Goal: Task Accomplishment & Management: Manage account settings

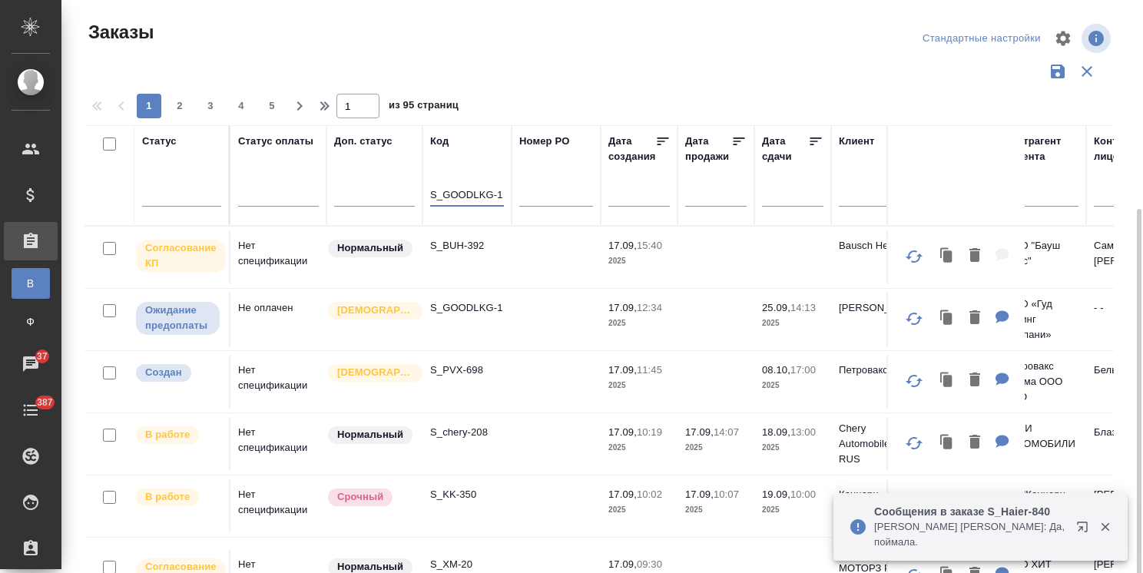
scroll to position [114, 0]
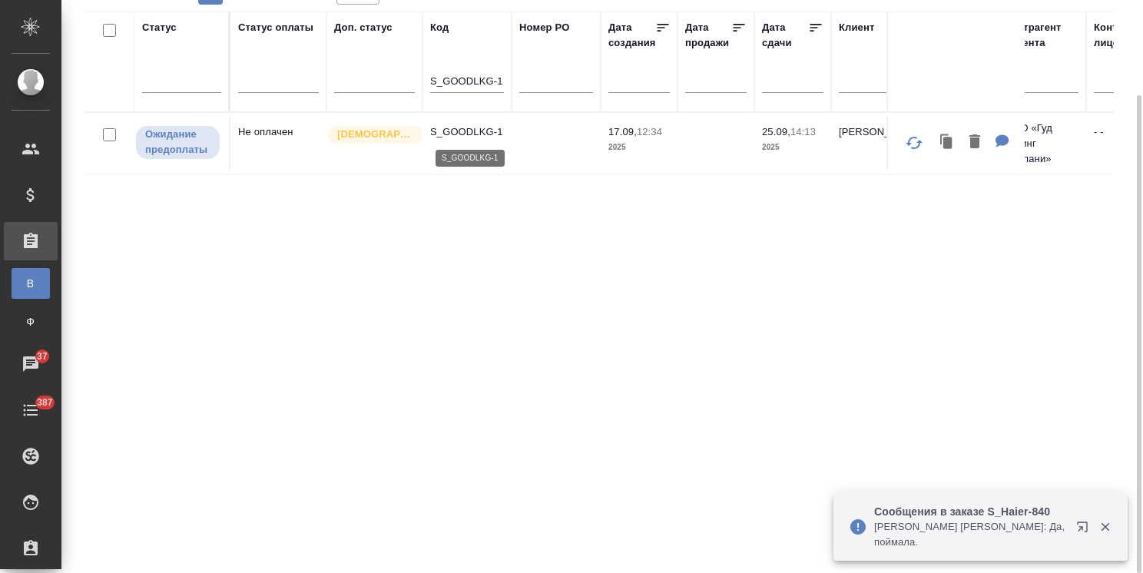
click at [466, 132] on p "S_GOODLKG-1" at bounding box center [467, 131] width 74 height 15
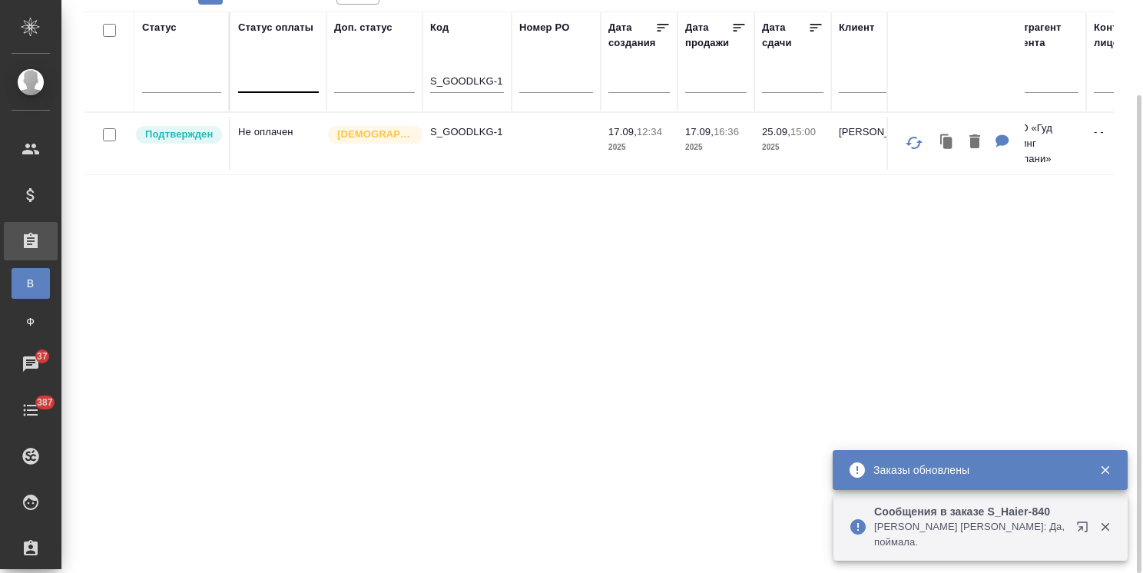
drag, startPoint x: 504, startPoint y: 79, endPoint x: 302, endPoint y: 86, distance: 202.1
click at [451, 84] on input "S_GOODLKG-1" at bounding box center [467, 82] width 74 height 19
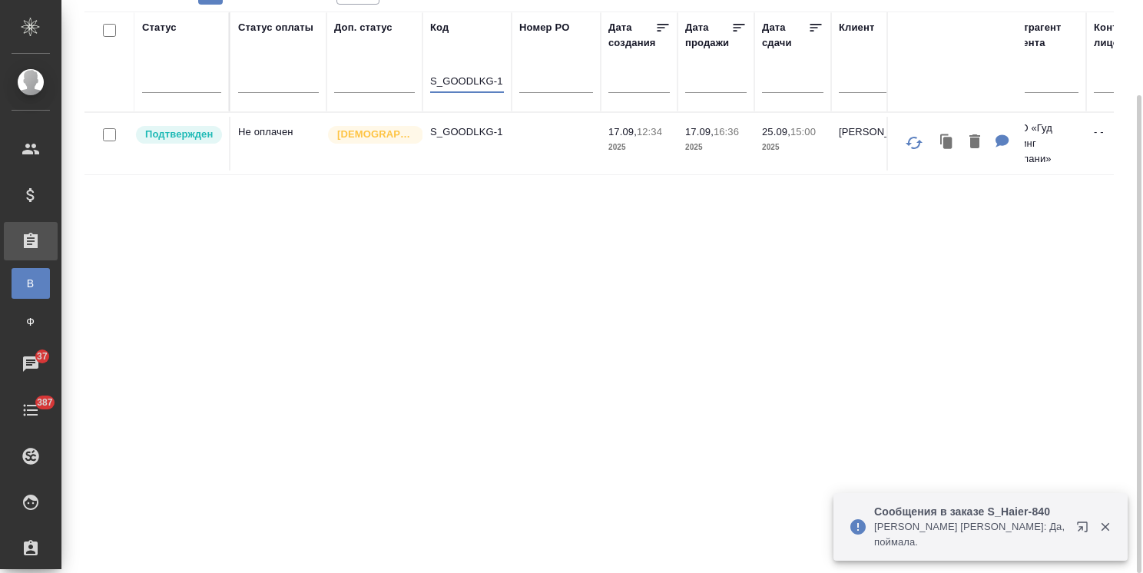
drag, startPoint x: 432, startPoint y: 78, endPoint x: 572, endPoint y: 87, distance: 140.0
paste input "S_BUH-392"
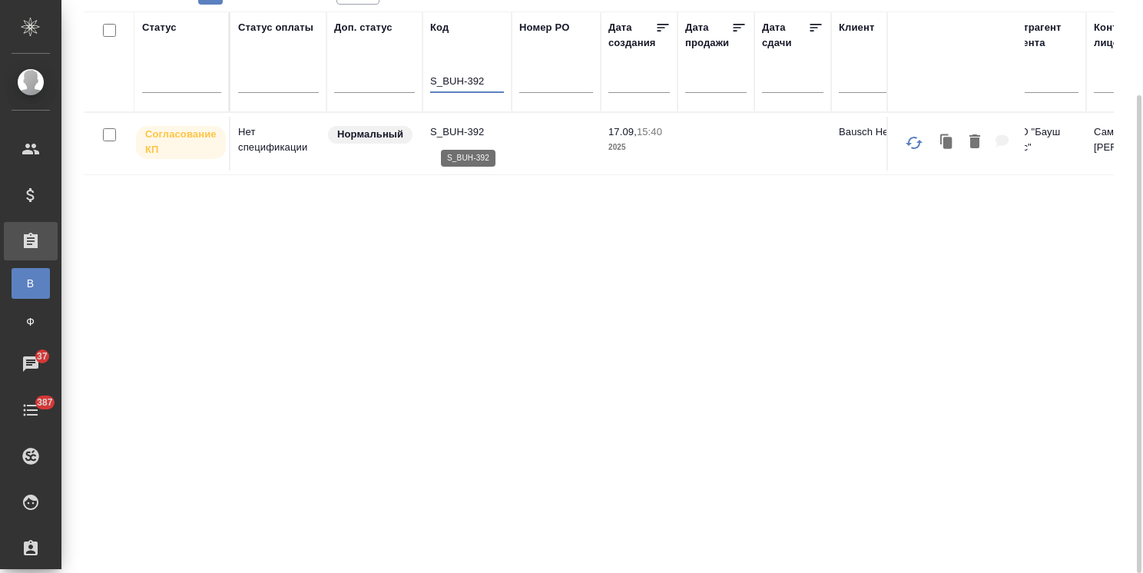
type input "S_BUH-392"
click at [467, 126] on p "S_BUH-392" at bounding box center [467, 131] width 74 height 15
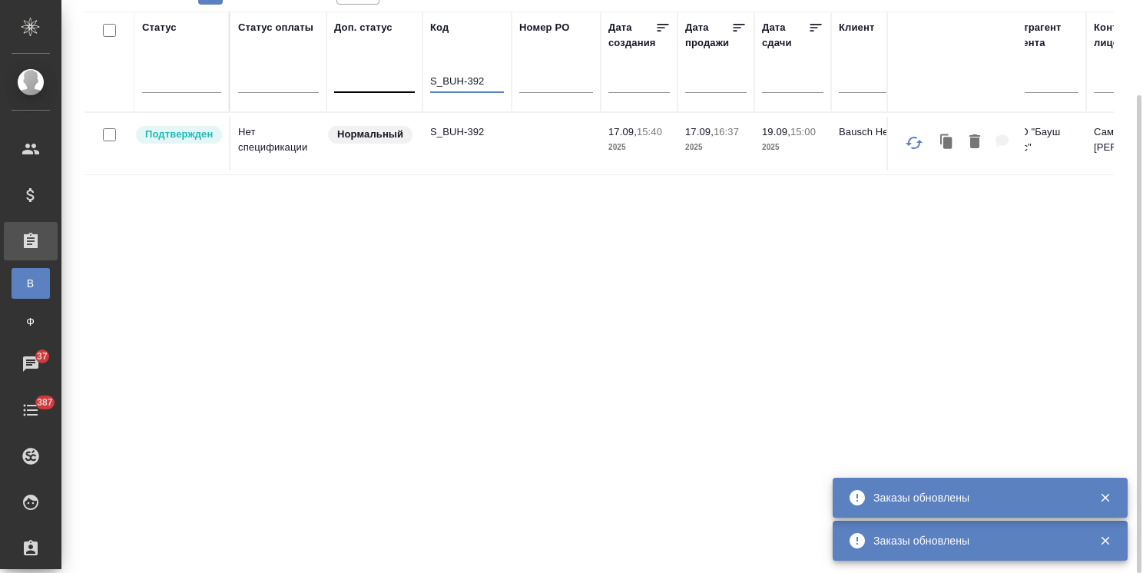
drag, startPoint x: 497, startPoint y: 80, endPoint x: 405, endPoint y: 80, distance: 92.2
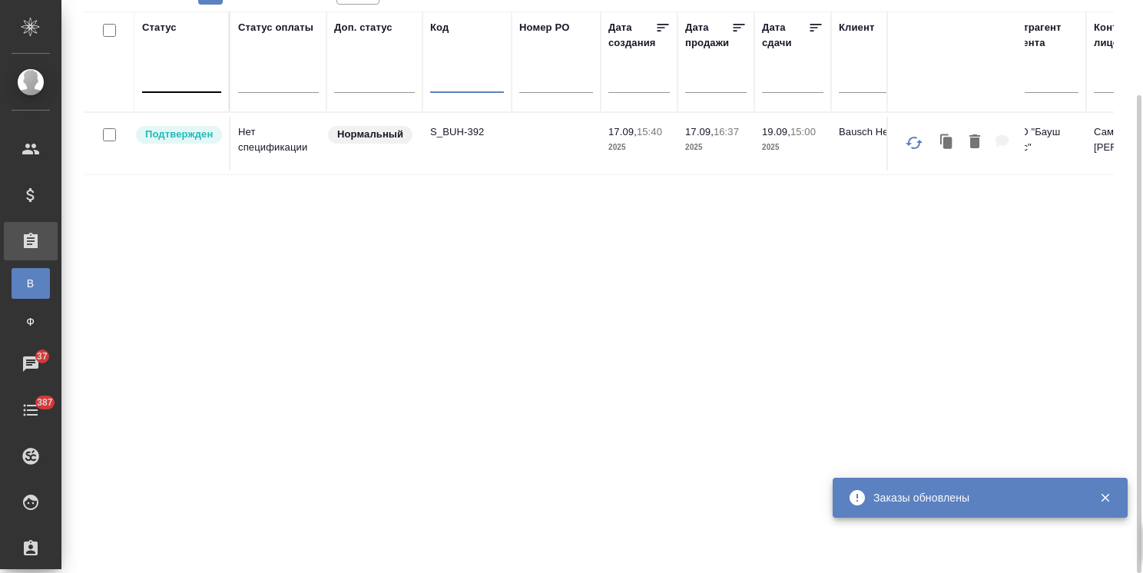
click at [187, 85] on div at bounding box center [181, 77] width 79 height 22
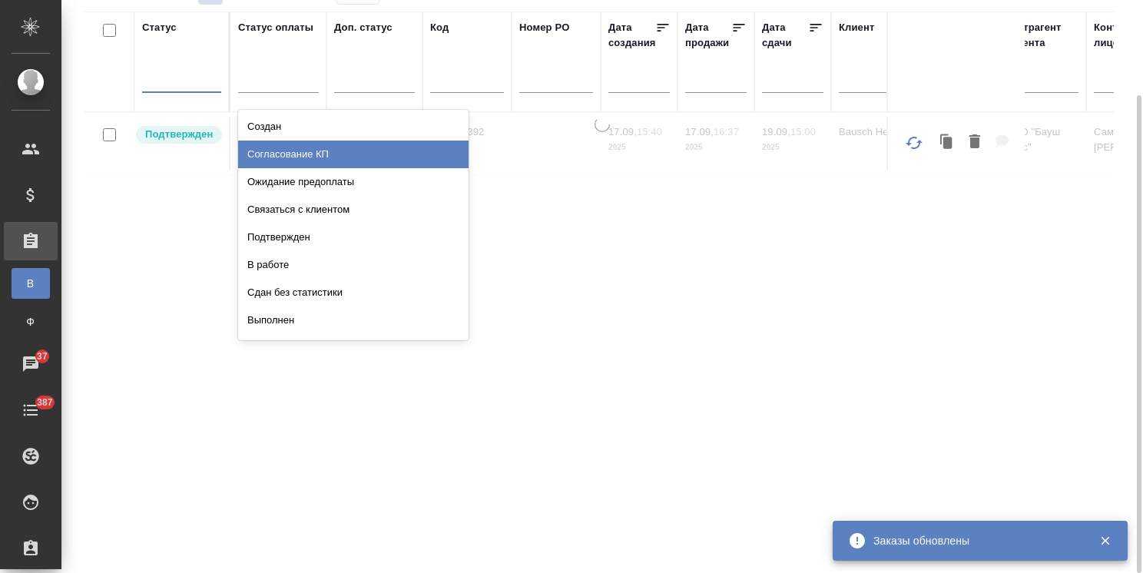
click at [304, 157] on div "Согласование КП" at bounding box center [353, 155] width 230 height 28
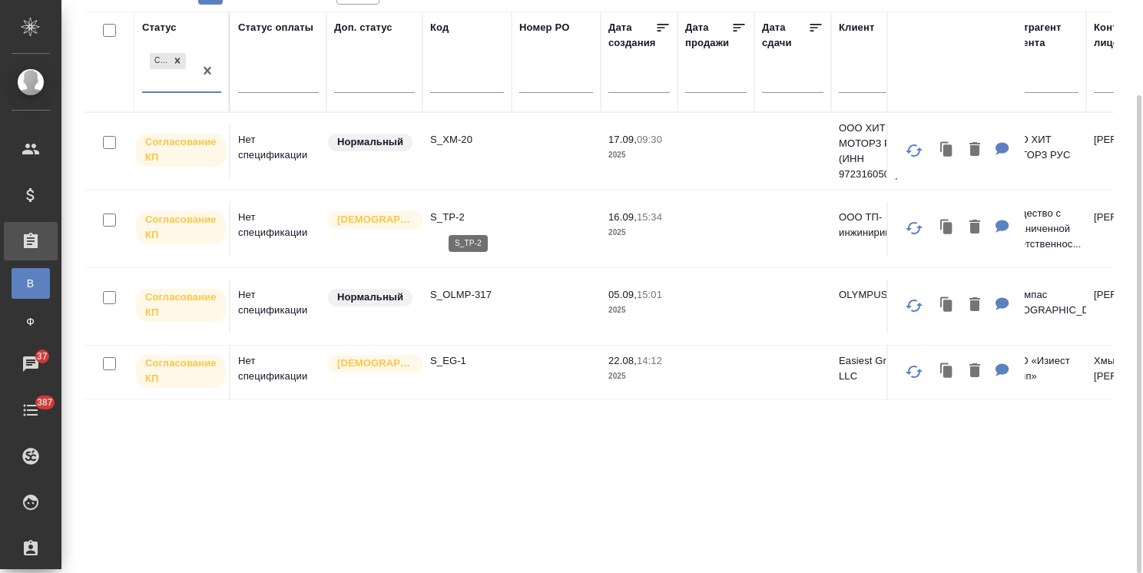
click at [449, 217] on p "S_TP-2" at bounding box center [467, 217] width 74 height 15
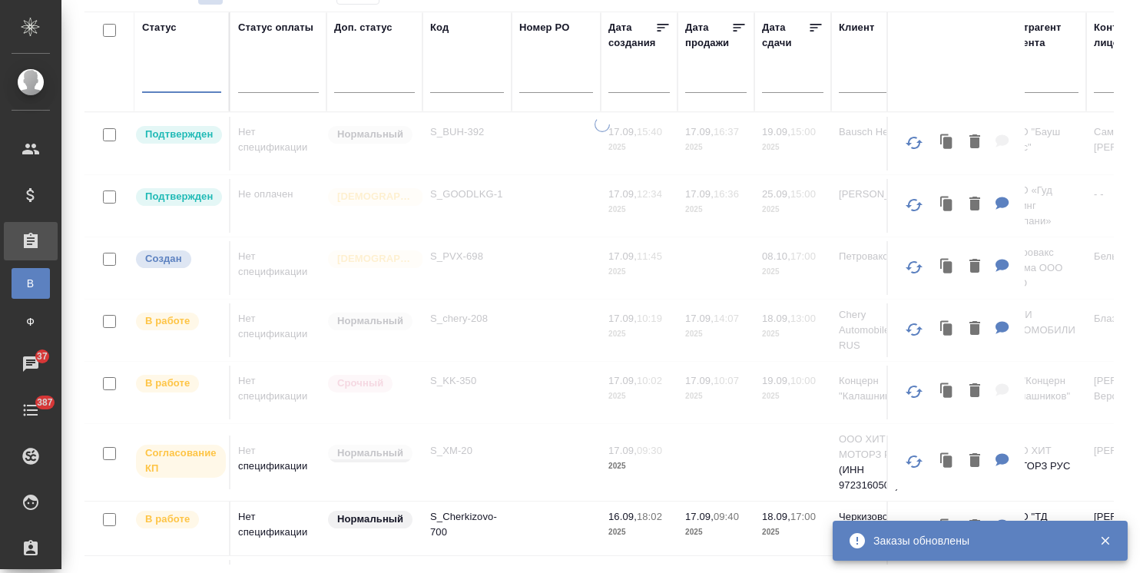
click at [455, 78] on input "text" at bounding box center [467, 82] width 74 height 19
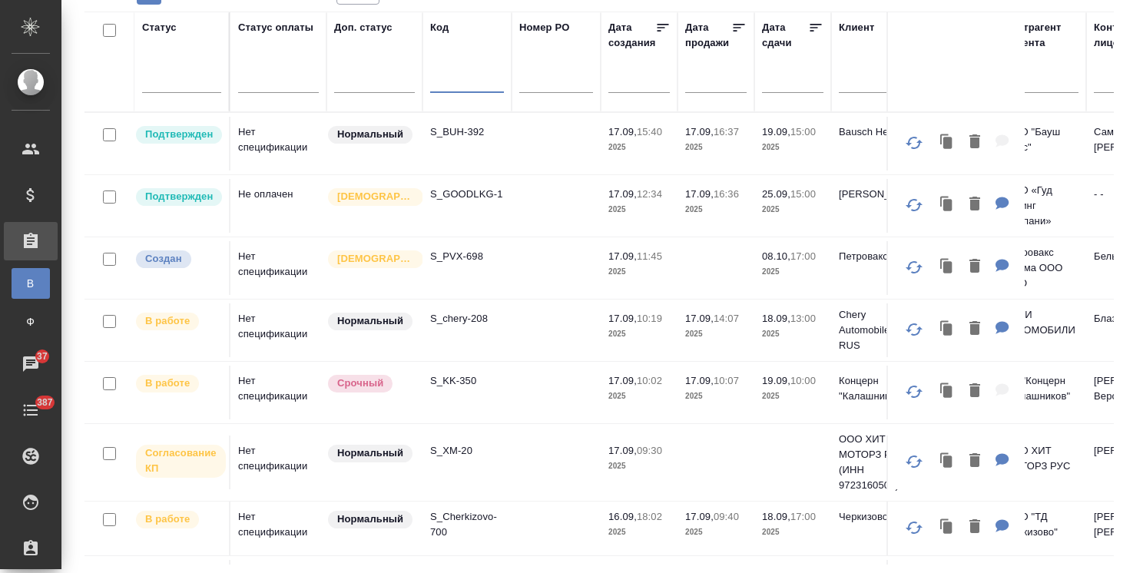
paste input "S_XM-20"
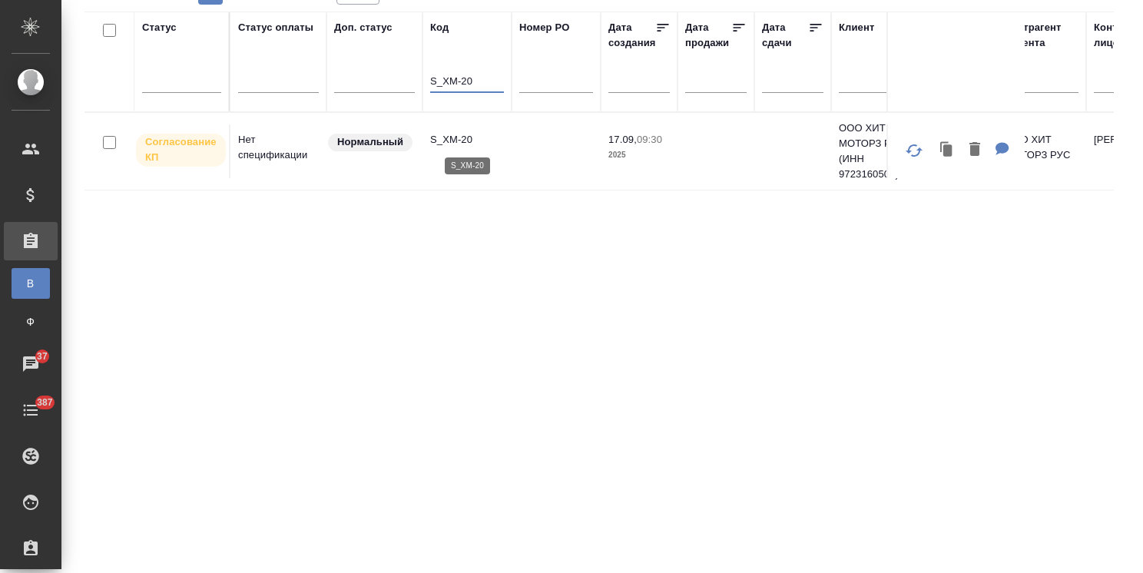
type input "S_XM-20"
click at [455, 134] on p "S_XM-20" at bounding box center [467, 139] width 74 height 15
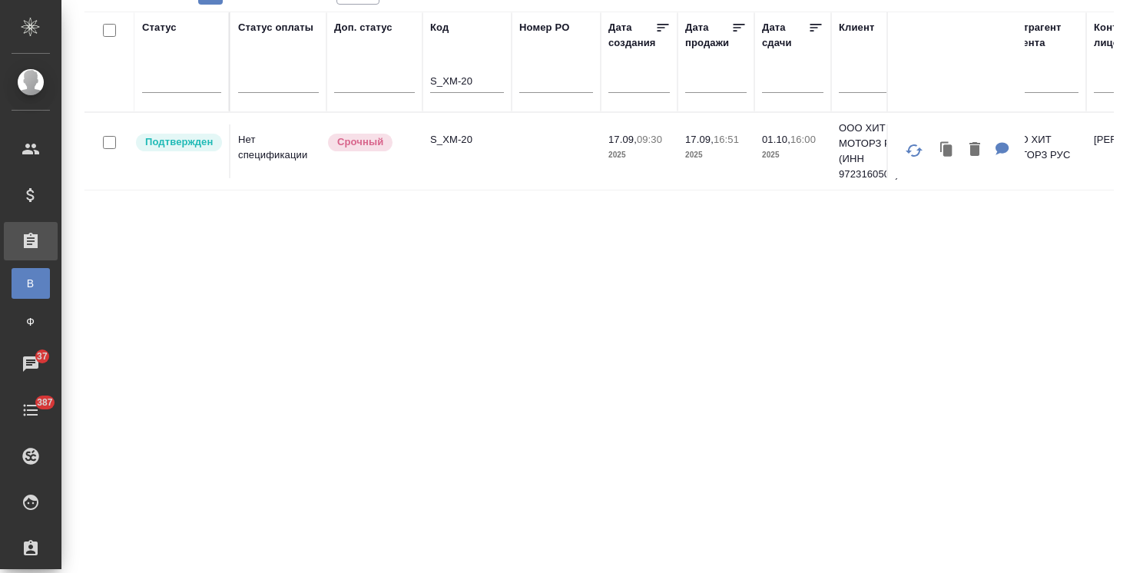
drag, startPoint x: 440, startPoint y: 66, endPoint x: 414, endPoint y: 61, distance: 26.7
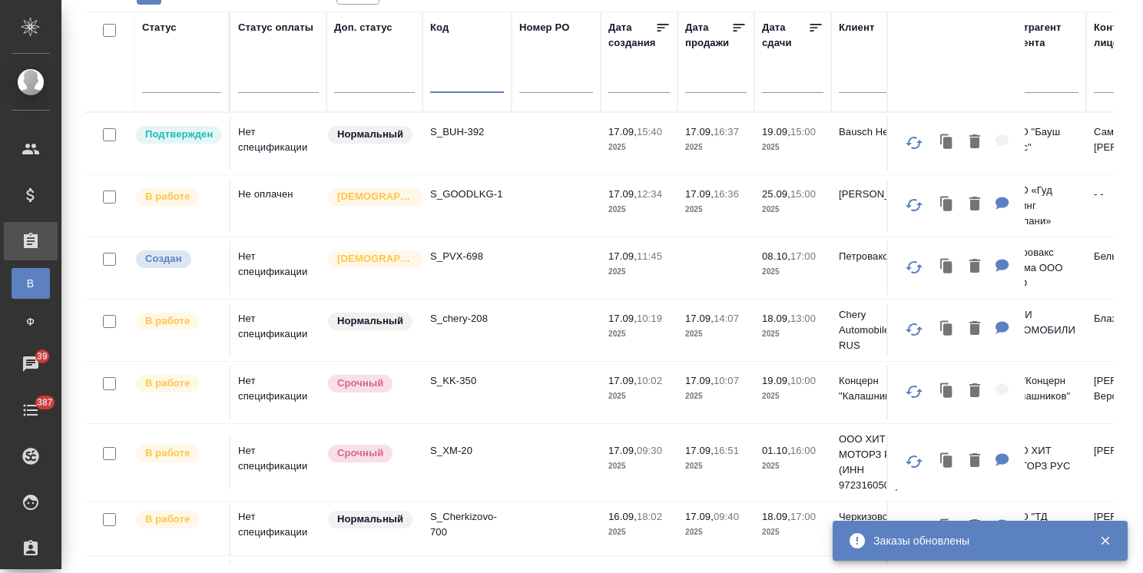
paste input "S_GacMotor-167"
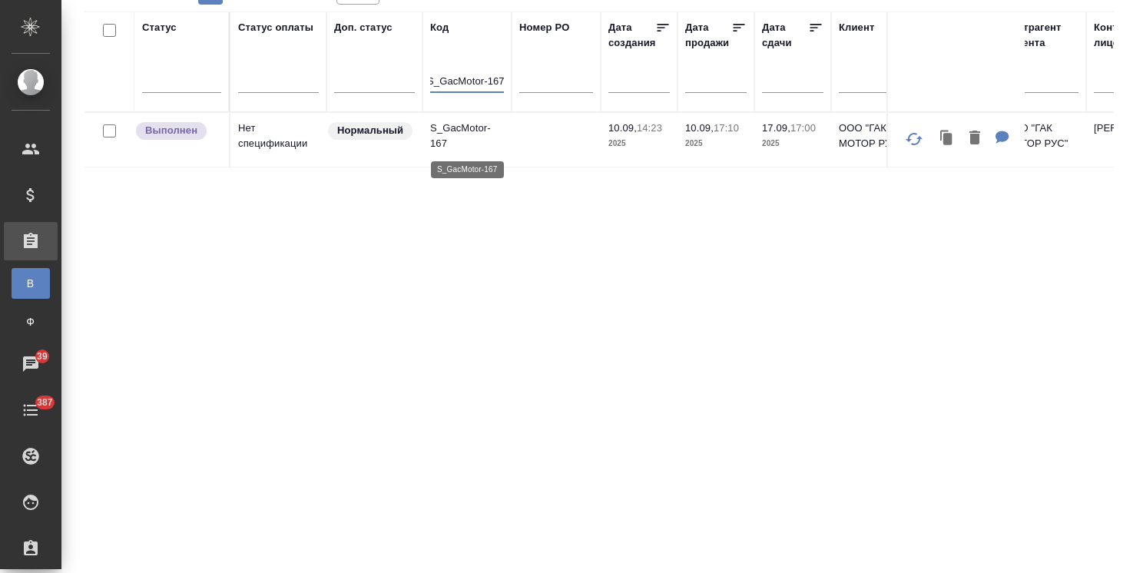
type input "S_GacMotor-167"
click at [458, 124] on p "S_GacMotor-167" at bounding box center [467, 136] width 74 height 31
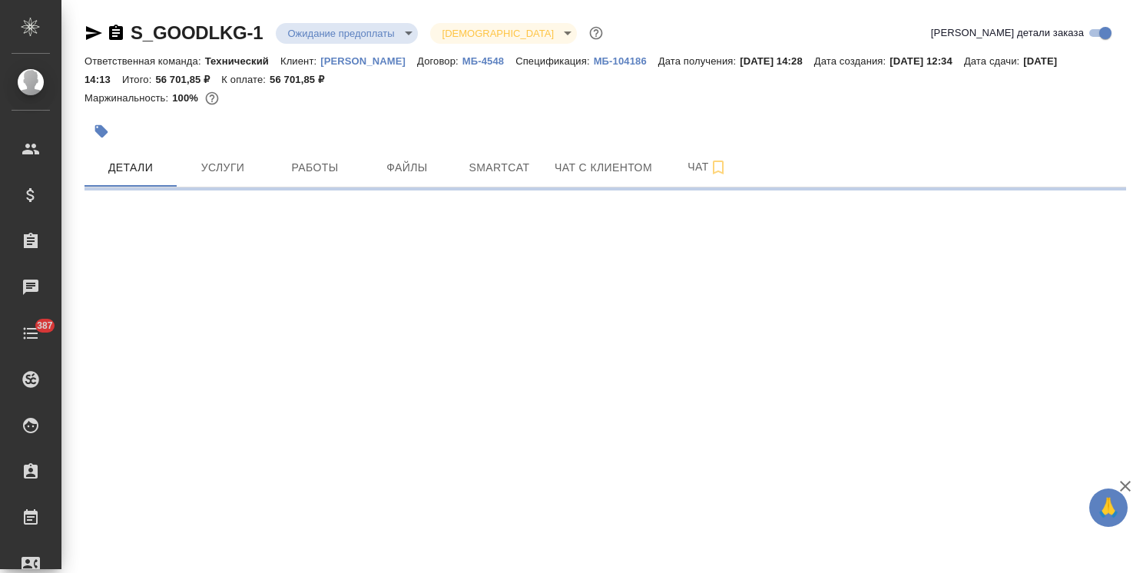
select select "RU"
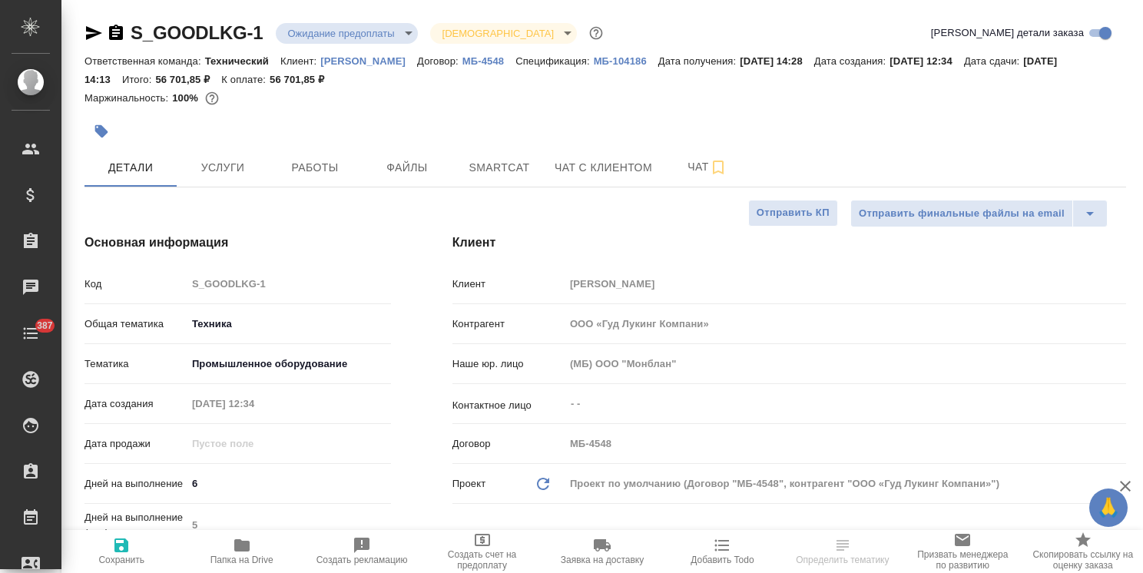
type textarea "x"
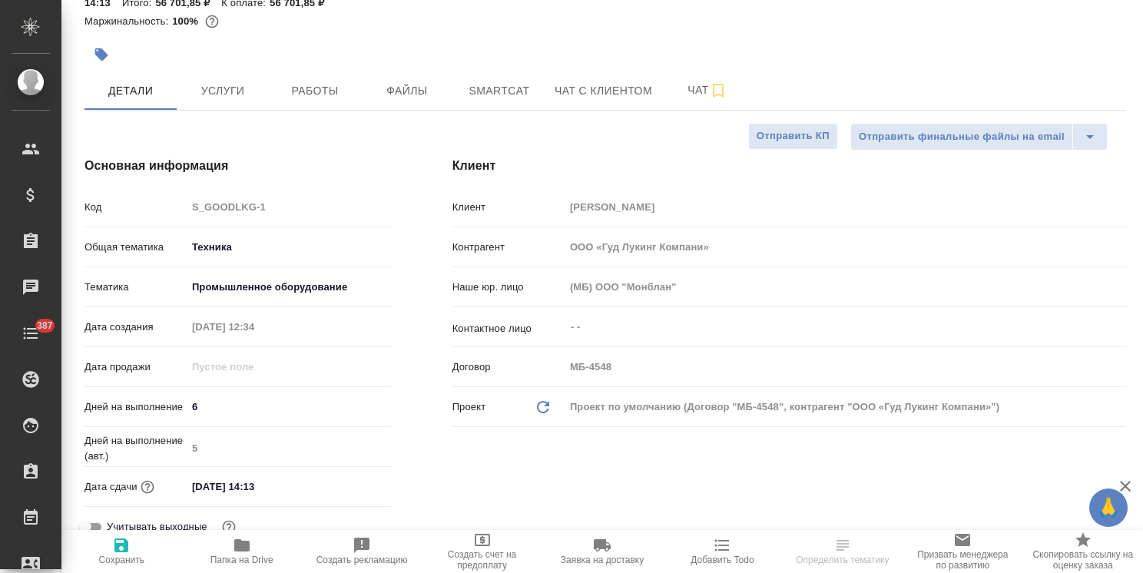
type textarea "x"
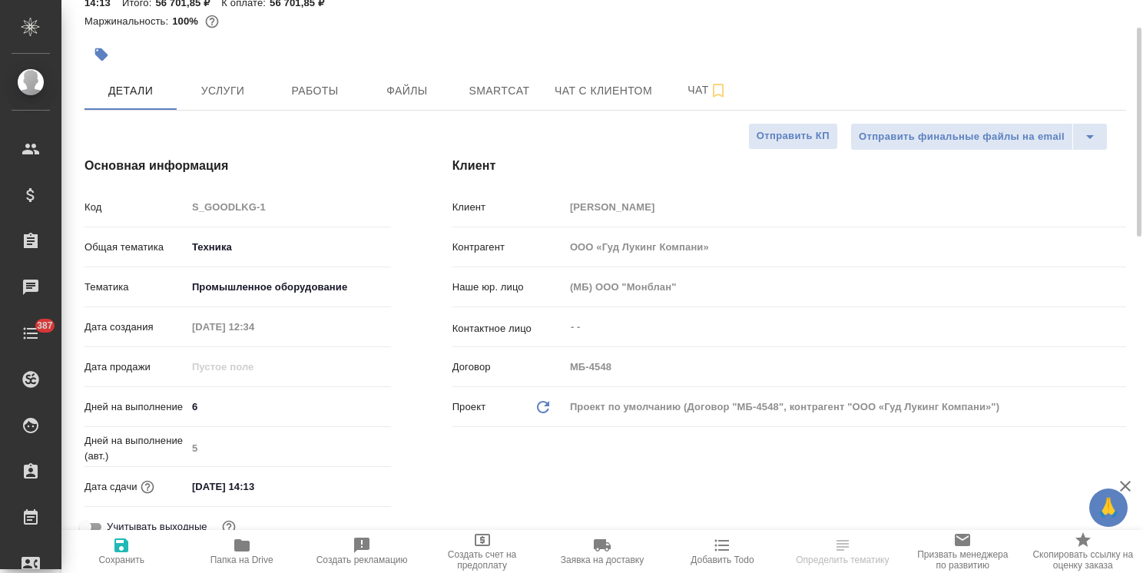
type textarea "x"
click at [265, 485] on input "25.09.2025 14:13" at bounding box center [254, 486] width 134 height 22
click at [256, 485] on input "25.09.2025 14:13" at bounding box center [254, 486] width 134 height 22
click at [270, 485] on input "25.09.2025 14:13" at bounding box center [254, 486] width 134 height 22
click at [253, 487] on input "25.09.2025 14:13" at bounding box center [254, 486] width 134 height 22
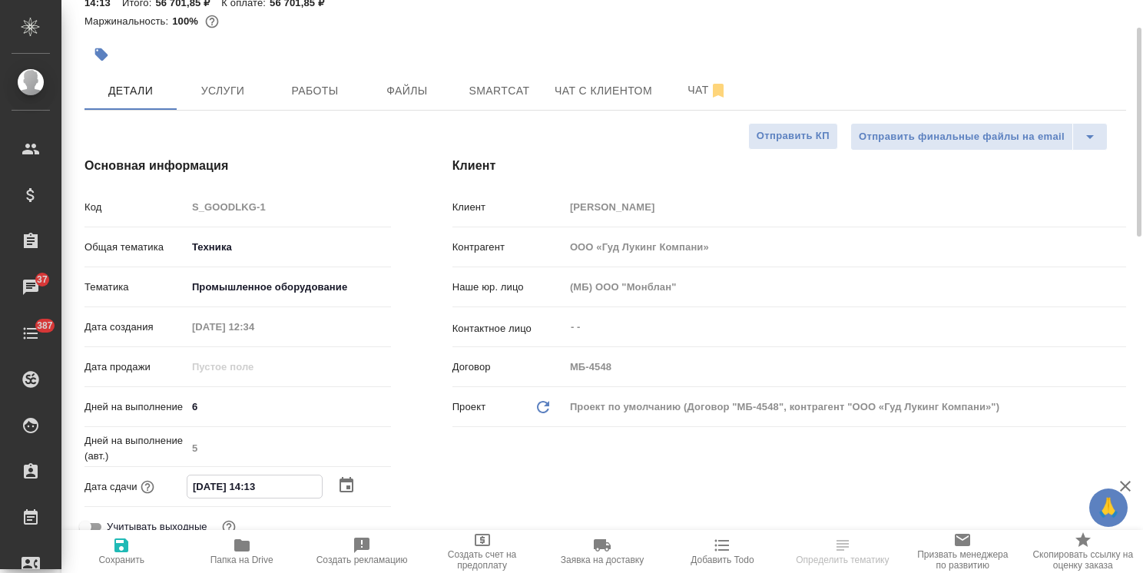
type input "25.09.2025 16:13"
type textarea "x"
drag, startPoint x: 277, startPoint y: 487, endPoint x: 261, endPoint y: 487, distance: 16.1
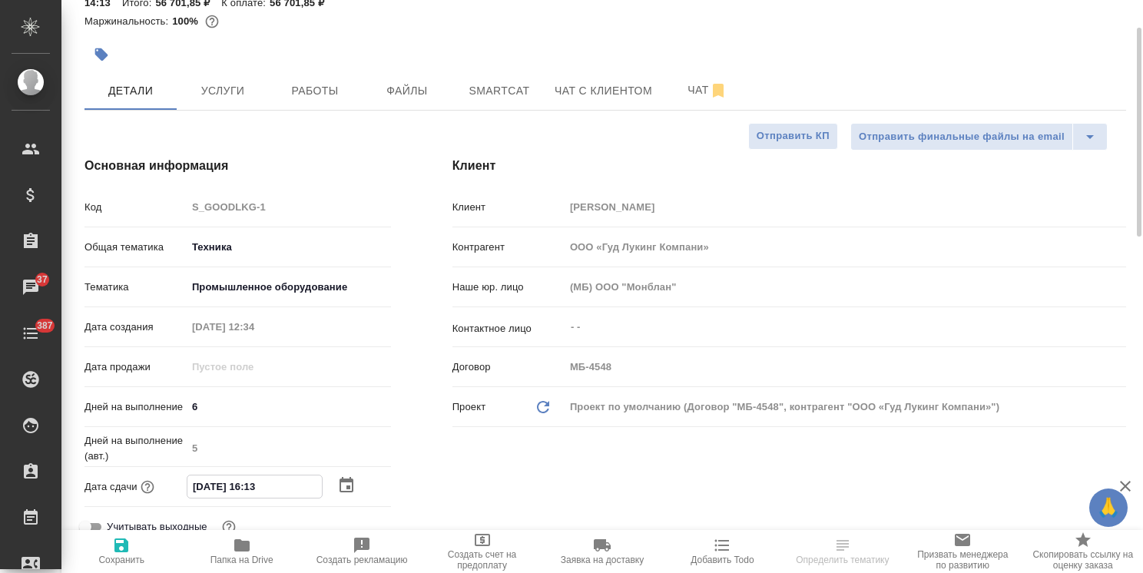
click at [261, 487] on input "25.09.2025 16:13" at bounding box center [254, 486] width 134 height 22
type input "25.09.2025 16:0_"
type textarea "x"
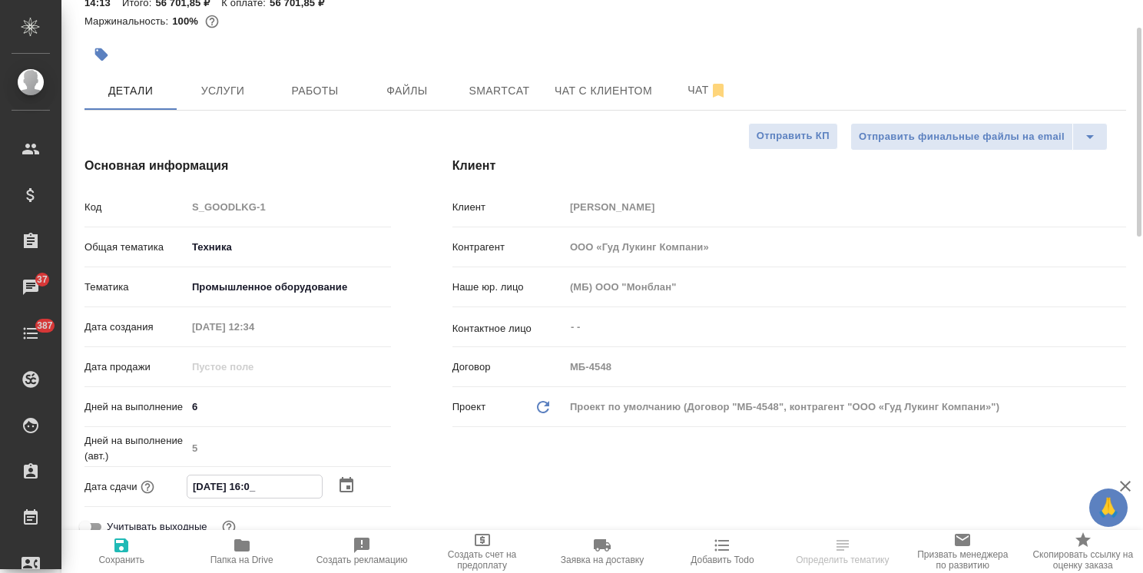
type input "25.09.2025 16:00"
type textarea "x"
click at [253, 485] on input "25.09.2025 16:00" at bounding box center [254, 486] width 134 height 22
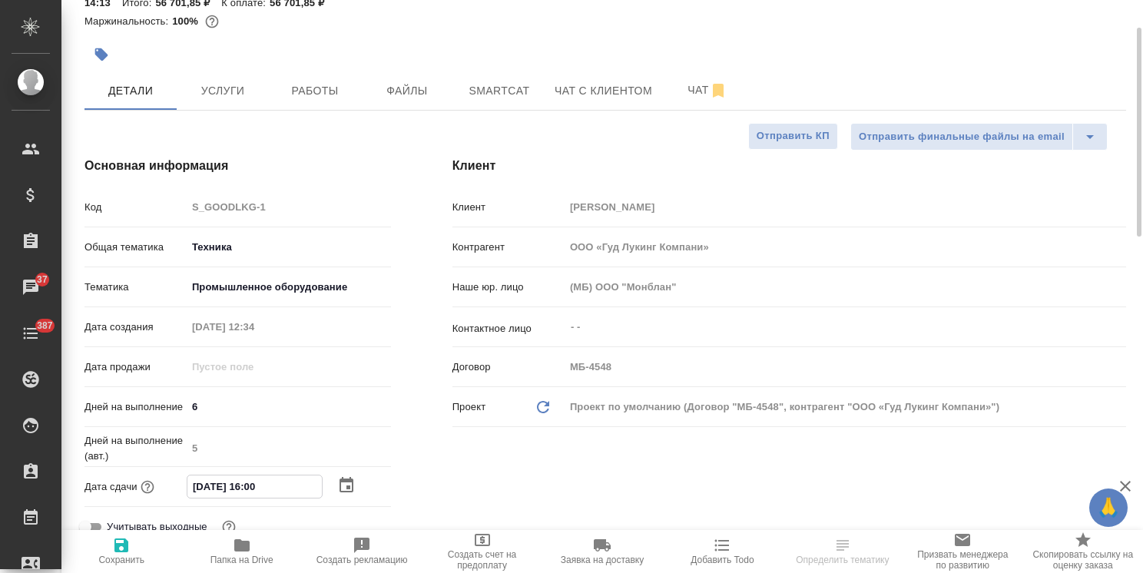
type input "25.09.2025 15:00"
type textarea "x"
type input "25.09.2025 15:00"
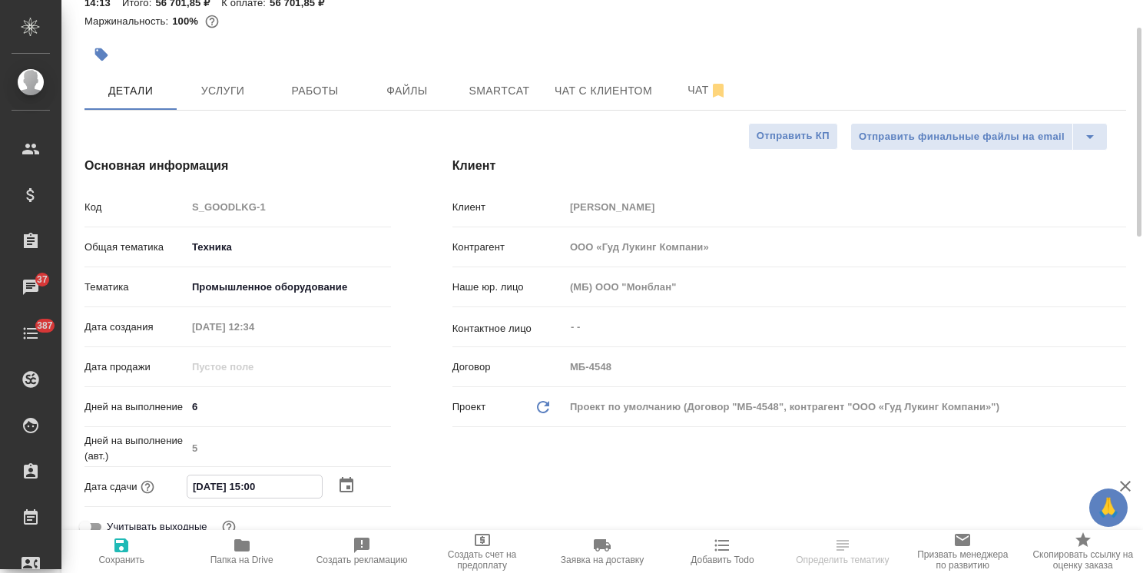
click at [131, 560] on span "Сохранить" at bounding box center [121, 560] width 46 height 11
type textarea "x"
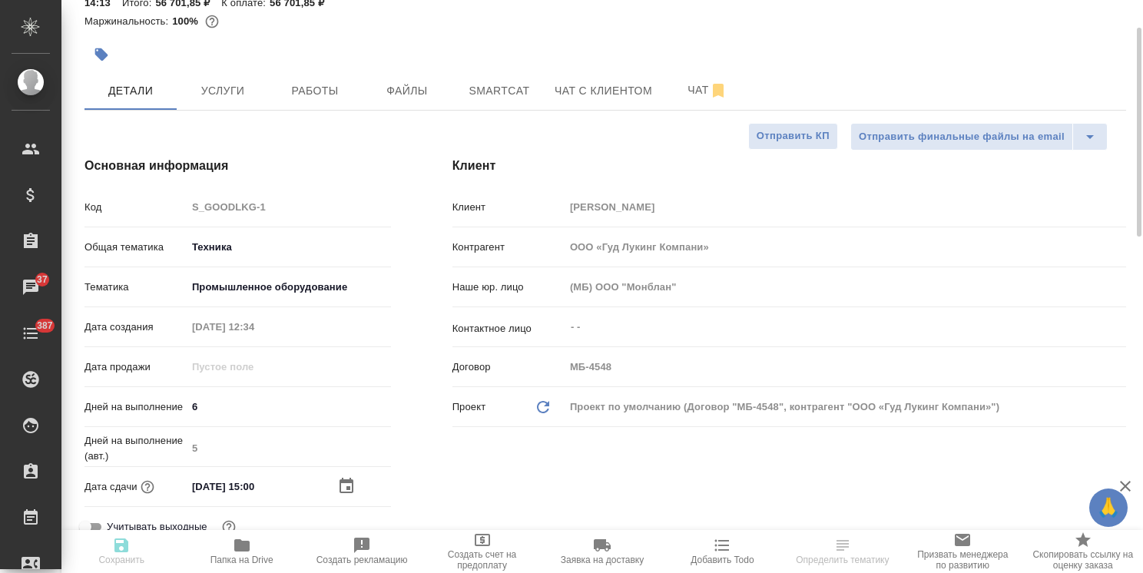
type textarea "x"
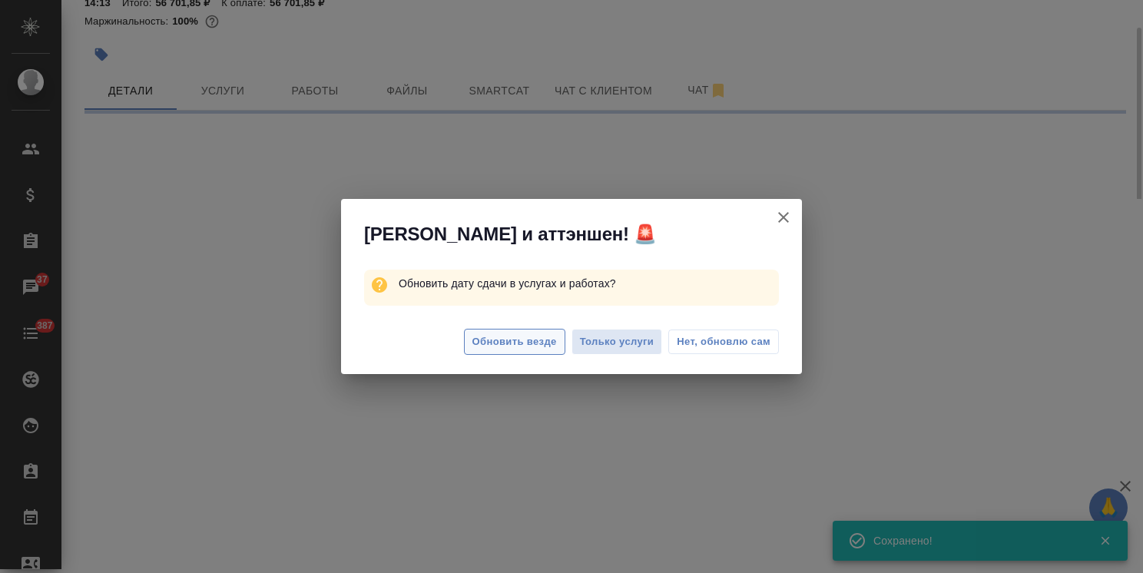
click at [553, 346] on span "Обновить везде" at bounding box center [514, 342] width 84 height 18
select select "RU"
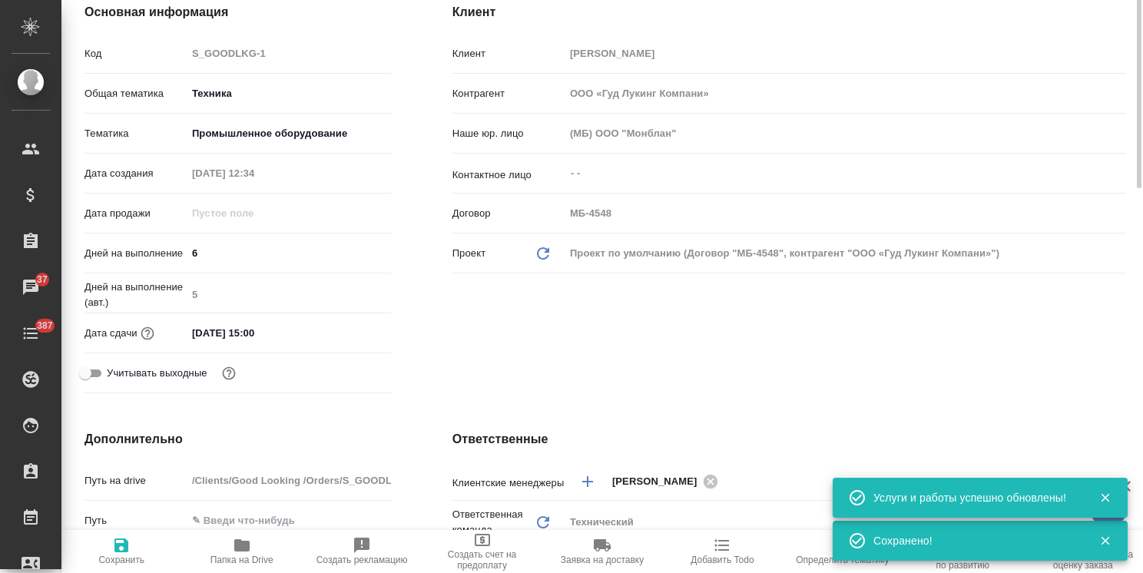
scroll to position [307, 0]
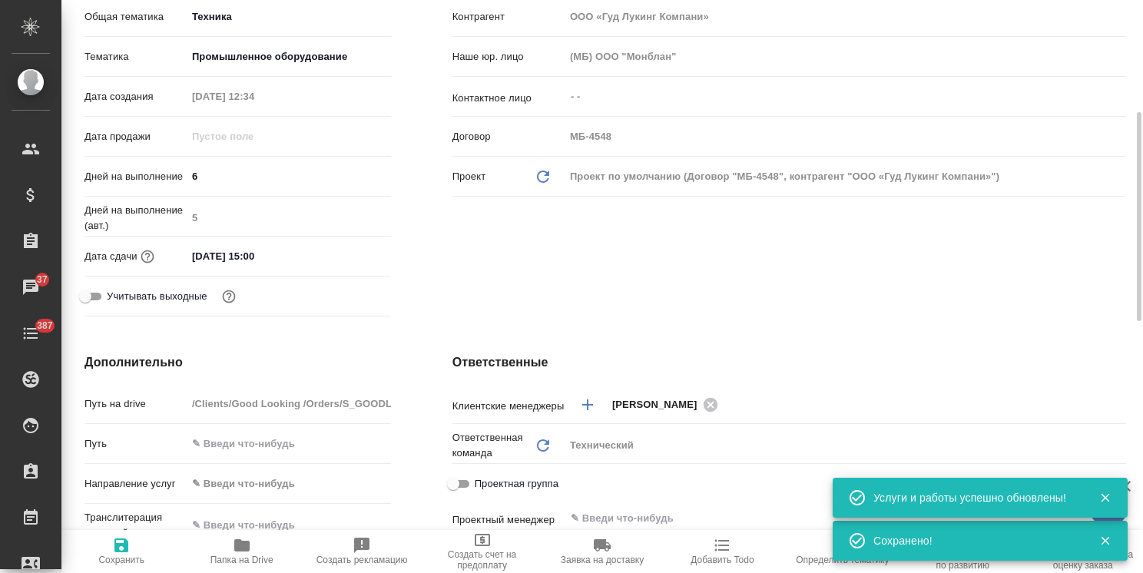
click at [295, 241] on div "Дней на выполнение (авт.) 5" at bounding box center [237, 223] width 306 height 40
click at [282, 250] on input "25.09.2025 15:00" at bounding box center [254, 256] width 134 height 22
click at [346, 263] on icon "button" at bounding box center [346, 256] width 18 height 18
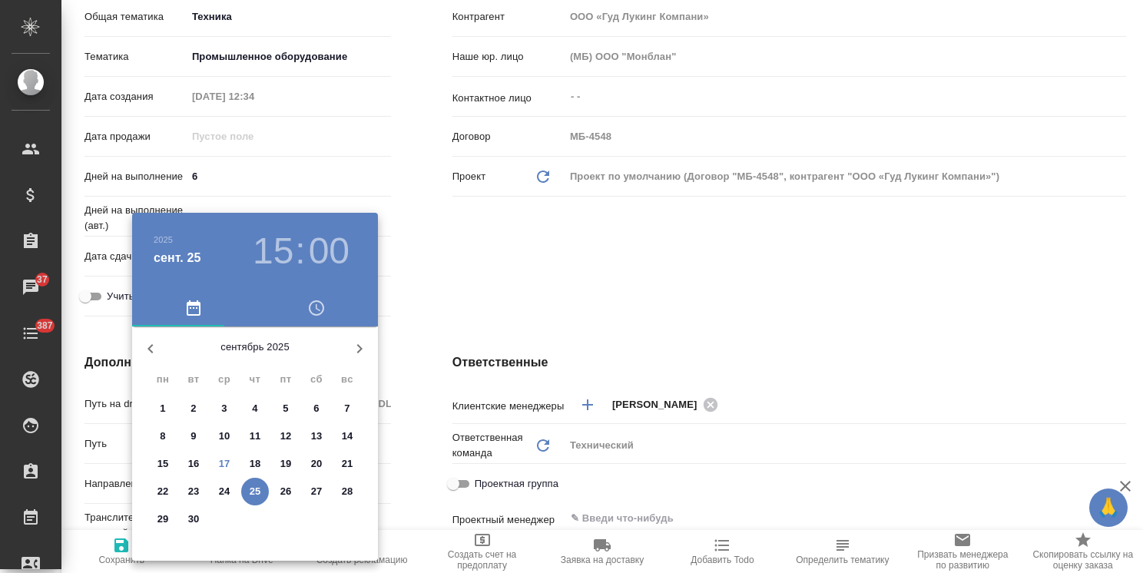
click at [417, 326] on div at bounding box center [571, 286] width 1143 height 573
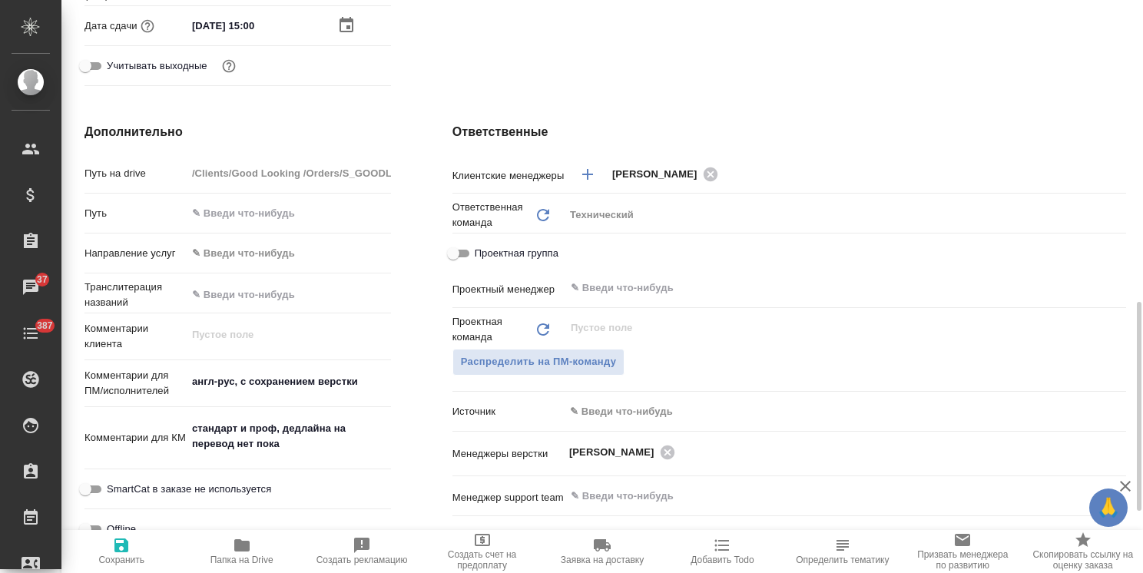
scroll to position [614, 0]
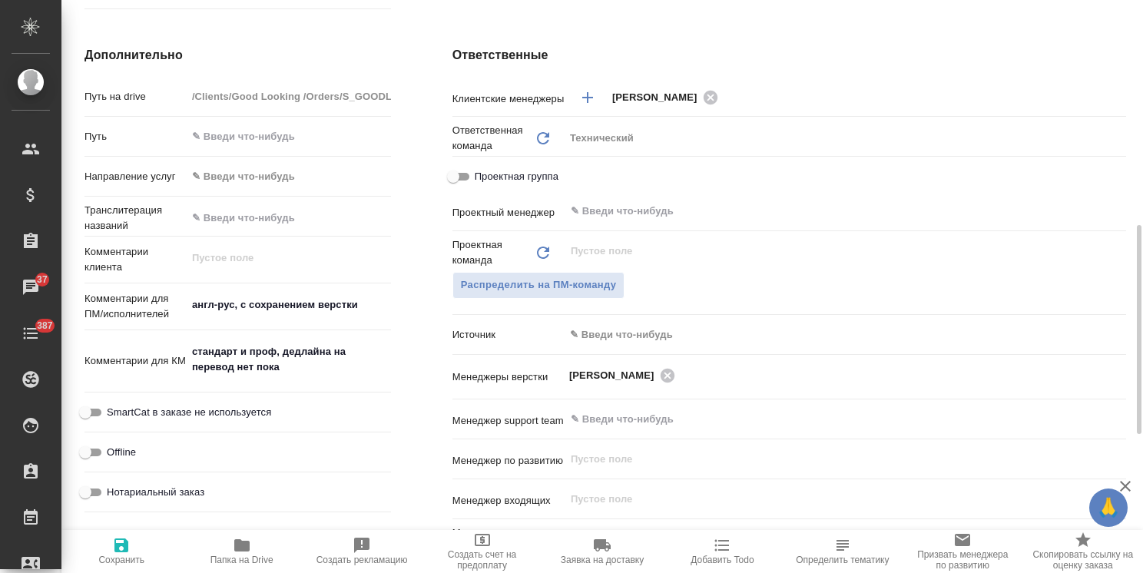
type textarea "x"
drag, startPoint x: 305, startPoint y: 374, endPoint x: 171, endPoint y: 332, distance: 140.9
click at [171, 332] on div "Путь на drive /Clients/Good Looking /Orders/S_GOODLKG-1 Путь Направление услуг …" at bounding box center [237, 301] width 306 height 437
type textarea "x"
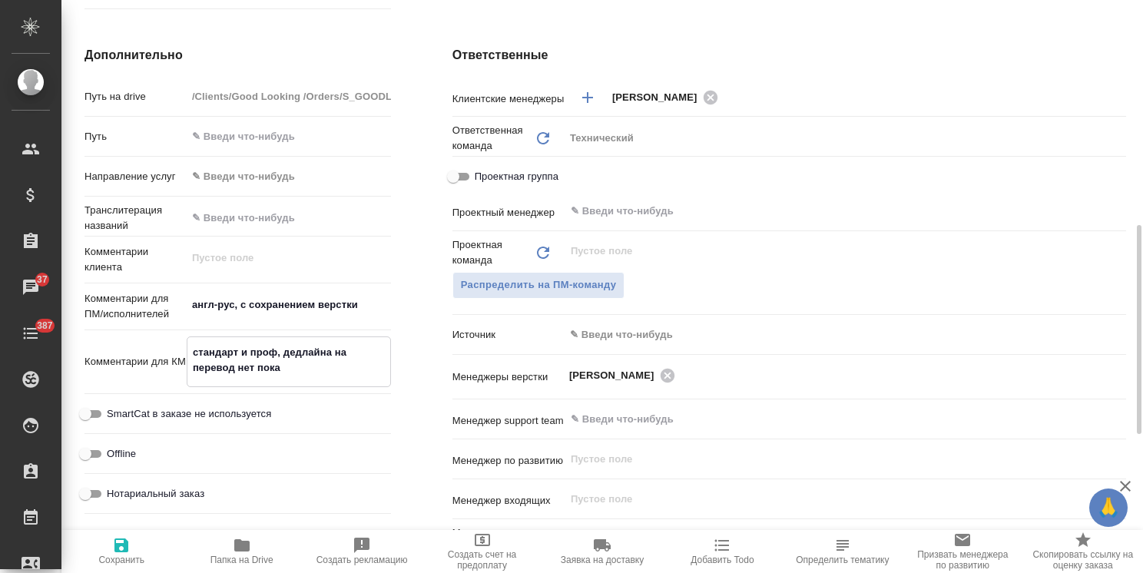
type textarea "x"
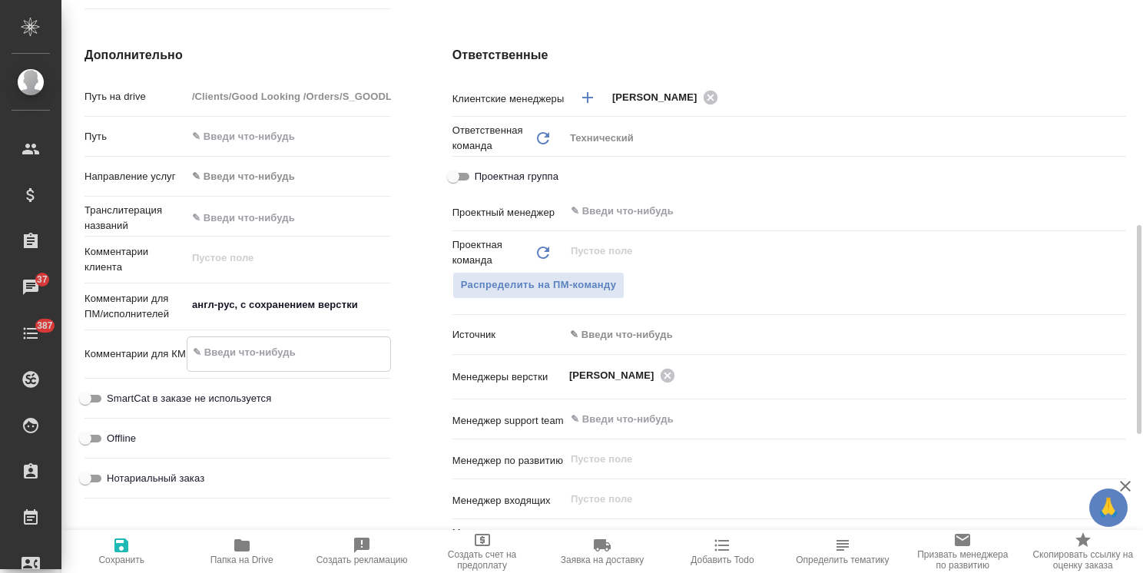
type textarea "x"
click at [135, 552] on span "Сохранить" at bounding box center [121, 550] width 101 height 29
type textarea "x"
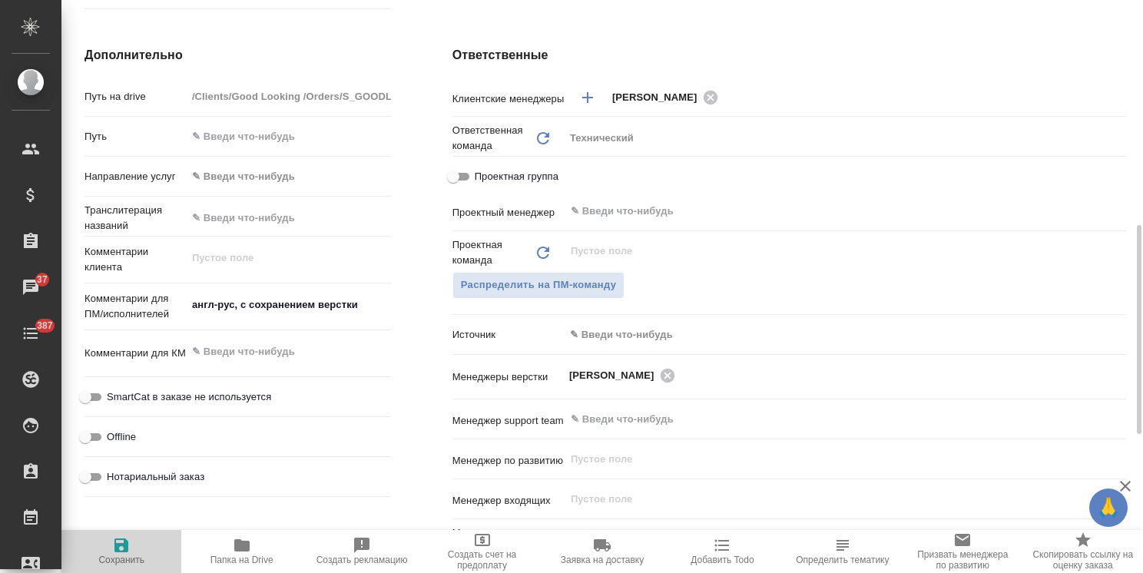
type textarea "x"
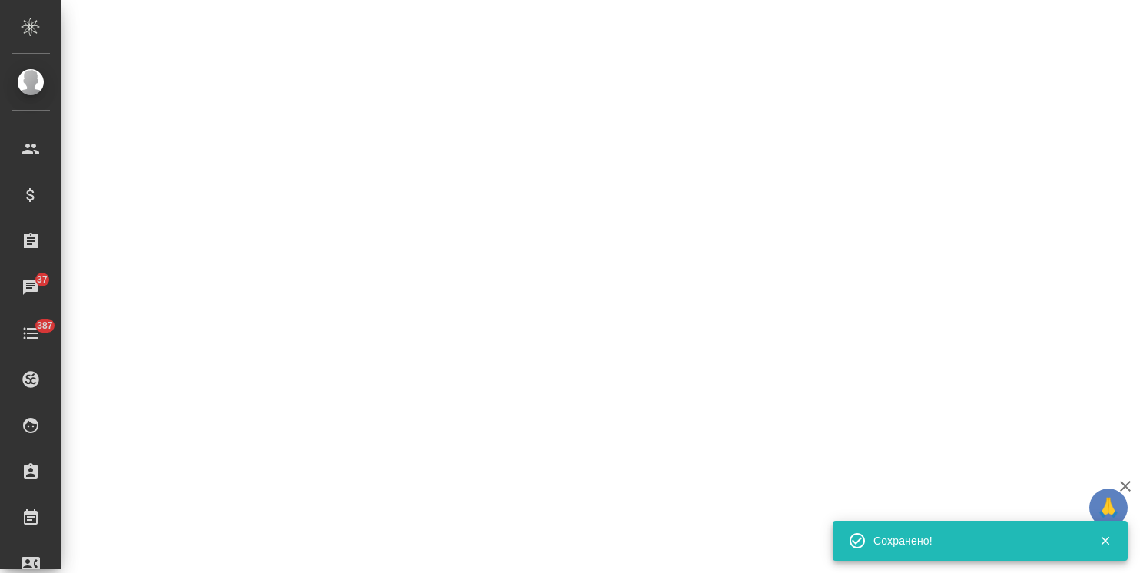
select select "RU"
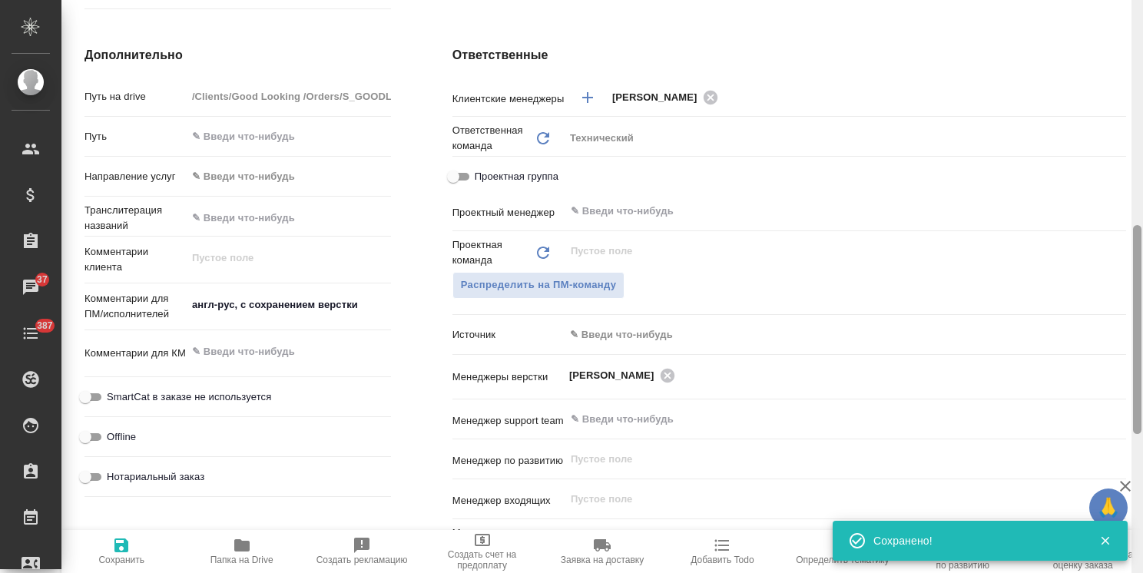
type textarea "x"
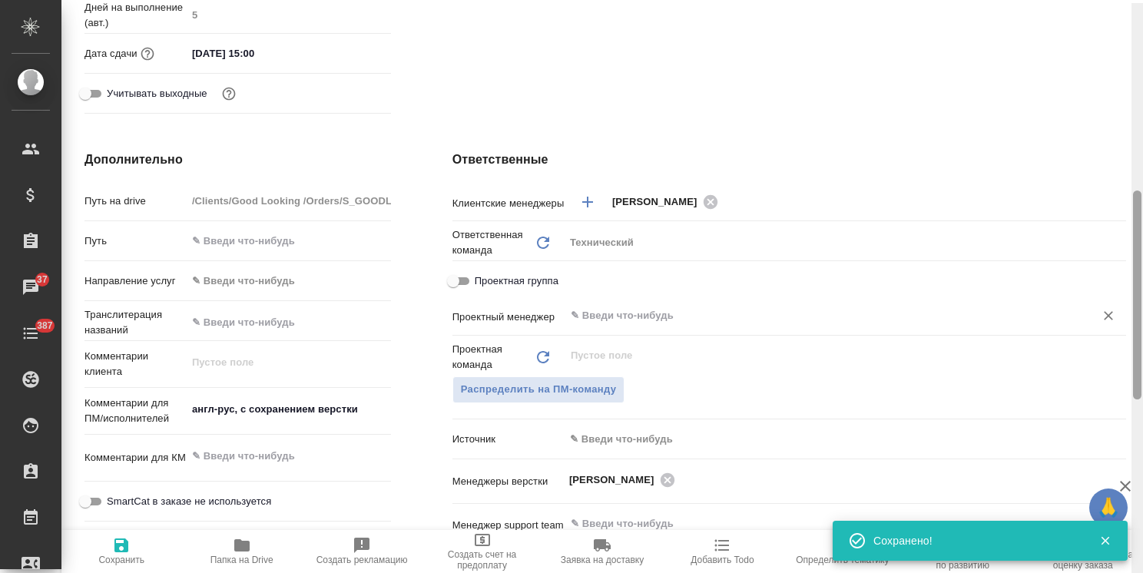
drag, startPoint x: 1137, startPoint y: 330, endPoint x: 1106, endPoint y: 306, distance: 38.9
click at [1133, 295] on div at bounding box center [1137, 294] width 8 height 209
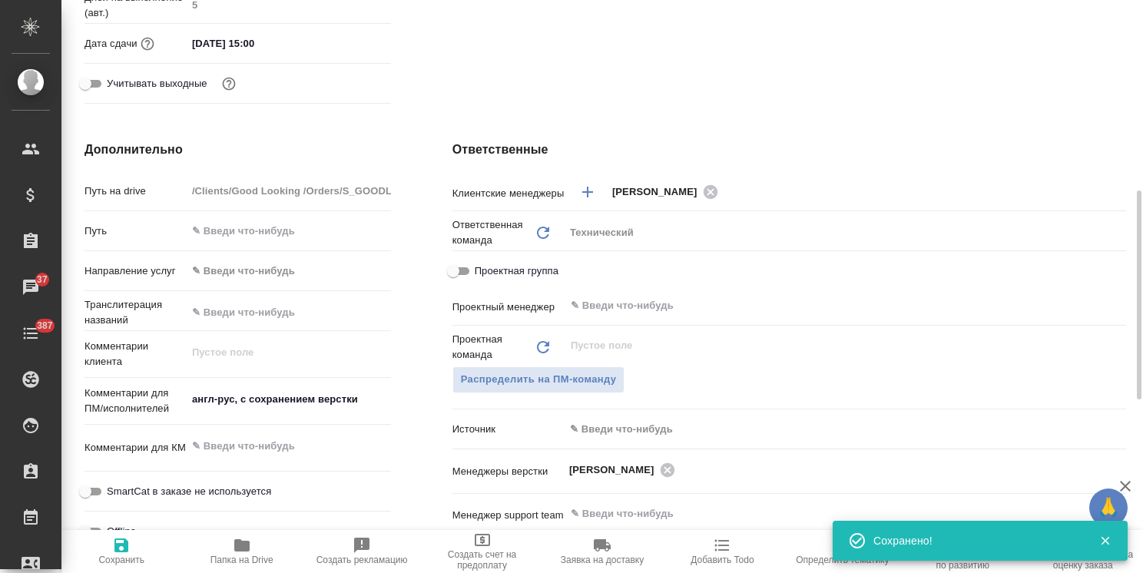
type textarea "x"
click at [381, 408] on textarea "англ-рус, с сохранением верстки" at bounding box center [289, 399] width 204 height 26
type textarea "англ-рус, с сохранением верстки"
type textarea "x"
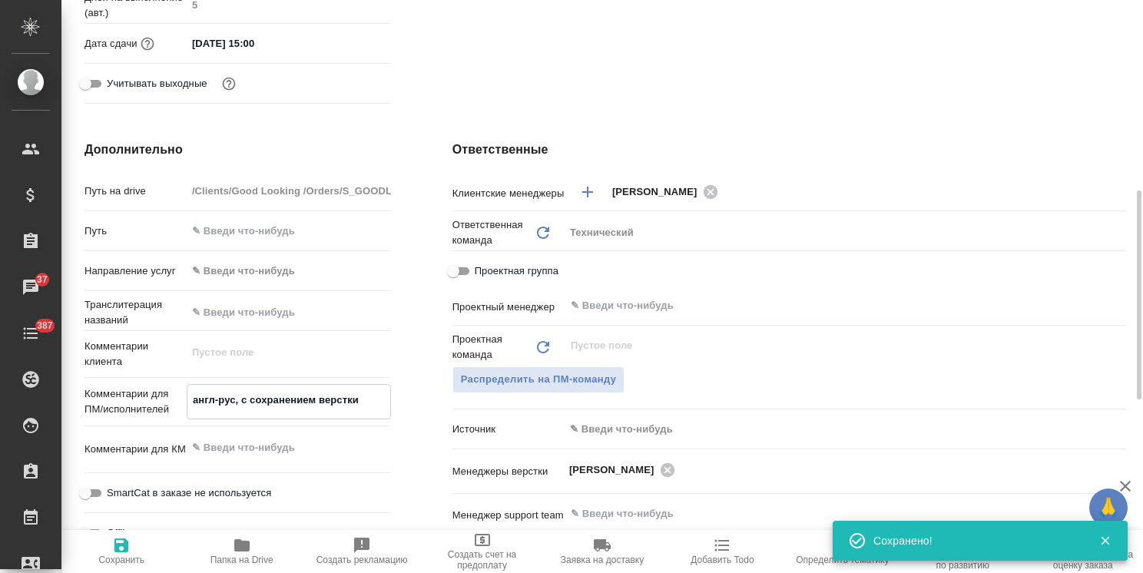
type textarea "x"
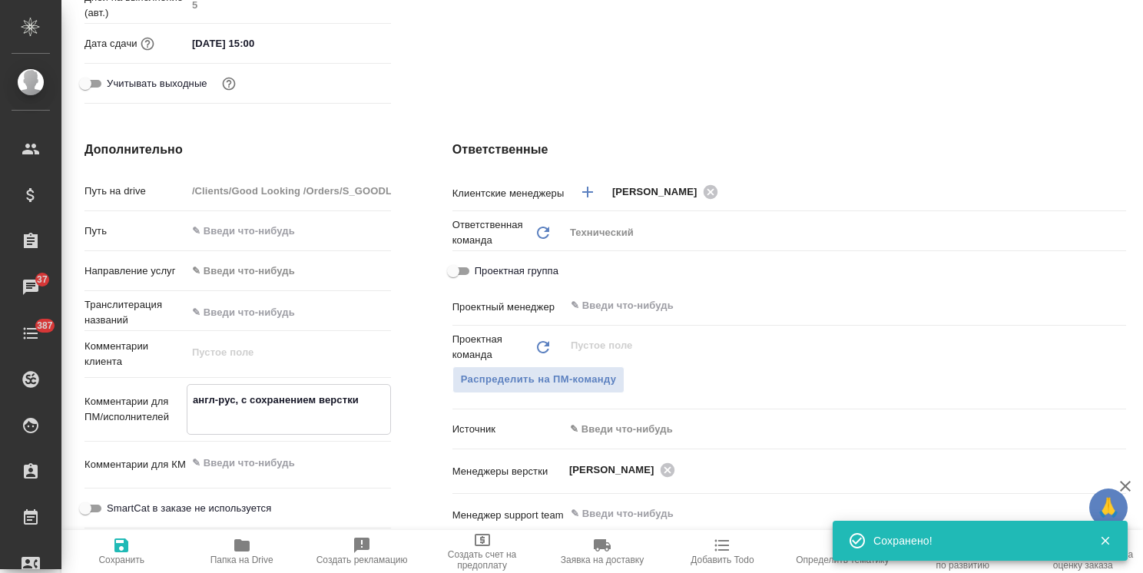
type textarea "англ-рус, с сохранением верстки н"
type textarea "x"
type textarea "англ-рус, с сохранением верстки нов"
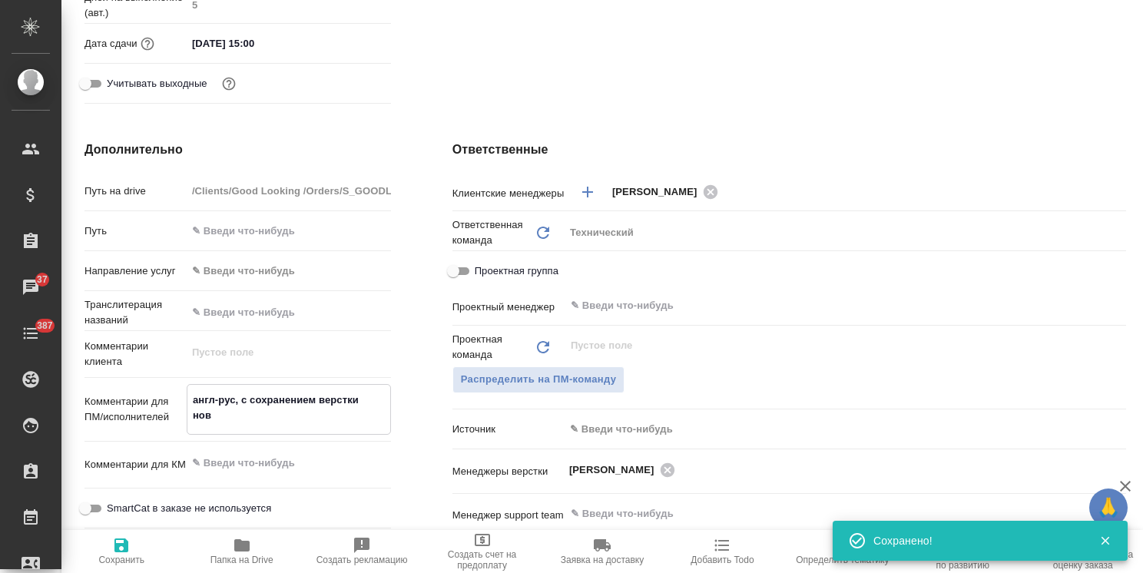
type textarea "x"
type textarea "англ-рус, с сохранением верстки новы"
type textarea "x"
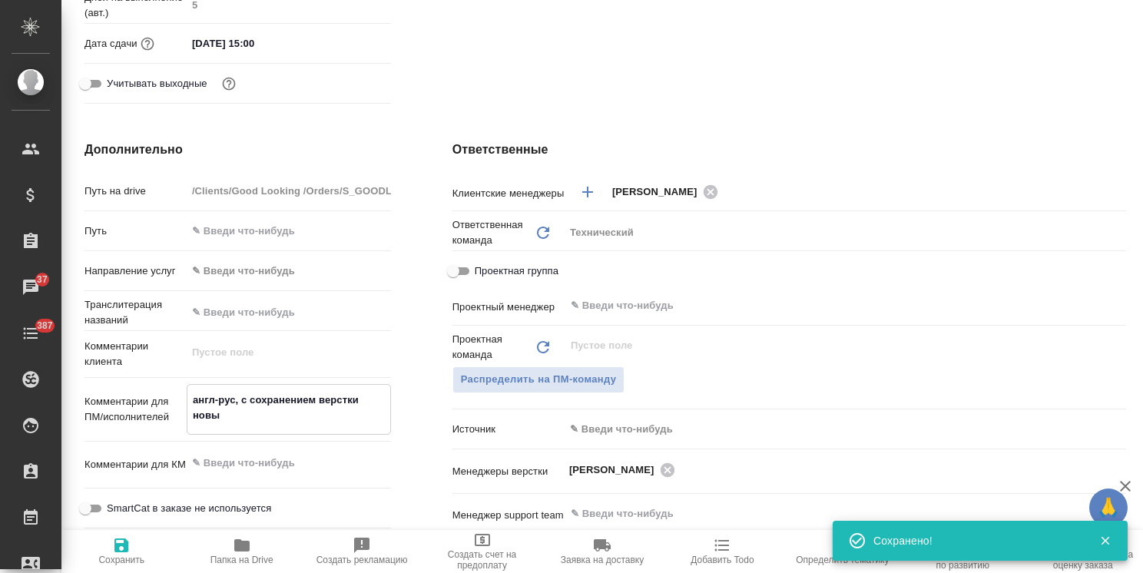
type textarea "x"
type textarea "англ-рус, с сохранением верстки новый"
type textarea "x"
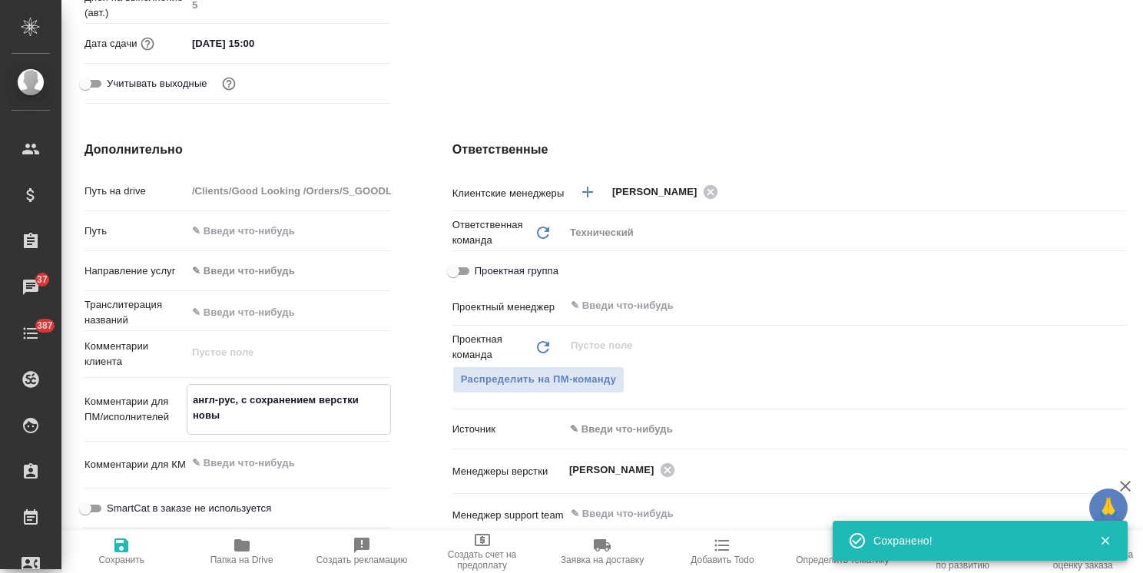
type textarea "x"
type textarea "англ-рус, с сохранением верстки новый"
type textarea "x"
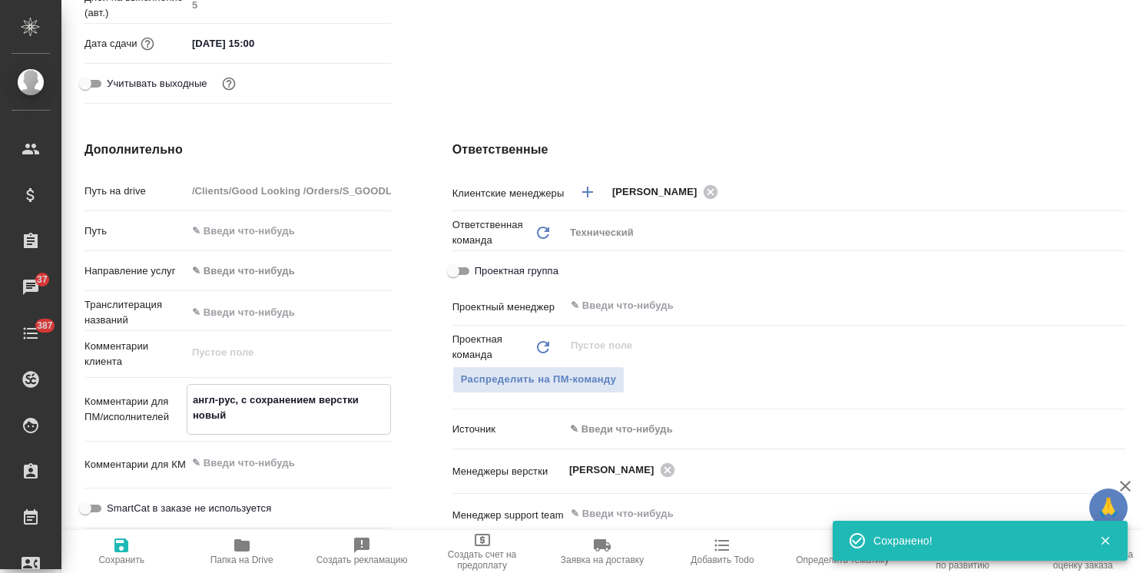
type textarea "x"
type textarea "англ-рус, с сохранением верстки новый к"
type textarea "x"
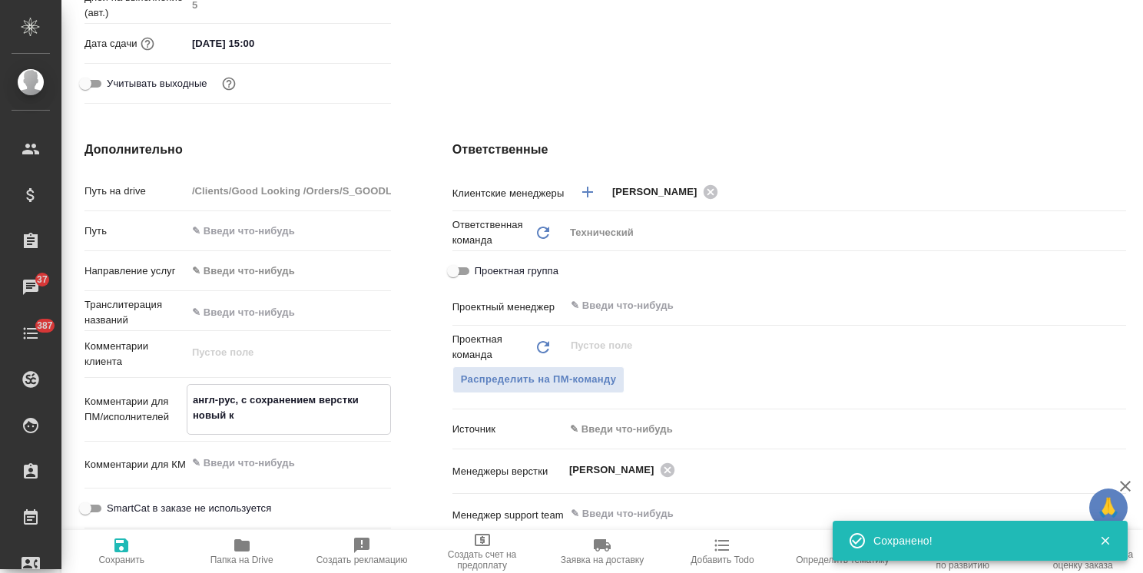
type textarea "англ-рус, с сохранением верстки новый кл"
type textarea "x"
type textarea "англ-рус, с сохранением верстки новый кли"
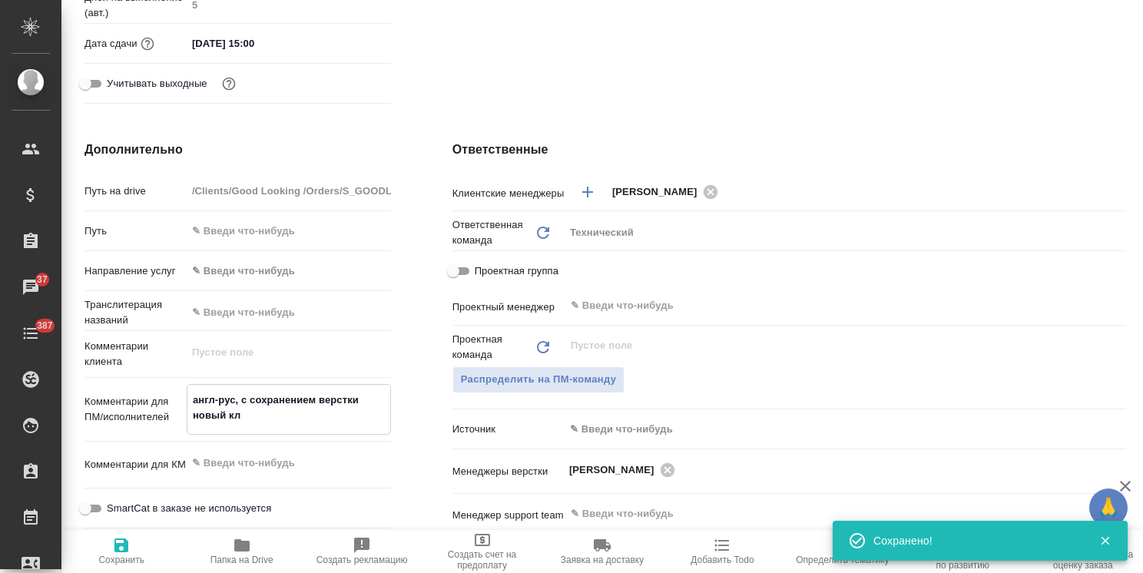
type textarea "x"
type textarea "англ-рус, с сохранением верстки новый клие"
type textarea "x"
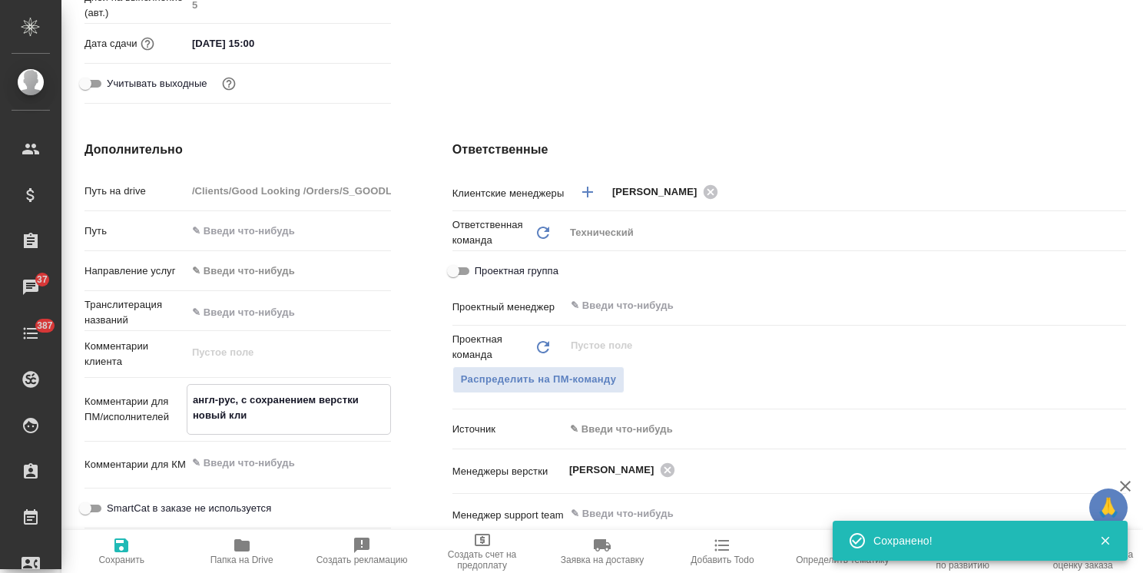
type textarea "x"
type textarea "англ-рус, с сохранением верстки новый клиен"
type textarea "x"
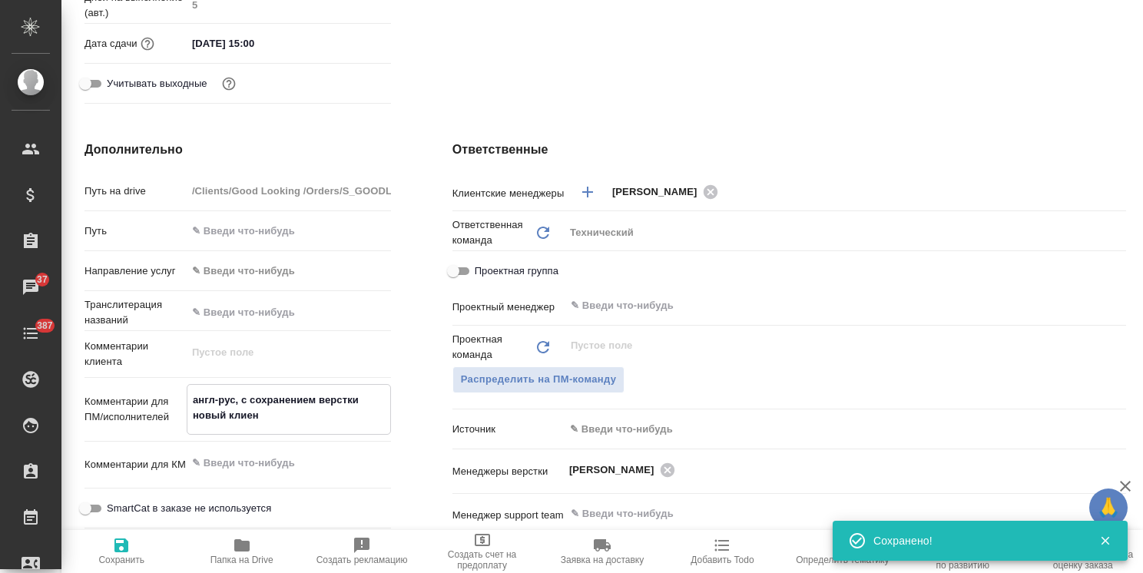
type textarea "x"
type textarea "англ-рус, с сохранением верстки новый клиент"
type textarea "x"
type textarea "англ-рус, с сохранением верстки новый клиент,"
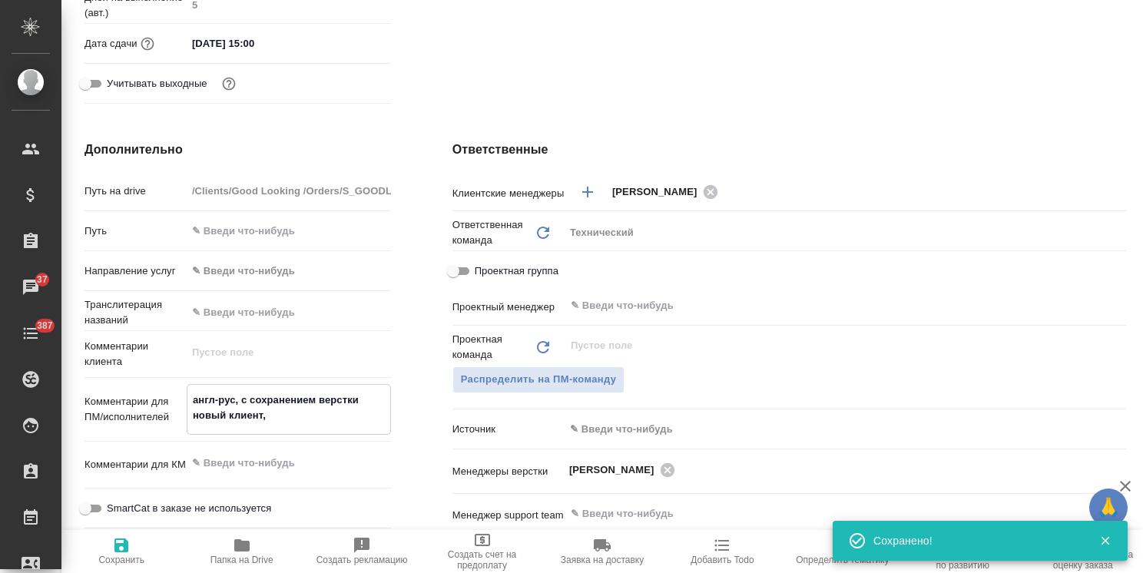
type textarea "x"
type textarea "англ-рус, с сохранением верстки новый клиент,"
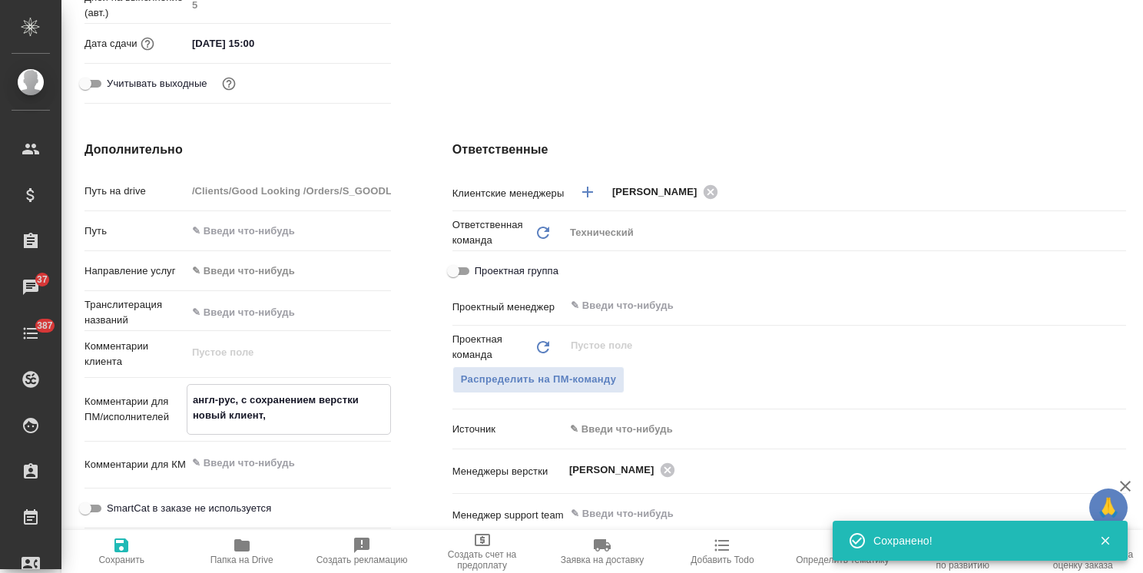
type textarea "x"
type textarea "англ-рус, с сохранением верстки новый клиент, в"
type textarea "x"
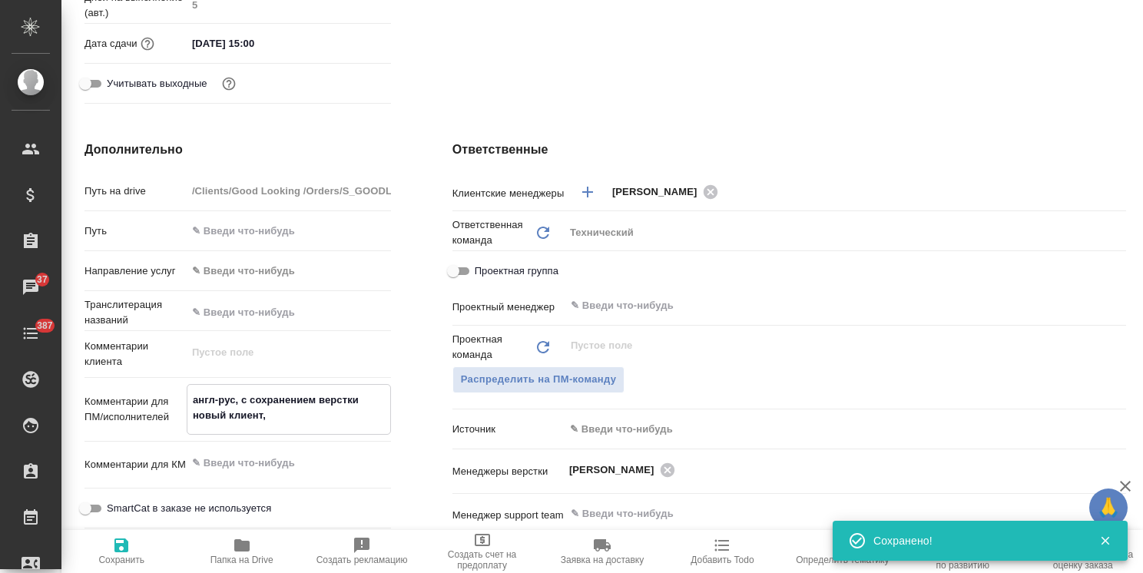
type textarea "x"
type textarea "англ-рус, с сохранением верстки новый клиент, вн"
type textarea "x"
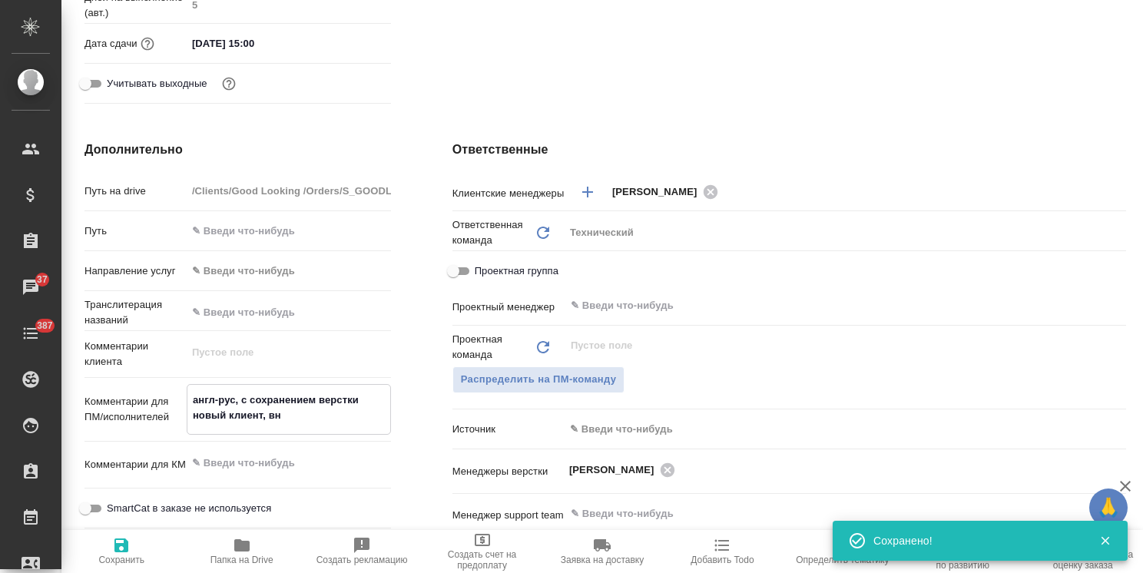
type textarea "x"
type textarea "англ-рус, с сохранением верстки новый клиент, вни"
type textarea "x"
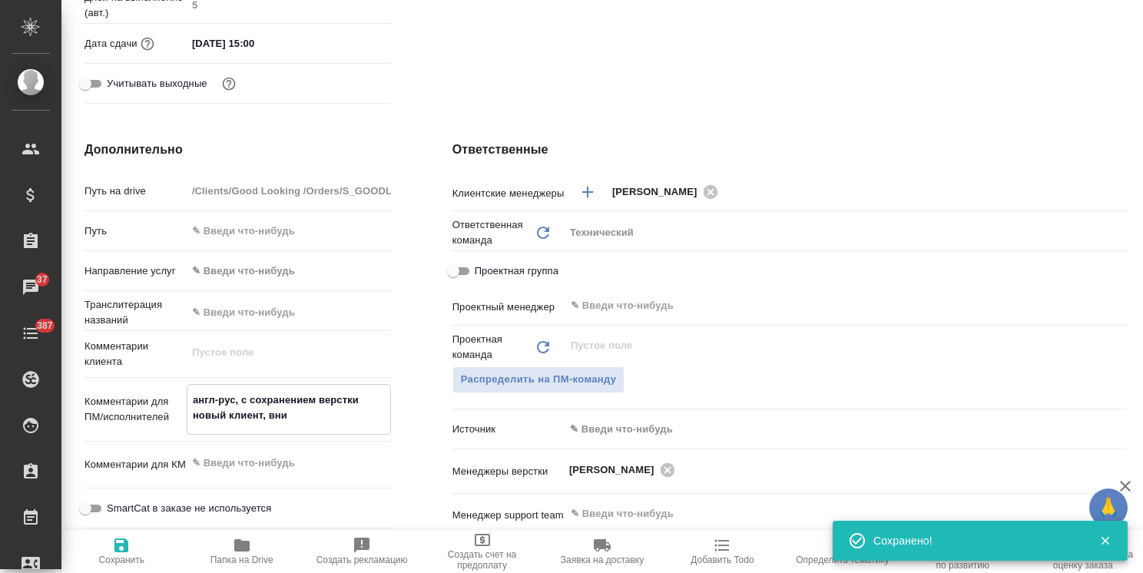
type textarea "англ-рус, с сохранением верстки новый клиент, вним"
type textarea "x"
type textarea "англ-рус, с сохранением верстки новый клиент, внима"
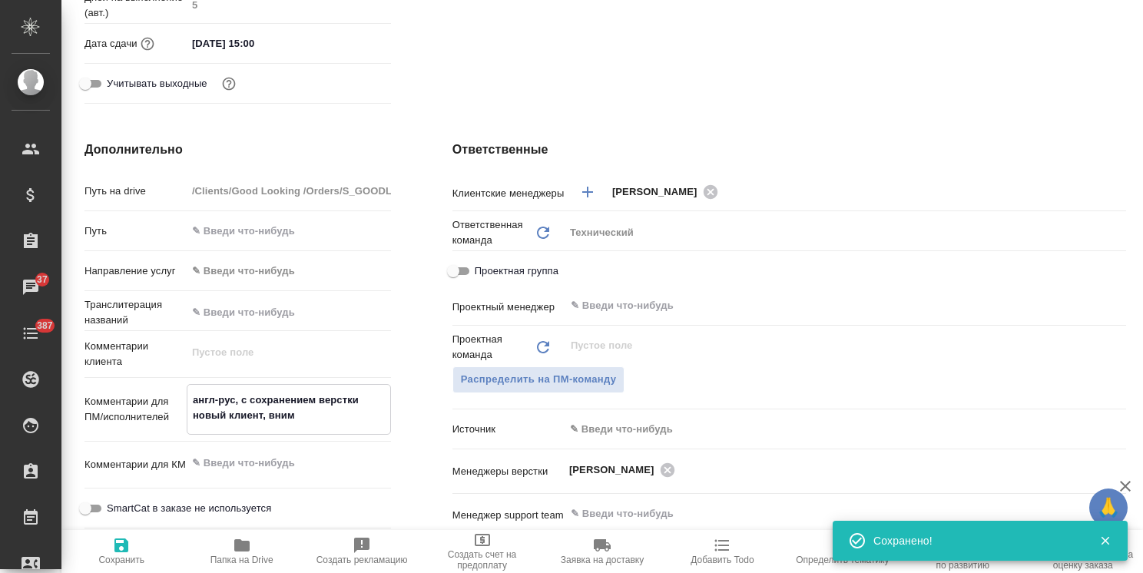
type textarea "x"
type textarea "англ-рус, с сохранением верстки новый клиент, вниман"
type textarea "x"
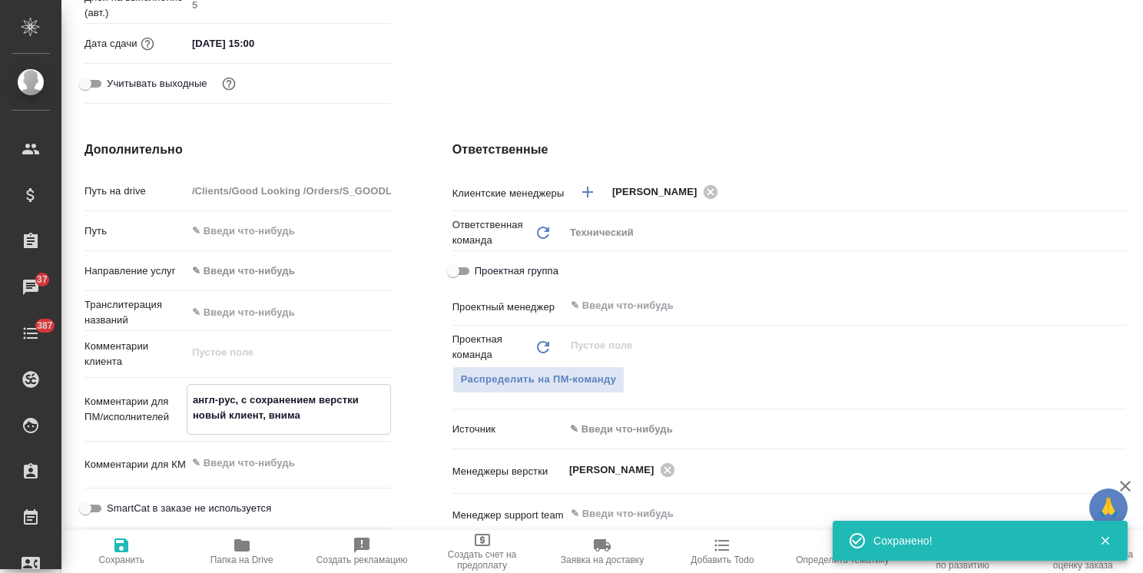
type textarea "x"
type textarea "англ-рус, с сохранением верстки новый клиент, внимани"
type textarea "x"
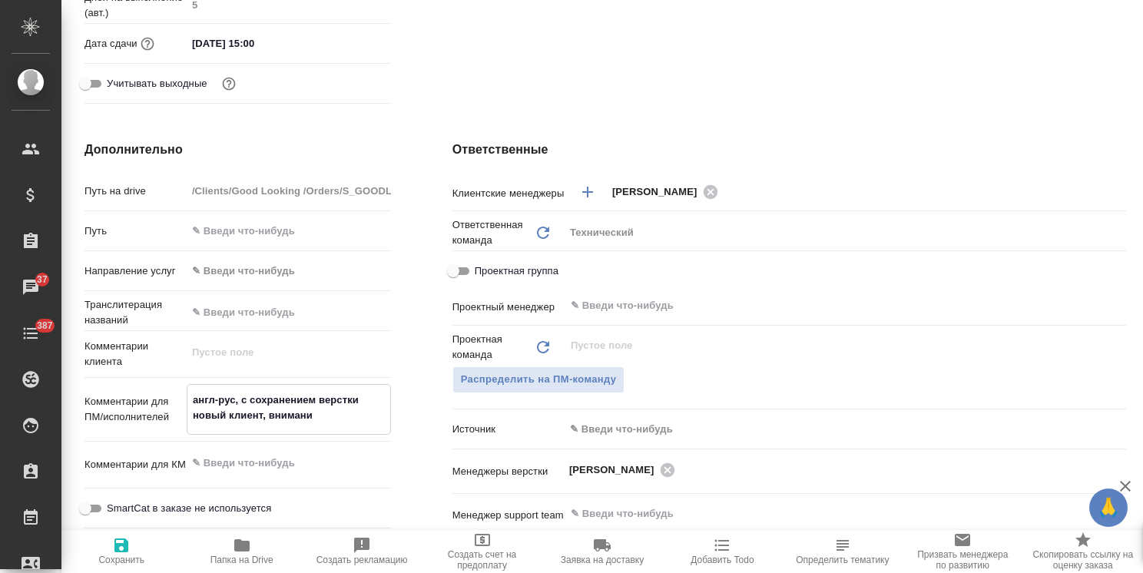
type textarea "англ-рус, с сохранением верстки новый клиент, внимание"
type textarea "x"
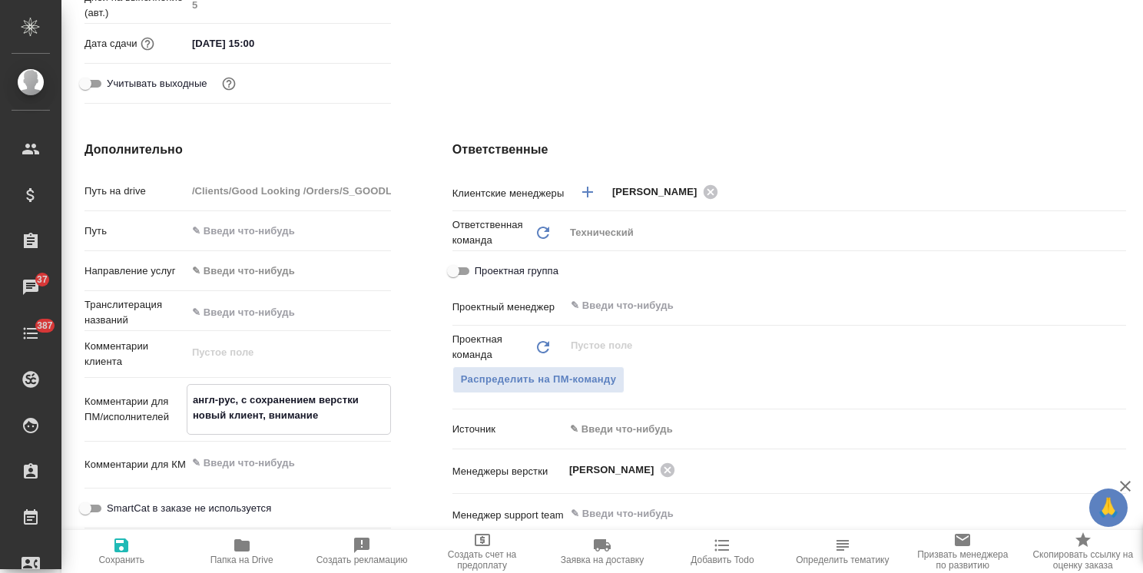
type textarea "англ-рус, с сохранением верстки новый клиент, внимание"
type textarea "x"
type textarea "англ-рус, с сохранением верстки новый клиент, внимание к"
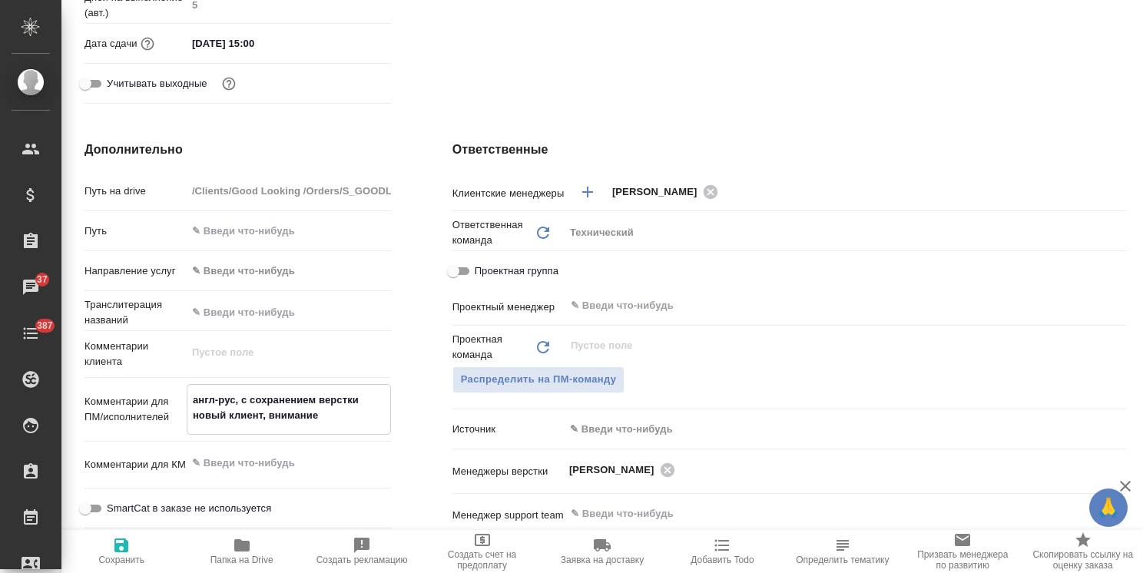
type textarea "x"
type textarea "англ-рус, с сохранением верстки новый клиент, внимание к"
type textarea "x"
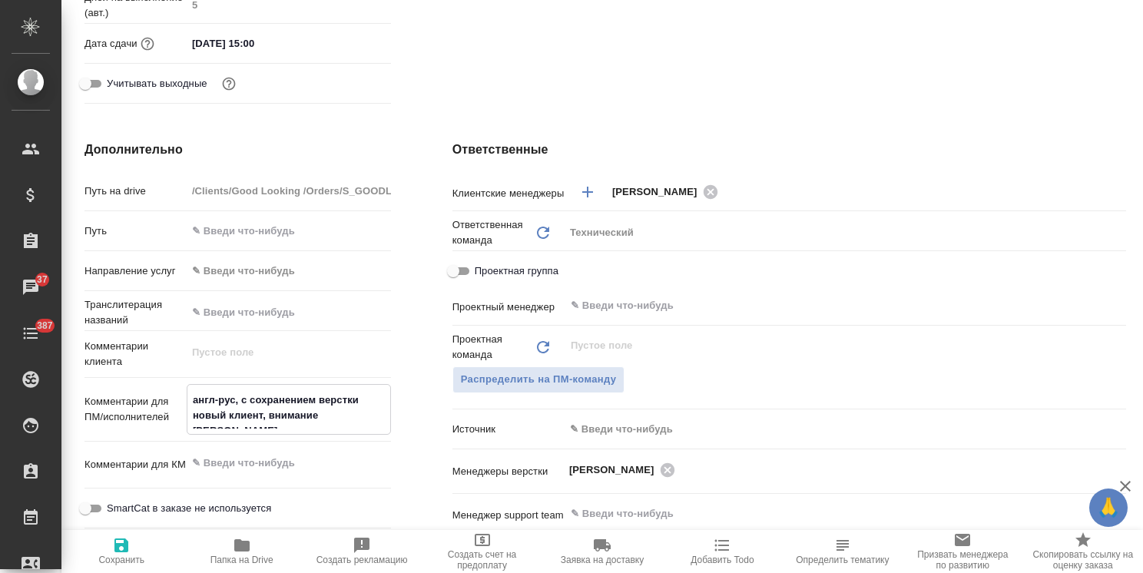
type textarea "x"
type textarea "англ-рус, с сохранением верстки новый клиент, внимание к к"
type textarea "x"
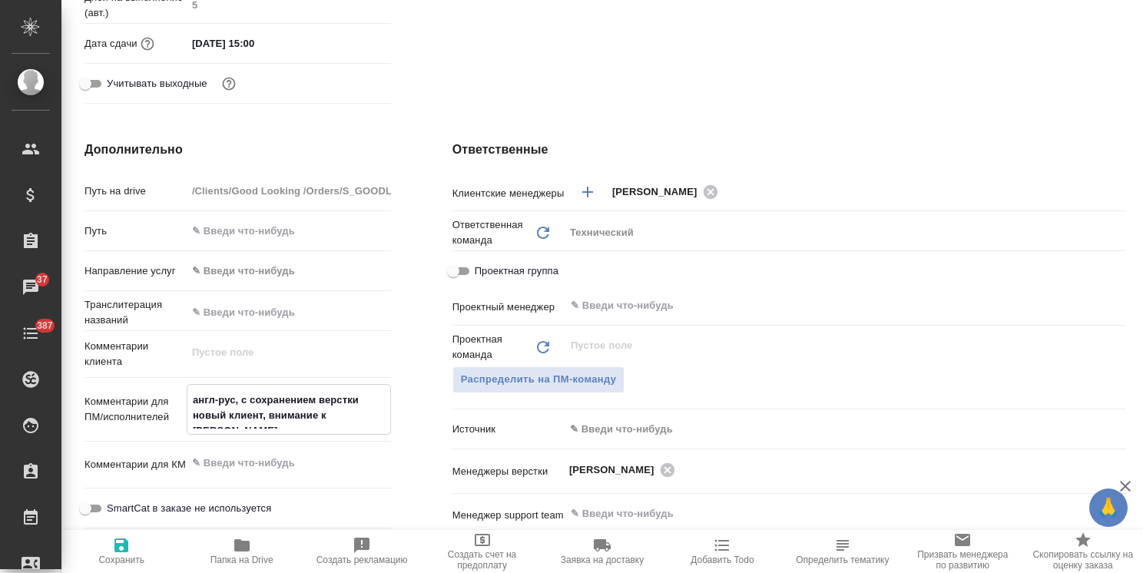
type textarea "x"
type textarea "англ-рус, с сохранением верстки новый клиент, внимание к ка"
type textarea "x"
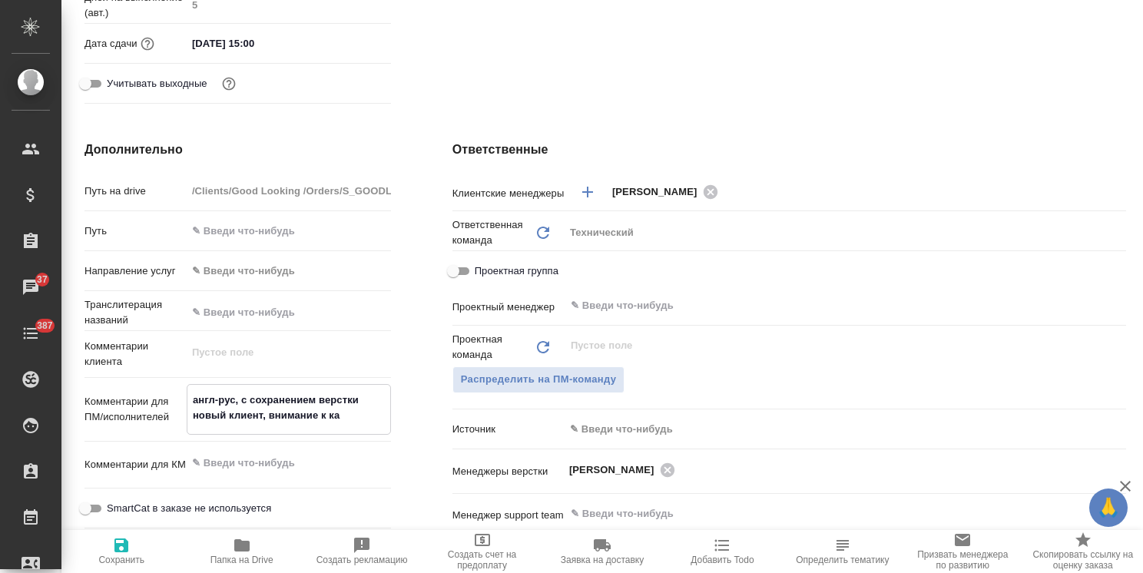
type textarea "англ-рус, с сохранением верстки новый клиент, внимание к кач"
type textarea "x"
type textarea "англ-рус, с сохранением верстки новый клиент, внимание к кач-"
type textarea "x"
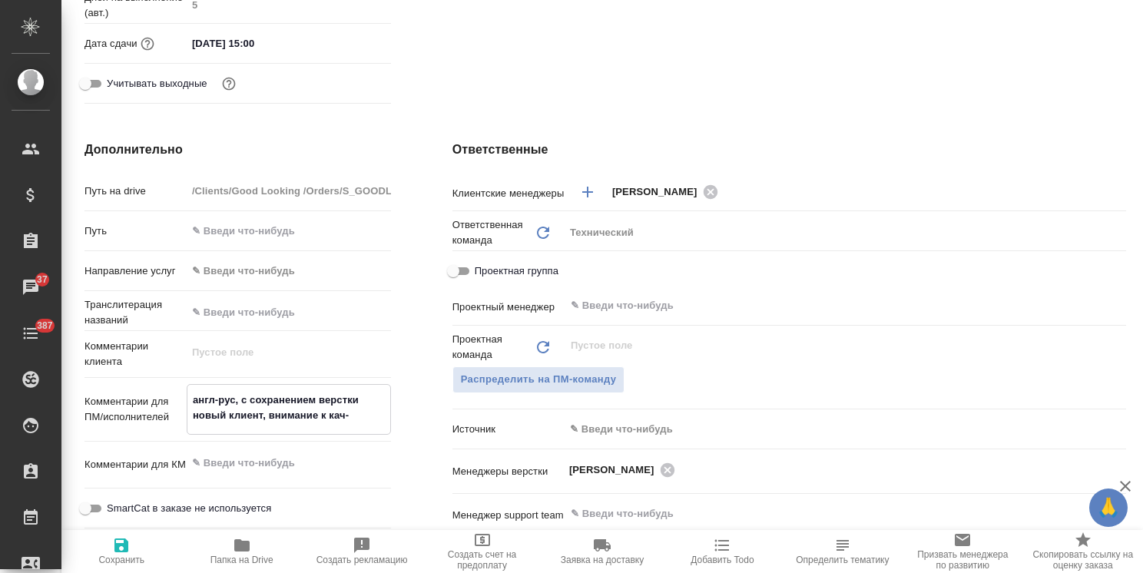
type textarea "x"
type textarea "англ-рус, с сохранением верстки новый клиент, внимание к кач-в"
type textarea "x"
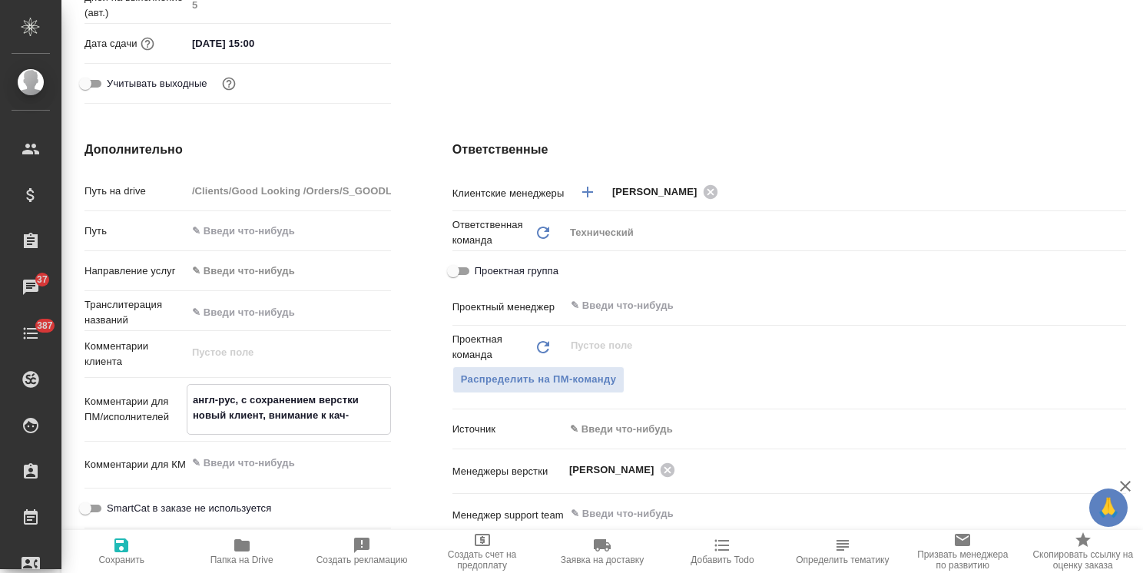
type textarea "x"
type textarea "англ-рус, с сохранением верстки новый клиент, внимание к кач-ву"
type textarea "x"
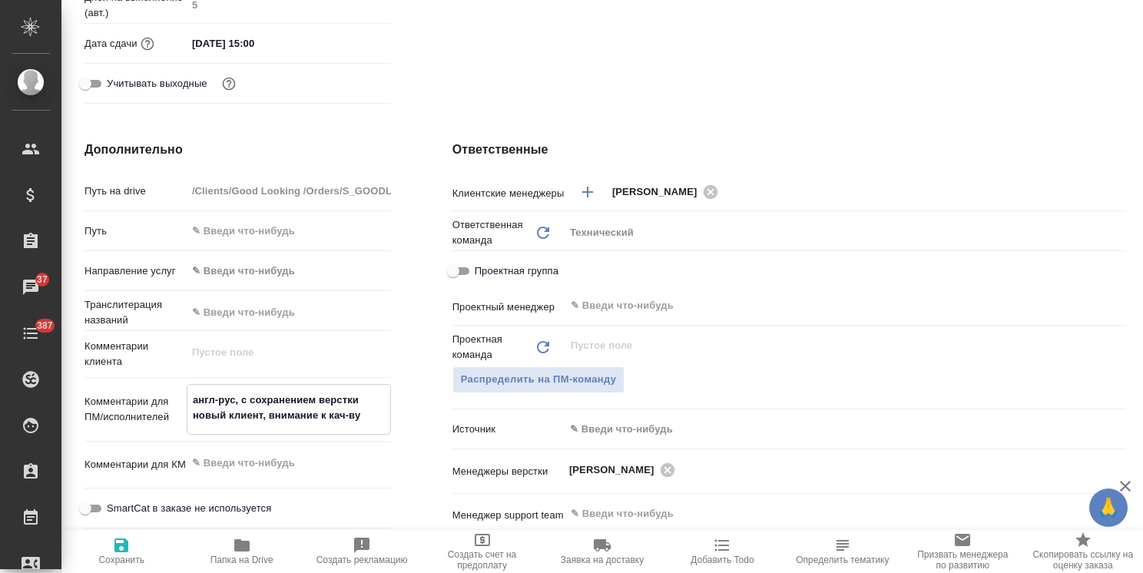
type textarea "англ-рус, с сохранением верстки новый клиент, внимание к кач-ву"
type textarea "x"
click at [112, 561] on span "Сохранить" at bounding box center [121, 560] width 46 height 11
type textarea "x"
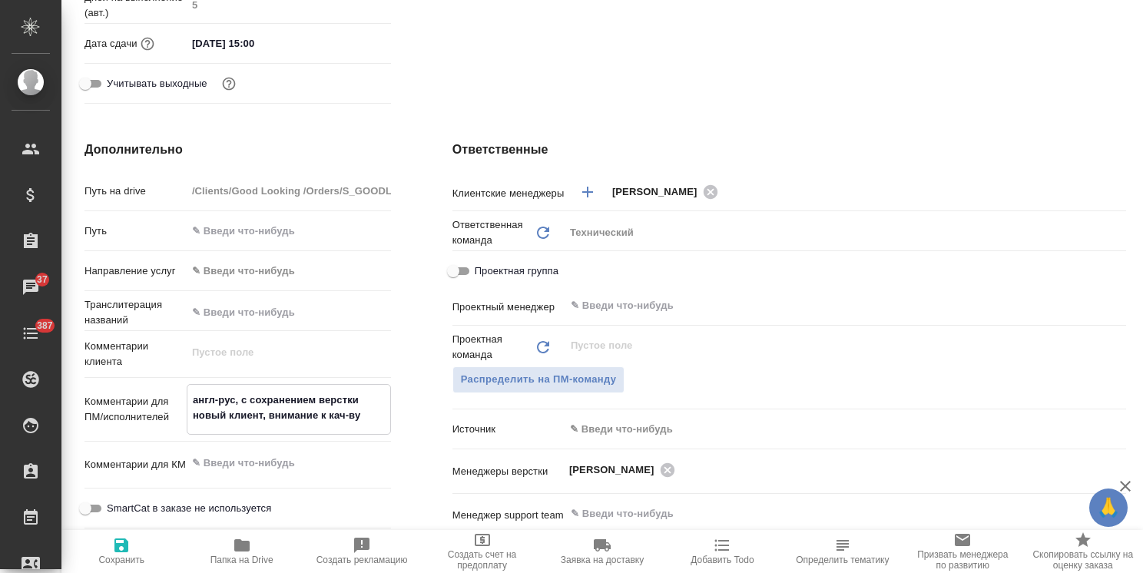
type textarea "x"
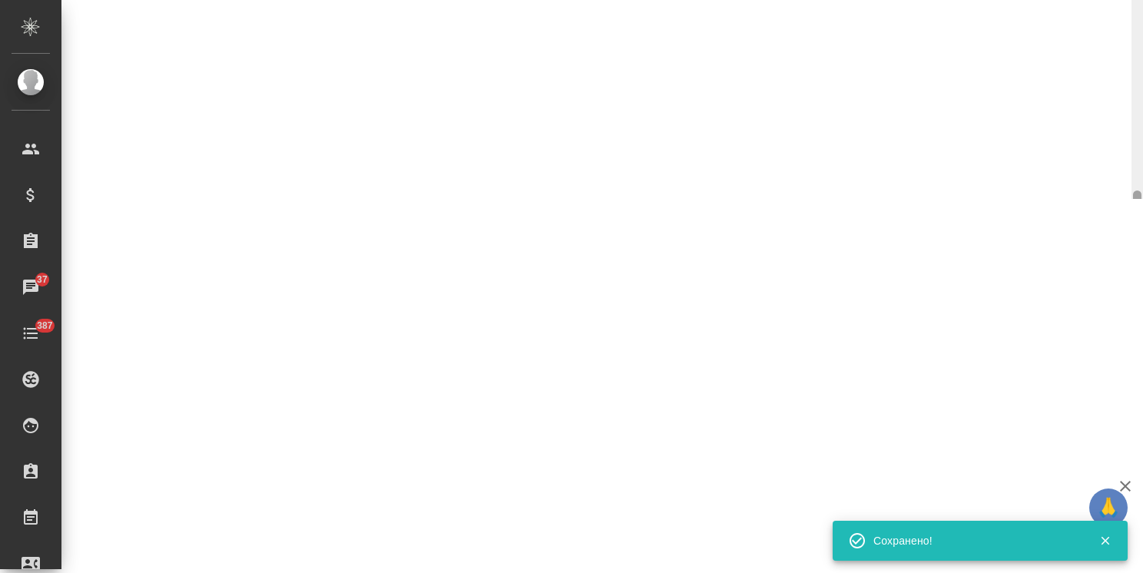
select select "RU"
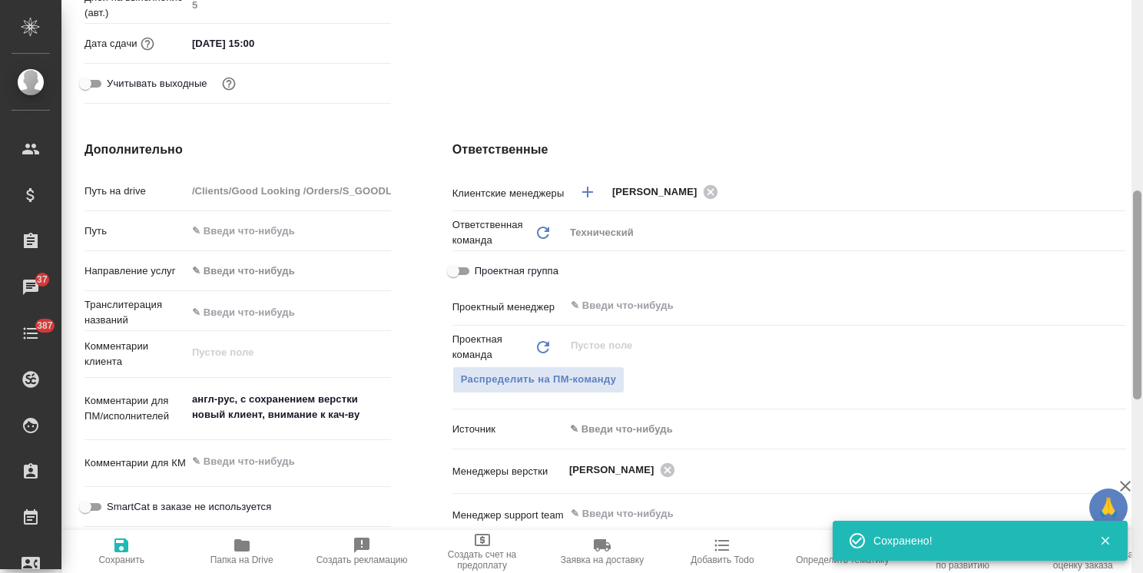
type textarea "x"
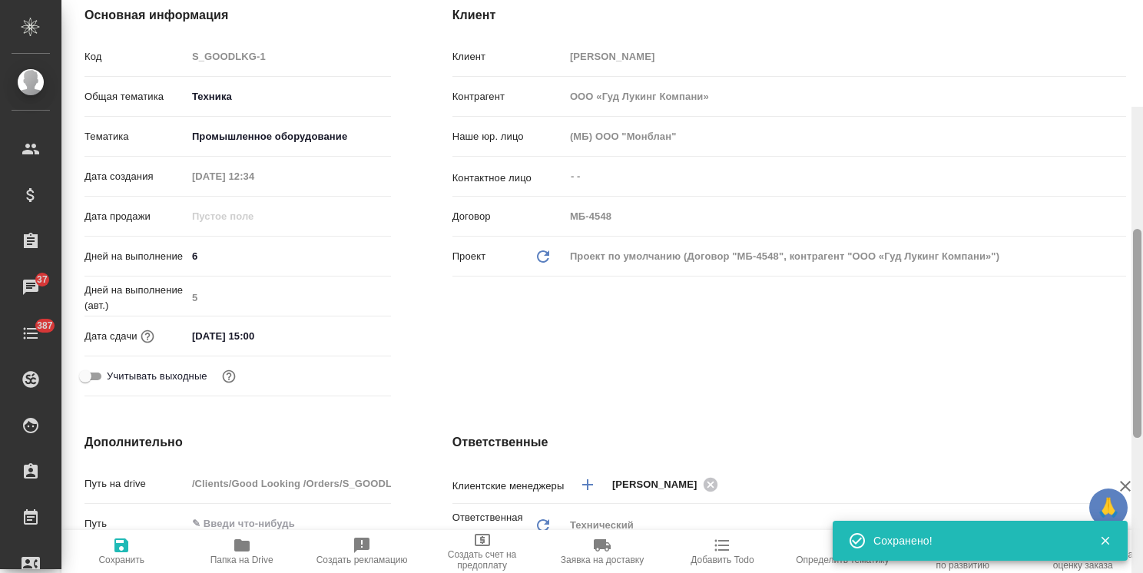
scroll to position [0, 0]
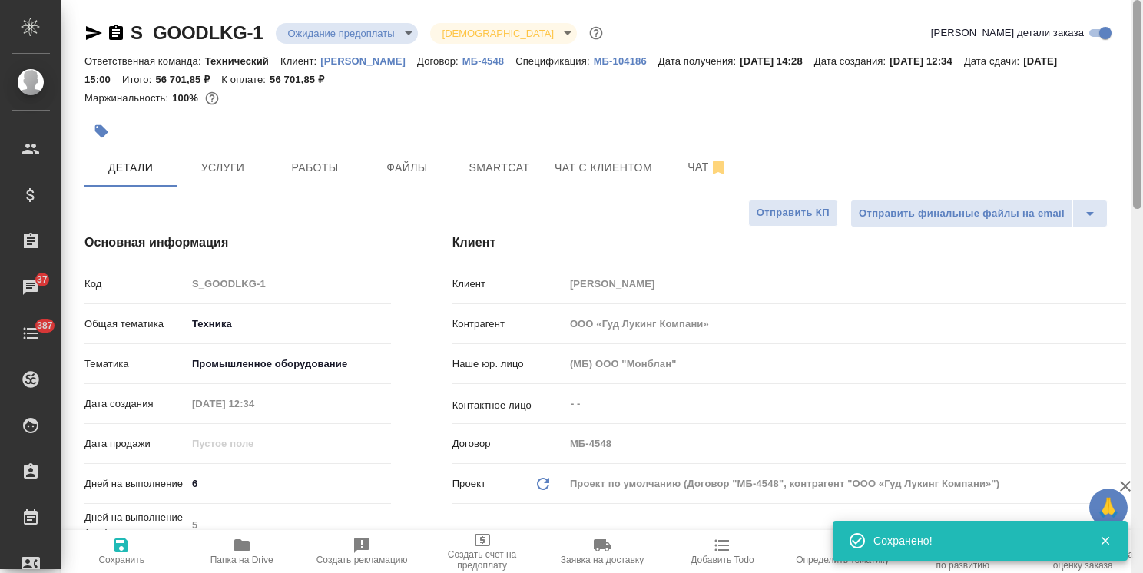
drag, startPoint x: 1140, startPoint y: 355, endPoint x: 1132, endPoint y: 60, distance: 295.0
click at [1133, 60] on div at bounding box center [1137, 104] width 8 height 209
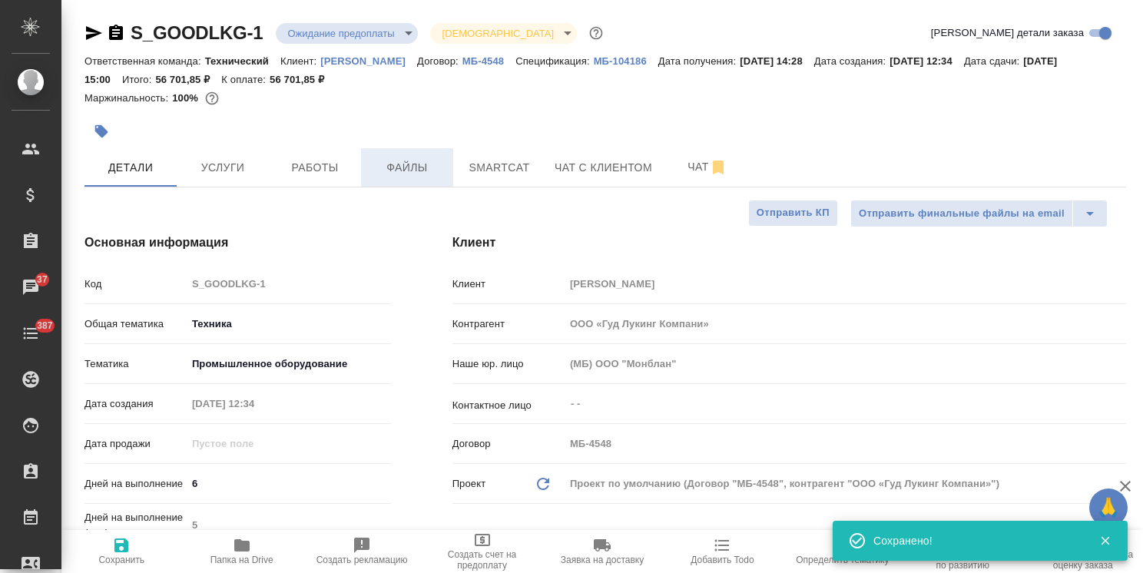
click at [405, 170] on span "Файлы" at bounding box center [407, 167] width 74 height 19
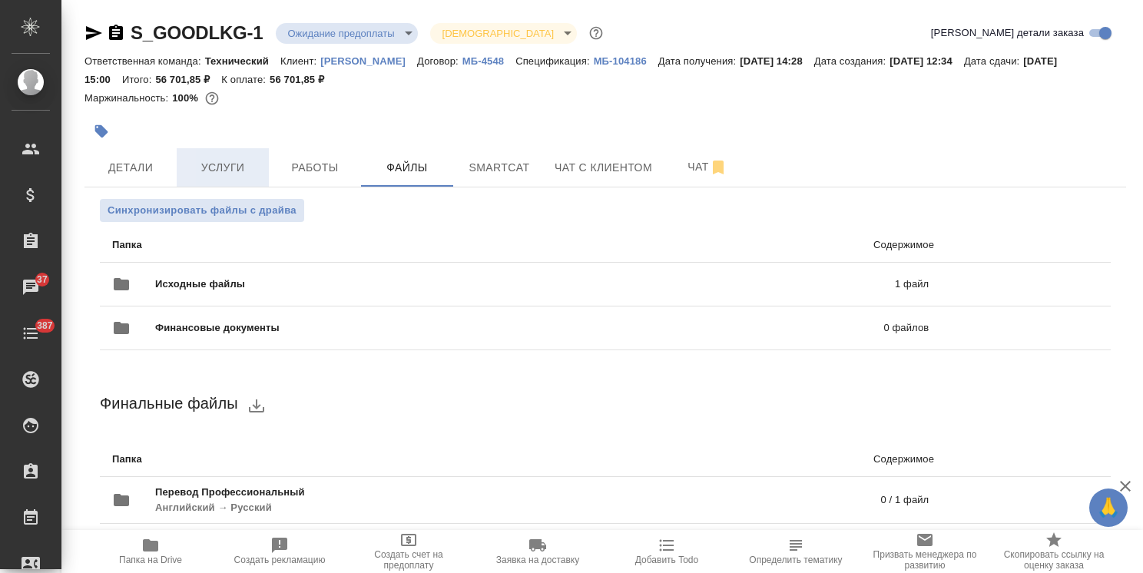
click at [213, 170] on span "Услуги" at bounding box center [223, 167] width 74 height 19
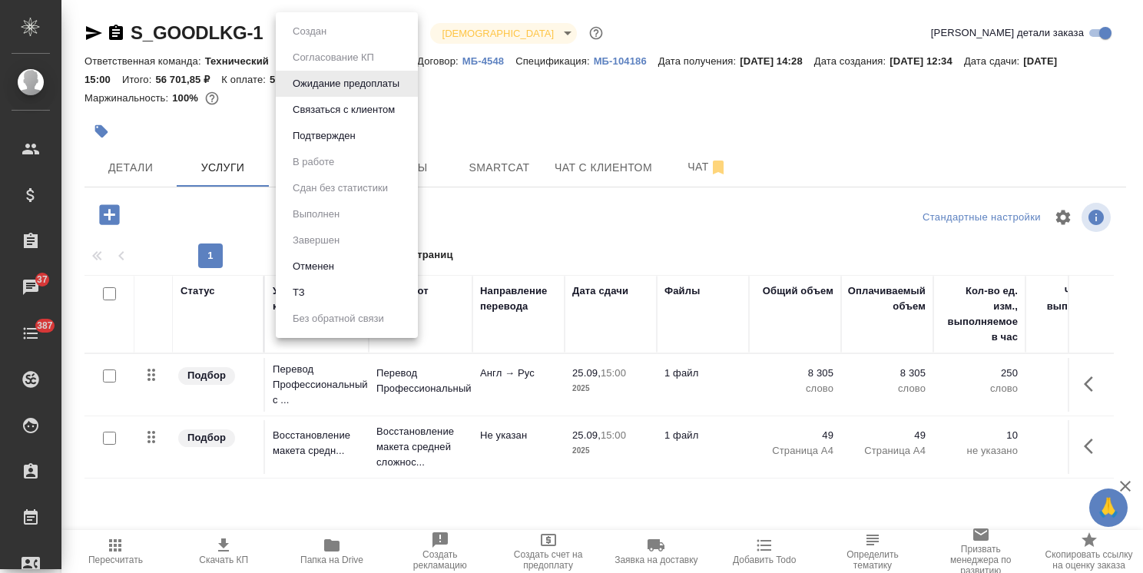
click at [318, 33] on body "🙏 .cls-1 fill:#fff; AWATERA Usmanova Olga Клиенты Спецификации Заказы 37 Чаты 3…" at bounding box center [571, 286] width 1143 height 573
click at [326, 135] on button "Подтвержден" at bounding box center [324, 136] width 72 height 17
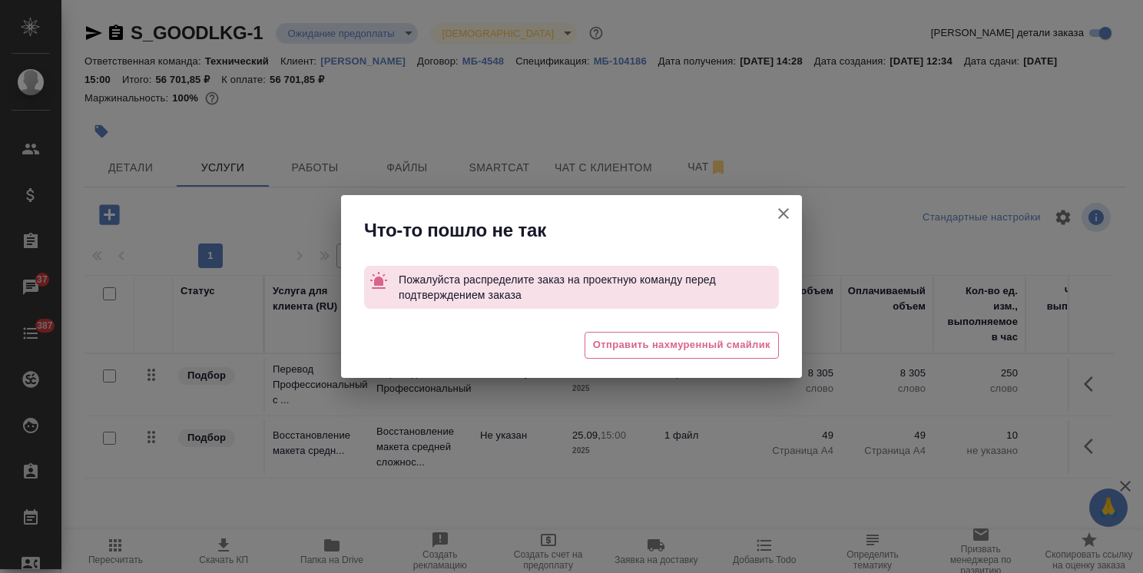
click at [779, 217] on icon "button" at bounding box center [783, 213] width 11 height 11
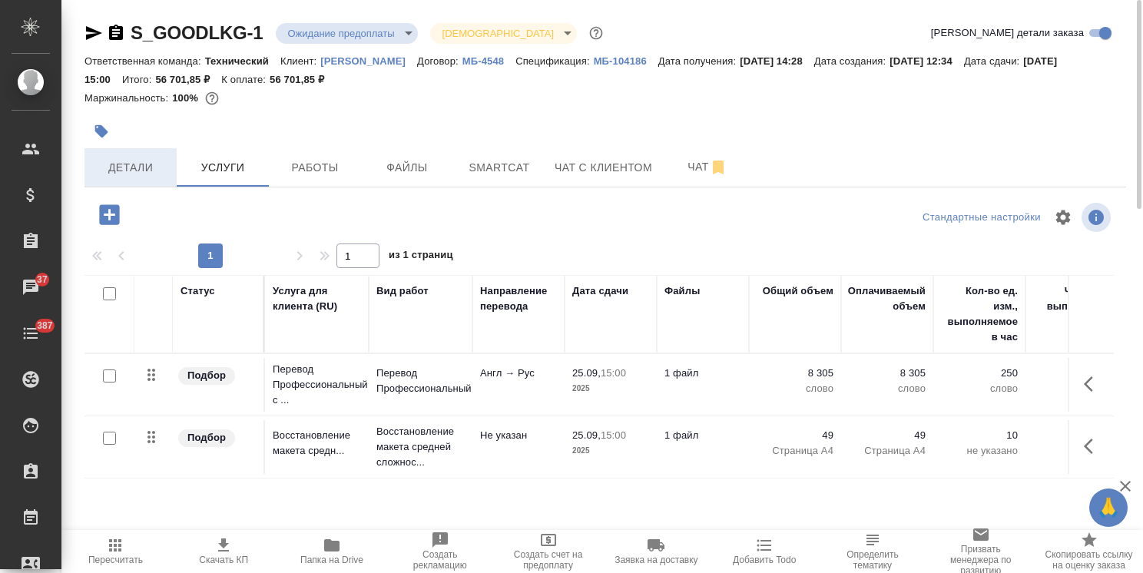
click at [88, 161] on button "Детали" at bounding box center [130, 167] width 92 height 38
click at [117, 167] on span "Детали" at bounding box center [131, 167] width 74 height 19
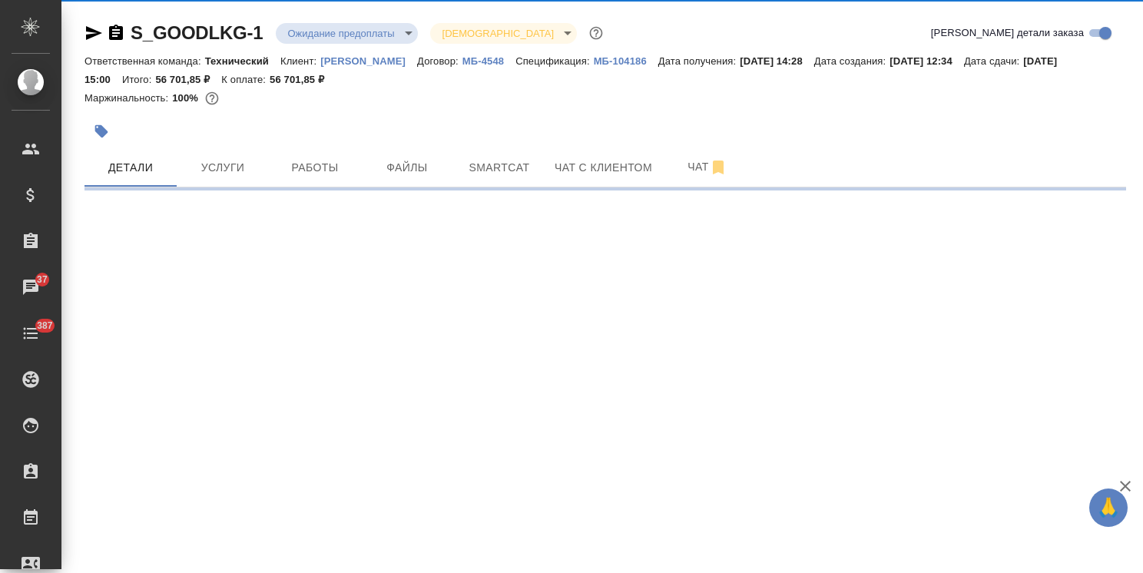
select select "RU"
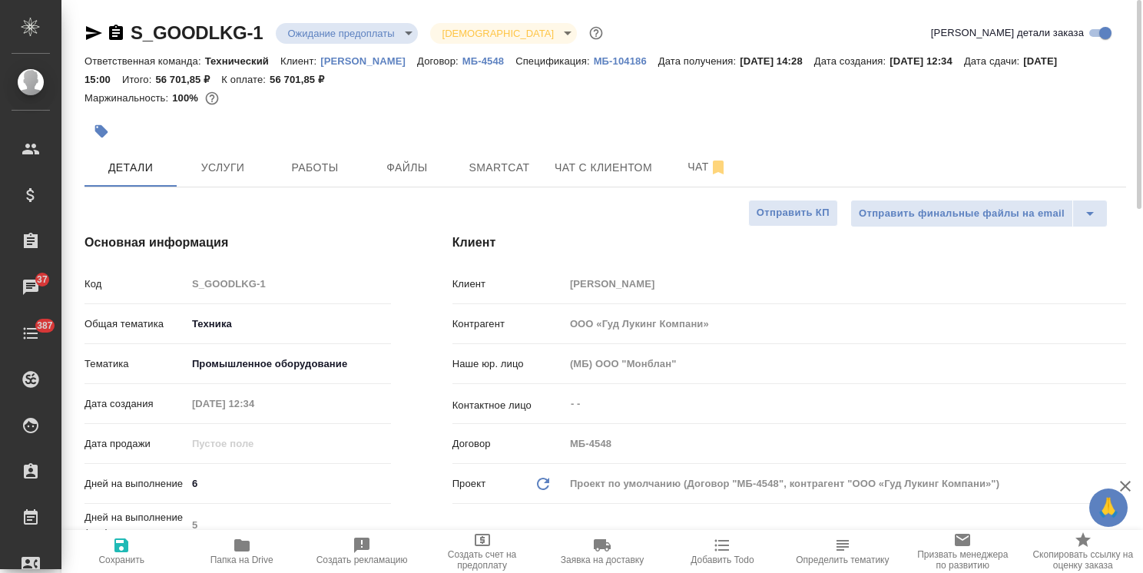
type textarea "x"
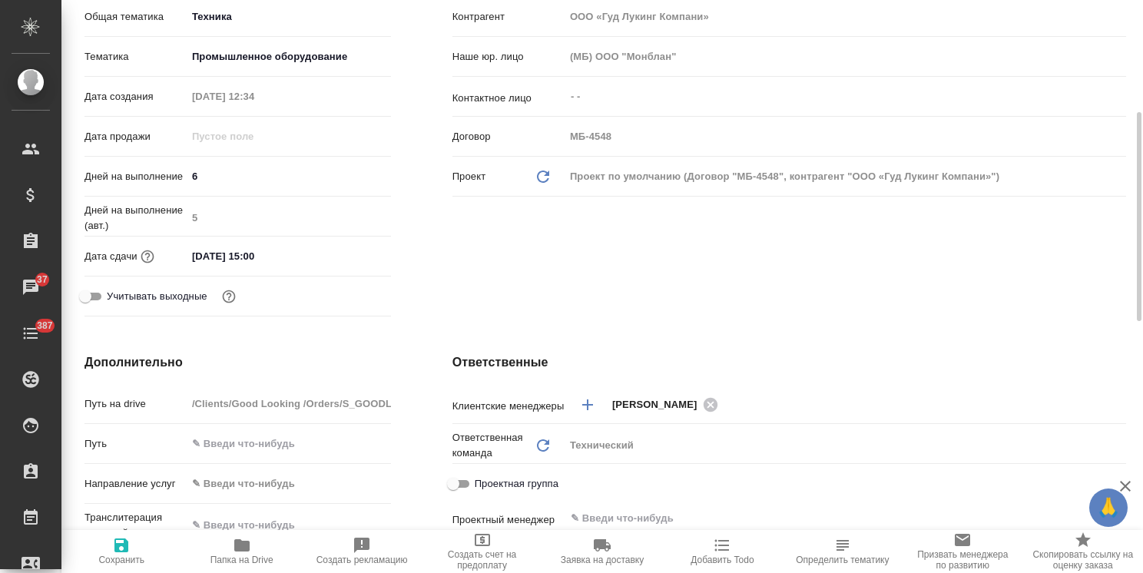
scroll to position [384, 0]
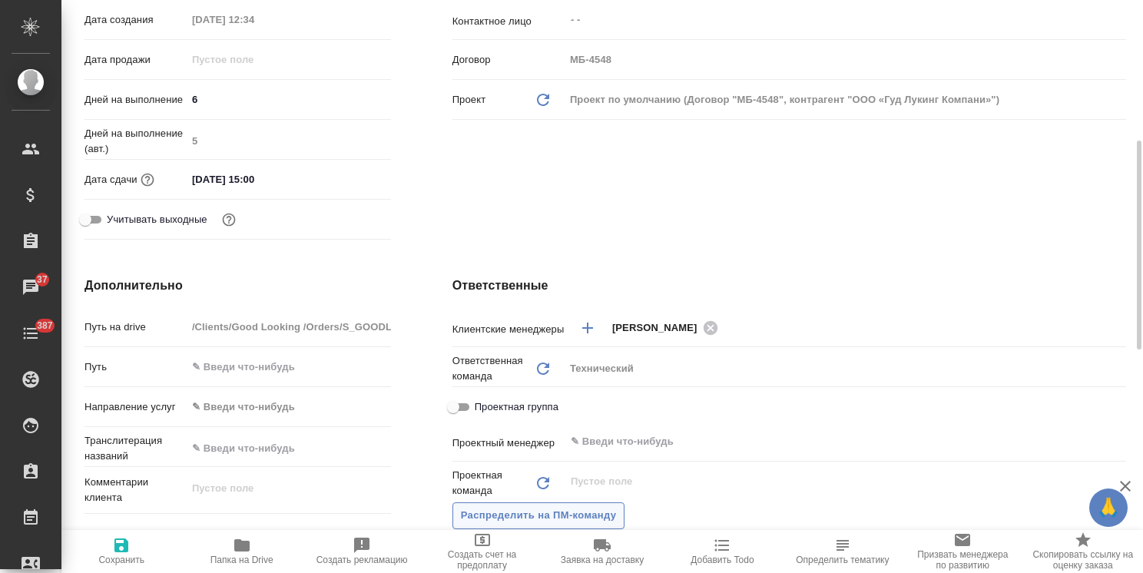
click at [590, 518] on span "Распределить на ПМ-команду" at bounding box center [539, 516] width 156 height 18
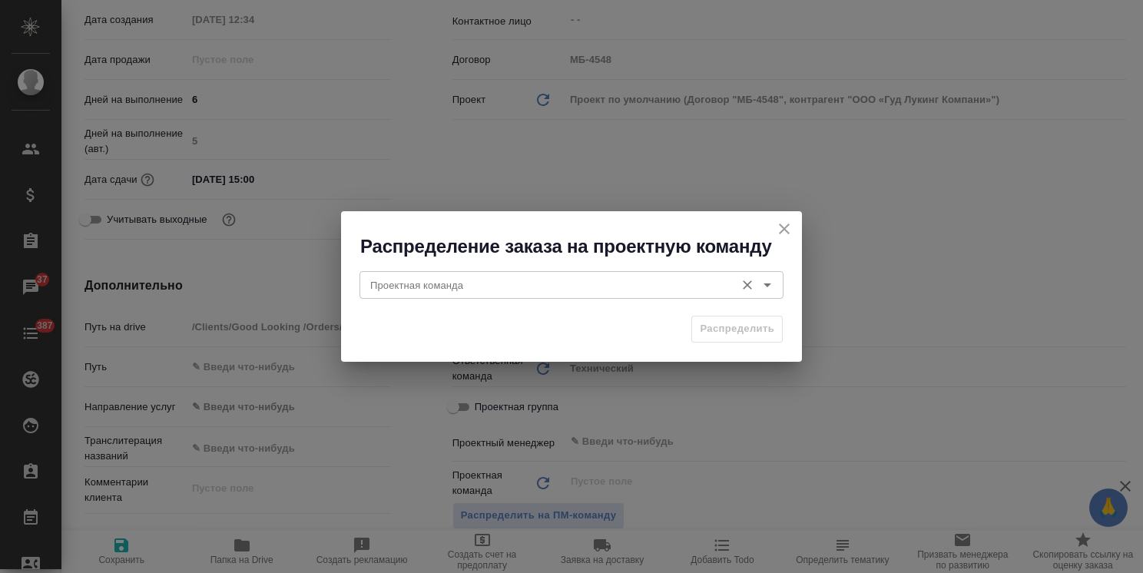
click at [464, 297] on div "Проектная команда" at bounding box center [571, 285] width 424 height 28
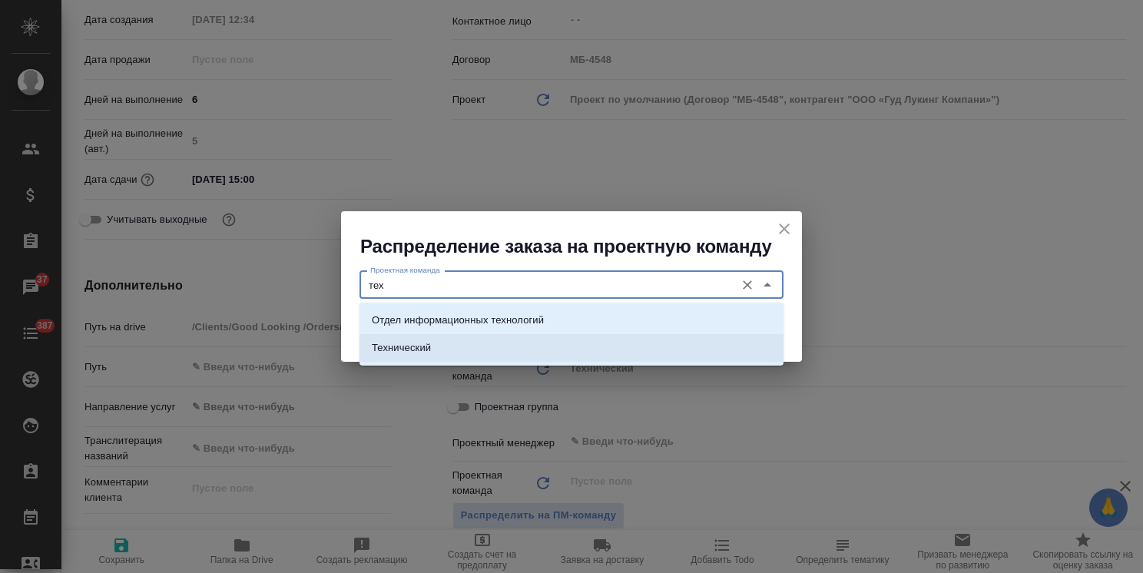
click at [507, 343] on li "Технический" at bounding box center [571, 348] width 424 height 28
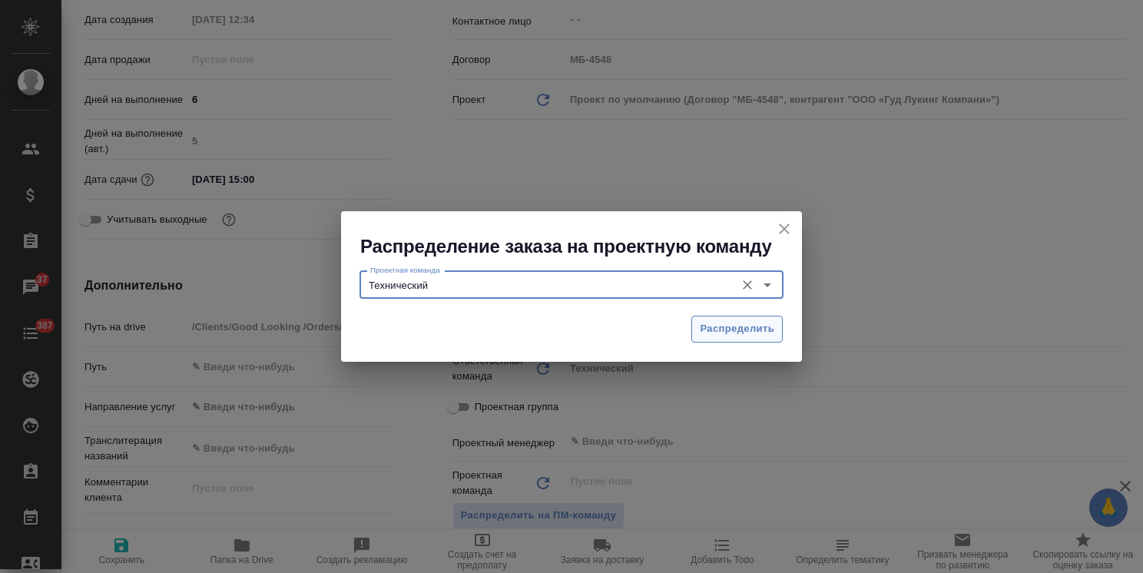
type input "Технический"
click at [720, 336] on span "Распределить" at bounding box center [737, 329] width 75 height 18
type textarea "x"
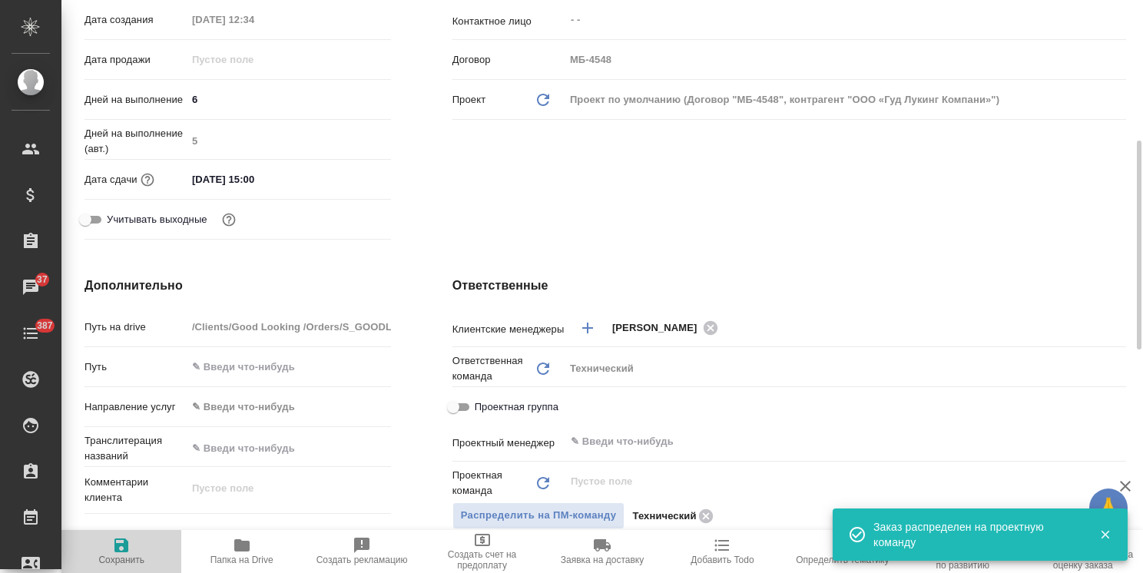
click at [131, 545] on span "Сохранить" at bounding box center [121, 550] width 101 height 29
type textarea "x"
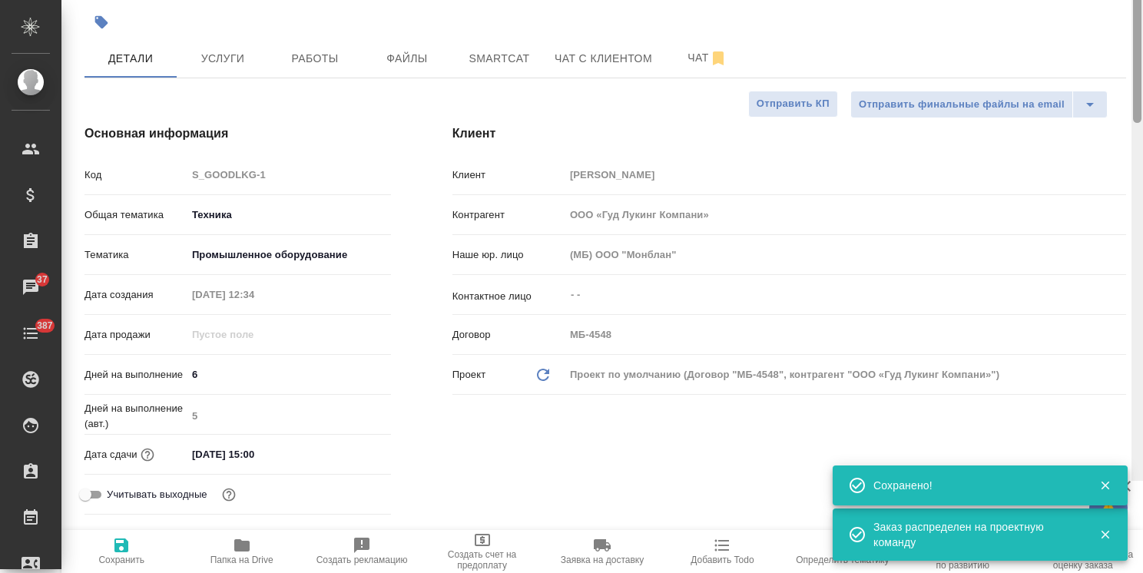
scroll to position [0, 0]
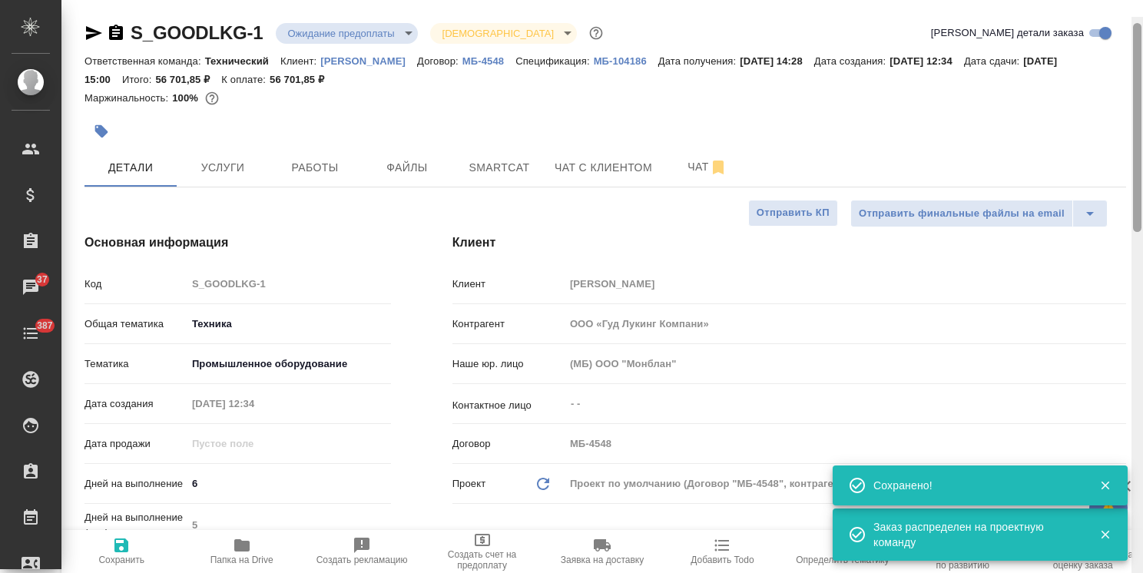
drag, startPoint x: 1134, startPoint y: 243, endPoint x: 1155, endPoint y: 49, distance: 195.4
click at [1142, 49] on html "🙏 .cls-1 fill:#fff; AWATERA Usmanova Olga Клиенты Спецификации Заказы 37 Чаты 3…" at bounding box center [571, 286] width 1143 height 573
click at [358, 28] on body "🙏 .cls-1 fill:#fff; AWATERA Usmanova Olga Клиенты Спецификации Заказы 37 Чаты 3…" at bounding box center [571, 286] width 1143 height 573
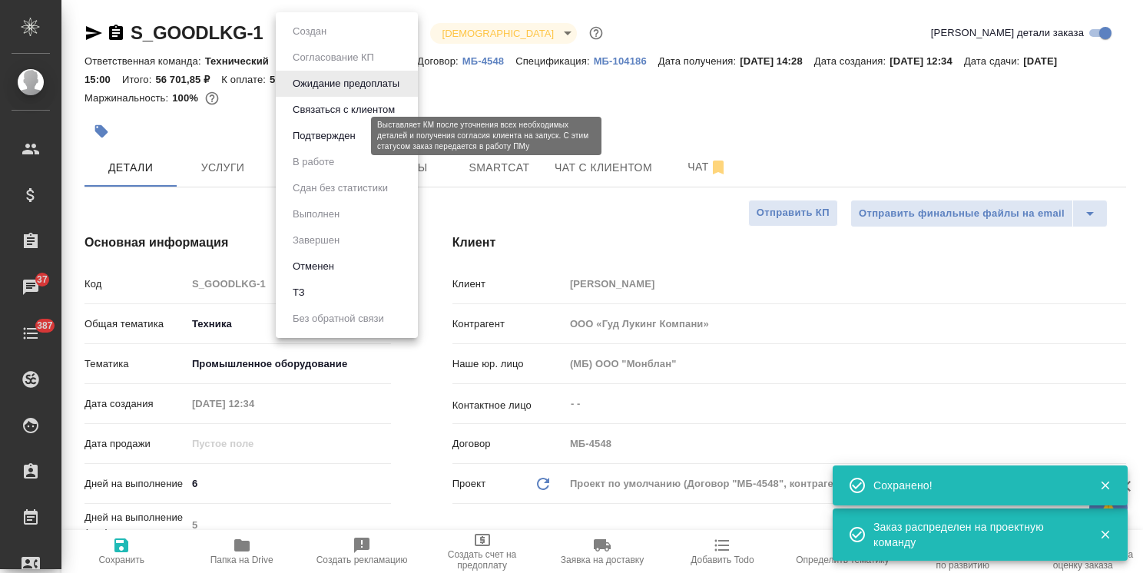
drag, startPoint x: 346, startPoint y: 142, endPoint x: 350, endPoint y: 150, distance: 9.0
click at [346, 141] on button "Подтвержден" at bounding box center [324, 136] width 72 height 17
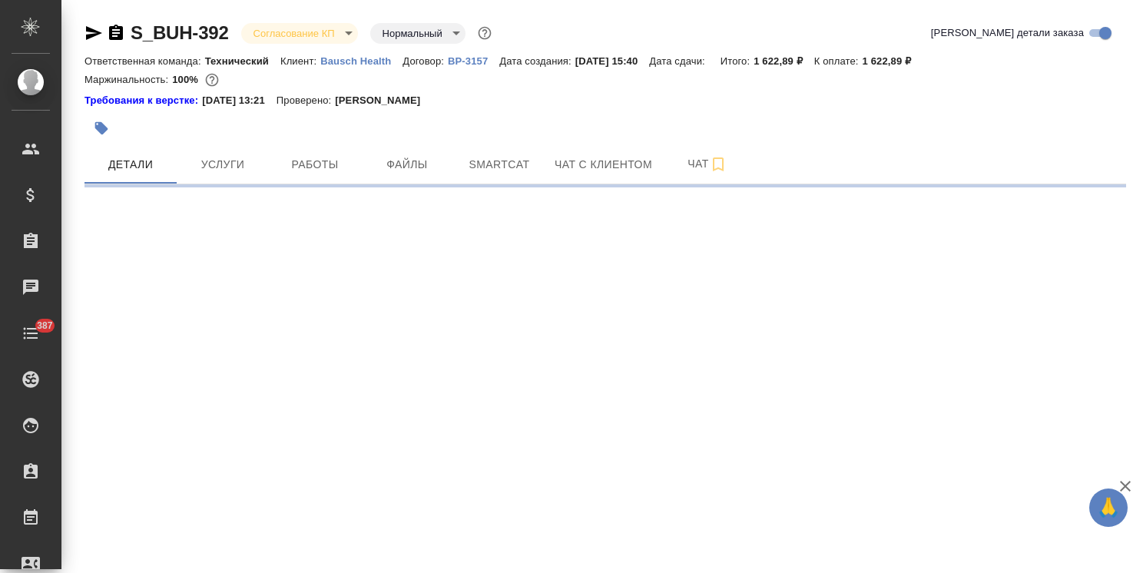
select select "RU"
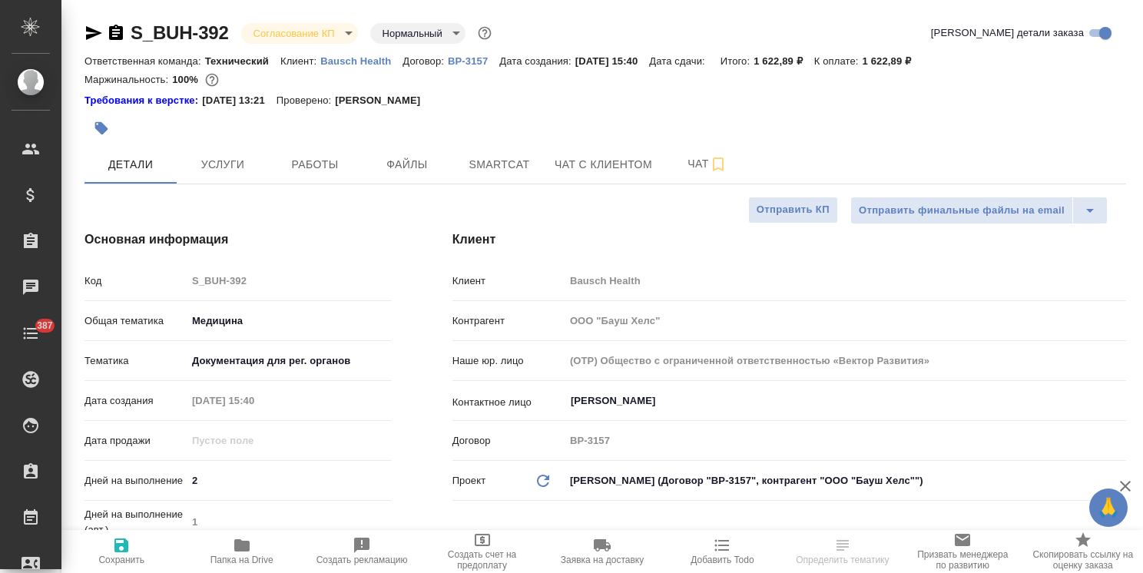
type textarea "x"
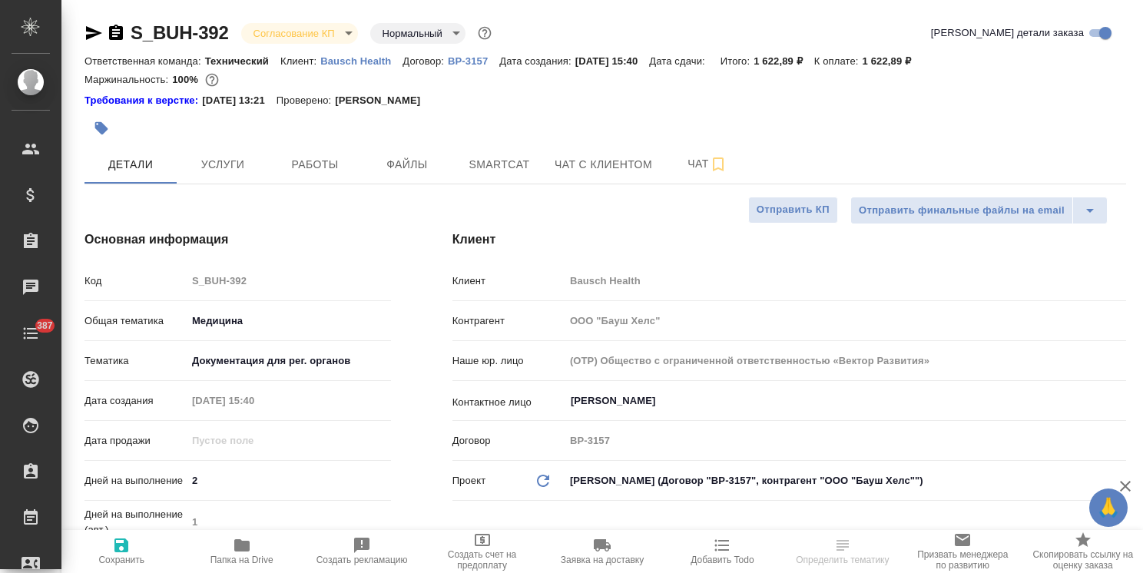
type textarea "x"
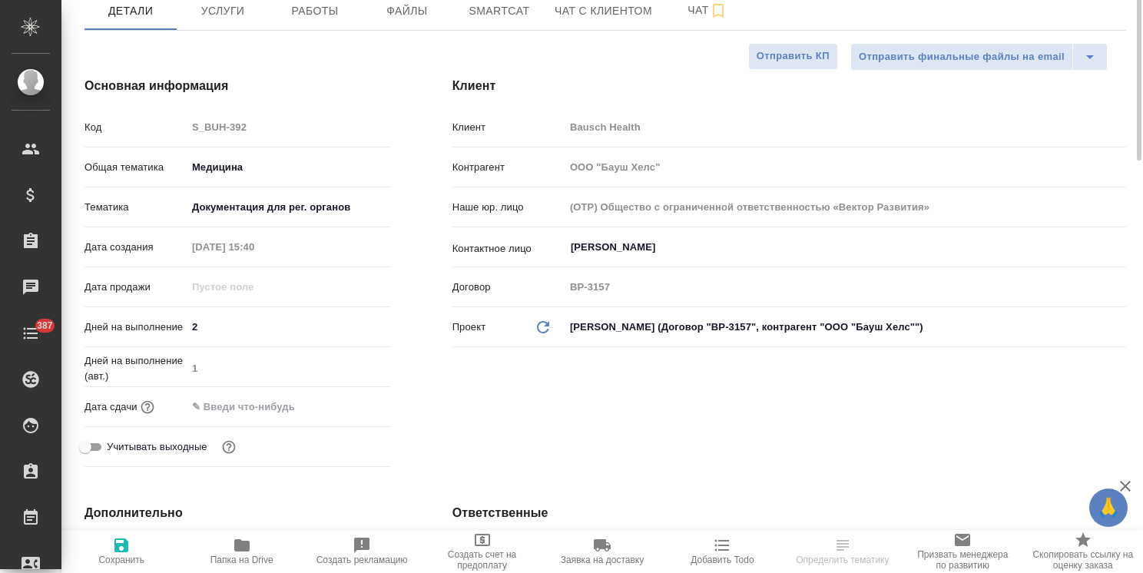
type textarea "x"
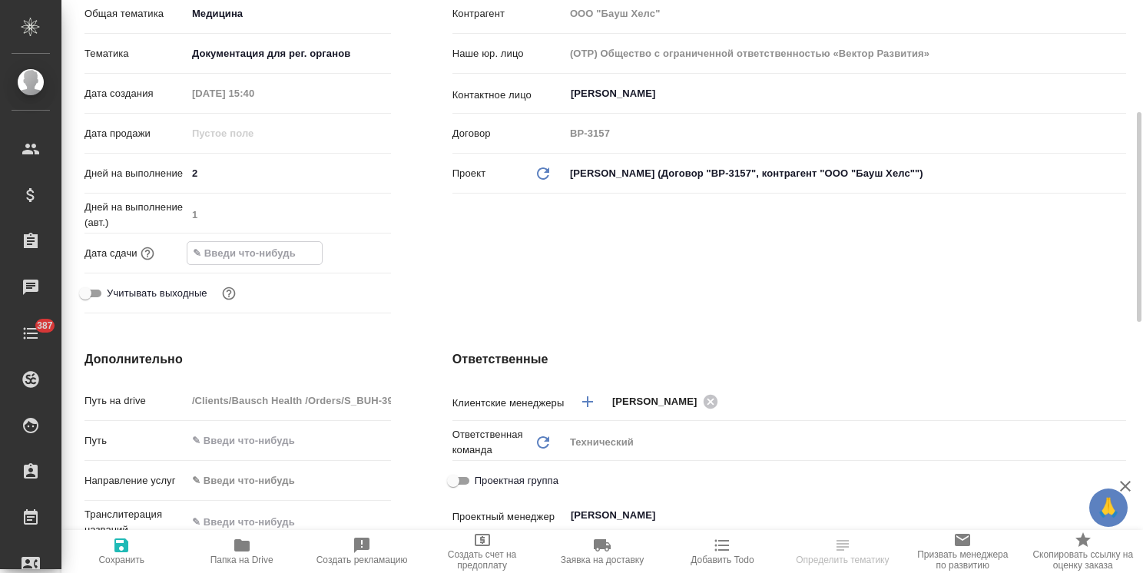
click at [287, 257] on input "text" at bounding box center [254, 253] width 134 height 22
click at [353, 254] on icon "button" at bounding box center [346, 252] width 18 height 18
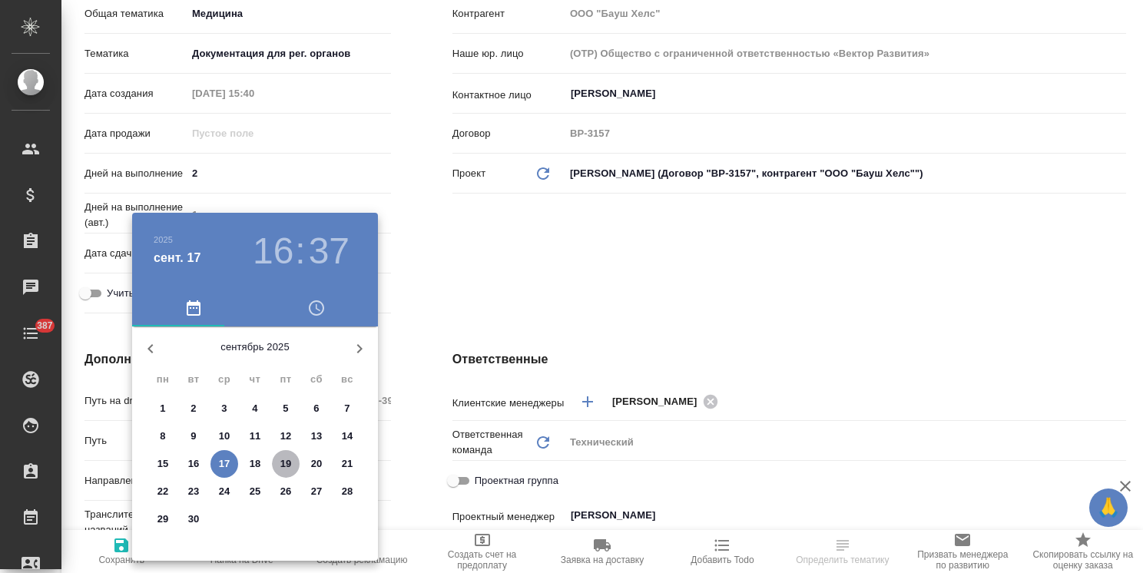
click at [284, 462] on p "19" at bounding box center [286, 463] width 12 height 15
type input "19.09.2025 16:37"
type textarea "x"
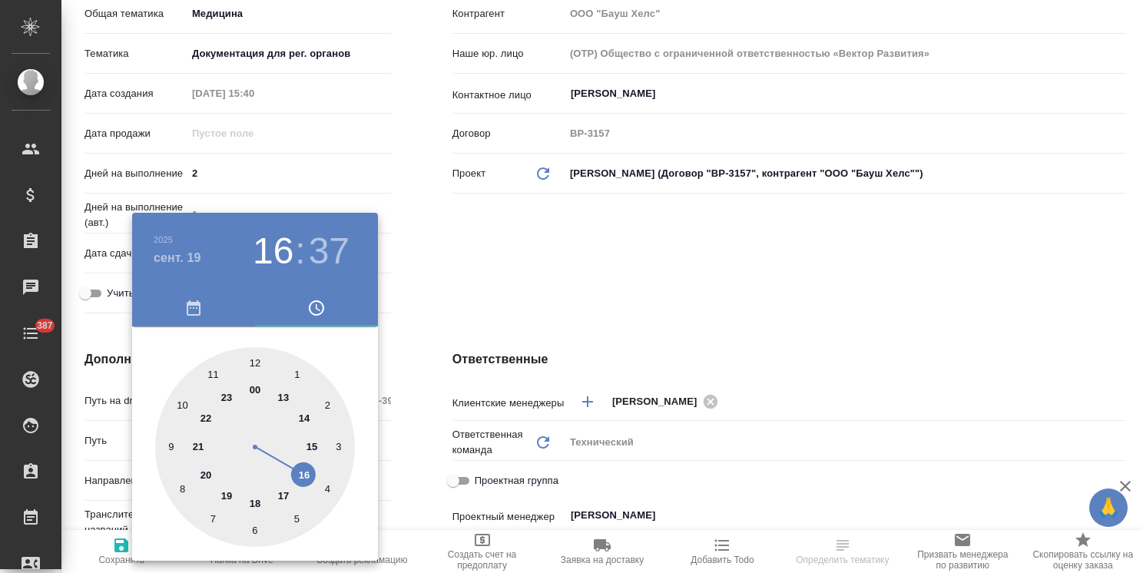
click at [489, 253] on div at bounding box center [571, 286] width 1143 height 573
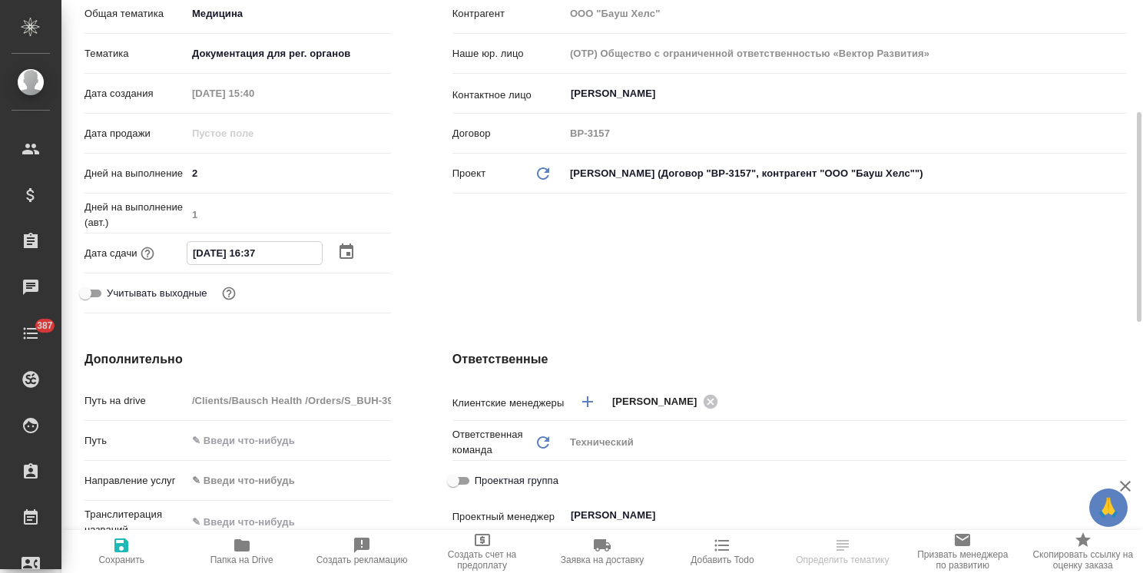
drag, startPoint x: 280, startPoint y: 250, endPoint x: 261, endPoint y: 256, distance: 19.2
click at [261, 256] on input "19.09.2025 16:37" at bounding box center [254, 253] width 134 height 22
type input "19.09.2025 16:0_"
type textarea "x"
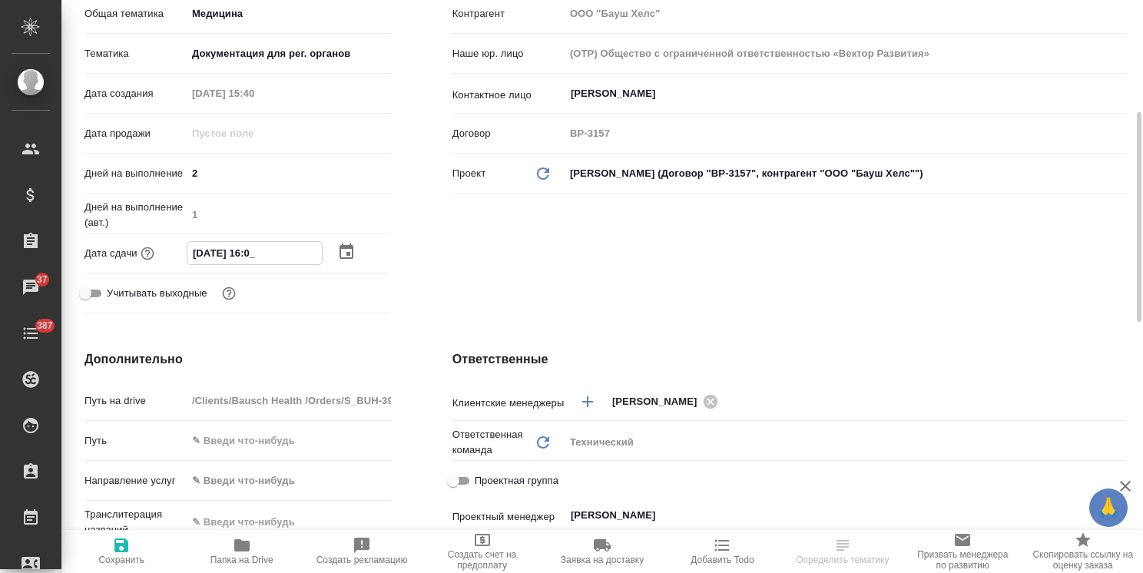
type textarea "x"
type input "19.09.2025 16:00"
type textarea "x"
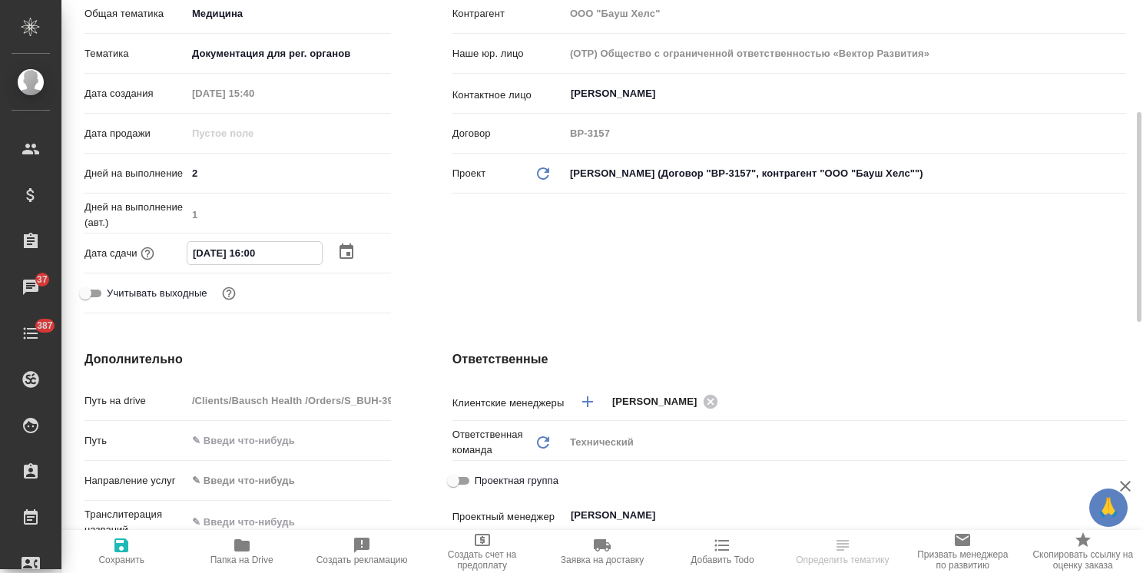
type input "19.09.2025 16:00"
click at [122, 548] on icon "button" at bounding box center [121, 545] width 18 height 18
type textarea "x"
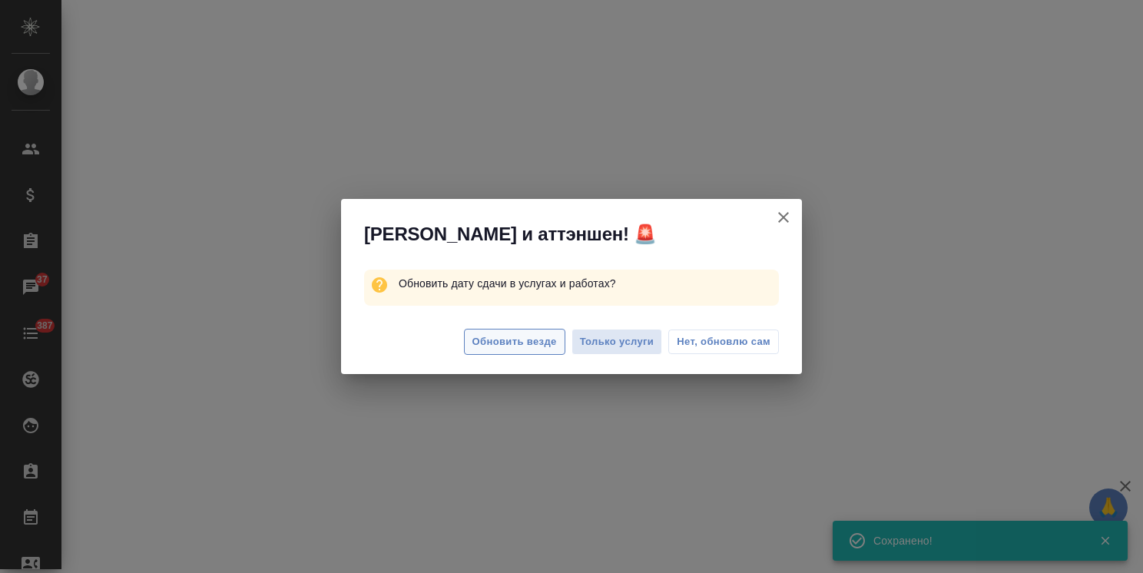
select select "RU"
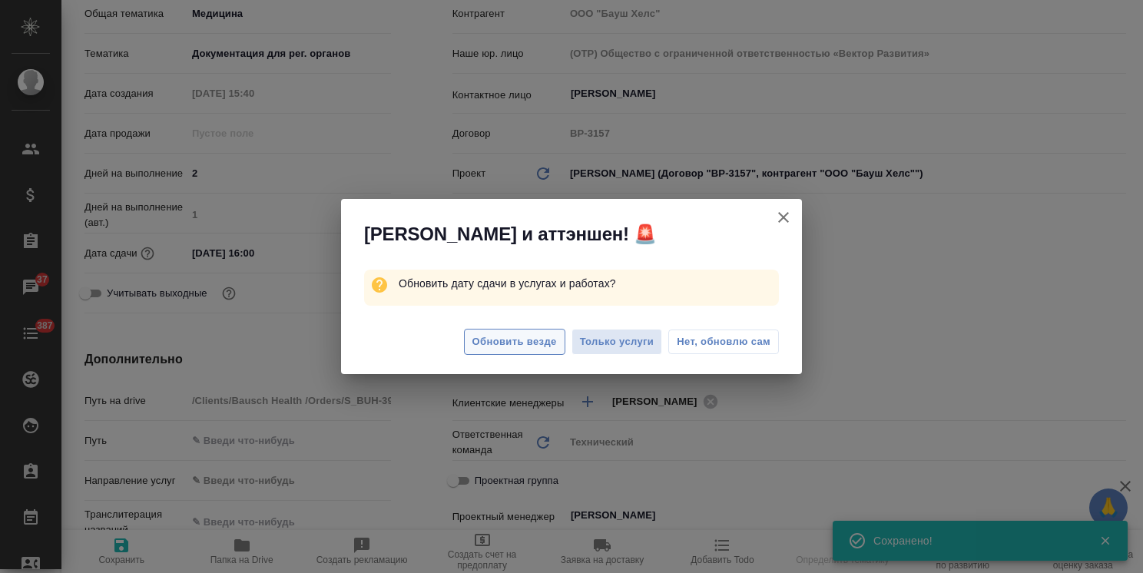
type textarea "x"
click at [531, 346] on span "Обновить везде" at bounding box center [514, 342] width 84 height 18
type textarea "x"
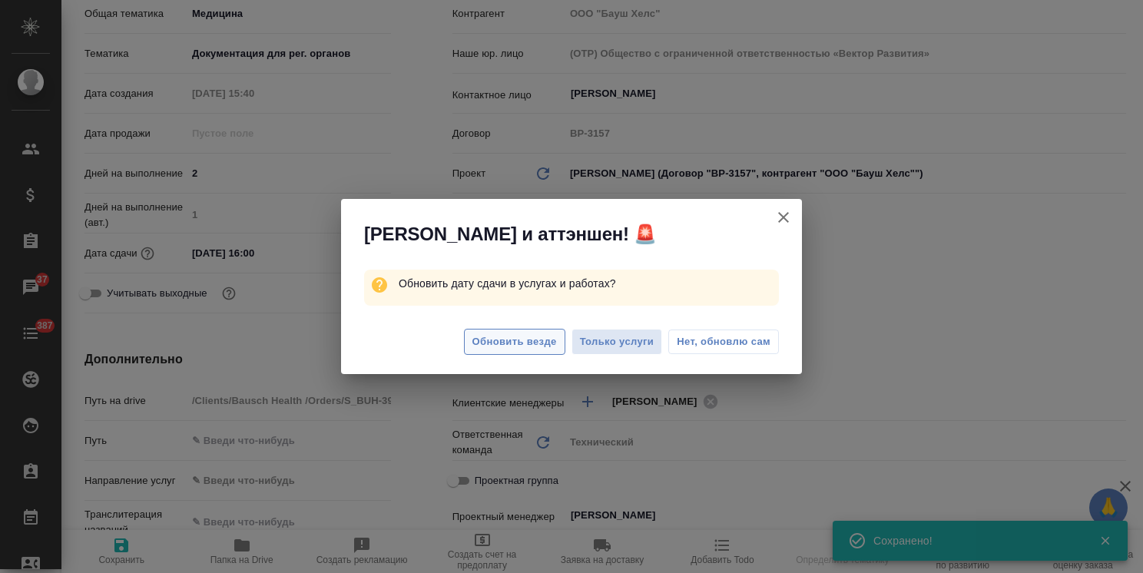
type textarea "x"
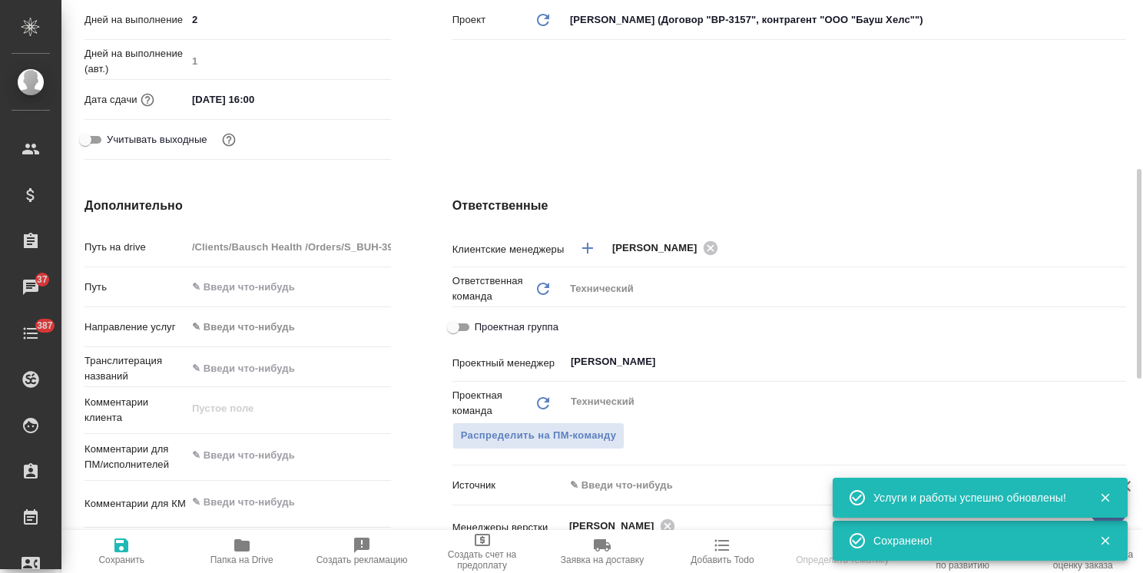
scroll to position [384, 0]
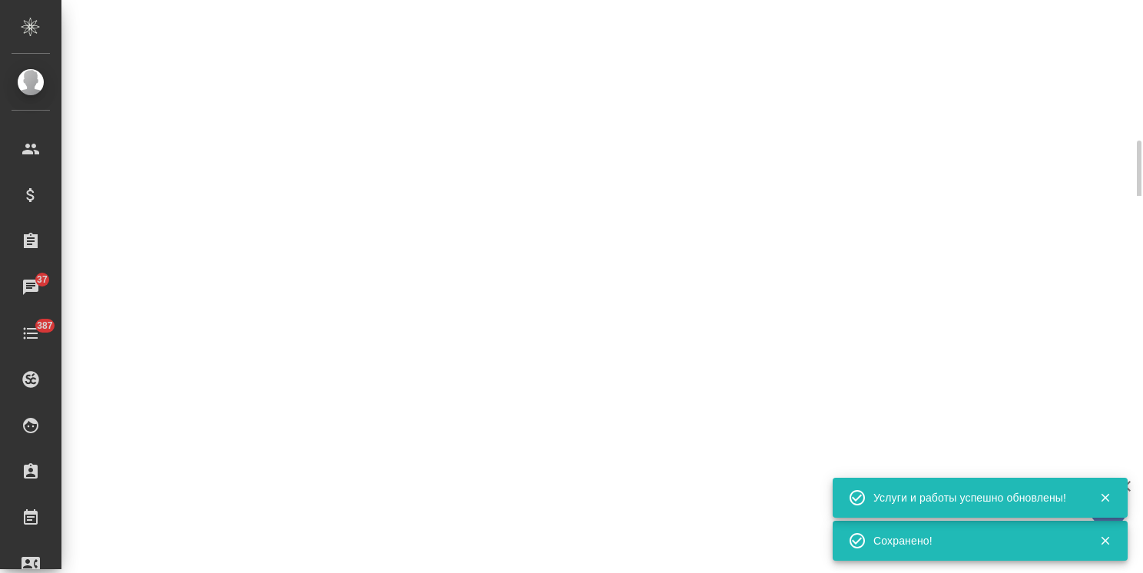
click at [1129, 260] on div ".cls-1 fill:#fff; AWATERA Usmanova Olga Клиенты Спецификации Заказы 37 Чаты 387…" at bounding box center [571, 286] width 1143 height 573
select select "RU"
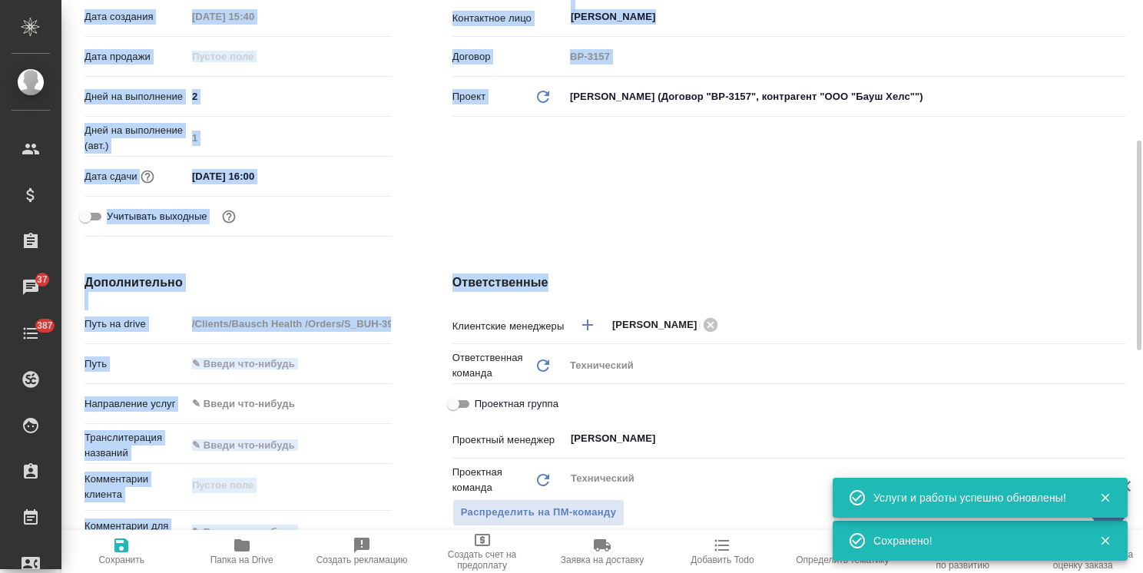
click at [1014, 257] on div "Ответственные Клиентские менеджеры Усманова Ольга ​ Ответственная команда Обнов…" at bounding box center [789, 553] width 735 height 621
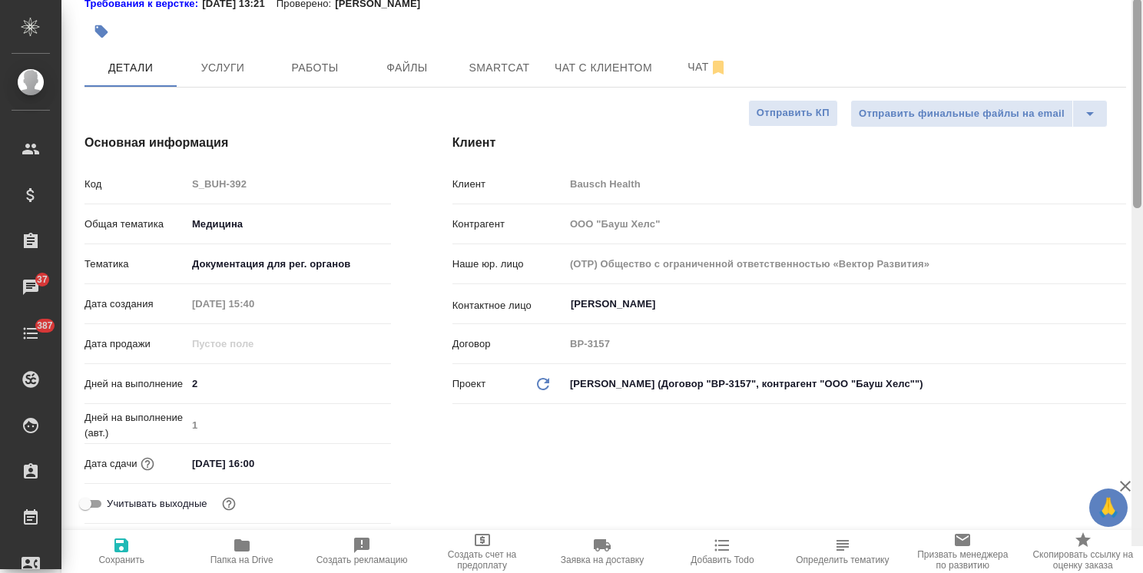
scroll to position [70, 0]
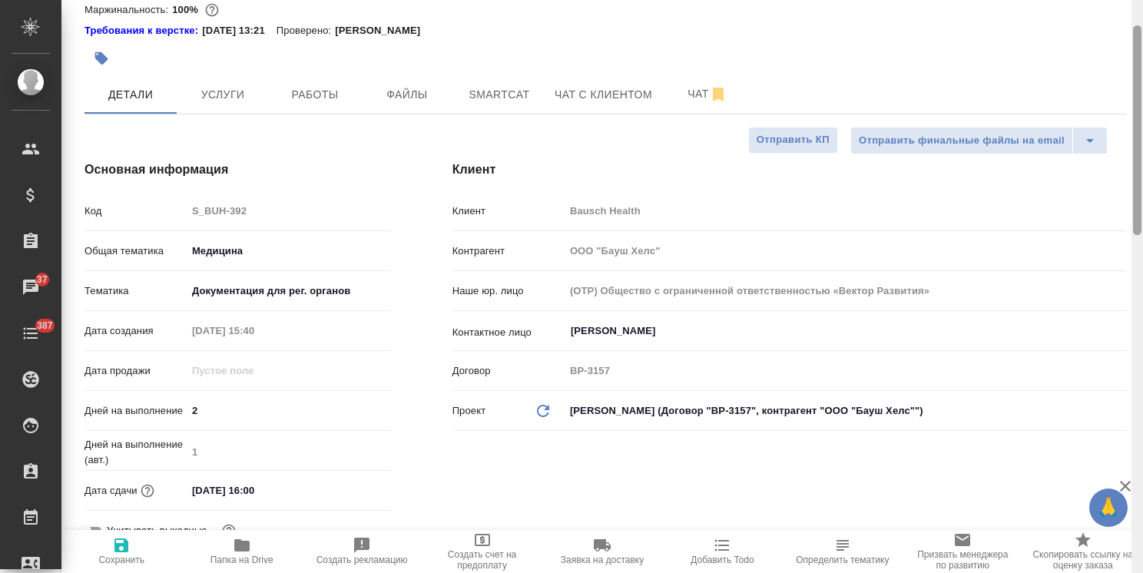
drag, startPoint x: 1139, startPoint y: 272, endPoint x: 1131, endPoint y: 157, distance: 115.5
click at [1131, 157] on div "S_BUH-392 Согласование КП kpNegotiation Нормальный normal Кратко детали заказа …" at bounding box center [601, 286] width 1081 height 573
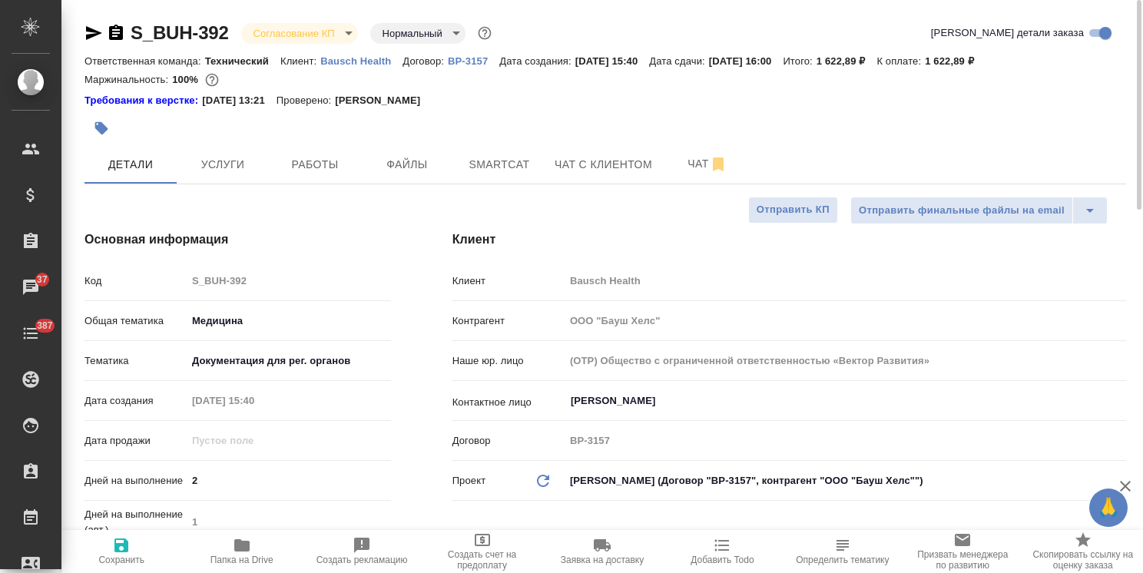
click at [274, 25] on body "🙏 .cls-1 fill:#fff; AWATERA Usmanova Olga Клиенты Спецификации Заказы 37 Чаты 3…" at bounding box center [571, 286] width 1143 height 573
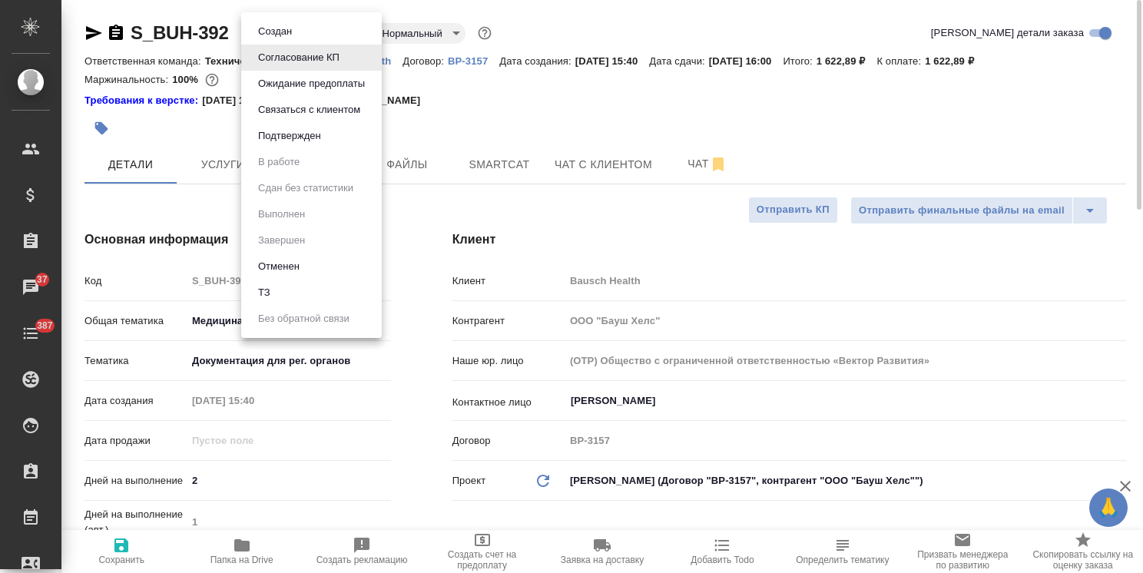
click at [292, 134] on button "Подтвержден" at bounding box center [289, 136] width 72 height 17
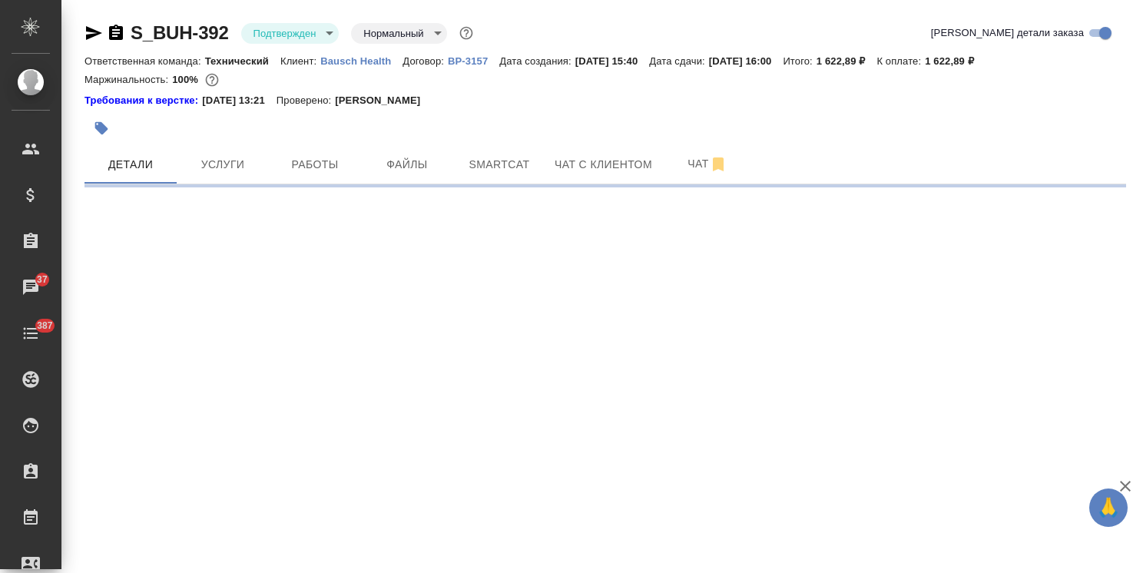
select select "RU"
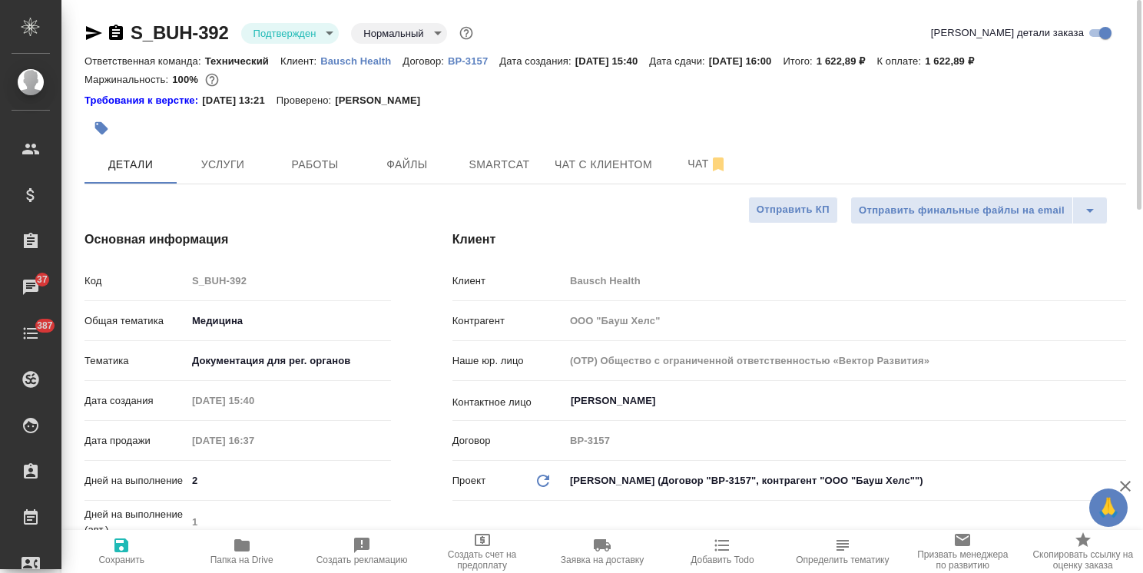
type textarea "x"
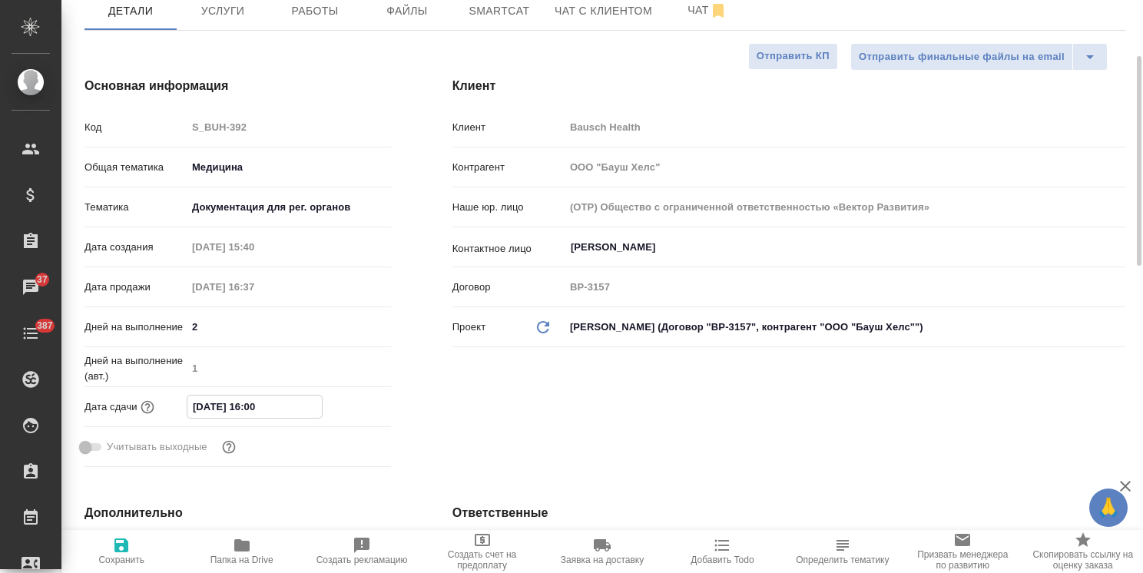
click at [252, 409] on input "19.09.2025 16:00" at bounding box center [254, 407] width 134 height 22
type input "19.09.2025 15:00"
type textarea "x"
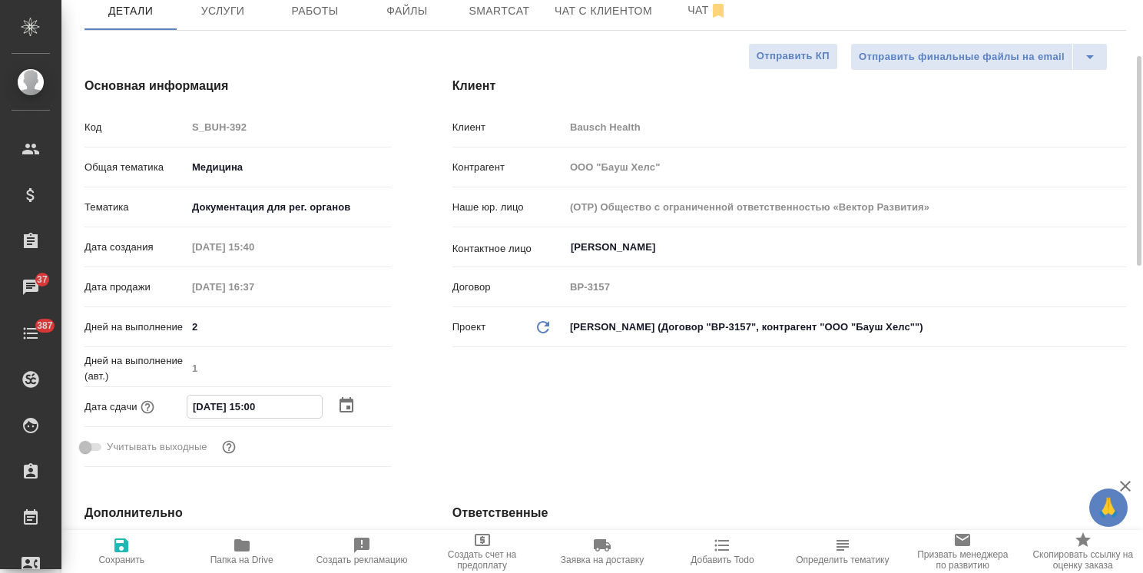
type input "19.09.2025 15:00"
click at [129, 553] on icon "button" at bounding box center [121, 545] width 18 height 18
type textarea "x"
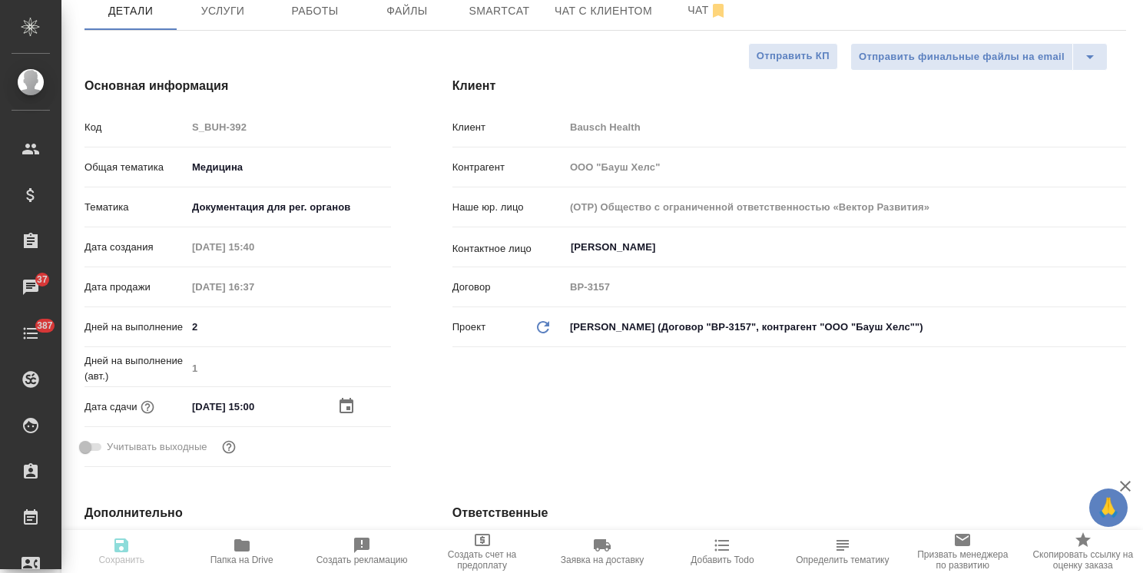
type textarea "x"
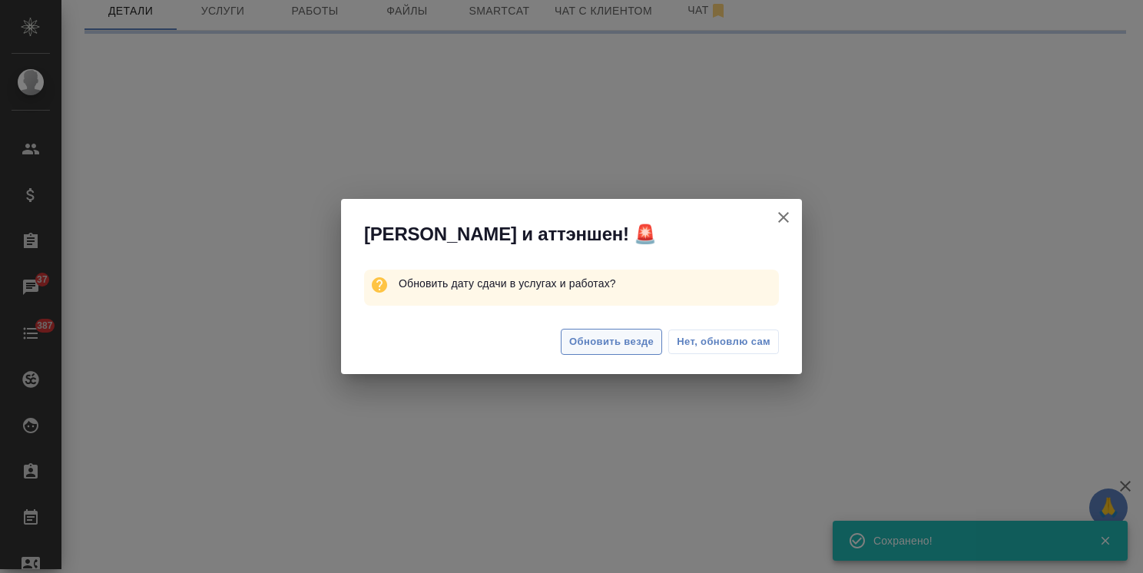
select select "RU"
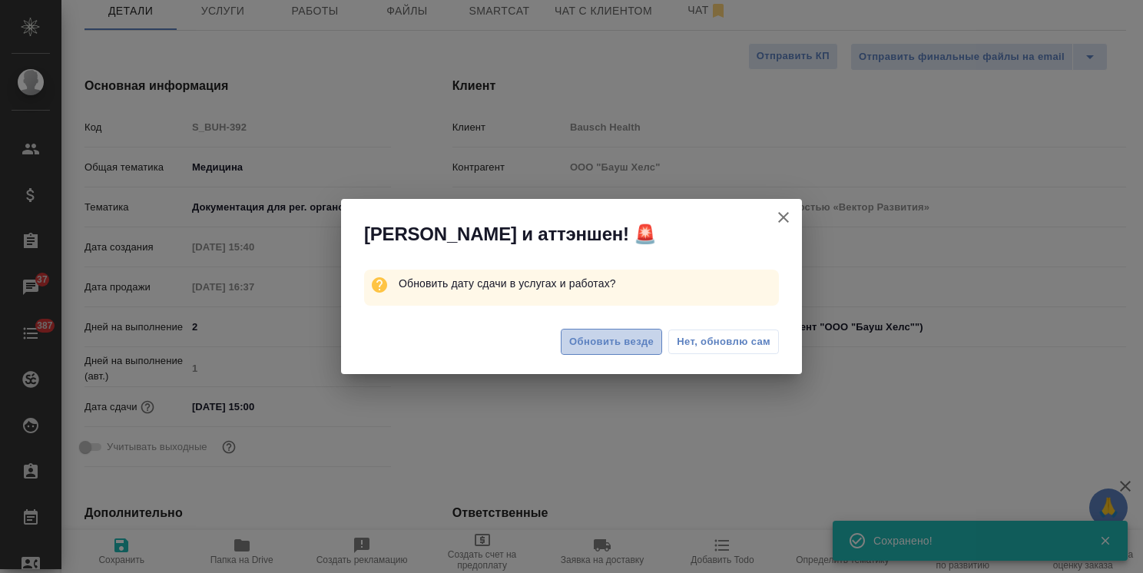
click at [606, 349] on span "Обновить везде" at bounding box center [611, 342] width 84 height 18
type textarea "x"
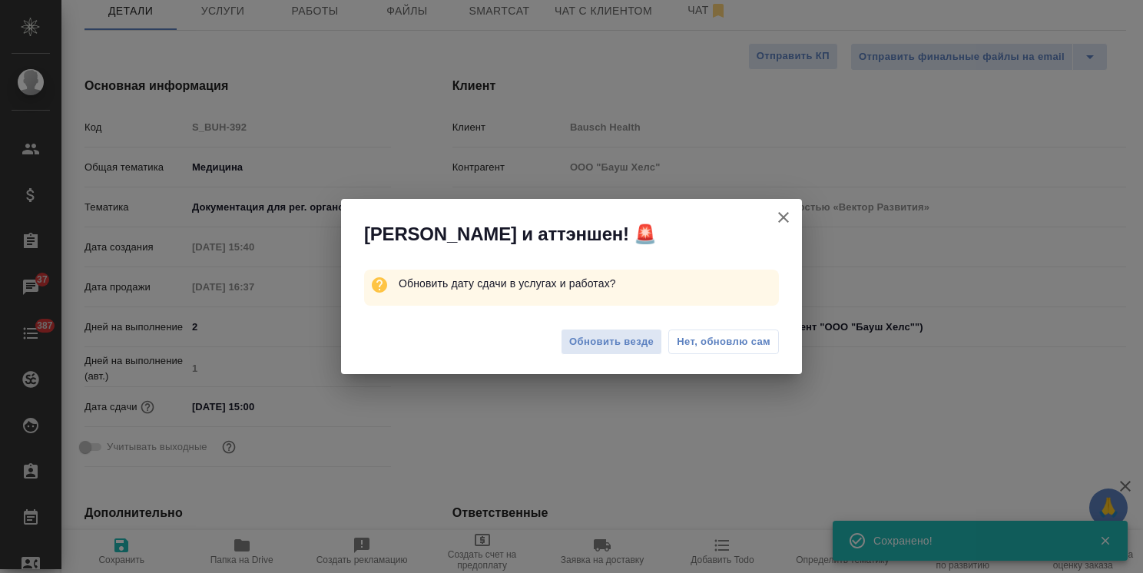
type textarea "x"
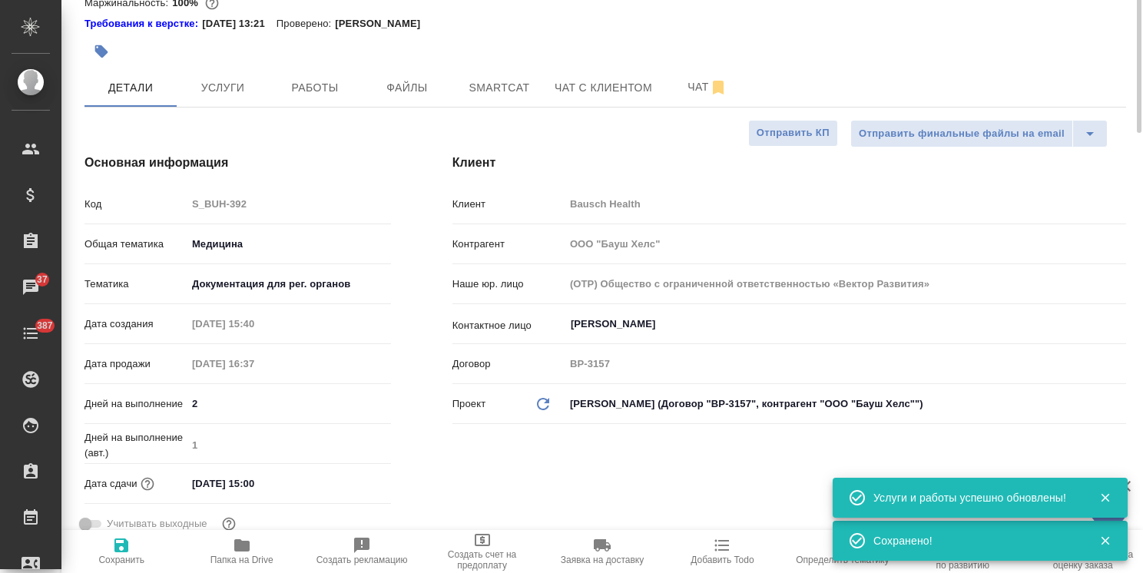
scroll to position [0, 0]
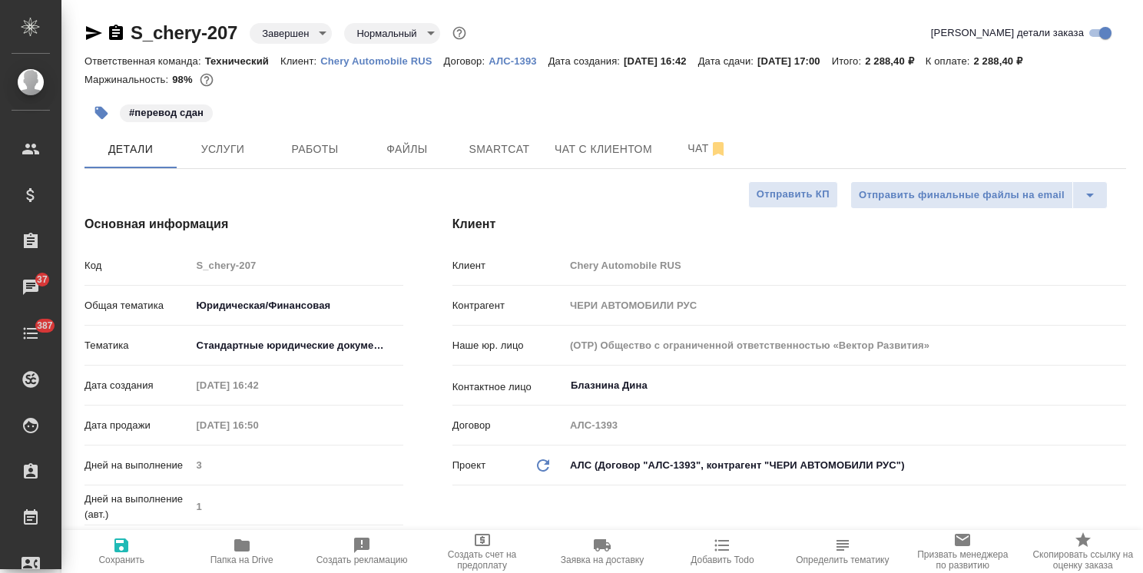
select select "RU"
drag, startPoint x: 116, startPoint y: 35, endPoint x: 198, endPoint y: 3, distance: 88.0
click at [116, 35] on icon "button" at bounding box center [116, 32] width 14 height 15
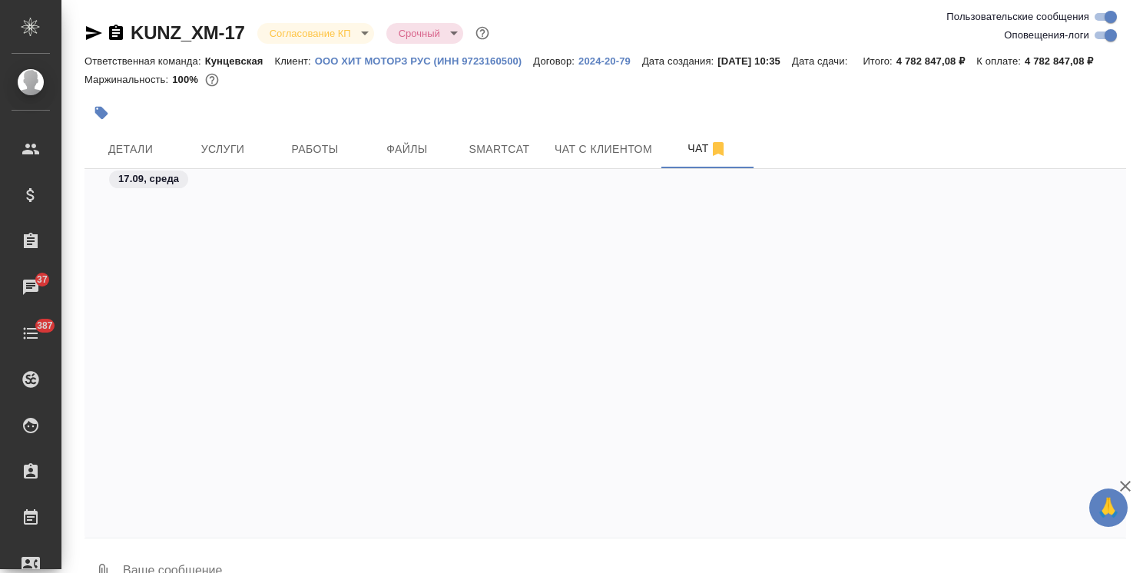
scroll to position [12728, 0]
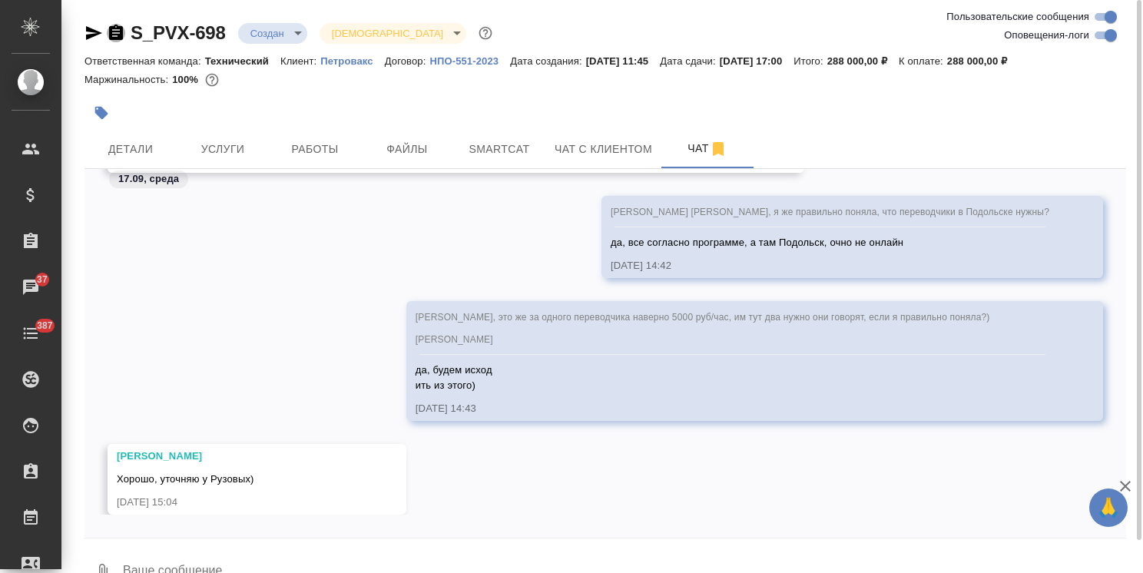
click at [120, 31] on icon "button" at bounding box center [116, 32] width 14 height 15
click at [449, 64] on p "НПО-551-2023" at bounding box center [469, 61] width 81 height 12
click at [341, 70] on div "Маржинальность: 100%" at bounding box center [605, 80] width 1042 height 20
click at [347, 66] on p "Петровакс" at bounding box center [352, 61] width 65 height 12
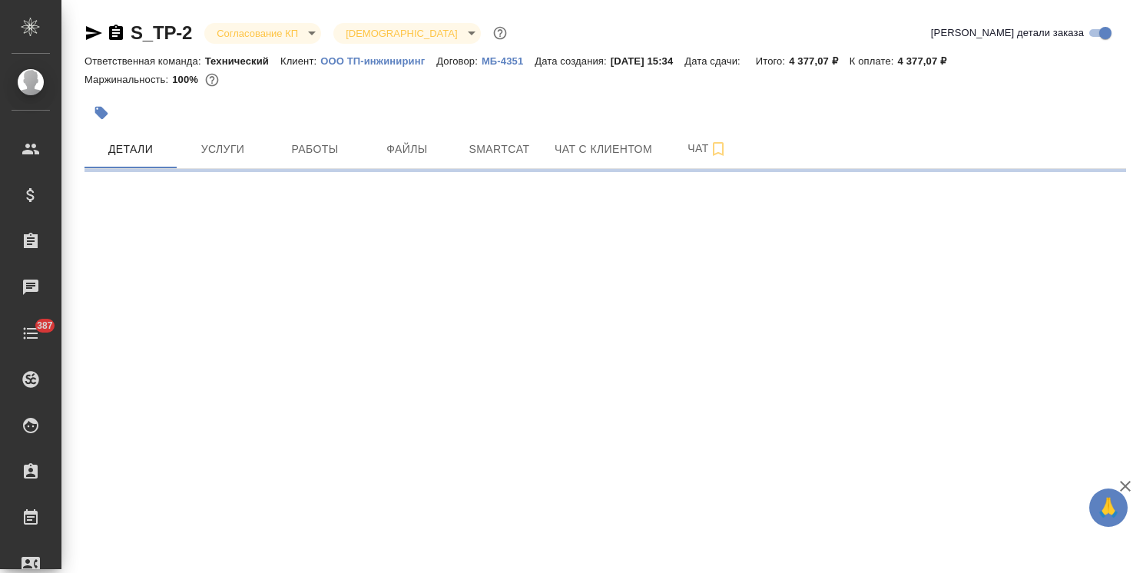
select select "RU"
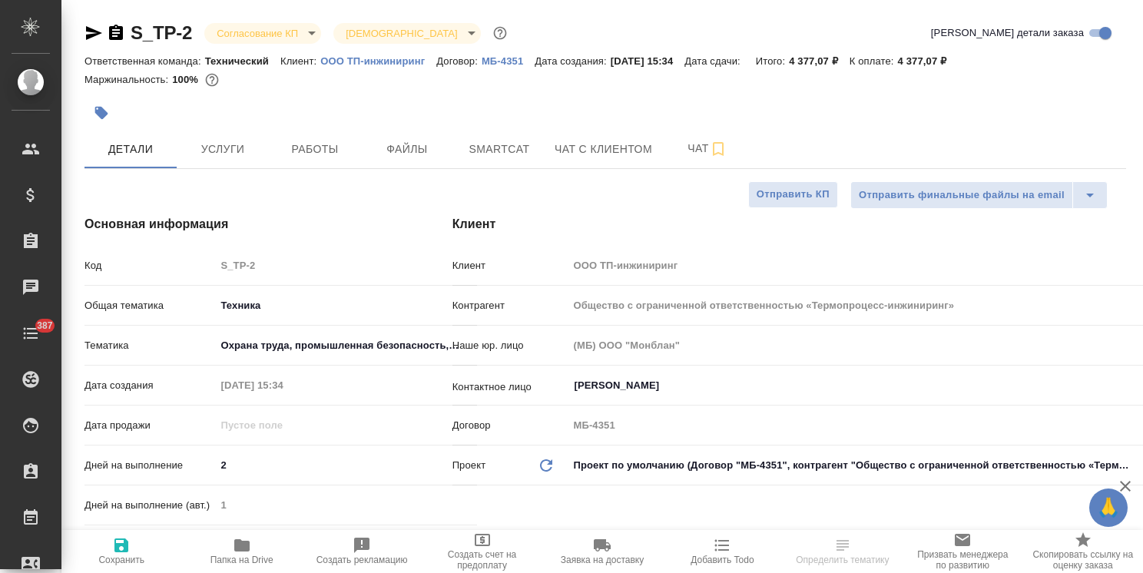
type textarea "x"
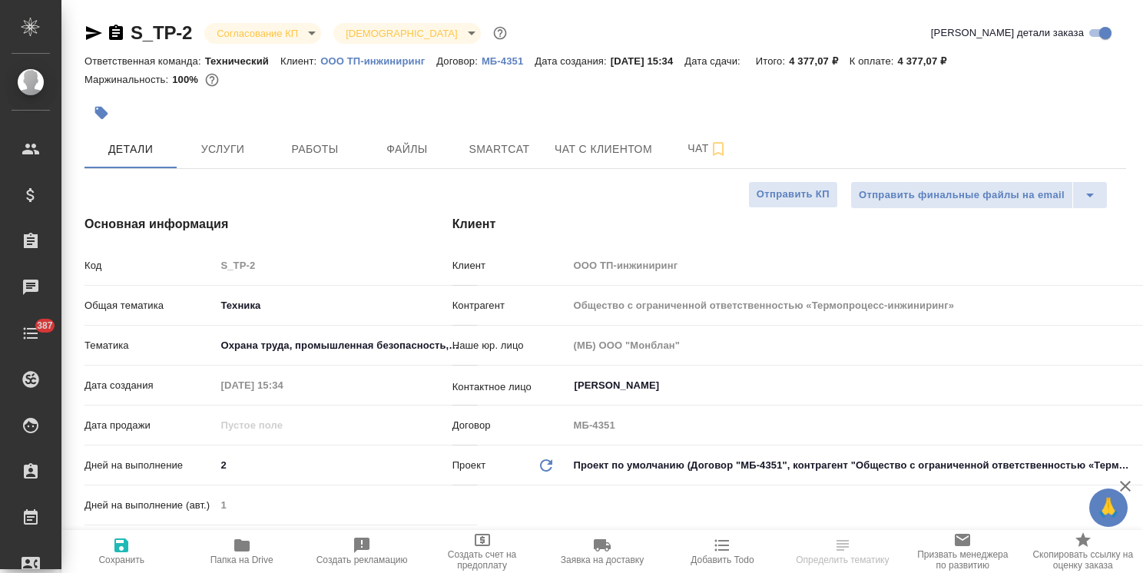
type textarea "x"
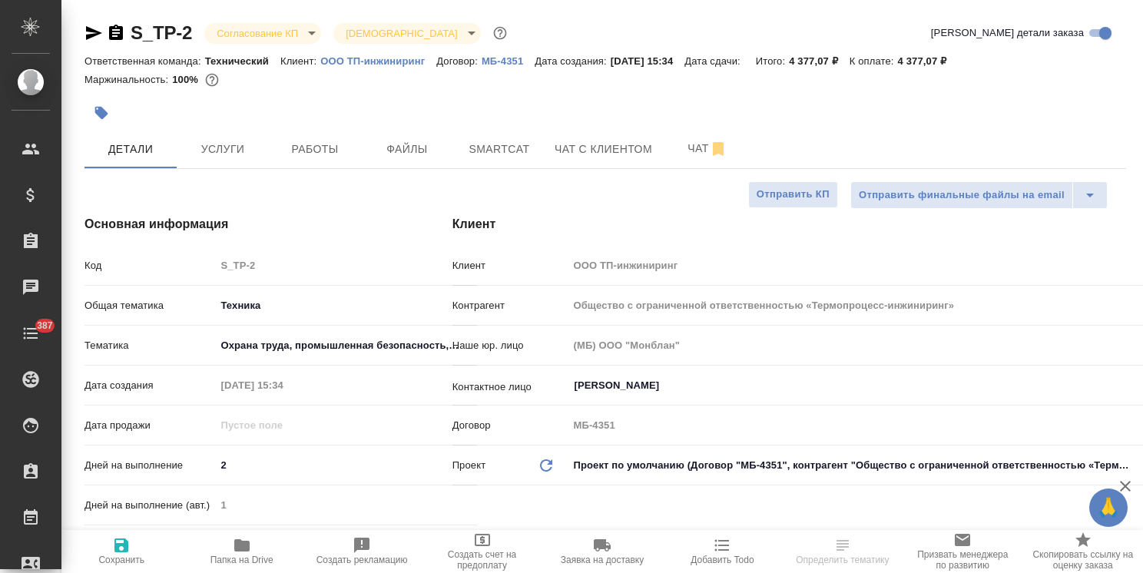
type textarea "x"
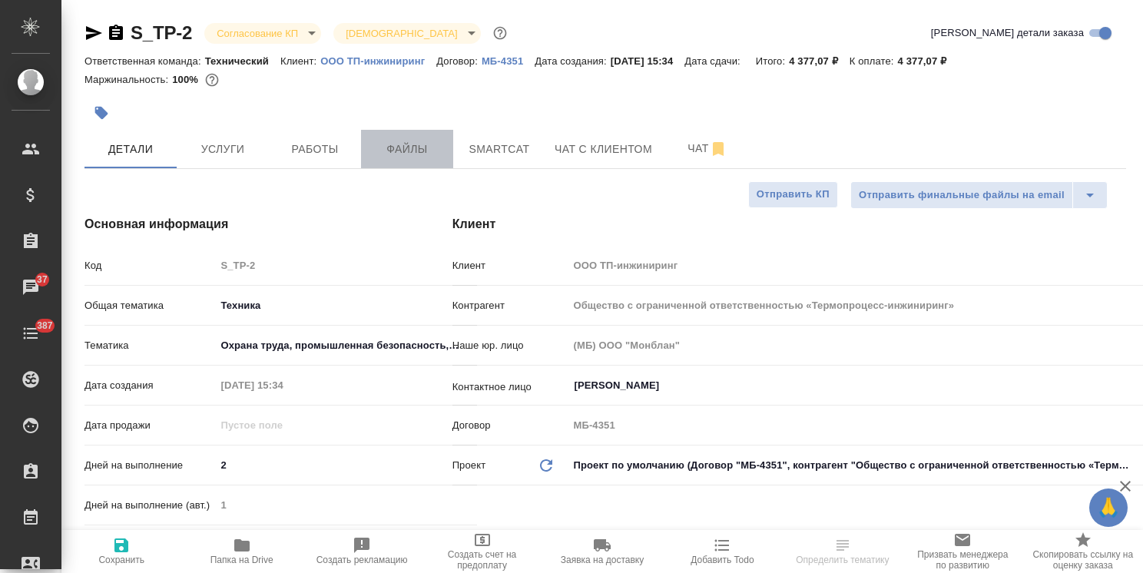
click at [409, 160] on button "Файлы" at bounding box center [407, 149] width 92 height 38
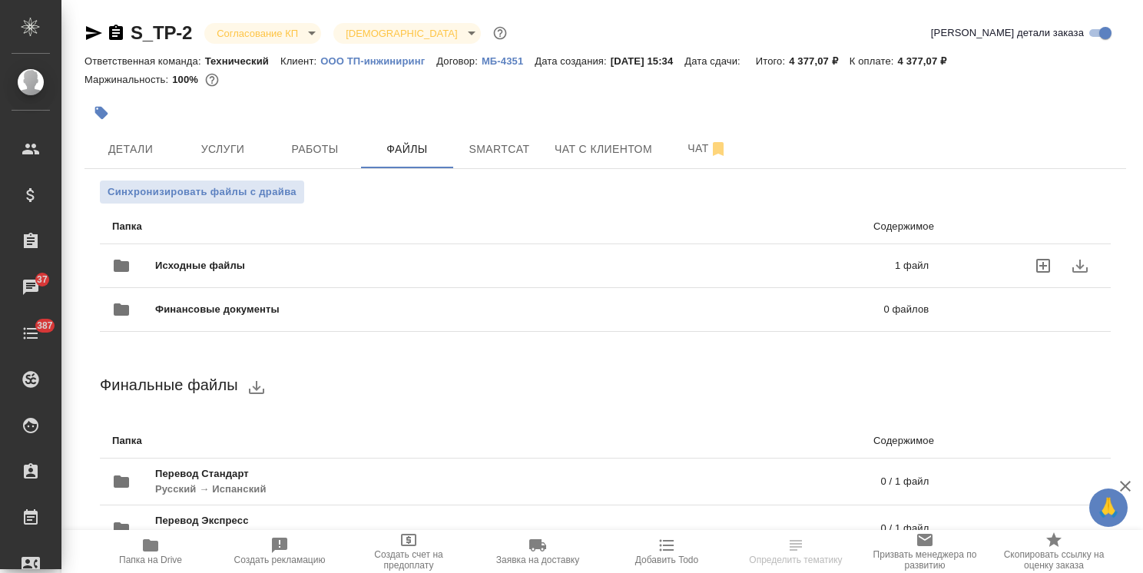
click at [332, 246] on div "Исходные файлы 1 файл" at bounding box center [520, 266] width 847 height 68
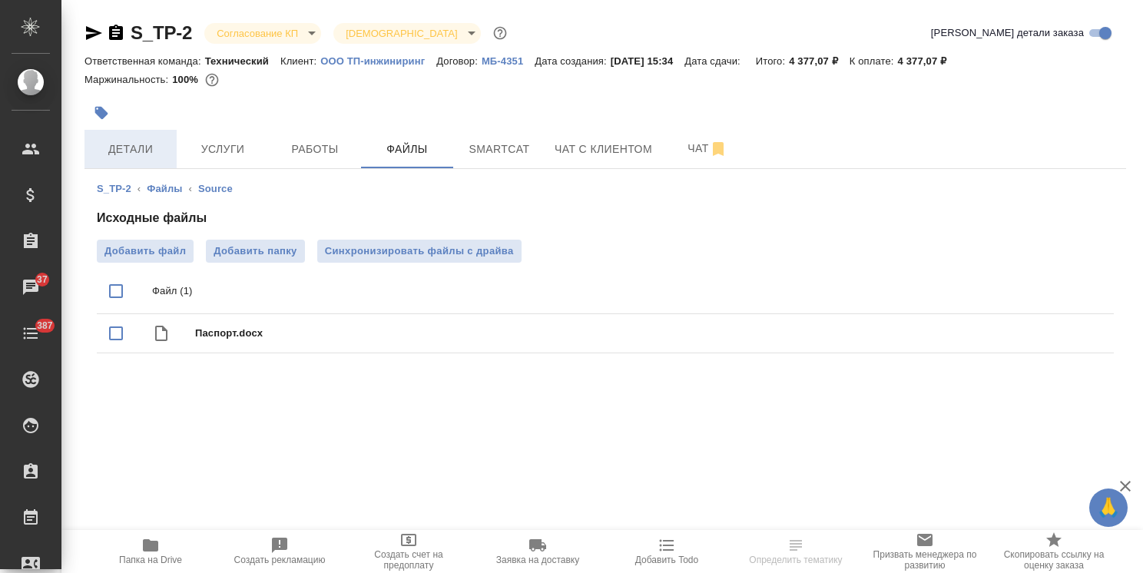
click at [135, 155] on span "Детали" at bounding box center [131, 149] width 74 height 19
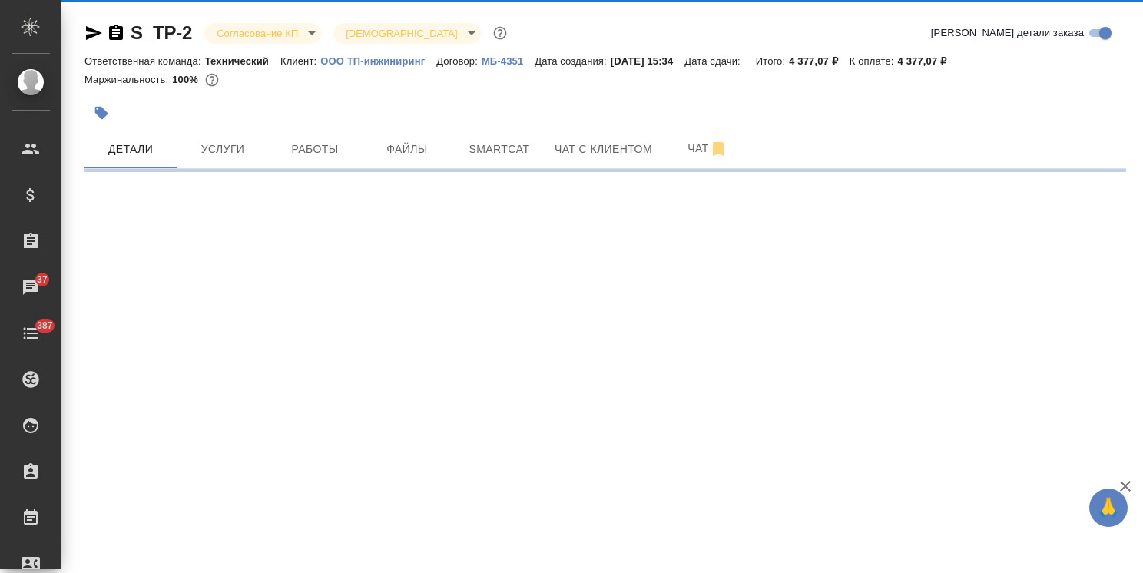
select select "RU"
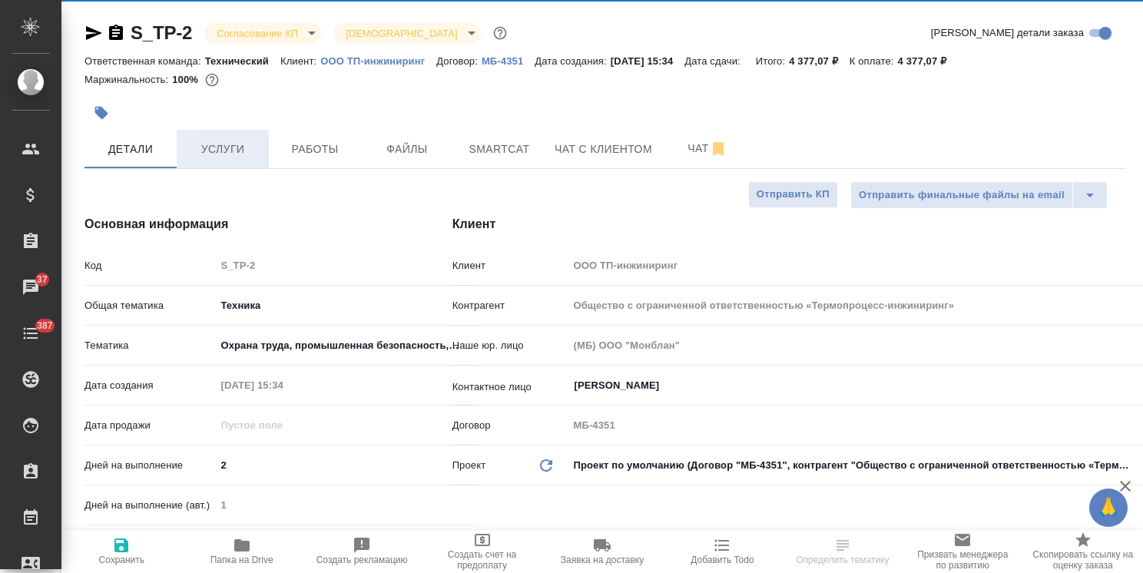
type textarea "x"
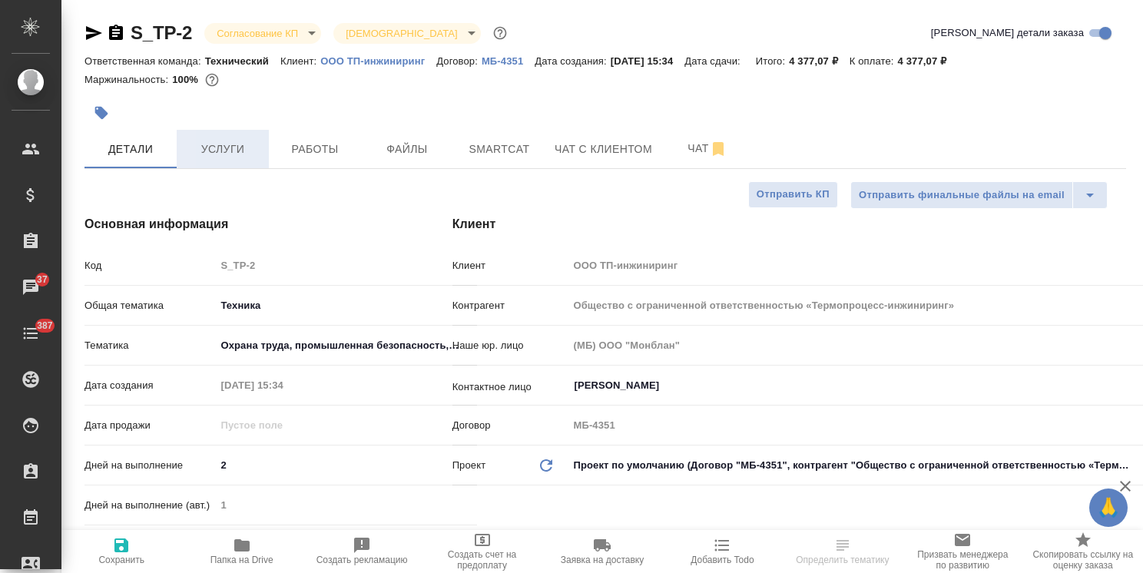
click at [224, 137] on button "Услуги" at bounding box center [223, 149] width 92 height 38
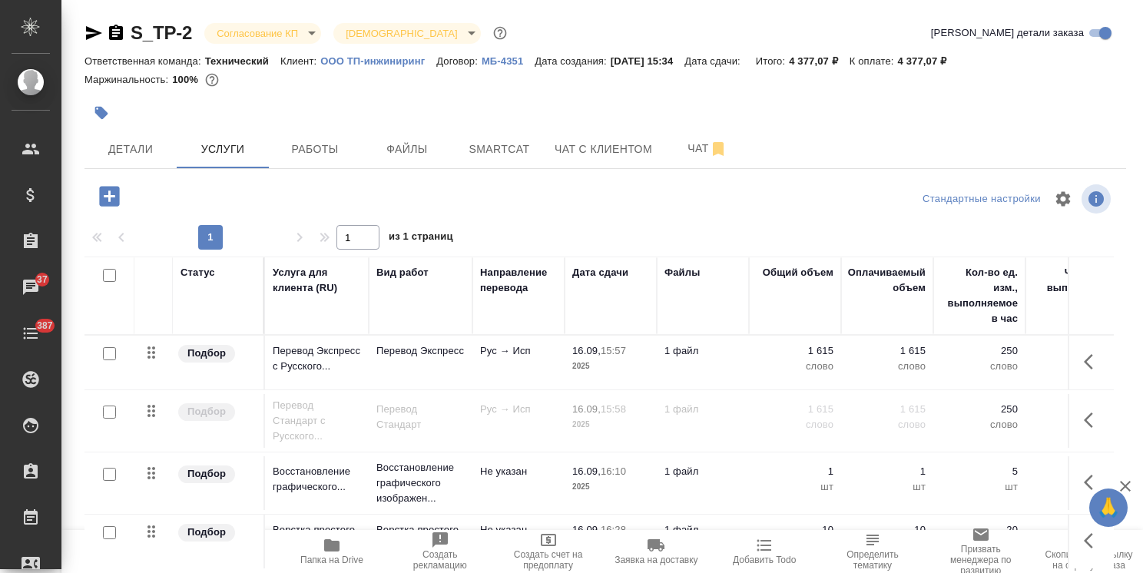
scroll to position [52, 0]
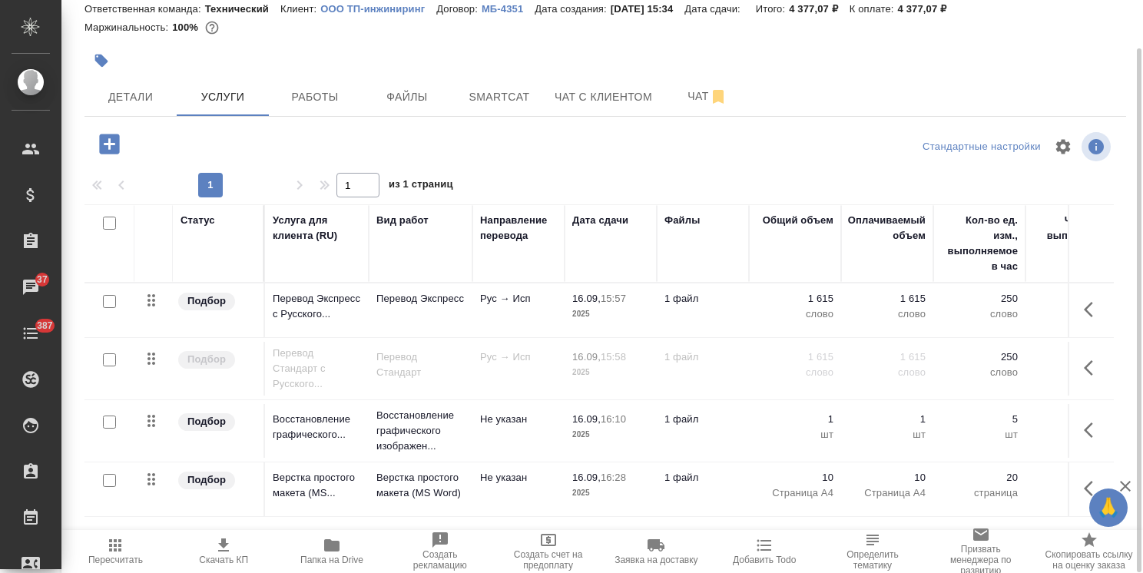
click at [95, 305] on div at bounding box center [109, 302] width 35 height 22
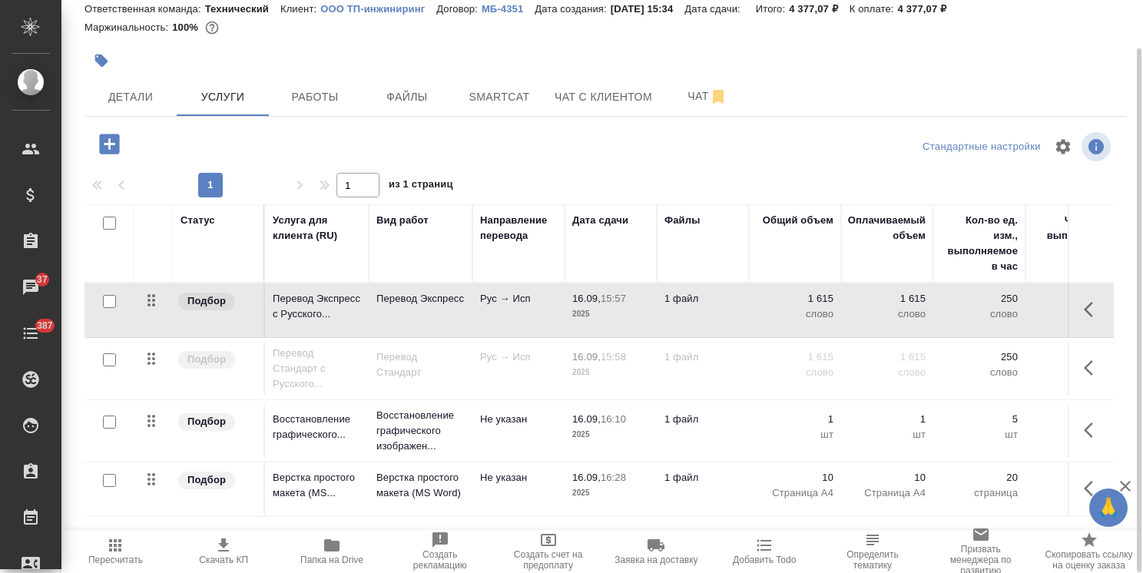
click at [112, 300] on input "checkbox" at bounding box center [109, 301] width 13 height 13
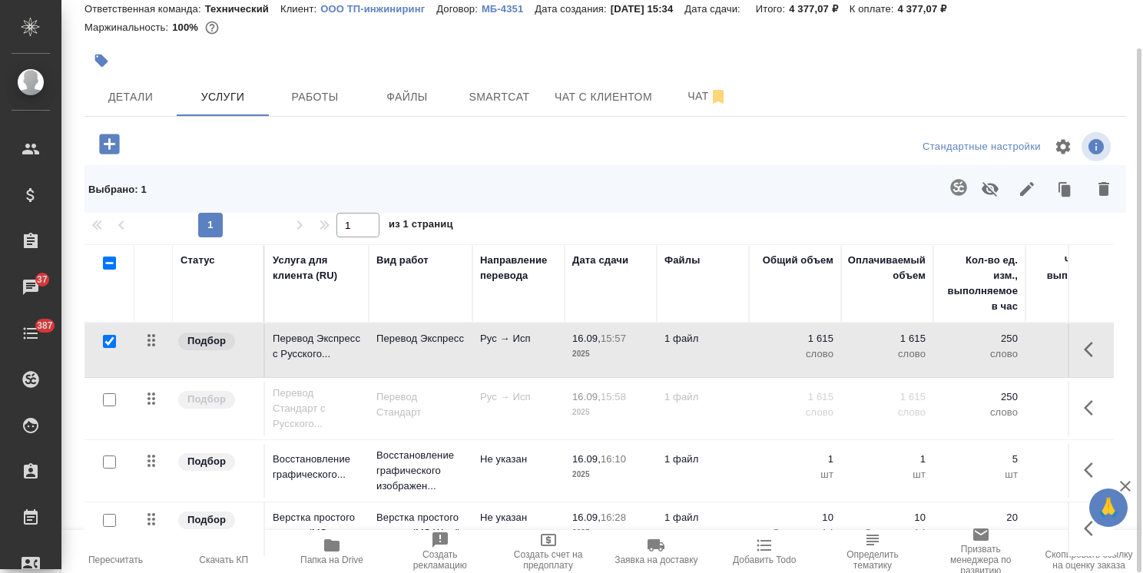
click at [995, 190] on icon "button" at bounding box center [990, 189] width 17 height 15
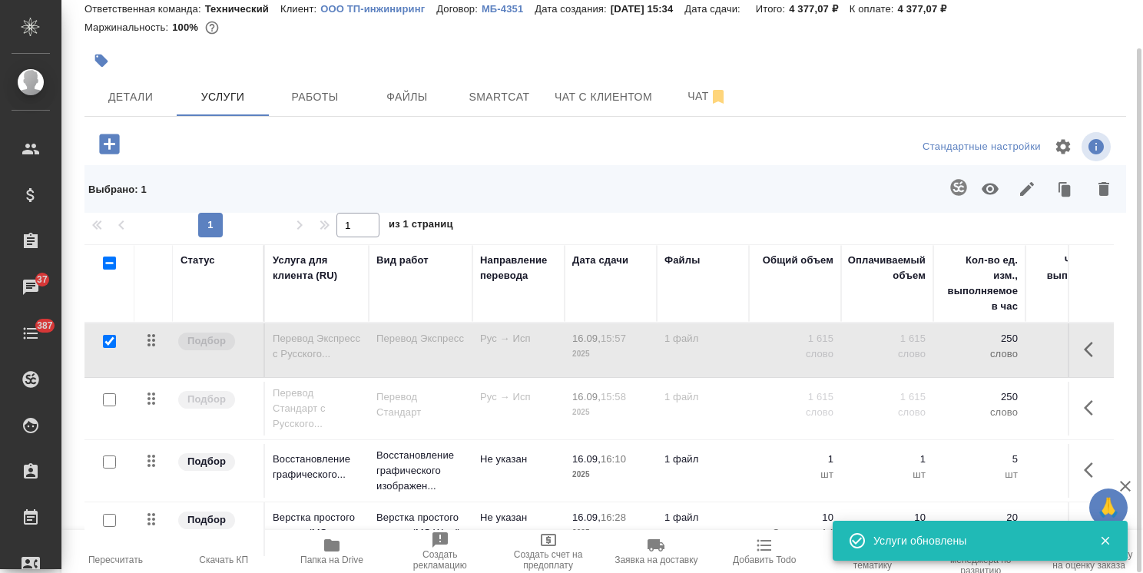
click at [112, 339] on input "checkbox" at bounding box center [109, 341] width 13 height 13
checkbox input "false"
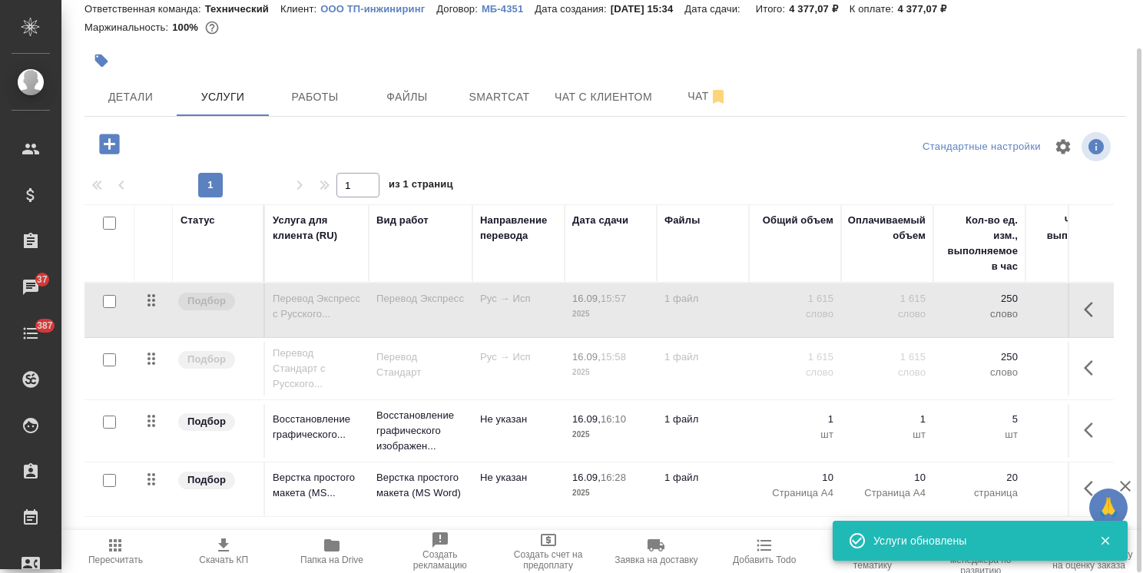
click at [113, 360] on input "checkbox" at bounding box center [109, 359] width 13 height 13
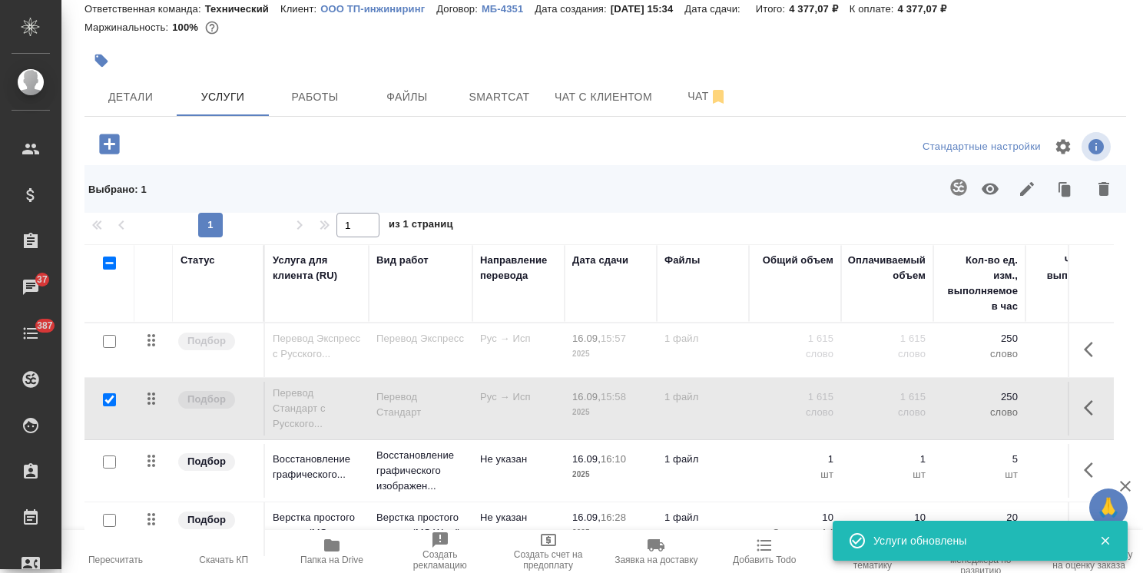
click at [992, 192] on icon "button" at bounding box center [990, 189] width 18 height 18
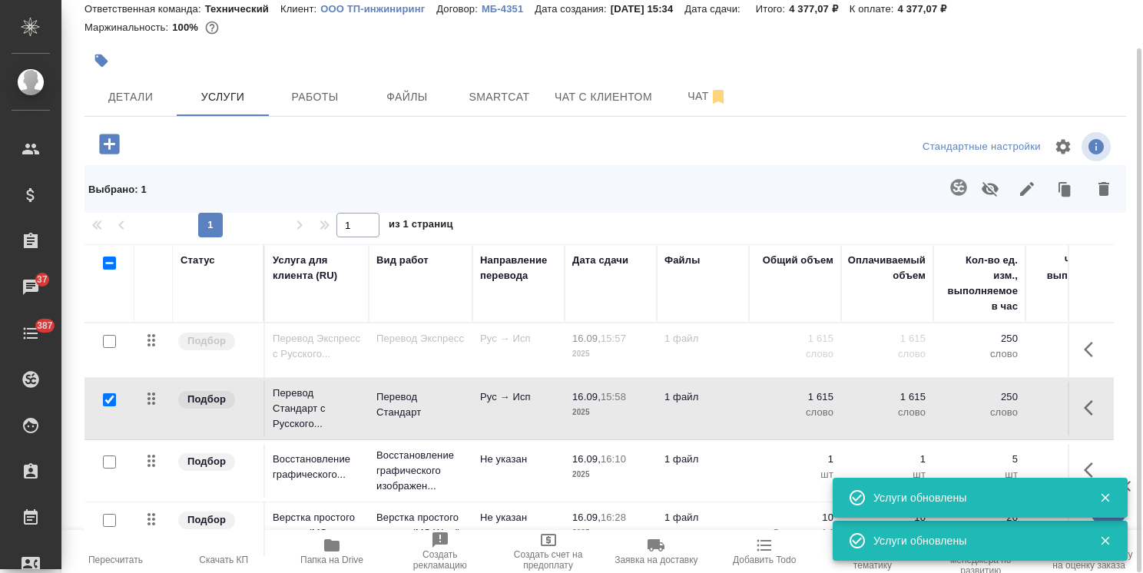
drag, startPoint x: 114, startPoint y: 401, endPoint x: 120, endPoint y: 512, distance: 110.8
click at [113, 401] on input "checkbox" at bounding box center [109, 399] width 13 height 13
checkbox input "false"
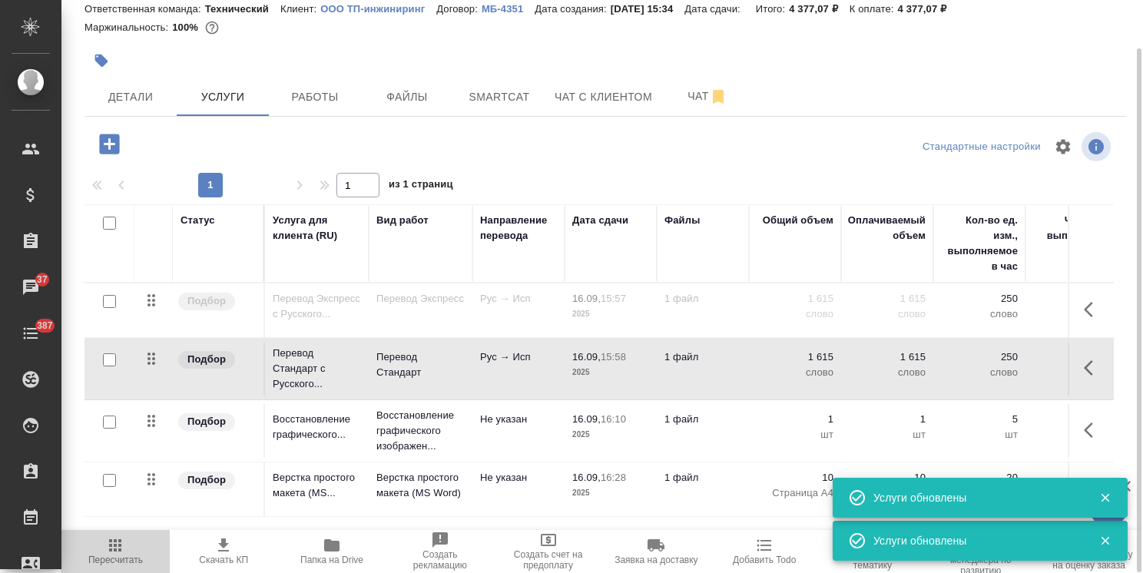
click at [126, 561] on span "Пересчитать" at bounding box center [115, 560] width 55 height 11
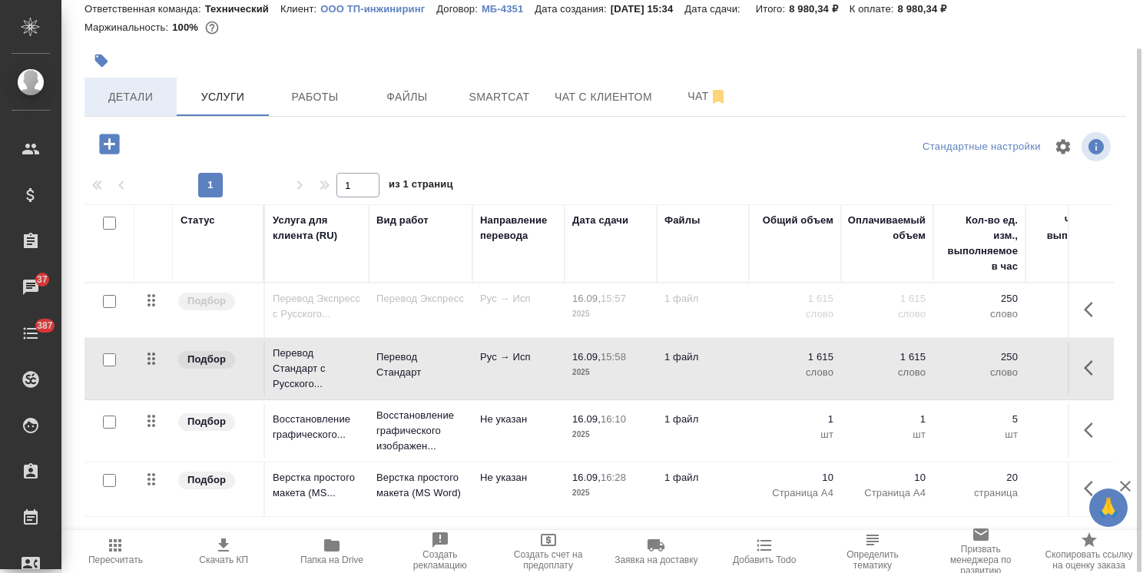
click at [117, 97] on span "Детали" at bounding box center [131, 97] width 74 height 19
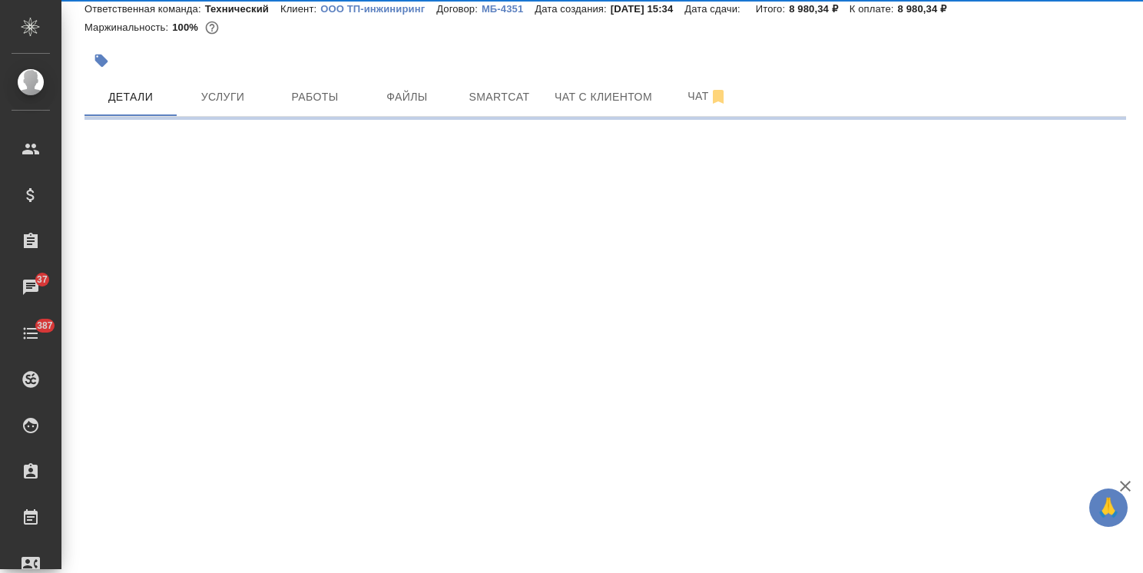
select select "RU"
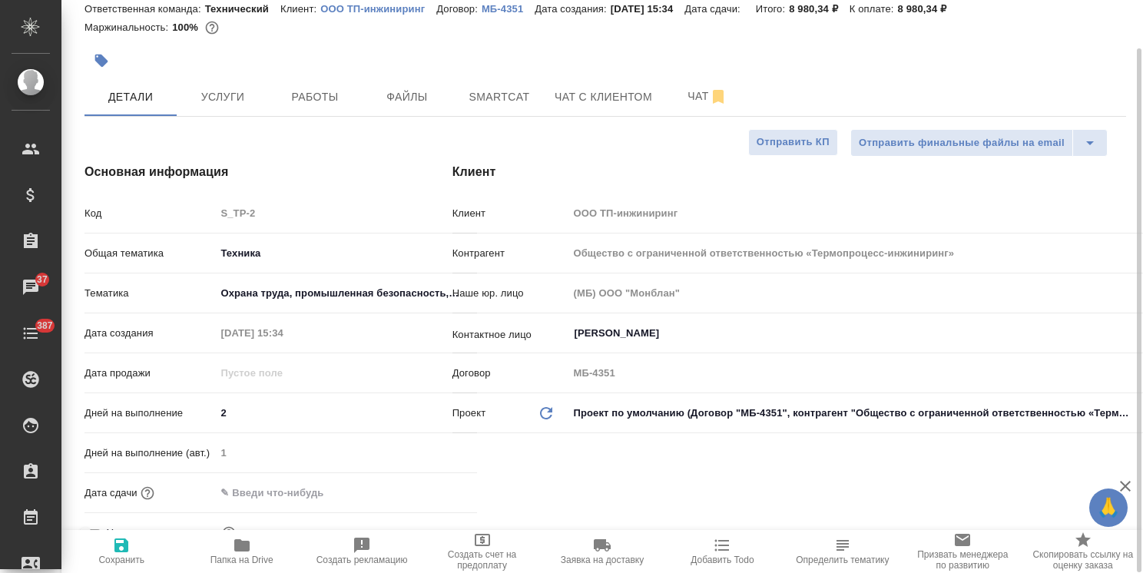
type textarea "x"
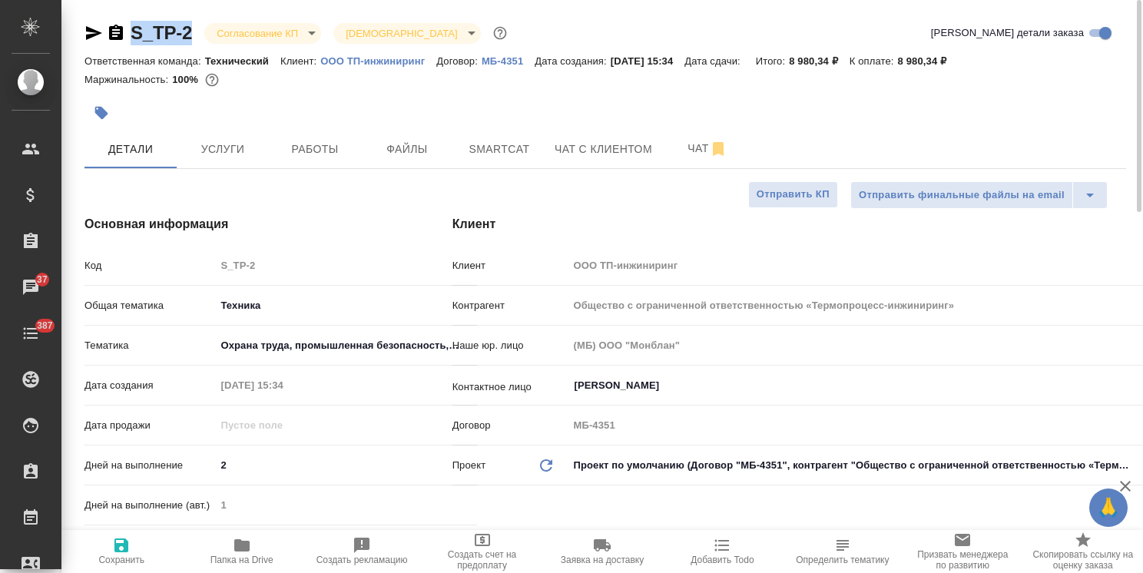
drag, startPoint x: 183, startPoint y: 19, endPoint x: 101, endPoint y: 2, distance: 83.2
copy link "S_TP-2"
type textarea "x"
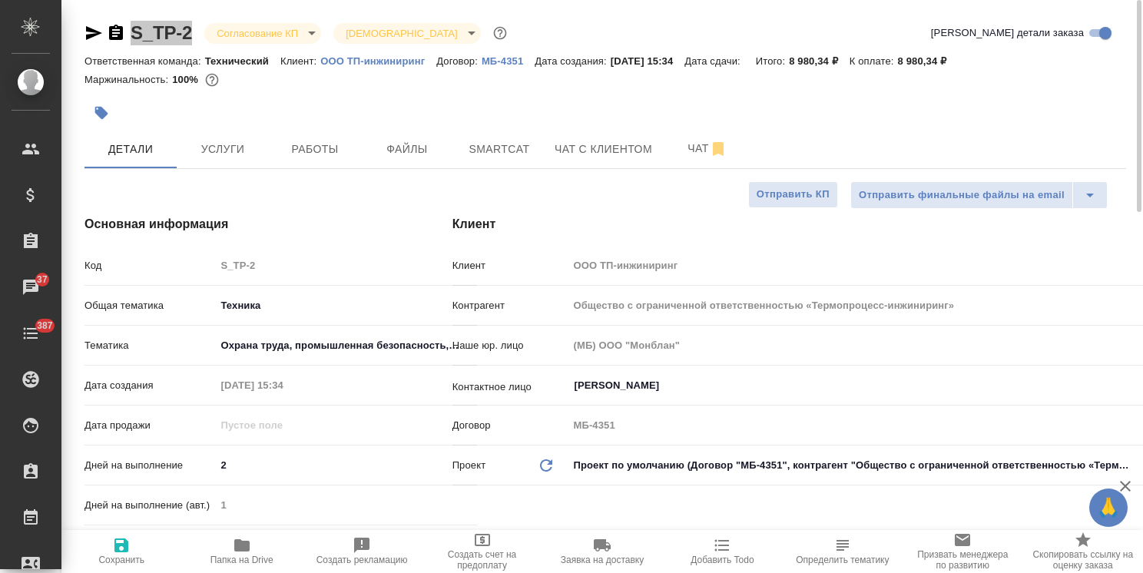
type textarea "x"
click at [88, 28] on icon "button" at bounding box center [94, 33] width 16 height 14
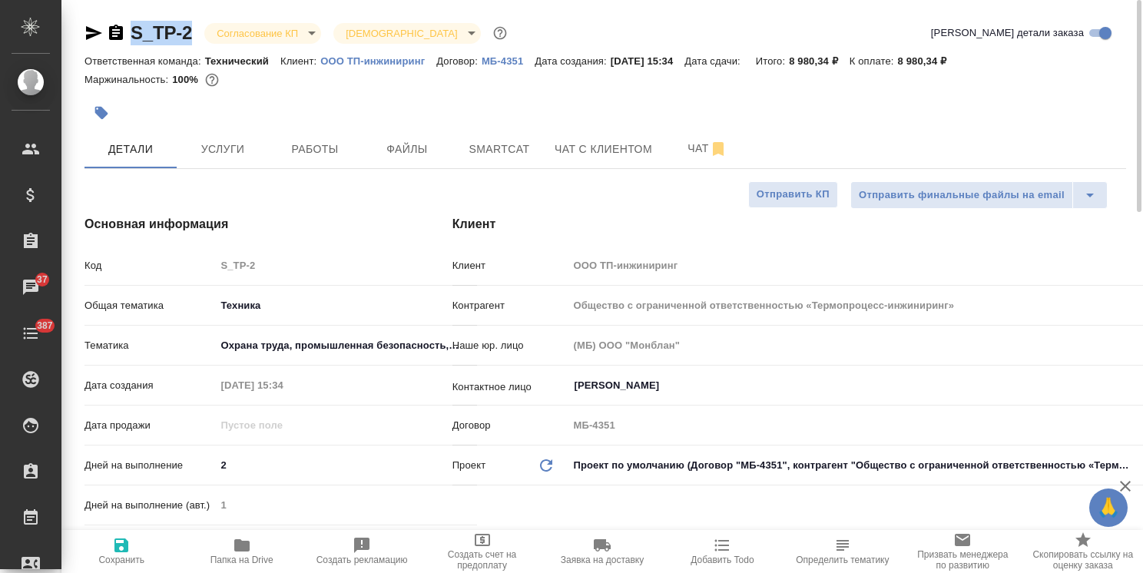
copy link "S_TP-2"
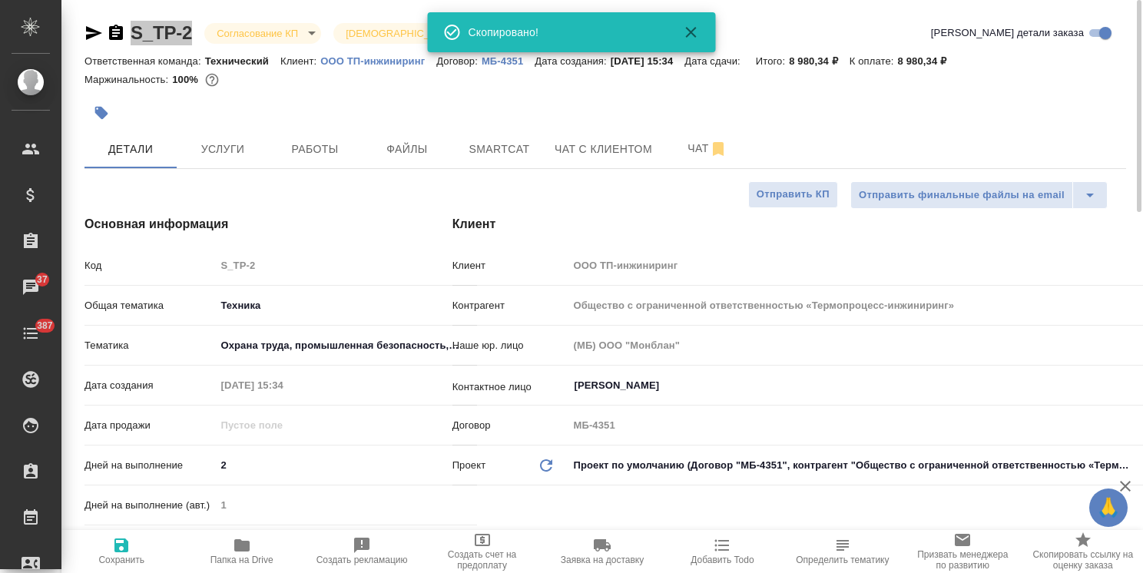
type textarea "x"
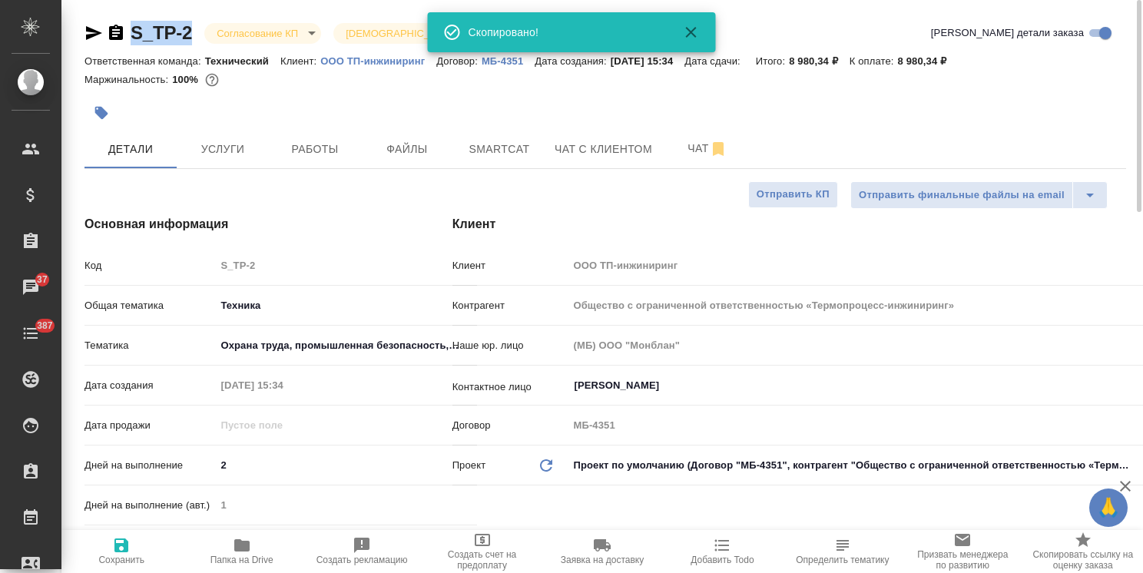
type textarea "x"
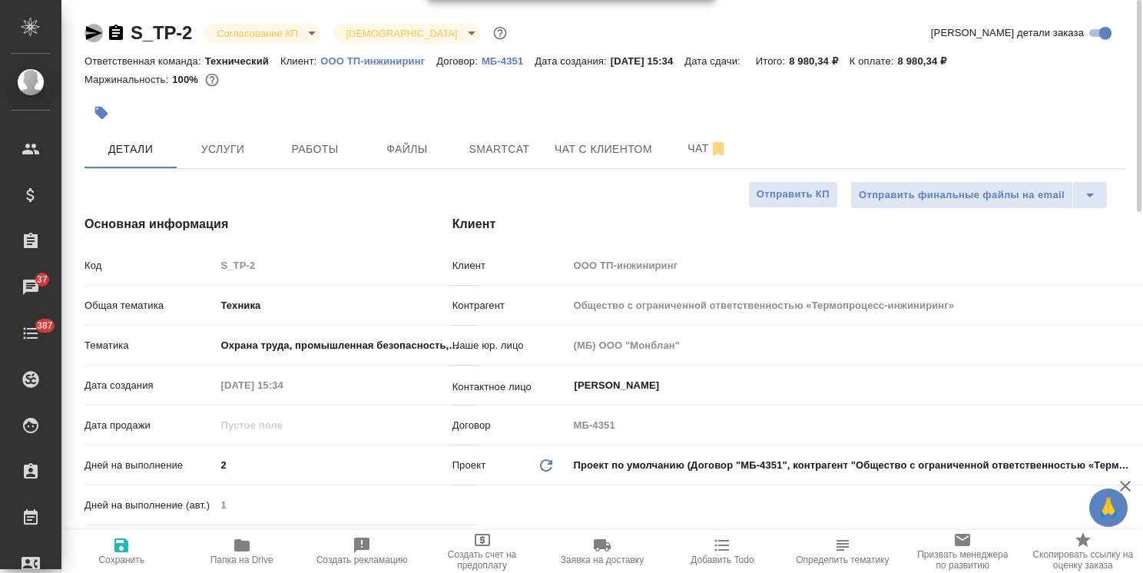
click at [100, 29] on icon "button" at bounding box center [93, 33] width 18 height 18
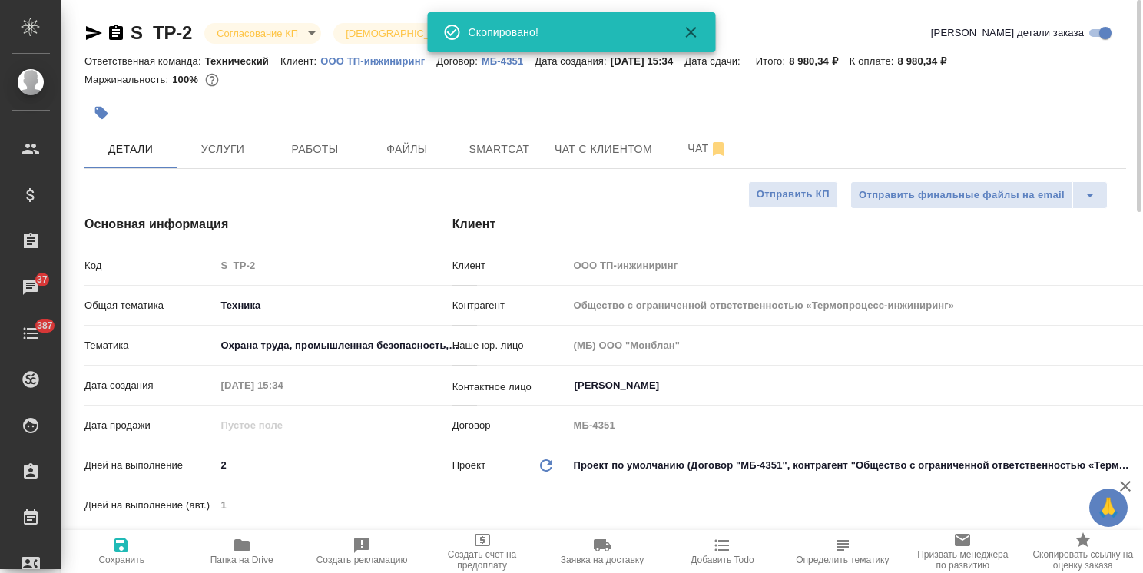
type textarea "x"
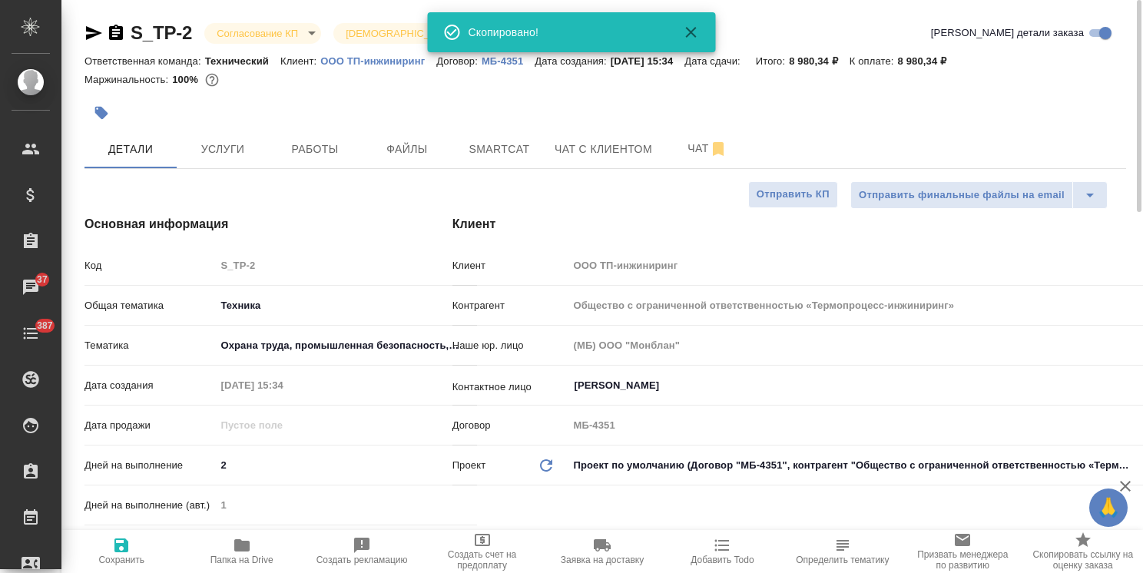
type textarea "x"
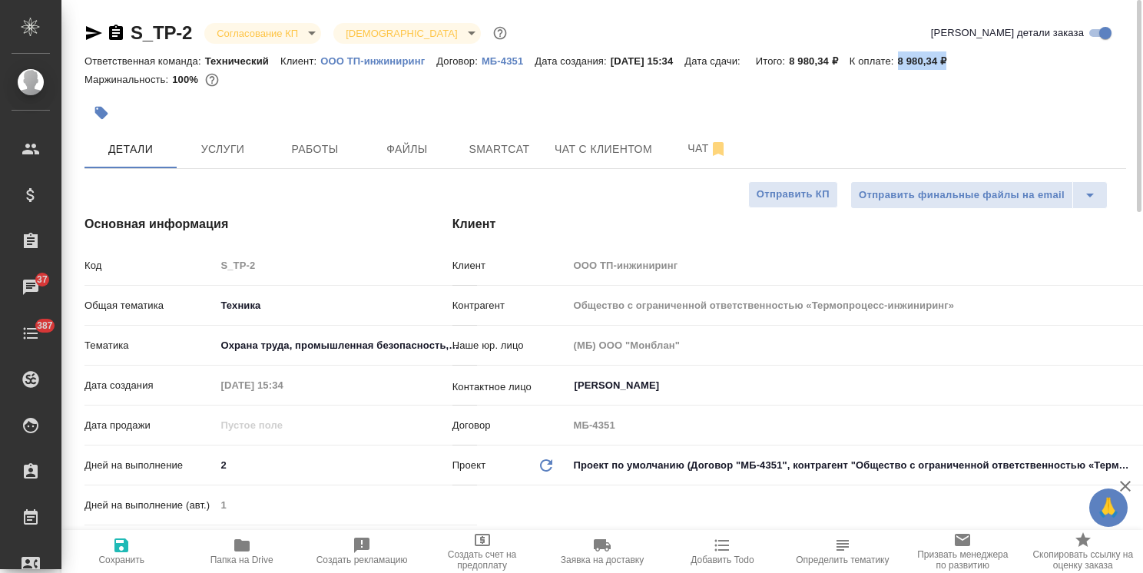
drag, startPoint x: 967, startPoint y: 63, endPoint x: 916, endPoint y: 65, distance: 51.5
click at [916, 65] on div "Ответственная команда: Технический Клиент: ООО ТП-инжиниринг Договор: МБ-4351 Д…" at bounding box center [605, 60] width 1042 height 18
copy p "8 980,34 ₽"
type textarea "x"
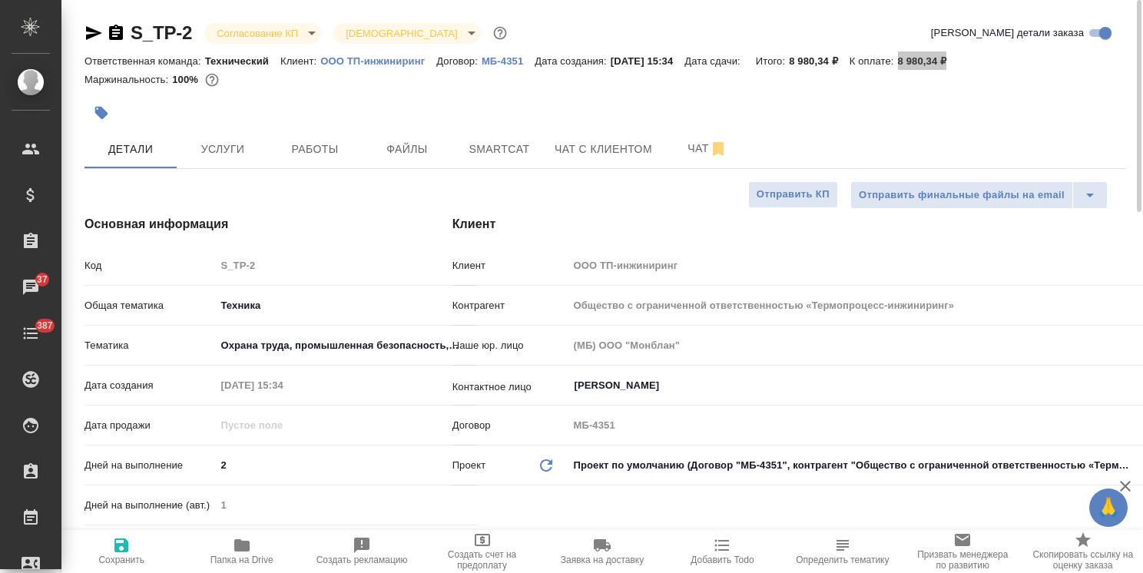
type textarea "x"
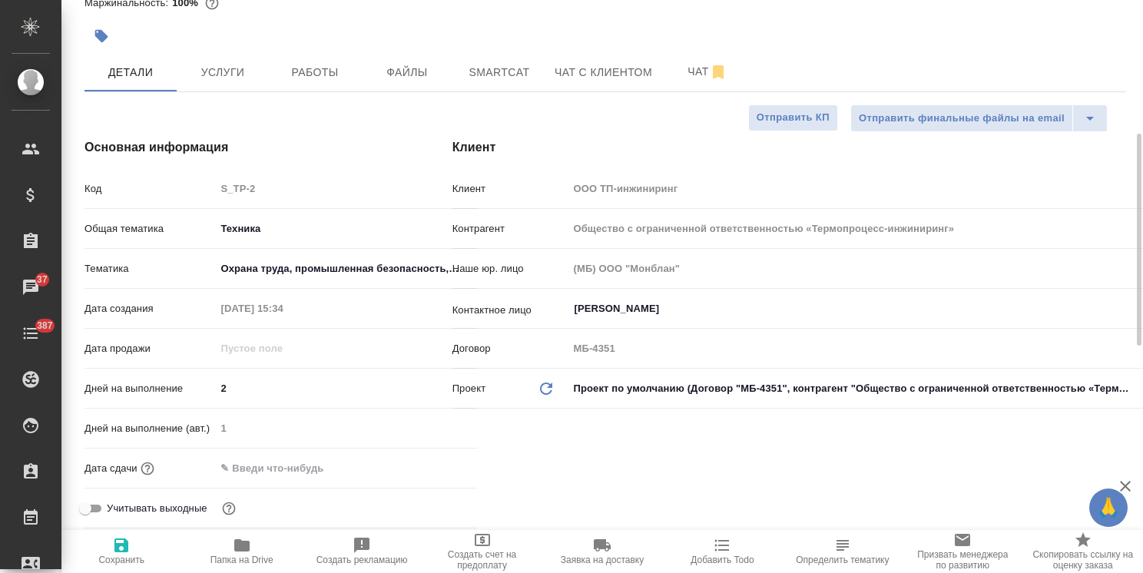
scroll to position [230, 0]
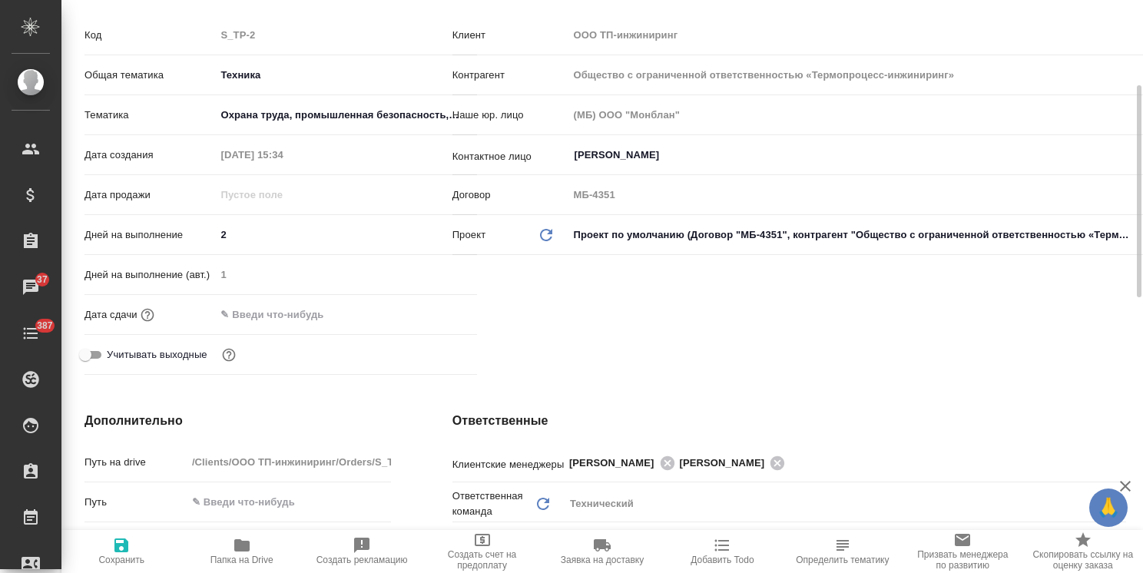
type textarea "x"
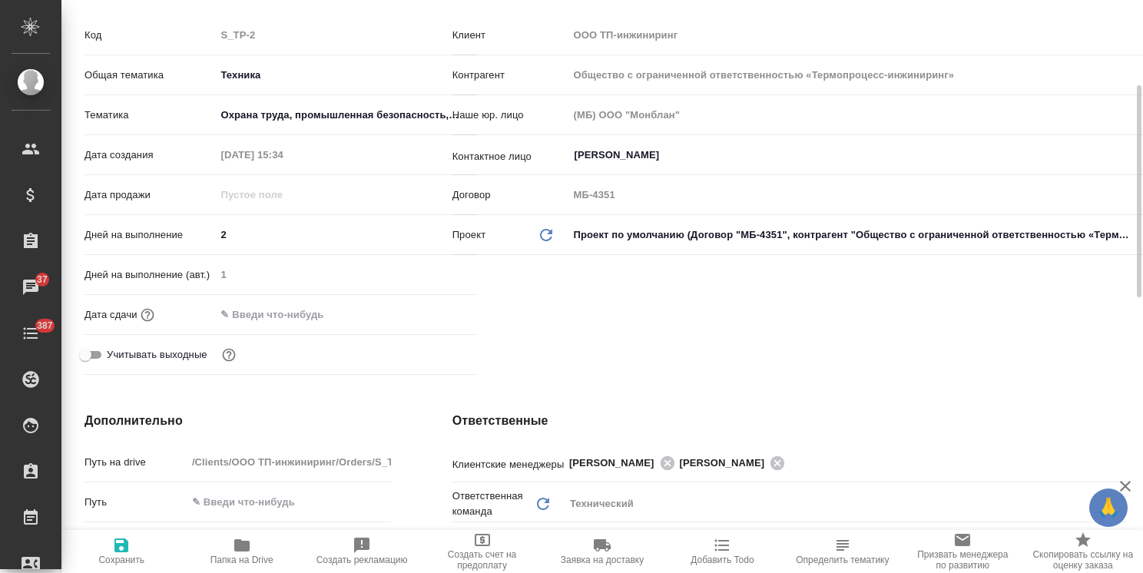
type textarea "x"
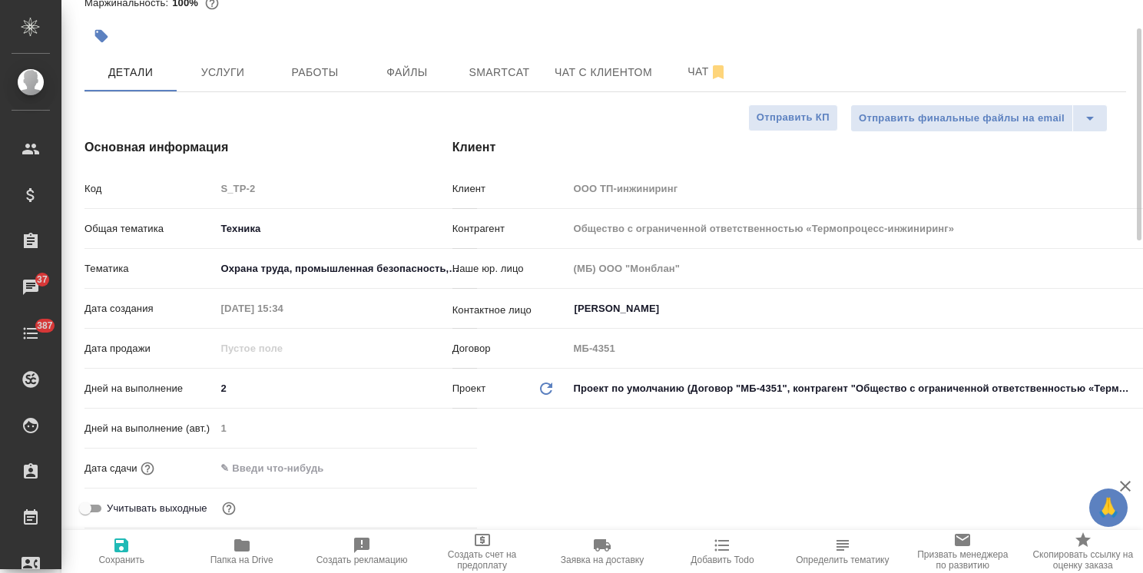
type textarea "x"
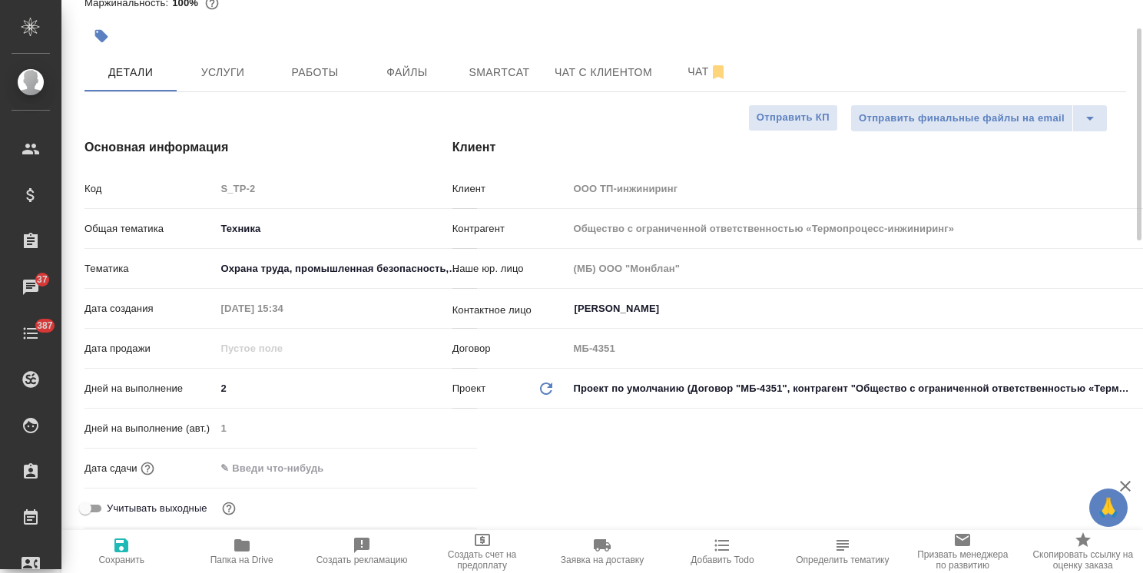
type textarea "x"
click at [217, 88] on button "Услуги" at bounding box center [223, 72] width 92 height 38
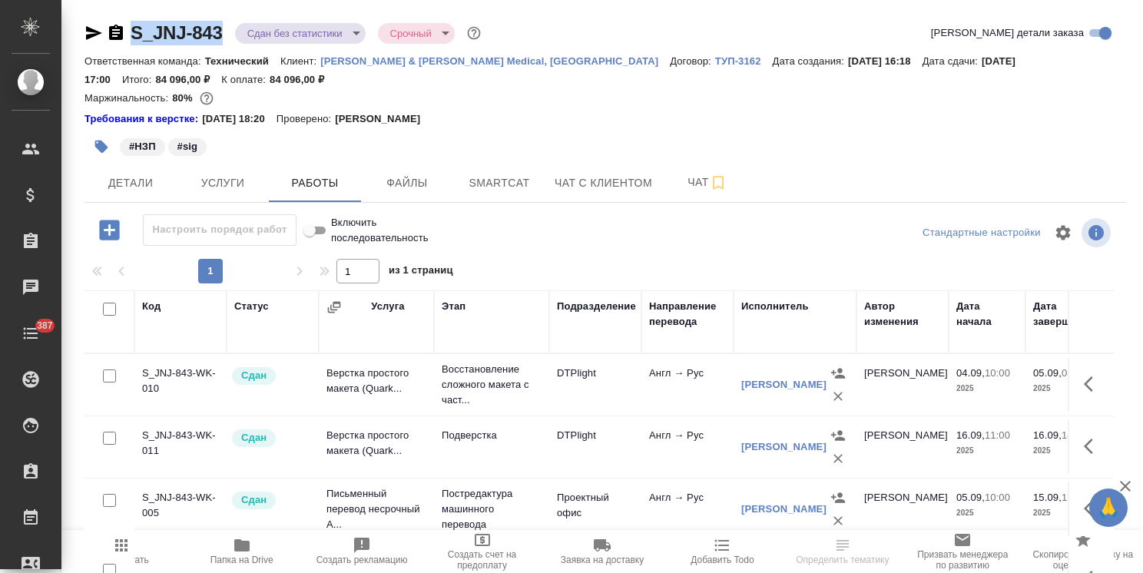
drag, startPoint x: 224, startPoint y: 18, endPoint x: 154, endPoint y: 14, distance: 69.3
click at [117, 18] on div "S_JNJ-843 Сдан без статистики distributed Срочный urgent Кратко детали заказа О…" at bounding box center [605, 337] width 1058 height 675
click at [426, 174] on span "Файлы" at bounding box center [407, 183] width 74 height 19
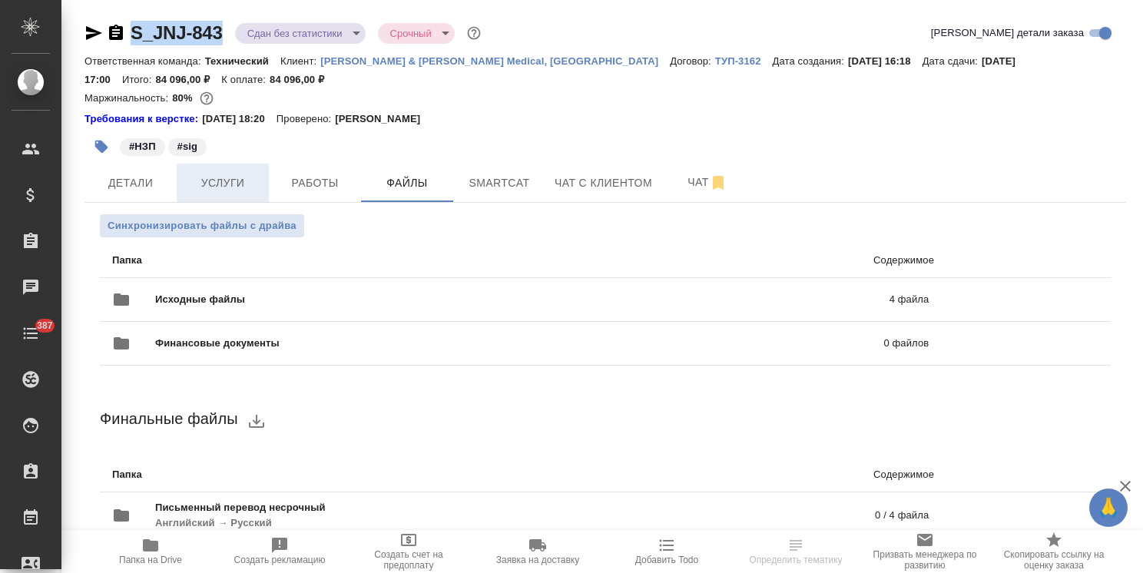
click at [226, 180] on span "Услуги" at bounding box center [223, 183] width 74 height 19
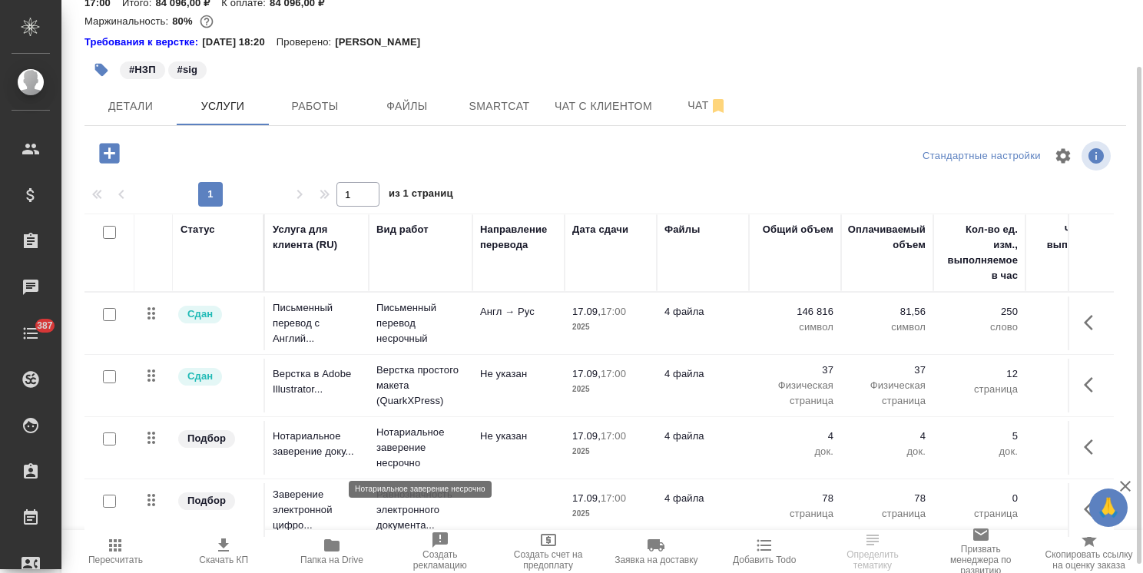
scroll to position [86, 0]
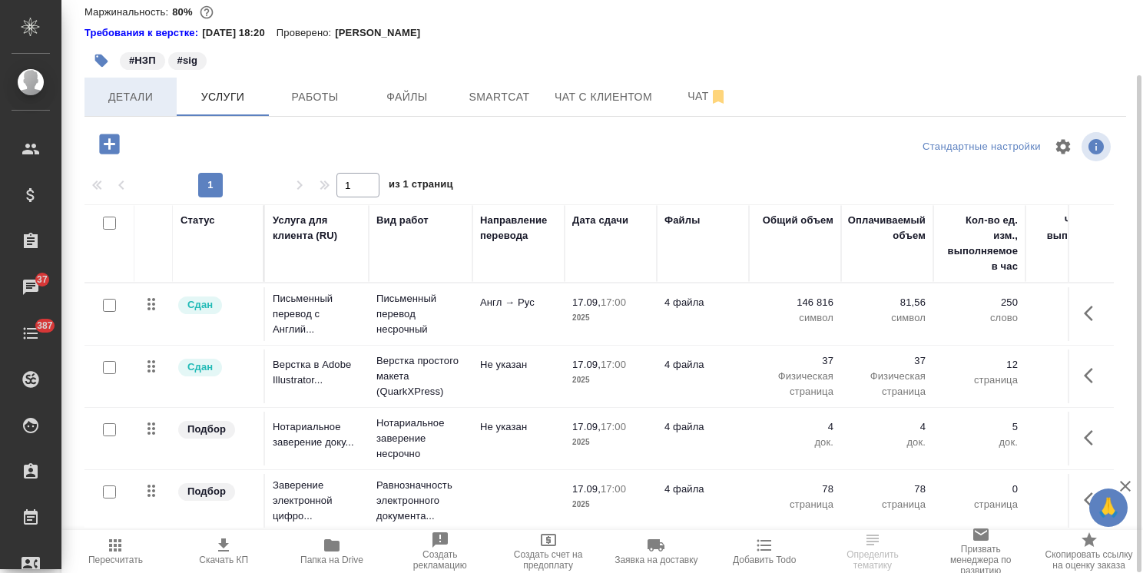
click at [137, 101] on span "Детали" at bounding box center [131, 97] width 74 height 19
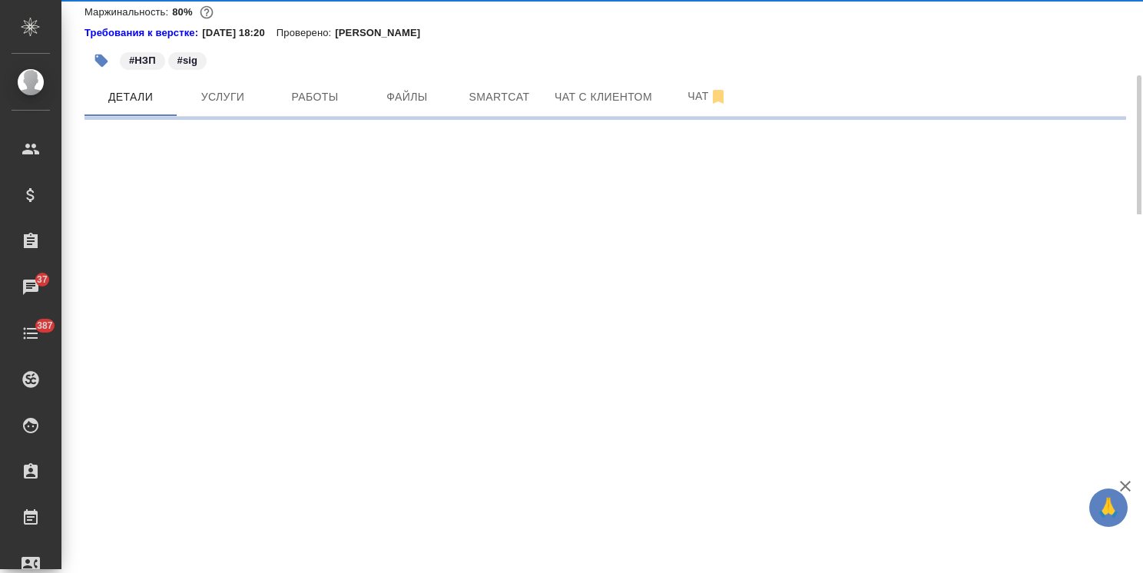
select select "RU"
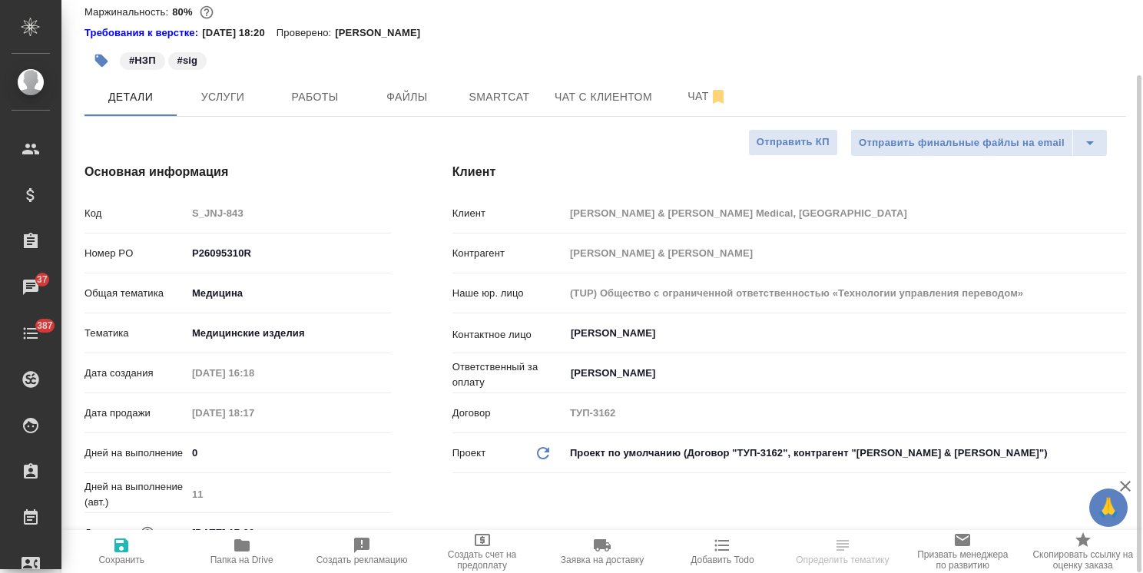
type textarea "x"
select select "RU"
type textarea "x"
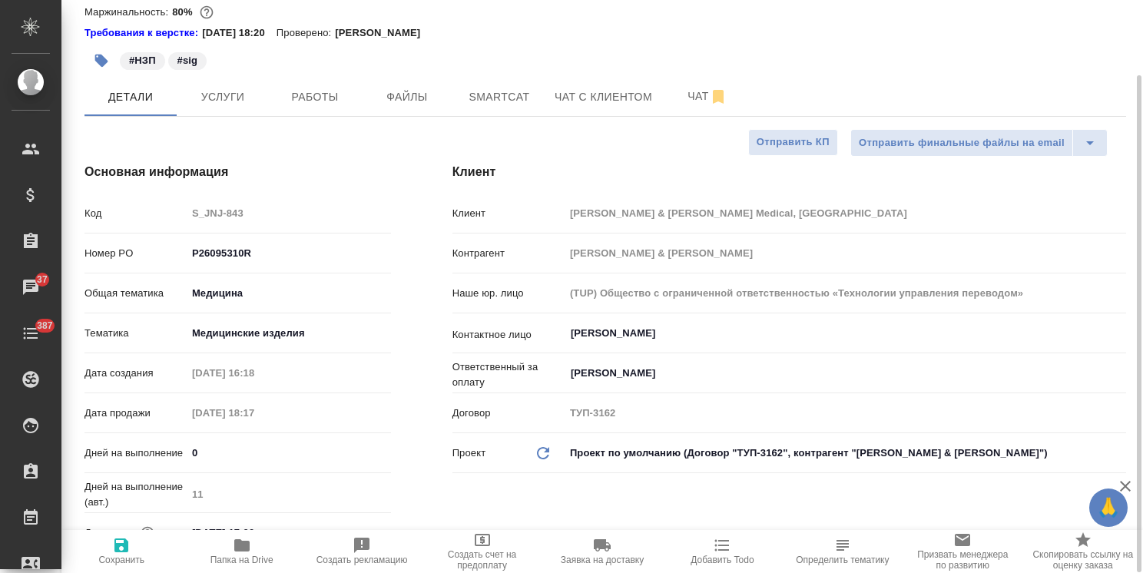
type textarea "x"
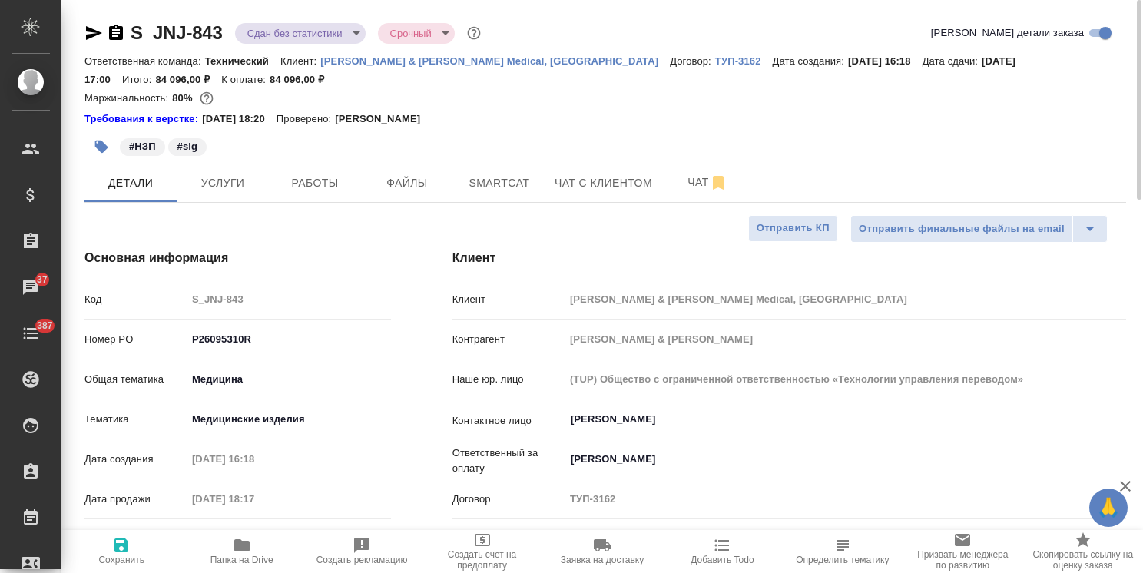
click at [469, 84] on div "Ответственная команда: Технический Клиент: Johnson & Johnson Medical, Russia До…" at bounding box center [605, 69] width 1042 height 37
type textarea "x"
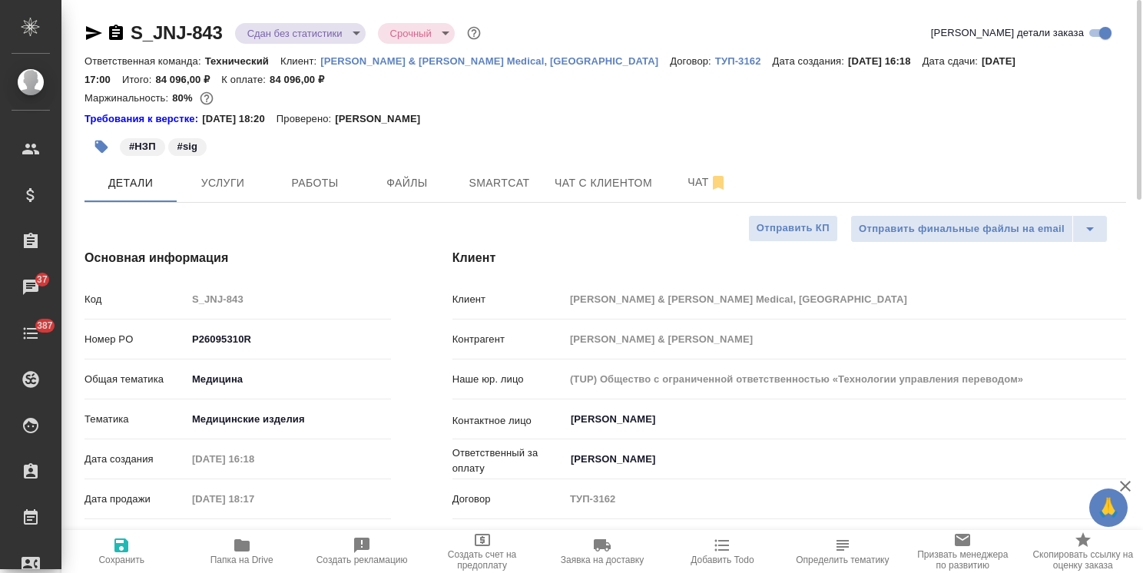
type textarea "x"
click at [117, 35] on icon "button" at bounding box center [116, 32] width 14 height 15
type textarea "x"
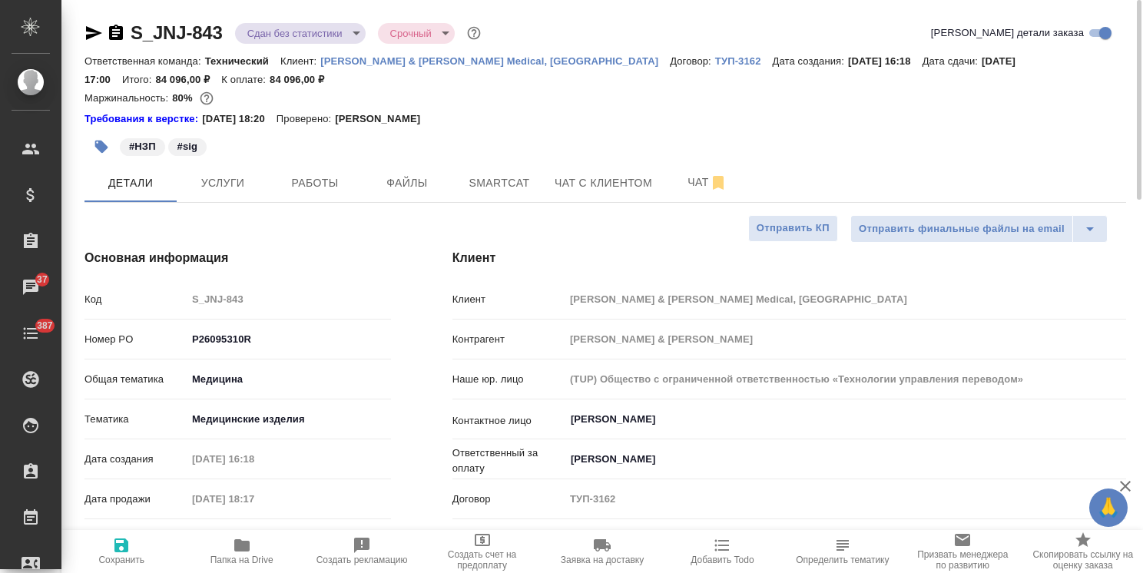
type textarea "x"
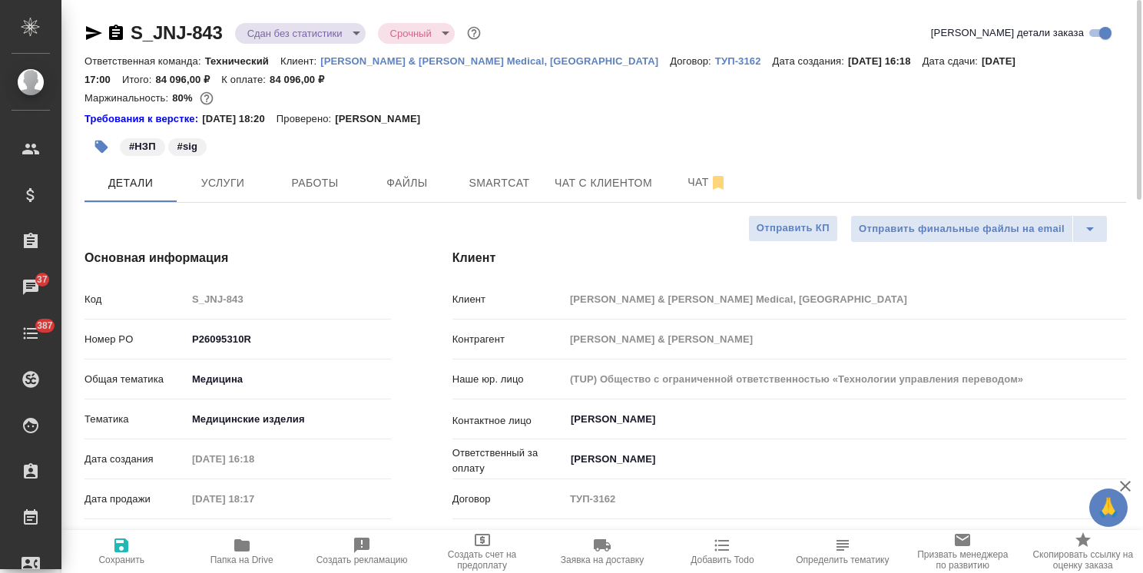
type textarea "x"
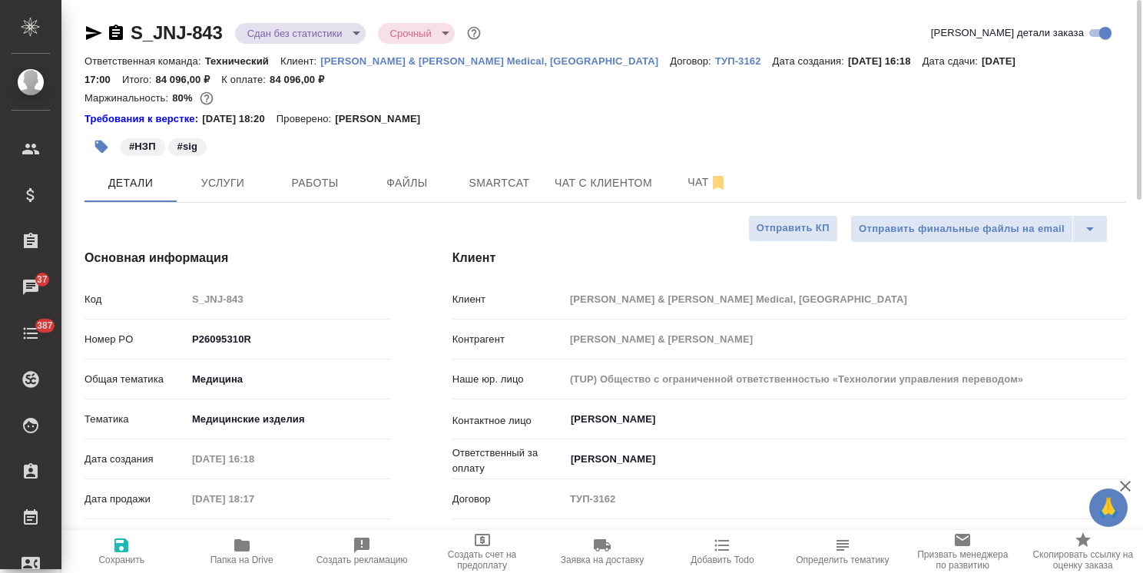
type textarea "x"
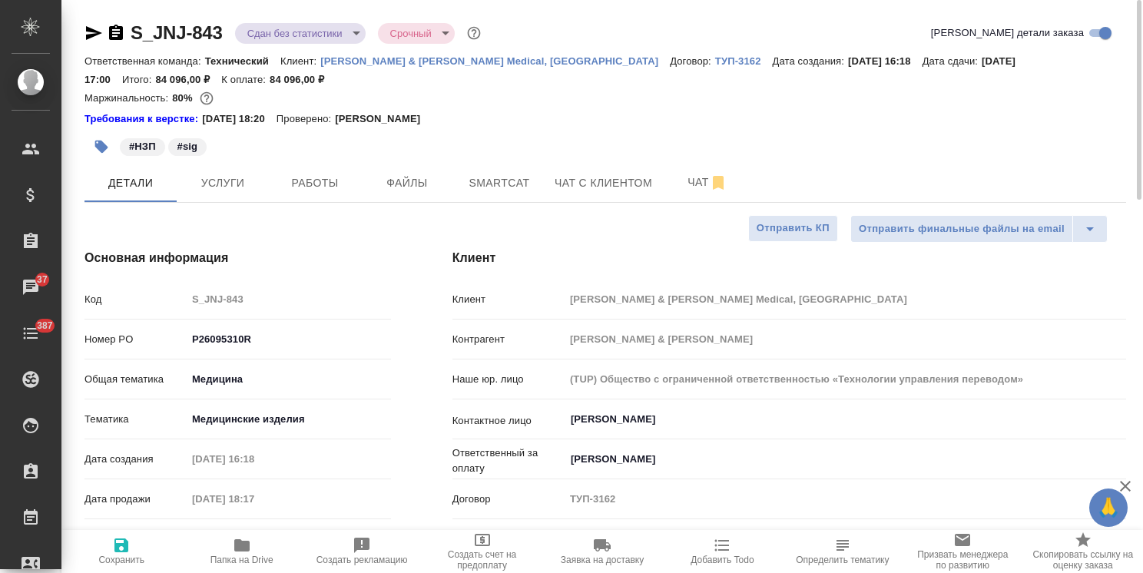
type textarea "x"
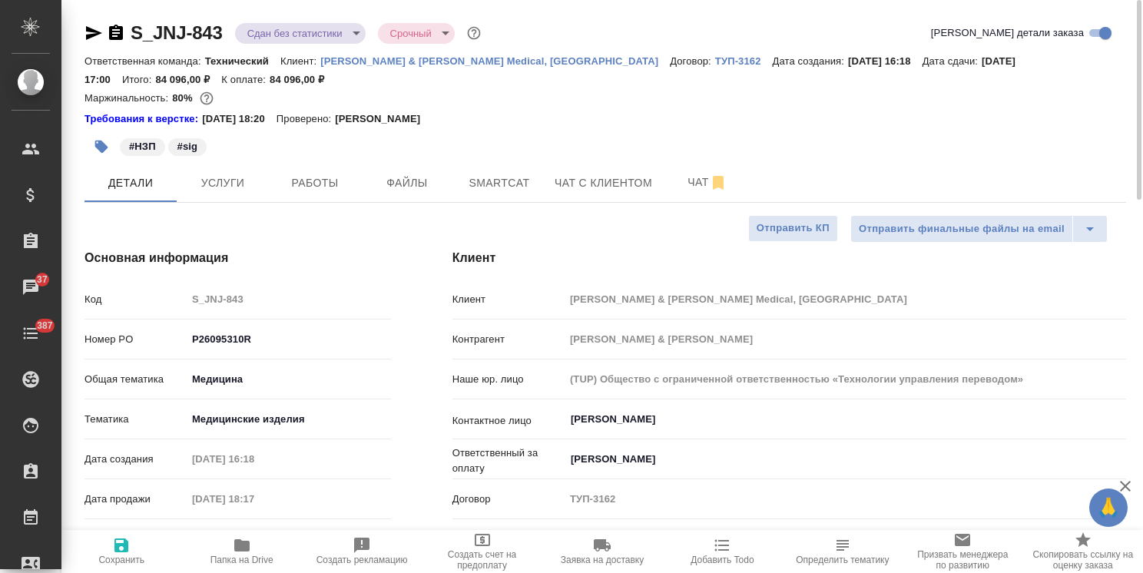
type textarea "x"
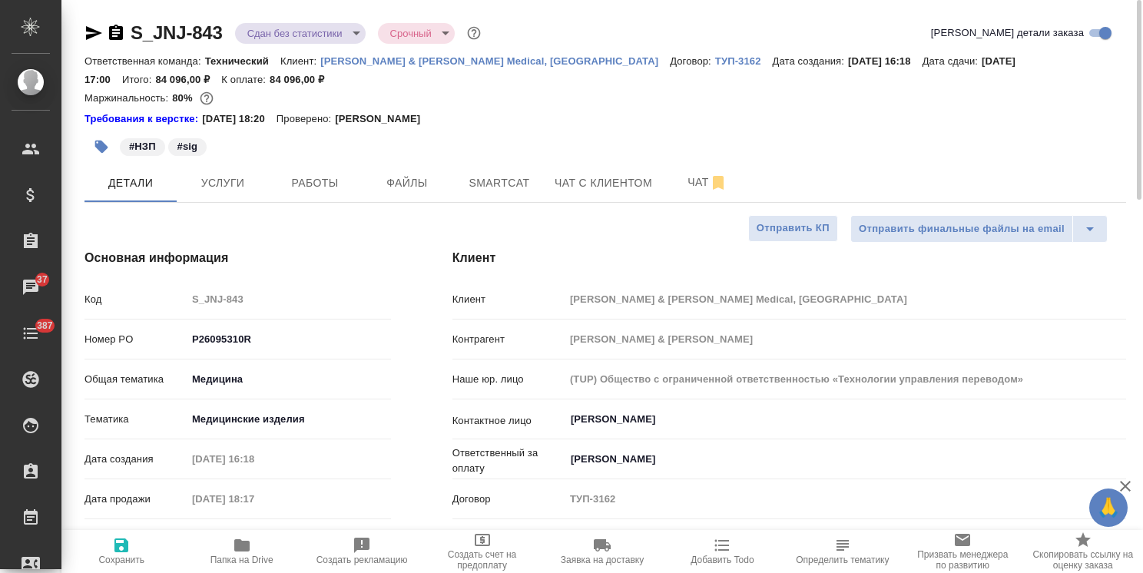
type textarea "x"
click at [123, 32] on icon "button" at bounding box center [116, 32] width 14 height 15
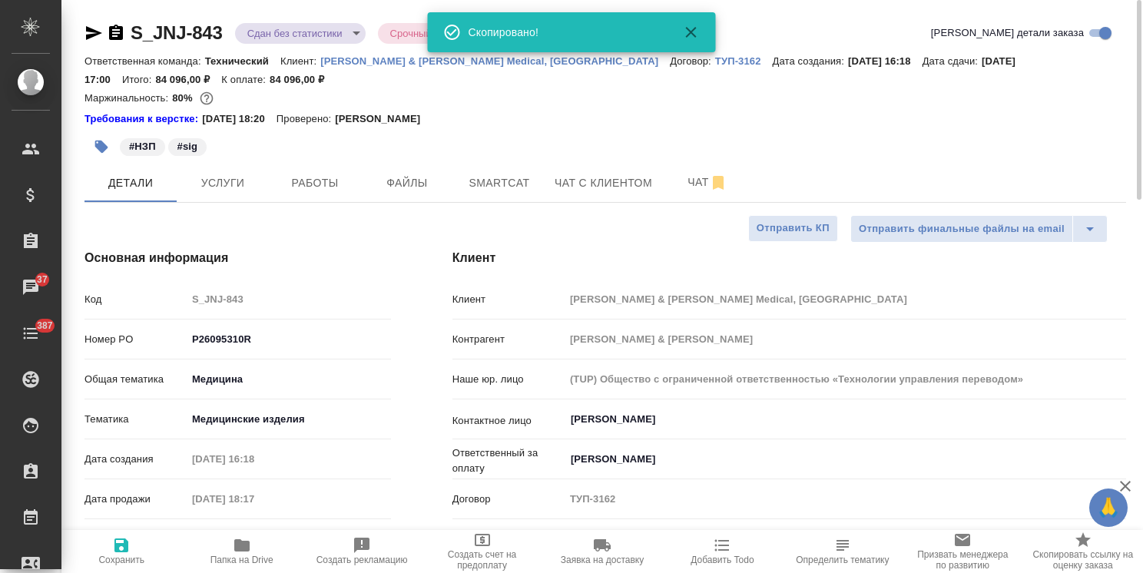
type textarea "x"
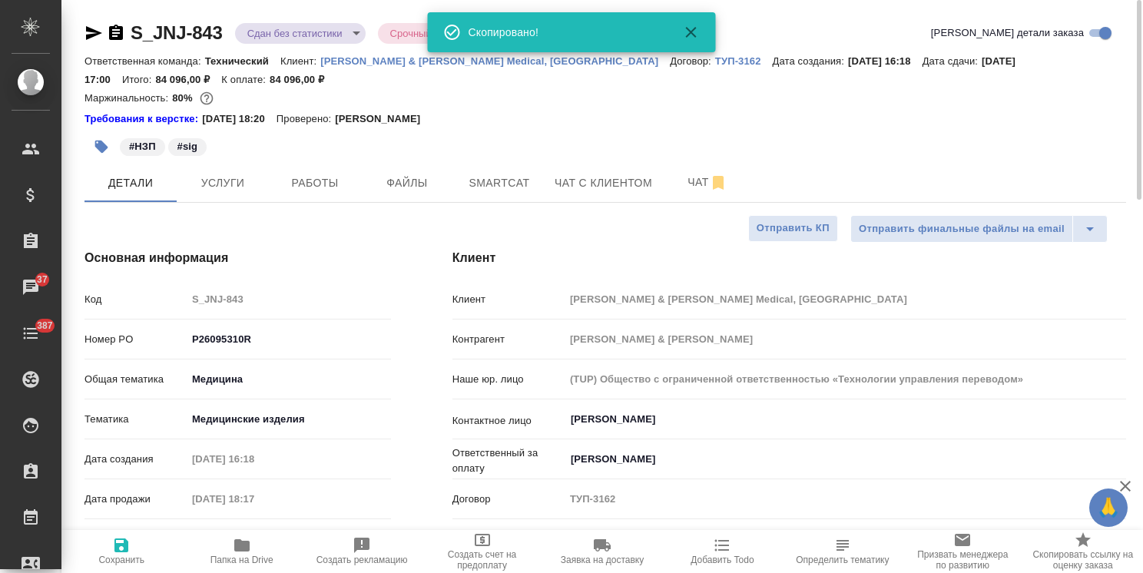
type textarea "x"
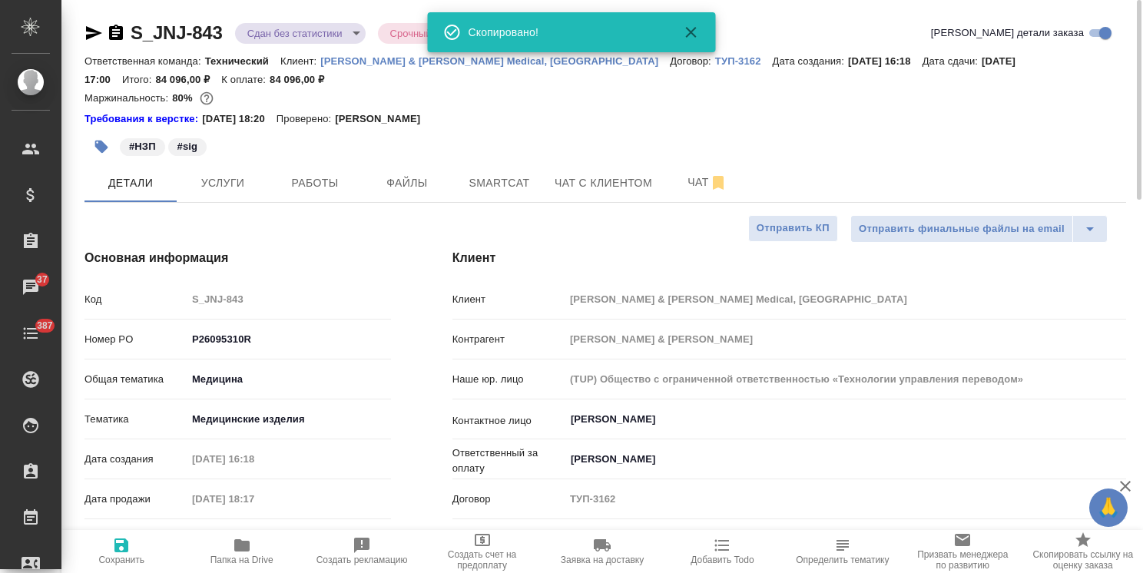
type textarea "x"
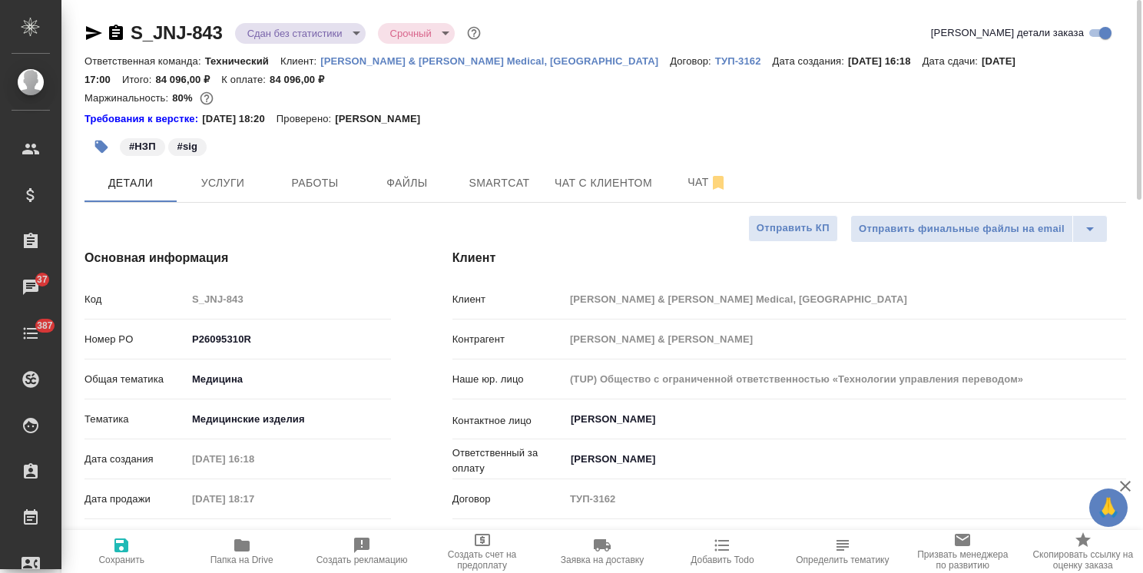
type textarea "x"
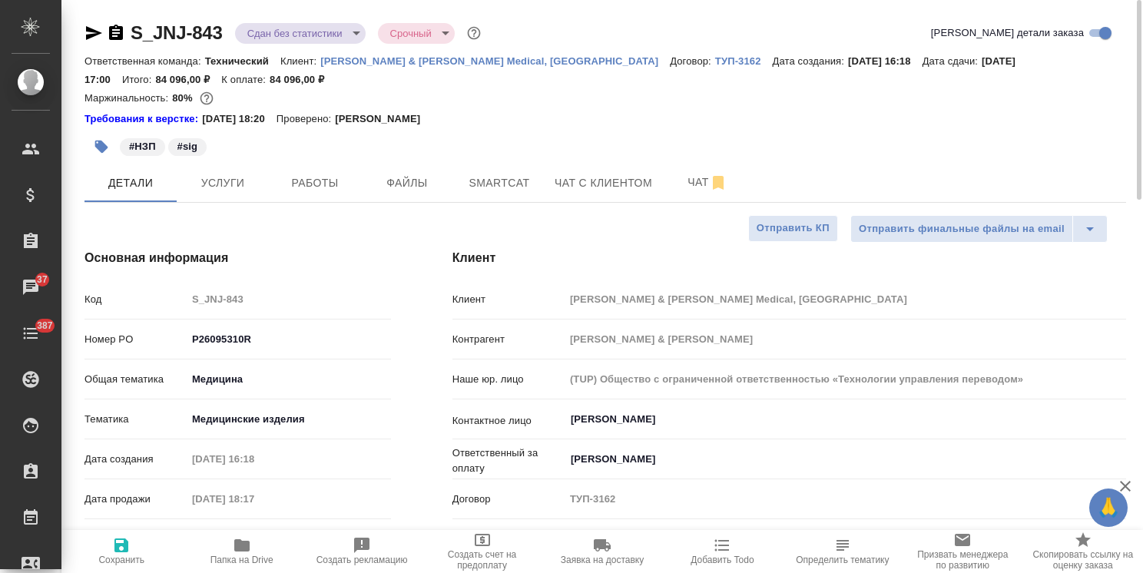
type textarea "x"
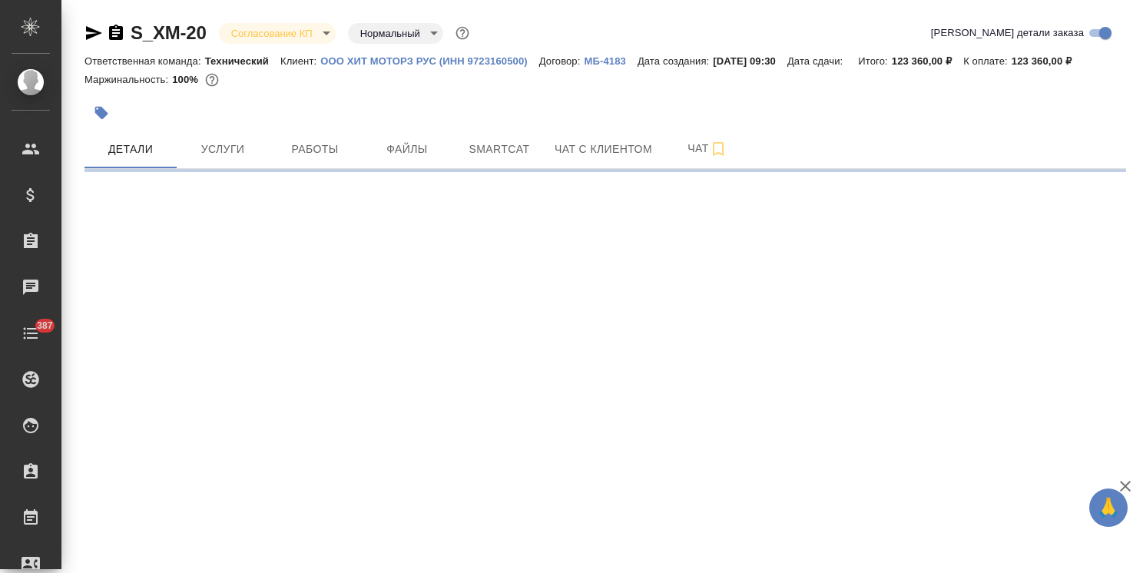
select select "RU"
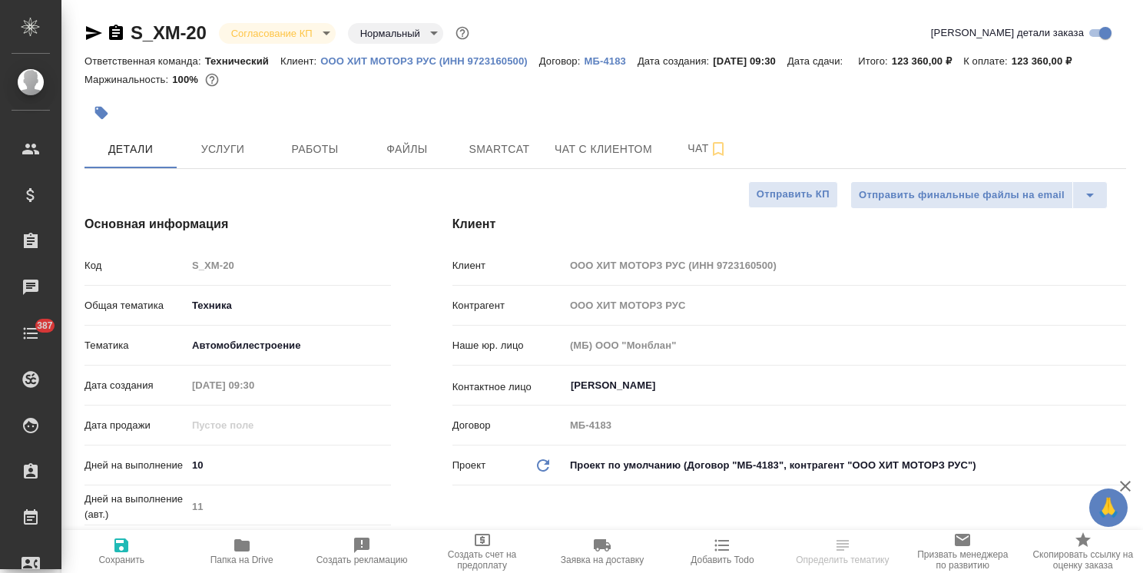
type textarea "x"
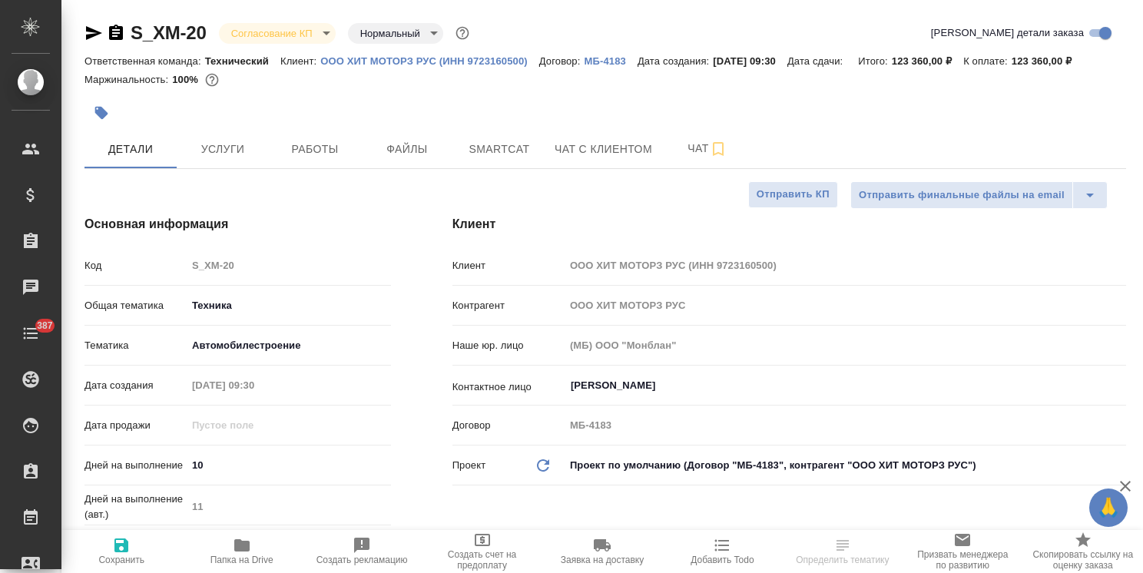
type textarea "x"
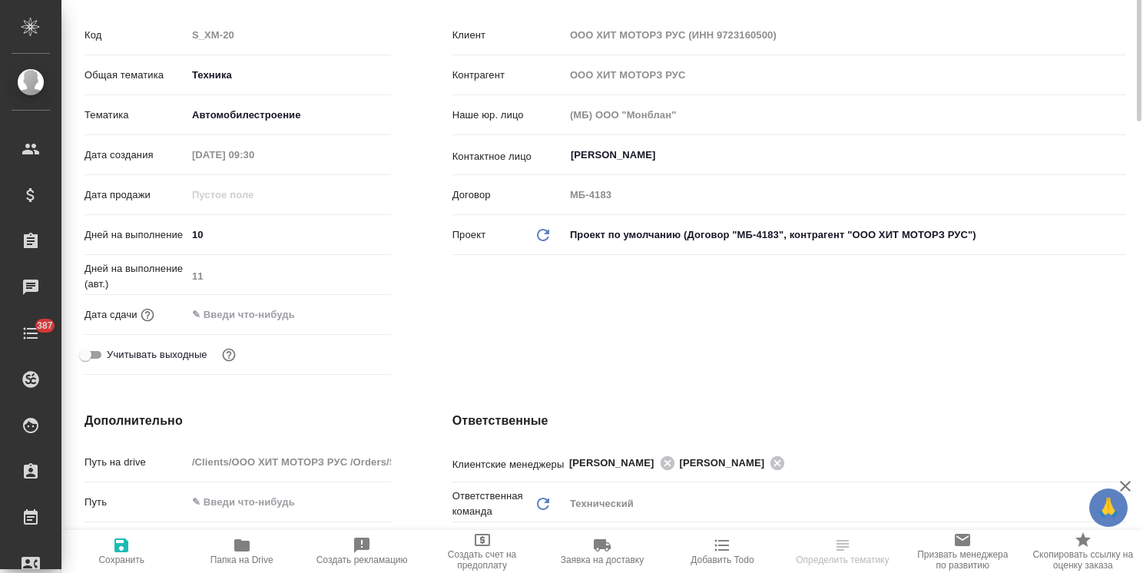
type textarea "x"
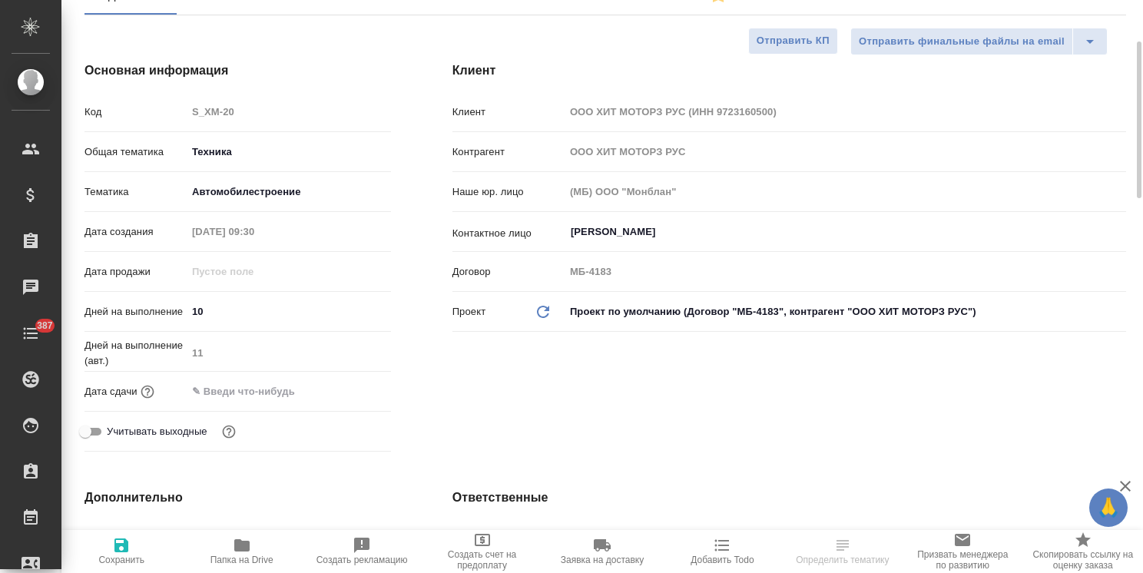
click at [277, 395] on input "text" at bounding box center [254, 391] width 134 height 22
click at [344, 392] on icon "button" at bounding box center [346, 390] width 18 height 18
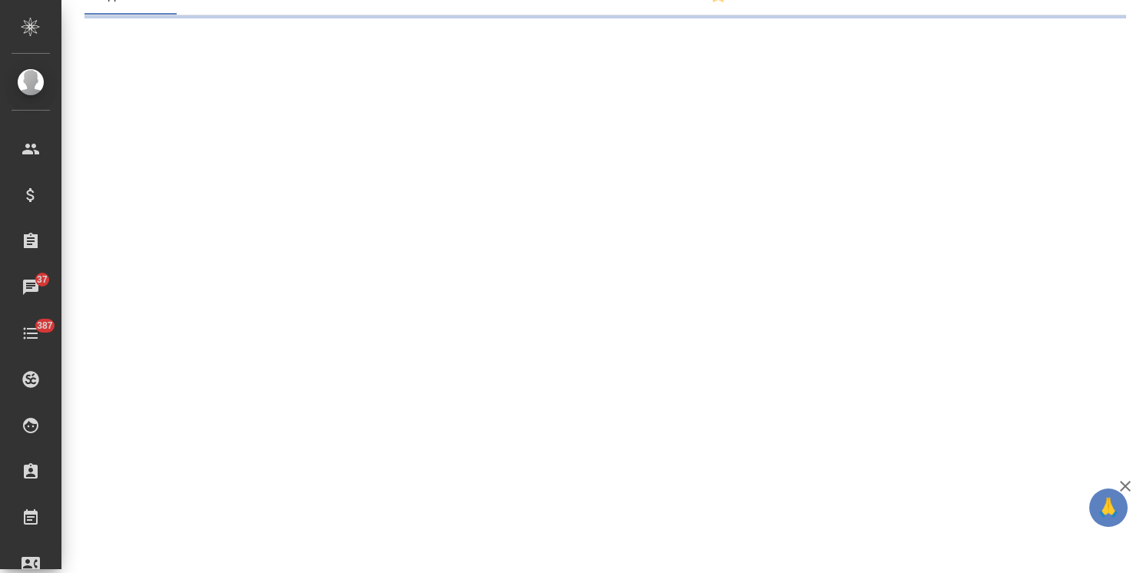
select select "RU"
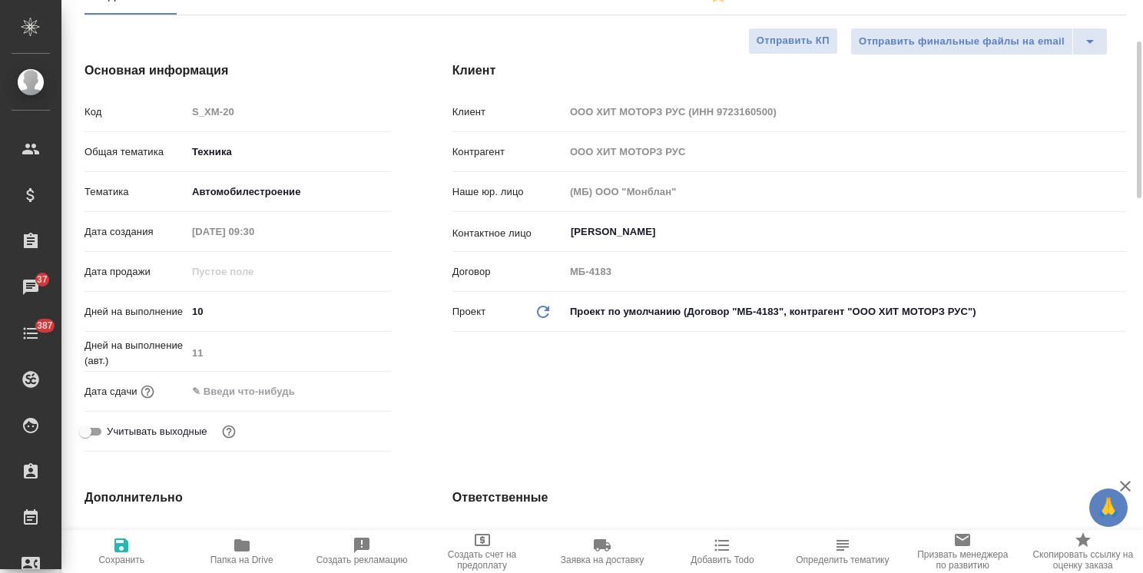
type textarea "x"
click at [272, 397] on input "text" at bounding box center [254, 391] width 134 height 22
click at [353, 392] on icon "button" at bounding box center [346, 389] width 14 height 15
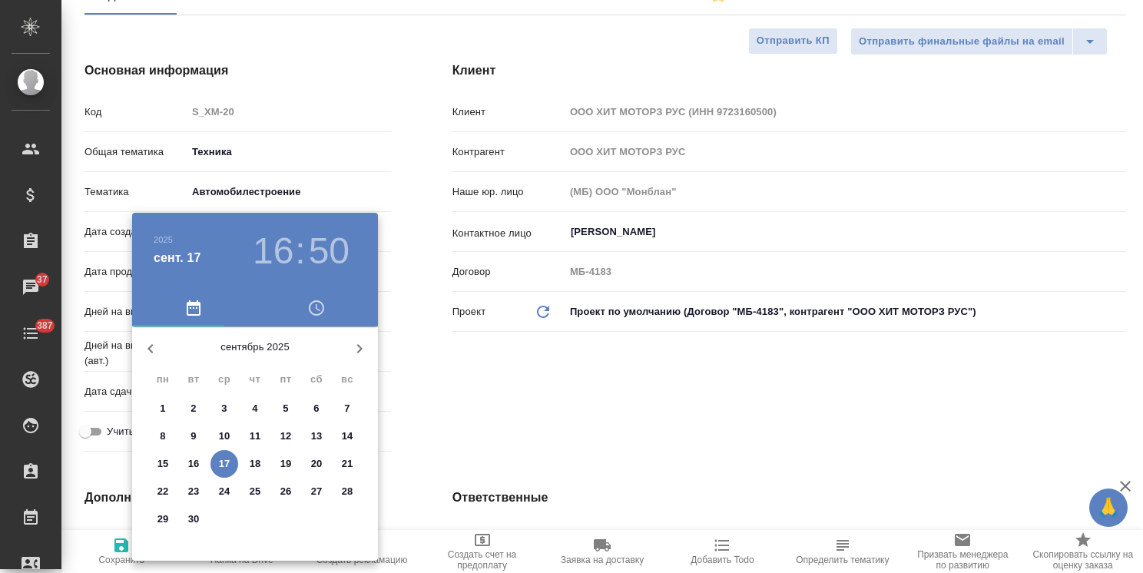
click at [356, 357] on icon "button" at bounding box center [359, 348] width 18 height 18
click at [226, 406] on p "1" at bounding box center [223, 408] width 5 height 15
type input "[DATE] 16:50"
type textarea "x"
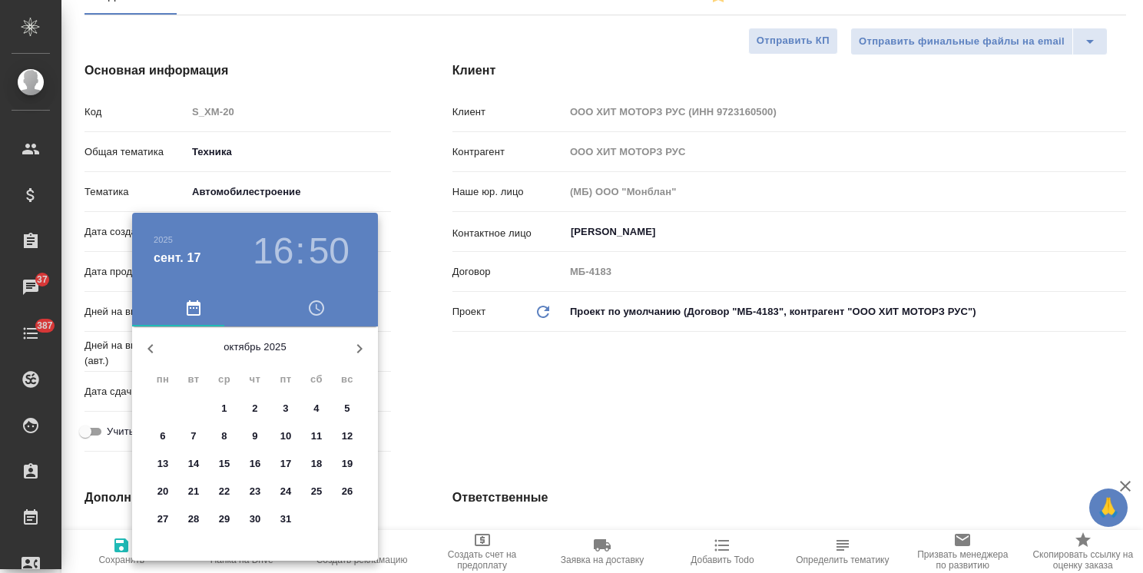
type textarea "x"
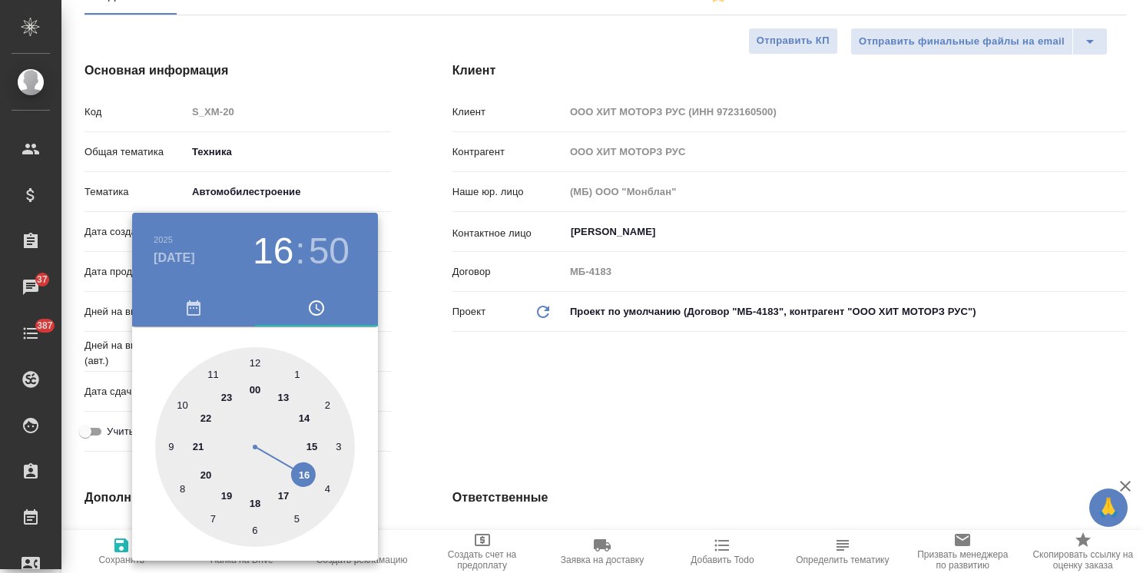
click at [416, 379] on div at bounding box center [571, 286] width 1143 height 573
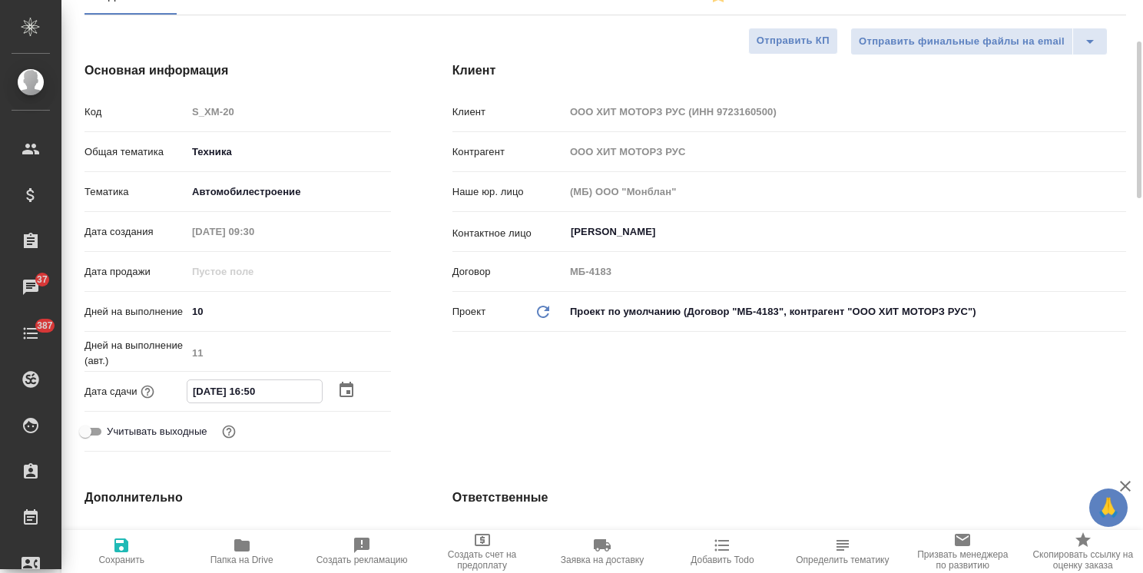
click at [253, 394] on input "[DATE] 16:50" at bounding box center [254, 391] width 134 height 22
drag, startPoint x: 273, startPoint y: 391, endPoint x: 263, endPoint y: 394, distance: 10.4
click at [263, 394] on input "[DATE] 16:50" at bounding box center [254, 391] width 134 height 22
type input "[DATE] 16:0_"
type textarea "x"
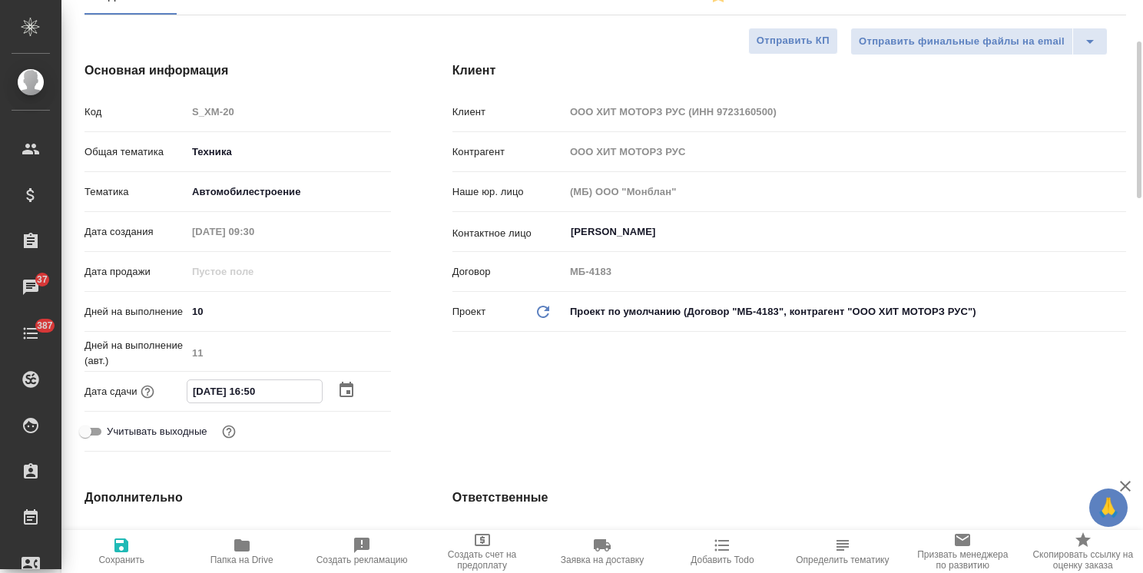
type textarea "x"
type input "[DATE] 16:00"
type textarea "x"
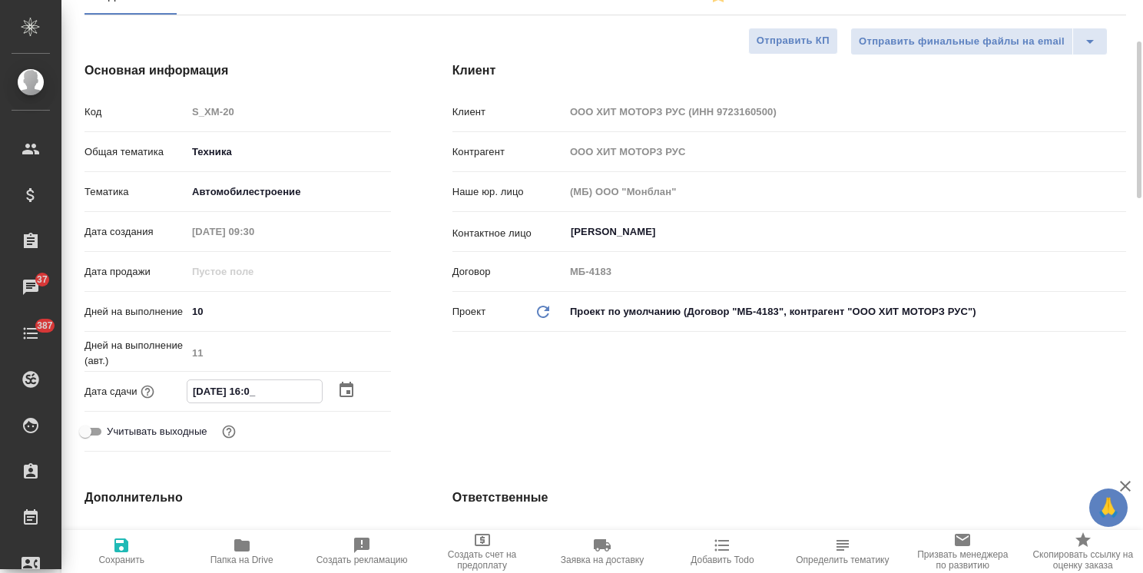
type textarea "x"
type input "[DATE] 16:00"
click at [117, 548] on icon "button" at bounding box center [121, 545] width 14 height 14
type textarea "x"
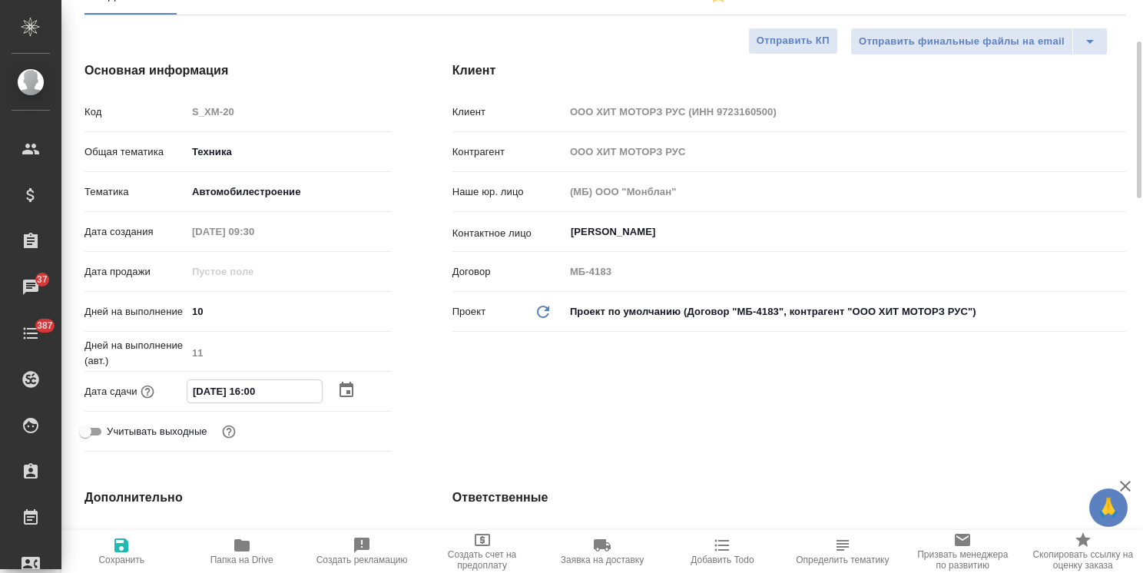
type textarea "x"
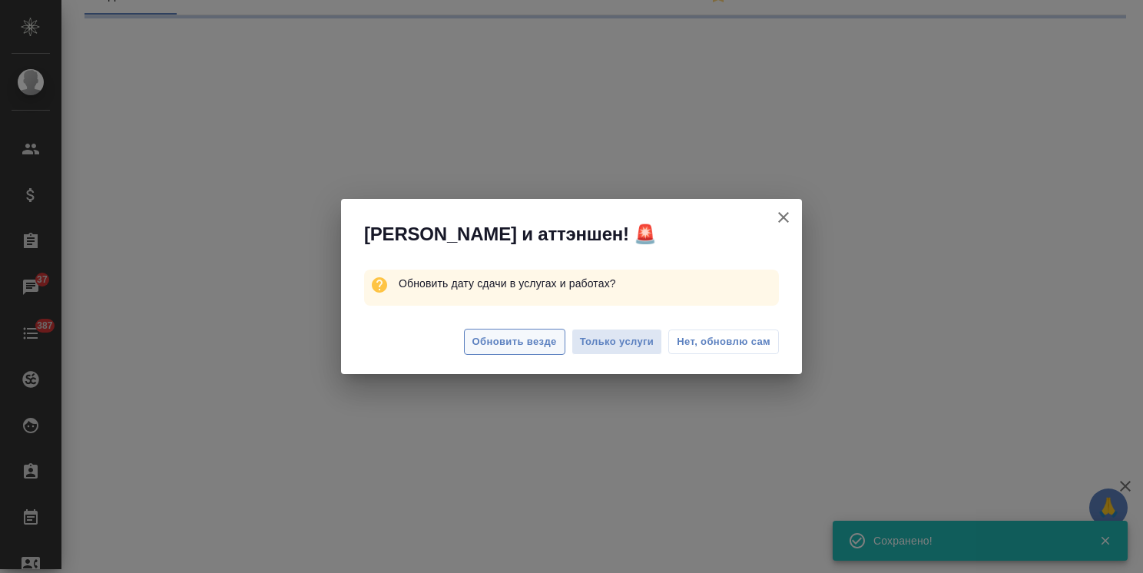
select select "RU"
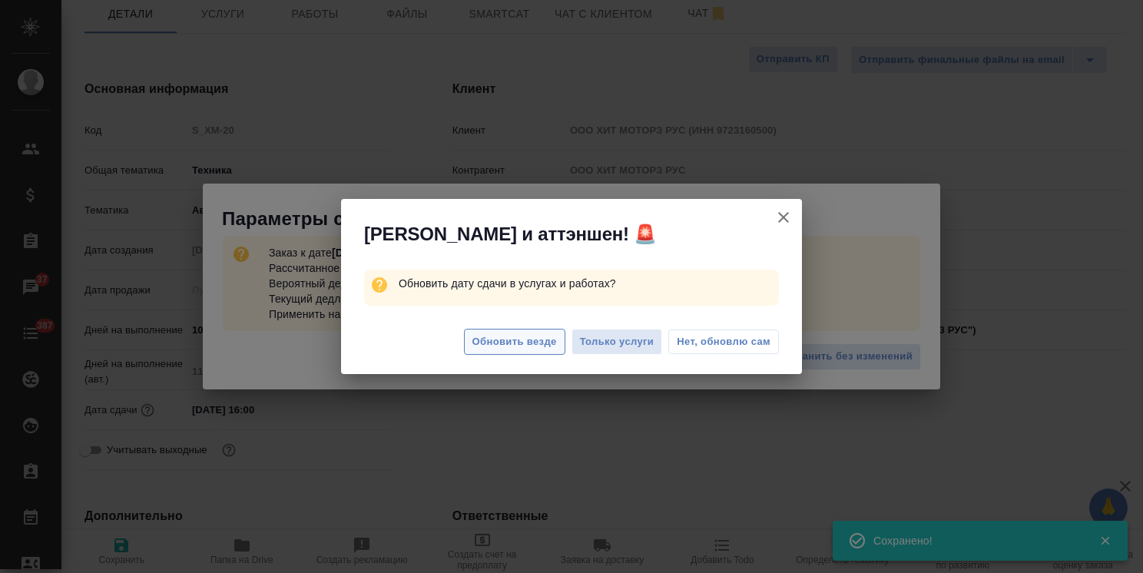
click at [549, 342] on span "Обновить везде" at bounding box center [514, 342] width 84 height 18
type textarea "x"
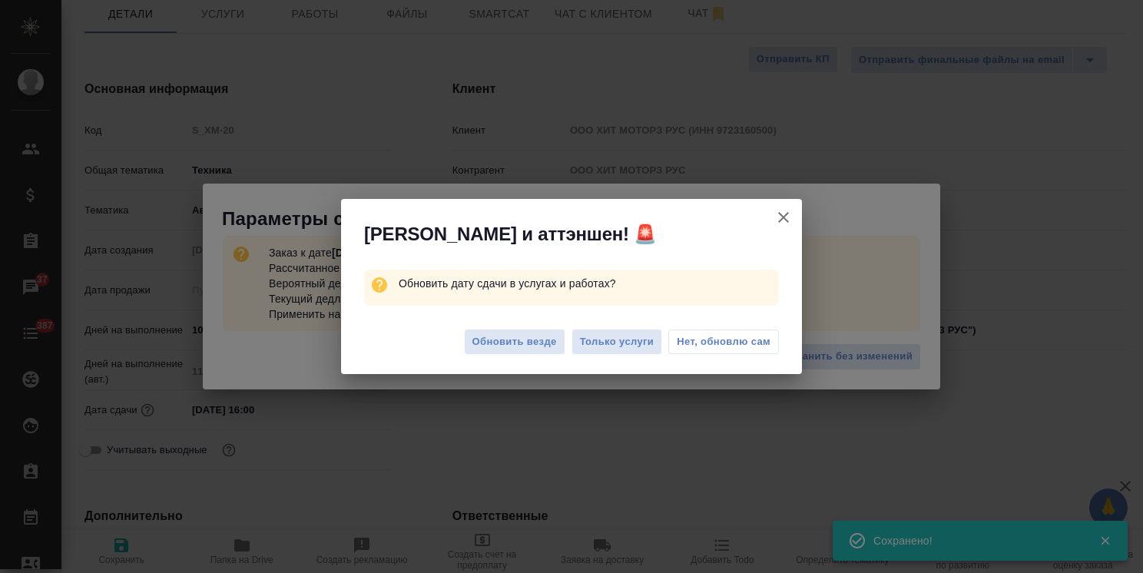
type textarea "x"
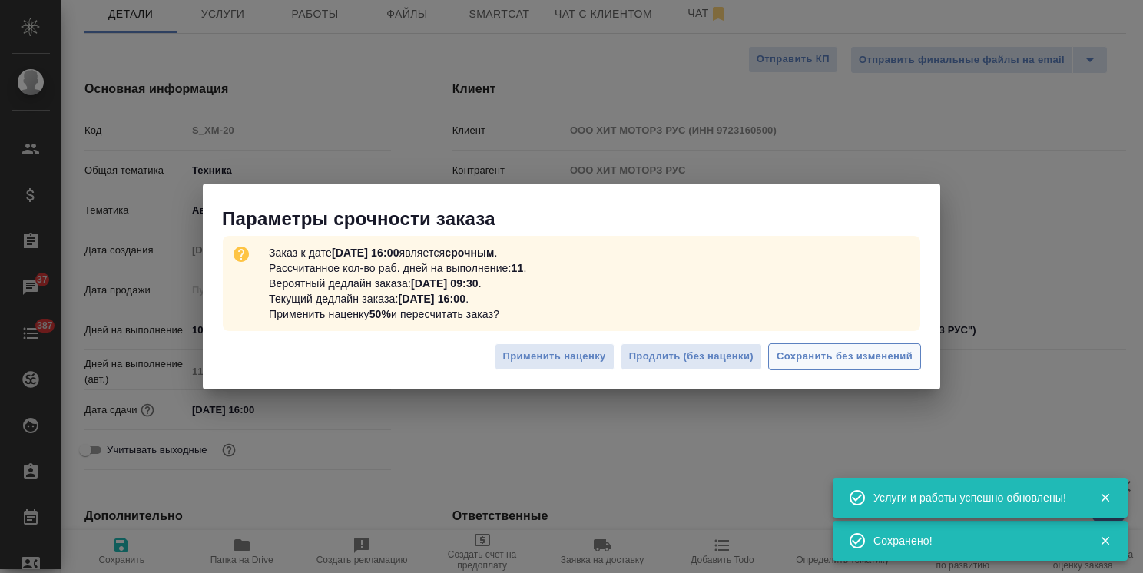
click at [823, 352] on span "Сохранить без изменений" at bounding box center [845, 357] width 136 height 18
type textarea "x"
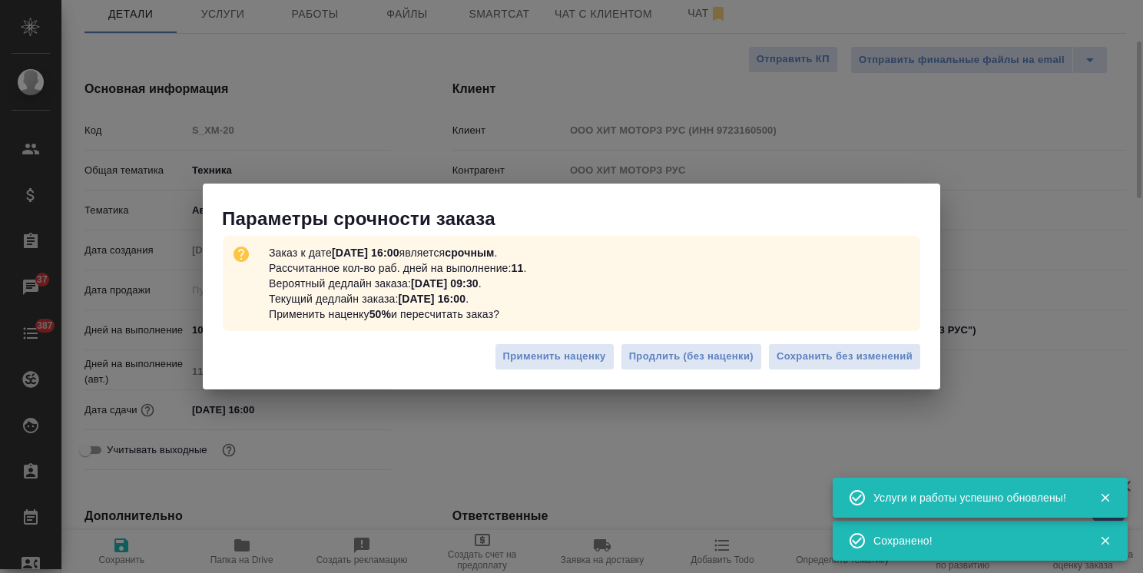
type textarea "x"
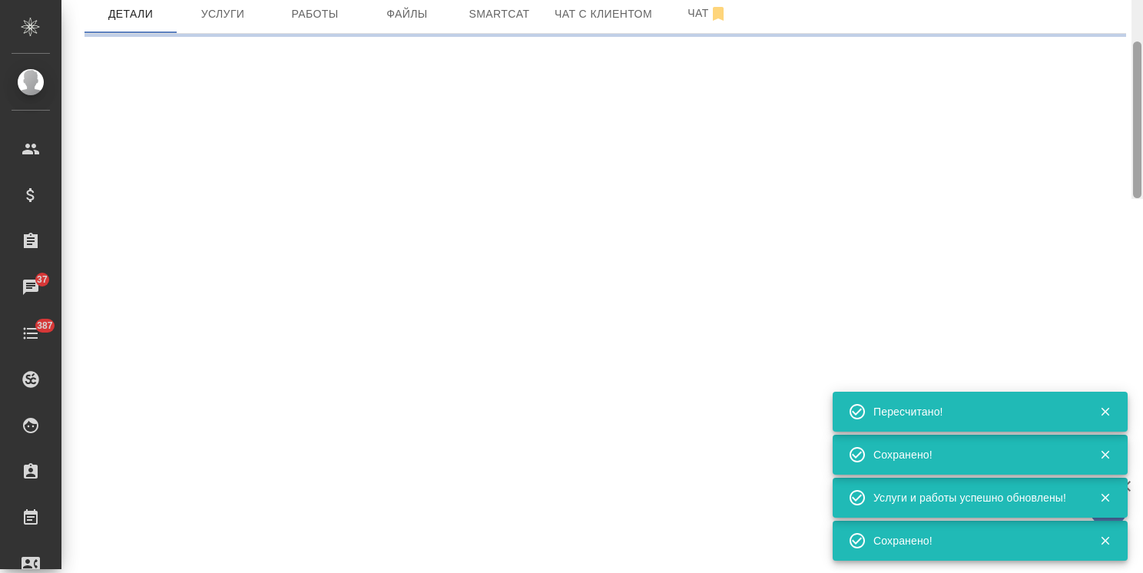
select select "RU"
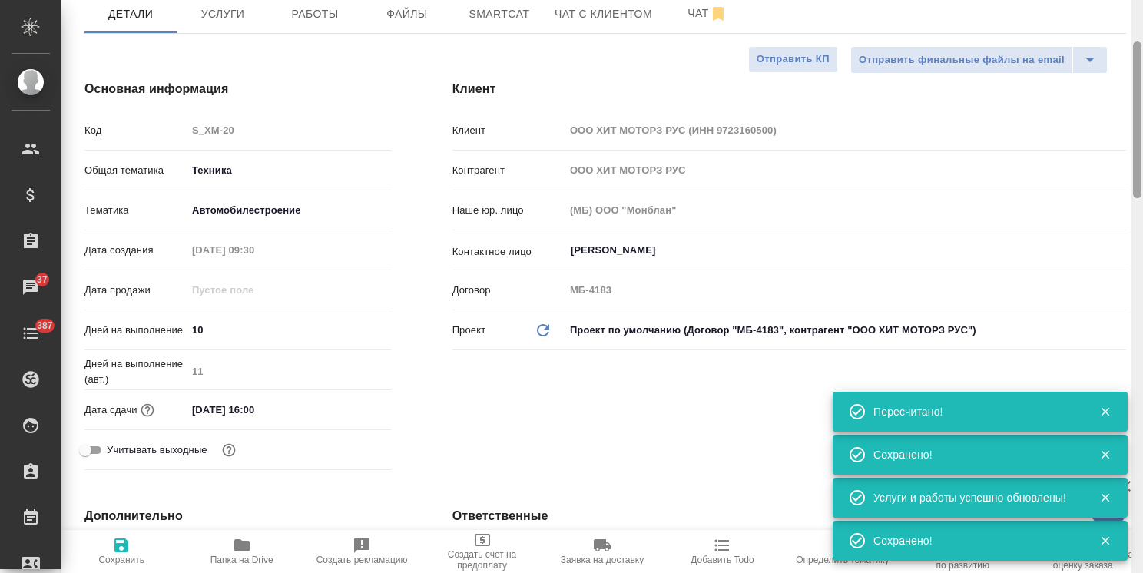
type input "urgent"
drag, startPoint x: 1140, startPoint y: 171, endPoint x: 1137, endPoint y: 161, distance: 9.7
click at [1138, 164] on div at bounding box center [1137, 119] width 8 height 157
type textarea "x"
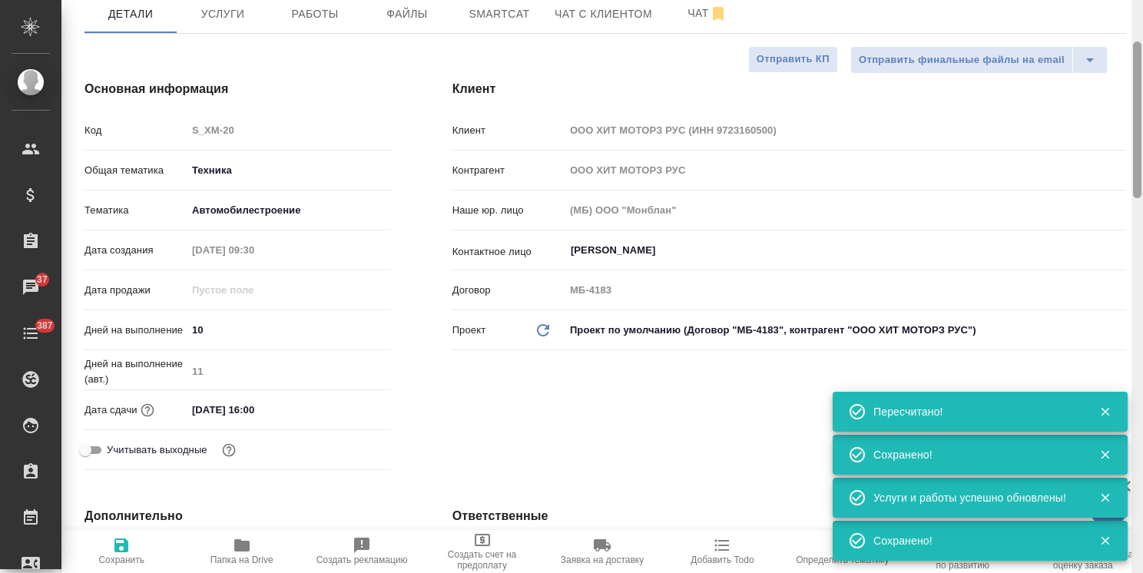
type textarea "x"
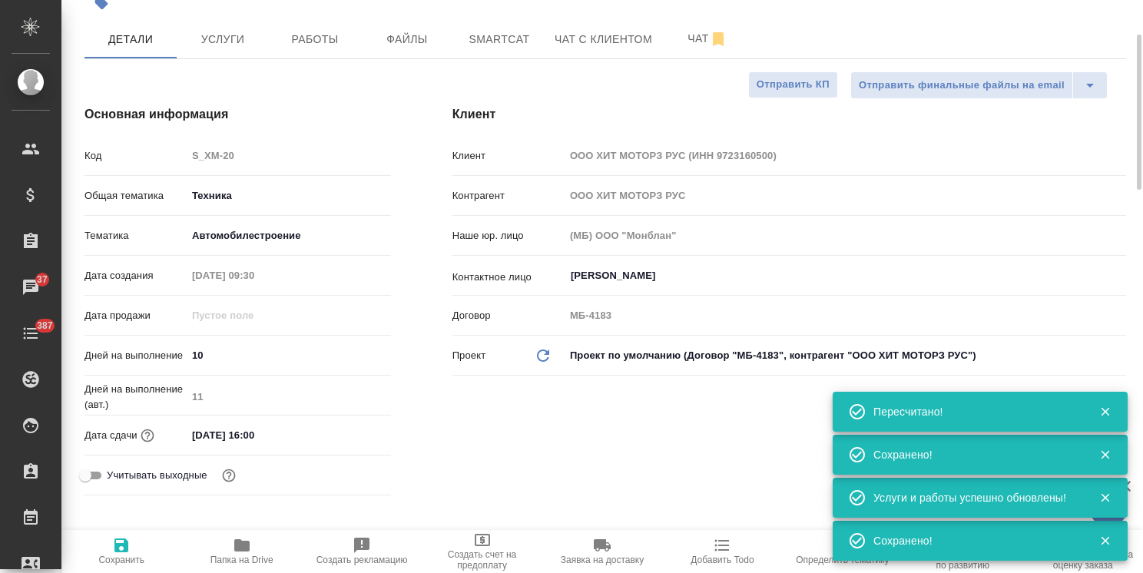
drag, startPoint x: 1133, startPoint y: 161, endPoint x: 1078, endPoint y: 111, distance: 73.9
click at [1112, 108] on div "S_XM-20 Согласование КП kpNegotiation Срочный urgent Кратко детали заказа Ответ…" at bounding box center [601, 286] width 1081 height 573
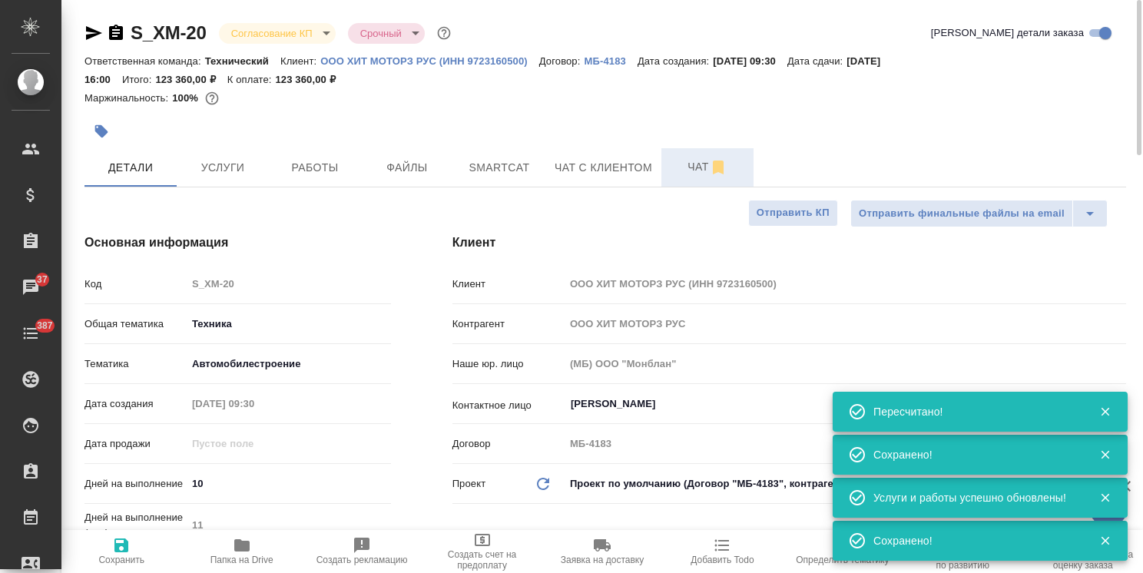
click at [683, 164] on span "Чат" at bounding box center [708, 166] width 74 height 19
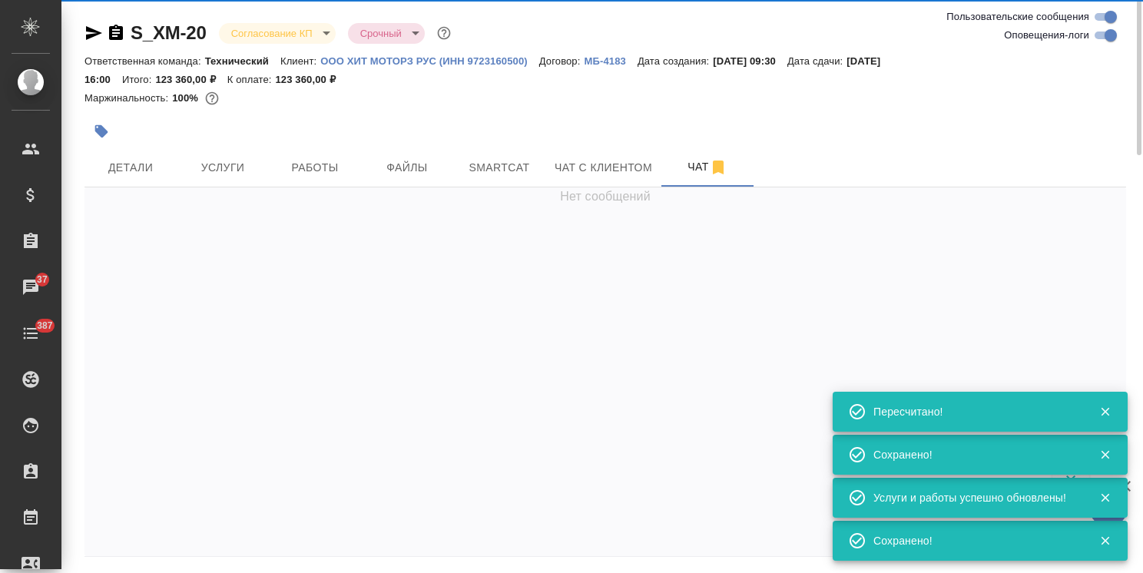
scroll to position [1166, 0]
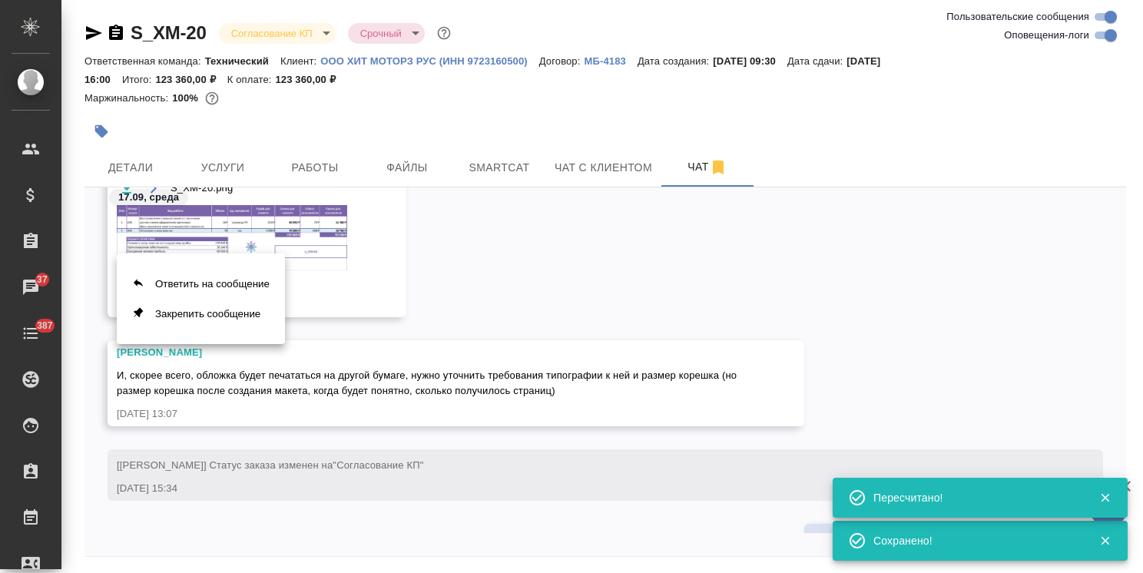
click at [492, 343] on div at bounding box center [571, 286] width 1143 height 573
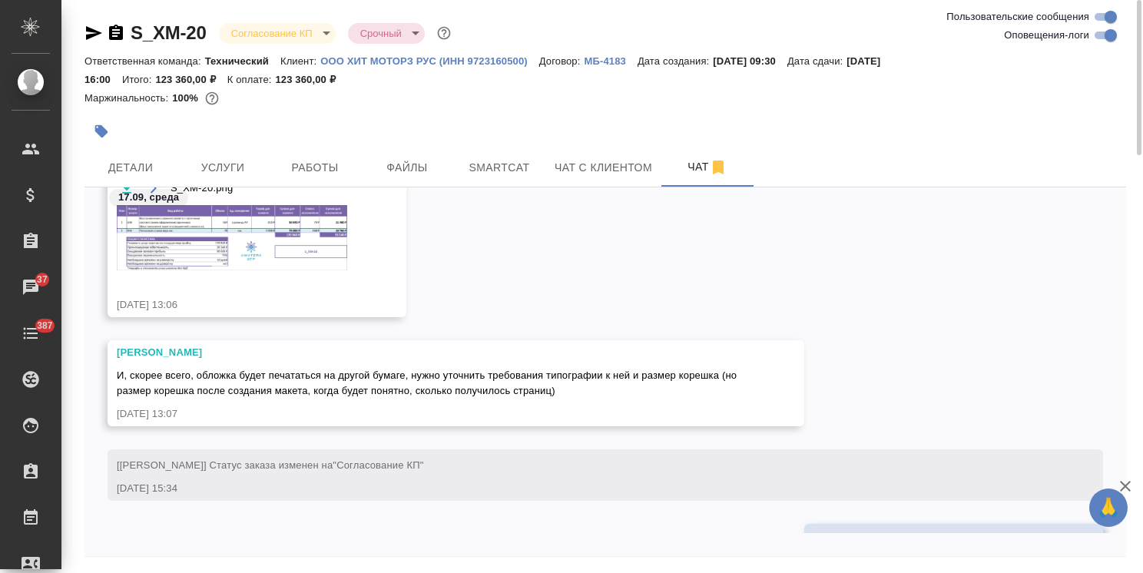
scroll to position [52, 0]
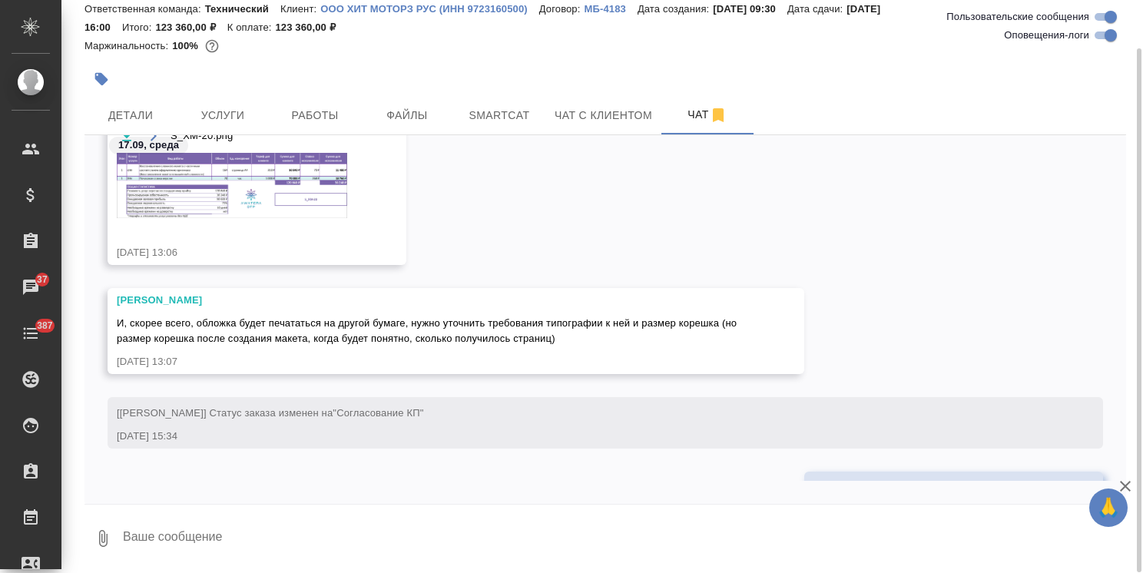
click at [248, 535] on textarea at bounding box center [623, 538] width 1005 height 52
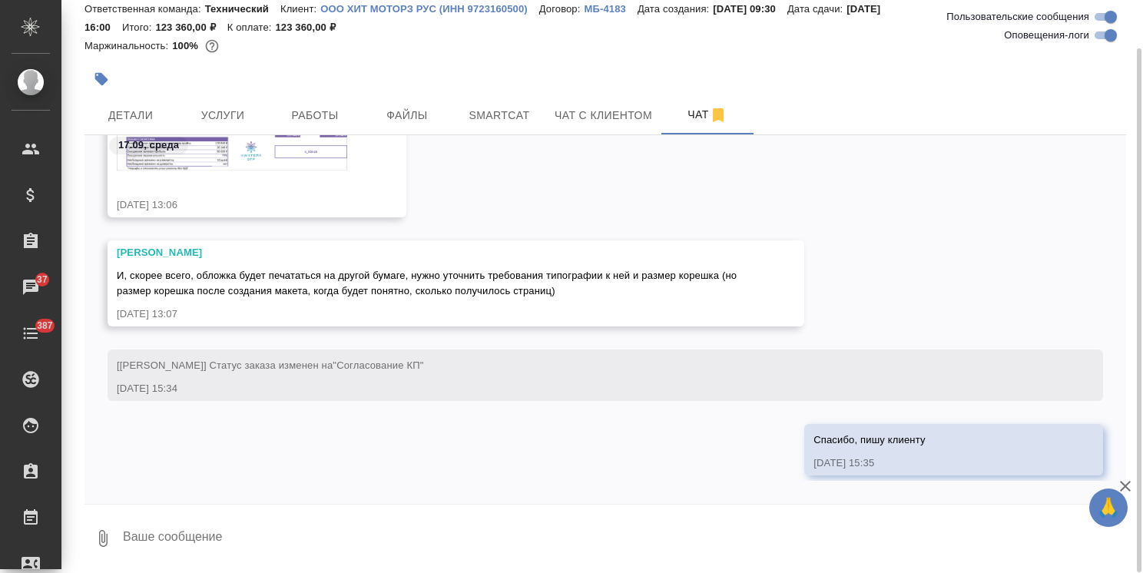
scroll to position [1231, 0]
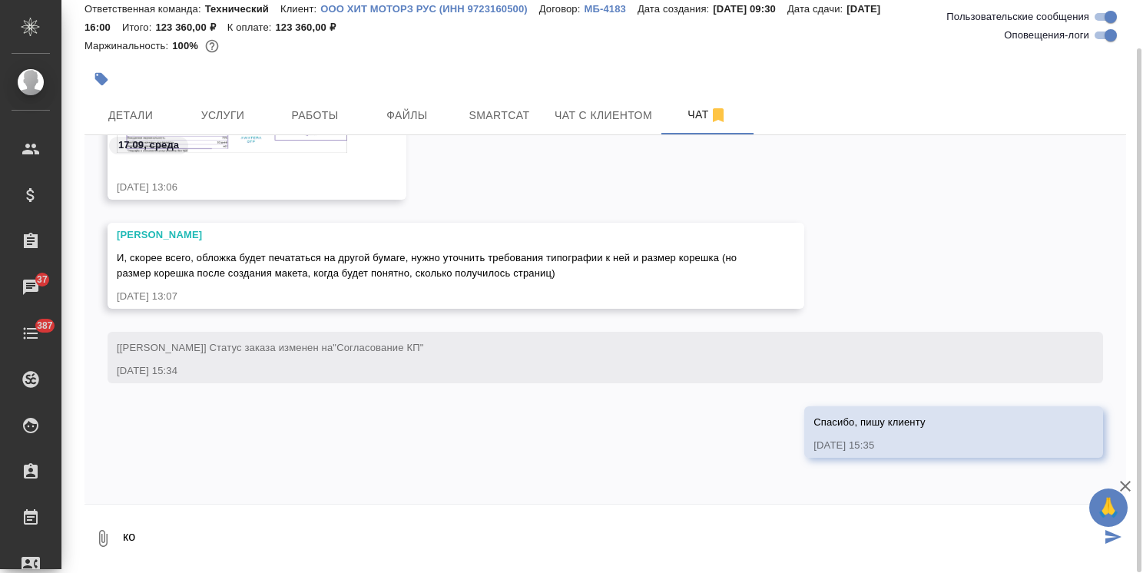
type textarea "к"
type textarea "Катя, комментарий клиенту передала, запускаем в работу."
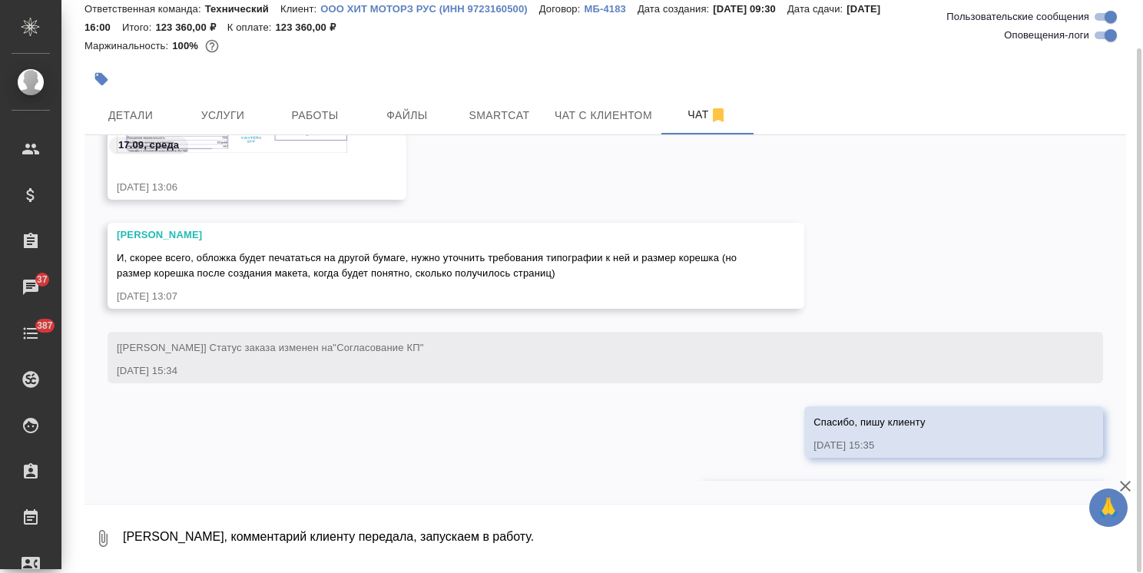
scroll to position [1306, 0]
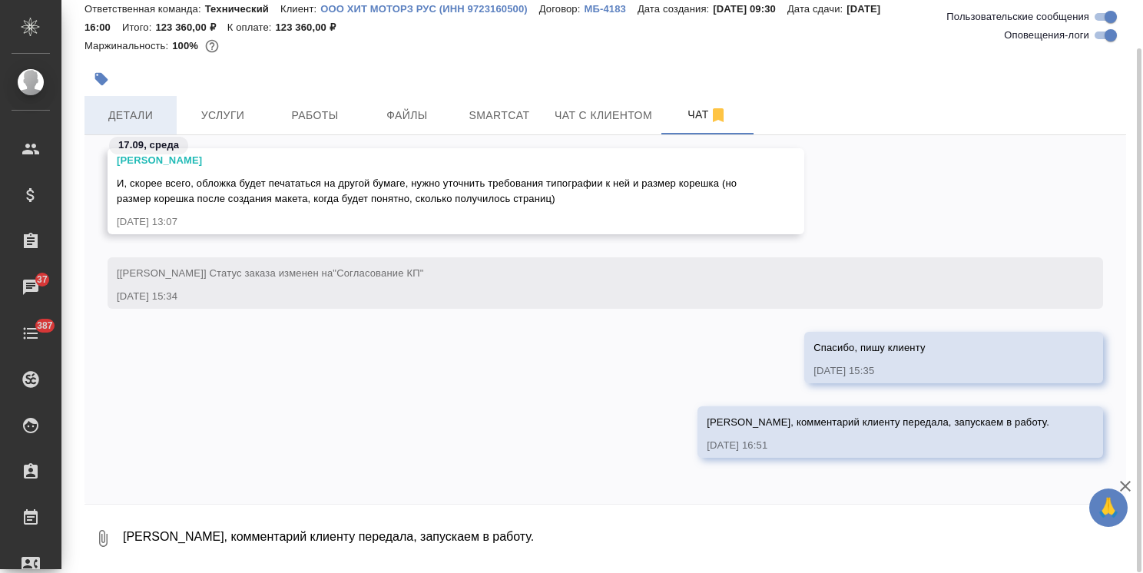
click at [141, 103] on button "Детали" at bounding box center [130, 115] width 92 height 38
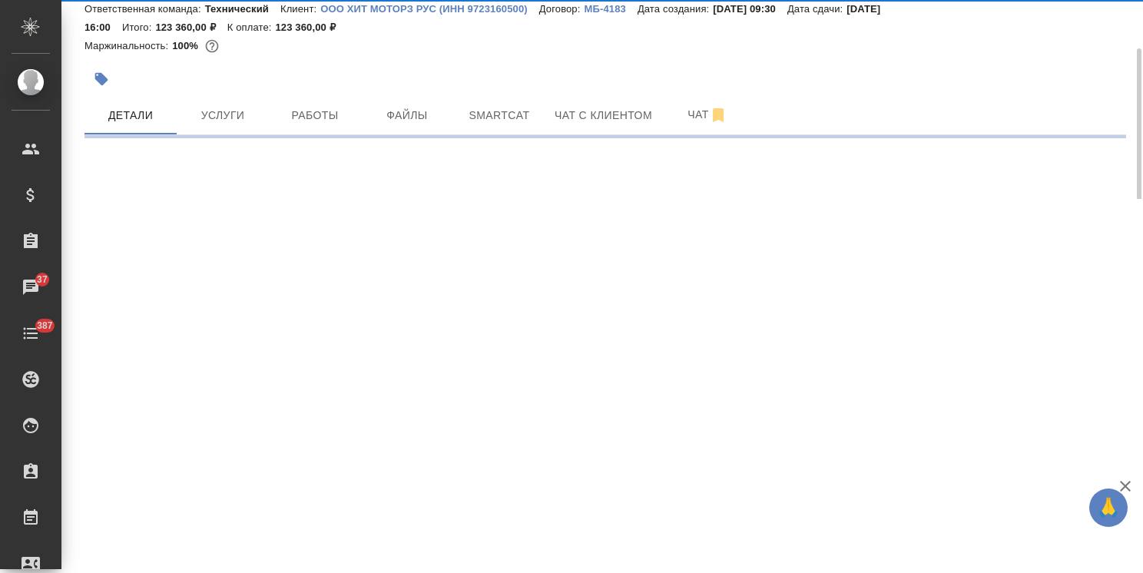
select select "RU"
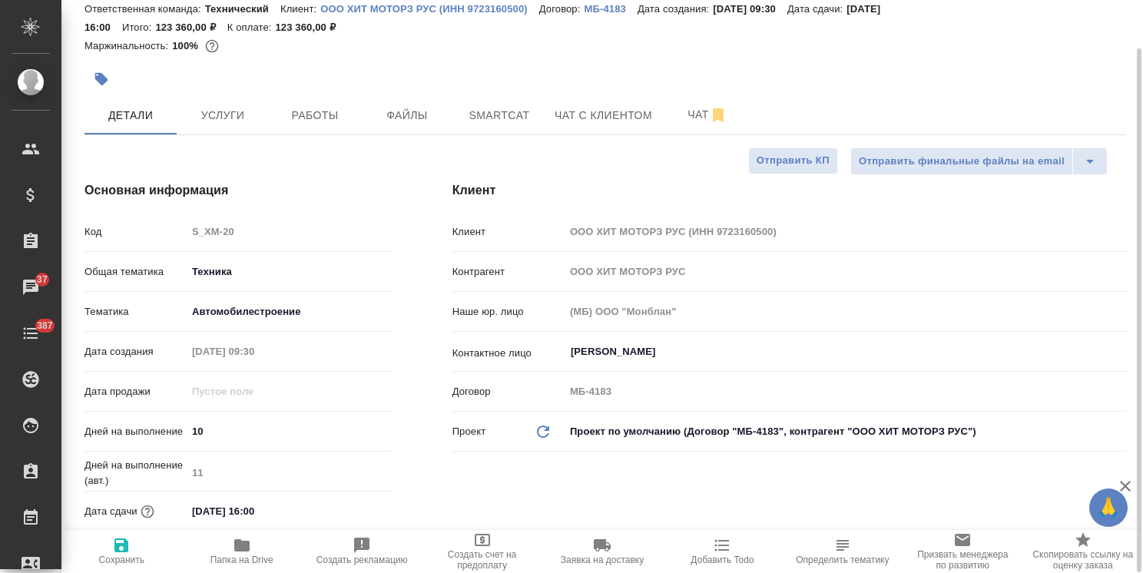
type textarea "x"
click at [674, 102] on button "Чат" at bounding box center [707, 115] width 92 height 38
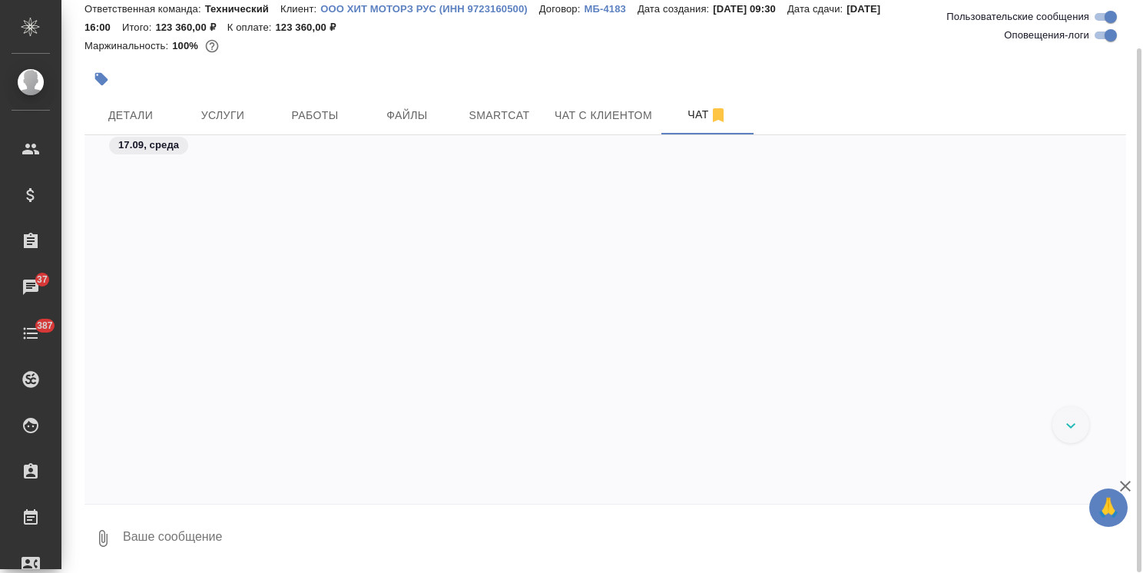
scroll to position [1306, 0]
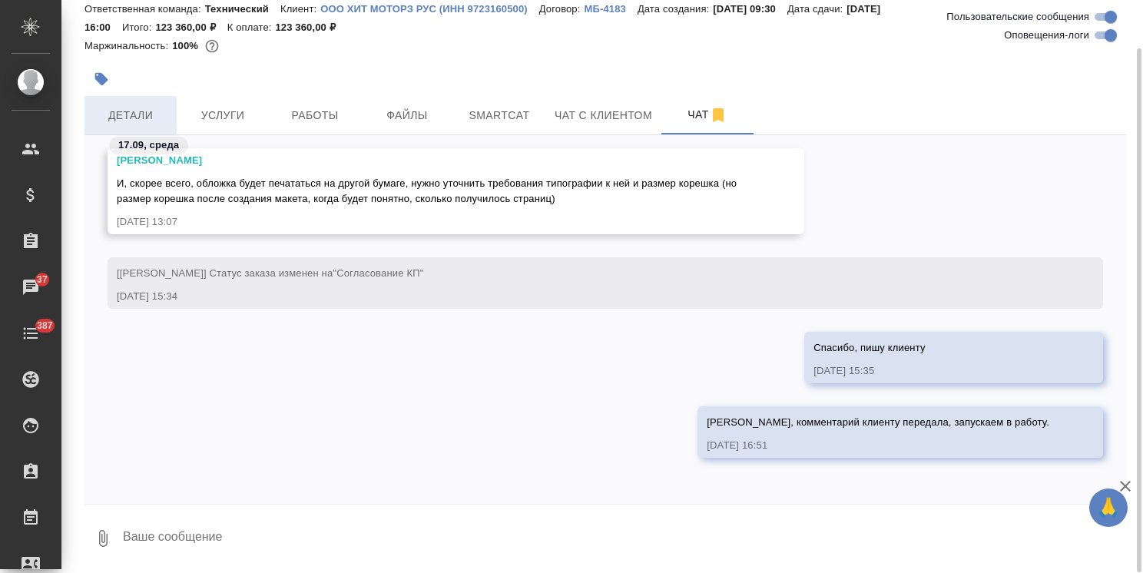
click at [158, 118] on span "Детали" at bounding box center [131, 115] width 74 height 19
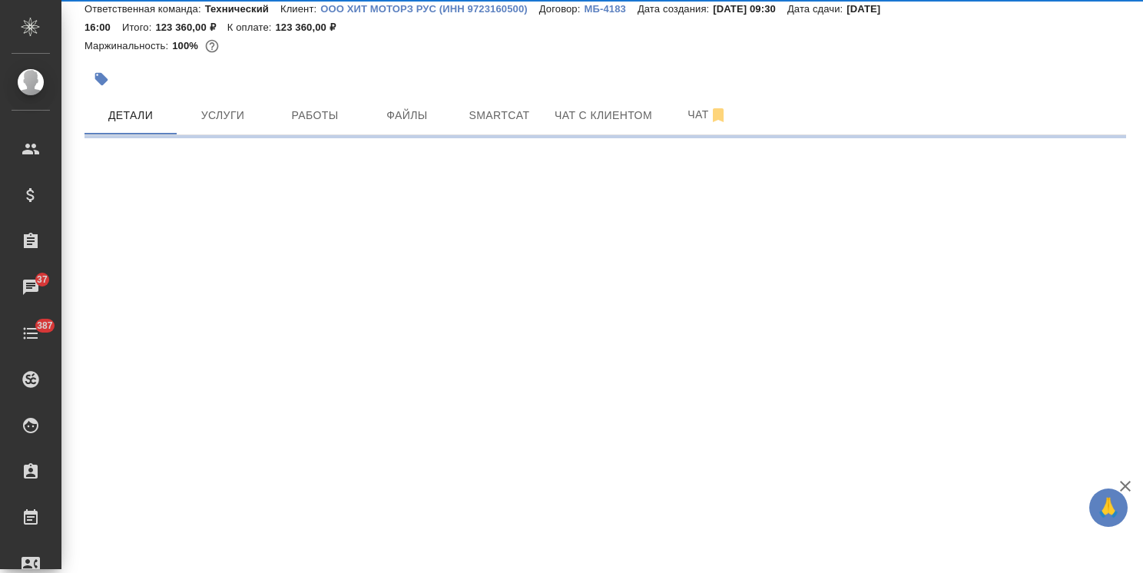
select select "RU"
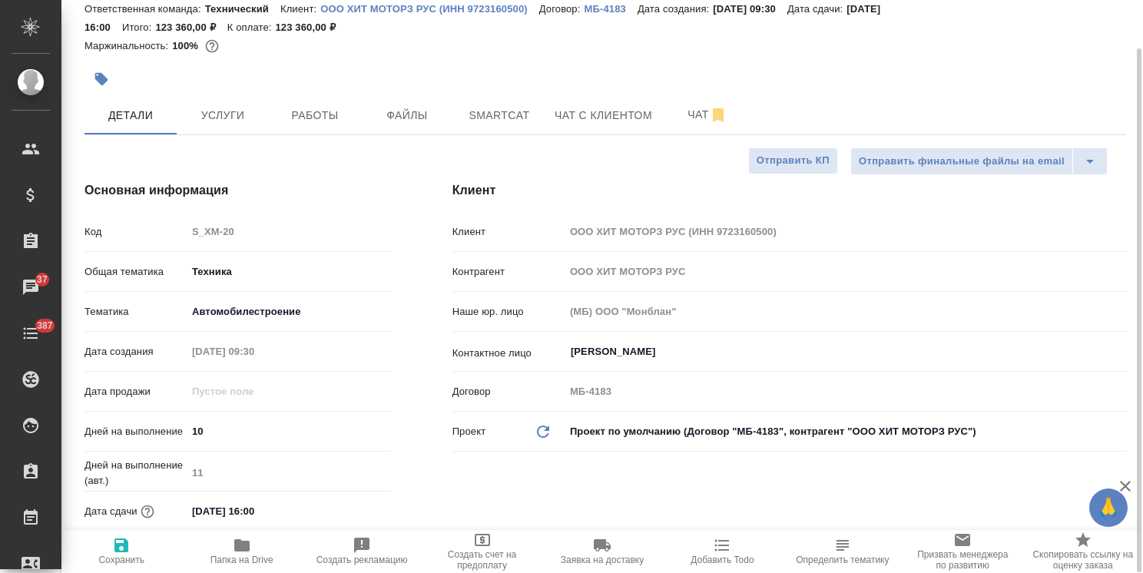
type textarea "x"
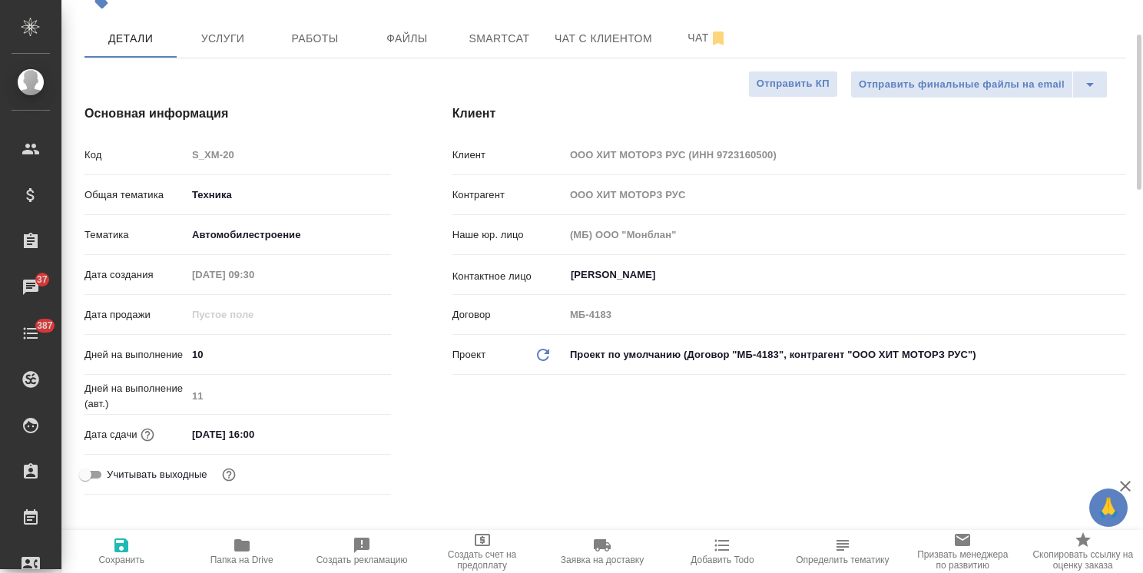
click at [298, 426] on input "01.10.2025 16:00" at bounding box center [254, 434] width 134 height 22
click at [354, 436] on icon "button" at bounding box center [346, 433] width 18 height 18
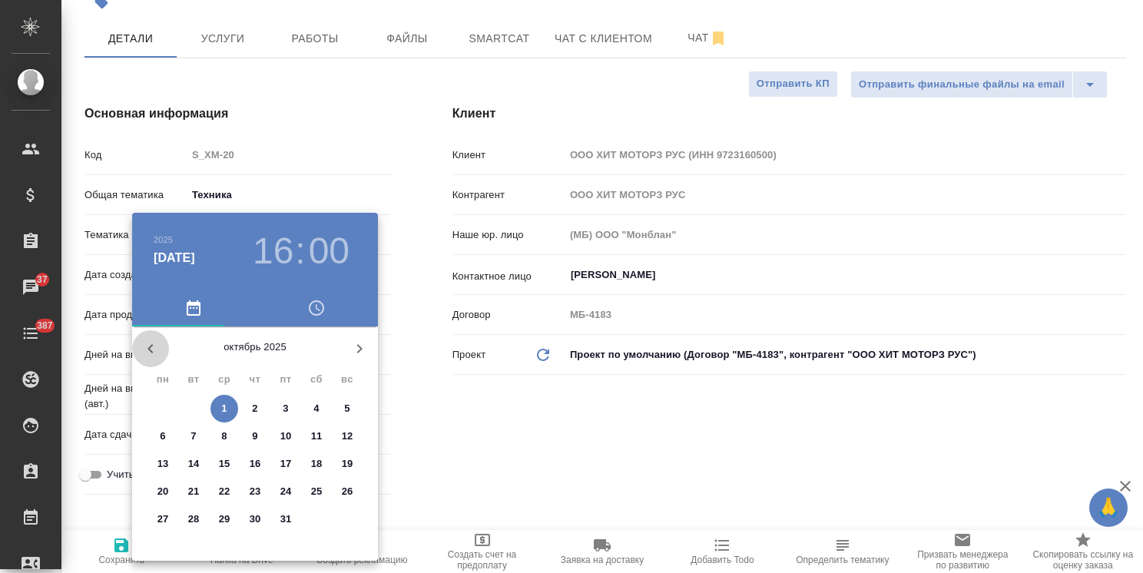
click at [146, 346] on icon "button" at bounding box center [150, 348] width 18 height 18
click at [356, 343] on icon "button" at bounding box center [359, 348] width 18 height 18
click at [489, 449] on div at bounding box center [571, 286] width 1143 height 573
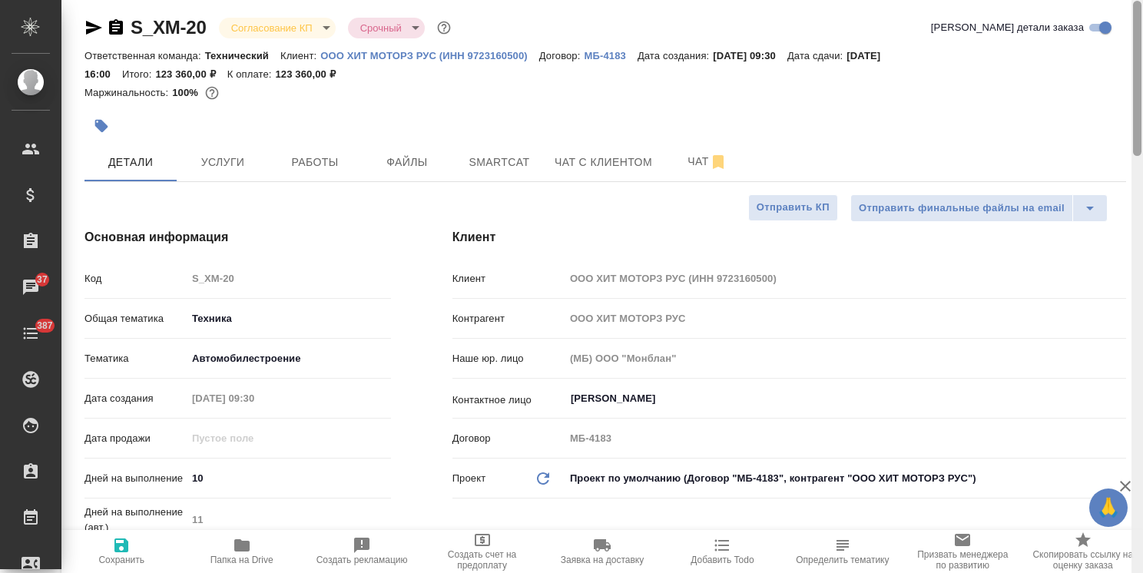
scroll to position [0, 0]
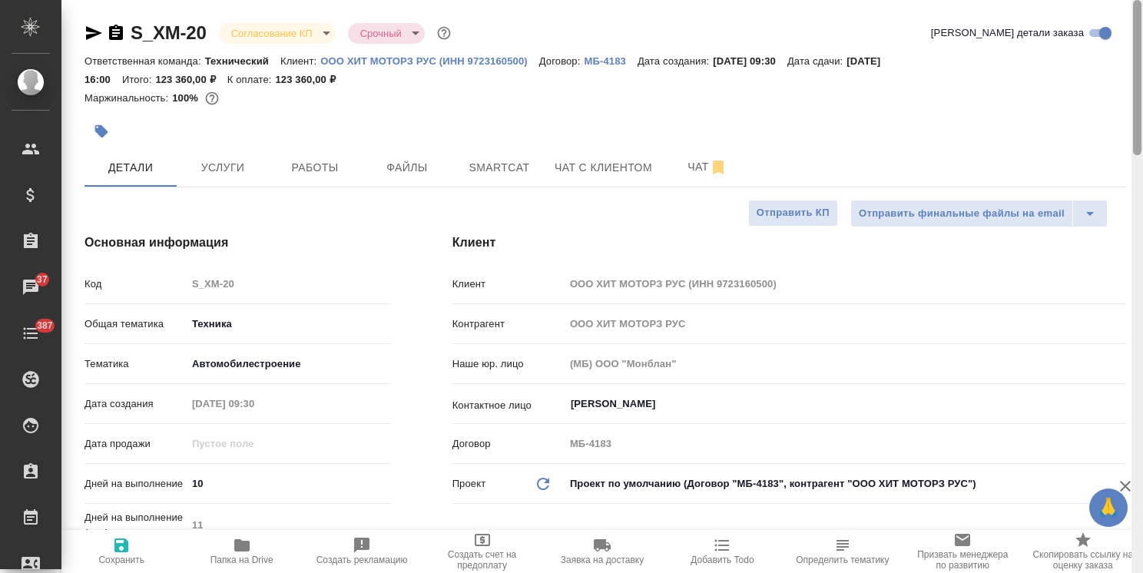
drag, startPoint x: 1137, startPoint y: 285, endPoint x: 1022, endPoint y: 98, distance: 220.0
click at [1142, 88] on html "🙏 .cls-1 fill:#fff; AWATERA Usmanova Olga Клиенты Спецификации Заказы 37 Чаты 3…" at bounding box center [571, 286] width 1143 height 573
click at [306, 32] on body "🙏 .cls-1 fill:#fff; AWATERA Usmanova Olga Клиенты Спецификации Заказы 37 Чаты 3…" at bounding box center [571, 286] width 1143 height 573
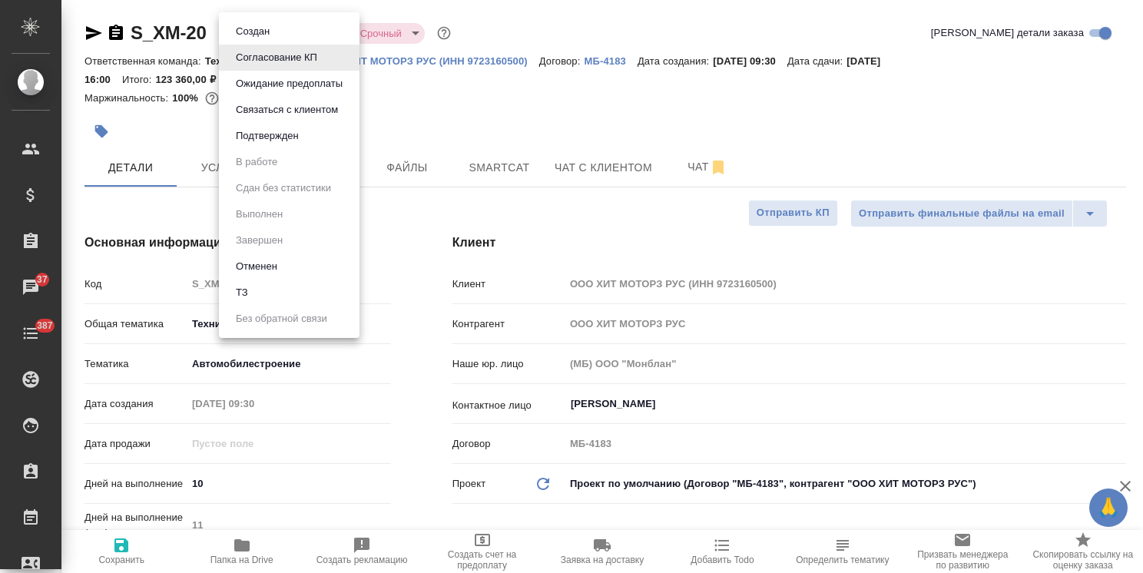
click at [285, 141] on button "Подтвержден" at bounding box center [267, 136] width 72 height 17
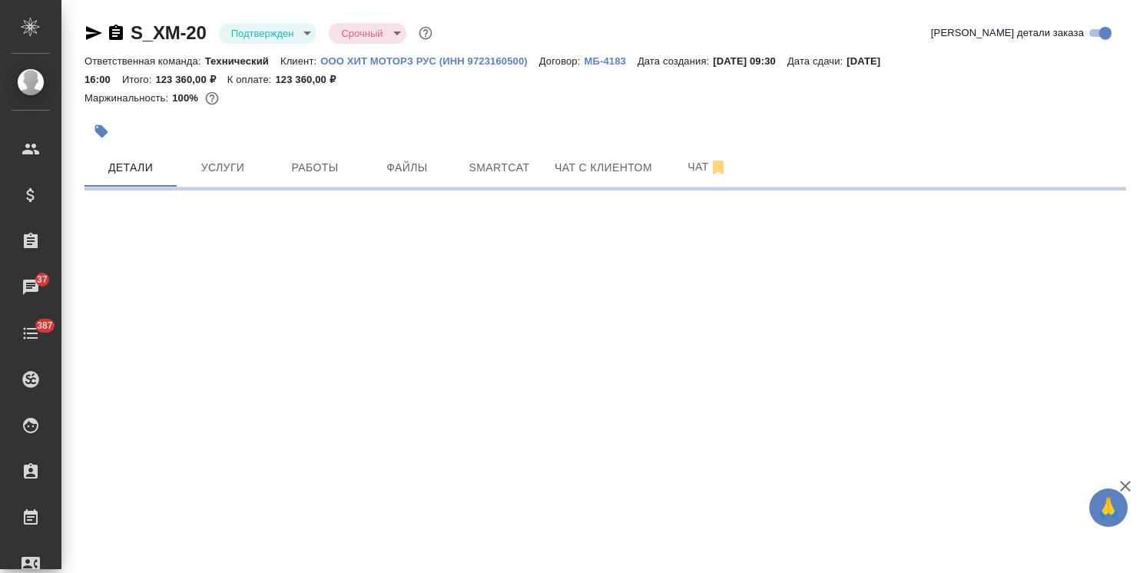
select select "RU"
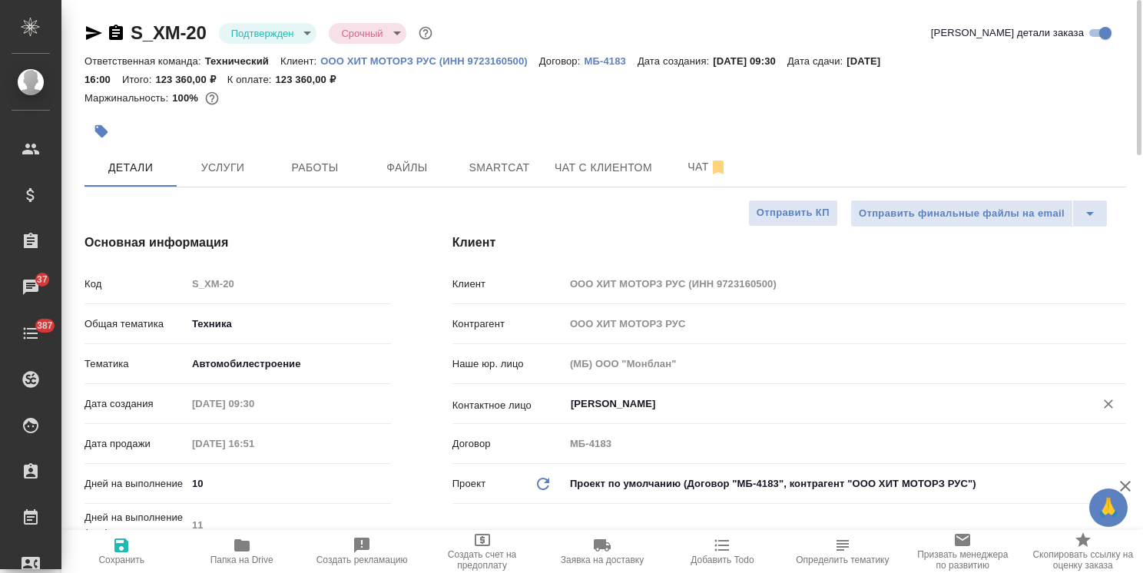
type textarea "x"
click at [117, 37] on icon "button" at bounding box center [116, 32] width 14 height 15
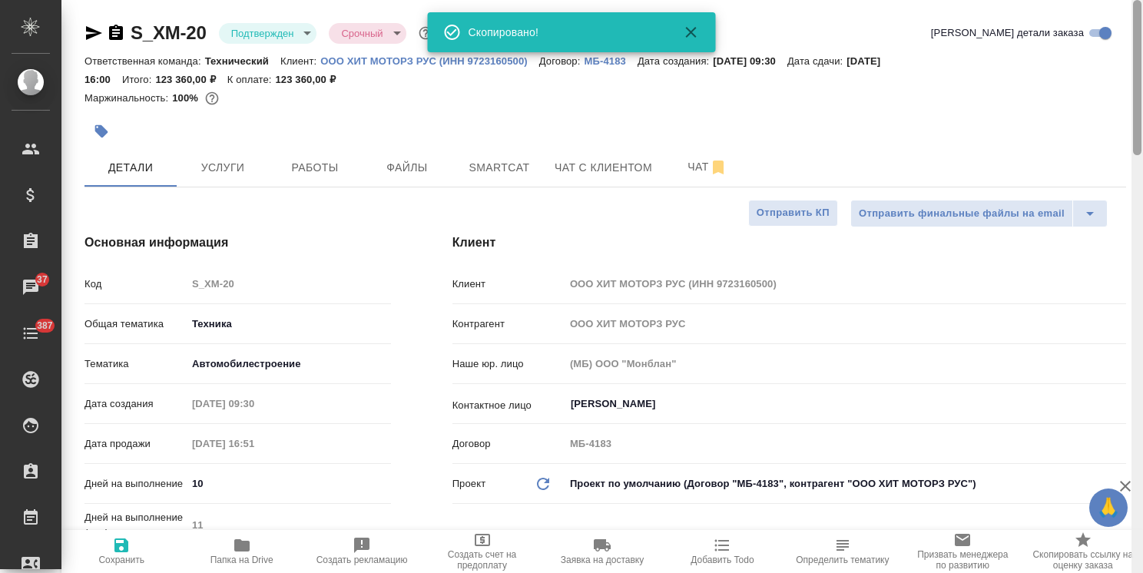
type textarea "x"
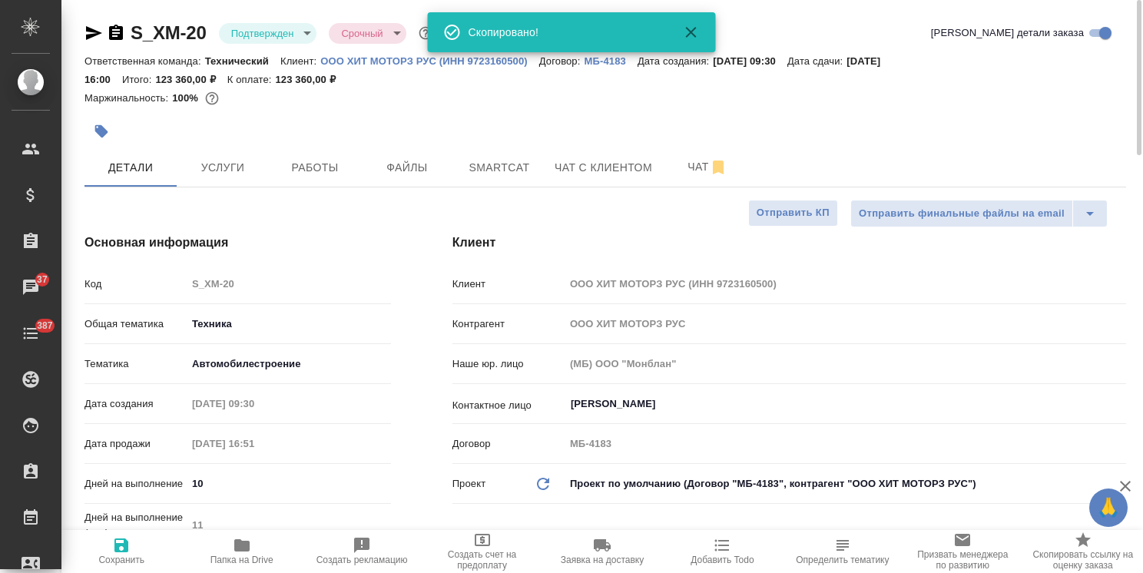
type textarea "x"
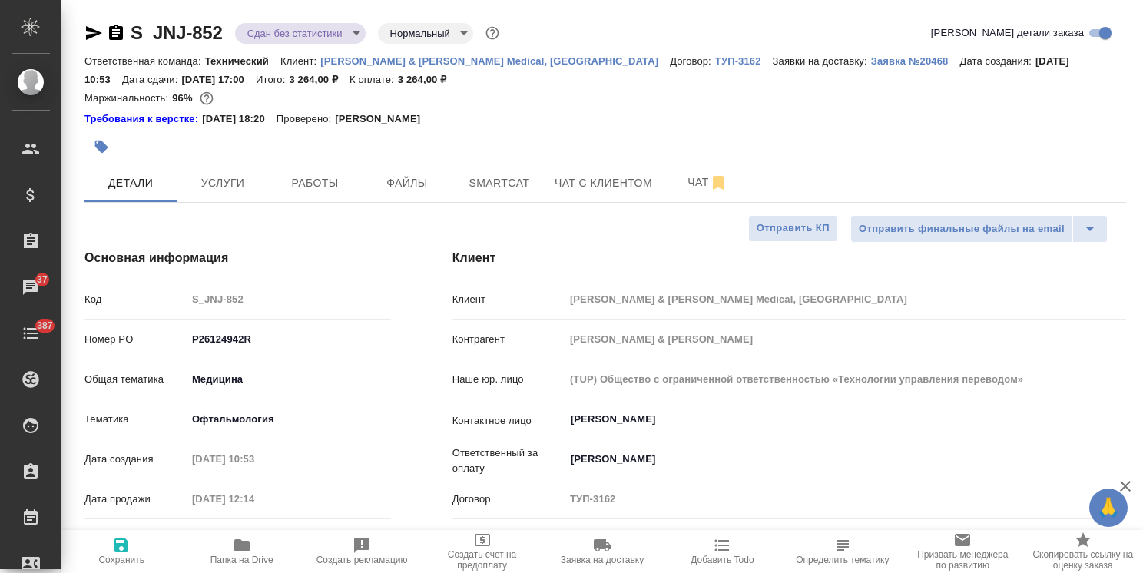
select select "RU"
click at [117, 35] on icon "button" at bounding box center [116, 32] width 14 height 15
click at [215, 183] on span "Услуги" at bounding box center [223, 183] width 74 height 19
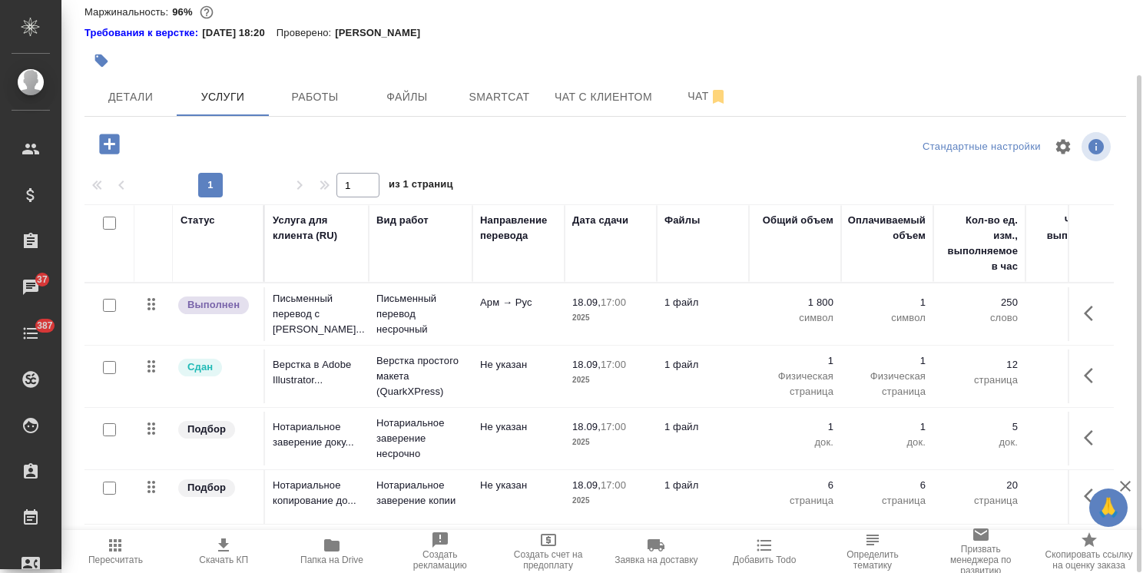
scroll to position [9, 0]
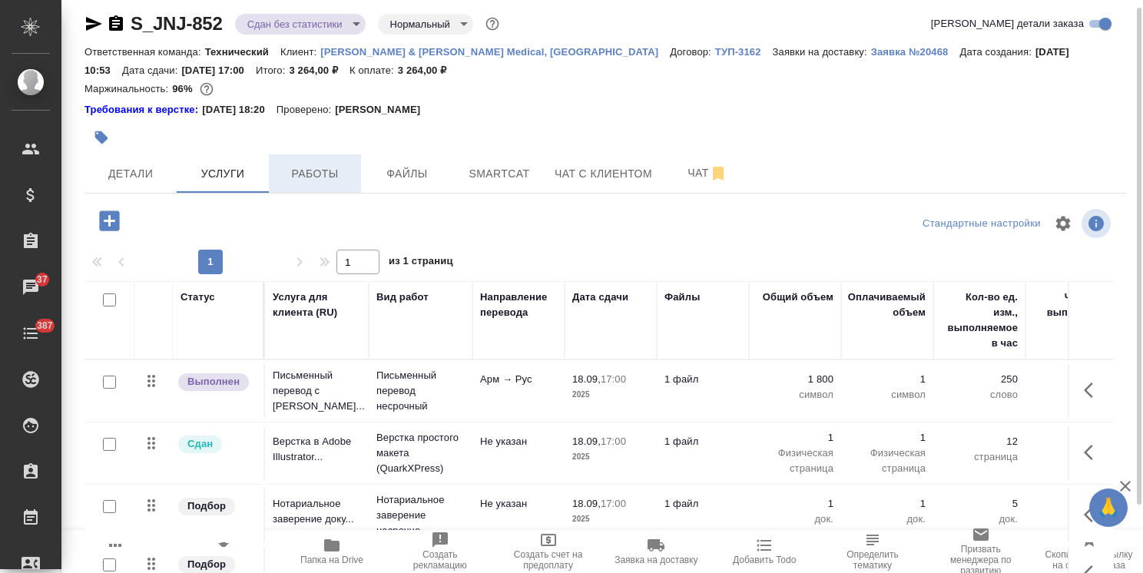
click at [335, 181] on span "Работы" at bounding box center [315, 173] width 74 height 19
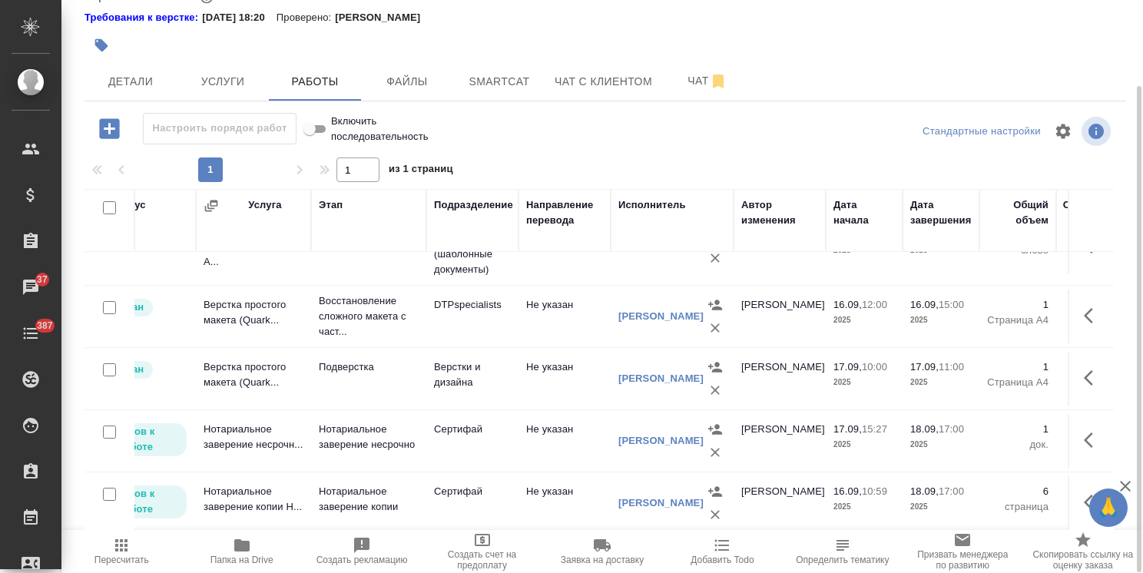
scroll to position [147, 0]
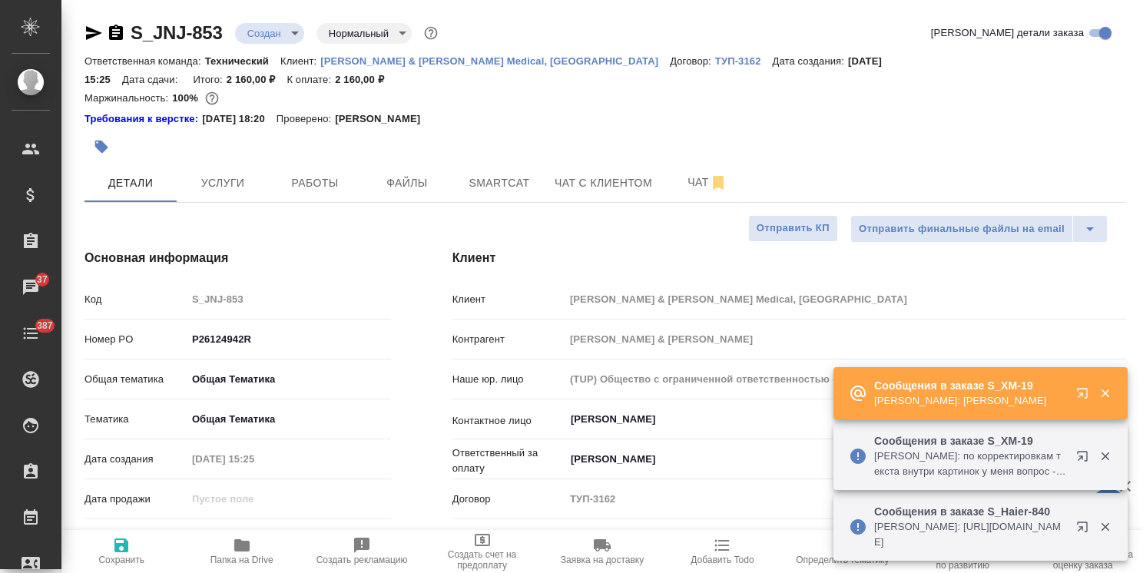
select select "RU"
click at [114, 35] on icon "button" at bounding box center [116, 32] width 14 height 15
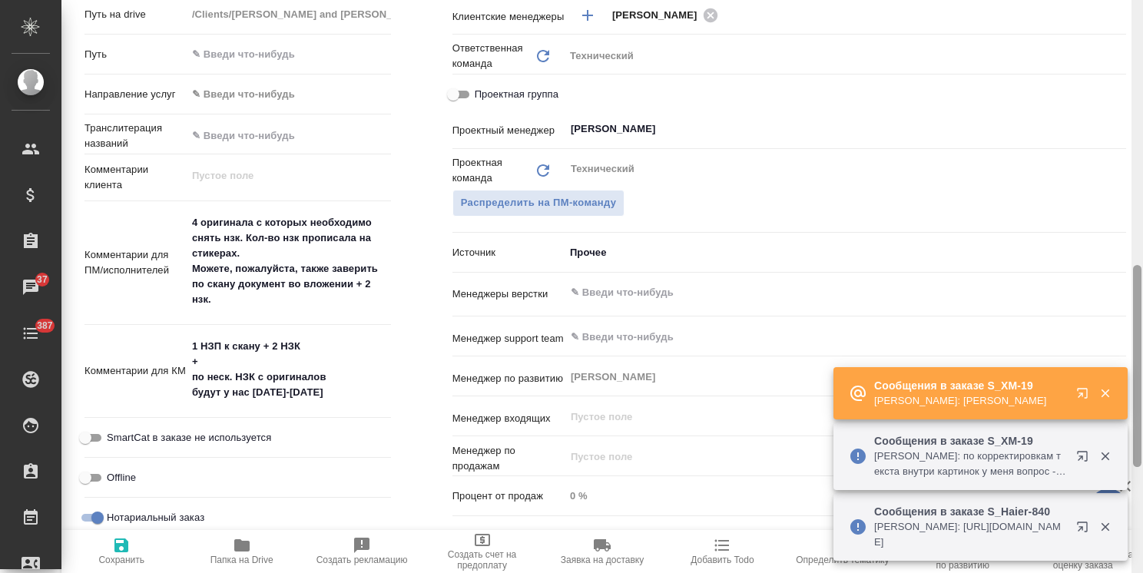
scroll to position [776, 0]
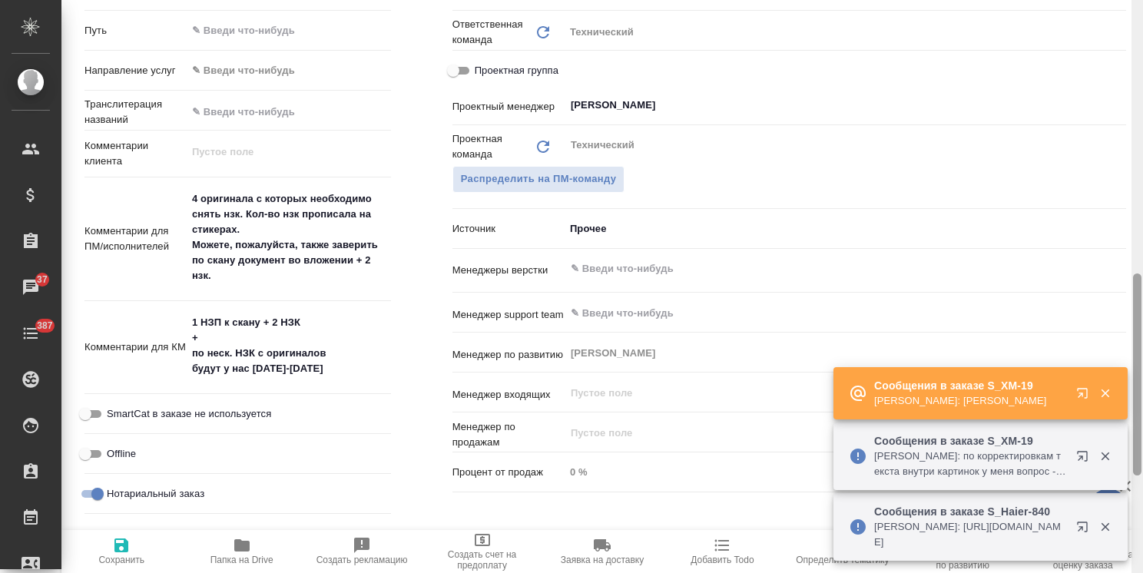
drag, startPoint x: 1137, startPoint y: 246, endPoint x: 1121, endPoint y: 357, distance: 112.4
click at [1121, 357] on div "S_JNJ-853 Создан new Нормальный normal Кратко детали заказа Ответственная коман…" at bounding box center [601, 286] width 1081 height 573
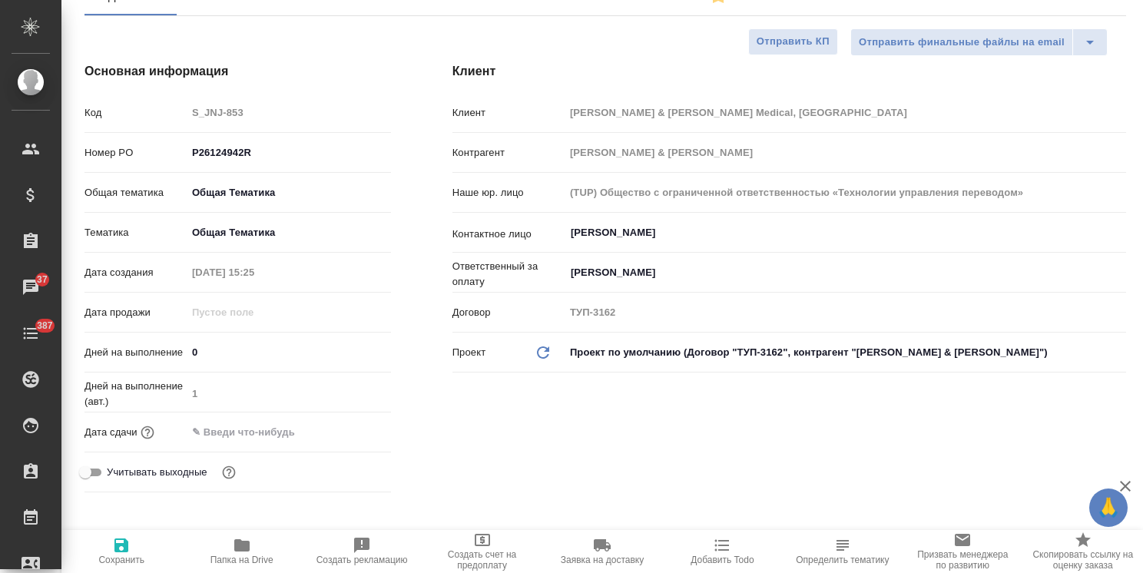
scroll to position [0, 0]
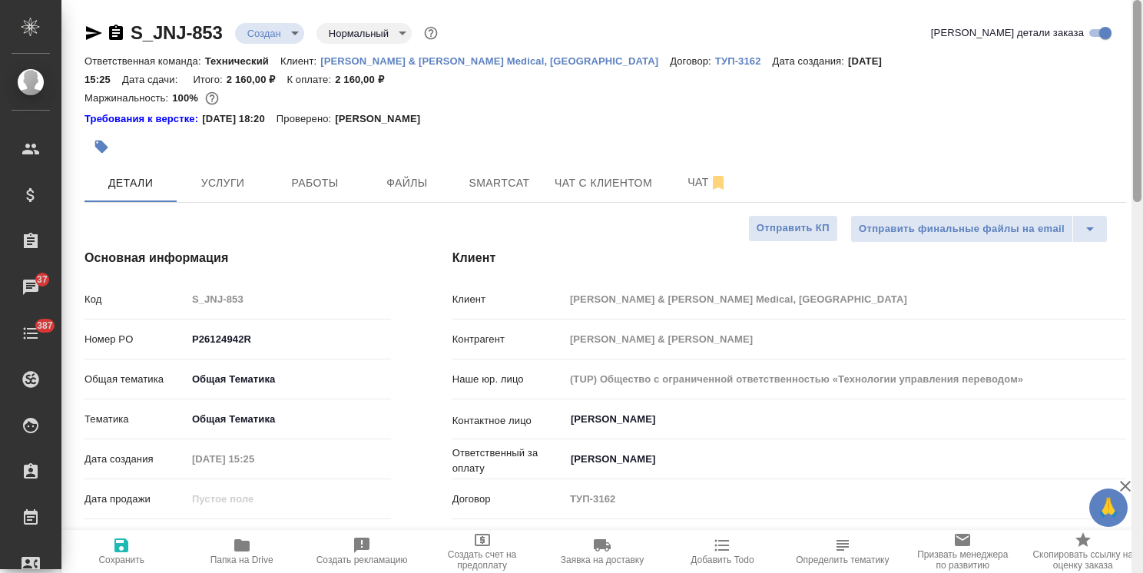
drag, startPoint x: 1138, startPoint y: 396, endPoint x: 1153, endPoint y: 45, distance: 351.3
click at [1142, 45] on html "🙏 .cls-1 fill:#fff; AWATERA [PERSON_NAME] Спецификации Заказы 37 Чаты 387 Todo …" at bounding box center [571, 286] width 1143 height 573
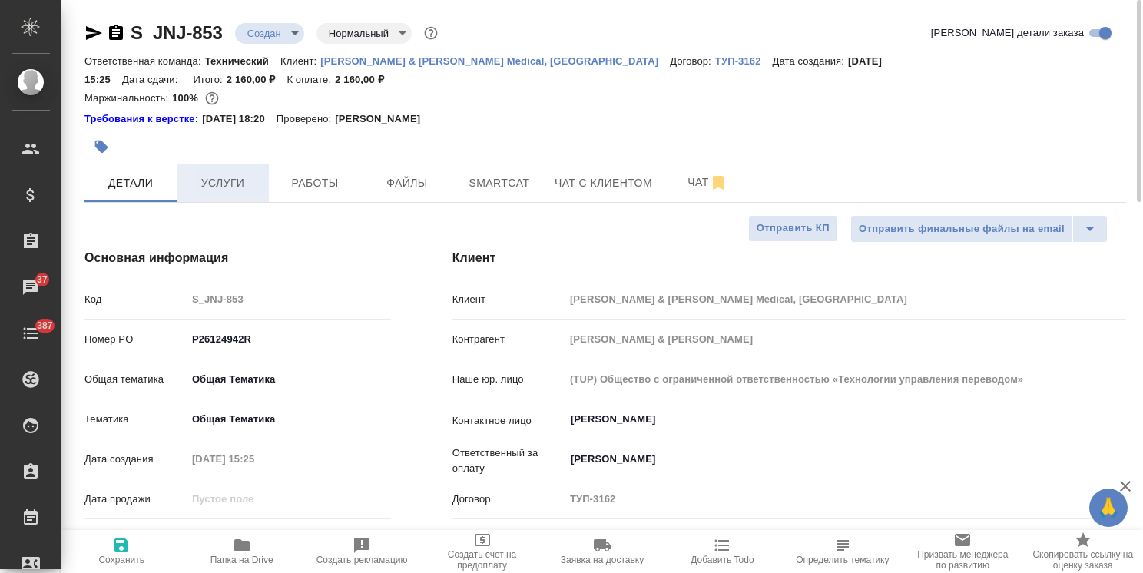
click at [238, 174] on span "Услуги" at bounding box center [223, 183] width 74 height 19
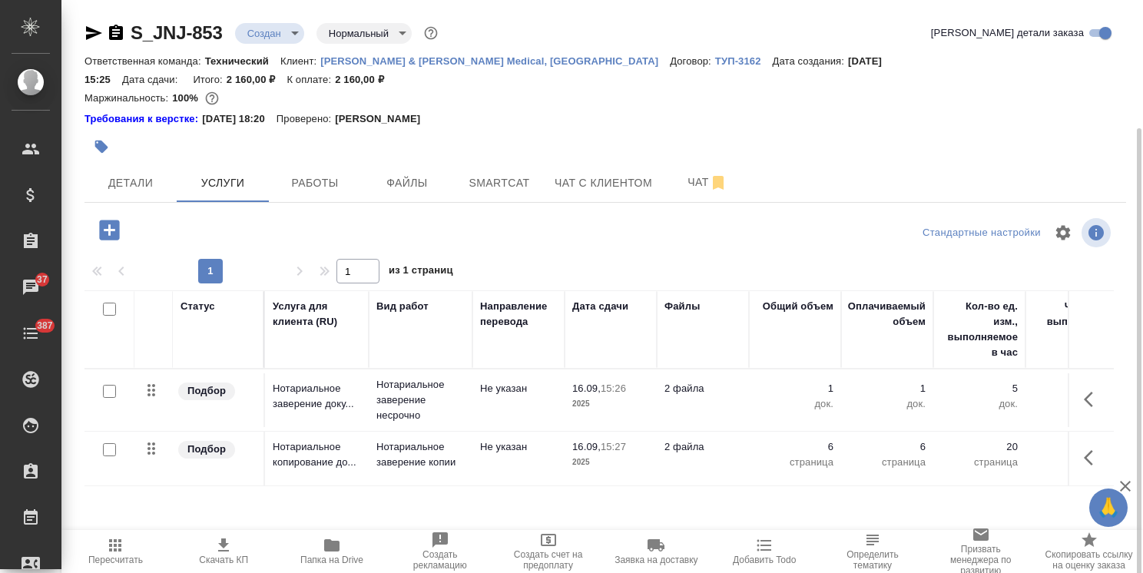
scroll to position [68, 0]
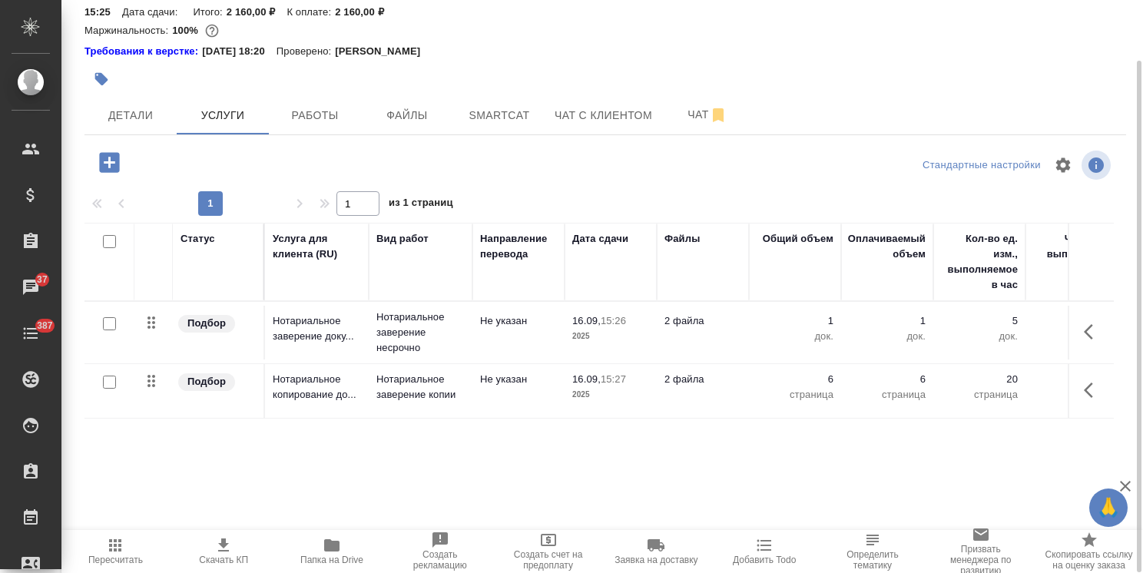
click at [513, 372] on p "Не указан" at bounding box center [518, 379] width 77 height 15
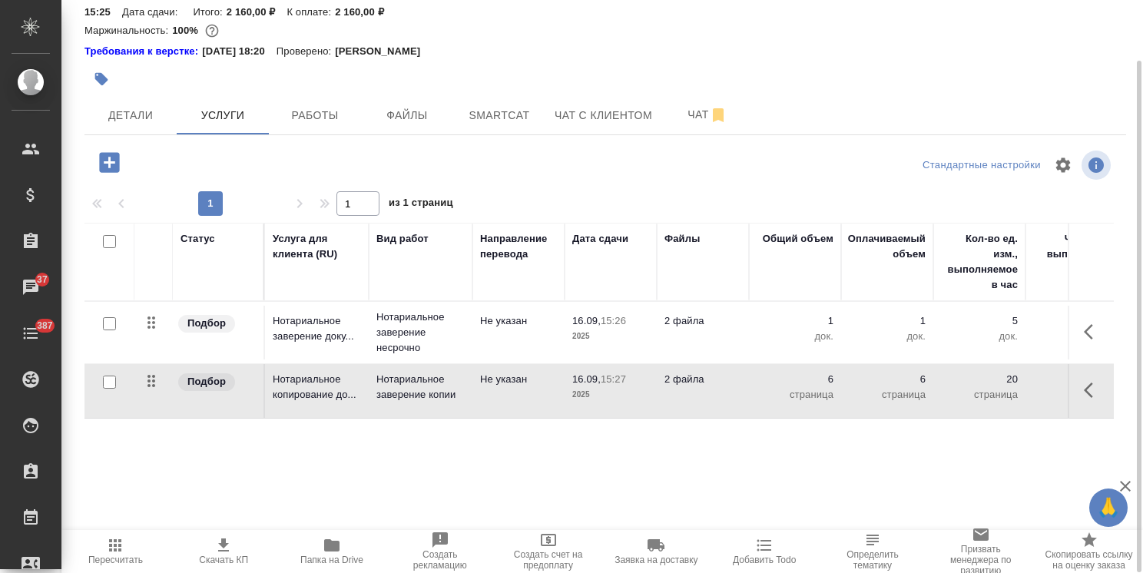
click at [513, 372] on p "Не указан" at bounding box center [518, 379] width 77 height 15
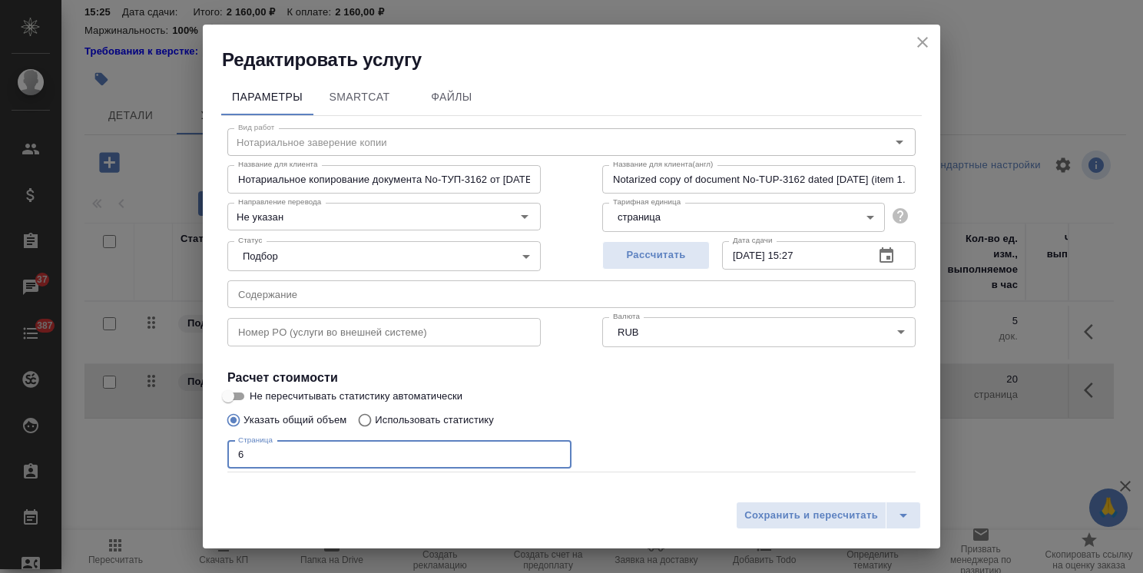
drag, startPoint x: 257, startPoint y: 456, endPoint x: 183, endPoint y: 453, distance: 74.6
click at [184, 453] on div "Редактировать услугу Параметры SmartCat Файлы Вид работ Нотариальное заверение …" at bounding box center [571, 286] width 1143 height 573
type input "56"
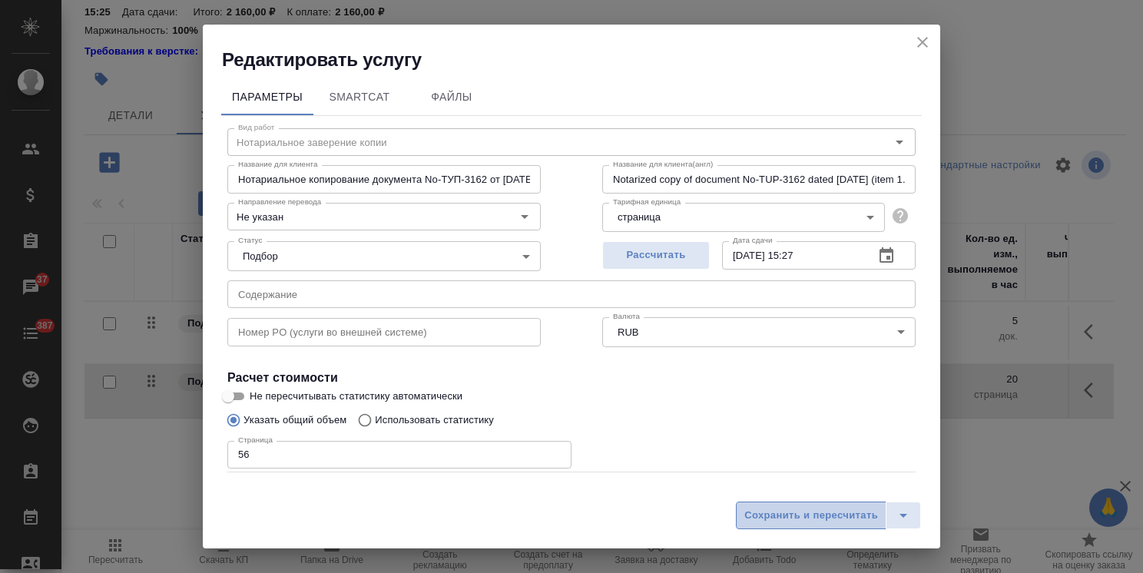
click at [766, 512] on span "Сохранить и пересчитать" at bounding box center [811, 516] width 134 height 18
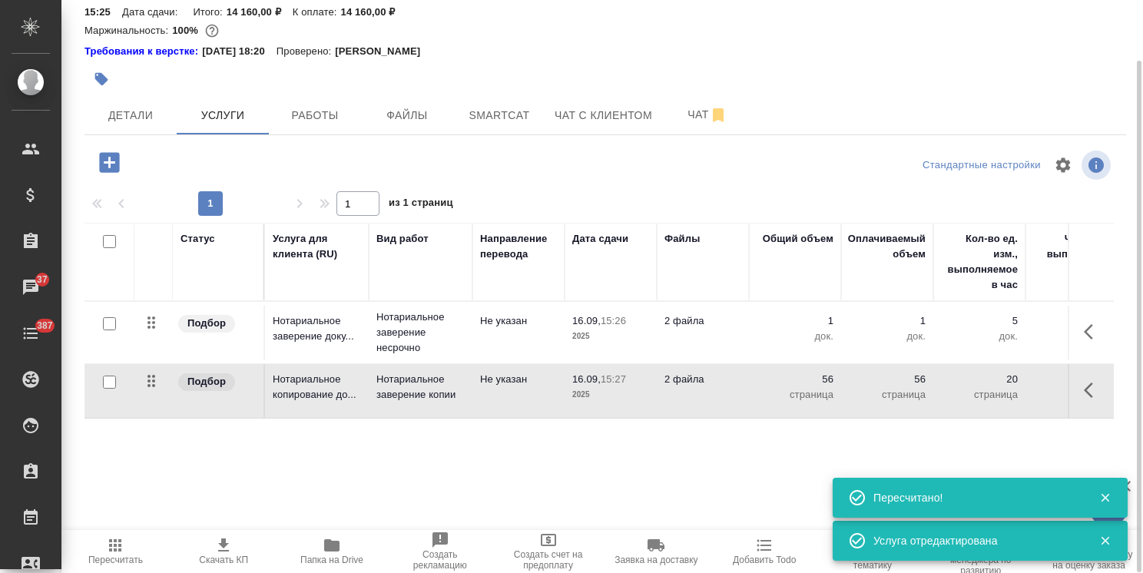
click at [110, 556] on span "Пересчитать" at bounding box center [115, 560] width 55 height 11
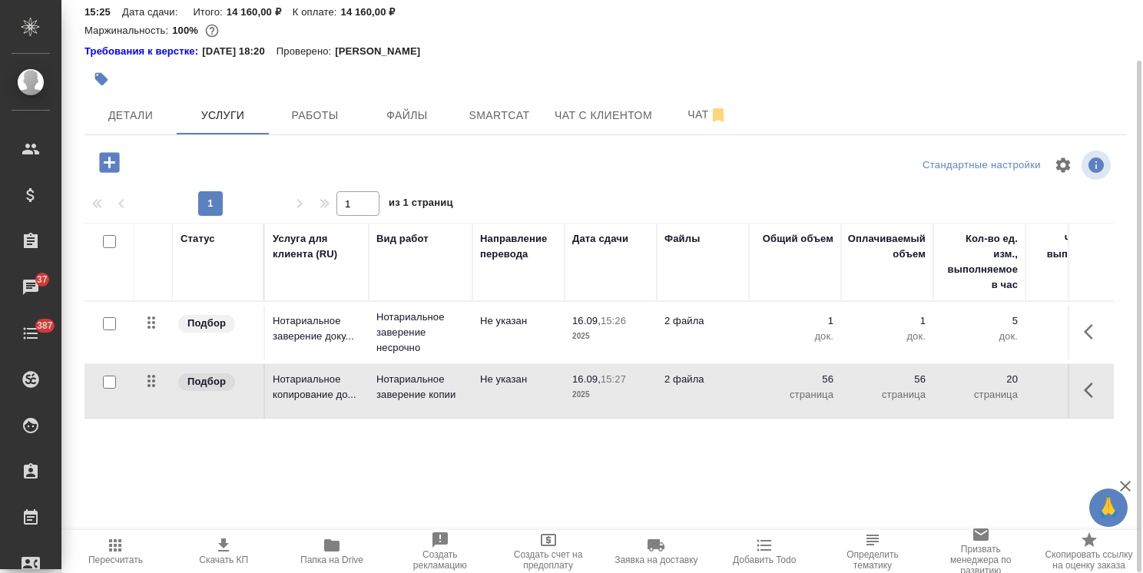
scroll to position [0, 0]
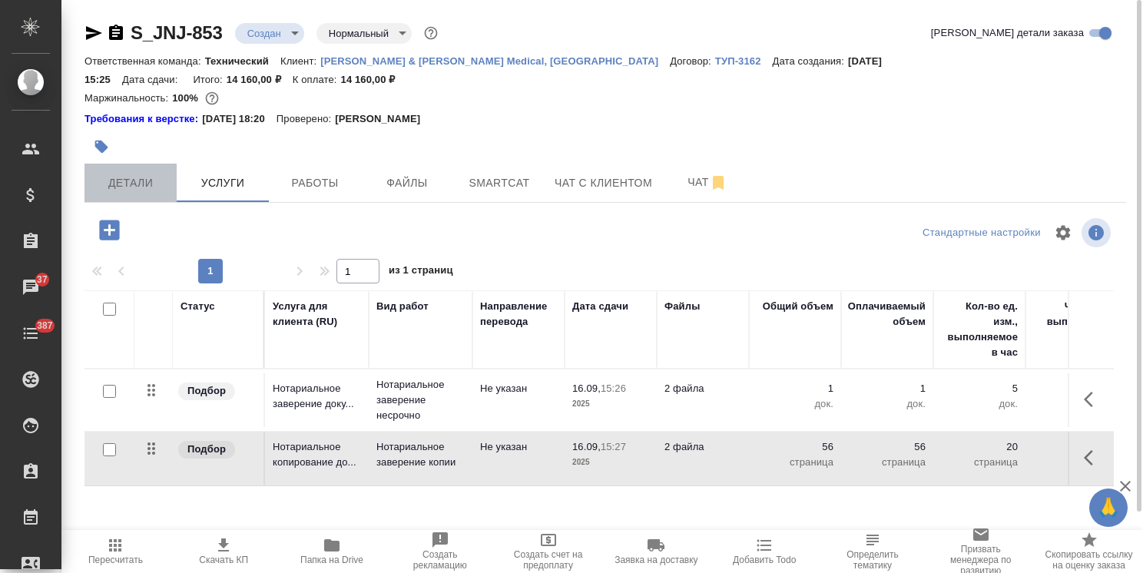
click at [108, 164] on button "Детали" at bounding box center [130, 183] width 92 height 38
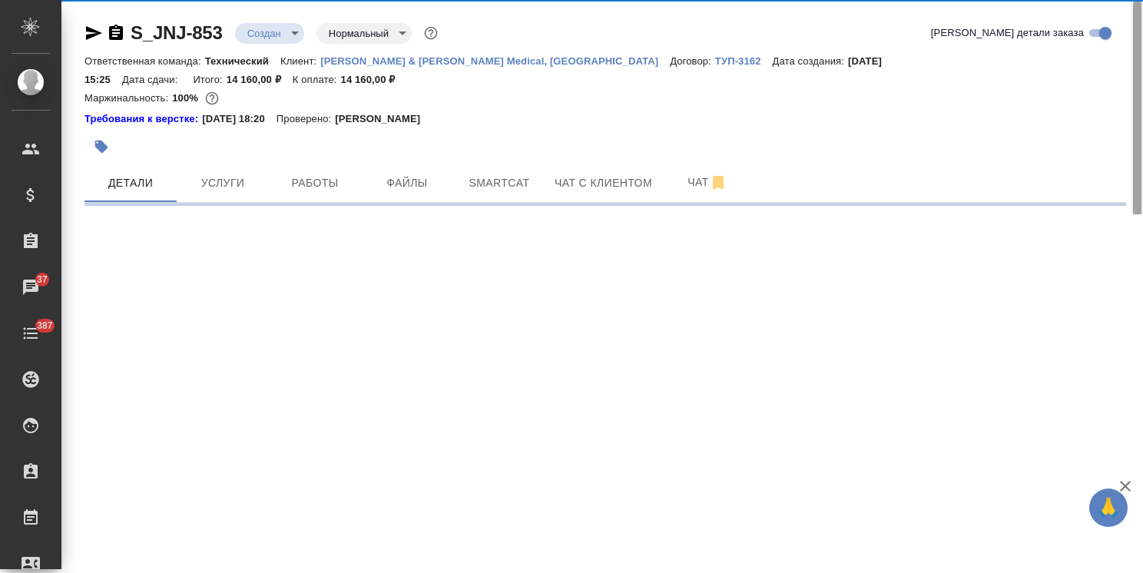
select select "RU"
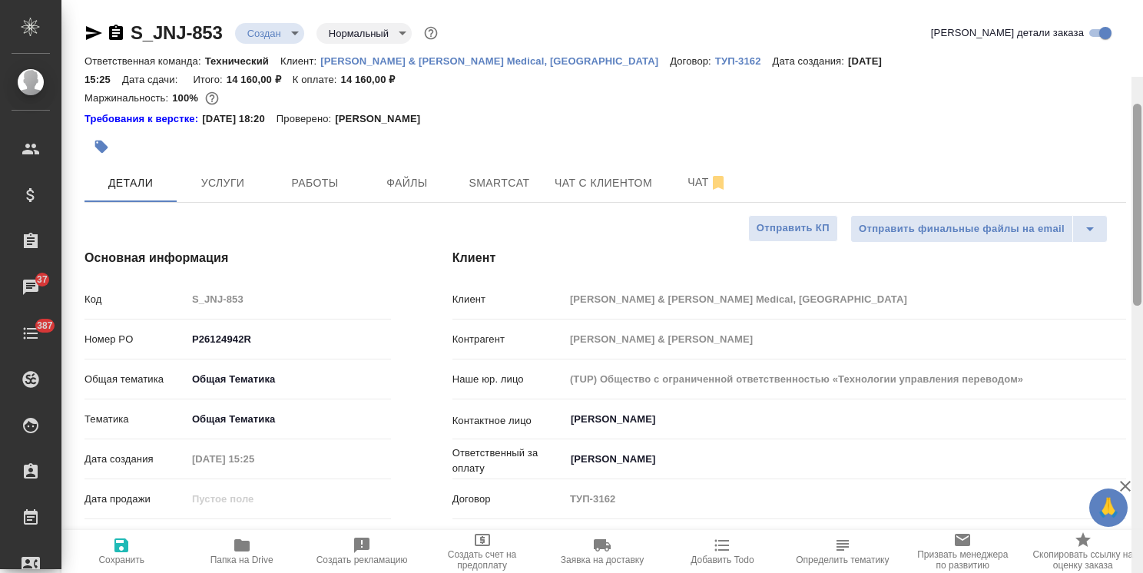
type textarea "x"
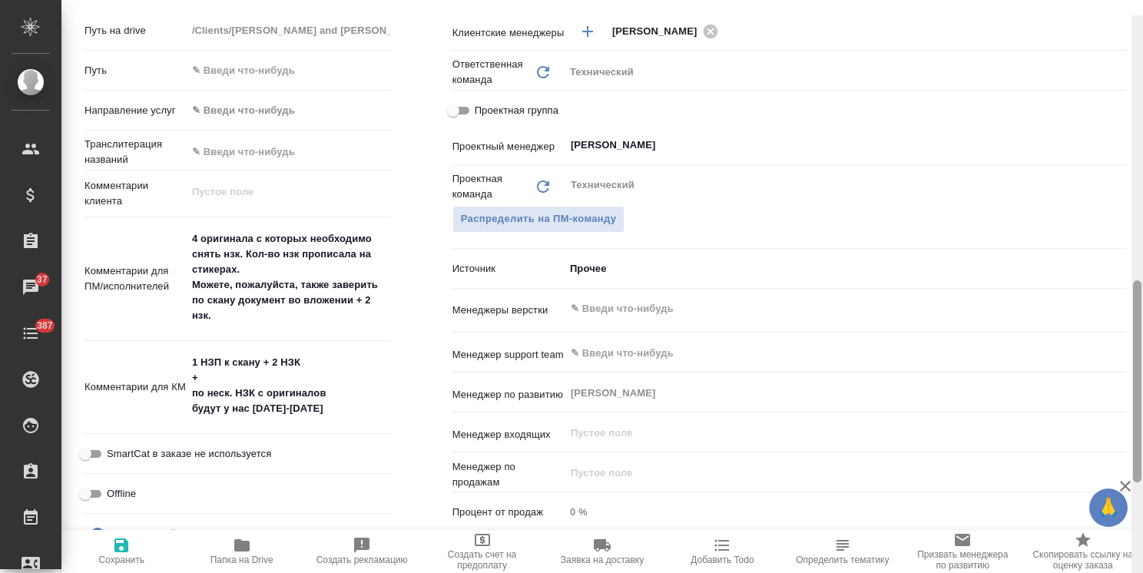
scroll to position [751, 0]
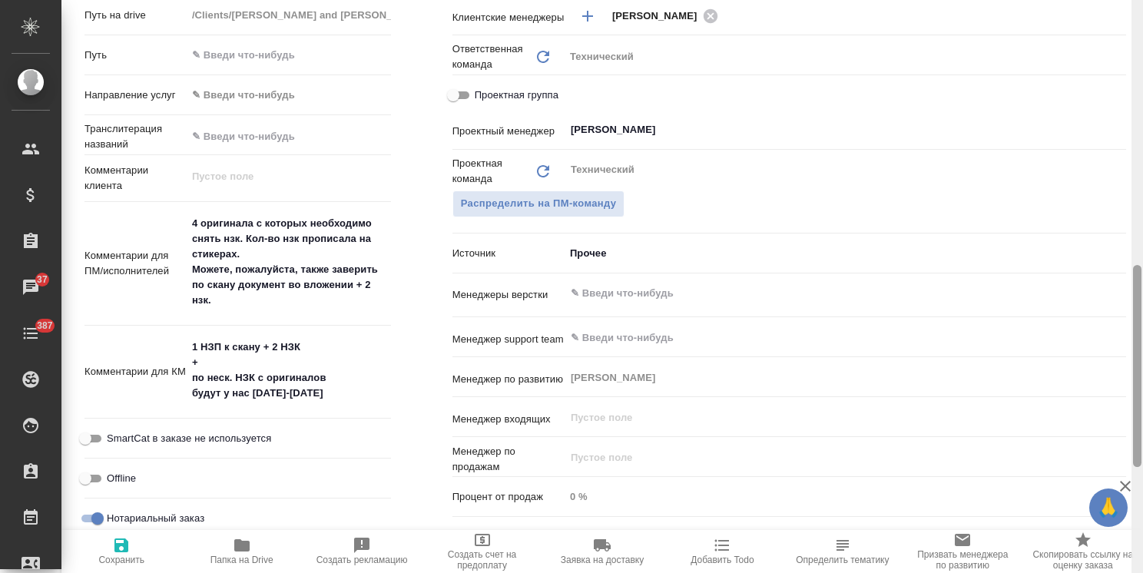
drag, startPoint x: 1135, startPoint y: 198, endPoint x: 1117, endPoint y: 436, distance: 238.8
click at [1117, 436] on div "S_JNJ-853 Создан new Нормальный normal Кратко детали заказа Ответственная коман…" at bounding box center [601, 286] width 1081 height 573
type textarea "x"
drag, startPoint x: 316, startPoint y: 323, endPoint x: 172, endPoint y: 318, distance: 144.5
click at [172, 332] on div "Комментарии для КМ 1 НЗП к скану + 2 НЗК + по неск. НЗК с оригиналов будут у на…" at bounding box center [237, 372] width 306 height 81
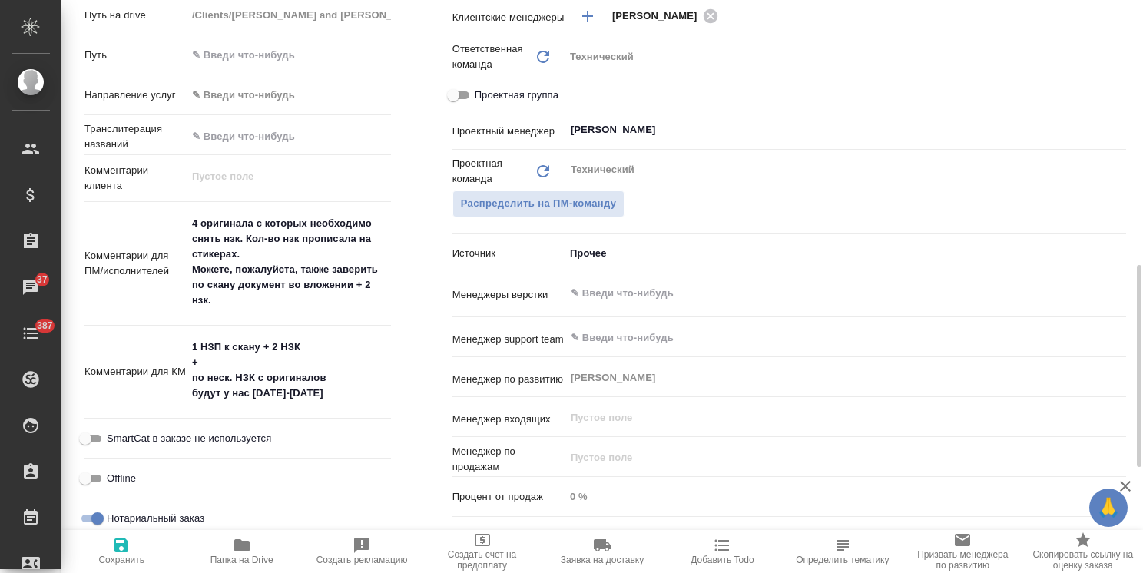
type textarea "x"
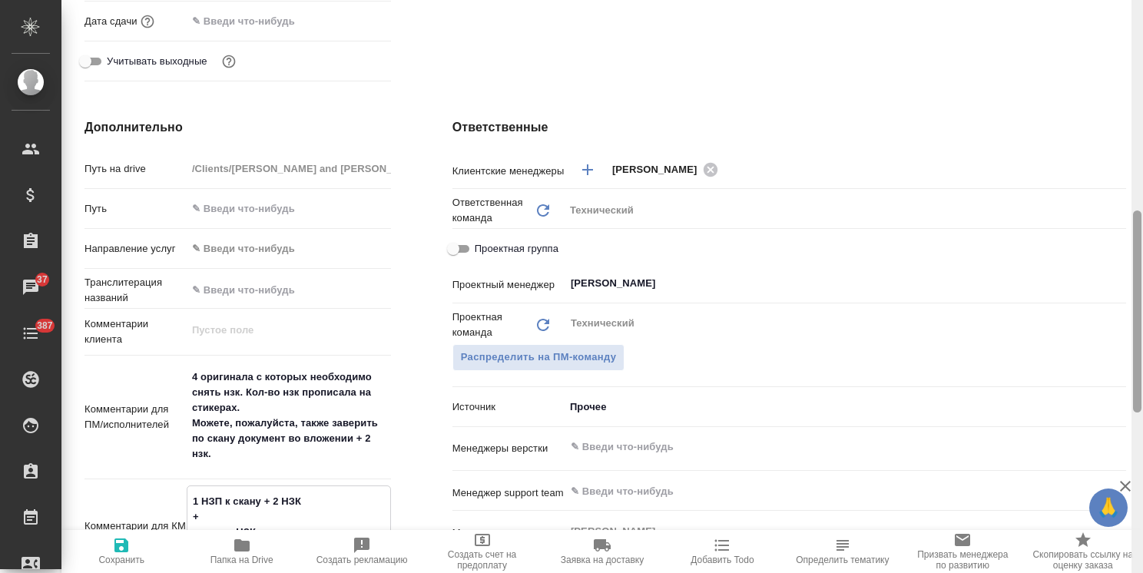
type textarea "x"
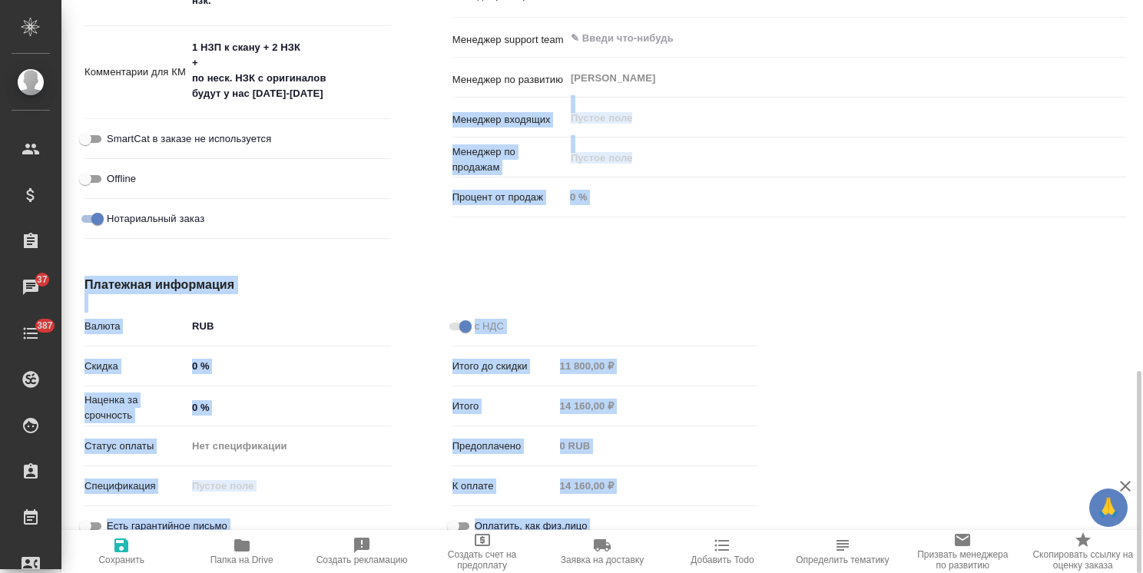
drag, startPoint x: 1142, startPoint y: 313, endPoint x: 1127, endPoint y: 186, distance: 128.4
click at [1129, 41] on div "S_JNJ-853 Создан new Нормальный normal Кратко детали заказа Ответственная коман…" at bounding box center [601, 286] width 1081 height 573
click at [1103, 273] on div at bounding box center [973, 414] width 368 height 338
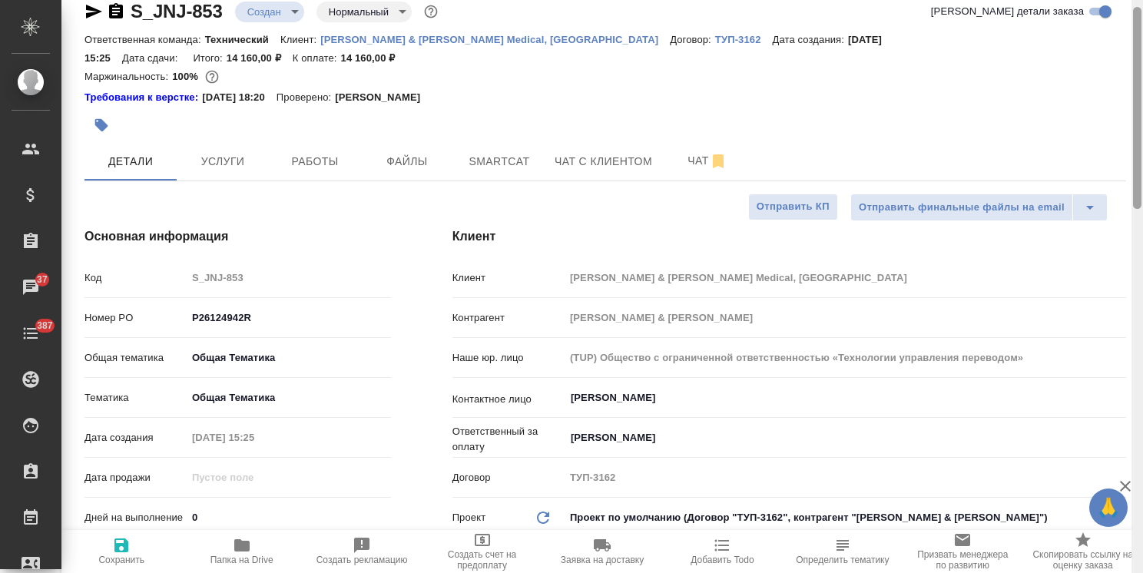
drag, startPoint x: 1137, startPoint y: 331, endPoint x: 1109, endPoint y: 32, distance: 300.1
click at [1109, 32] on div "S_JNJ-853 Создан new Нормальный normal Кратко детали заказа Ответственная коман…" at bounding box center [601, 286] width 1081 height 573
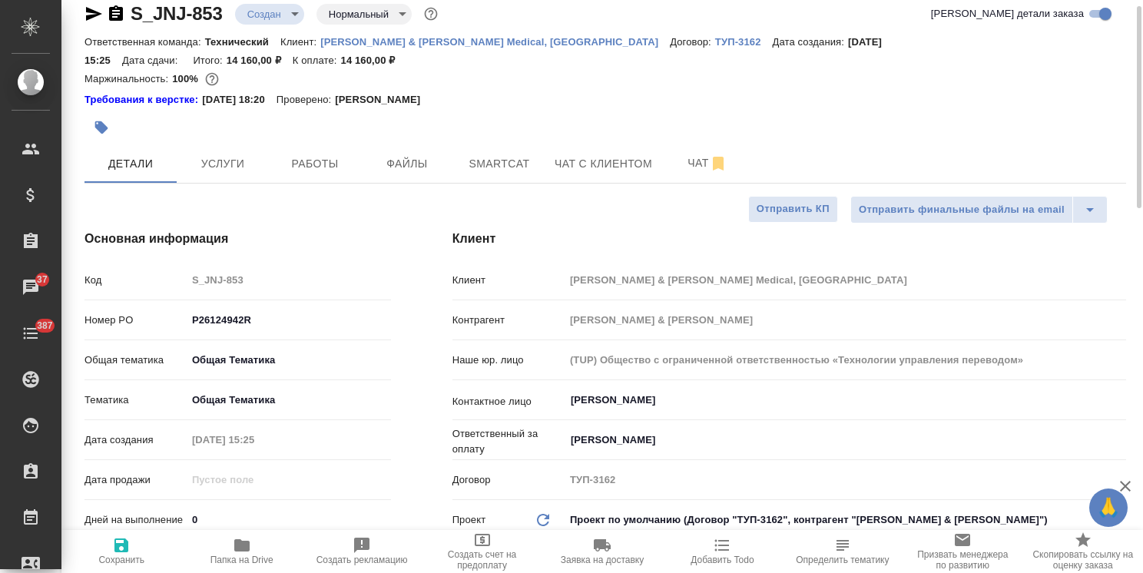
scroll to position [0, 0]
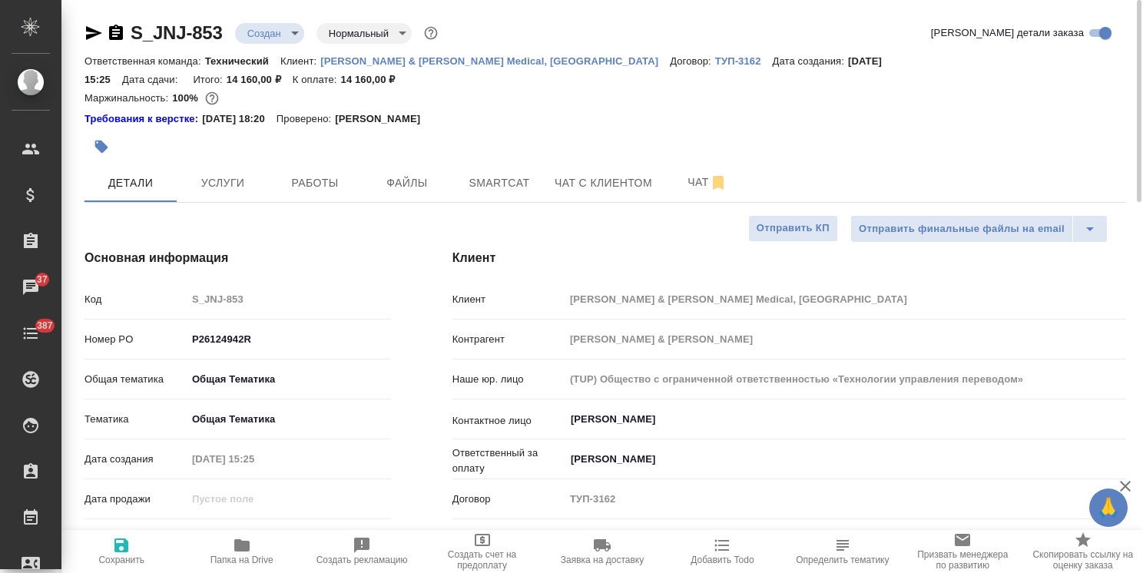
click at [242, 560] on span "Папка на Drive" at bounding box center [241, 560] width 63 height 11
type textarea "x"
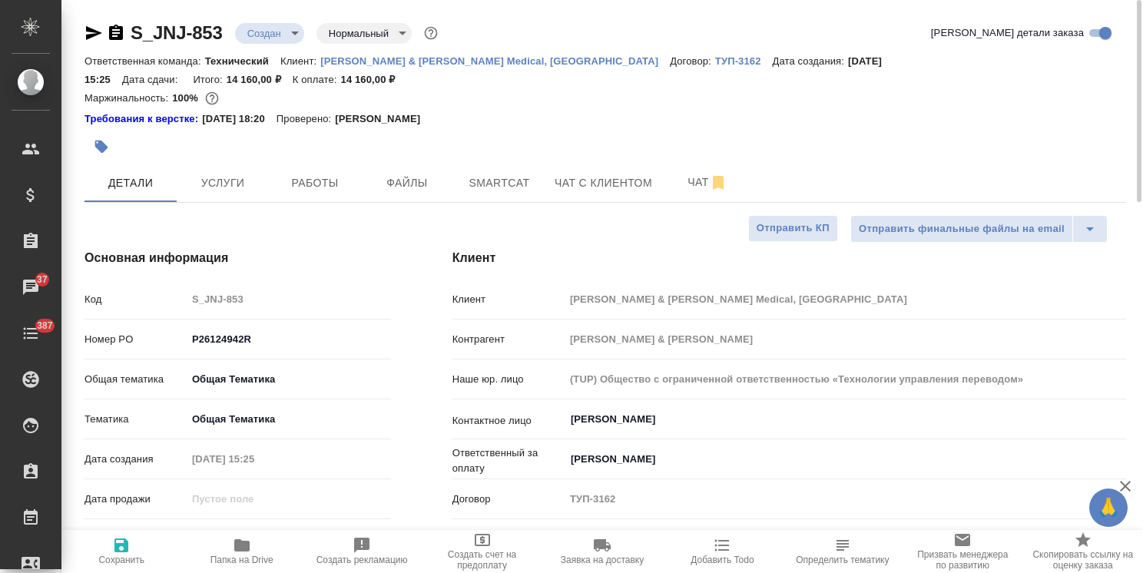
type textarea "x"
click at [277, 35] on body "🙏 .cls-1 fill:#fff; AWATERA Usmanova Olga Клиенты Спецификации Заказы 37 Чаты 3…" at bounding box center [571, 286] width 1143 height 573
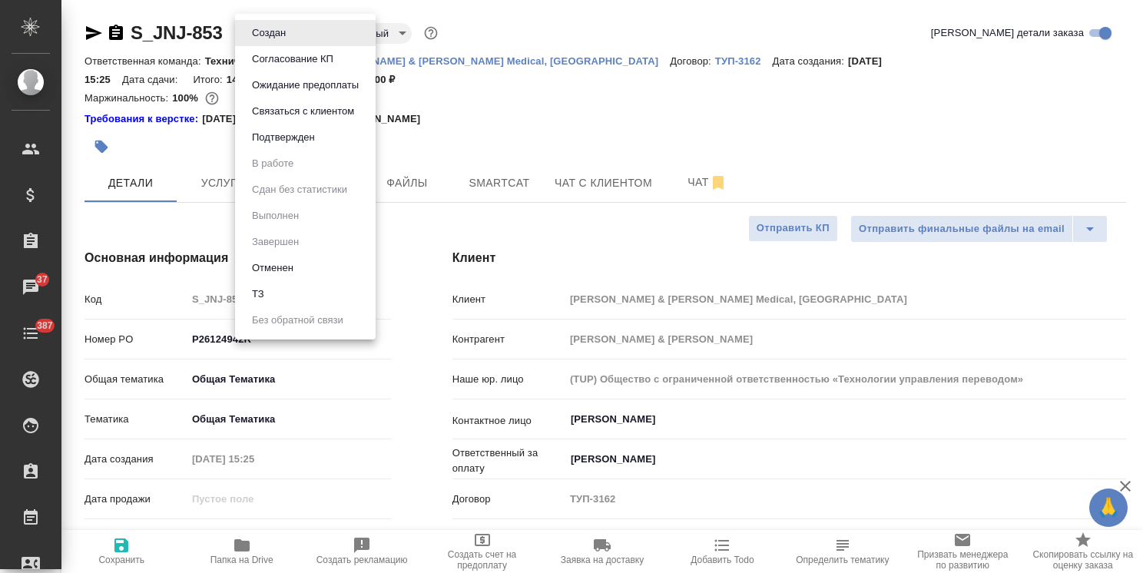
click at [296, 58] on button "Согласование КП" at bounding box center [292, 59] width 91 height 17
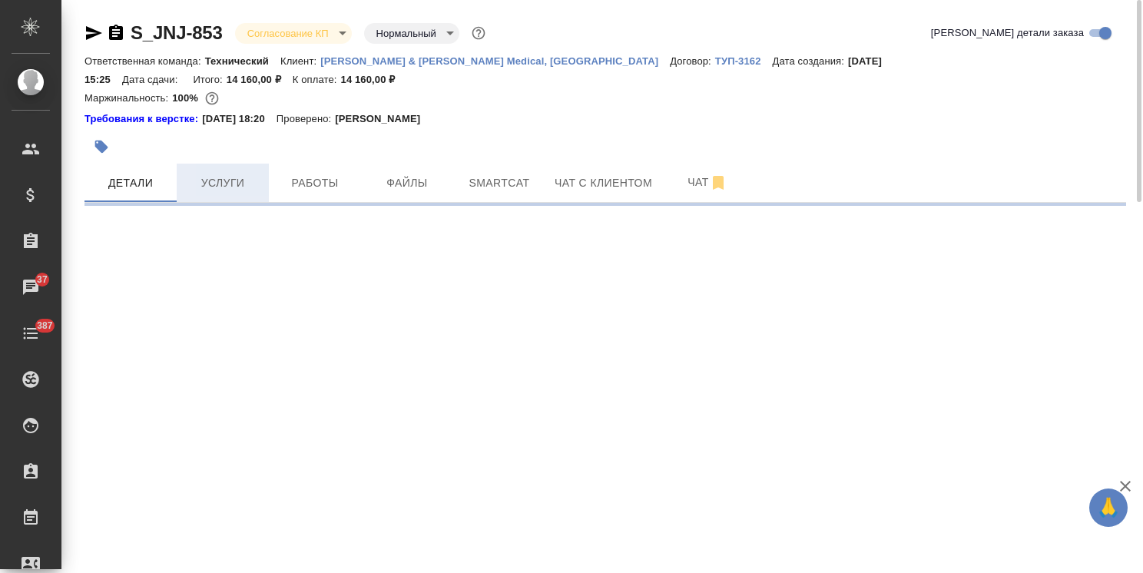
select select "RU"
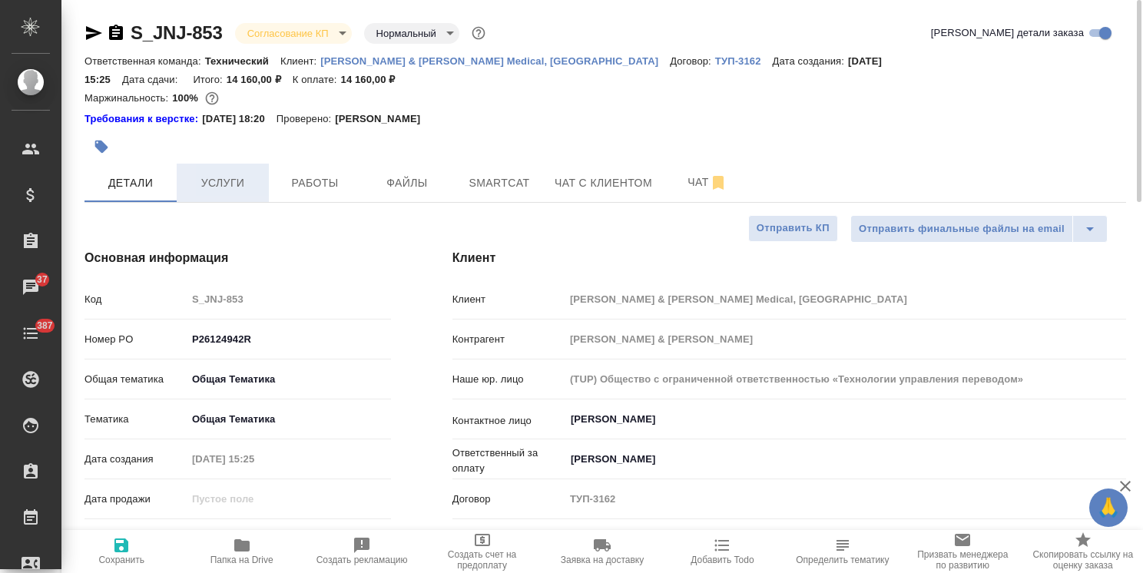
type textarea "x"
click at [210, 174] on span "Услуги" at bounding box center [223, 183] width 74 height 19
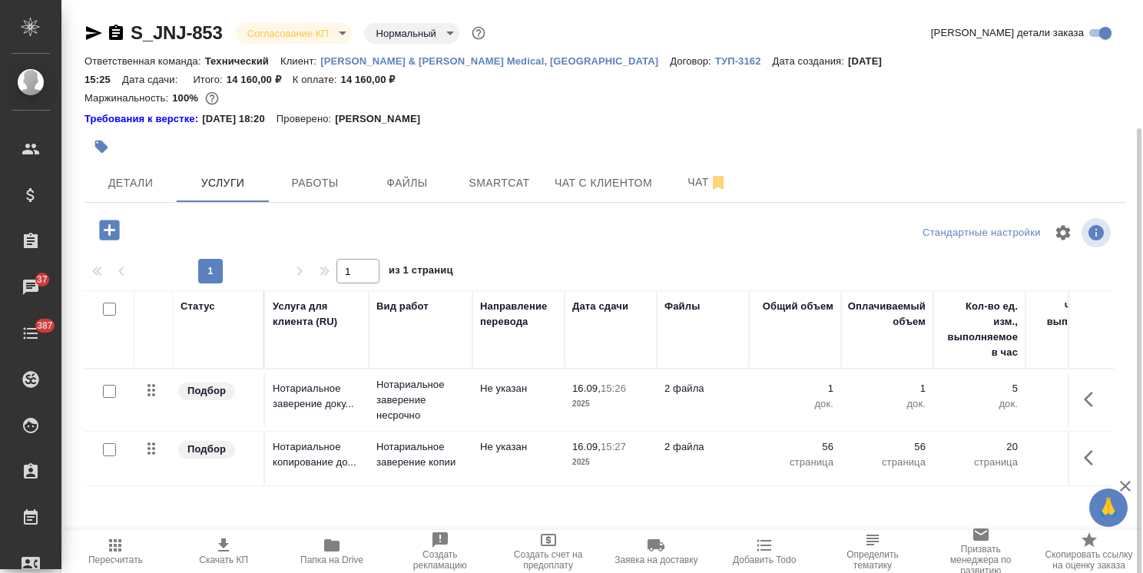
scroll to position [68, 0]
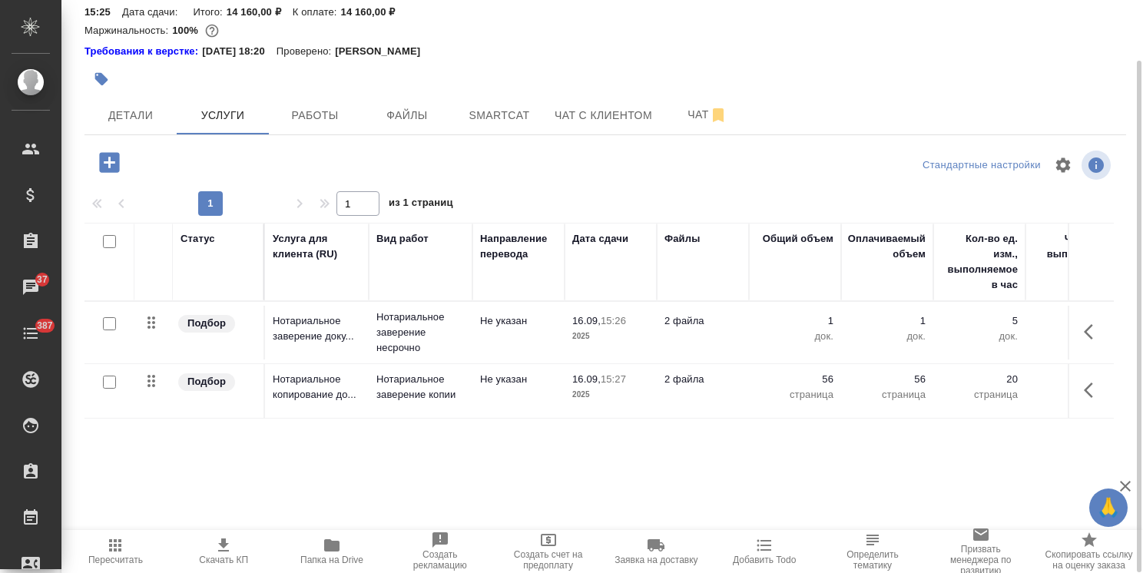
click at [230, 547] on icon "button" at bounding box center [223, 545] width 18 height 18
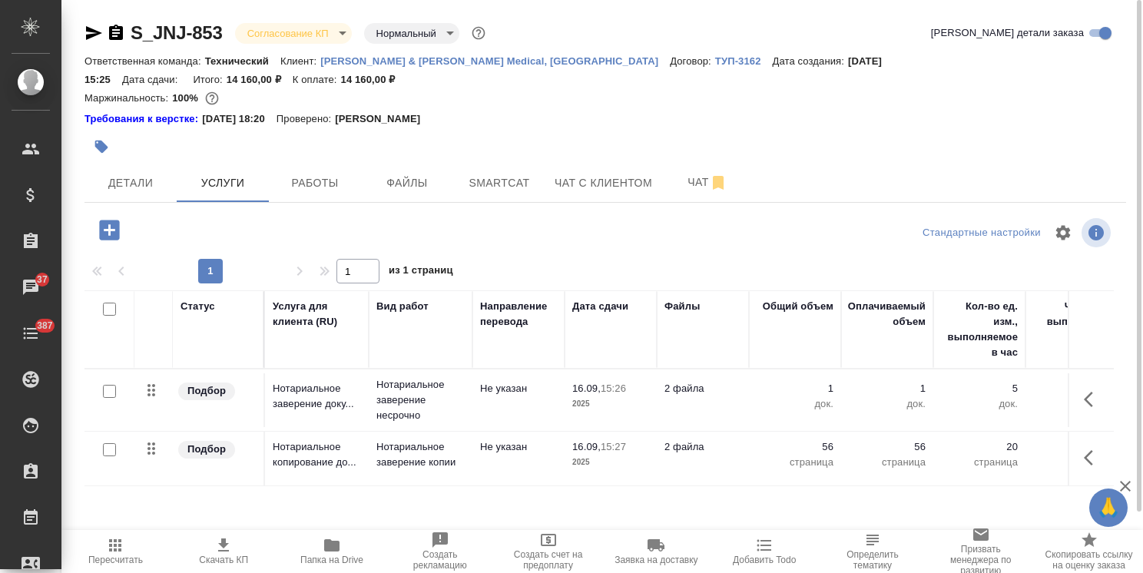
scroll to position [0, 0]
drag, startPoint x: 227, startPoint y: 15, endPoint x: 104, endPoint y: 17, distance: 122.9
click at [94, 17] on div "S_JNJ-853 Согласование КП kpNegotiation Нормальный normal Кратко детали заказа …" at bounding box center [605, 330] width 1058 height 660
copy link "S_JNJ-853"
click at [147, 174] on span "Детали" at bounding box center [131, 183] width 74 height 19
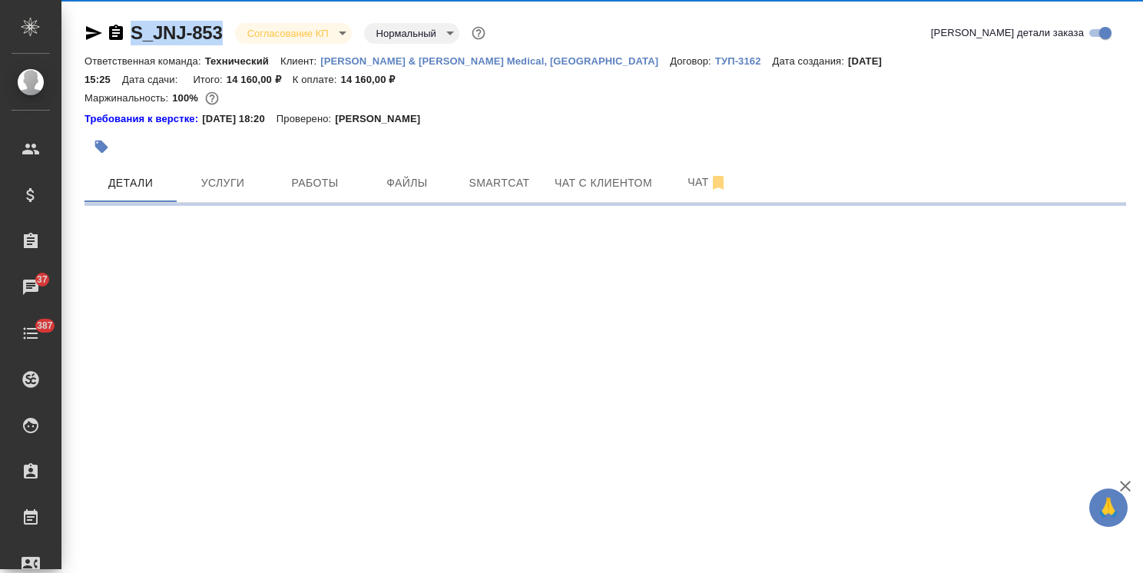
select select "RU"
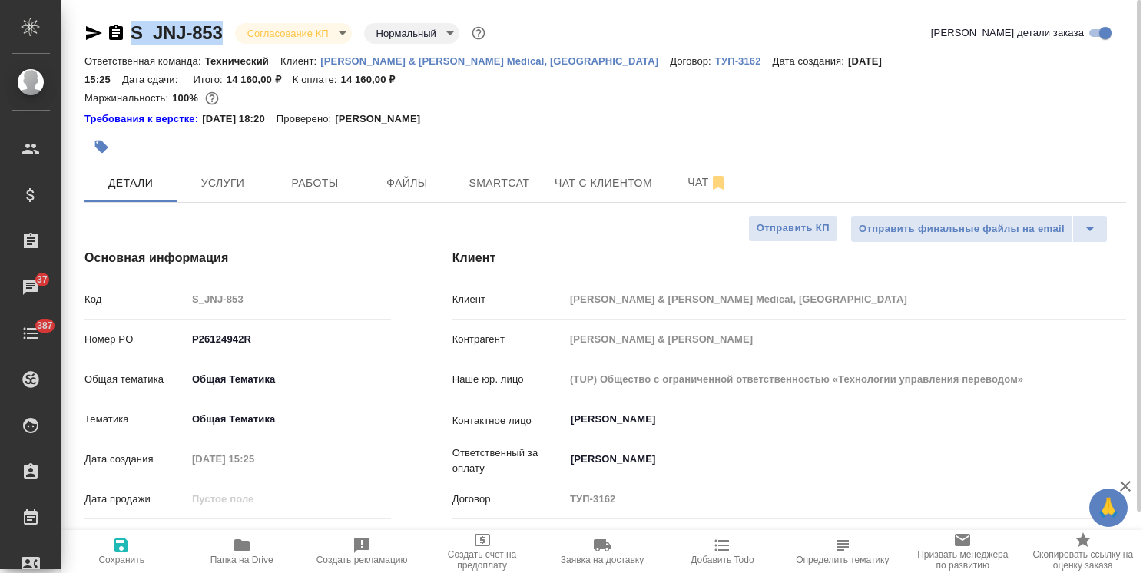
type textarea "x"
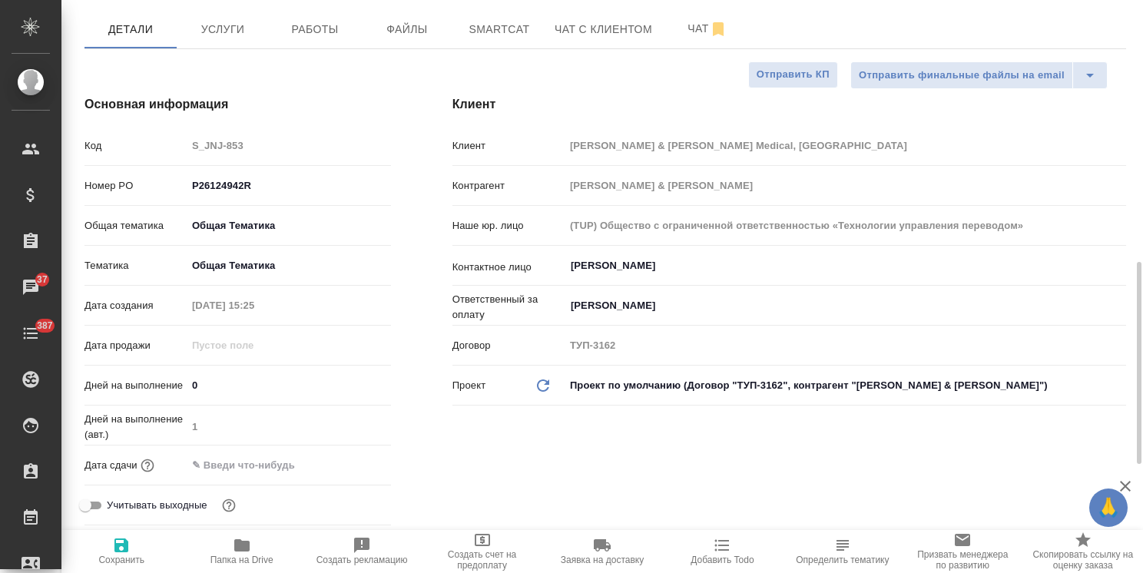
scroll to position [307, 0]
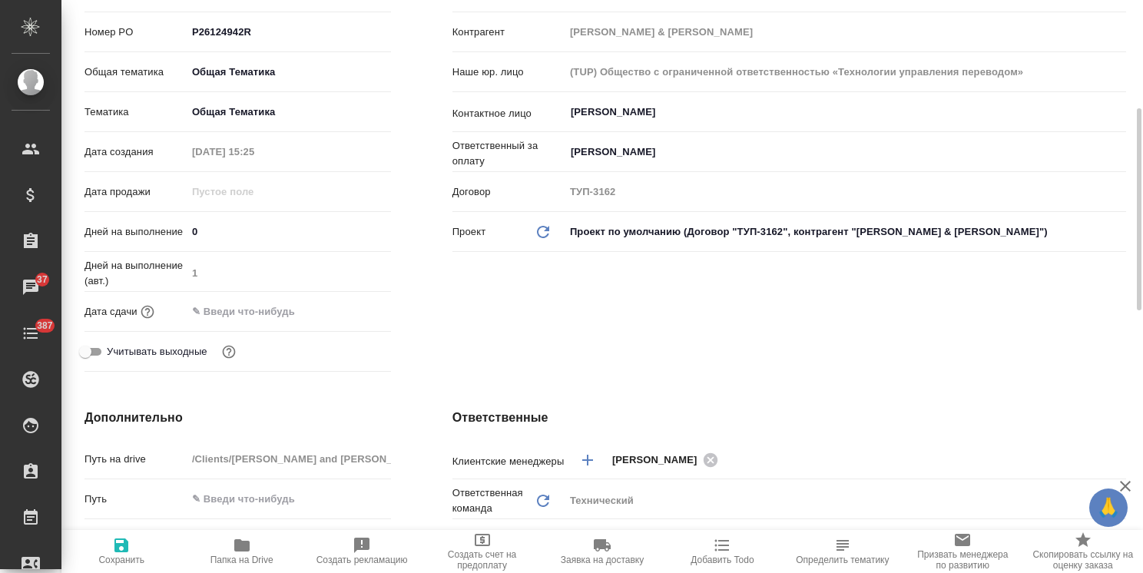
click at [283, 300] on input "text" at bounding box center [254, 311] width 134 height 22
click at [349, 301] on icon "button" at bounding box center [346, 310] width 18 height 18
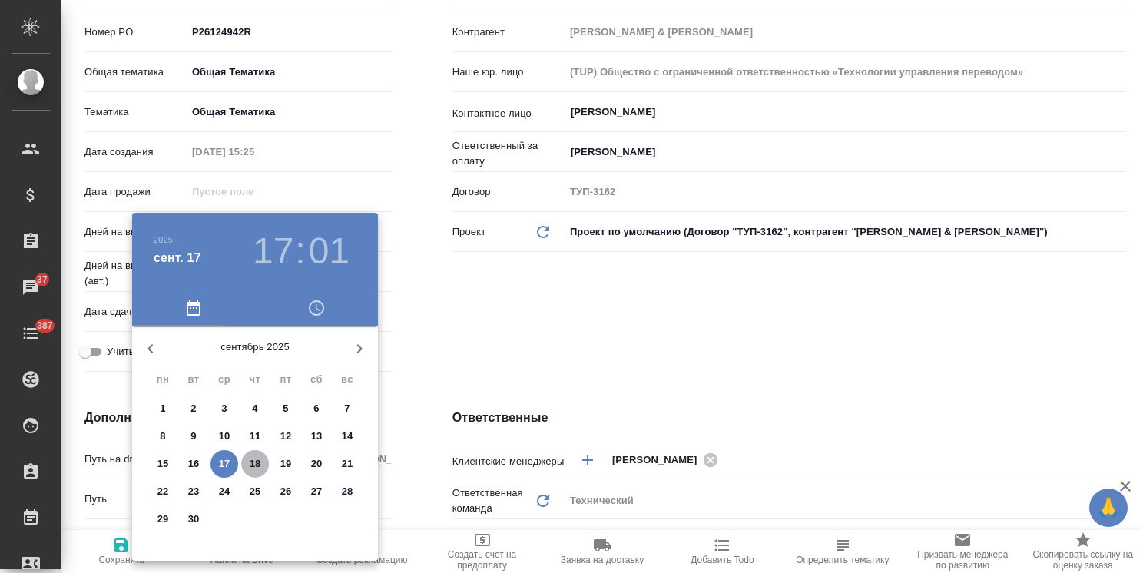
click at [260, 467] on p "18" at bounding box center [256, 463] width 12 height 15
type input "18.09.2025 17:01"
type textarea "x"
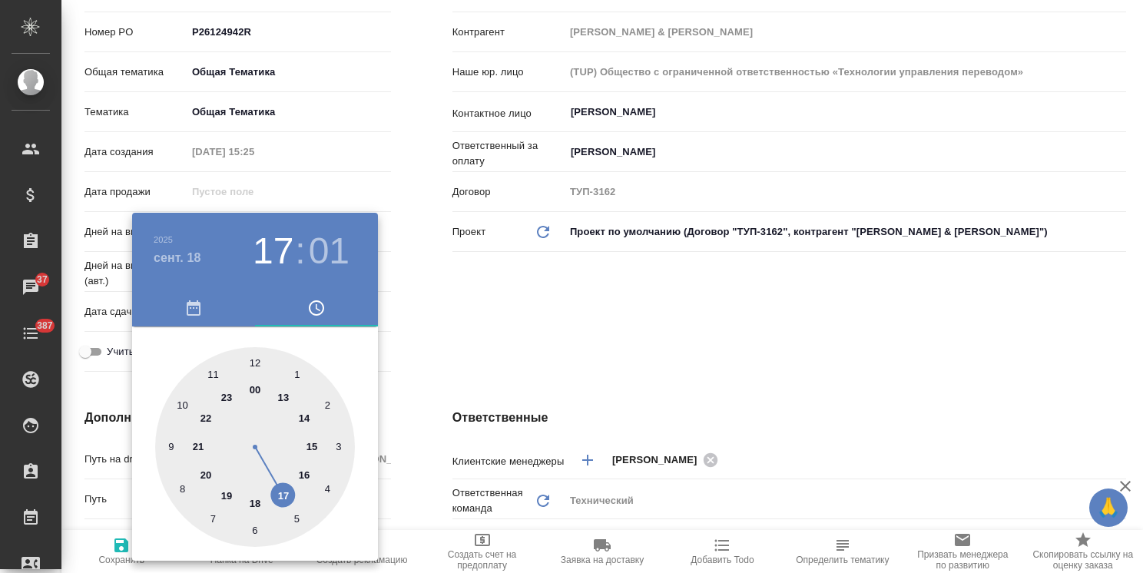
click at [432, 328] on div at bounding box center [571, 286] width 1143 height 573
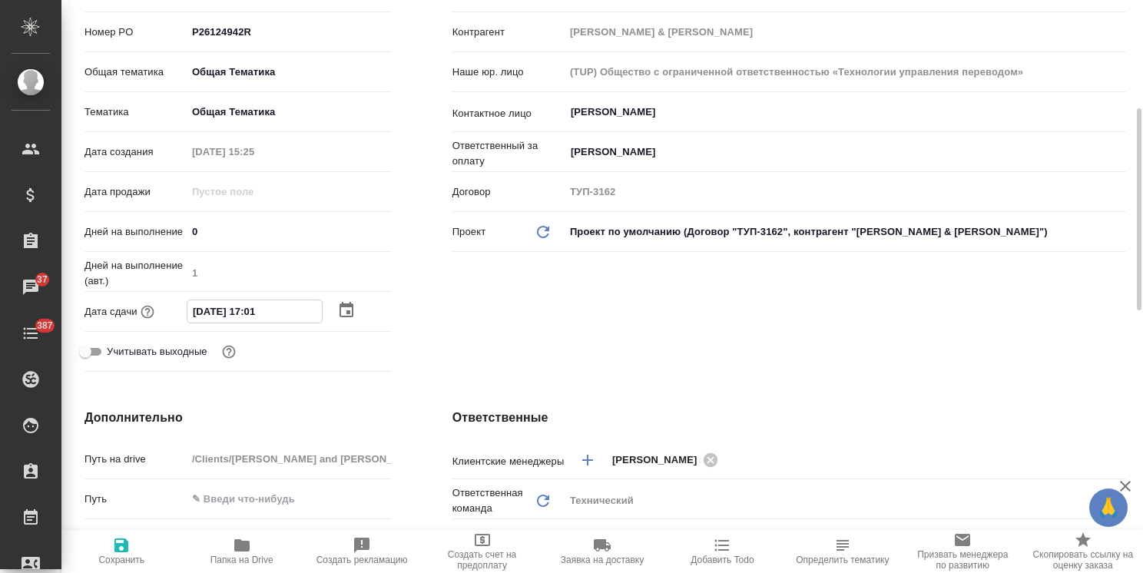
click at [266, 300] on input "18.09.2025 17:01" at bounding box center [254, 311] width 134 height 22
type input "18.09.2025 17:00"
type textarea "x"
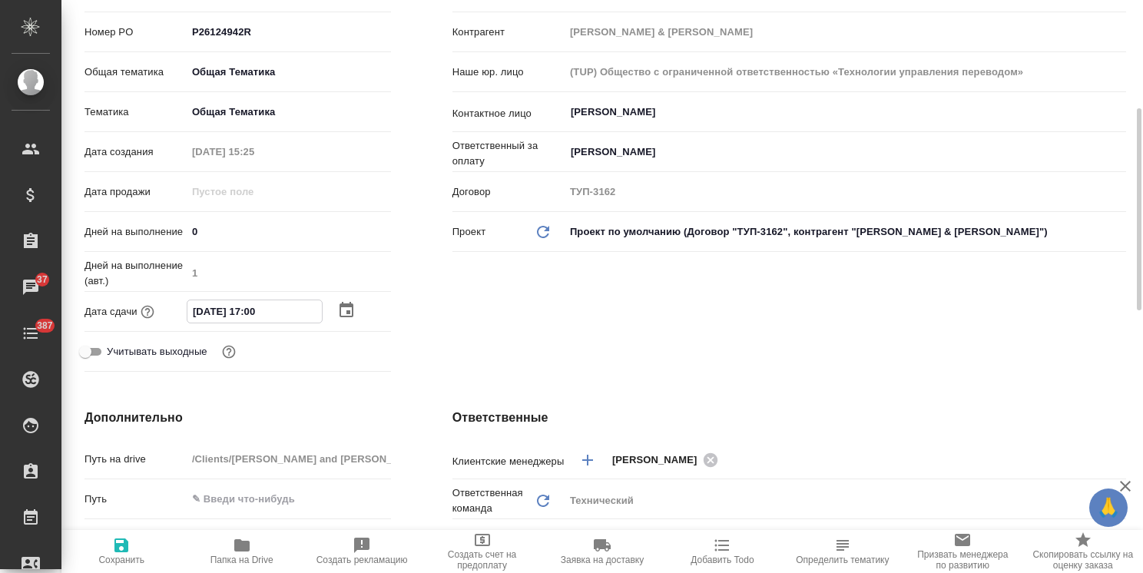
type input "18.09.2025 17:00"
click at [129, 558] on span "Сохранить" at bounding box center [121, 560] width 46 height 11
type textarea "x"
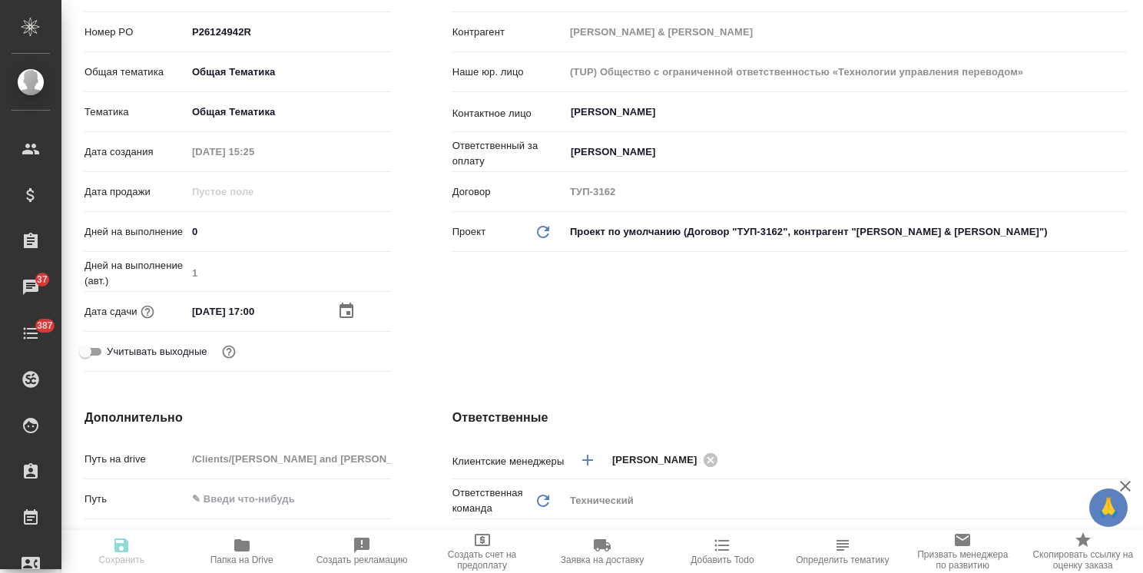
type textarea "x"
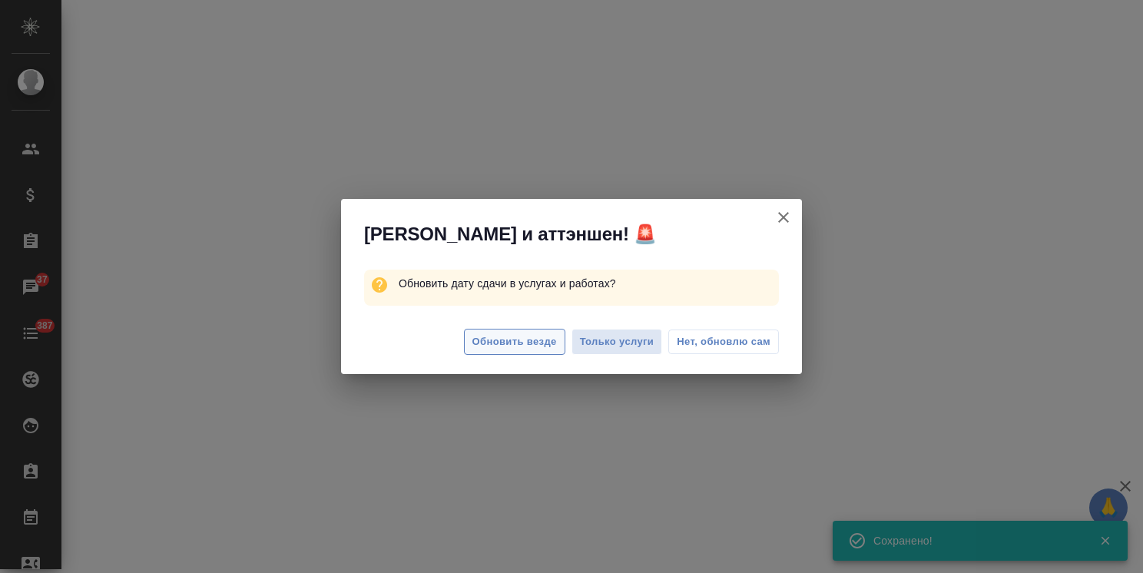
click at [521, 346] on span "Обновить везде" at bounding box center [514, 342] width 84 height 18
select select "RU"
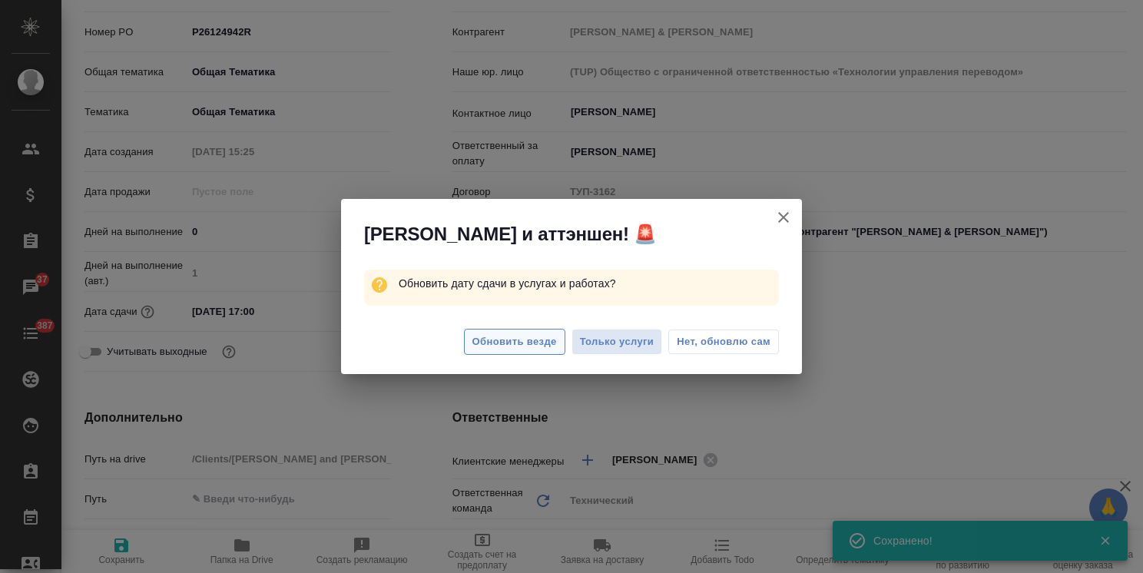
type textarea "x"
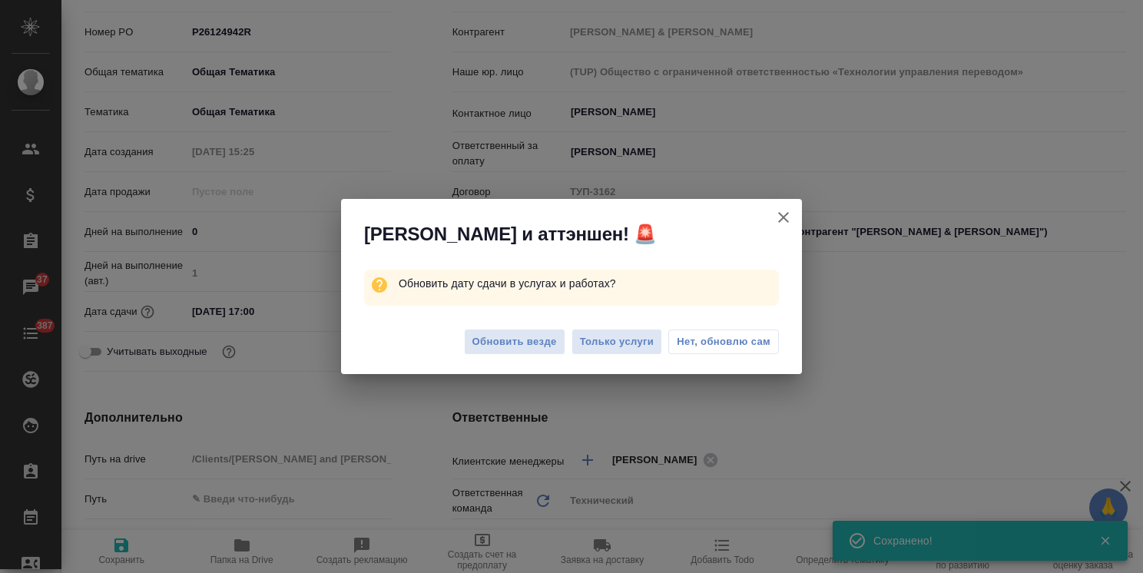
type textarea "x"
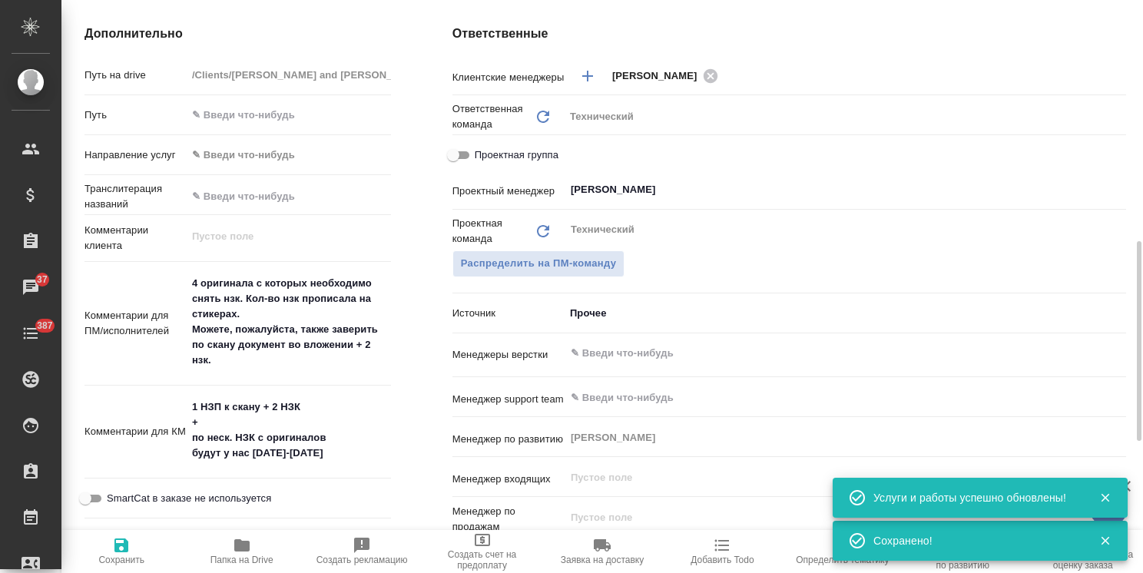
scroll to position [768, 0]
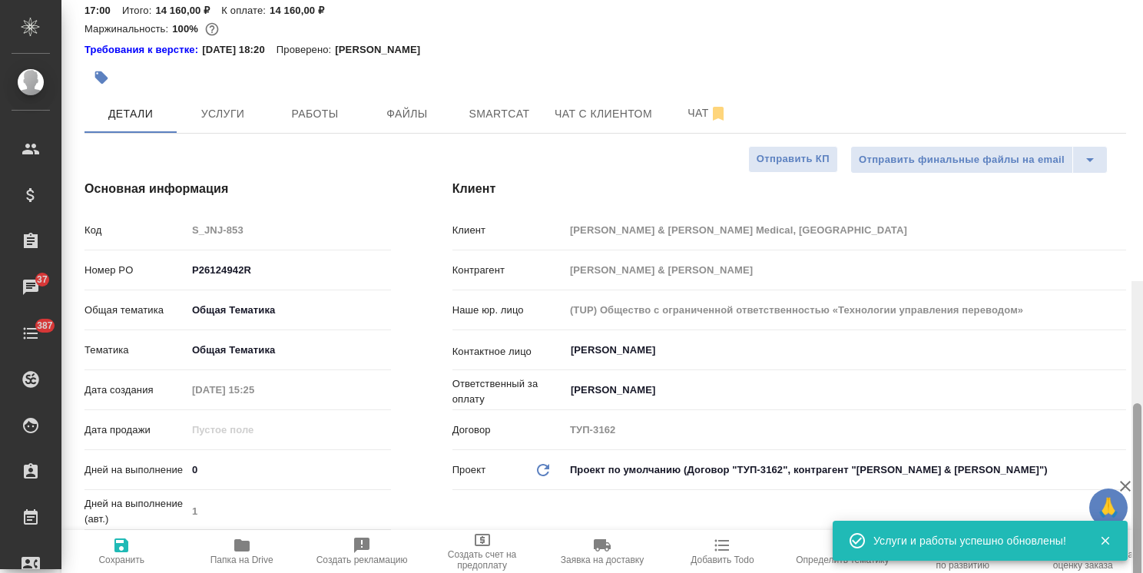
drag, startPoint x: 1137, startPoint y: 361, endPoint x: 986, endPoint y: 67, distance: 330.5
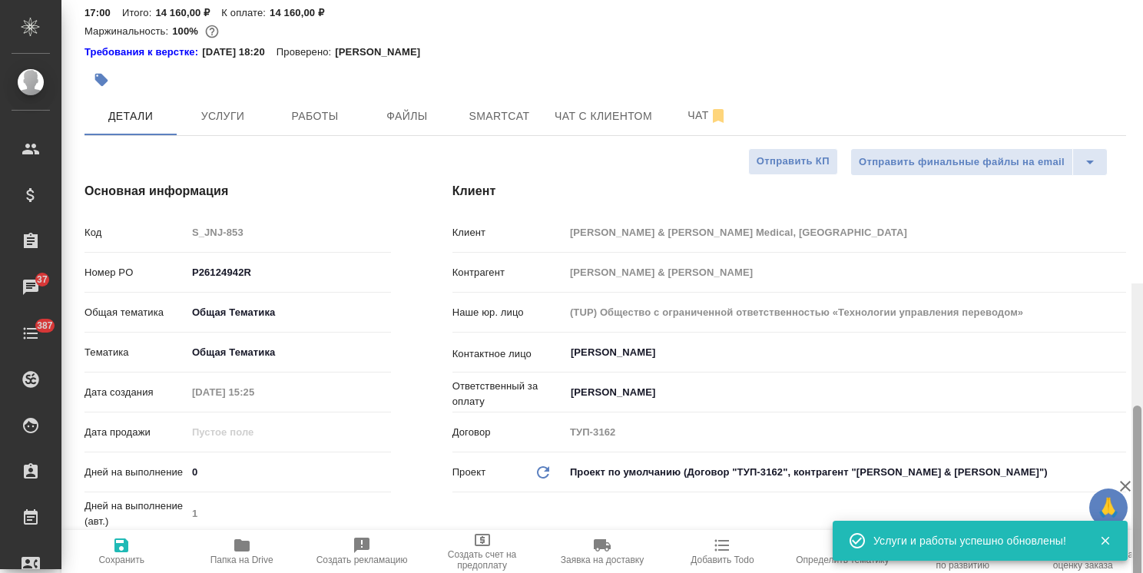
click at [1121, 110] on div "S_JNJ-853 Согласование КП kpNegotiation Нормальный normal Кратко детали заказа …" at bounding box center [601, 286] width 1081 height 573
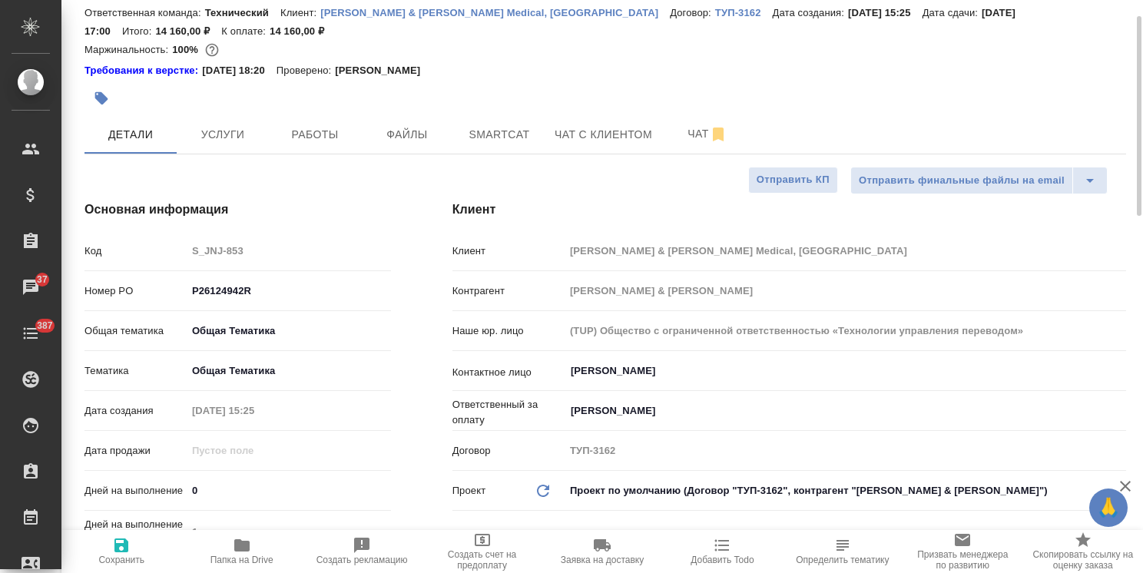
scroll to position [0, 0]
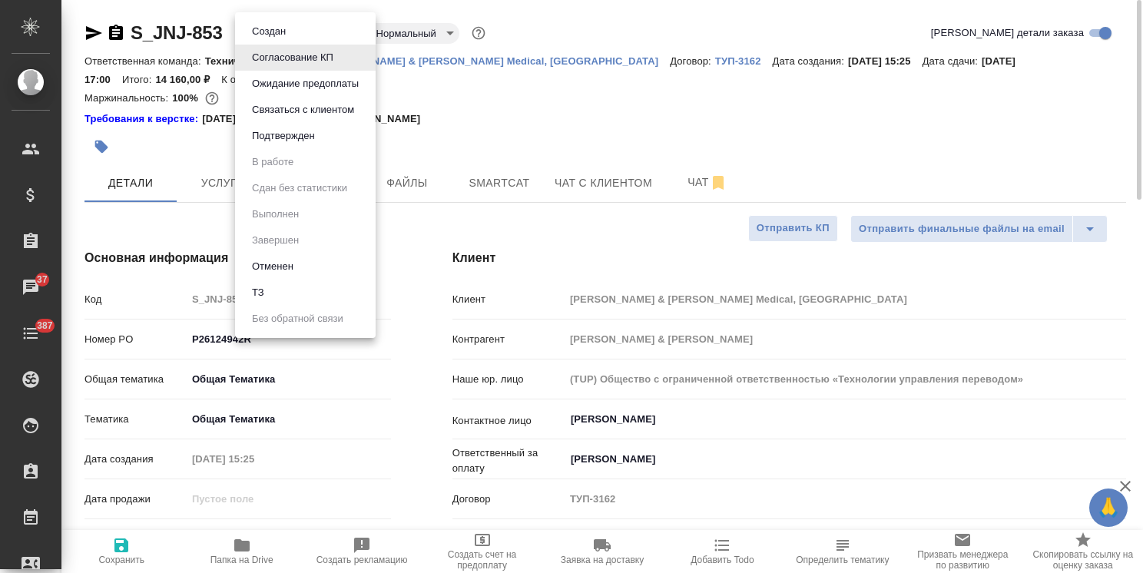
click at [319, 31] on body "🙏 .cls-1 fill:#fff; AWATERA Usmanova Olga Клиенты Спецификации Заказы 37 Чаты 3…" at bounding box center [571, 286] width 1143 height 573
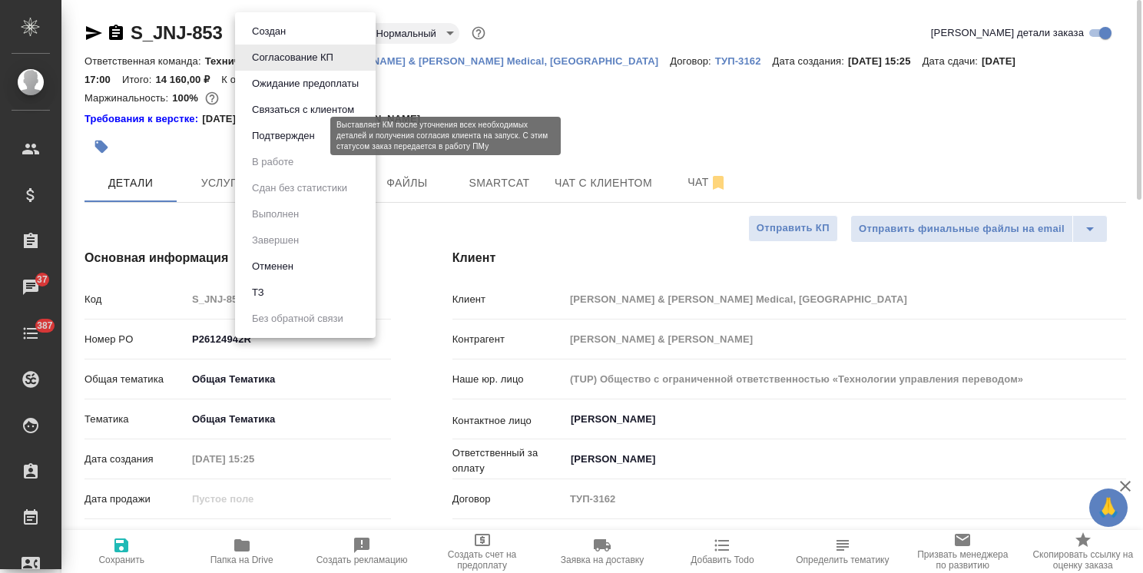
click at [289, 134] on button "Подтвержден" at bounding box center [283, 136] width 72 height 17
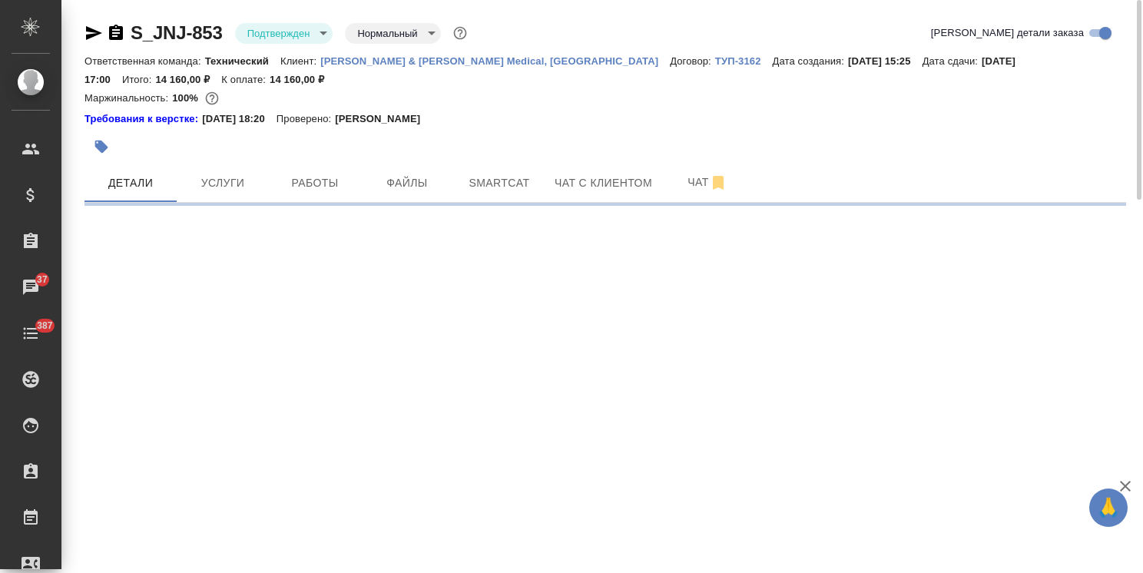
click at [289, 31] on body "🙏 .cls-1 fill:#fff; AWATERA Usmanova Olga Клиенты Спецификации Заказы 37 Чаты 3…" at bounding box center [571, 286] width 1143 height 573
select select "RU"
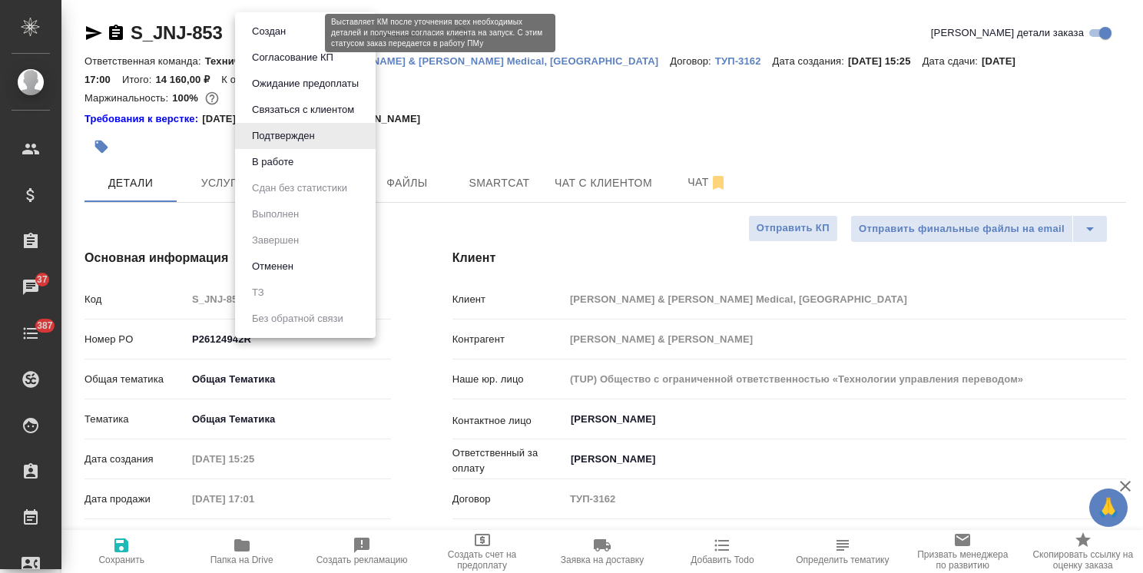
type textarea "x"
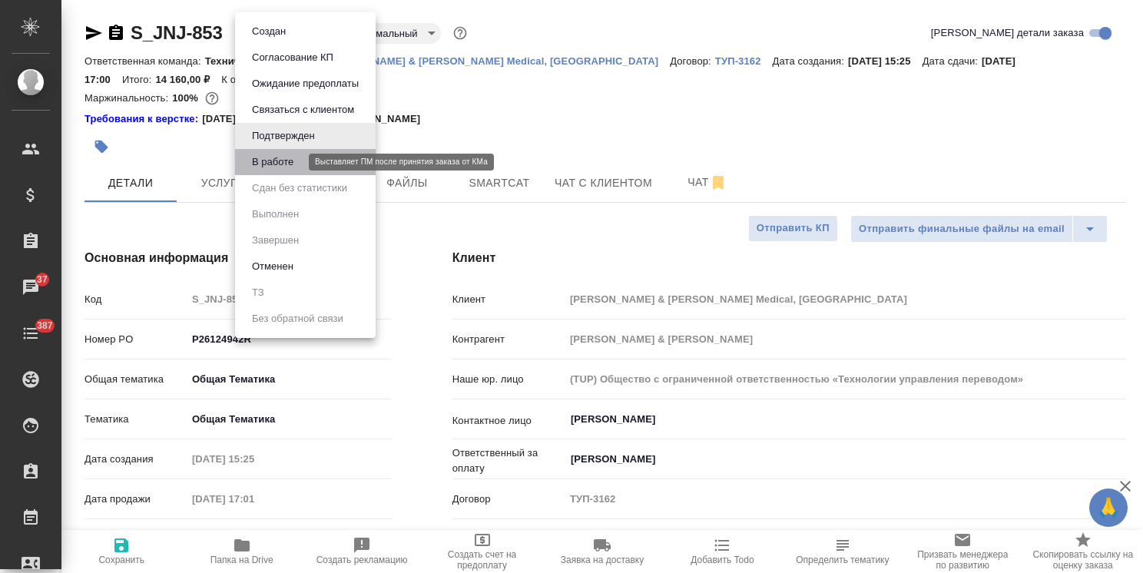
click at [278, 158] on button "В работе" at bounding box center [272, 162] width 51 height 17
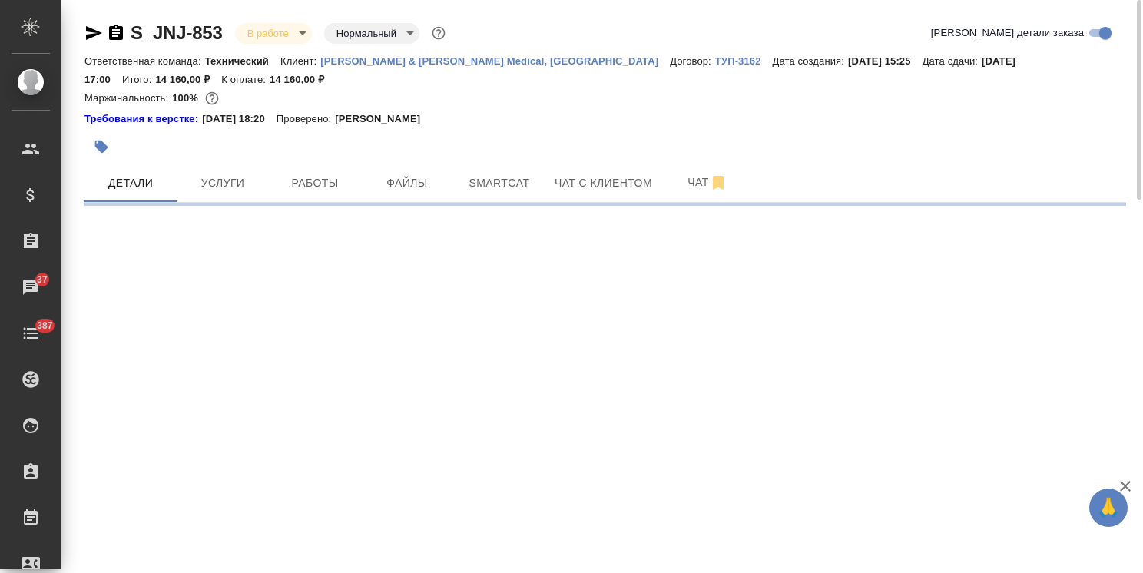
select select "RU"
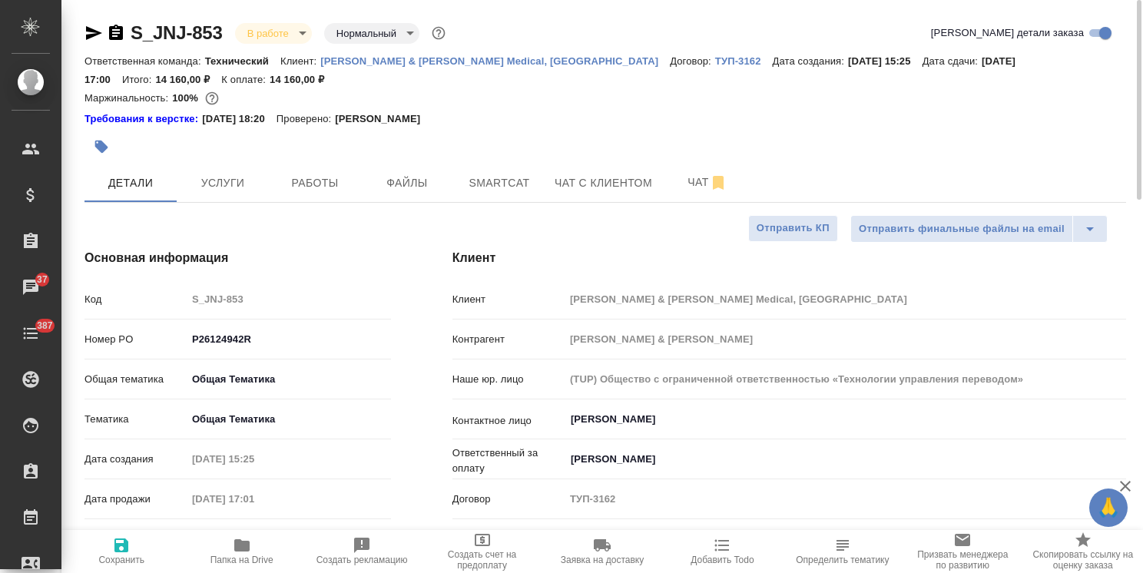
type textarea "x"
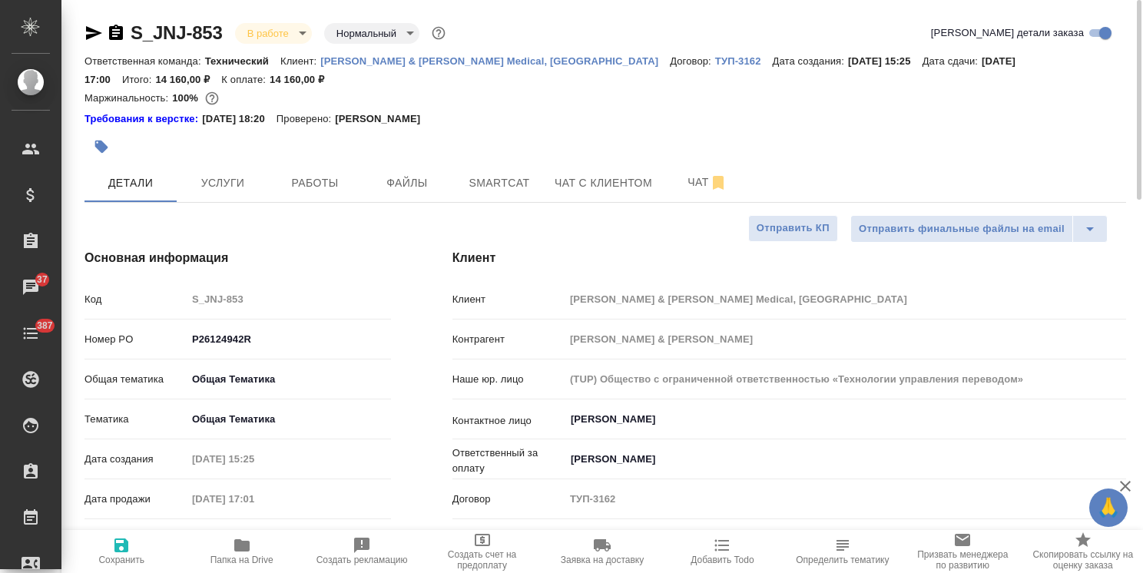
type textarea "x"
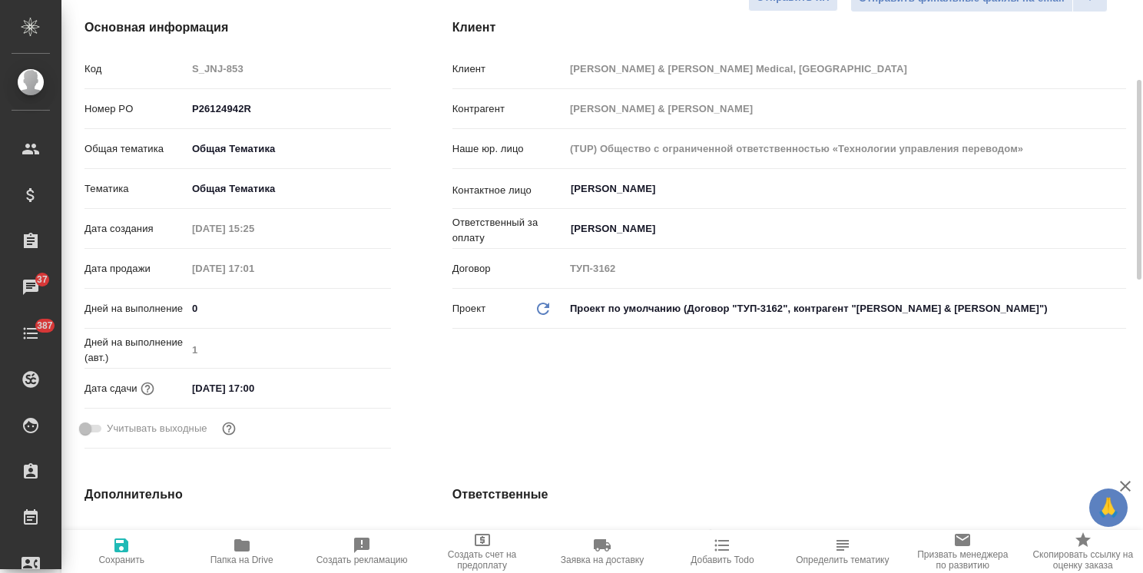
drag, startPoint x: 202, startPoint y: 296, endPoint x: 171, endPoint y: 300, distance: 30.9
click at [185, 301] on div "Дней на выполнение 0" at bounding box center [237, 308] width 306 height 27
drag, startPoint x: 207, startPoint y: 307, endPoint x: 147, endPoint y: 313, distance: 59.5
click at [147, 313] on div "Дней на выполнение 0" at bounding box center [237, 308] width 306 height 27
type input "3"
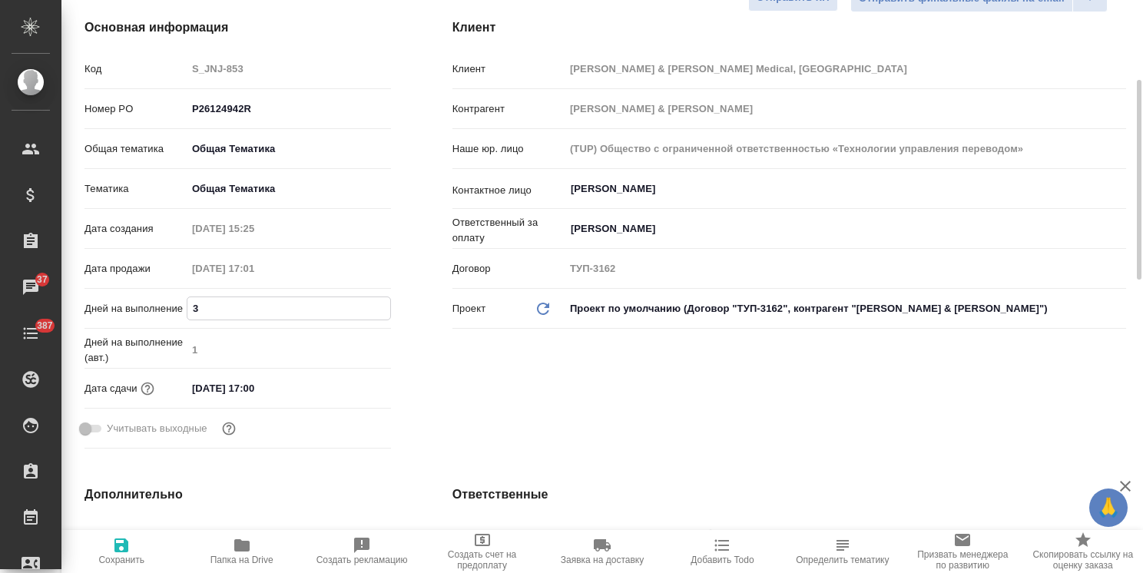
type textarea "x"
type input "3"
click at [123, 544] on icon "button" at bounding box center [121, 545] width 14 height 14
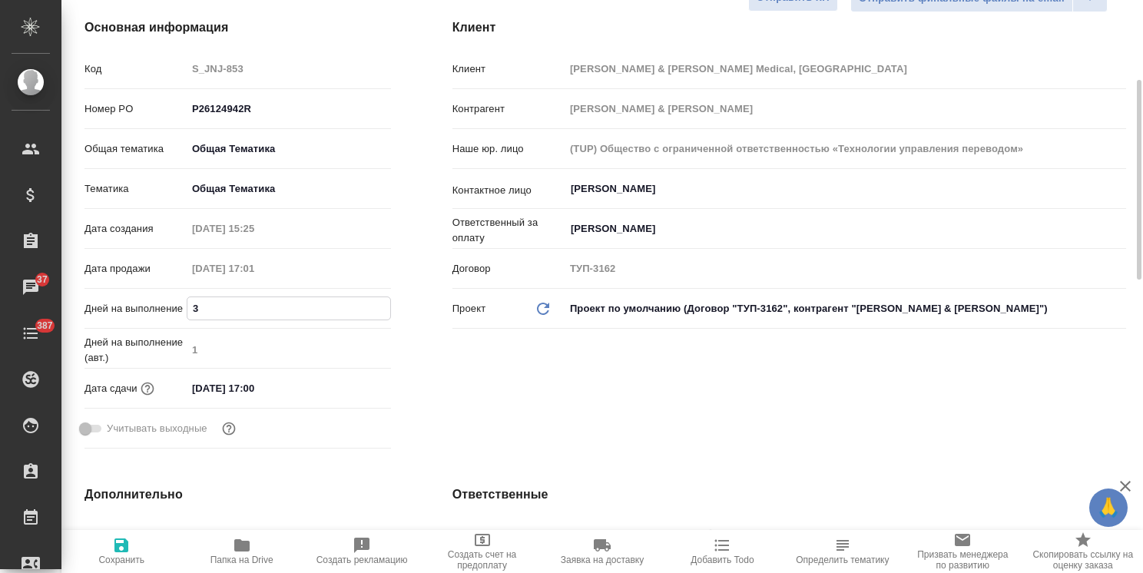
type textarea "x"
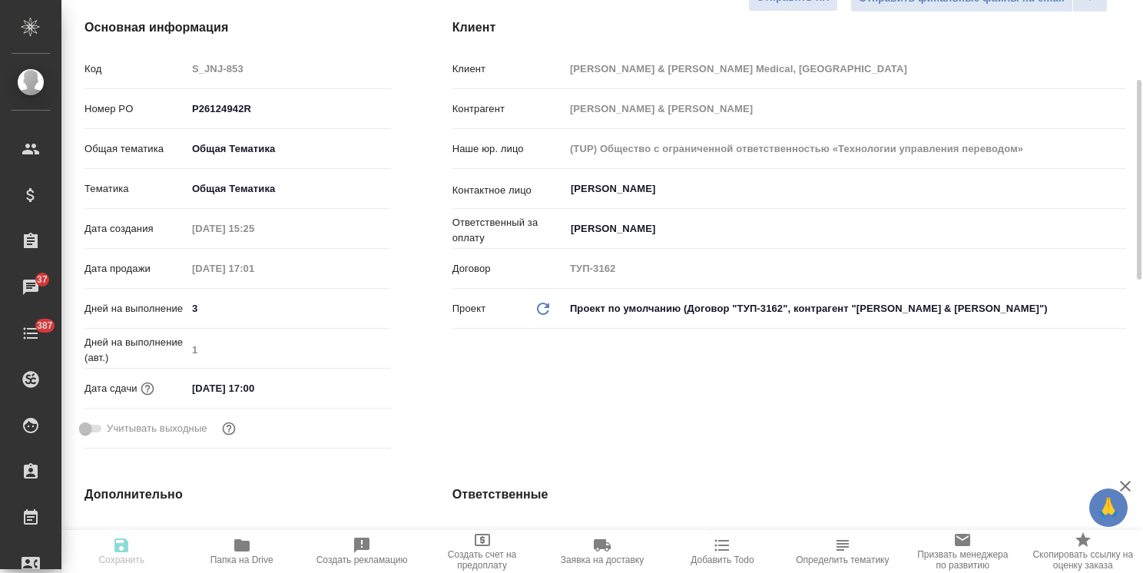
type textarea "x"
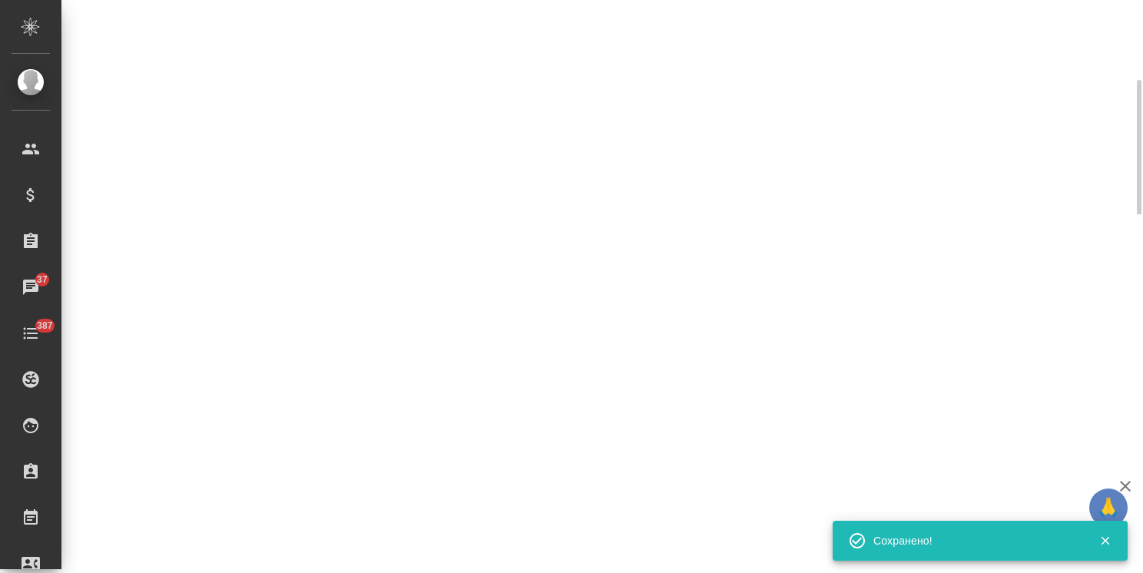
select select "RU"
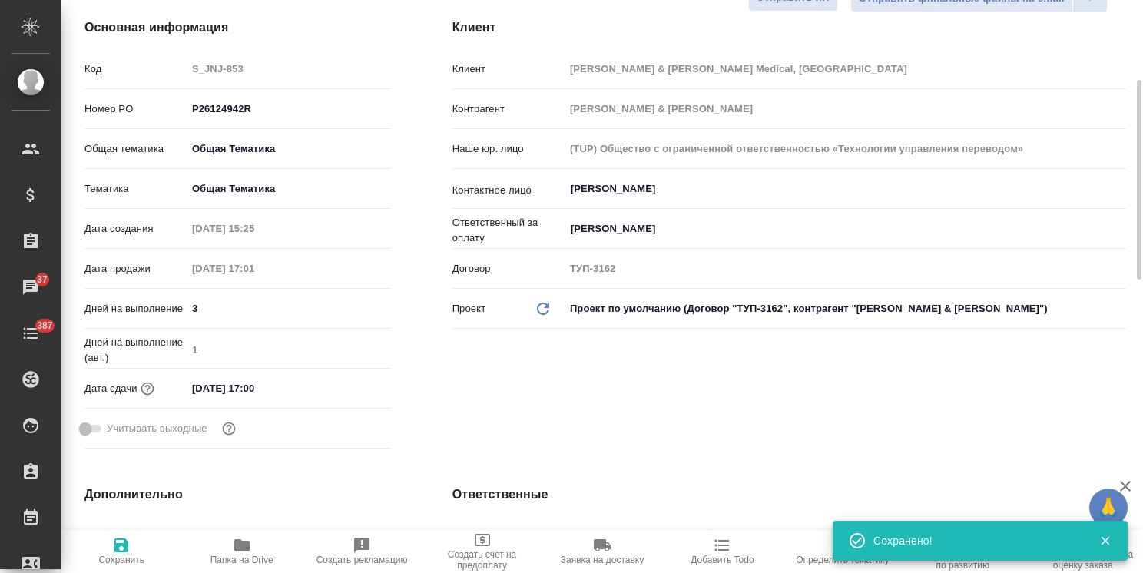
type textarea "x"
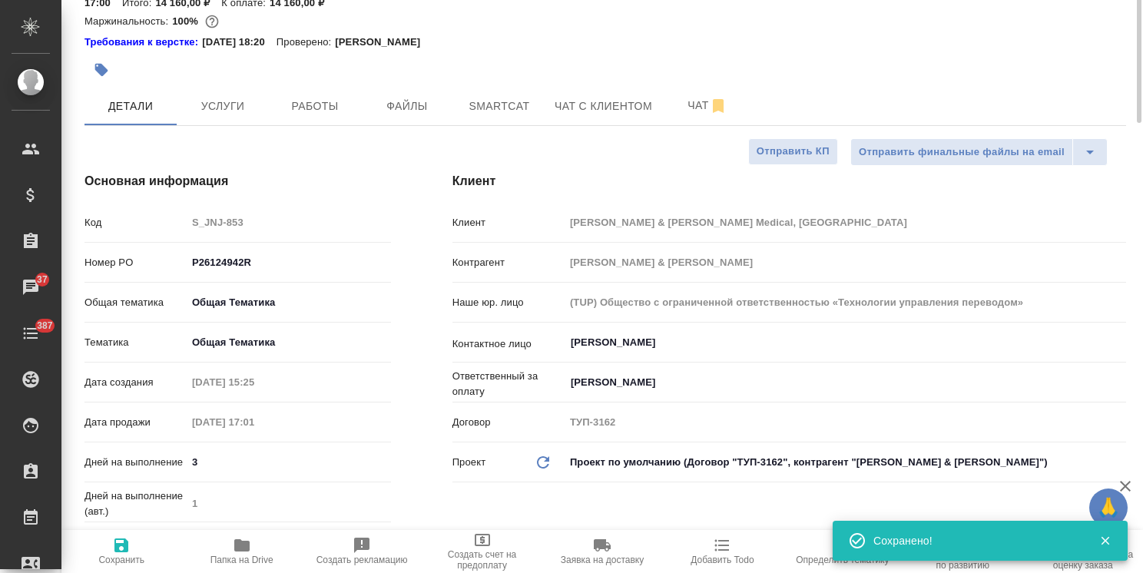
scroll to position [0, 0]
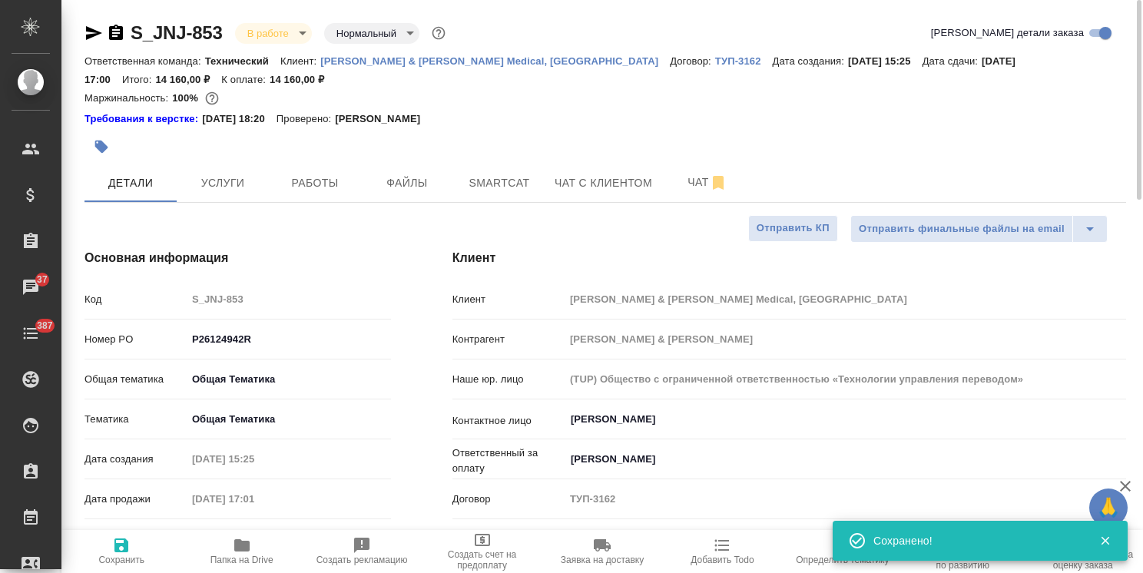
type textarea "x"
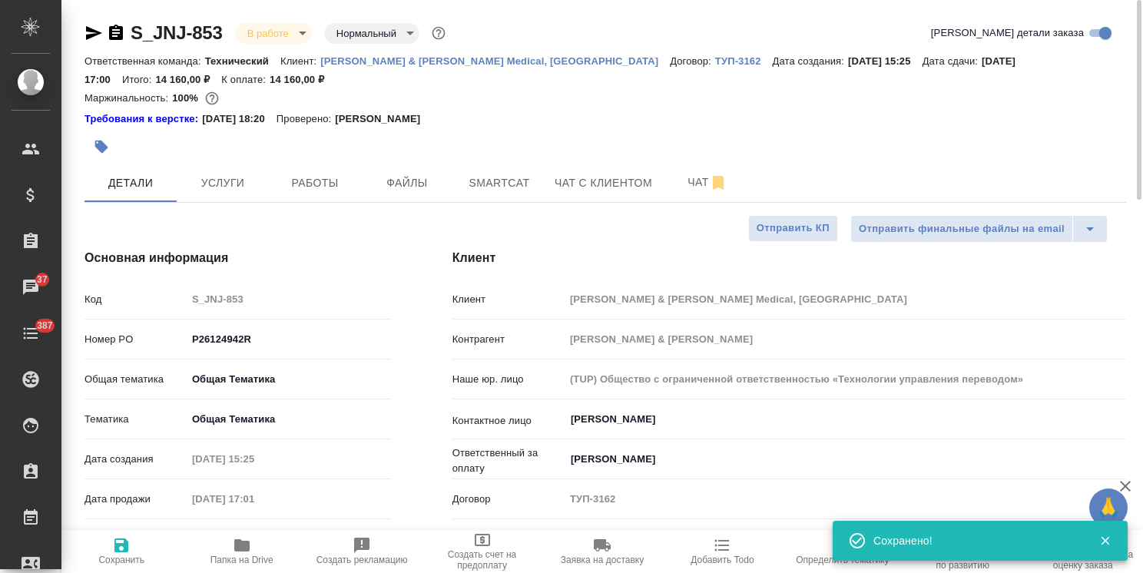
type textarea "x"
click at [306, 186] on span "Работы" at bounding box center [315, 183] width 74 height 19
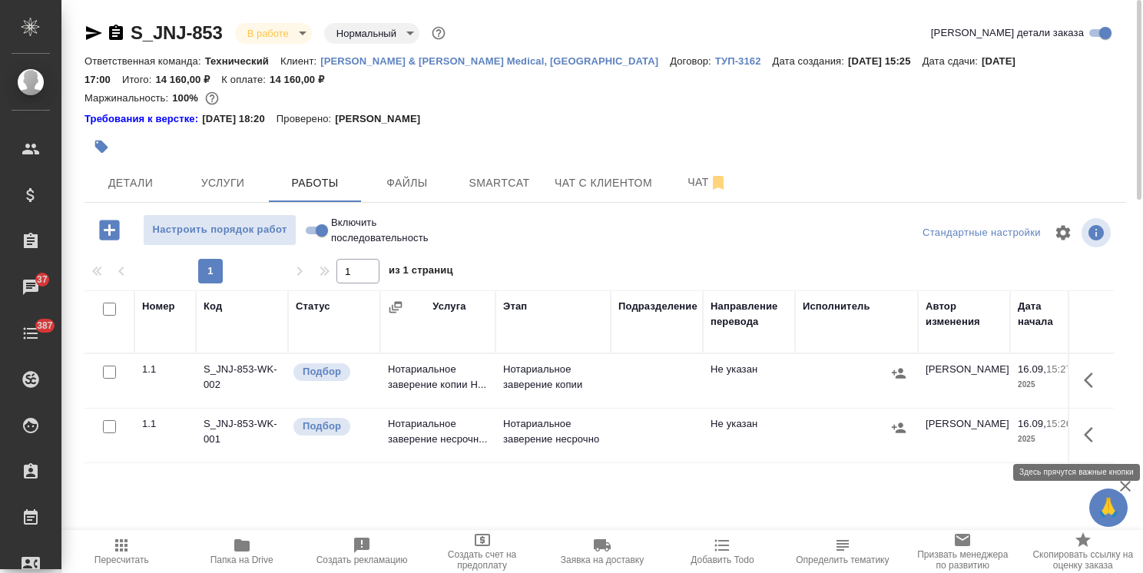
click at [1088, 432] on icon "button" at bounding box center [1088, 434] width 9 height 15
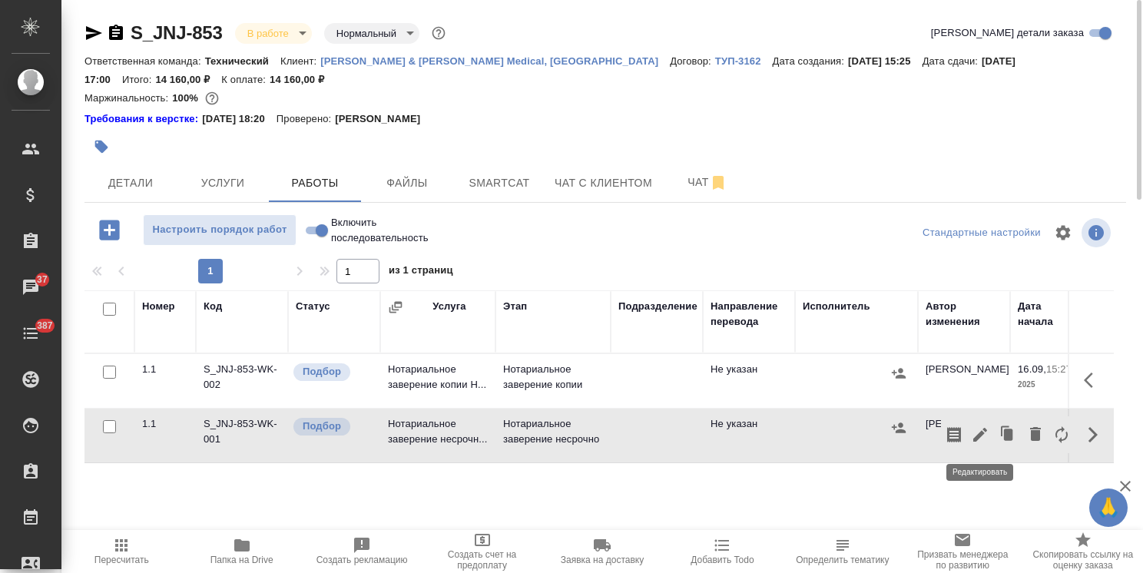
click at [983, 433] on icon "button" at bounding box center [980, 435] width 14 height 14
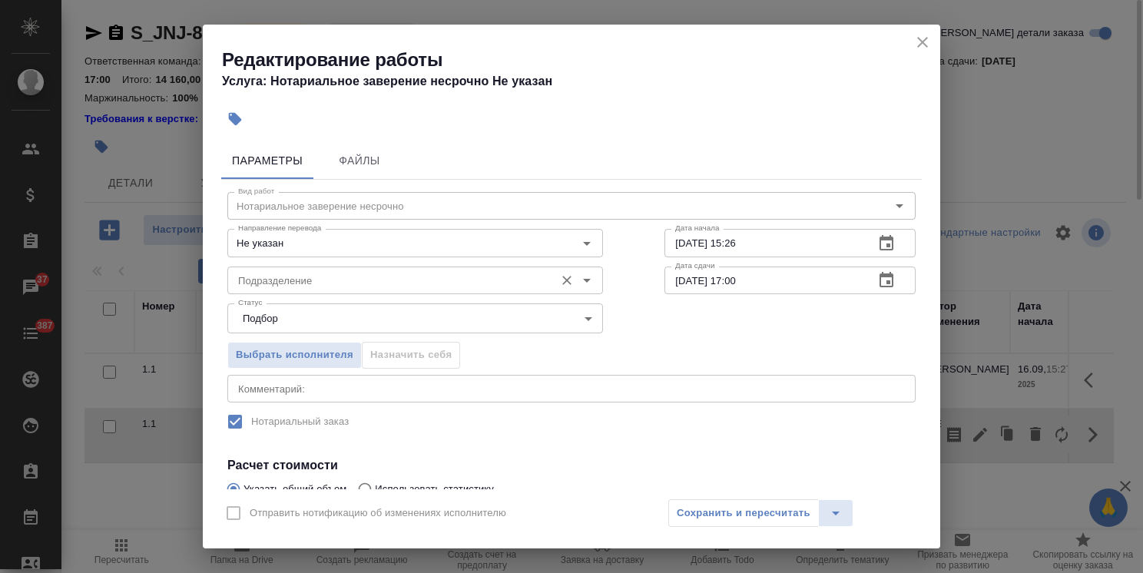
click at [346, 283] on input "Подразделение" at bounding box center [389, 280] width 315 height 18
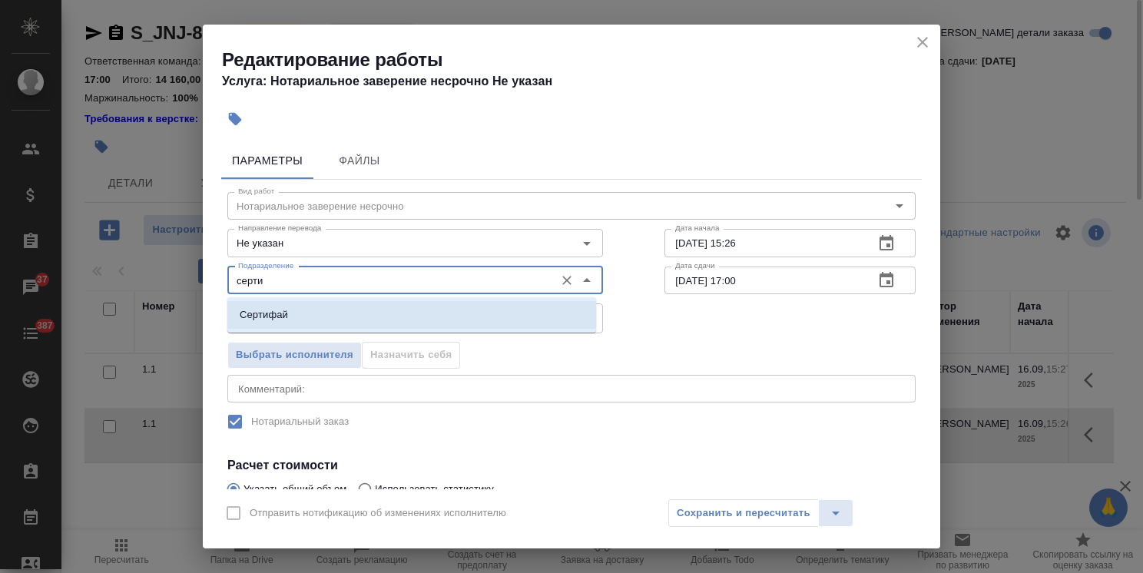
click at [277, 312] on p "Сертифай" at bounding box center [264, 314] width 48 height 15
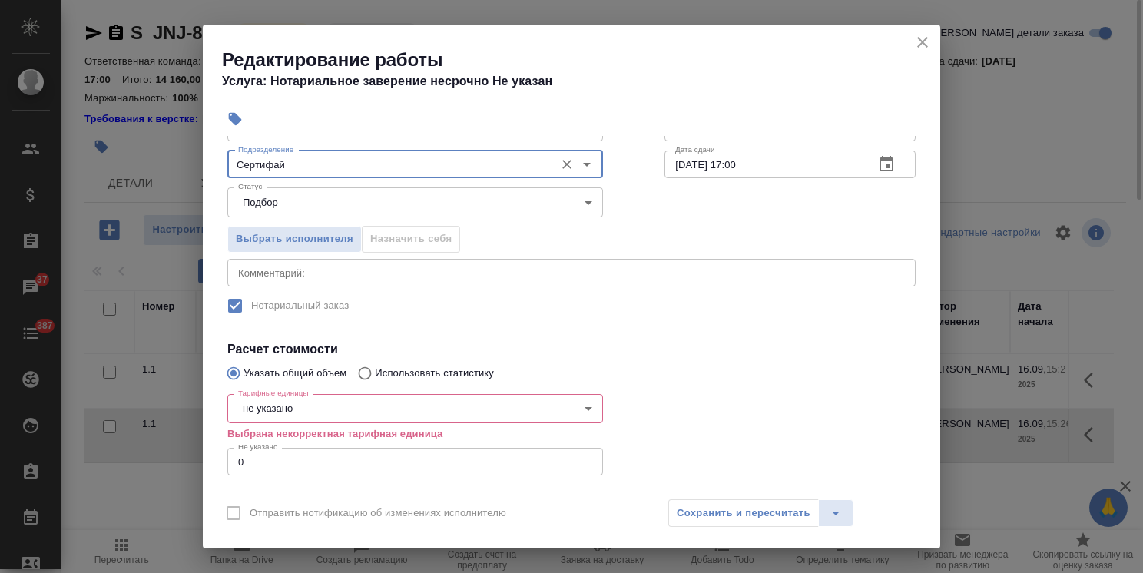
scroll to position [154, 0]
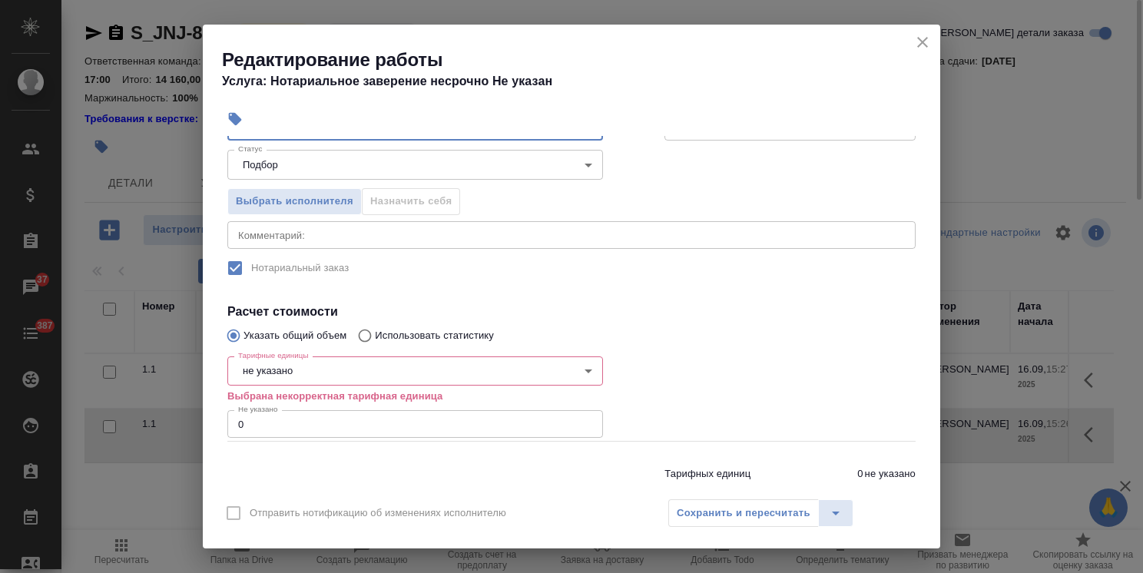
type input "Сертифай"
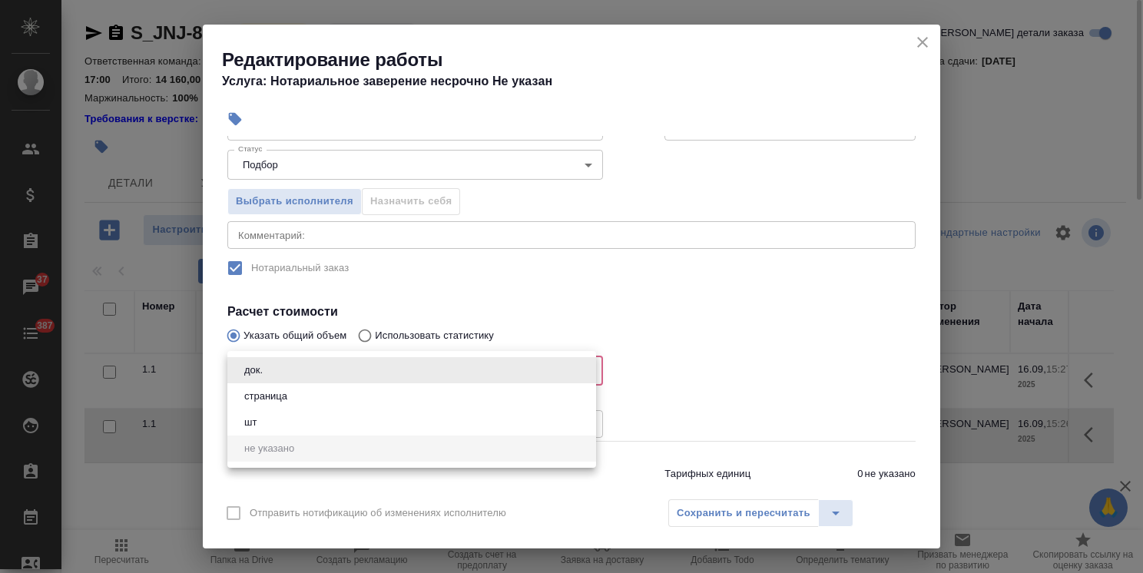
click at [273, 367] on body "🙏 .cls-1 fill:#fff; AWATERA Usmanova Olga Клиенты Спецификации Заказы 37 Чаты 3…" at bounding box center [571, 286] width 1143 height 573
click at [261, 368] on button "док." at bounding box center [254, 370] width 28 height 17
type input "5a8b1489cc6b4906c91bfd8b"
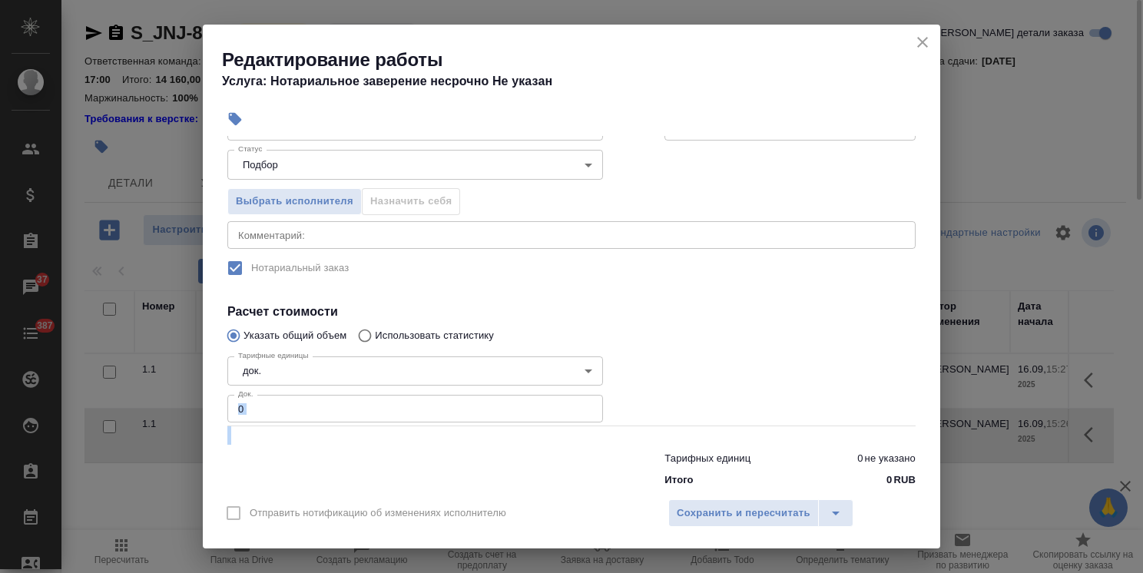
drag, startPoint x: 251, startPoint y: 420, endPoint x: 227, endPoint y: 410, distance: 25.8
click at [227, 410] on div "Вид работ Нотариальное заверение несрочно Вид работ Направление перевода Не ука…" at bounding box center [571, 260] width 701 height 468
click at [251, 414] on input "0" at bounding box center [415, 409] width 376 height 28
drag, startPoint x: 255, startPoint y: 409, endPoint x: 207, endPoint y: 404, distance: 47.8
click at [204, 404] on div "Параметры Файлы Вид работ Нотариальное заверение несрочно Вид работ Направление…" at bounding box center [571, 312] width 737 height 353
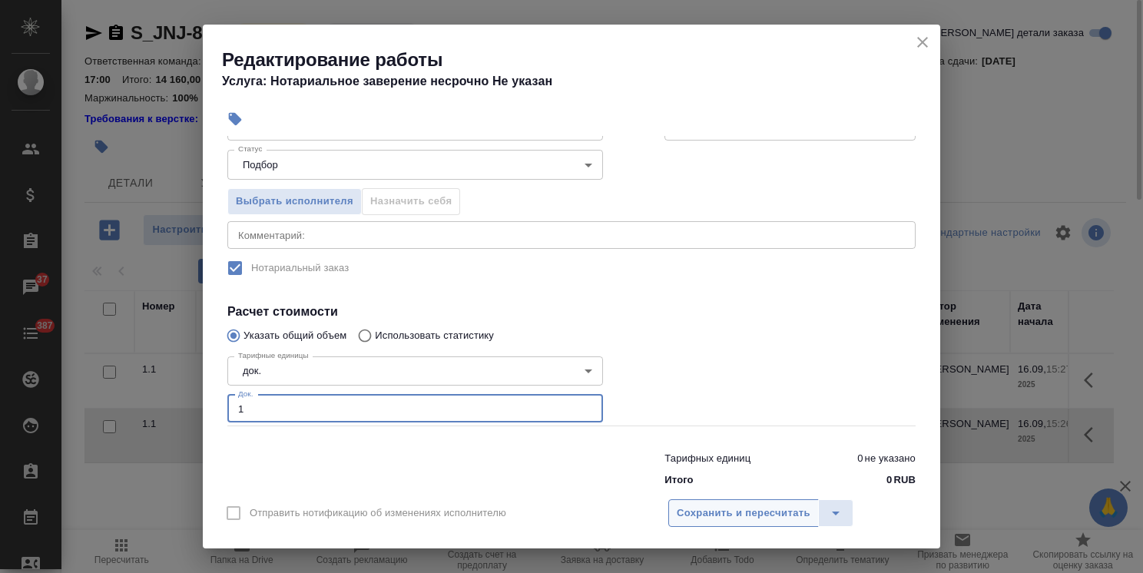
type input "1"
click at [734, 505] on span "Сохранить и пересчитать" at bounding box center [744, 514] width 134 height 18
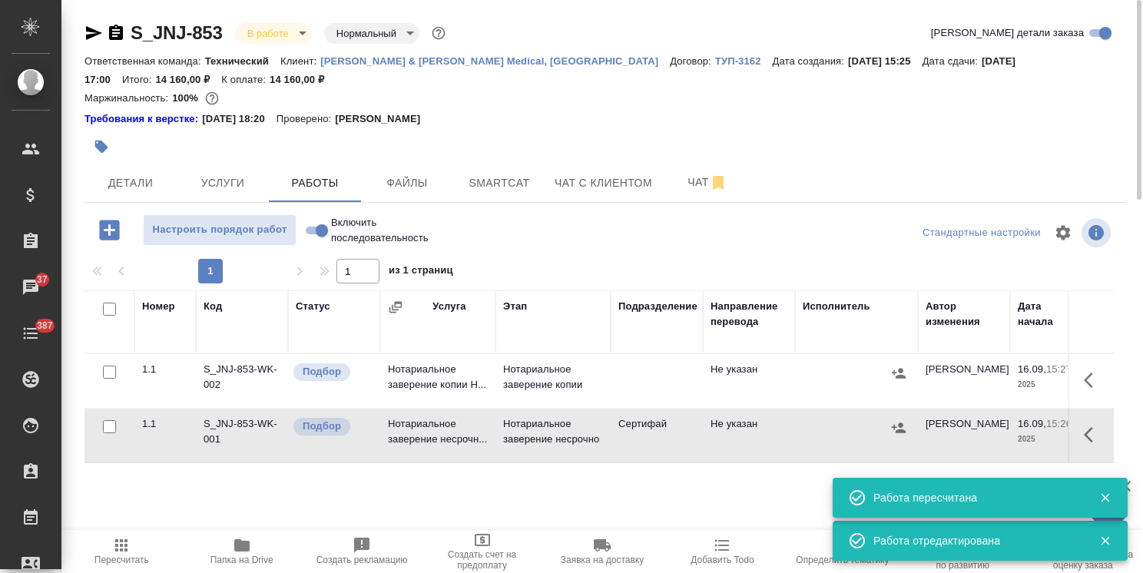
click at [1088, 435] on icon "button" at bounding box center [1093, 435] width 18 height 18
click at [976, 432] on icon "button" at bounding box center [980, 435] width 18 height 18
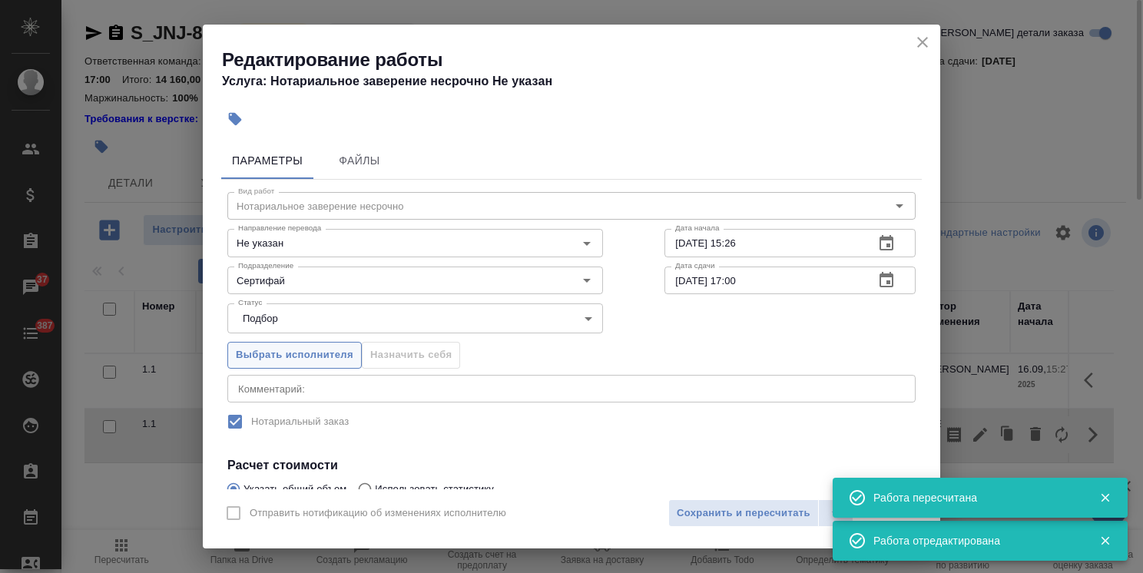
click at [330, 358] on span "Выбрать исполнителя" at bounding box center [295, 355] width 118 height 18
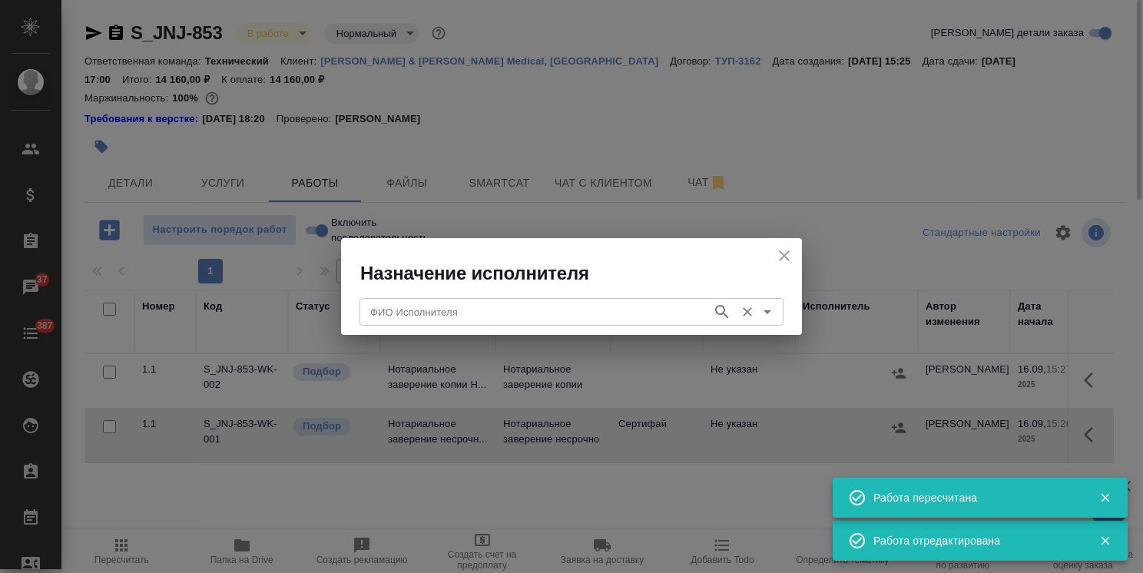
click at [421, 303] on input "ФИО Исполнителя" at bounding box center [534, 312] width 340 height 18
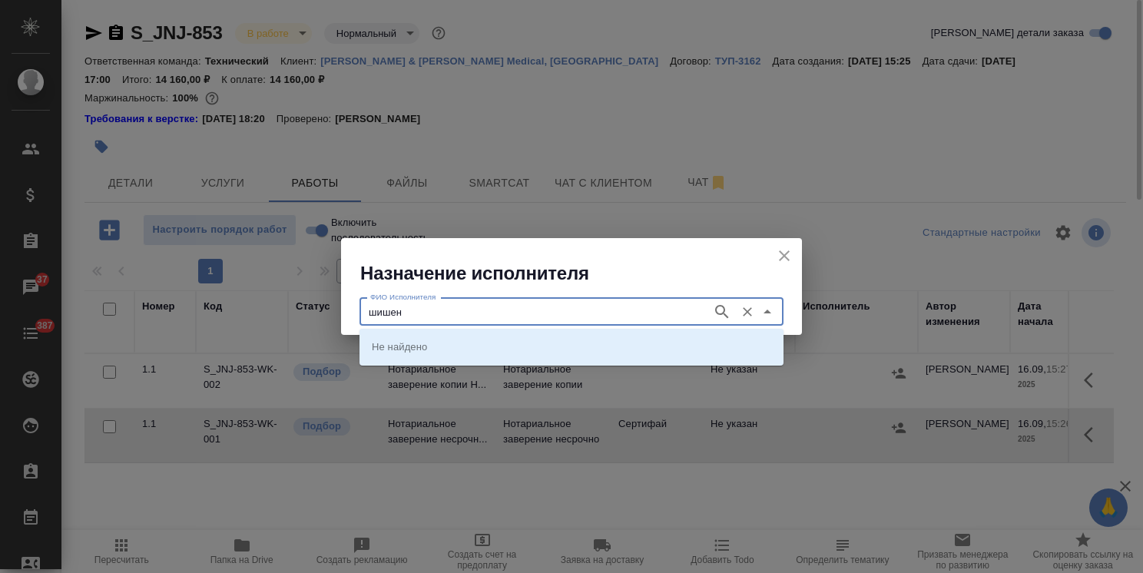
type input "шишен"
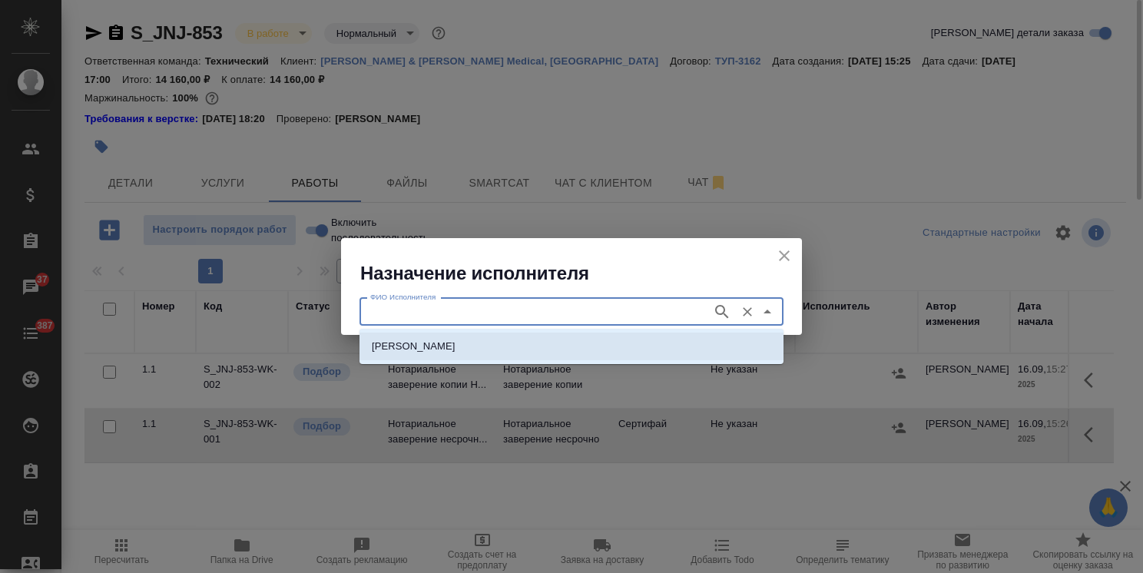
click at [452, 346] on p "НОТАРИУС Шишенков Леонид Васильевич" at bounding box center [414, 346] width 84 height 15
type input "НОТАРИУС Шишенков Леонид Васильевич"
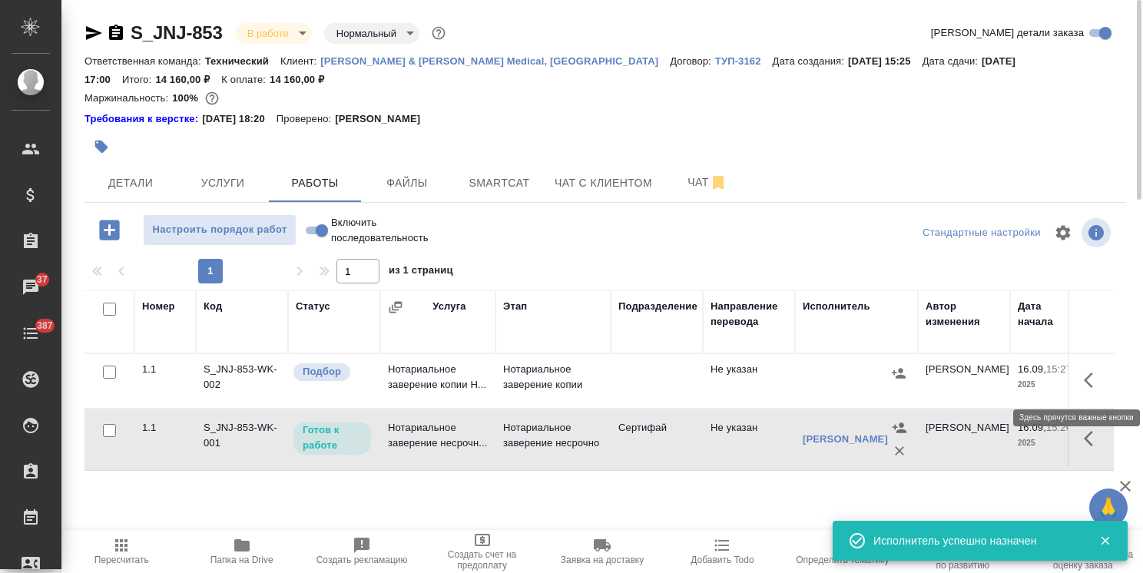
click at [1088, 383] on icon "button" at bounding box center [1088, 380] width 9 height 15
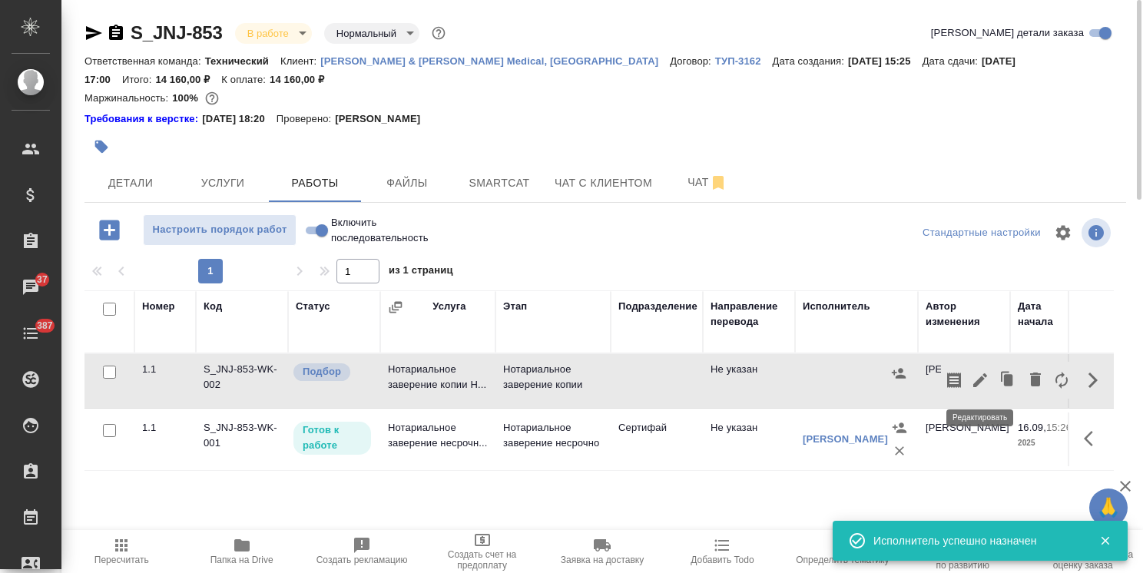
click at [982, 376] on icon "button" at bounding box center [980, 380] width 14 height 14
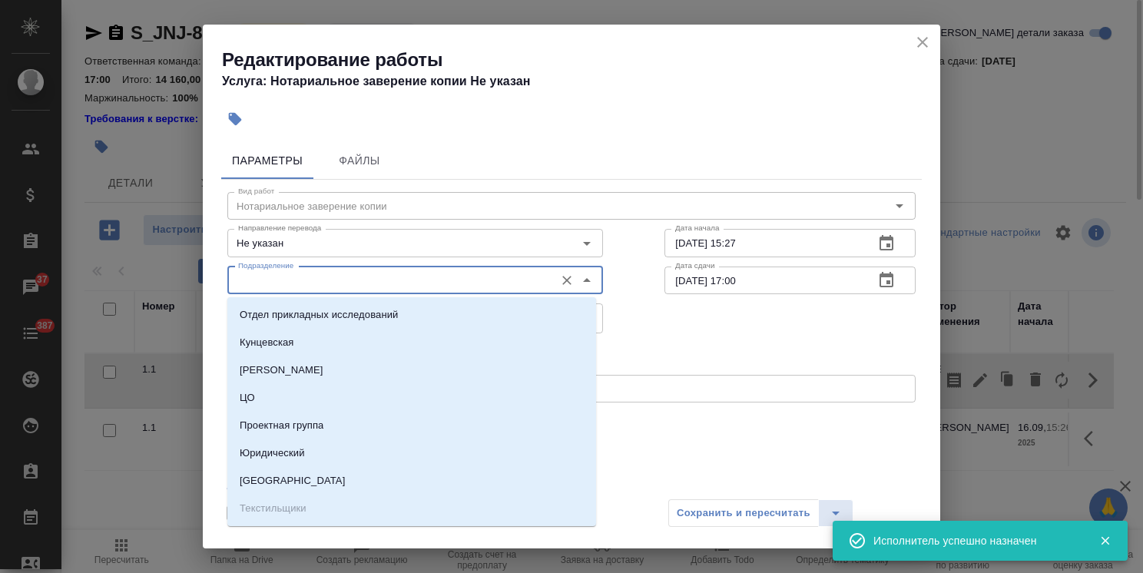
click at [318, 278] on input "Подразделение" at bounding box center [389, 280] width 315 height 18
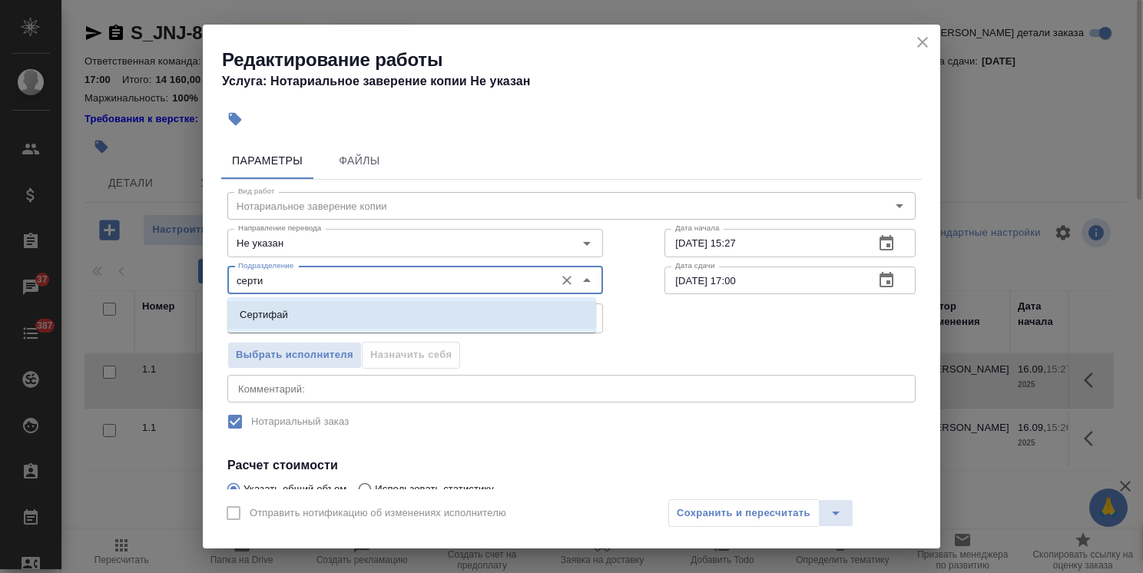
click at [322, 312] on li "Сертифай" at bounding box center [411, 315] width 369 height 28
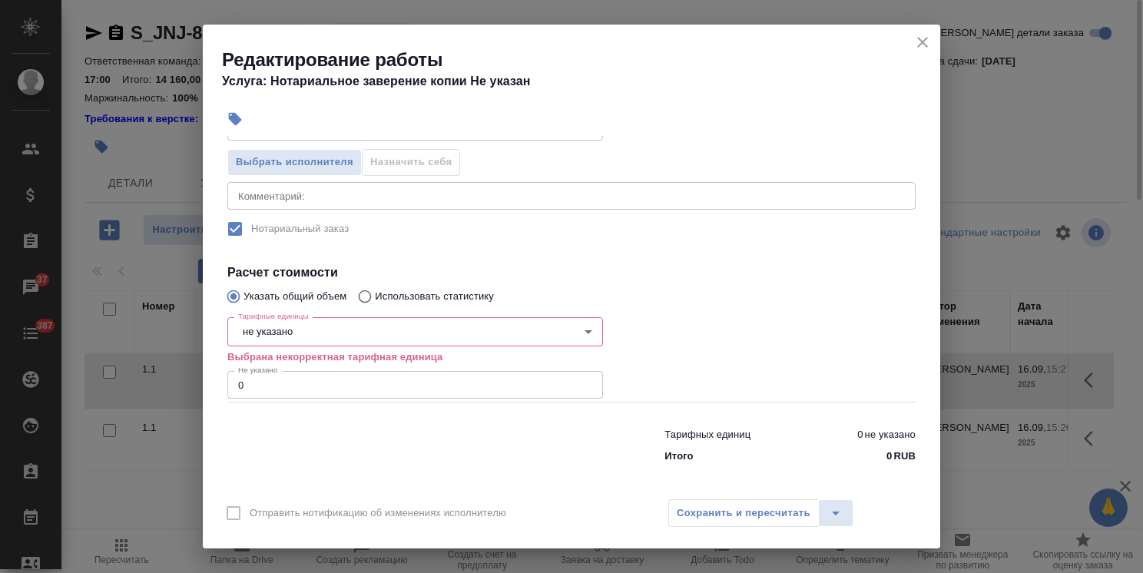
scroll to position [197, 0]
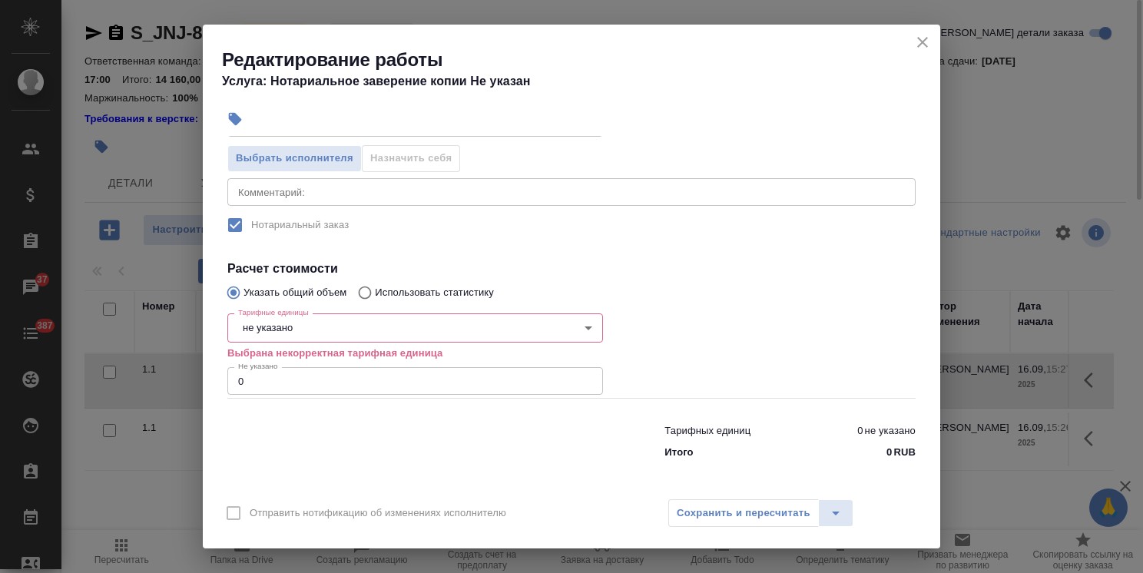
type input "Сертифай"
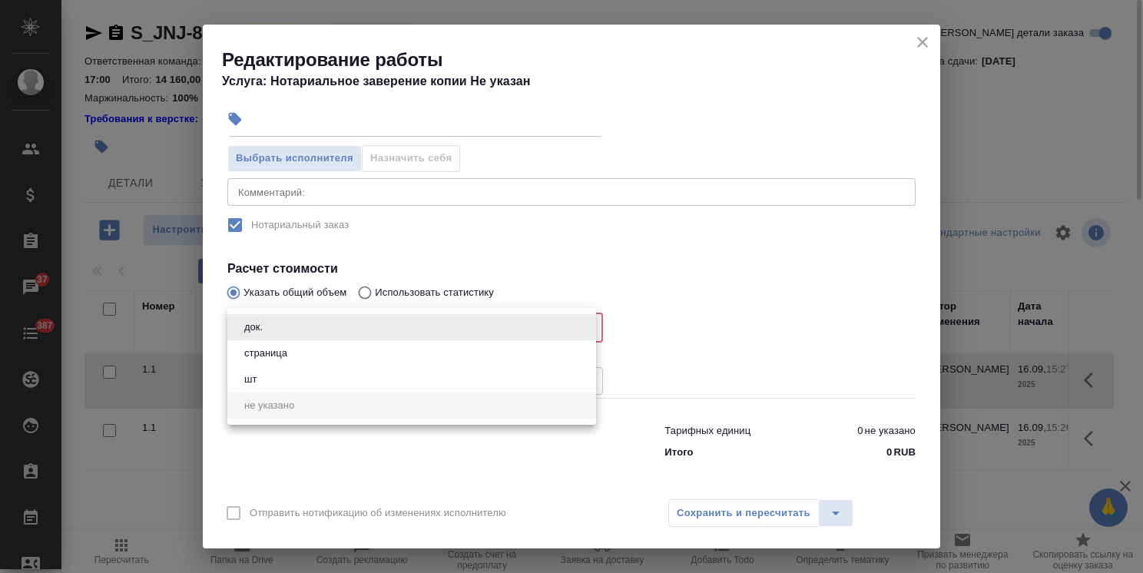
click at [283, 334] on body "🙏 .cls-1 fill:#fff; AWATERA Usmanova Olga Клиенты Спецификации Заказы 37 Чаты 3…" at bounding box center [571, 286] width 1143 height 573
click at [277, 352] on button "страница" at bounding box center [266, 353] width 52 height 17
type input "5a8b1489cc6b4906c91bfdb2"
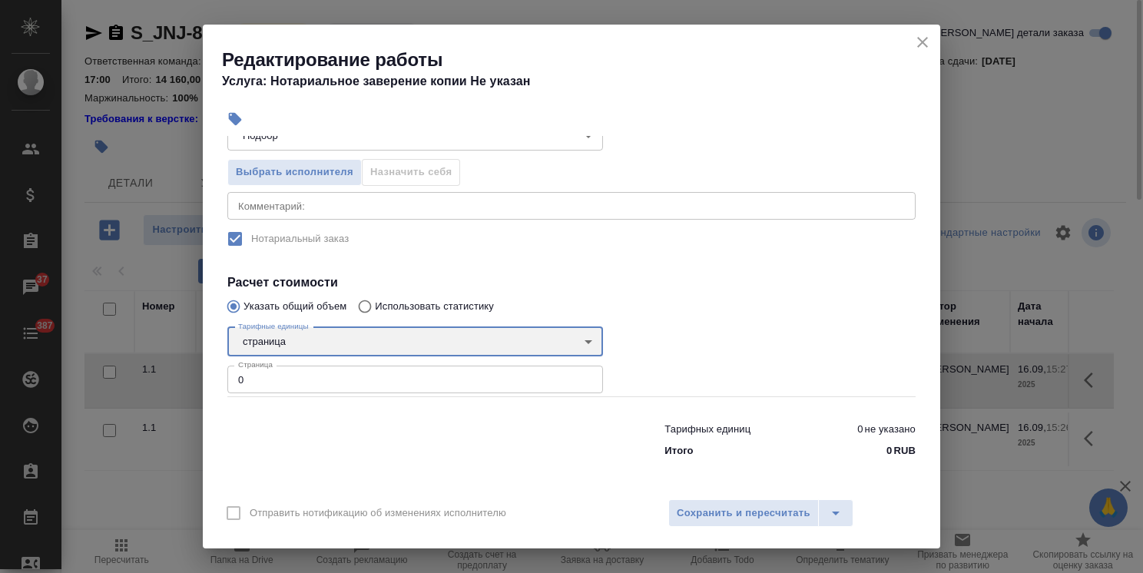
scroll to position [181, 0]
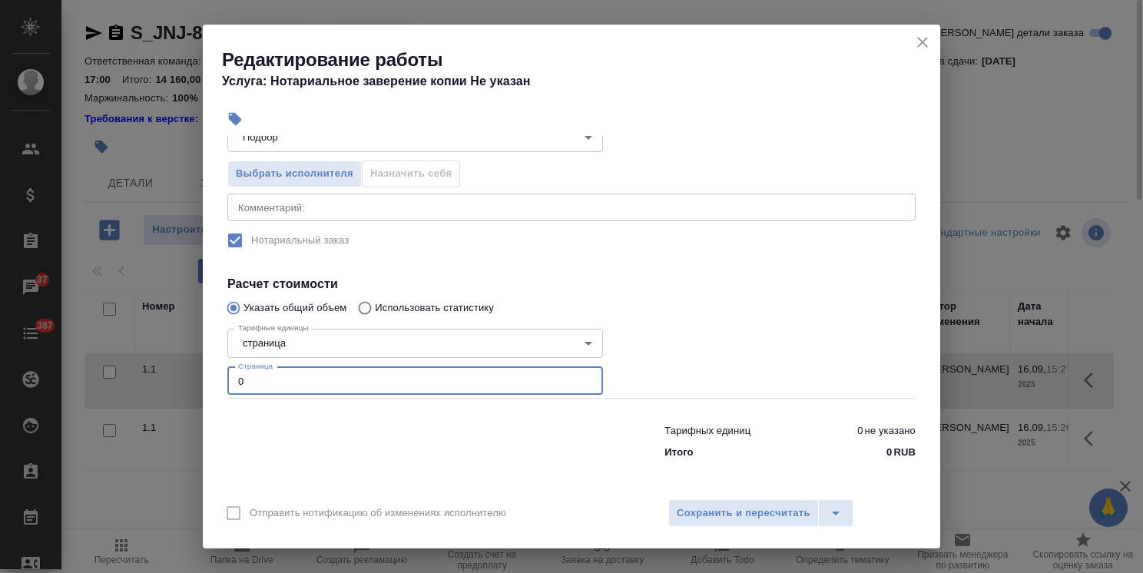
drag, startPoint x: 253, startPoint y: 381, endPoint x: 162, endPoint y: 372, distance: 91.9
click at [172, 376] on div "Редактирование работы Услуга: Нотариальное заверение копии Не указан Параметры …" at bounding box center [571, 286] width 1143 height 573
type input "56"
click at [761, 502] on button "Сохранить и пересчитать" at bounding box center [743, 513] width 151 height 28
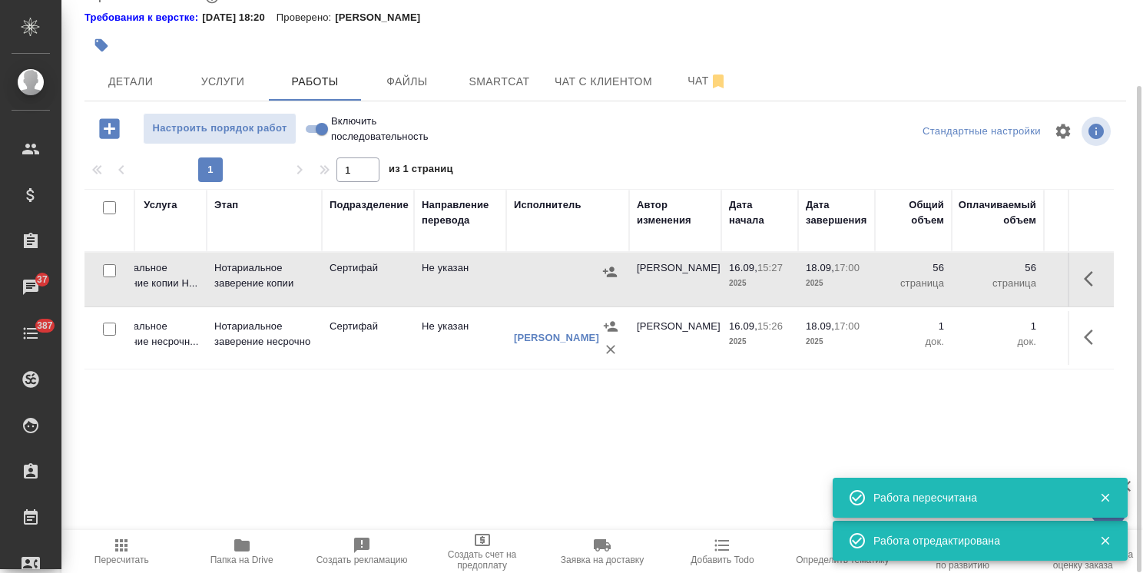
scroll to position [0, 59]
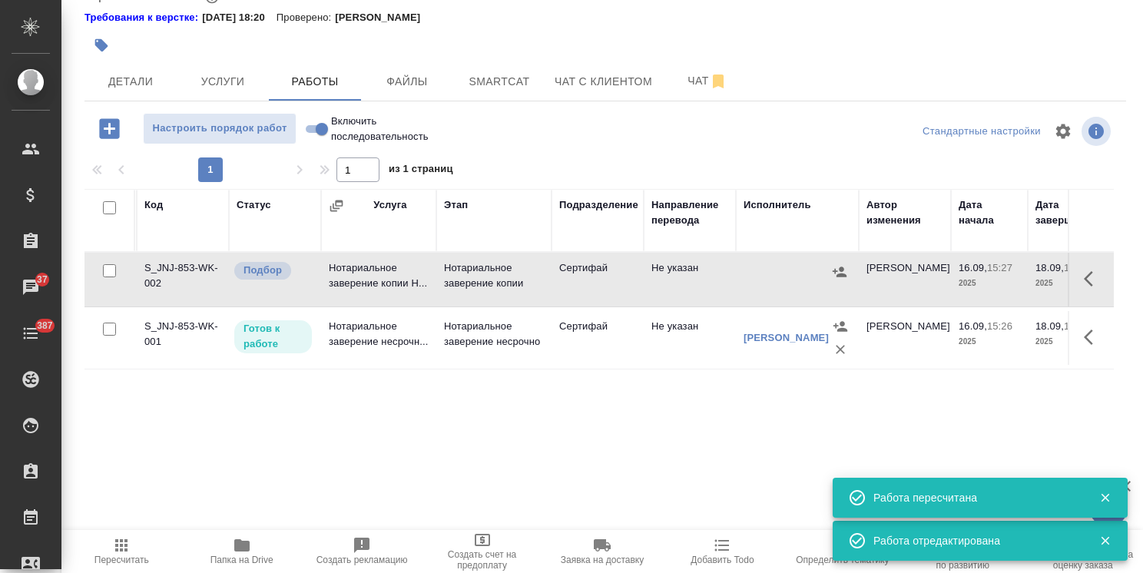
click at [1097, 279] on icon "button" at bounding box center [1093, 279] width 18 height 18
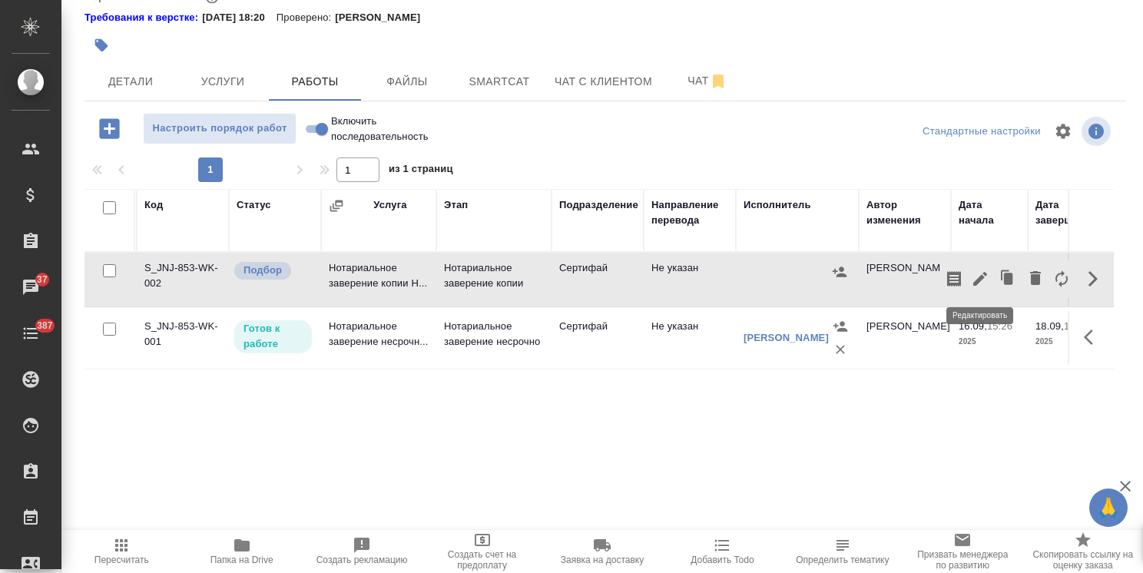
click at [985, 275] on icon "button" at bounding box center [980, 279] width 18 height 18
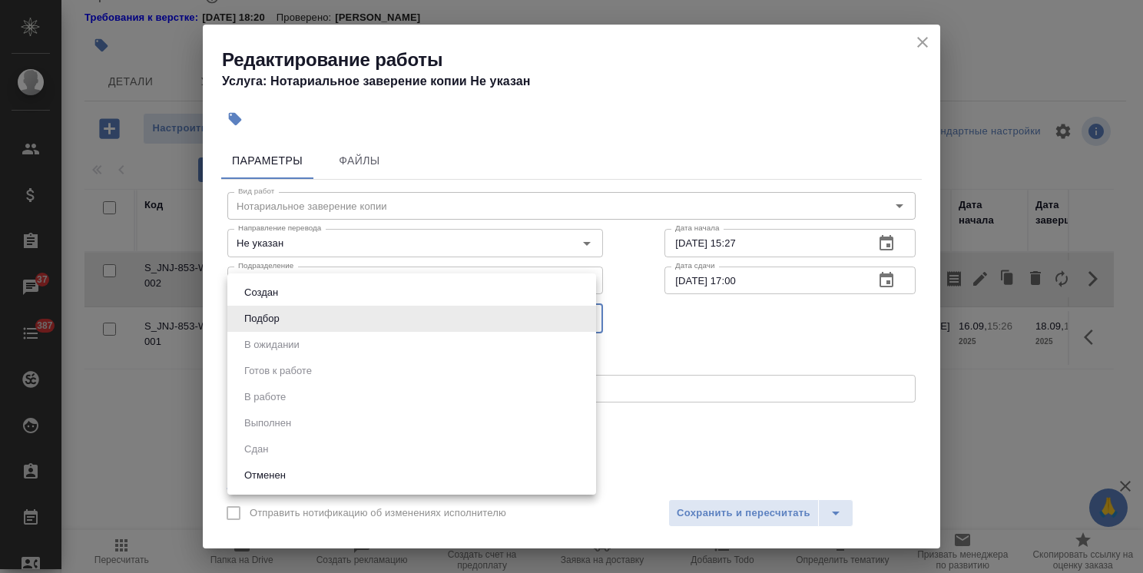
click at [288, 315] on body "🙏 .cls-1 fill:#fff; AWATERA Usmanova Olga Клиенты Спецификации Заказы 37 Чаты 3…" at bounding box center [571, 286] width 1143 height 573
click at [811, 416] on div at bounding box center [571, 286] width 1143 height 573
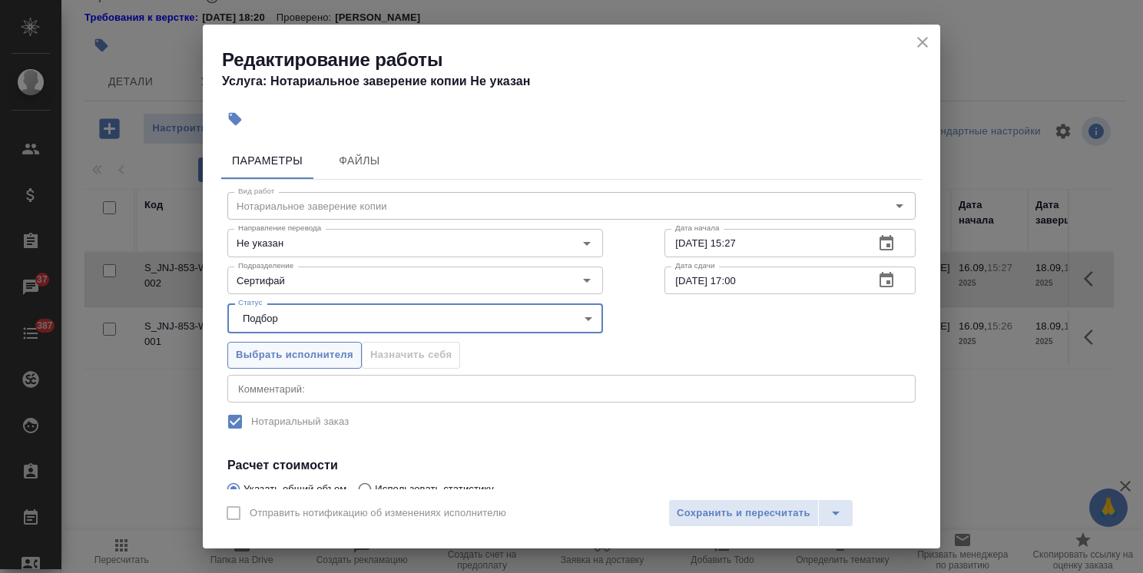
click at [348, 355] on span "Выбрать исполнителя" at bounding box center [295, 355] width 118 height 18
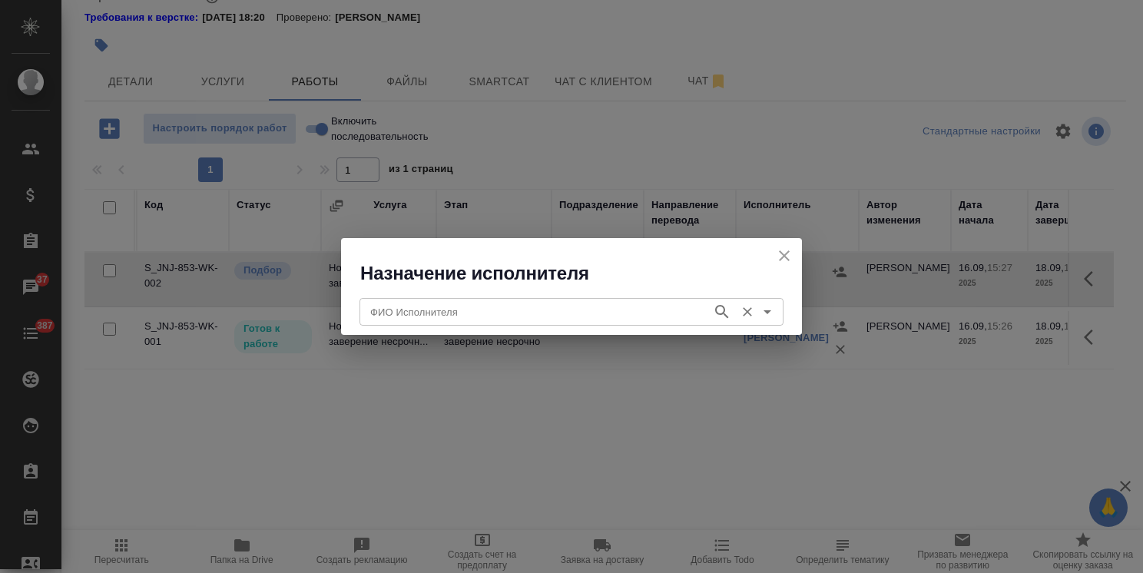
click at [406, 311] on input "ФИО Исполнителя" at bounding box center [534, 312] width 340 height 18
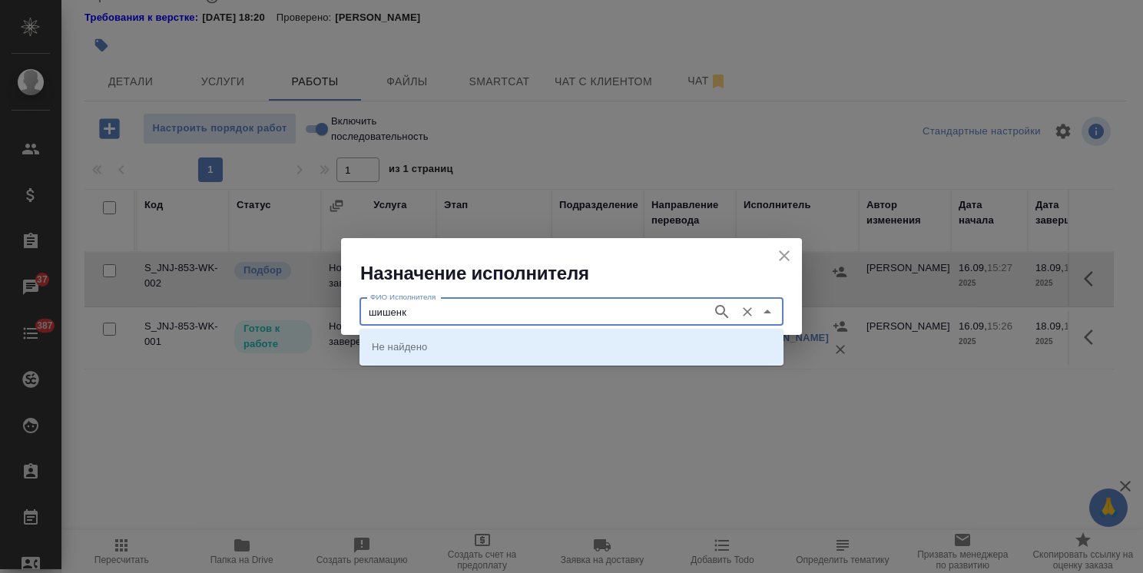
type input "шишенк"
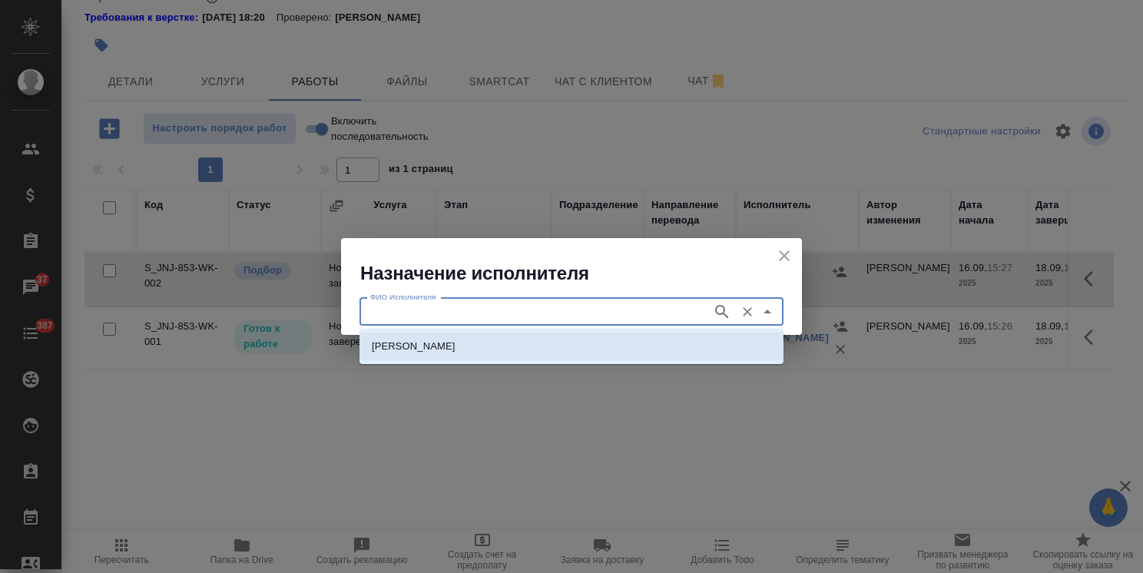
click at [434, 337] on li "НОТАРИУС Шишенков Леонид Васильевич" at bounding box center [571, 347] width 424 height 28
type input "НОТАРИУС Шишенков Леонид Васильевич"
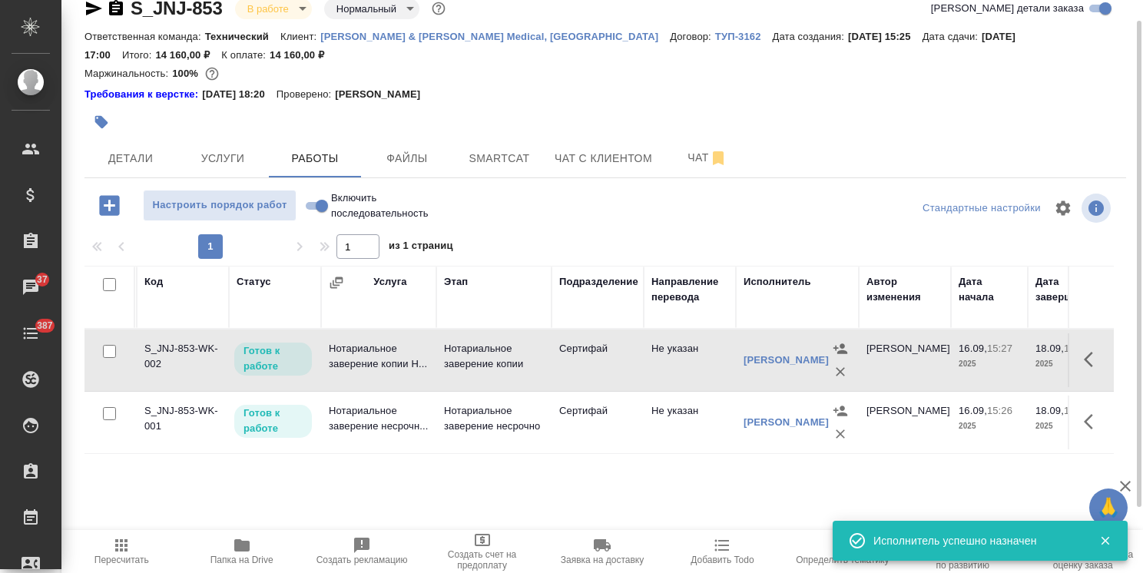
scroll to position [0, 0]
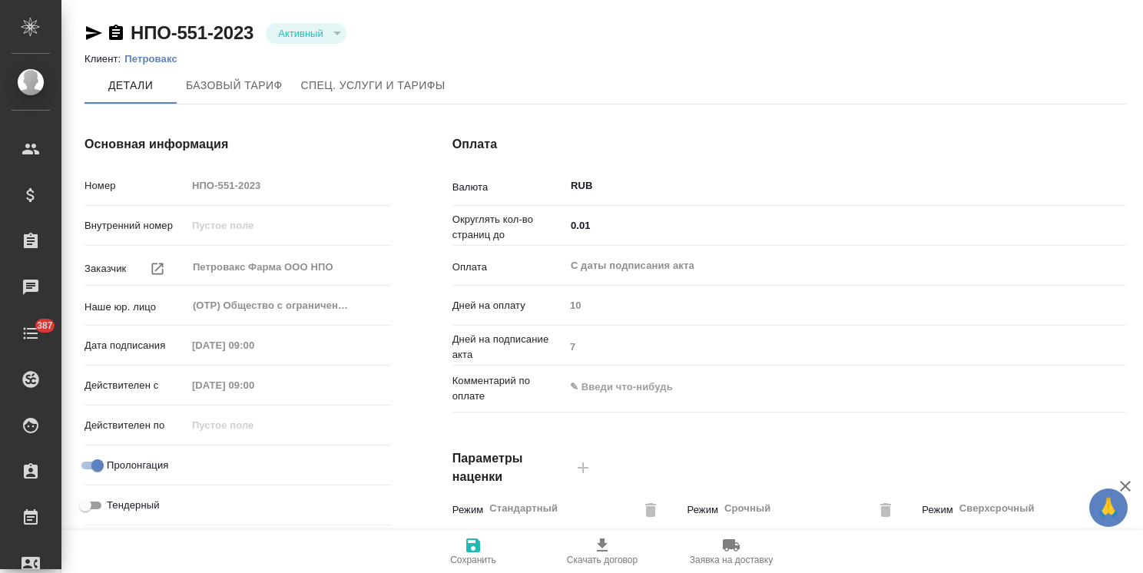
type input "912 - [PERSON_NAME], Петровакс, Селджен"
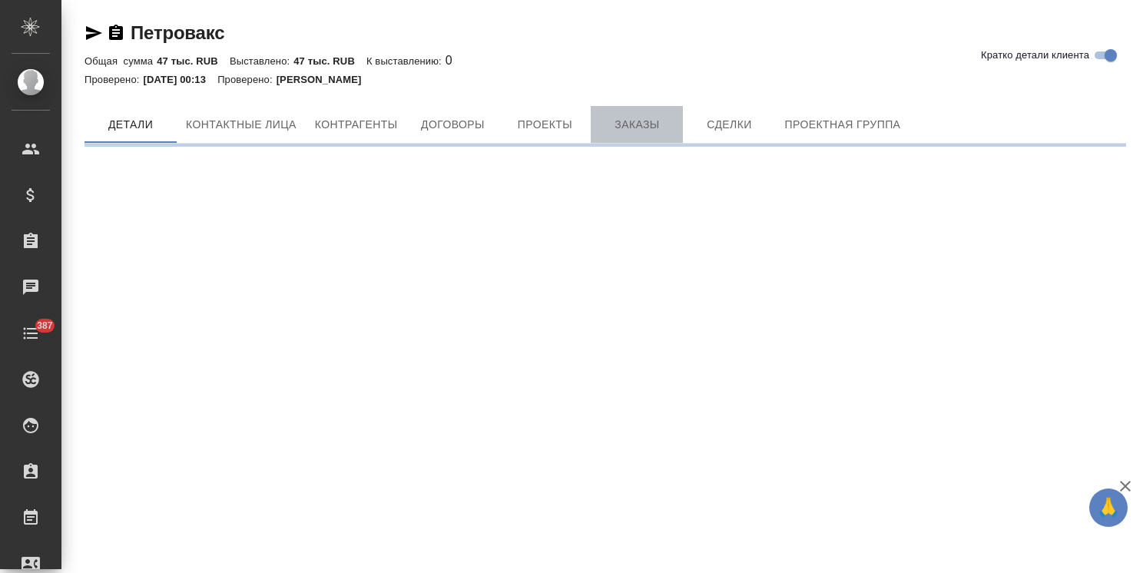
click at [630, 122] on span "Заказы" at bounding box center [637, 124] width 74 height 19
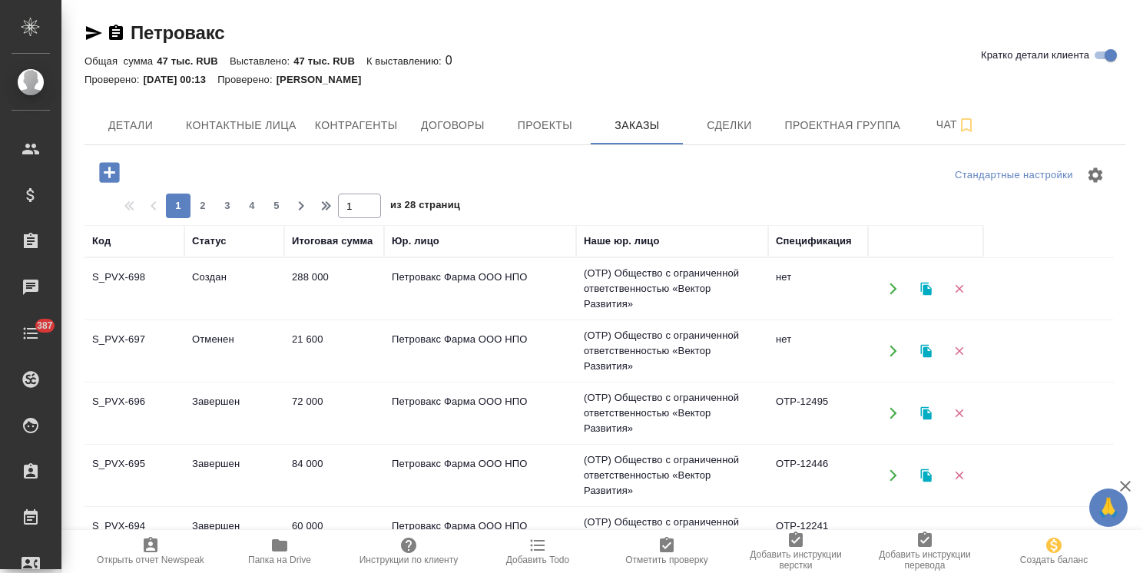
click at [153, 413] on td "S_PVX-696" at bounding box center [134, 413] width 100 height 54
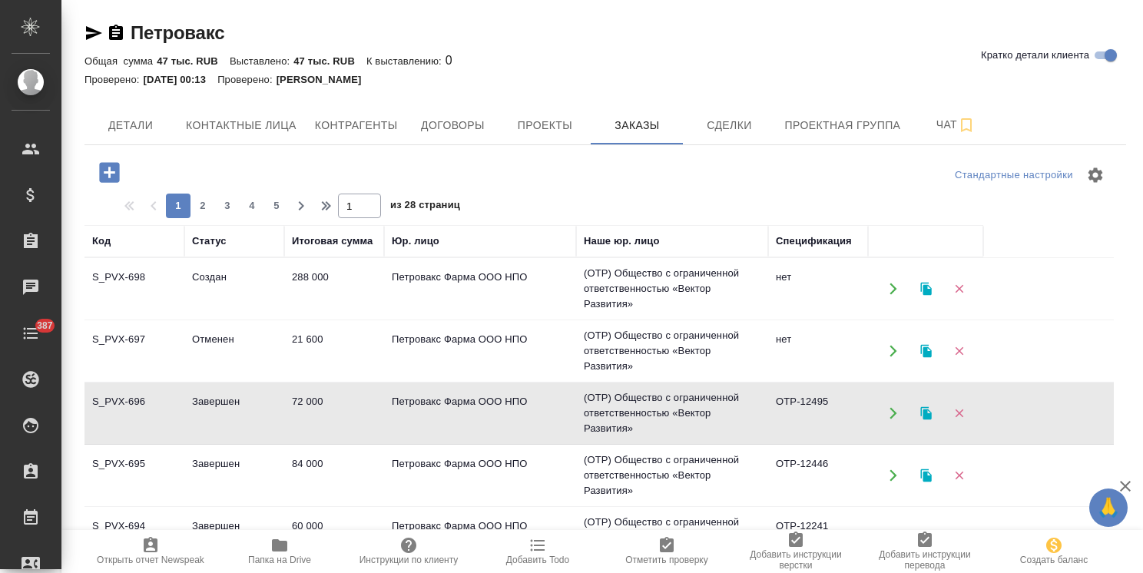
click at [153, 413] on td "S_PVX-696" at bounding box center [134, 413] width 100 height 54
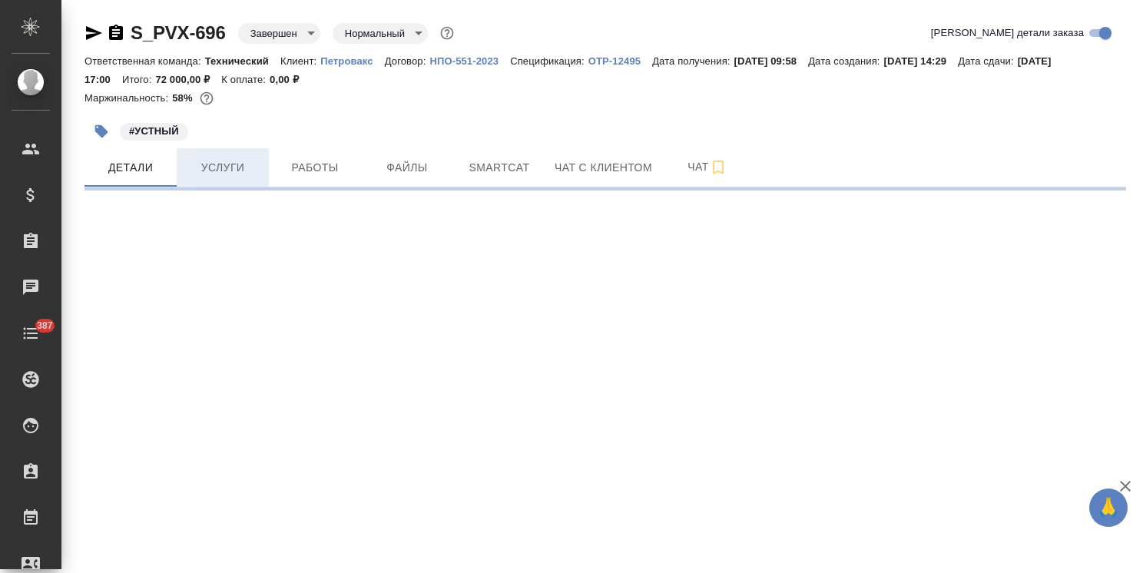
click at [239, 175] on span "Услуги" at bounding box center [223, 167] width 74 height 19
select select "RU"
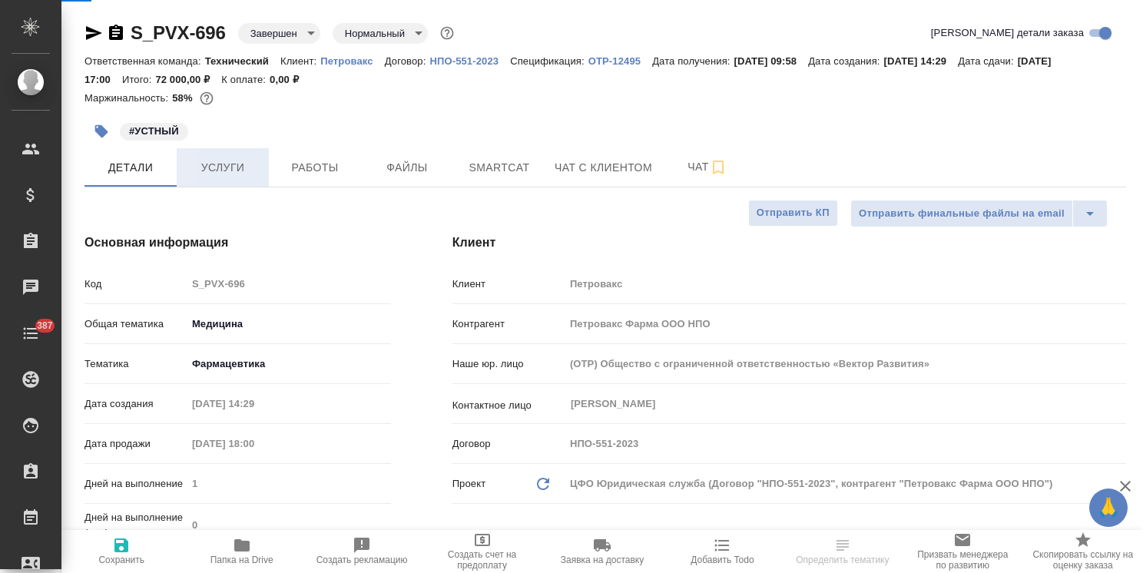
type textarea "x"
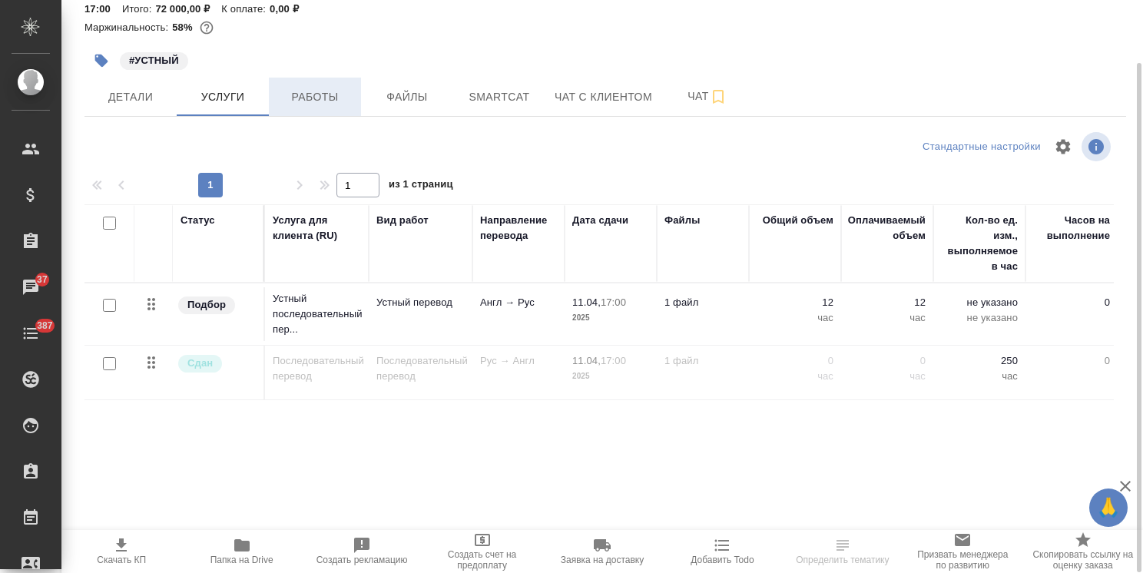
click at [324, 95] on span "Работы" at bounding box center [315, 97] width 74 height 19
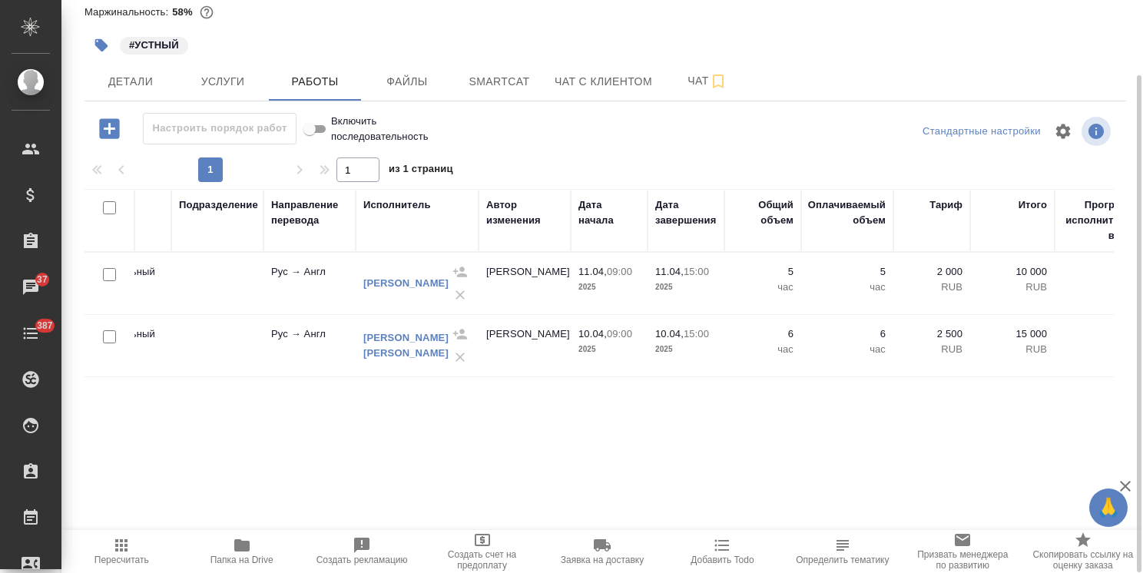
scroll to position [0, 375]
click at [230, 81] on span "Услуги" at bounding box center [223, 81] width 74 height 19
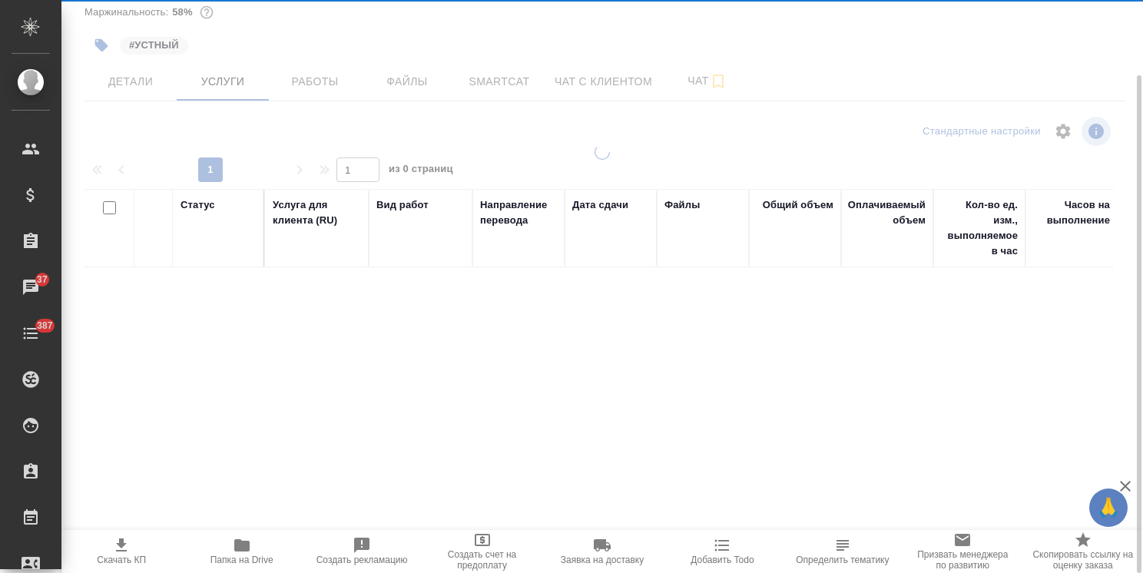
scroll to position [86, 0]
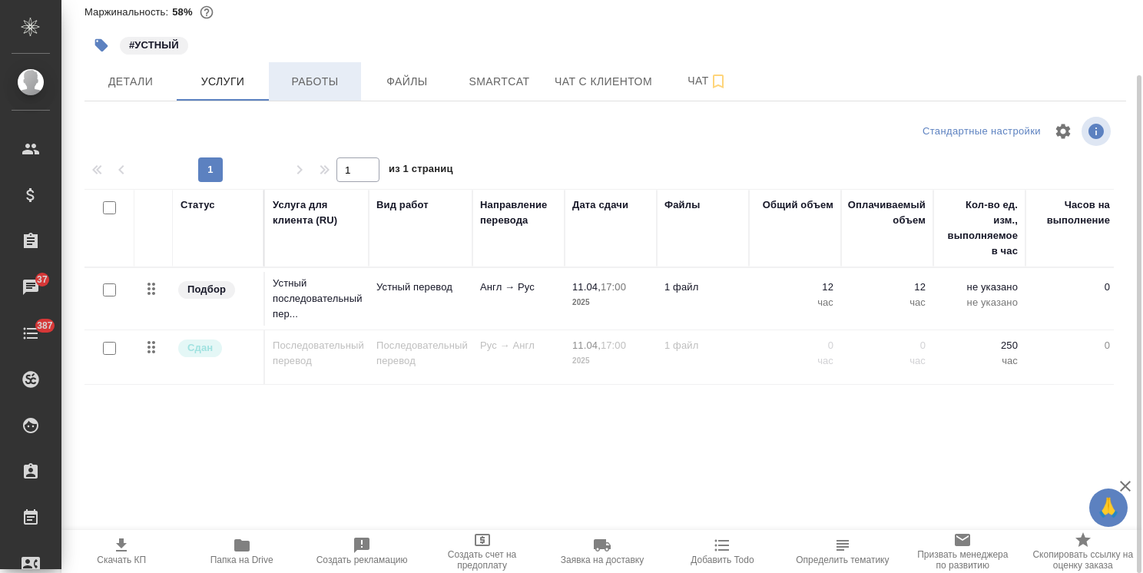
click at [314, 73] on span "Работы" at bounding box center [315, 81] width 74 height 19
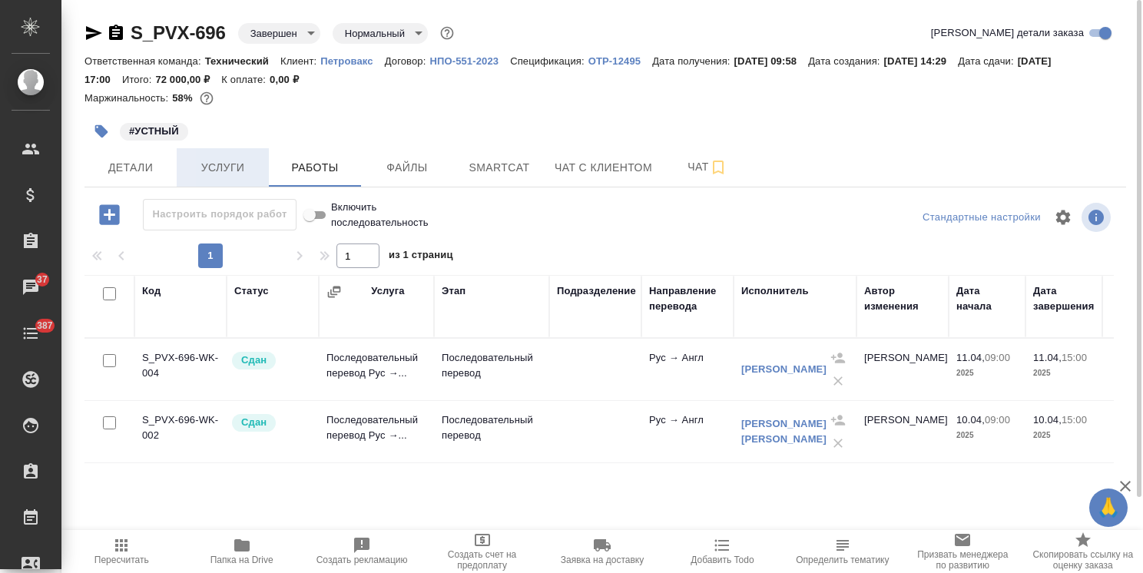
click at [233, 159] on span "Услуги" at bounding box center [223, 167] width 74 height 19
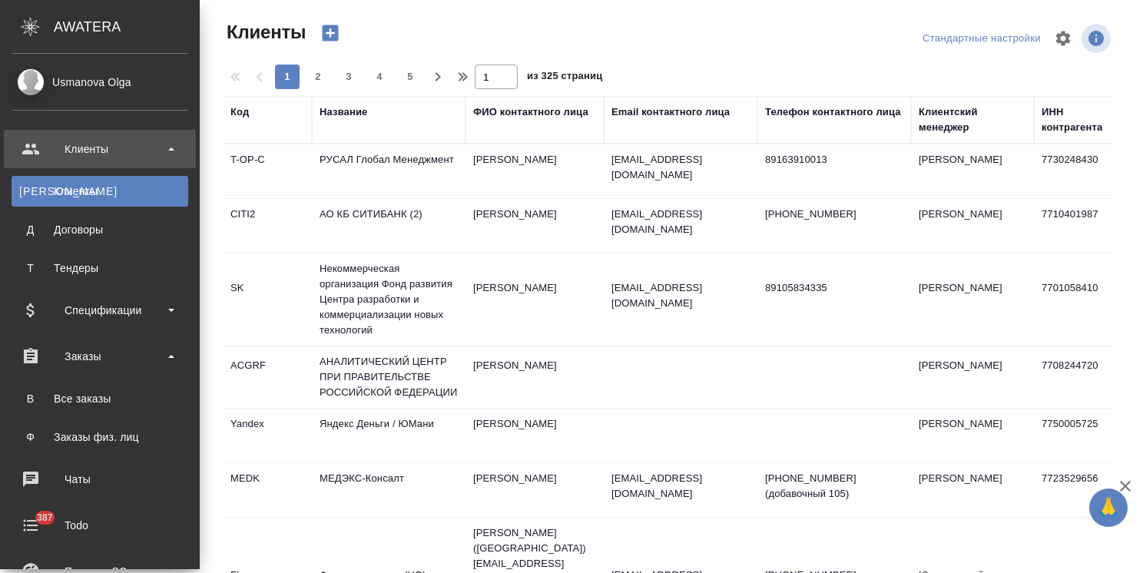
select select "RU"
click at [95, 389] on link "В Все заказы" at bounding box center [100, 398] width 177 height 31
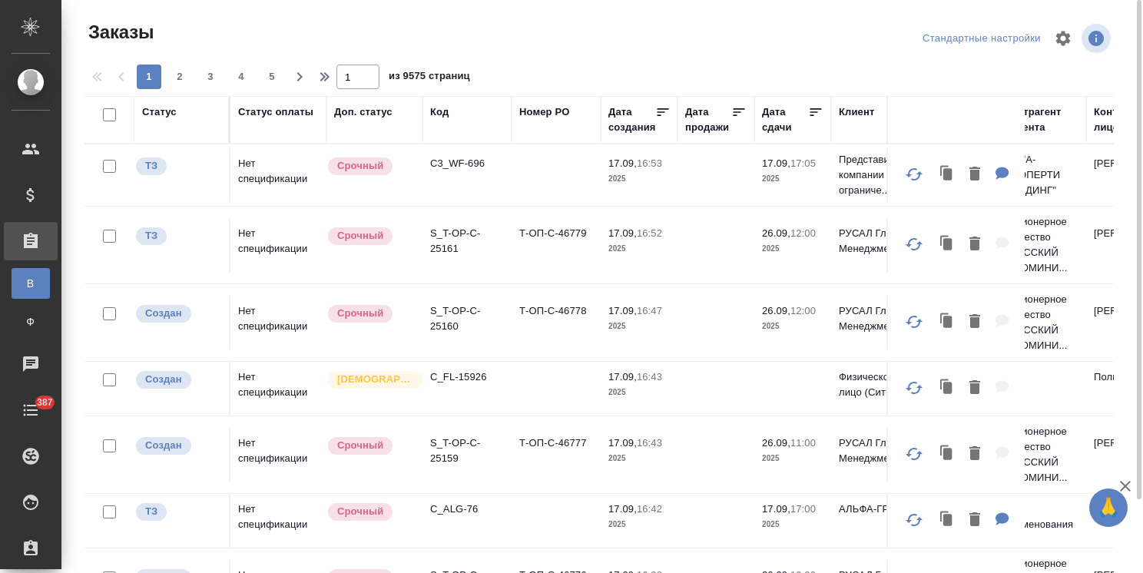
click at [445, 115] on div "Код" at bounding box center [439, 111] width 18 height 15
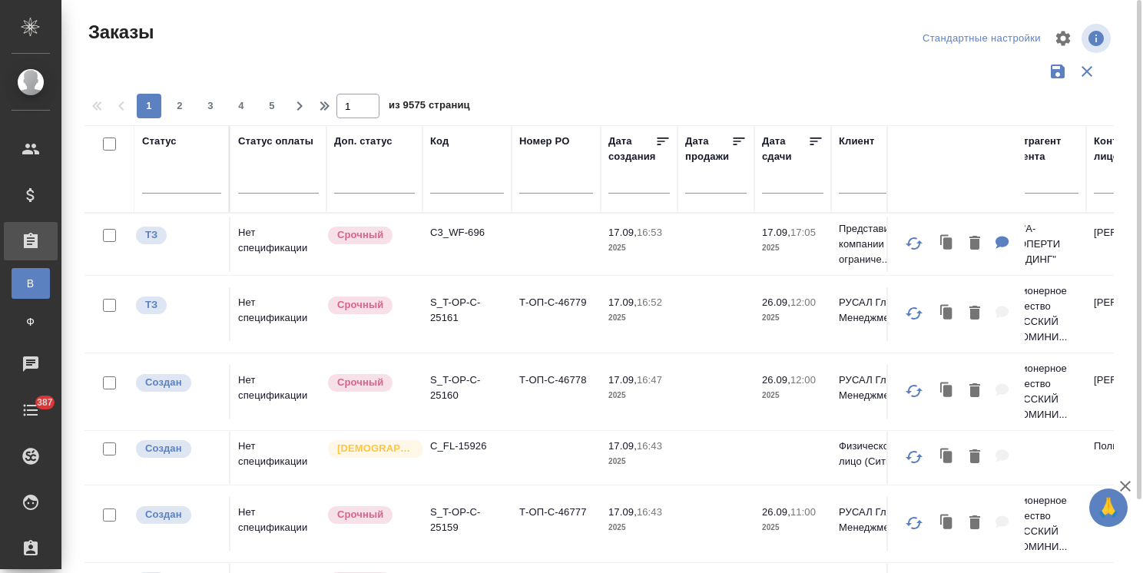
click at [449, 182] on input "text" at bounding box center [467, 183] width 74 height 19
paste input "S_SKF-435"
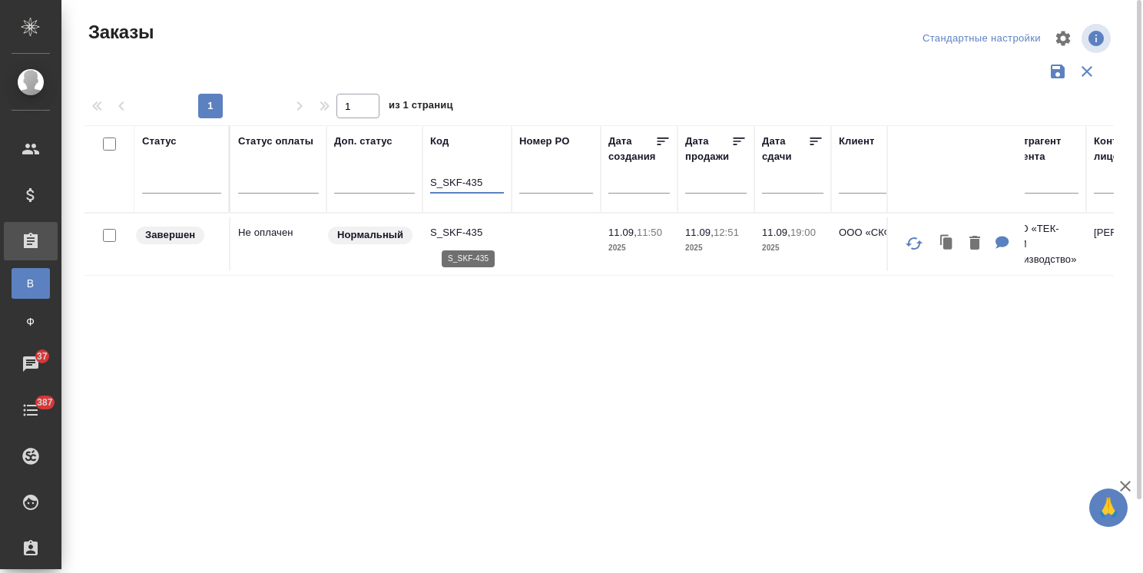
type input "S_SKF-435"
click at [464, 229] on p "S_SKF-435" at bounding box center [467, 232] width 74 height 15
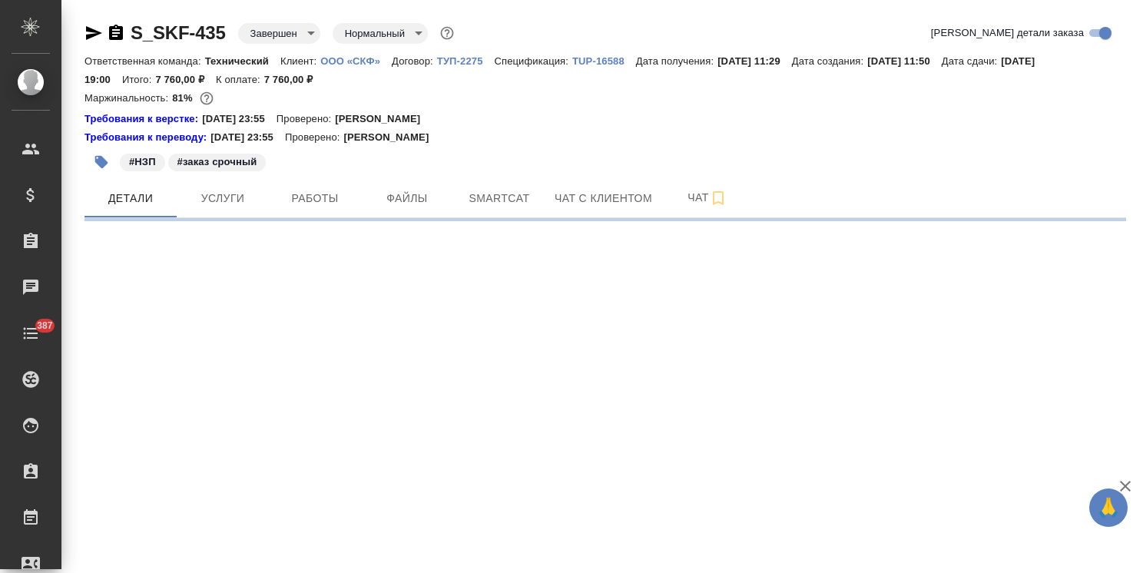
select select "RU"
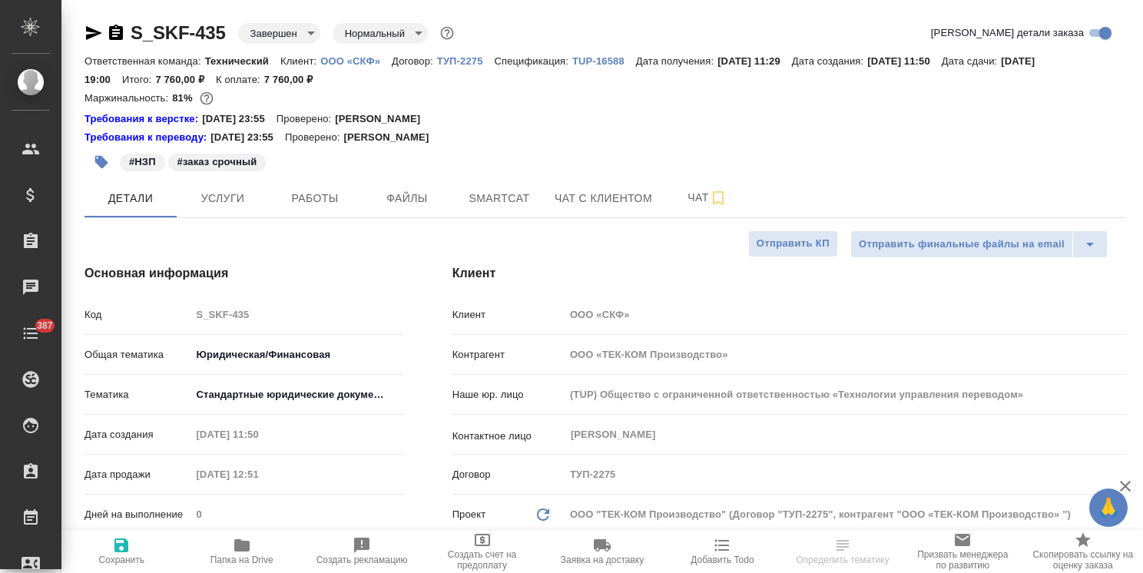
type textarea "x"
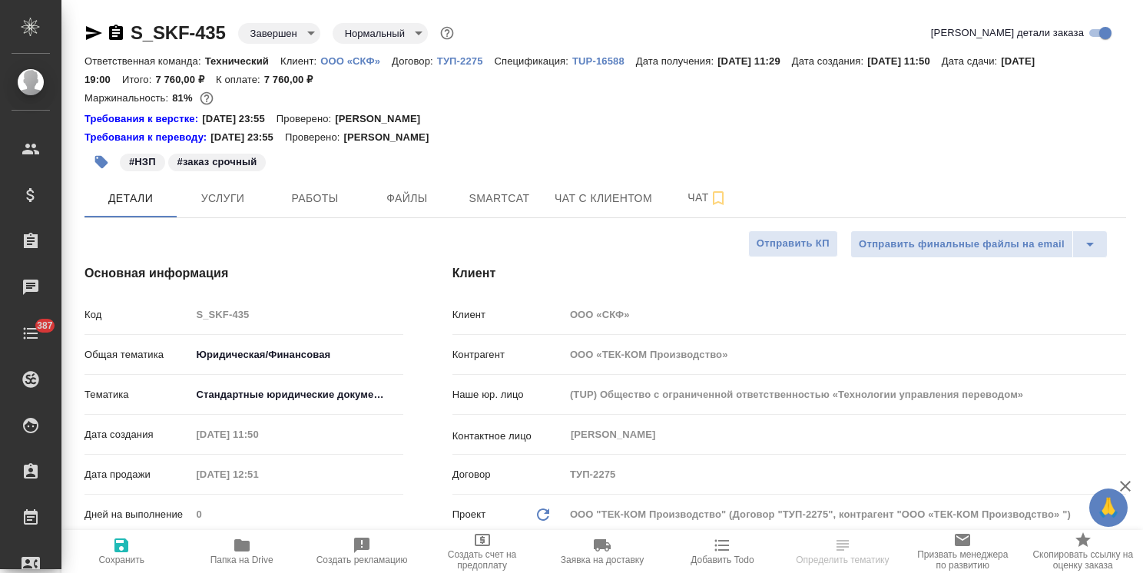
type textarea "x"
click at [304, 206] on span "Работы" at bounding box center [315, 198] width 74 height 19
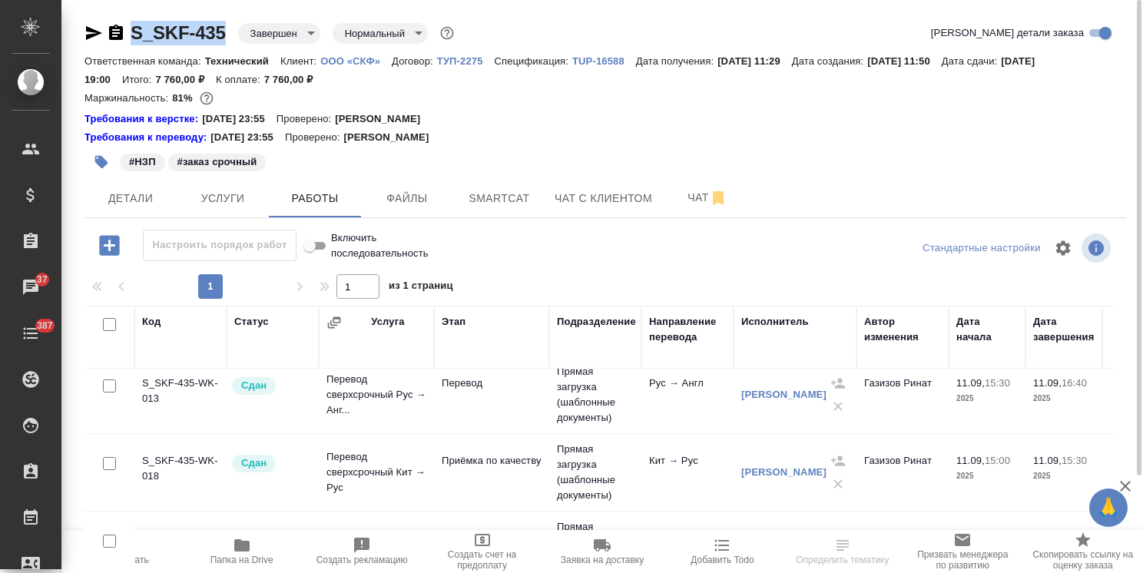
drag, startPoint x: 227, startPoint y: 12, endPoint x: 98, endPoint y: 2, distance: 129.4
click at [117, 18] on div "S_SKF-435 Завершен closed Нормальный normal Кратко детали заказа Ответственная …" at bounding box center [605, 345] width 1058 height 691
copy link "S_SKF-435"
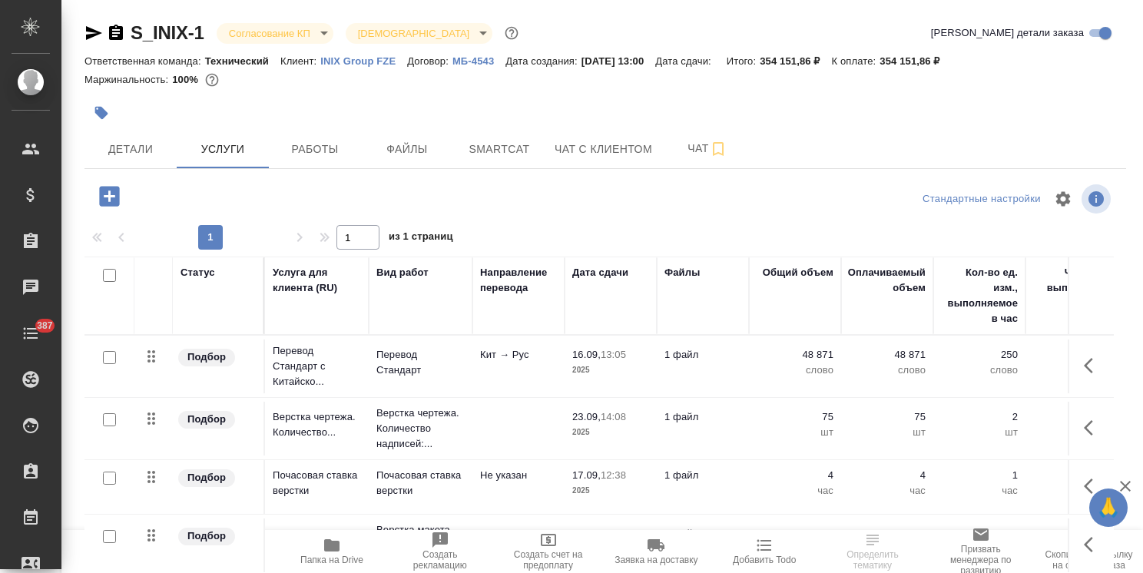
scroll to position [52, 0]
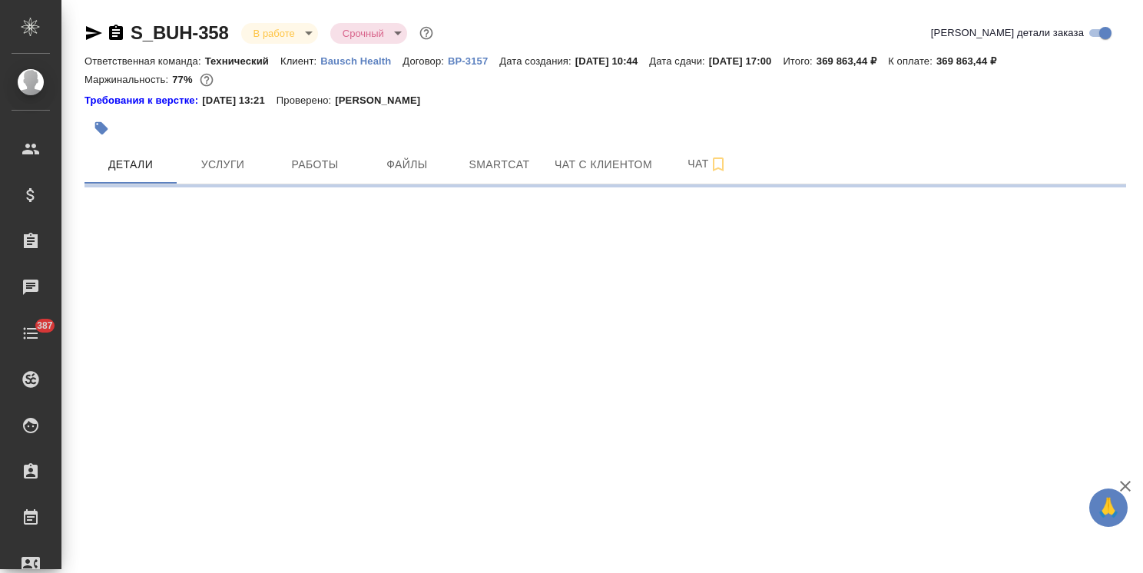
select select "RU"
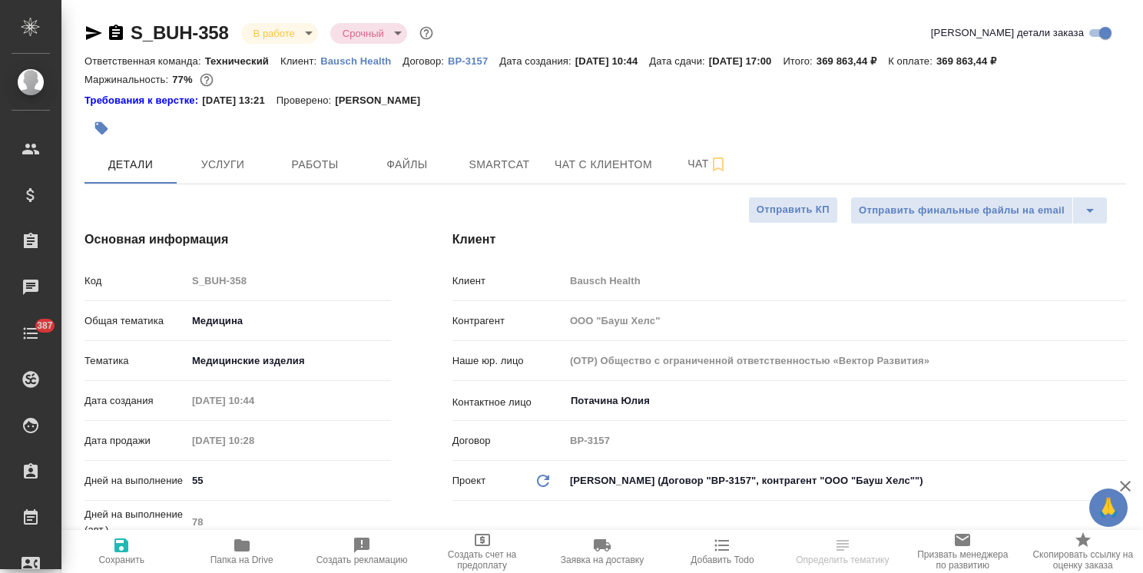
type textarea "x"
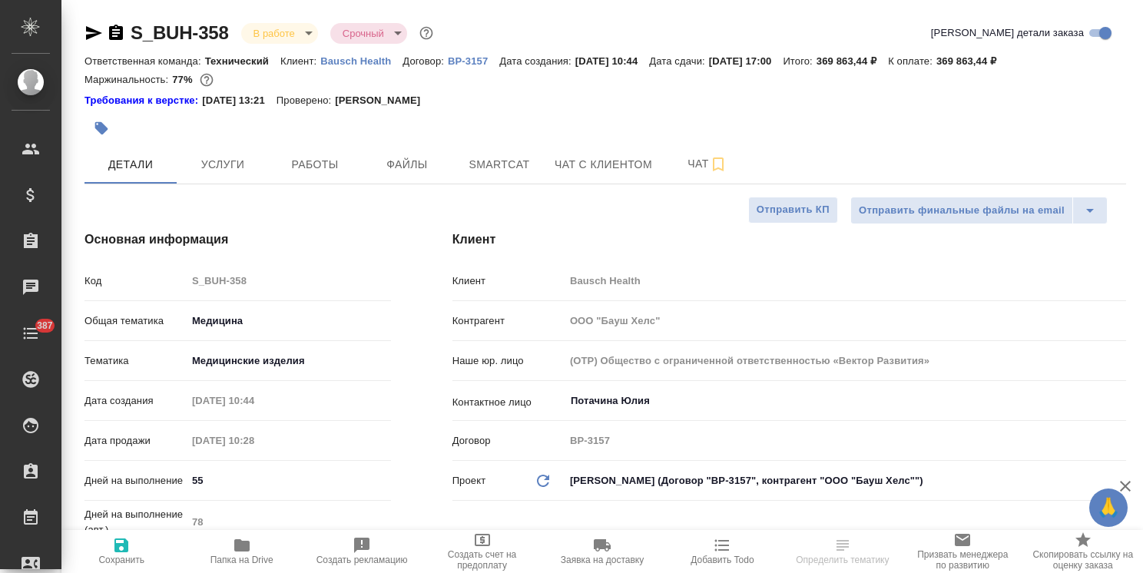
type textarea "x"
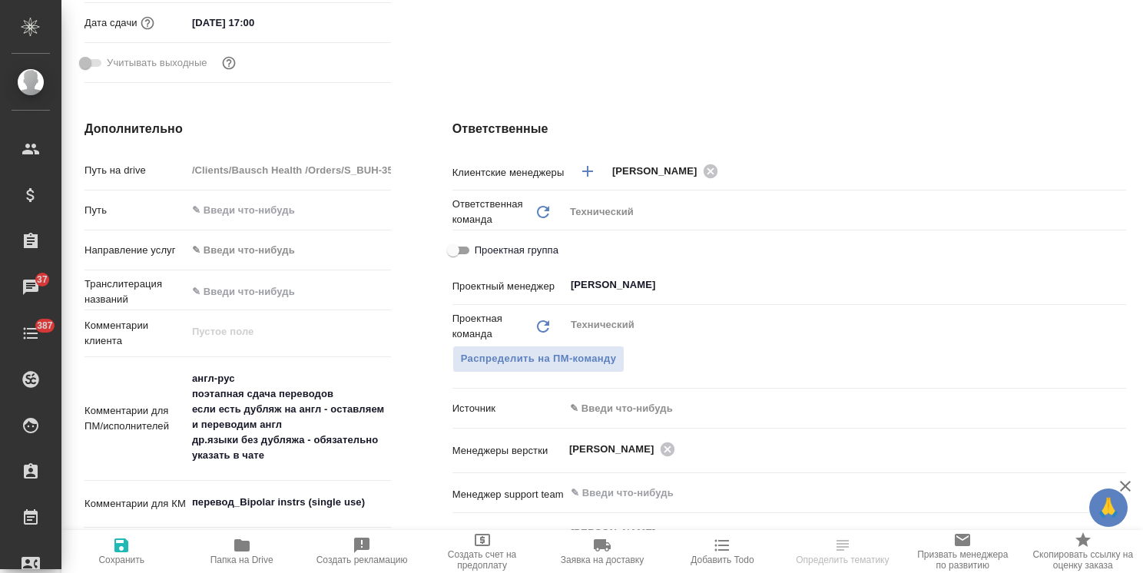
scroll to position [989, 0]
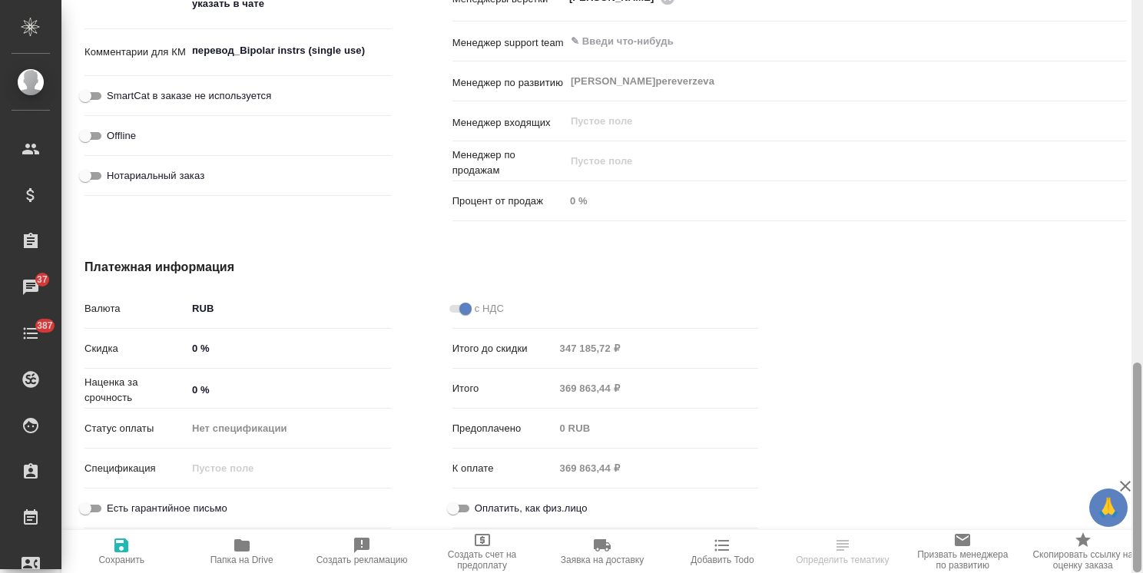
drag, startPoint x: 1142, startPoint y: 325, endPoint x: 1135, endPoint y: 275, distance: 50.4
click at [1135, 275] on div at bounding box center [1137, 286] width 12 height 573
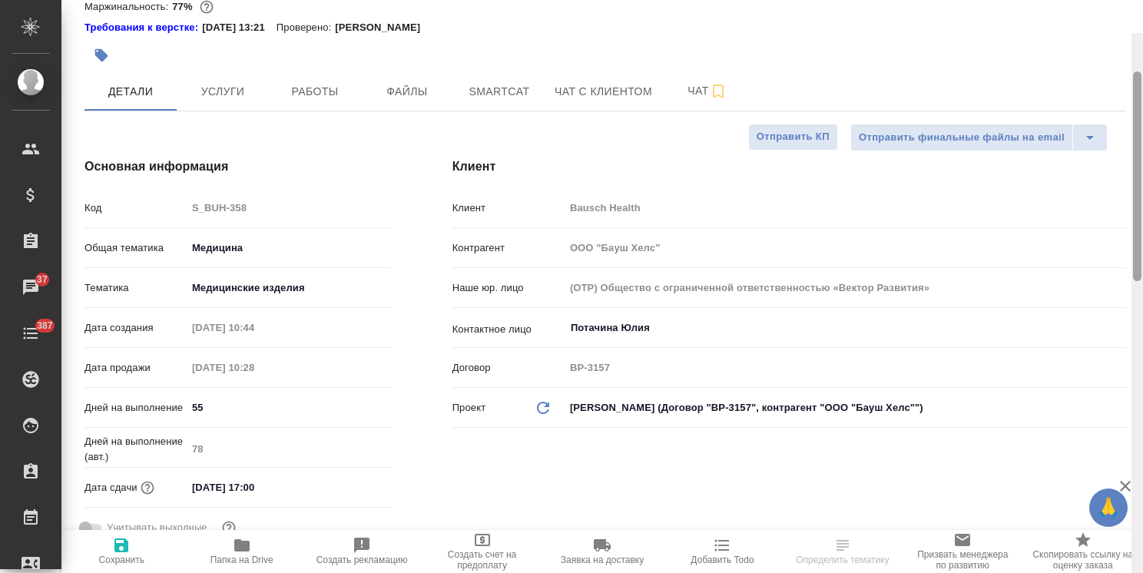
scroll to position [0, 0]
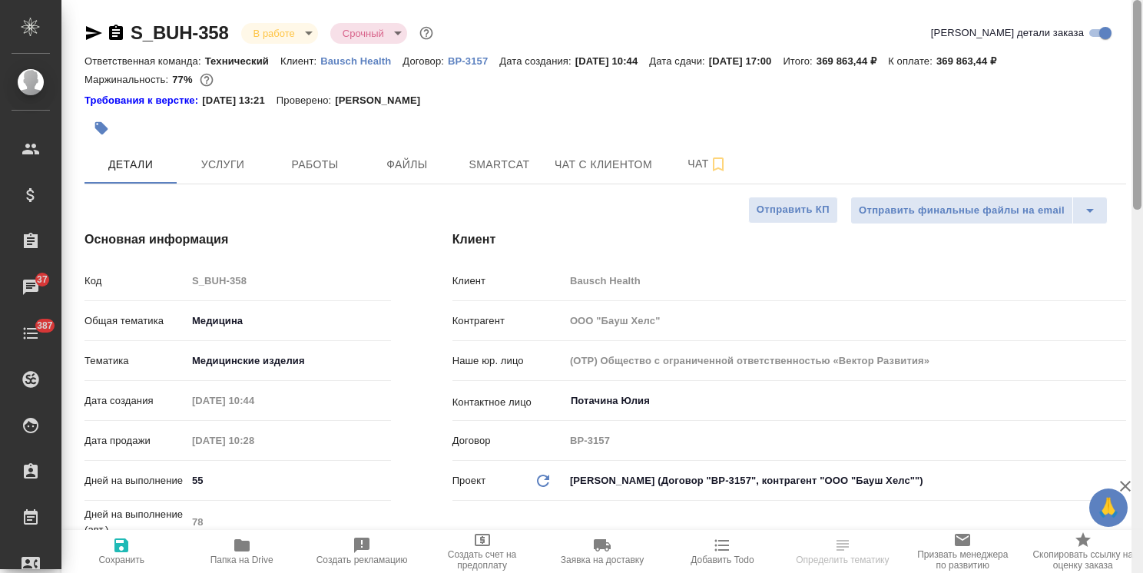
drag, startPoint x: 1140, startPoint y: 389, endPoint x: 1120, endPoint y: -23, distance: 412.2
click at [1120, 0] on html "🙏 .cls-1 fill:#fff; AWATERA Usmanova Olga Клиенты Спецификации Заказы 37 Чаты 3…" at bounding box center [571, 286] width 1143 height 573
click at [97, 31] on icon "button" at bounding box center [94, 33] width 16 height 14
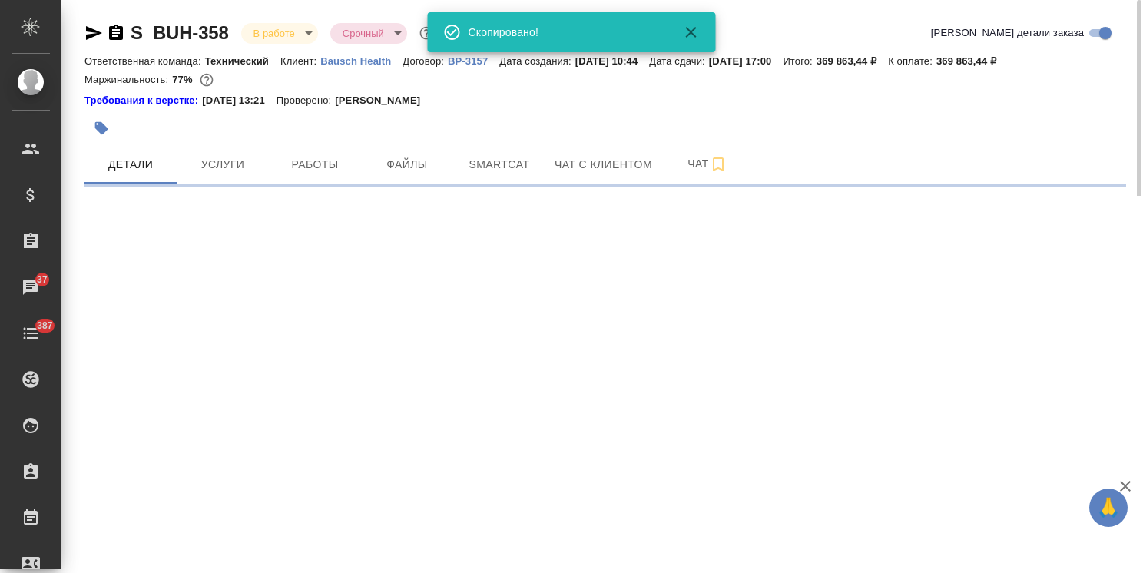
select select "RU"
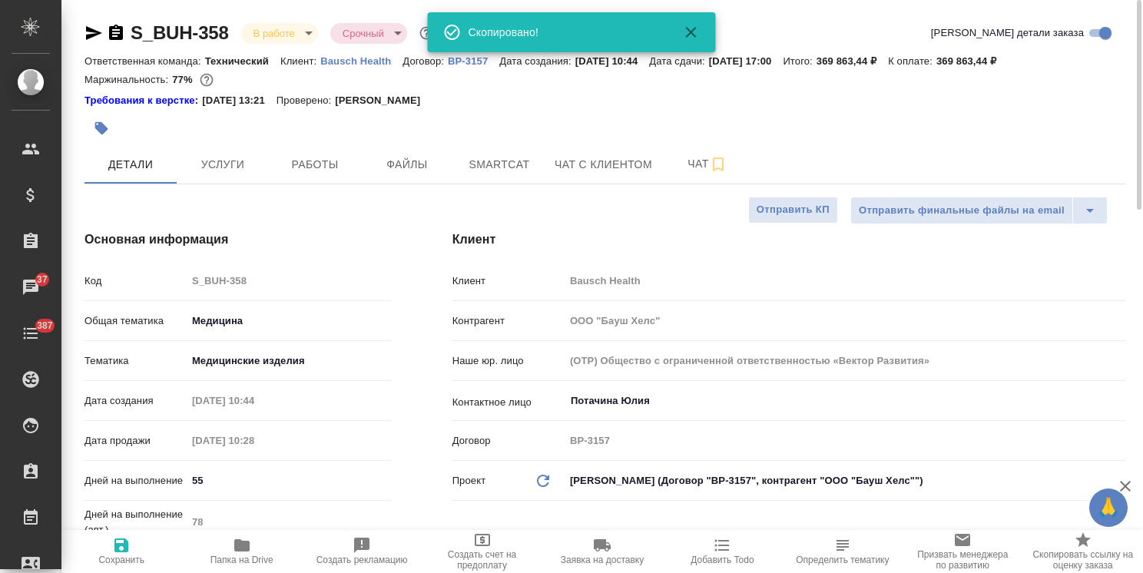
type textarea "x"
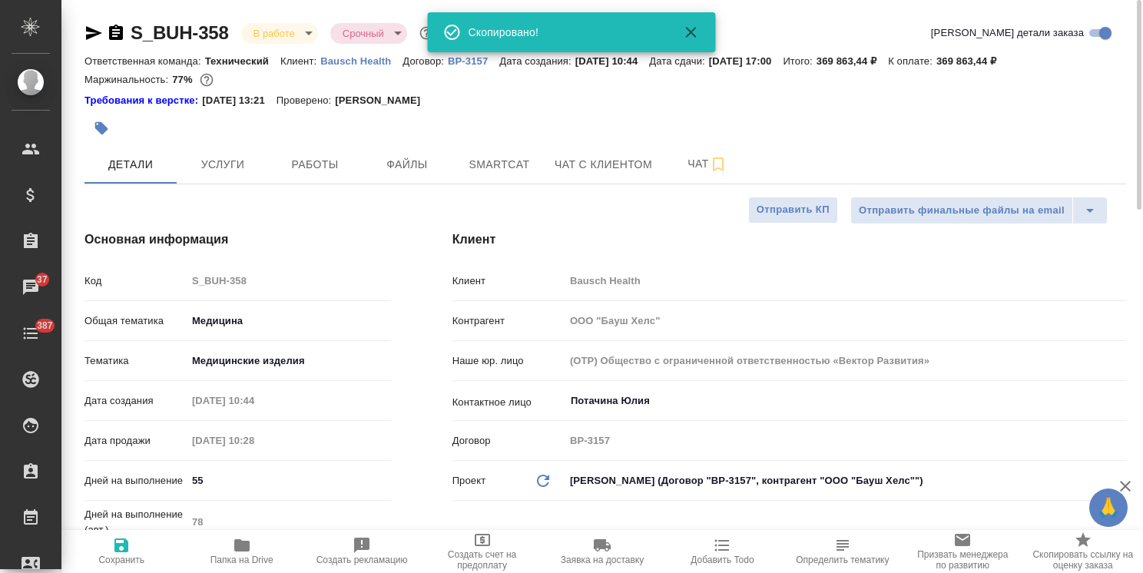
type textarea "x"
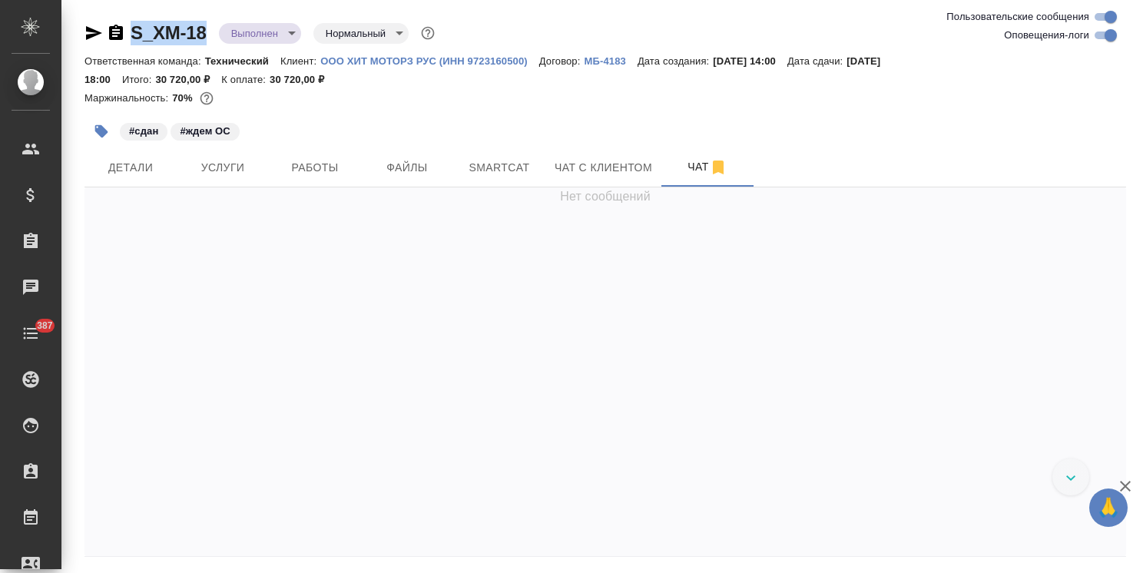
drag, startPoint x: 187, startPoint y: 18, endPoint x: 114, endPoint y: 3, distance: 75.2
click at [123, 14] on div "S_XM-18 Выполнен completed Нормальный normal Ответственная команда: Технический…" at bounding box center [605, 313] width 1058 height 626
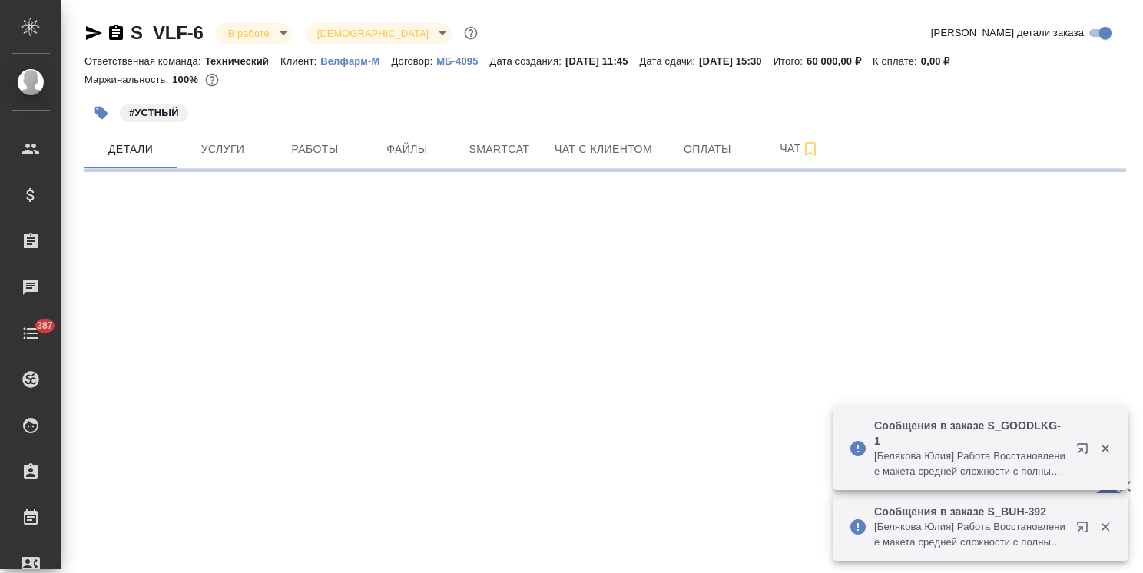
select select "RU"
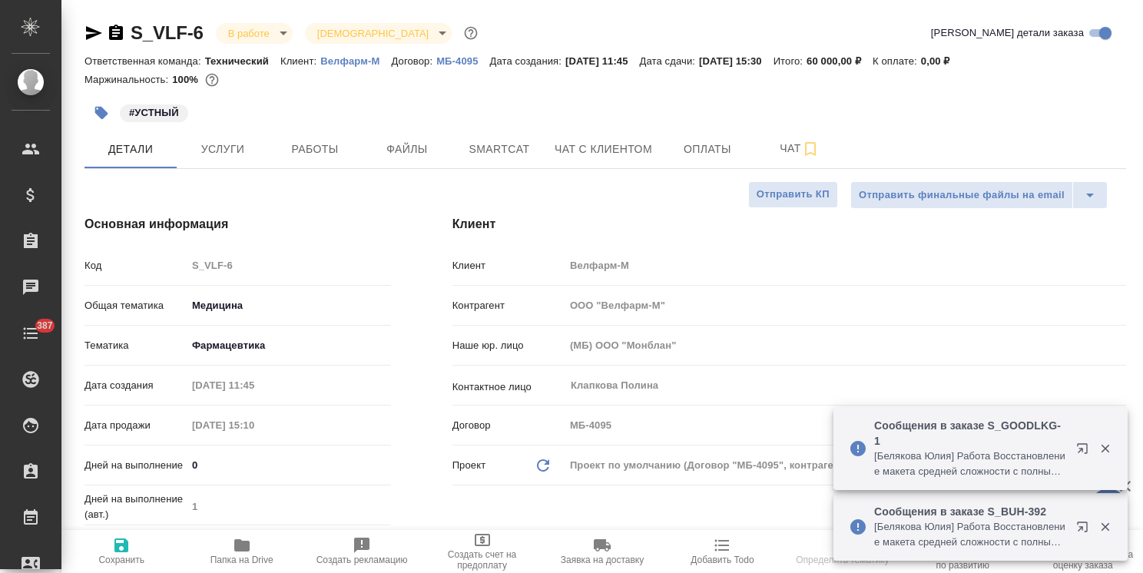
type textarea "x"
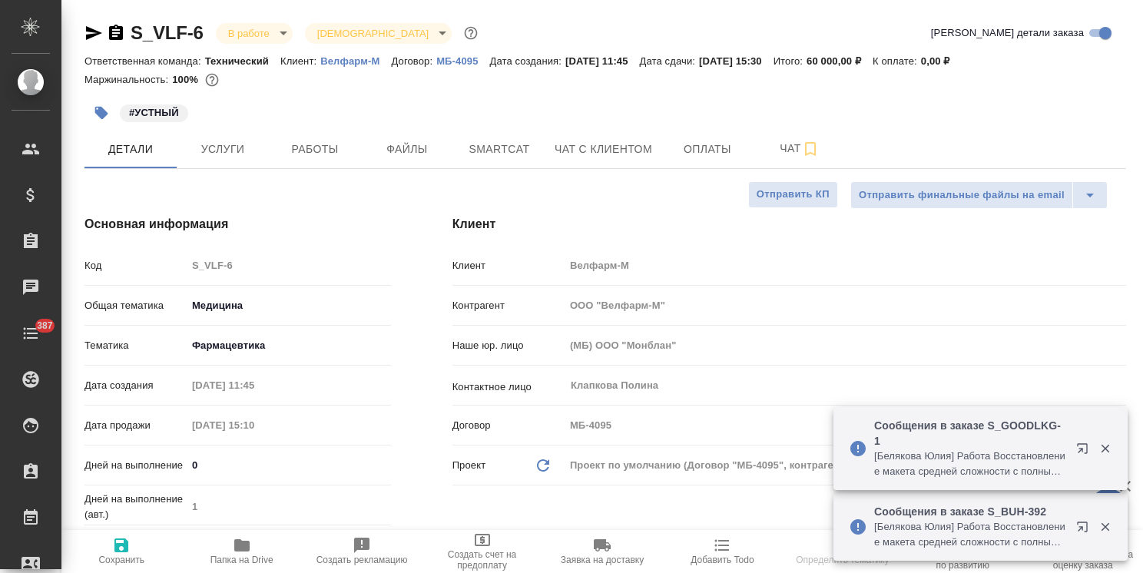
type textarea "x"
click at [224, 144] on span "Услуги" at bounding box center [223, 149] width 74 height 19
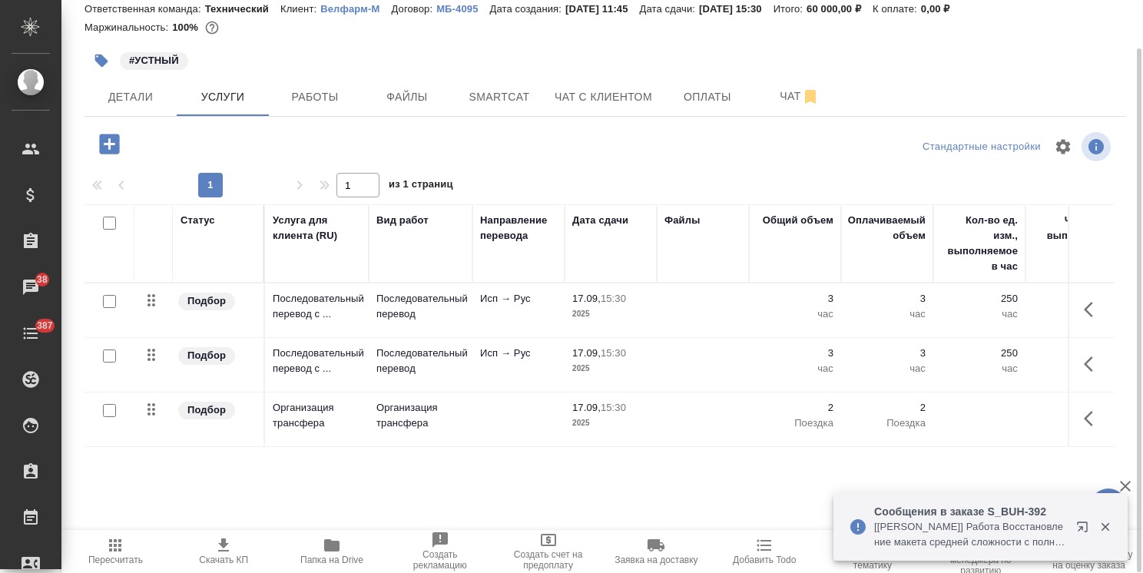
click at [671, 297] on td at bounding box center [703, 310] width 92 height 54
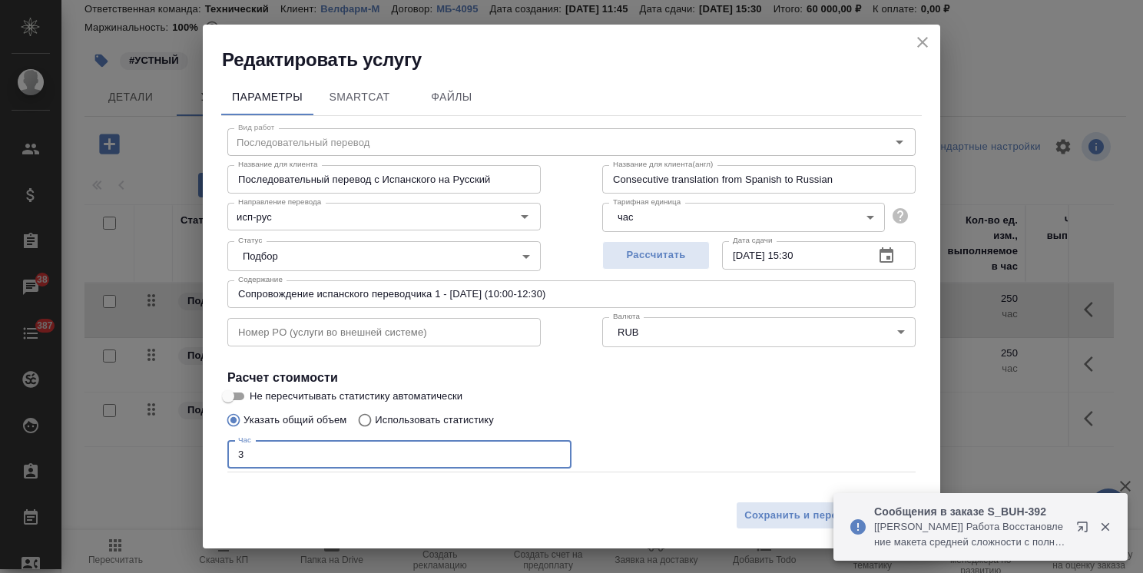
drag, startPoint x: 269, startPoint y: 455, endPoint x: 214, endPoint y: 451, distance: 55.5
click at [215, 451] on div "Параметры SmartCat Файлы Вид работ Последовательный перевод Вид работ Название …" at bounding box center [571, 283] width 737 height 422
type input "4"
click at [776, 517] on span "Сохранить и пересчитать" at bounding box center [811, 516] width 134 height 18
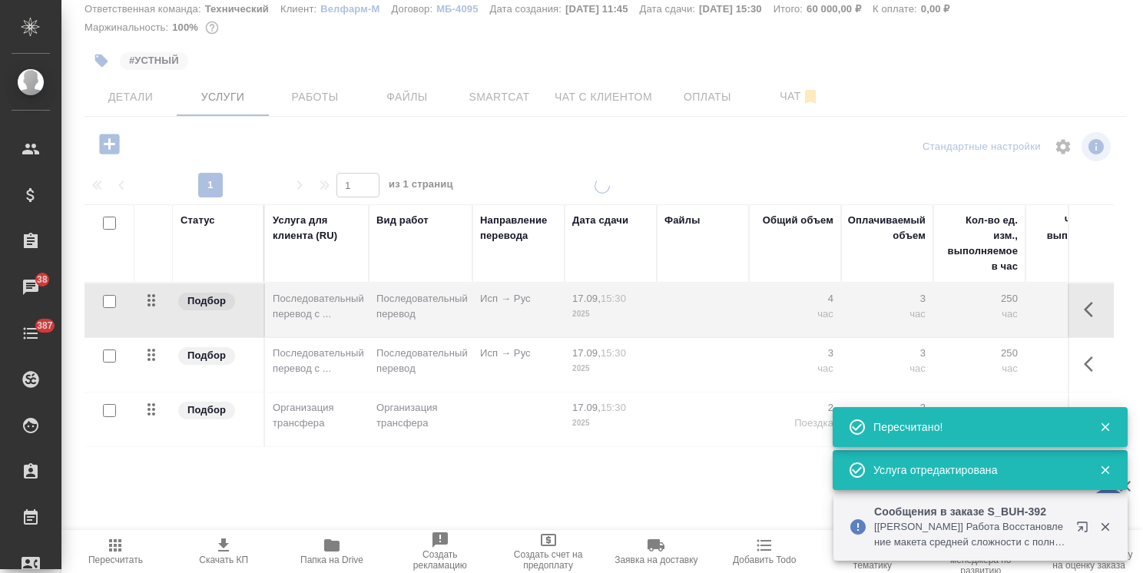
click at [698, 359] on div at bounding box center [601, 349] width 1081 height 343
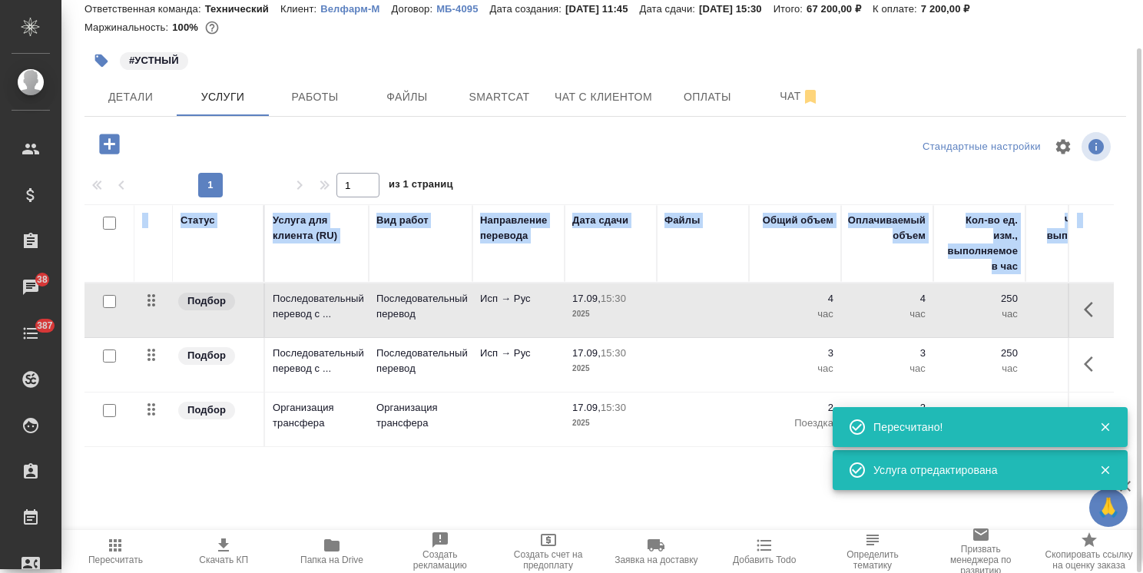
click at [685, 367] on td at bounding box center [703, 365] width 92 height 54
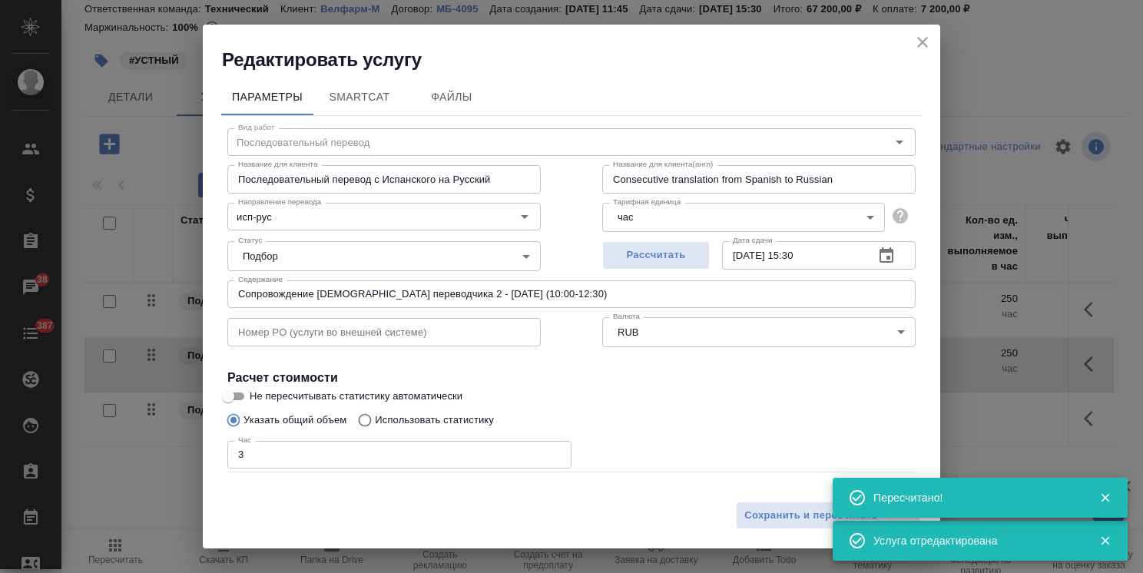
drag, startPoint x: 279, startPoint y: 453, endPoint x: 206, endPoint y: 453, distance: 73.0
click at [237, 452] on input "3" at bounding box center [399, 455] width 344 height 28
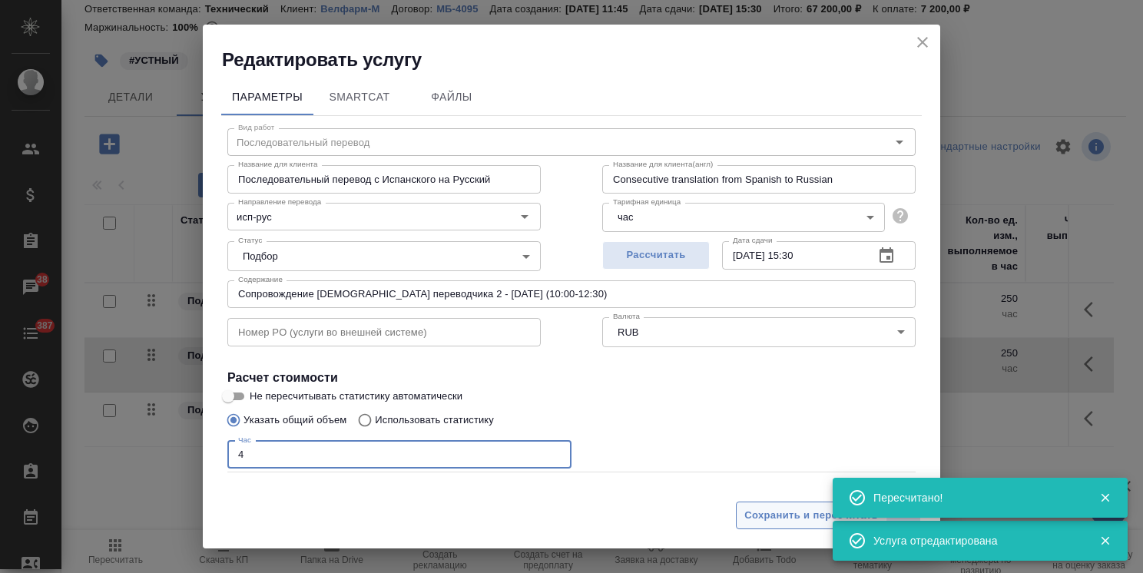
type input "4"
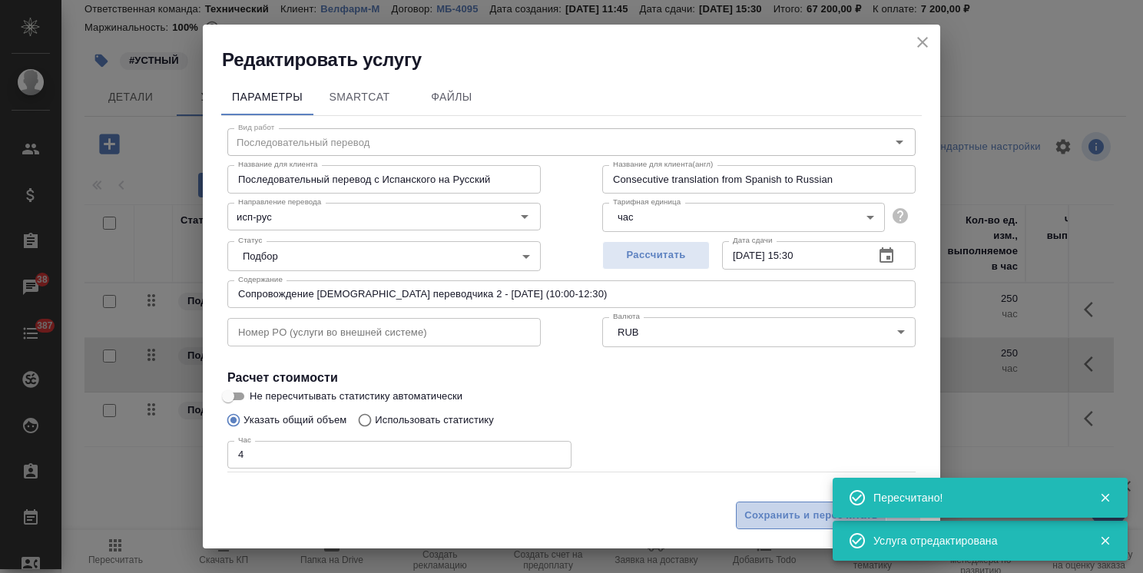
click at [795, 519] on span "Сохранить и пересчитать" at bounding box center [811, 516] width 134 height 18
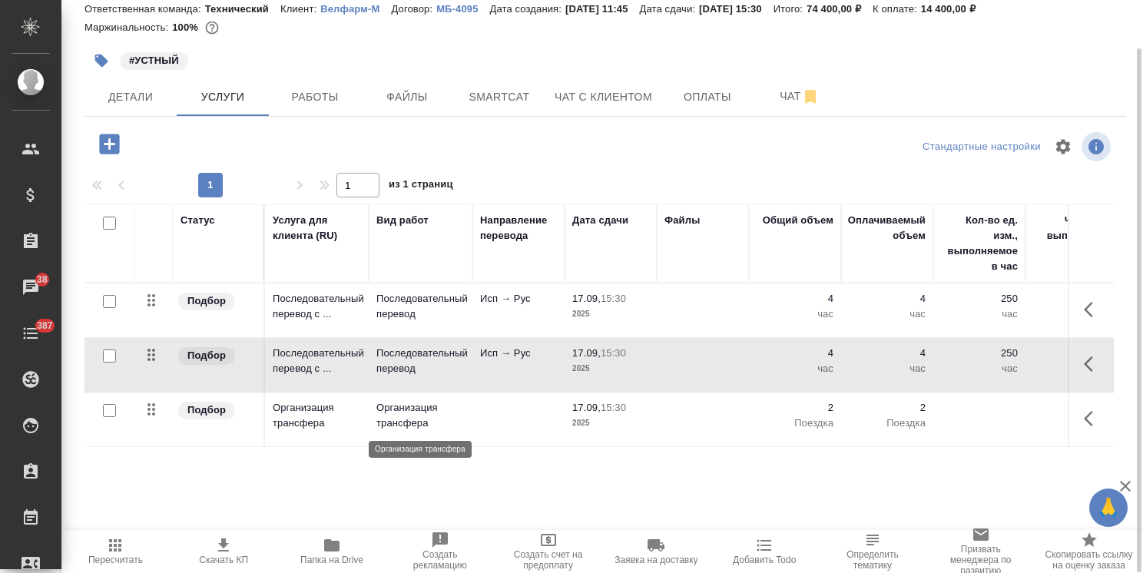
click at [439, 423] on p "Организация трансфера" at bounding box center [420, 415] width 88 height 31
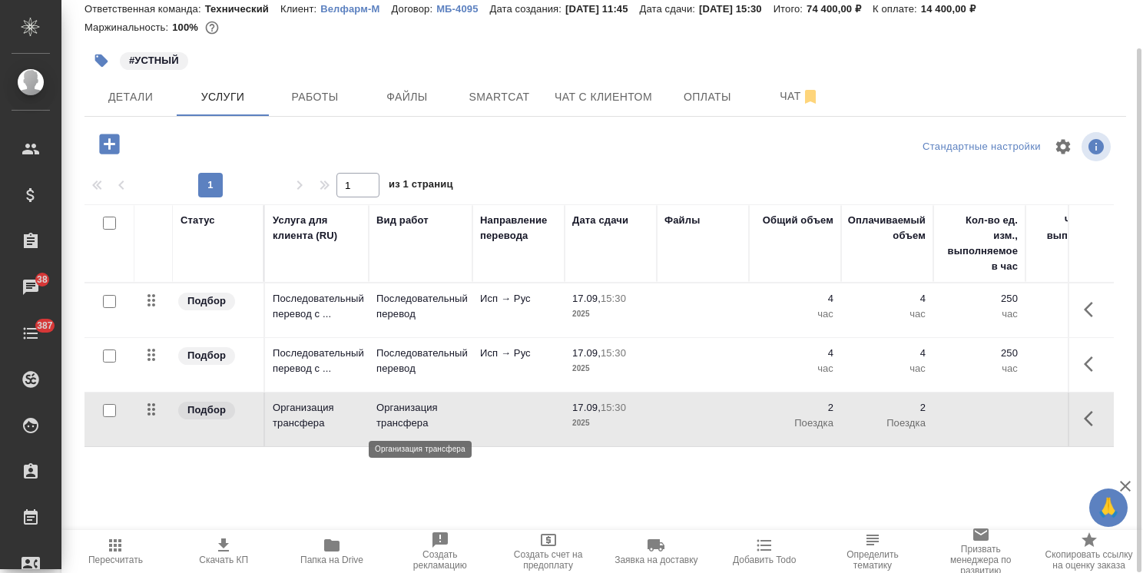
click at [439, 423] on p "Организация трансфера" at bounding box center [420, 415] width 88 height 31
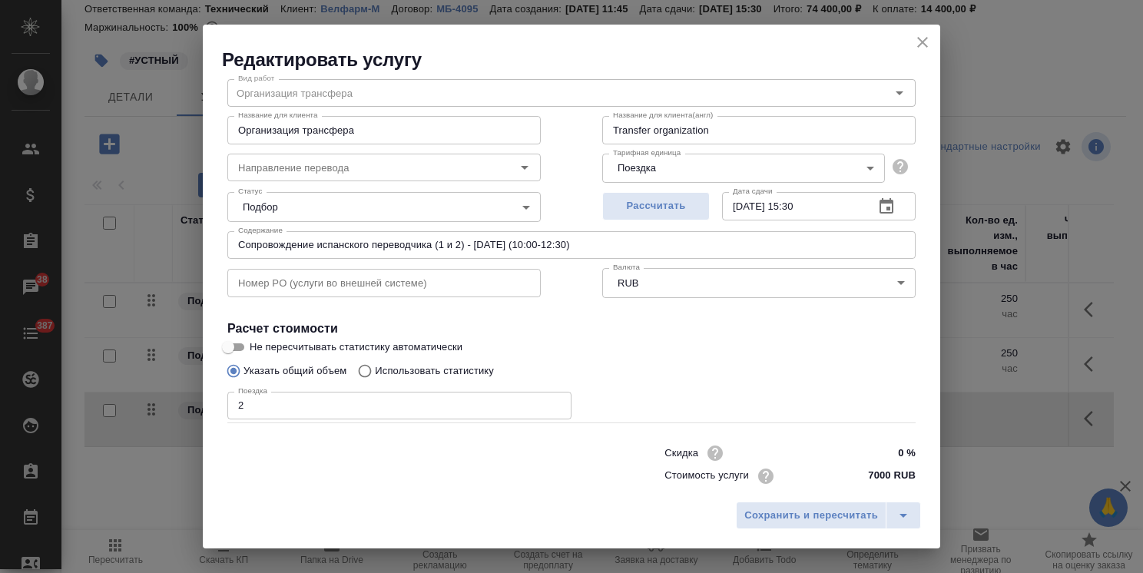
scroll to position [75, 0]
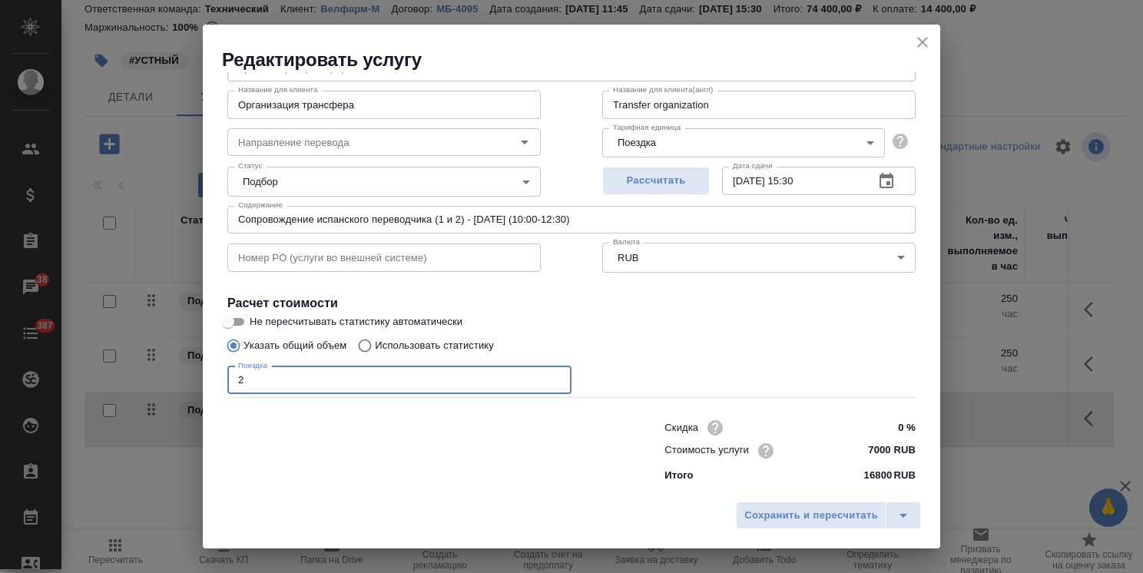
drag, startPoint x: 230, startPoint y: 382, endPoint x: 214, endPoint y: 378, distance: 15.8
click at [214, 378] on div "Параметры SmartCat Файлы Вид работ Организация трансфера Вид работ Название для…" at bounding box center [571, 283] width 737 height 422
type input "1"
drag, startPoint x: 861, startPoint y: 449, endPoint x: 848, endPoint y: 451, distance: 13.3
click at [859, 451] on input "7000 RUB" at bounding box center [887, 451] width 56 height 22
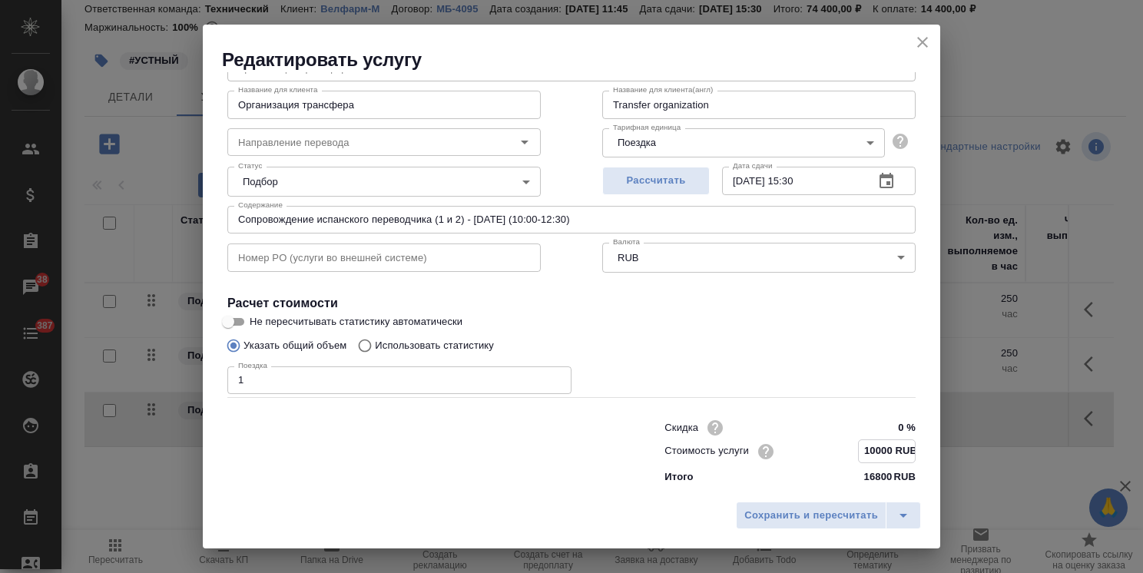
click at [866, 450] on input "10000 RUB" at bounding box center [887, 451] width 56 height 22
drag, startPoint x: 864, startPoint y: 450, endPoint x: 894, endPoint y: 459, distance: 31.3
click at [894, 459] on input "10000 RUB" at bounding box center [887, 451] width 56 height 22
click at [877, 452] on input "10000 RUB" at bounding box center [887, 451] width 56 height 22
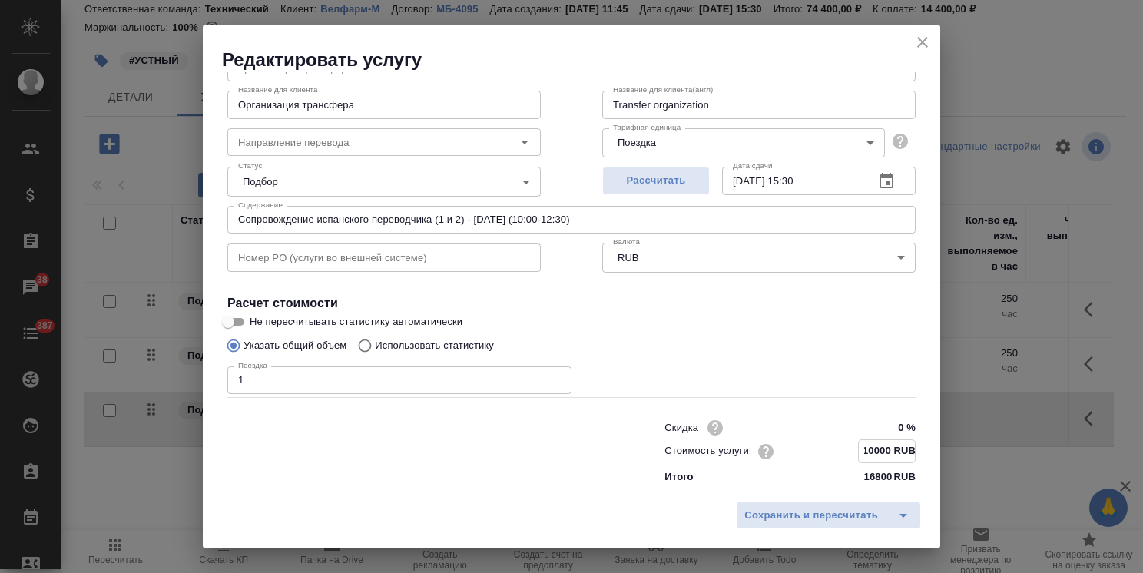
scroll to position [0, 0]
drag, startPoint x: 877, startPoint y: 444, endPoint x: 860, endPoint y: 449, distance: 17.7
click at [860, 449] on input "10000 RUB" at bounding box center [887, 451] width 56 height 22
type input "10345 RUB"
click at [791, 515] on span "Сохранить и пересчитать" at bounding box center [811, 516] width 134 height 18
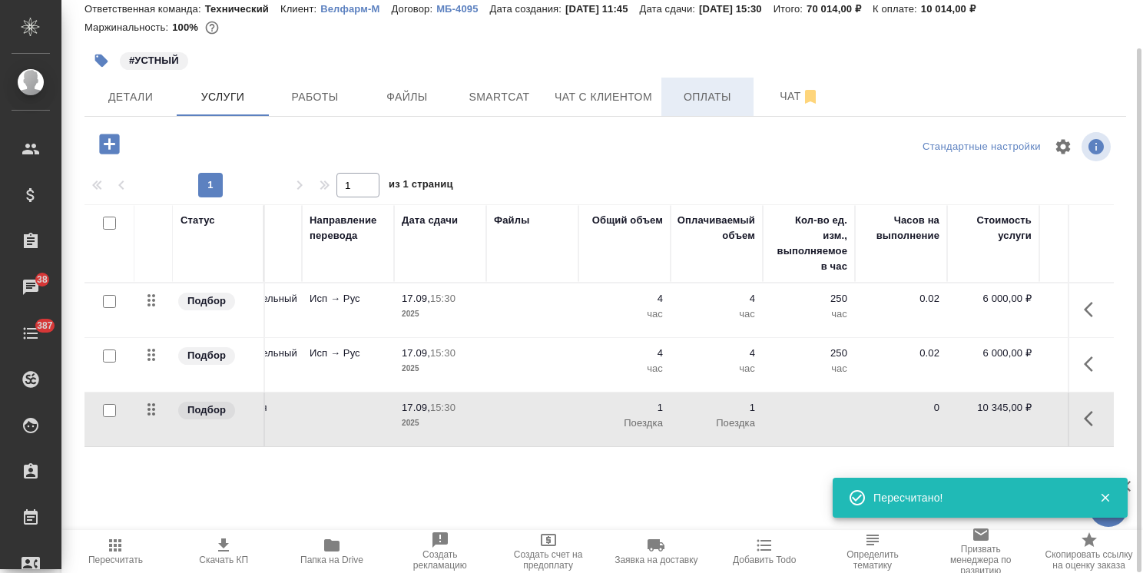
scroll to position [0, 167]
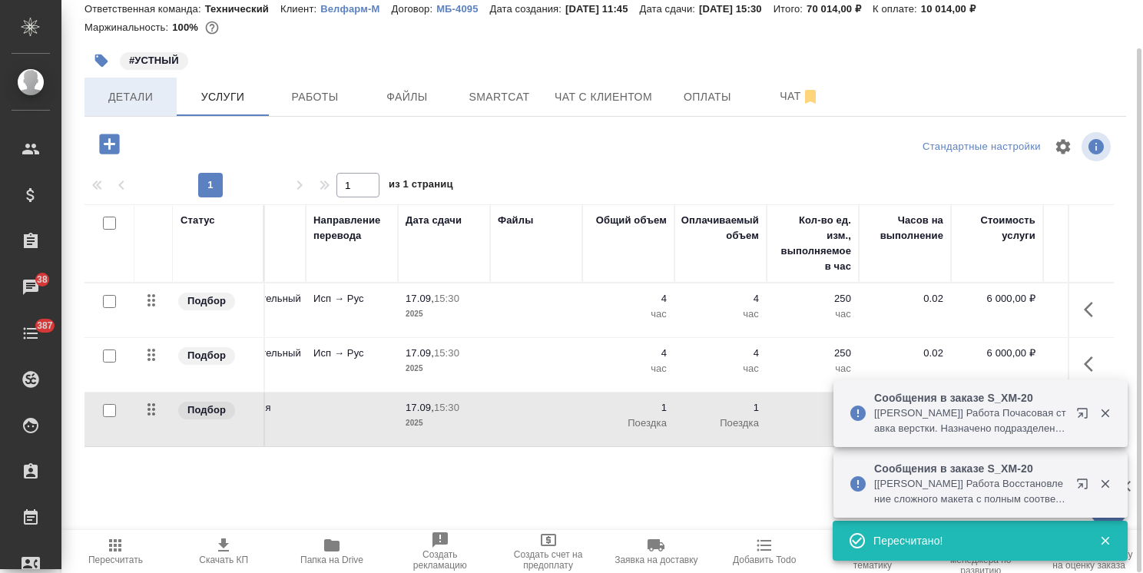
click at [128, 104] on span "Детали" at bounding box center [131, 97] width 74 height 19
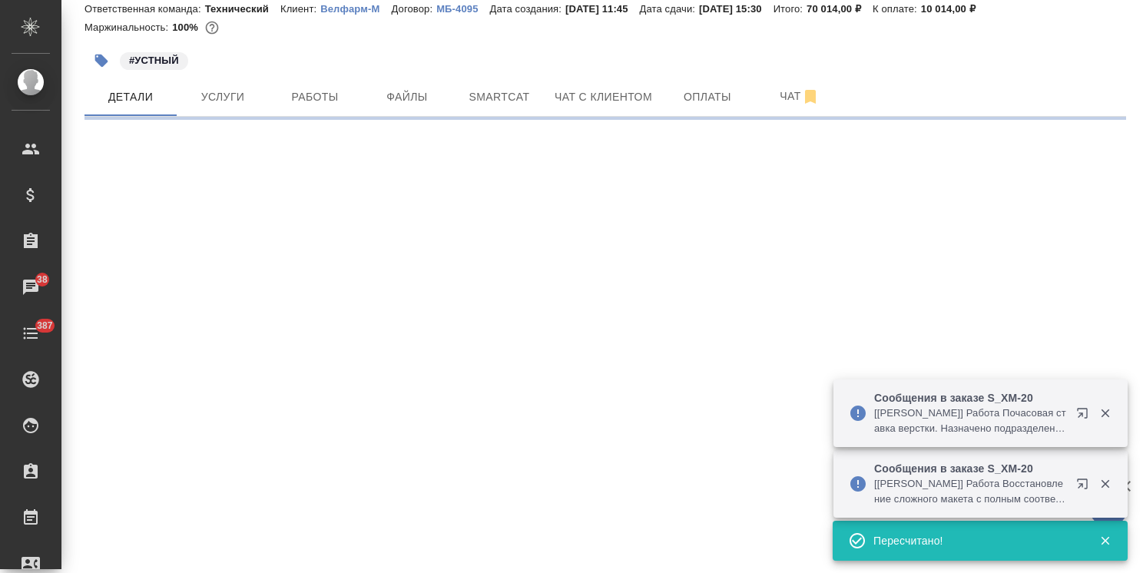
select select "RU"
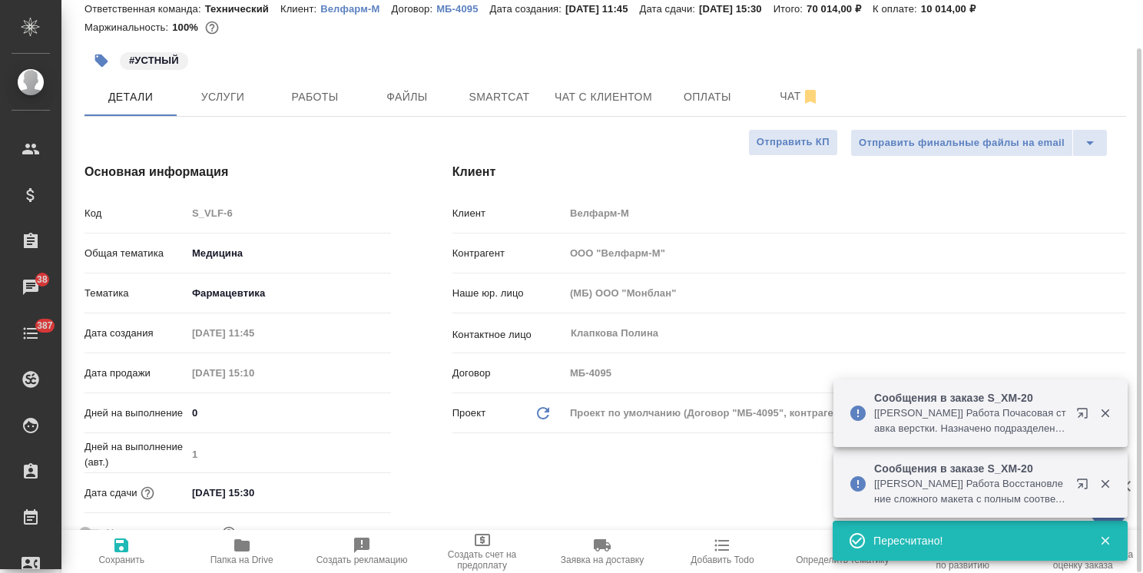
type textarea "x"
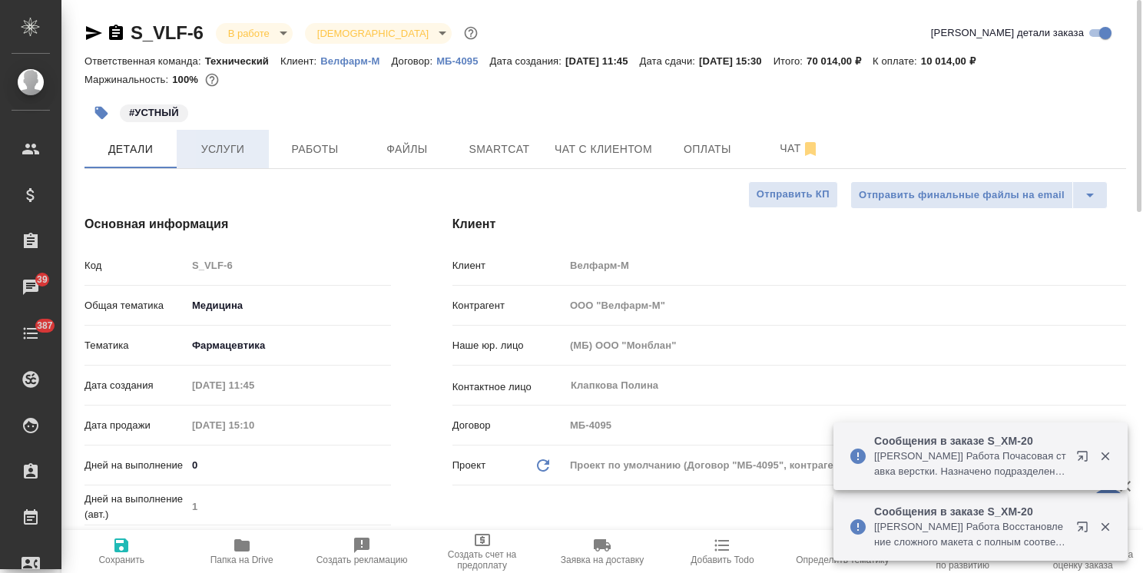
click at [240, 154] on span "Услуги" at bounding box center [223, 149] width 74 height 19
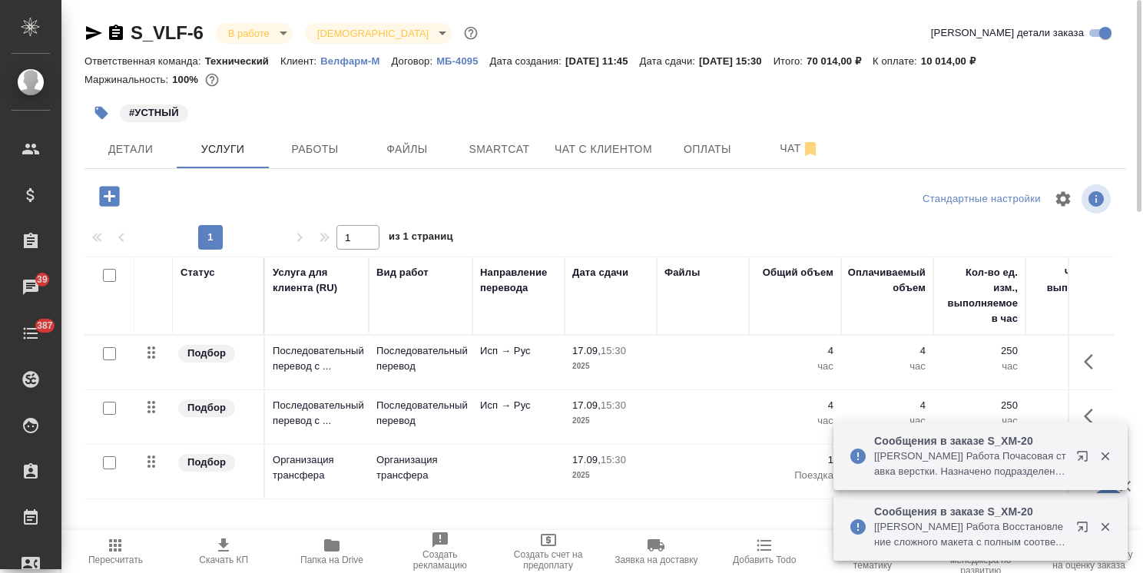
click at [228, 555] on span "Скачать КП" at bounding box center [223, 560] width 49 height 11
click at [418, 463] on p "Организация трансфера" at bounding box center [420, 467] width 88 height 31
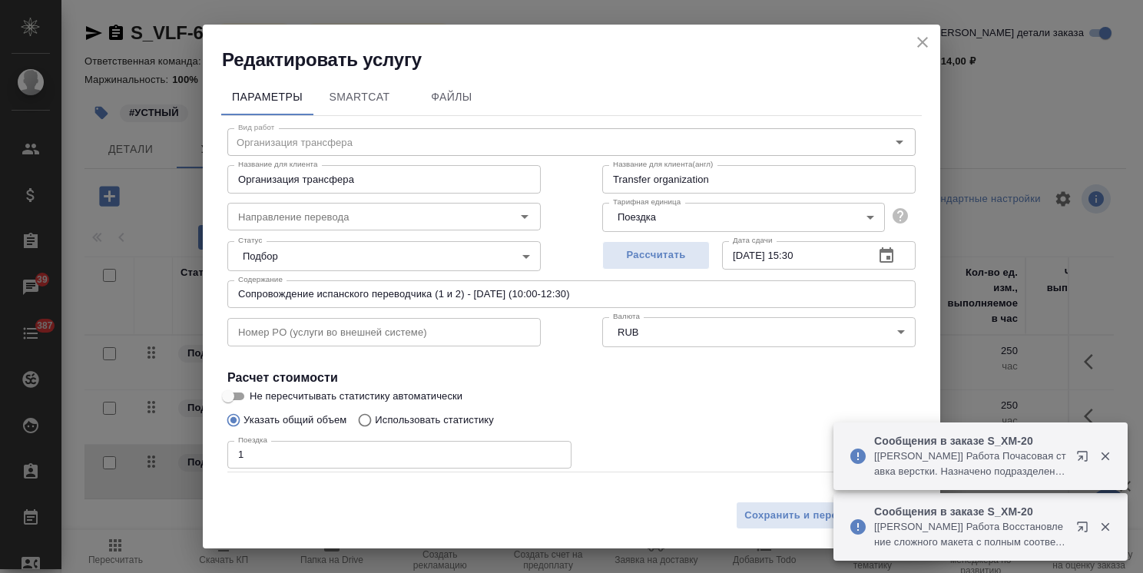
click at [661, 207] on body "🙏 .cls-1 fill:#fff; AWATERA Usmanova Olga Клиенты Спецификации Заказы 39 Чаты 3…" at bounding box center [571, 286] width 1143 height 573
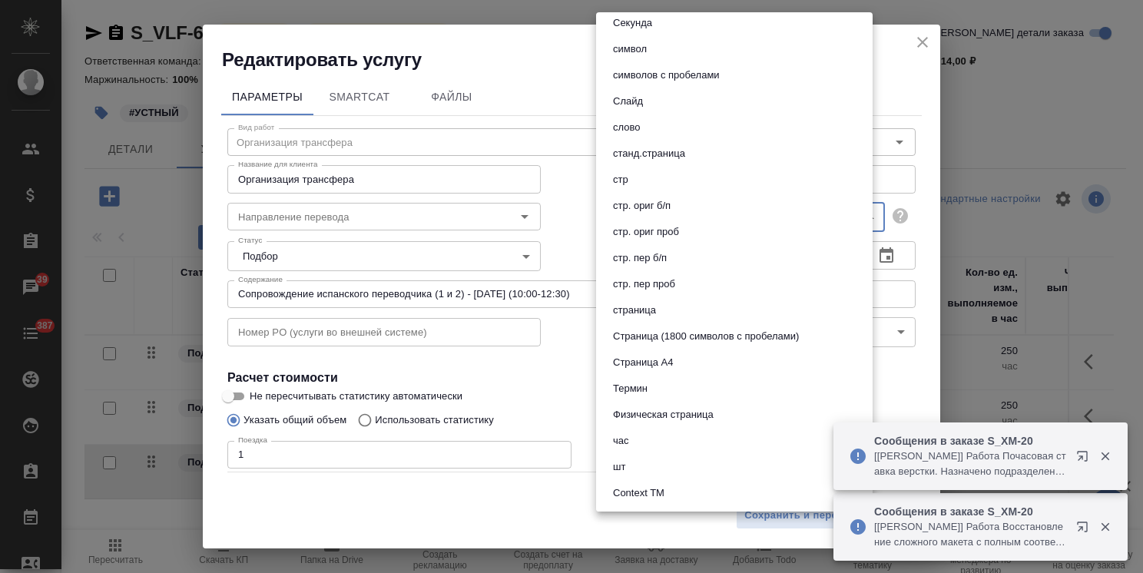
scroll to position [781, 0]
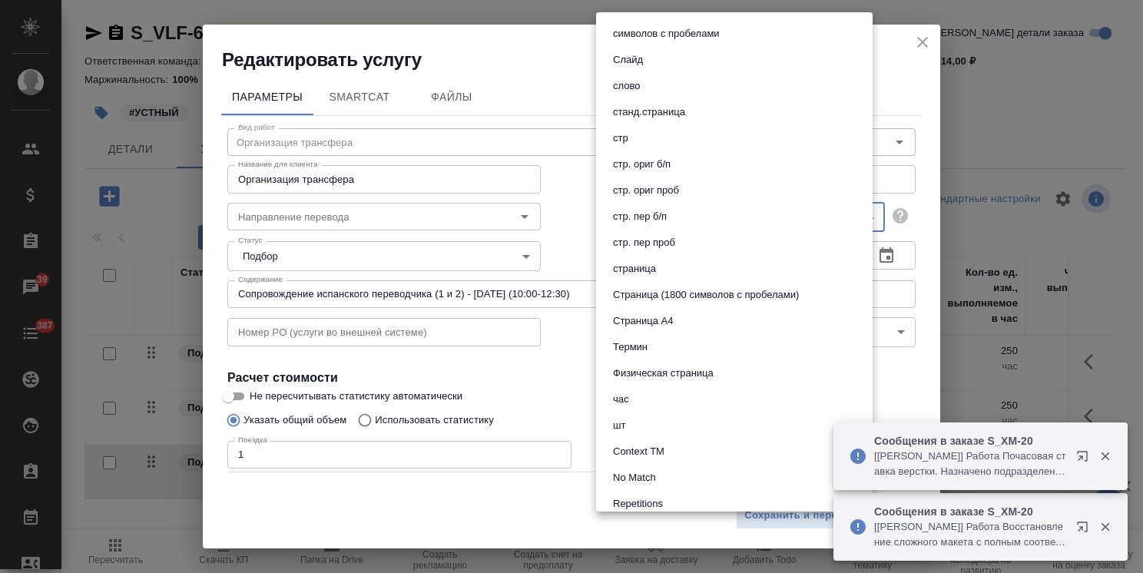
click at [641, 435] on li "шт" at bounding box center [734, 425] width 277 height 26
type input "5a8b1489cc6b4906c91bfdc1"
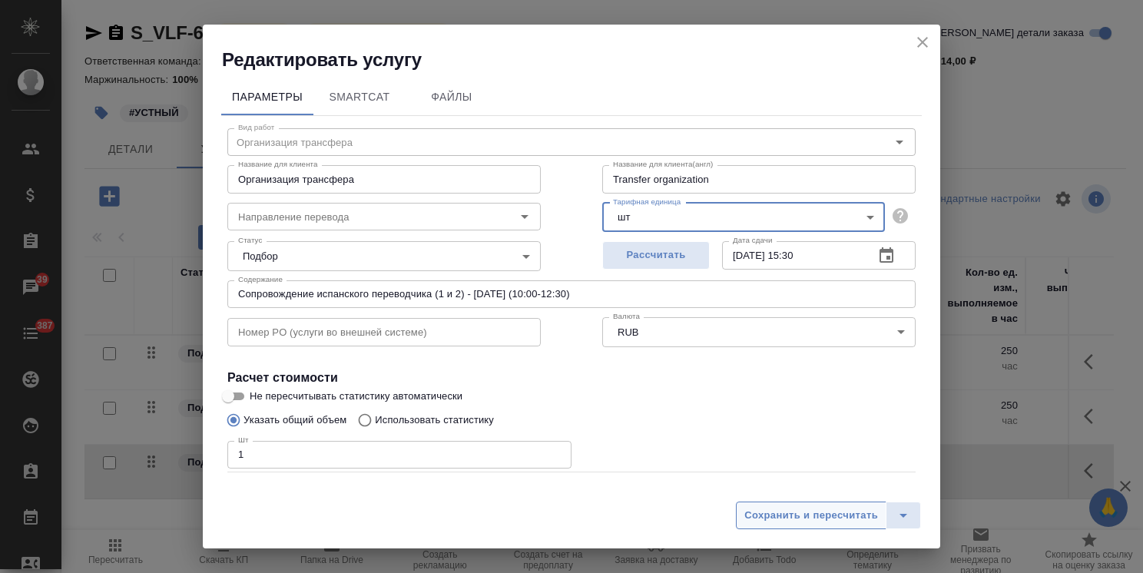
click at [776, 513] on span "Сохранить и пересчитать" at bounding box center [811, 516] width 134 height 18
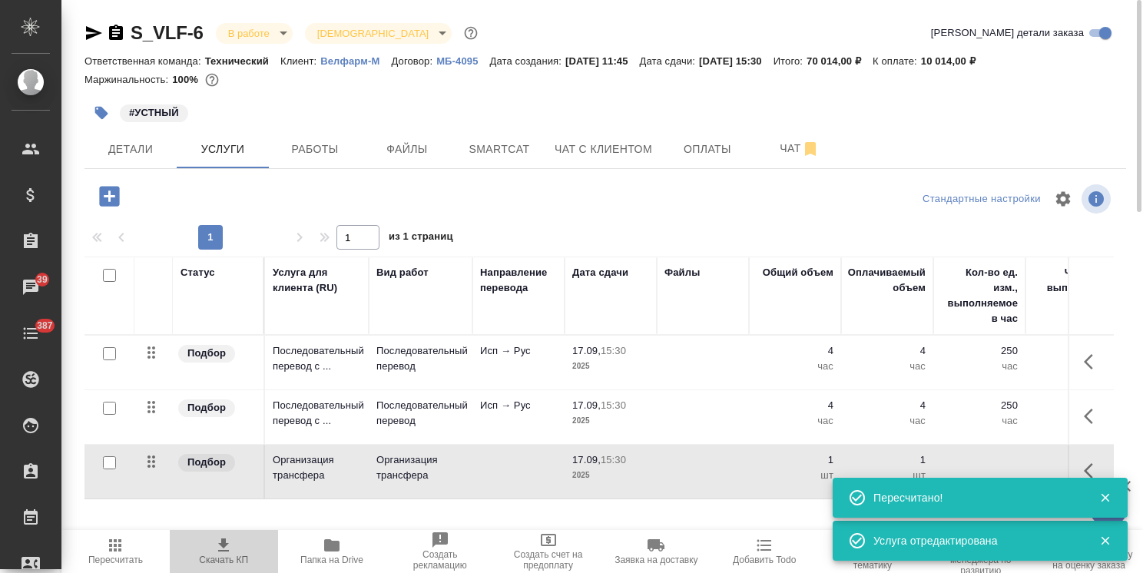
click at [223, 554] on icon "button" at bounding box center [223, 545] width 18 height 18
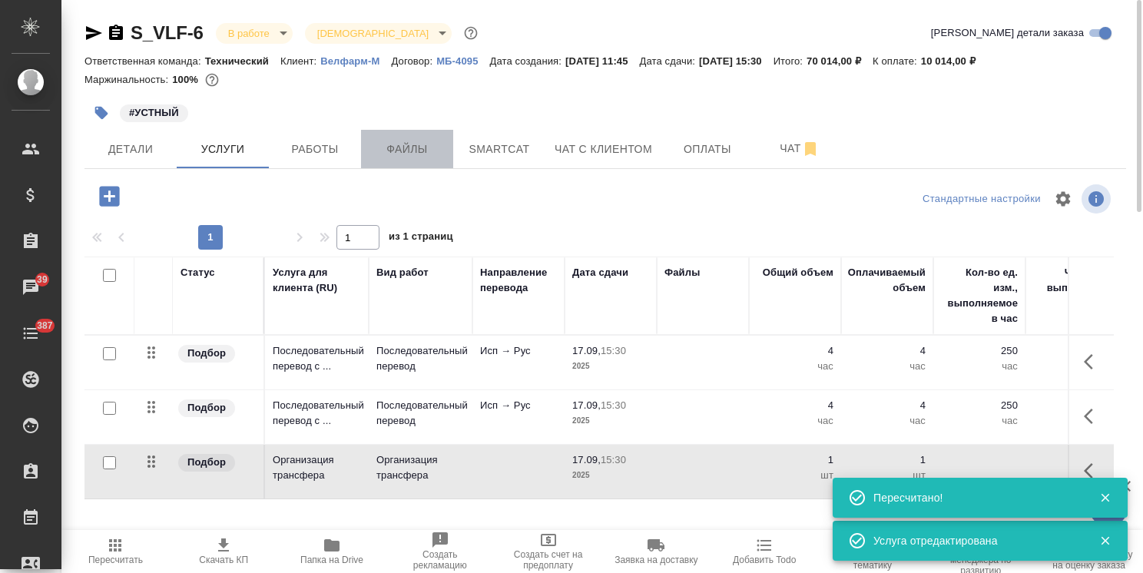
click at [397, 155] on span "Файлы" at bounding box center [407, 149] width 74 height 19
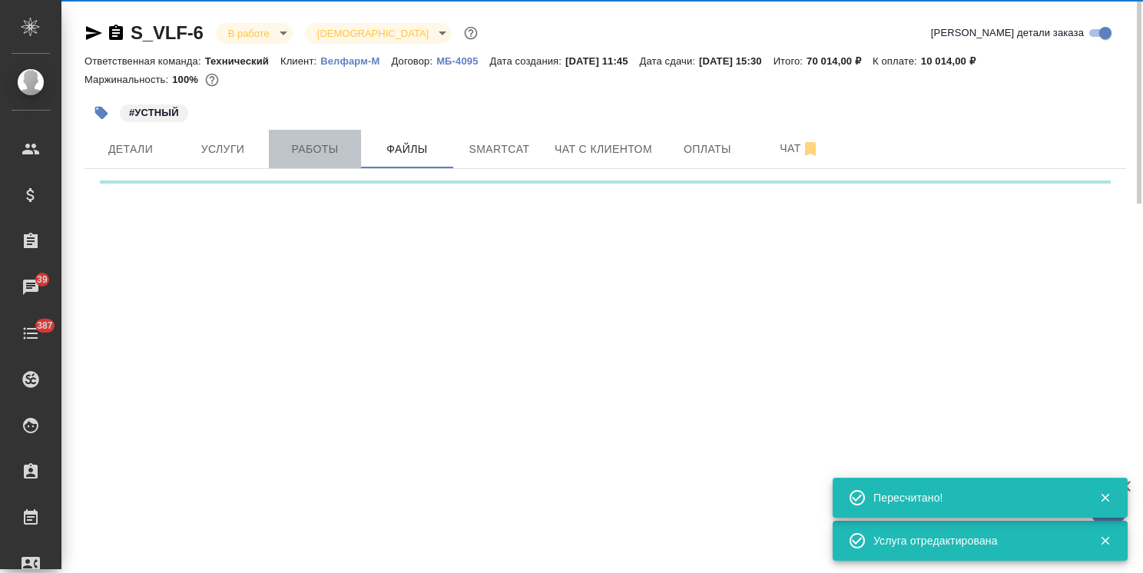
click at [334, 144] on span "Работы" at bounding box center [315, 149] width 74 height 19
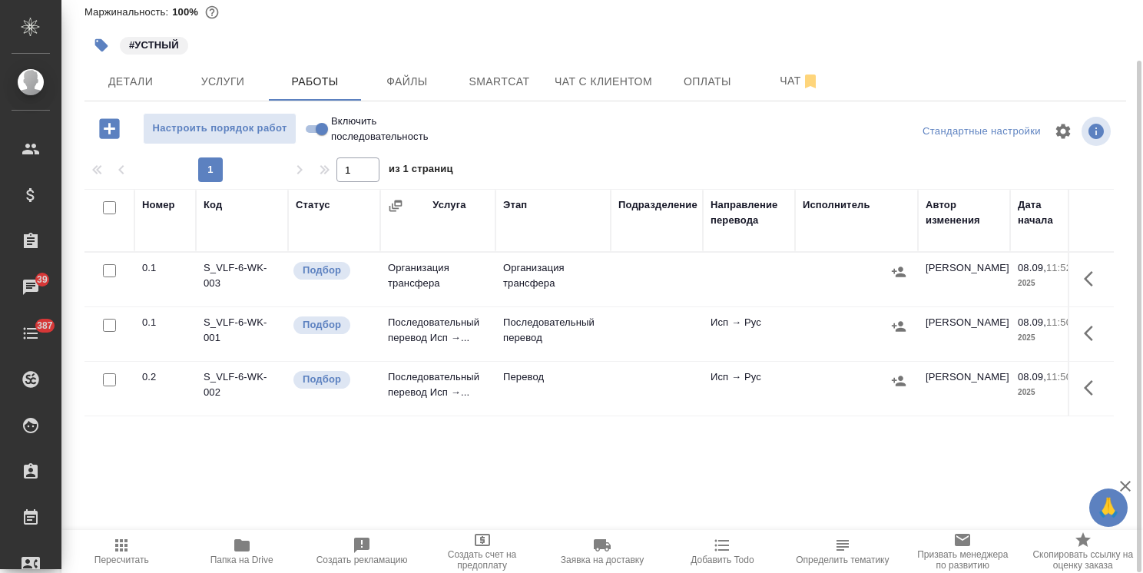
scroll to position [68, 0]
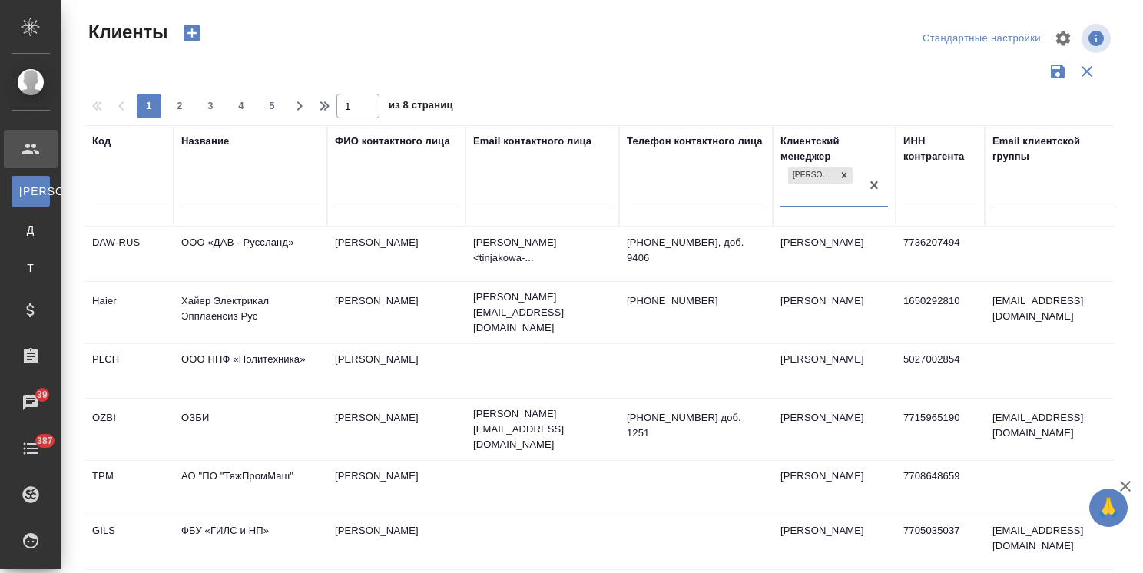
select select "RU"
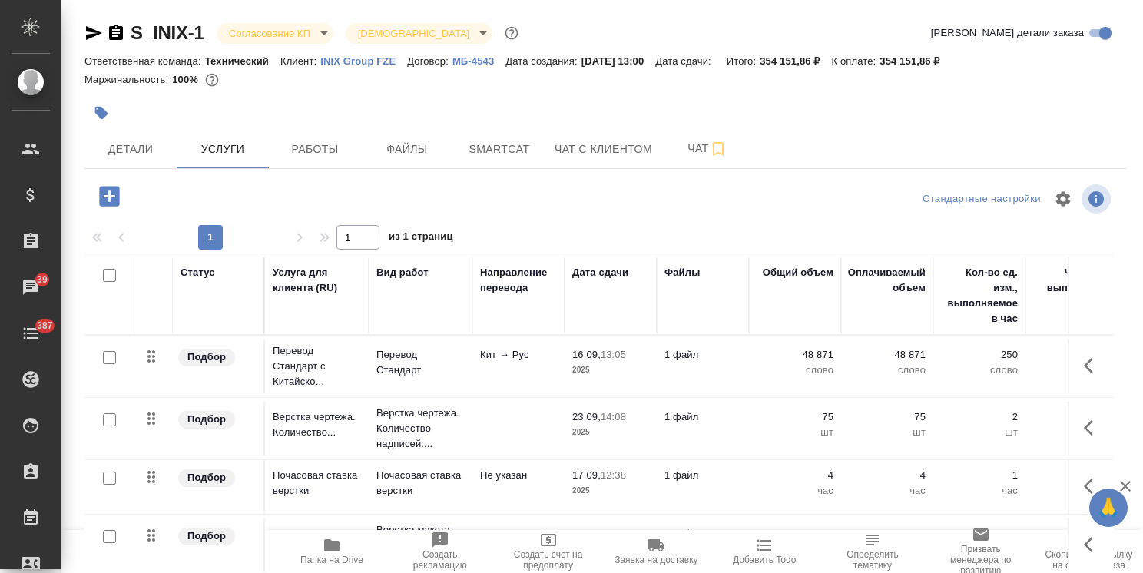
scroll to position [52, 0]
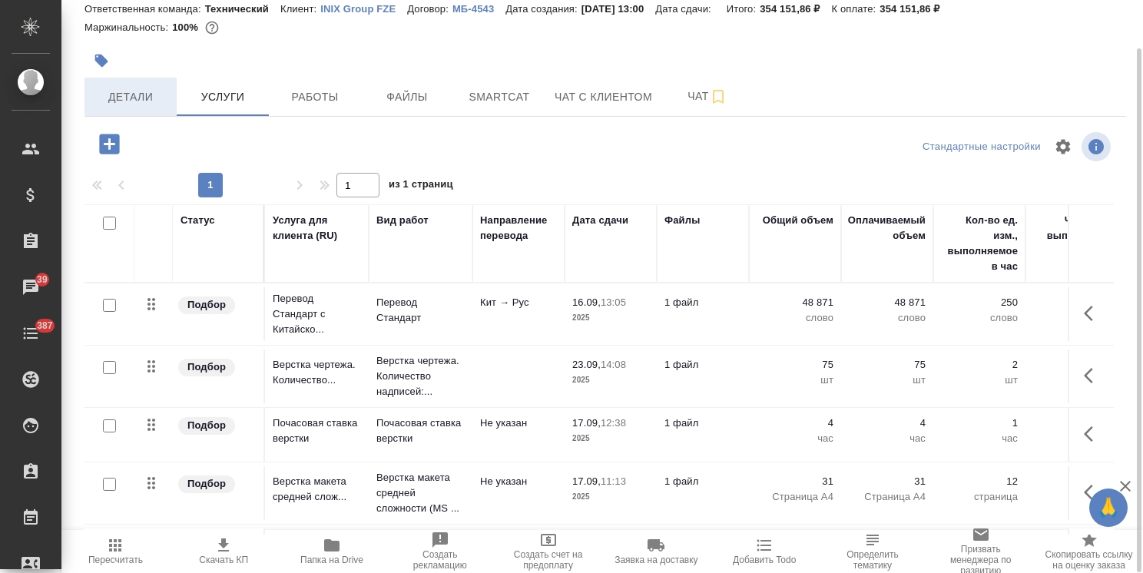
click at [147, 94] on span "Детали" at bounding box center [131, 97] width 74 height 19
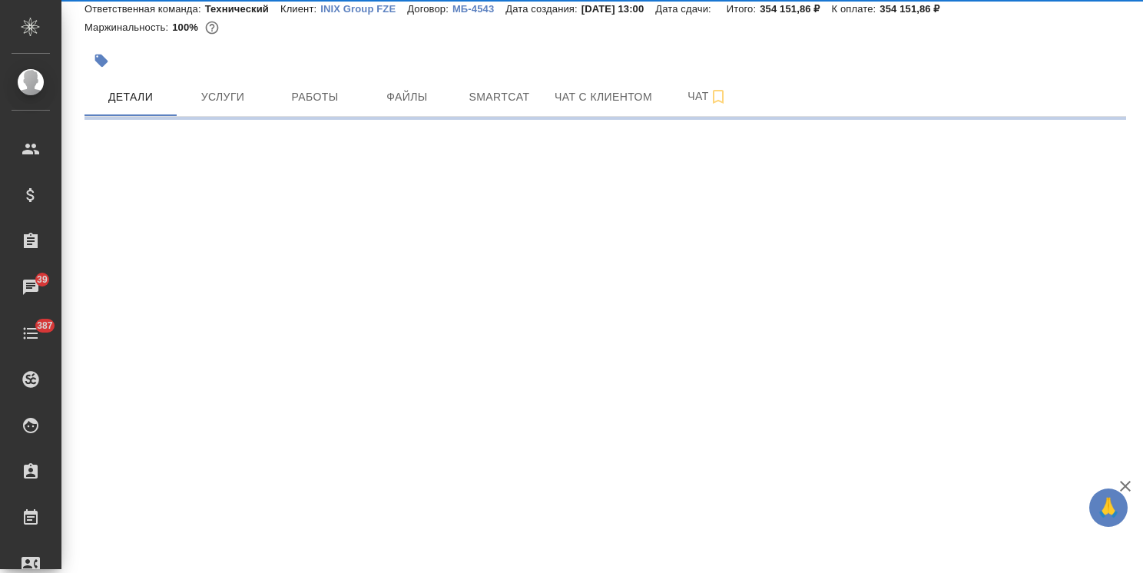
select select "RU"
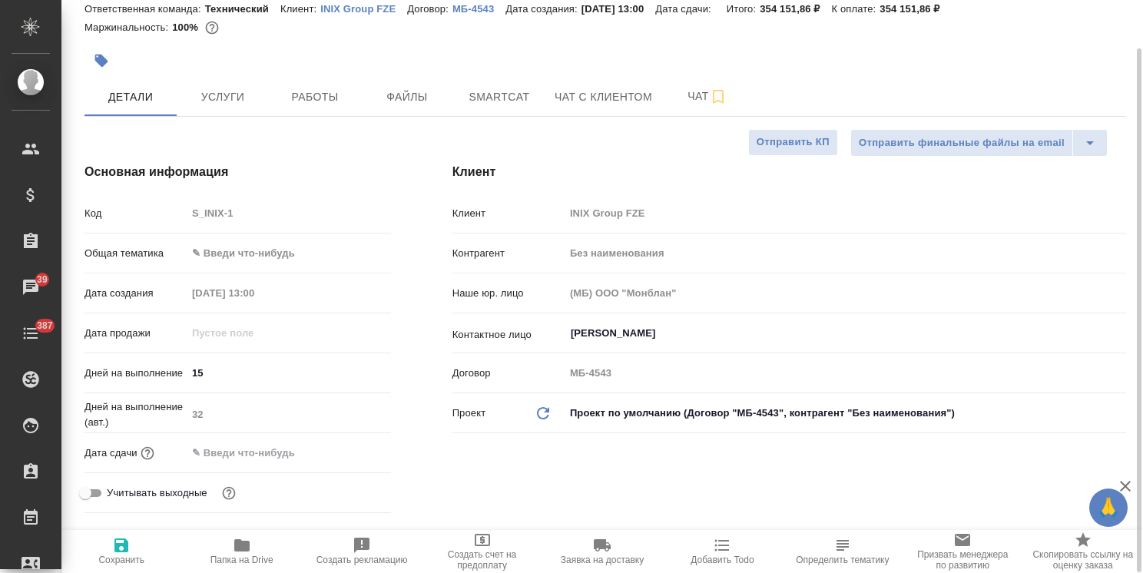
type textarea "x"
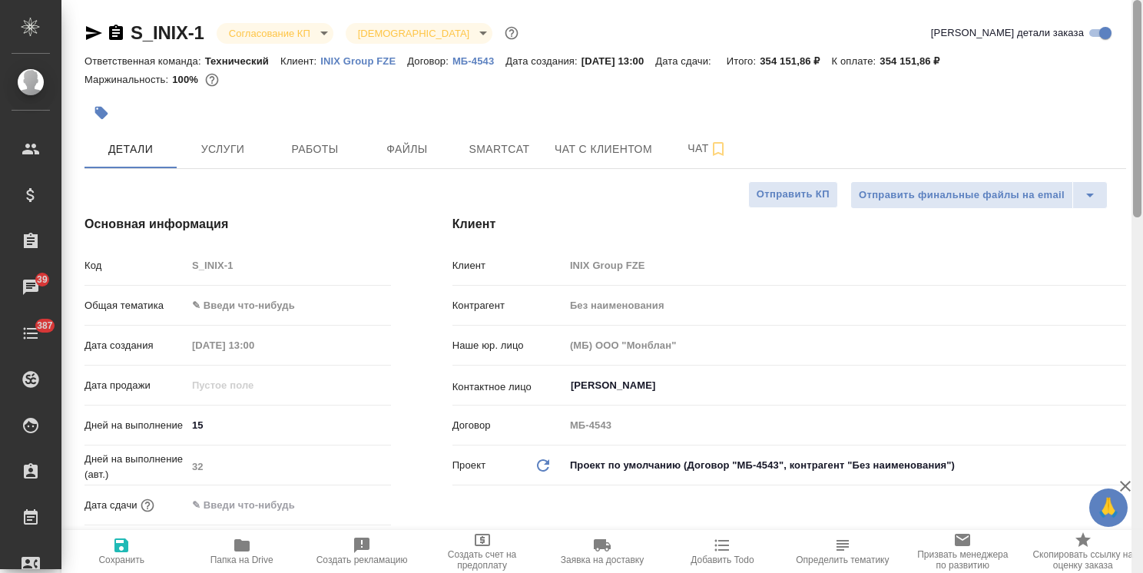
drag, startPoint x: 1134, startPoint y: 327, endPoint x: 1038, endPoint y: 81, distance: 264.2
click at [1128, 100] on div "S_INIX-1 Согласование КП kpNegotiation Святая троица holyTrinity Кратко детали …" at bounding box center [601, 286] width 1081 height 573
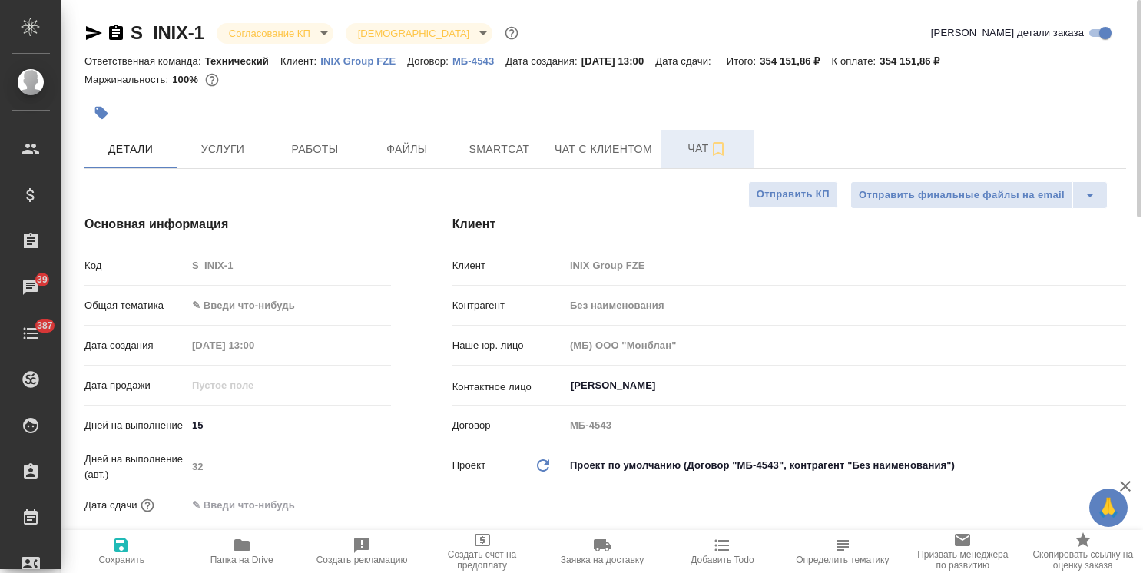
click at [681, 149] on span "Чат" at bounding box center [708, 148] width 74 height 19
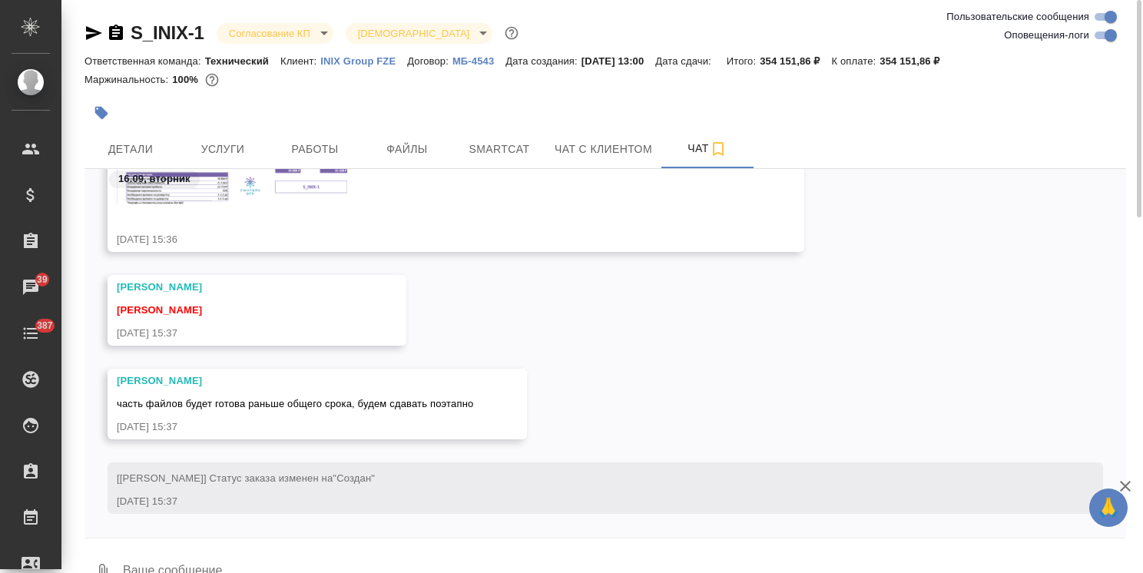
scroll to position [34, 0]
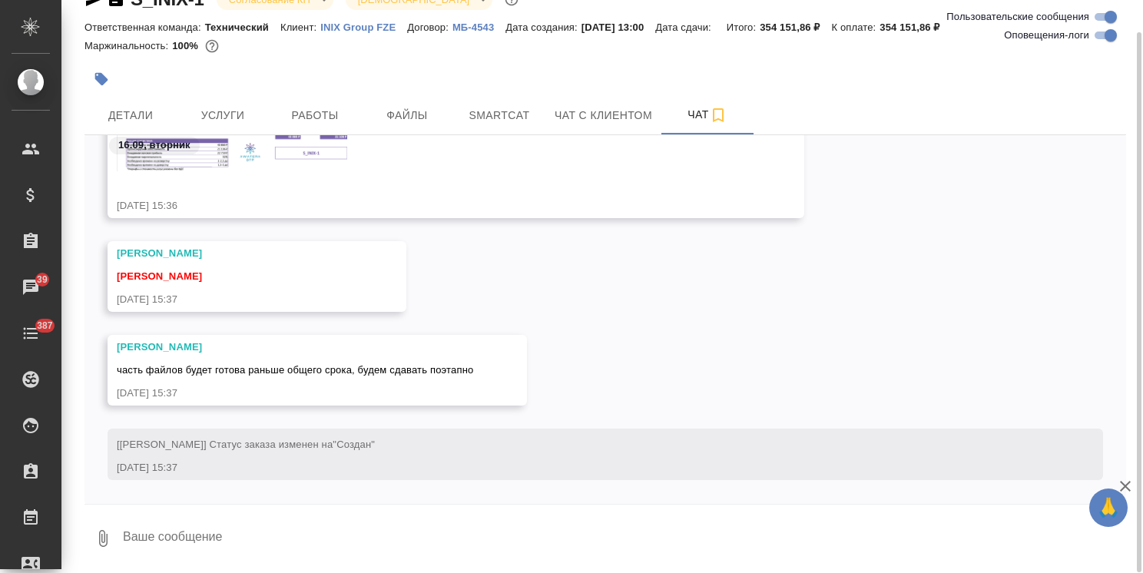
click at [207, 524] on textarea at bounding box center [623, 538] width 1005 height 52
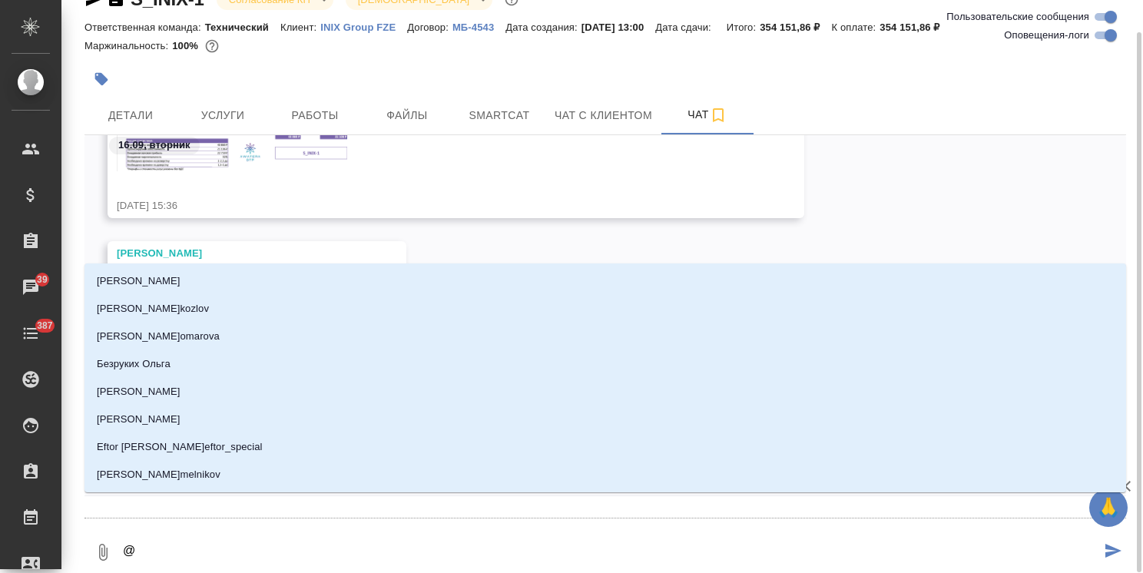
type textarea "@з"
type input "з"
type textarea "@за"
type input "за"
type textarea "@заб"
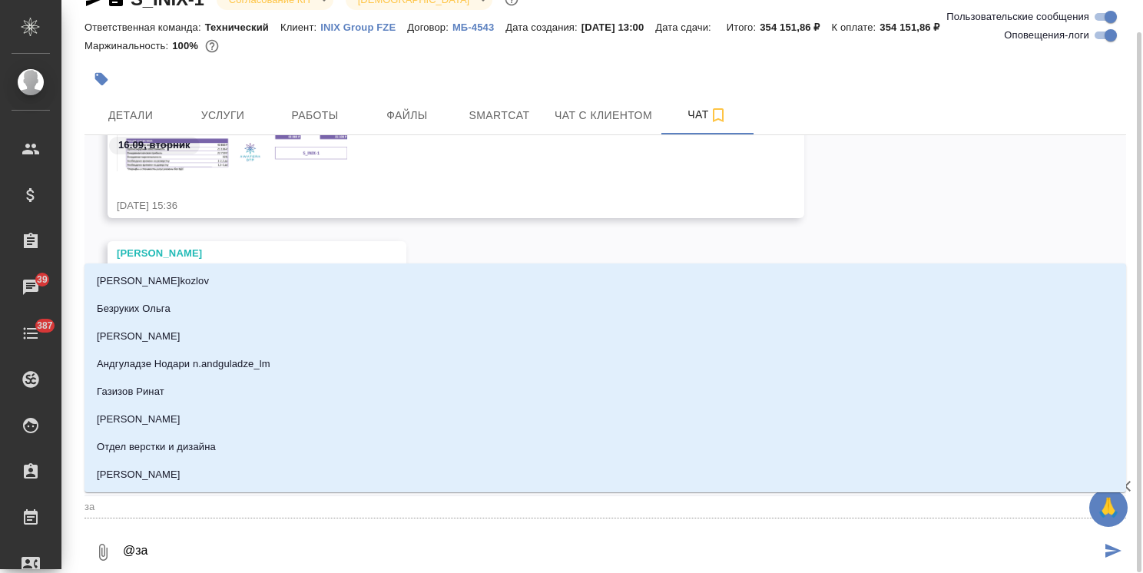
type input "заб"
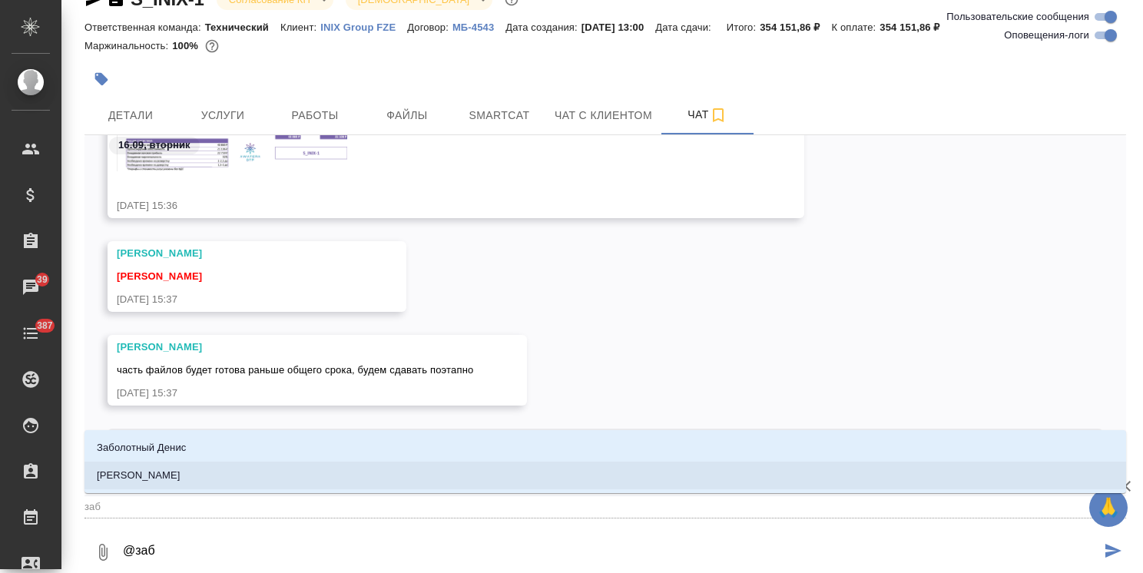
click at [208, 462] on li "Заборова Александра" at bounding box center [605, 476] width 1042 height 28
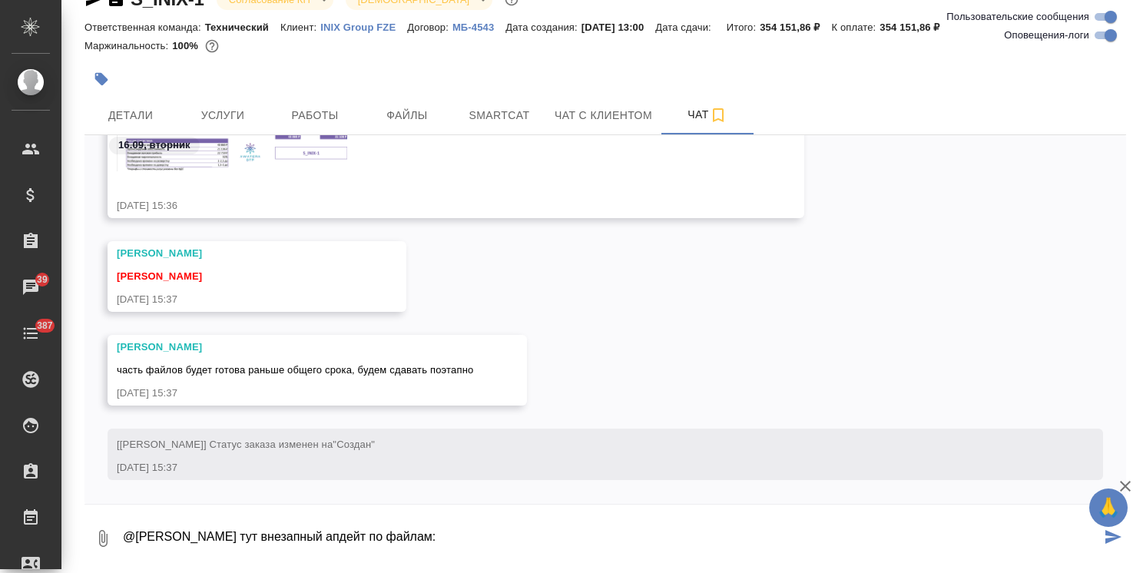
type textarea "@Заборова Александра тут внезапный апдейт по файлам:"
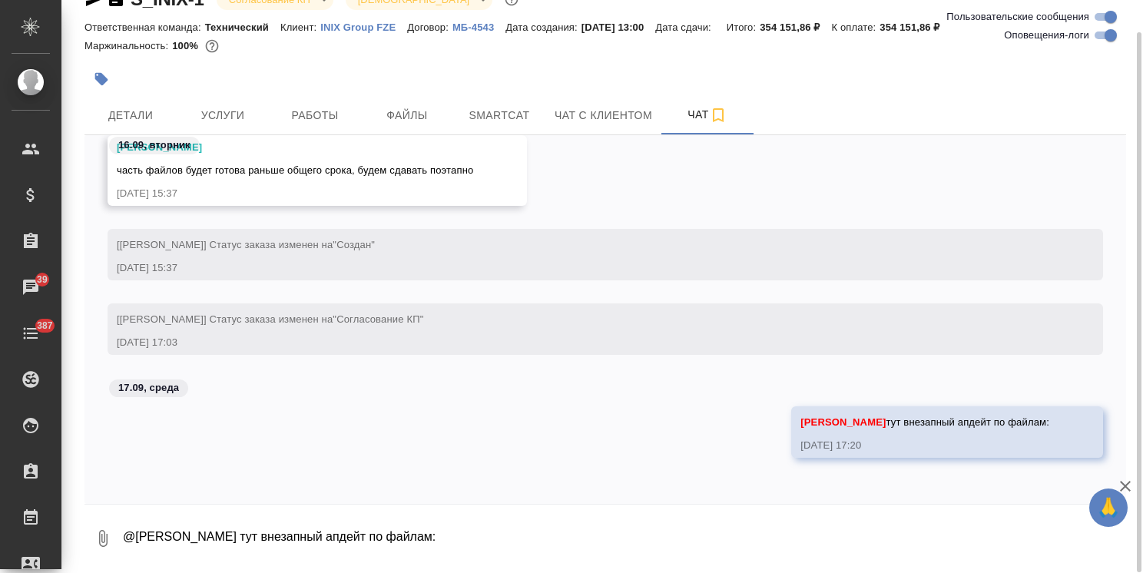
click at [247, 510] on div at bounding box center [605, 509] width 1042 height 8
click at [224, 531] on textarea "@Заборова Александра тут внезапный апдейт по файлам:" at bounding box center [623, 538] width 1005 height 52
paste textarea "Оля, по ссылке https://disk.yandex.ru/d/Ms0IzoRZbBENYQ нужны файлы из папки 1 и…"
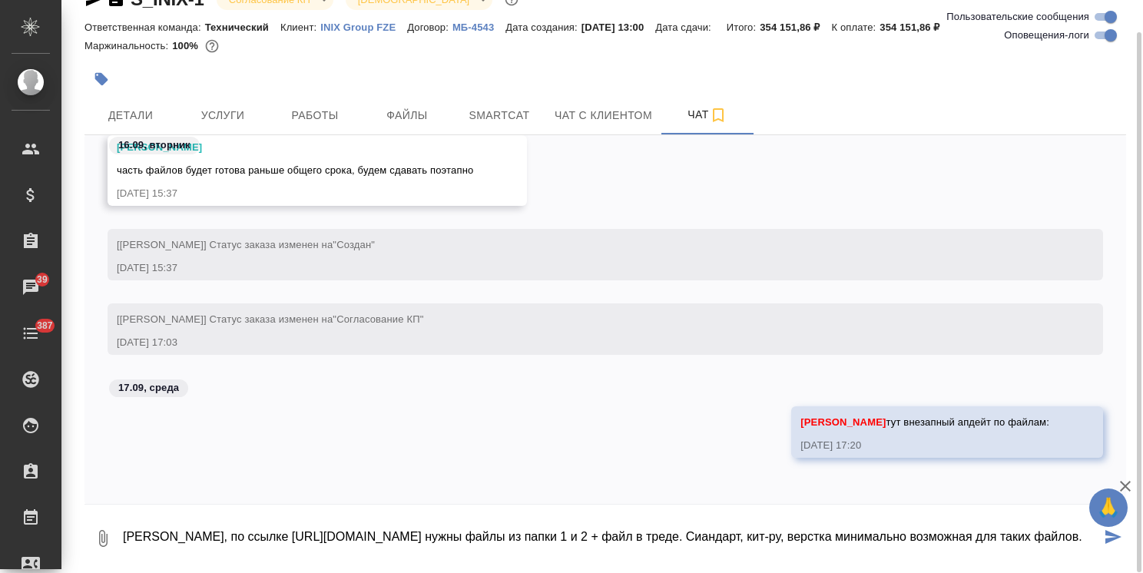
type textarea "Оля, по ссылке https://disk.yandex.ru/d/Ms0IzoRZbBENYQ нужны файлы из папки 1 и…"
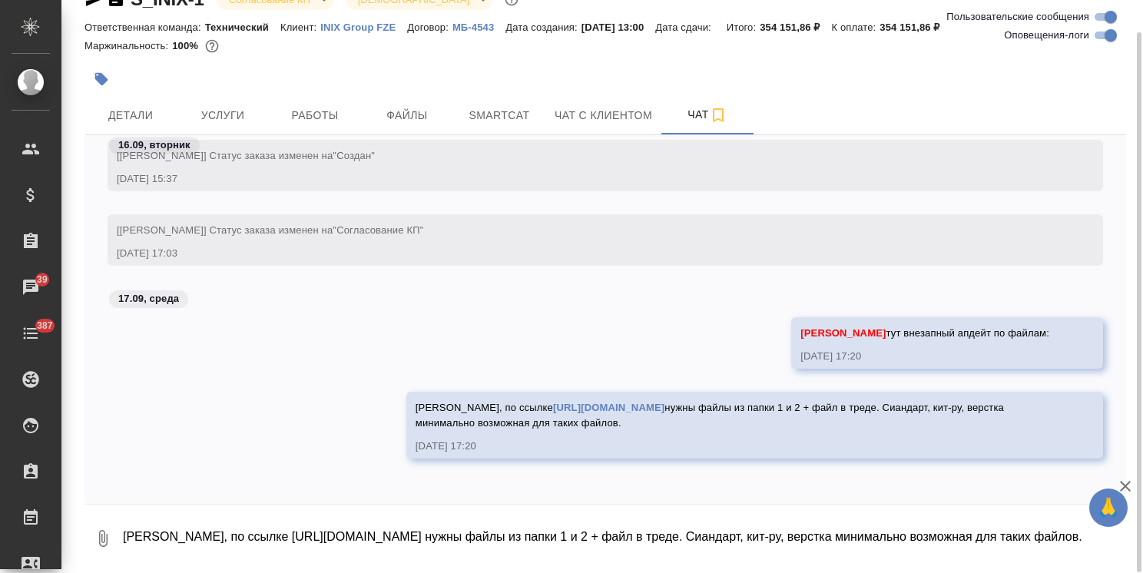
click at [99, 536] on icon "button" at bounding box center [103, 538] width 8 height 17
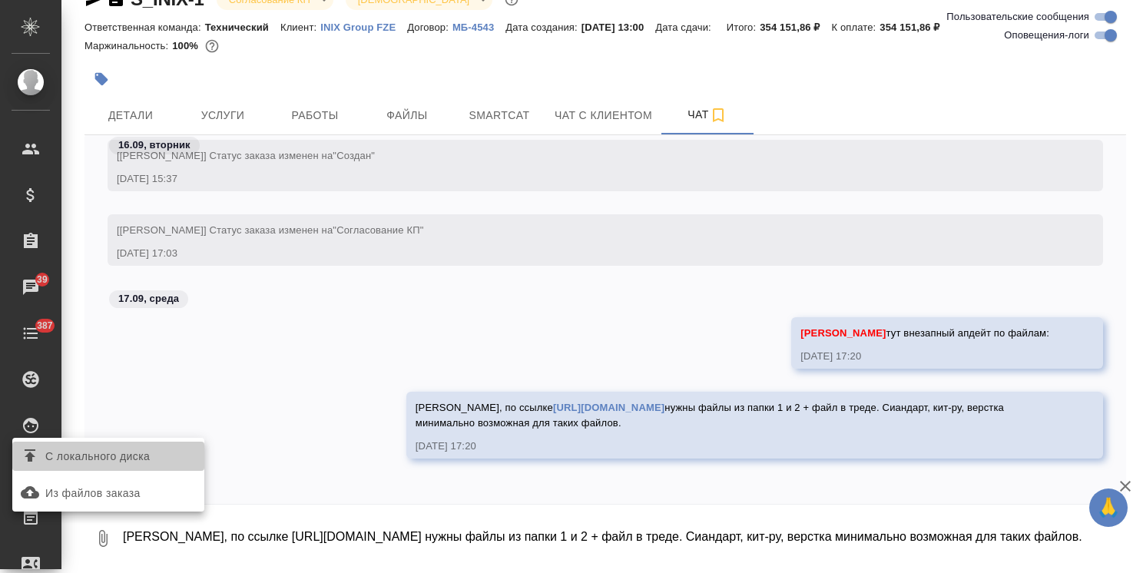
click at [106, 455] on span "С локального диска" at bounding box center [97, 456] width 104 height 19
click at [0, 0] on input "С локального диска" at bounding box center [0, 0] width 0 height 0
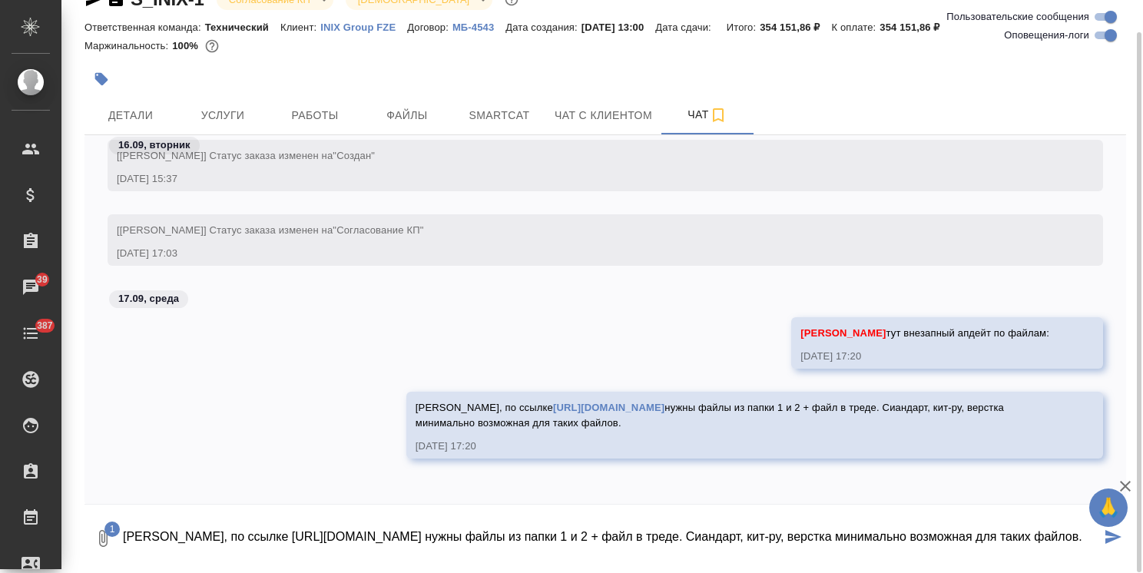
click at [84, 512] on button "1" at bounding box center [102, 538] width 37 height 52
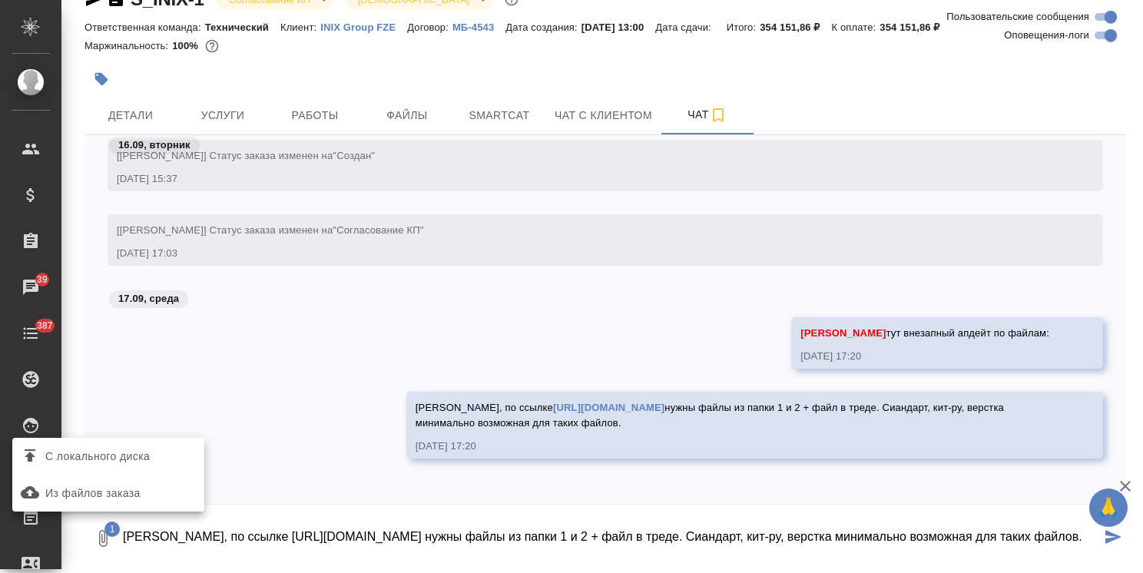
click at [200, 525] on div at bounding box center [571, 286] width 1143 height 573
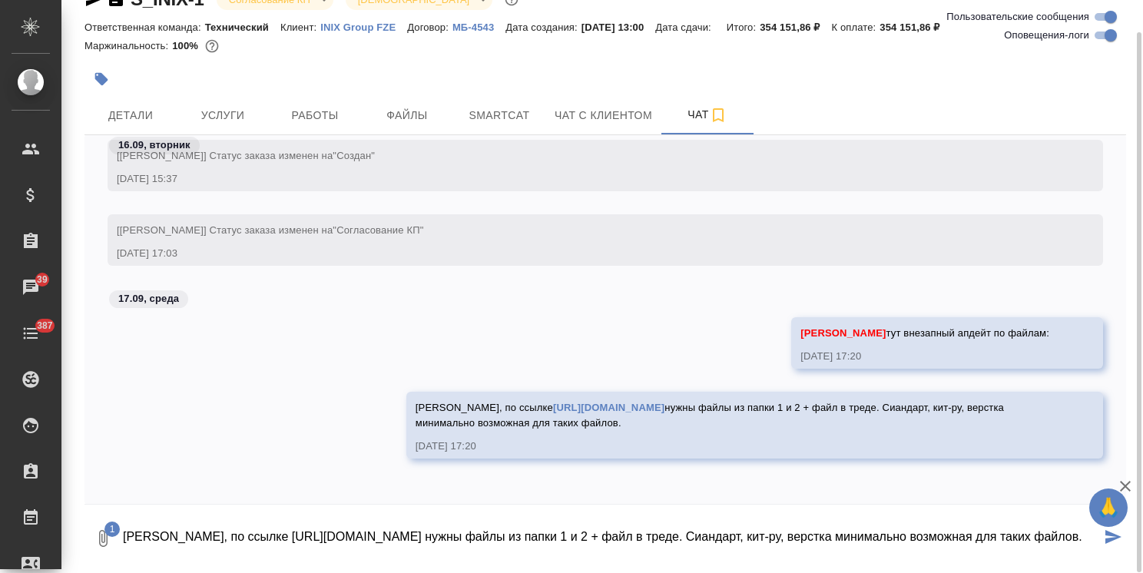
click at [1115, 542] on icon "submit" at bounding box center [1113, 537] width 16 height 14
click at [1125, 484] on icon "button" at bounding box center [1125, 486] width 18 height 18
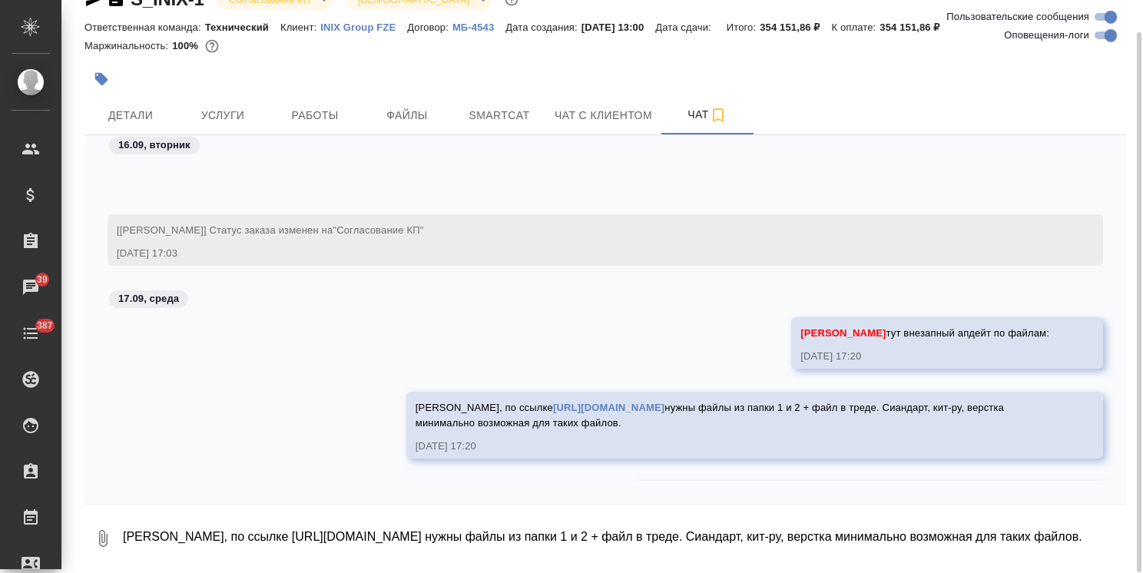
scroll to position [1646, 0]
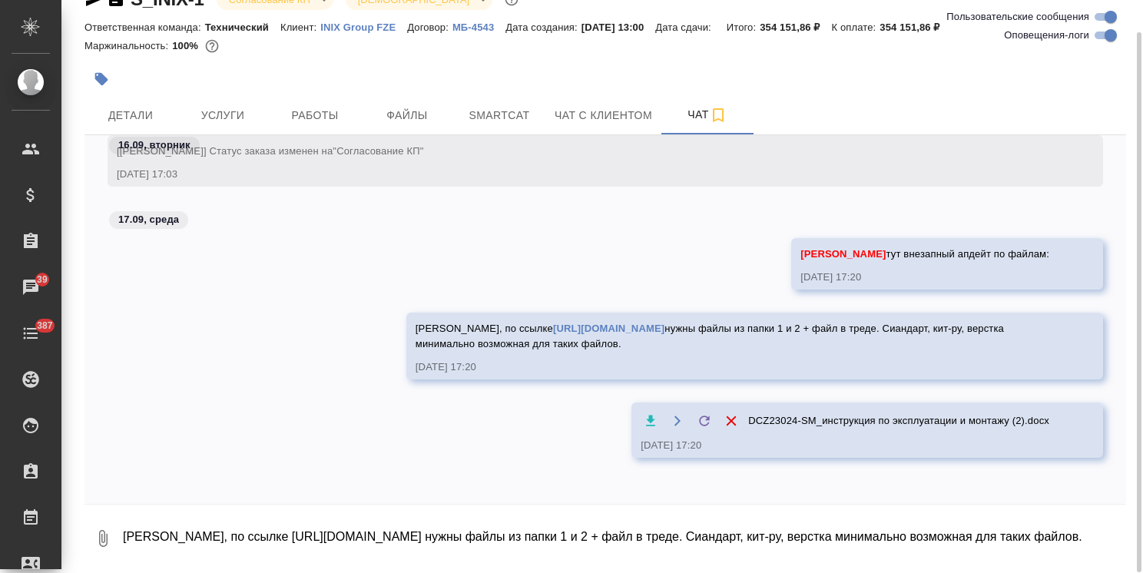
click at [300, 544] on textarea "Оля, по ссылке https://disk.yandex.ru/d/Ms0IzoRZbBENYQ нужны файлы из папки 1 и…" at bounding box center [623, 538] width 1005 height 52
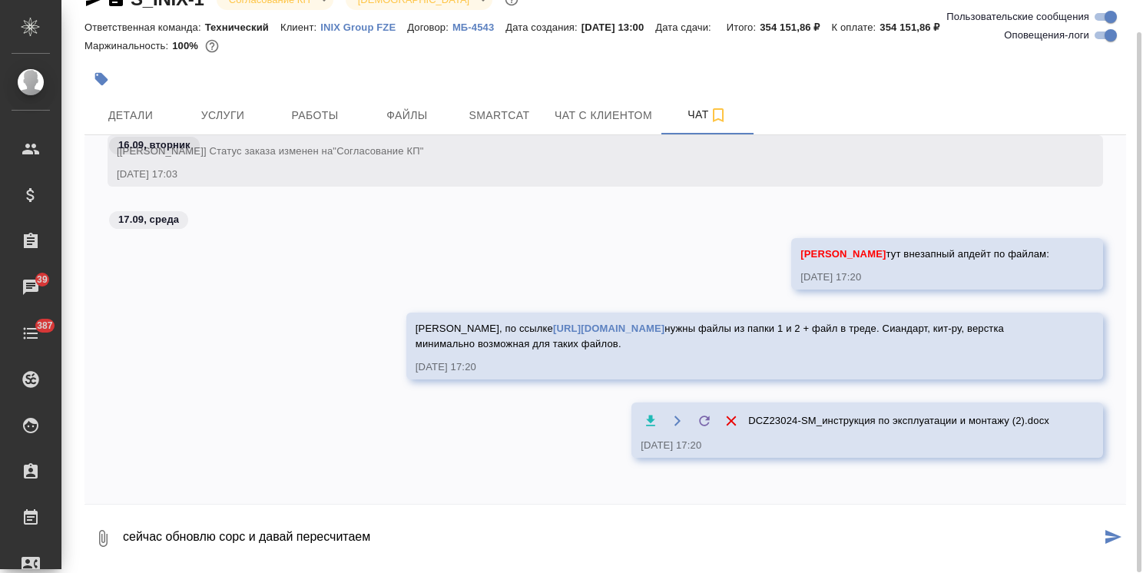
type textarea "сейчас обновлю сорс и давай пересчитаем"
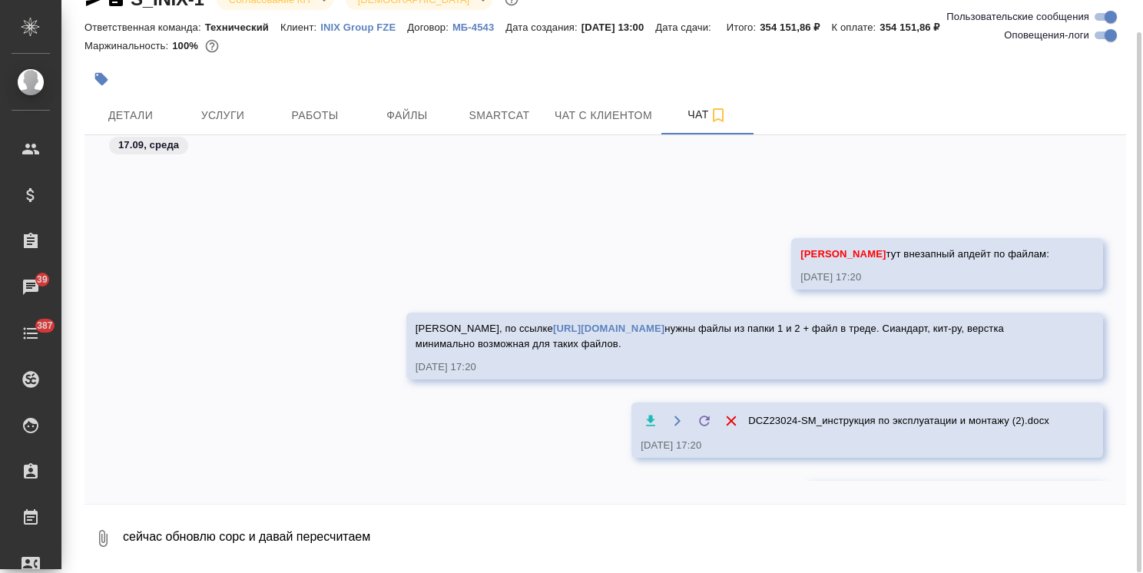
scroll to position [1721, 0]
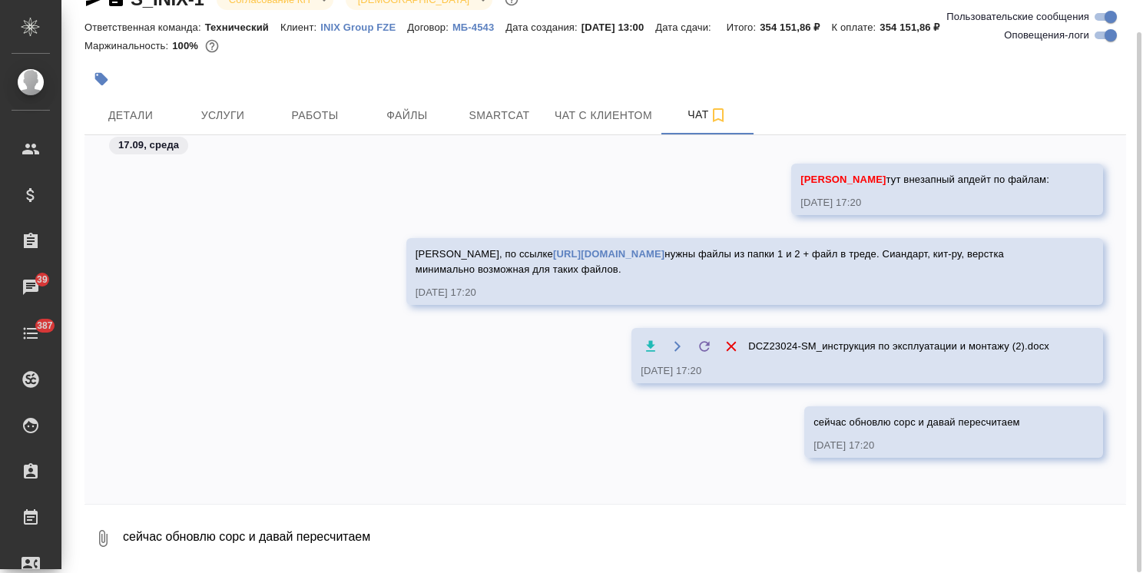
click at [553, 249] on link "https://disk.yandex.ru/d/Ms0IzoRZbBENYQ" at bounding box center [608, 254] width 111 height 12
click at [251, 118] on span "Услуги" at bounding box center [223, 115] width 74 height 19
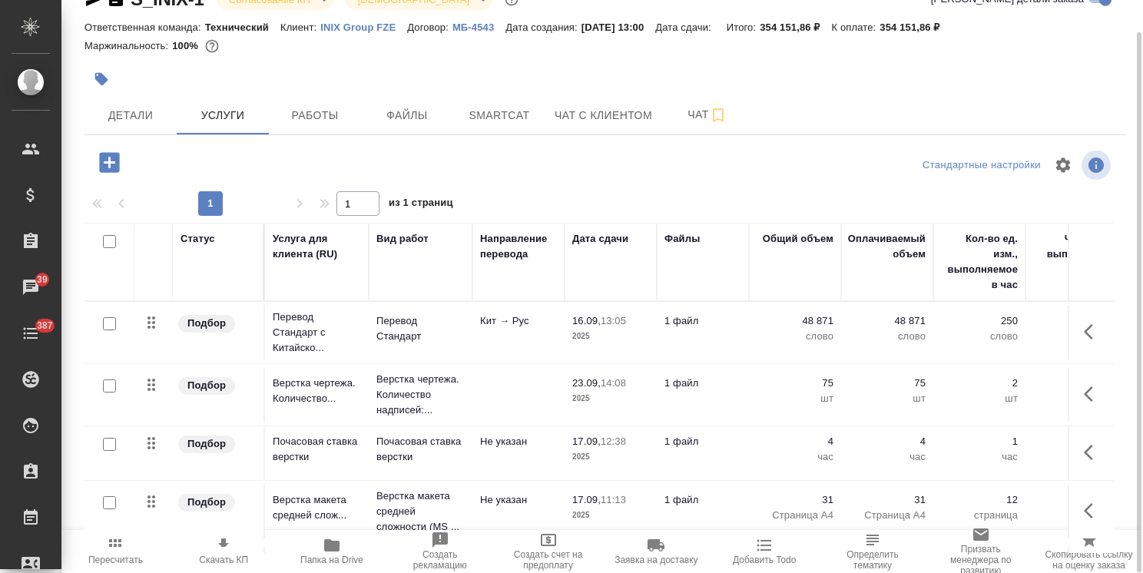
click at [325, 545] on icon "button" at bounding box center [331, 545] width 15 height 12
click at [673, 115] on span "Чат" at bounding box center [708, 114] width 74 height 19
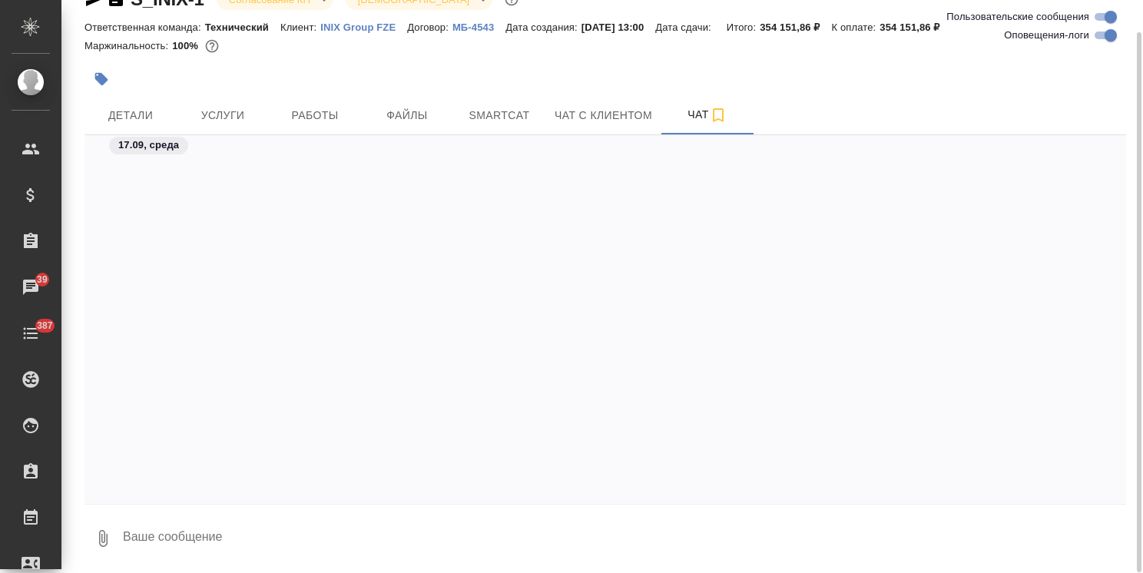
scroll to position [1444, 0]
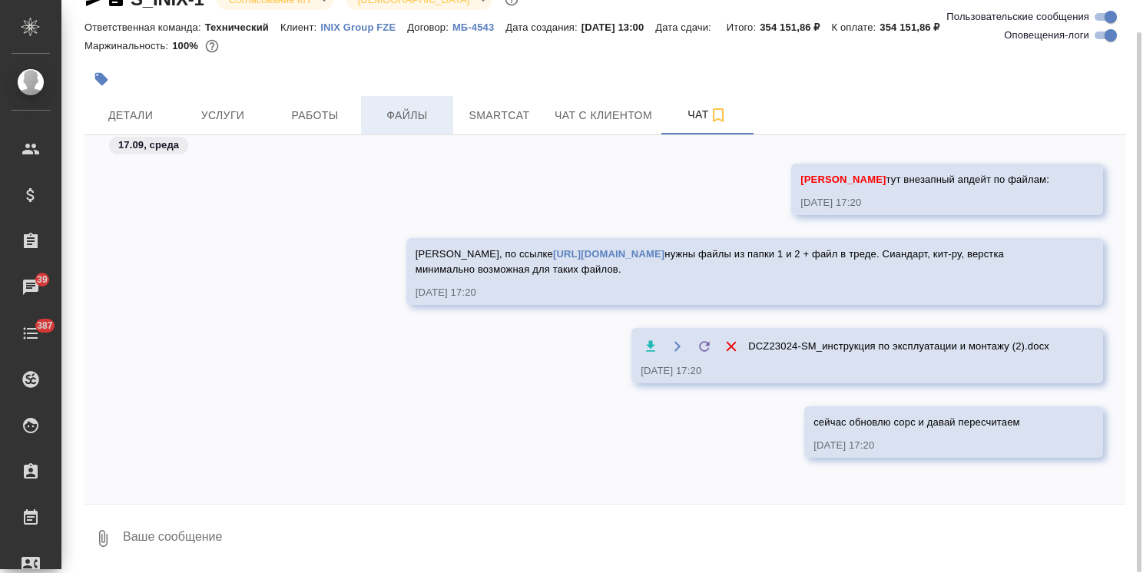
click at [416, 113] on span "Файлы" at bounding box center [407, 115] width 74 height 19
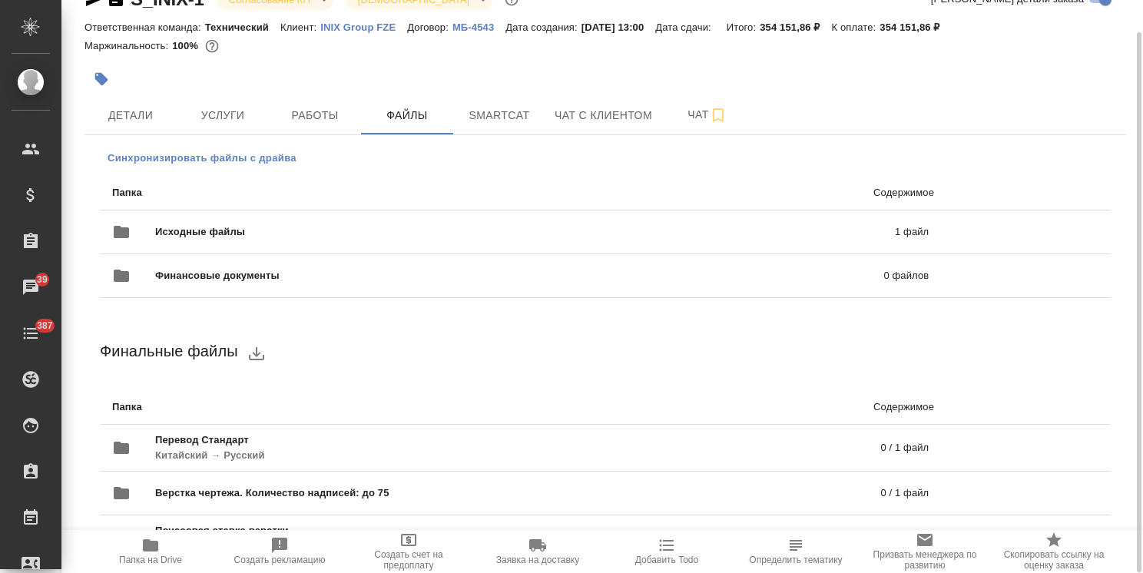
click at [243, 152] on span "Синхронизировать файлы с драйва" at bounding box center [202, 158] width 189 height 15
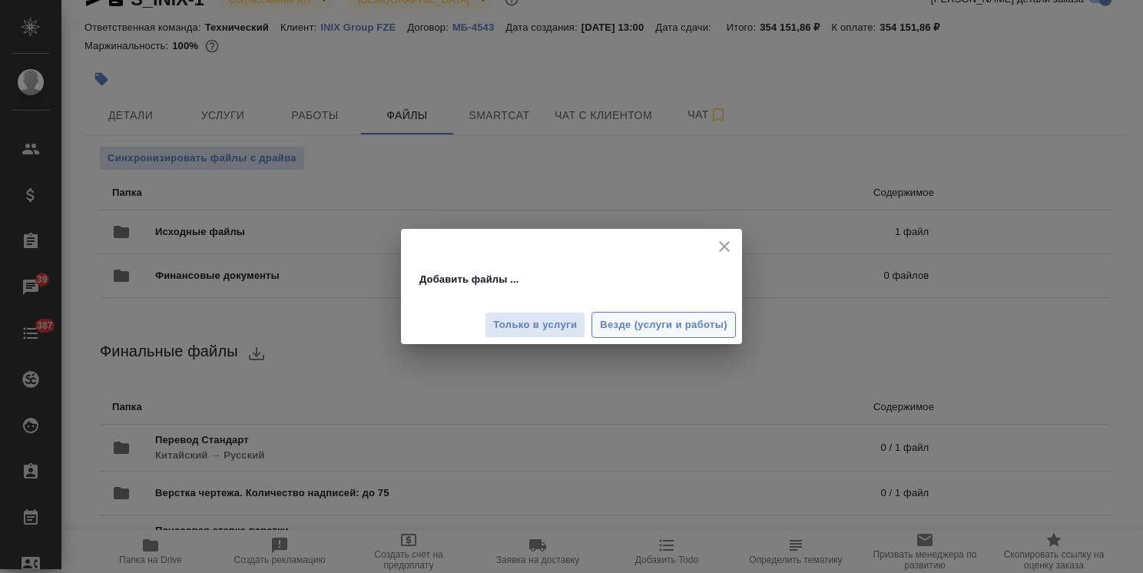
click at [685, 325] on span "Везде (услуги и работы)" at bounding box center [664, 325] width 128 height 18
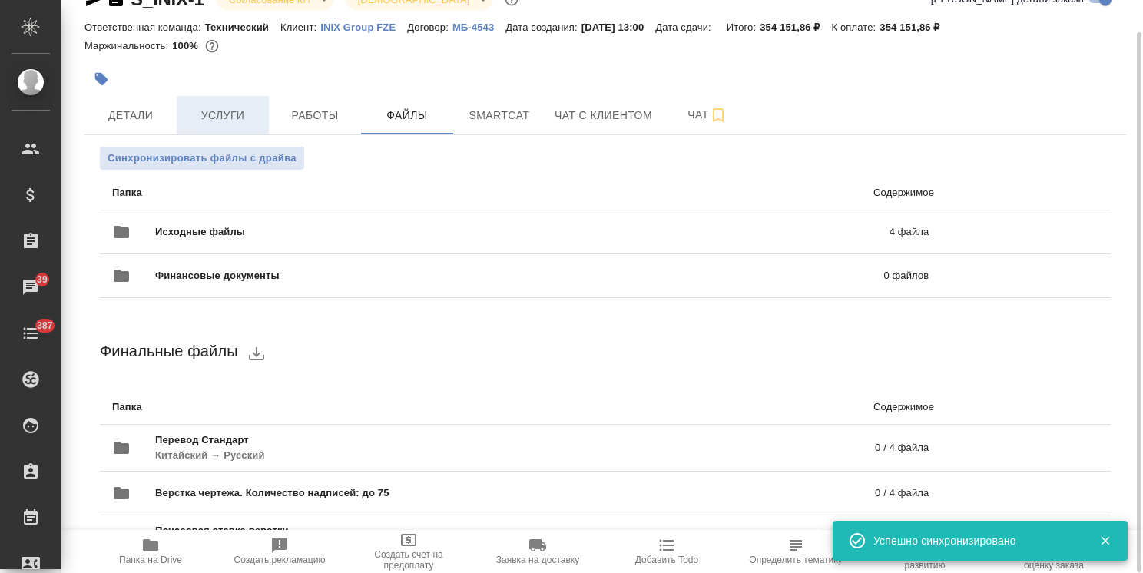
click at [220, 118] on span "Услуги" at bounding box center [223, 115] width 74 height 19
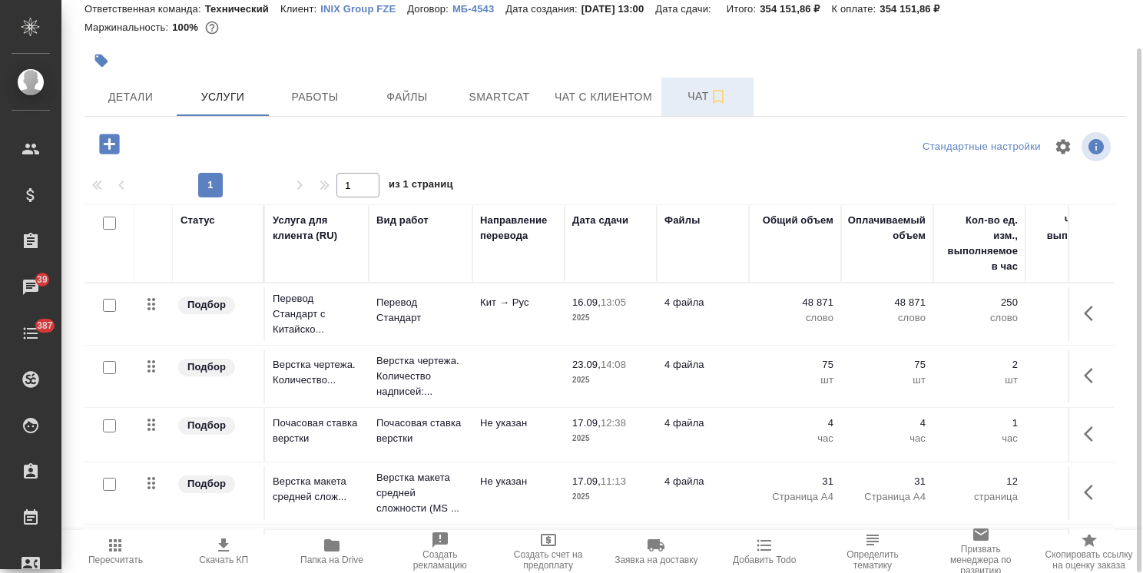
click at [669, 100] on button "Чат" at bounding box center [707, 97] width 92 height 38
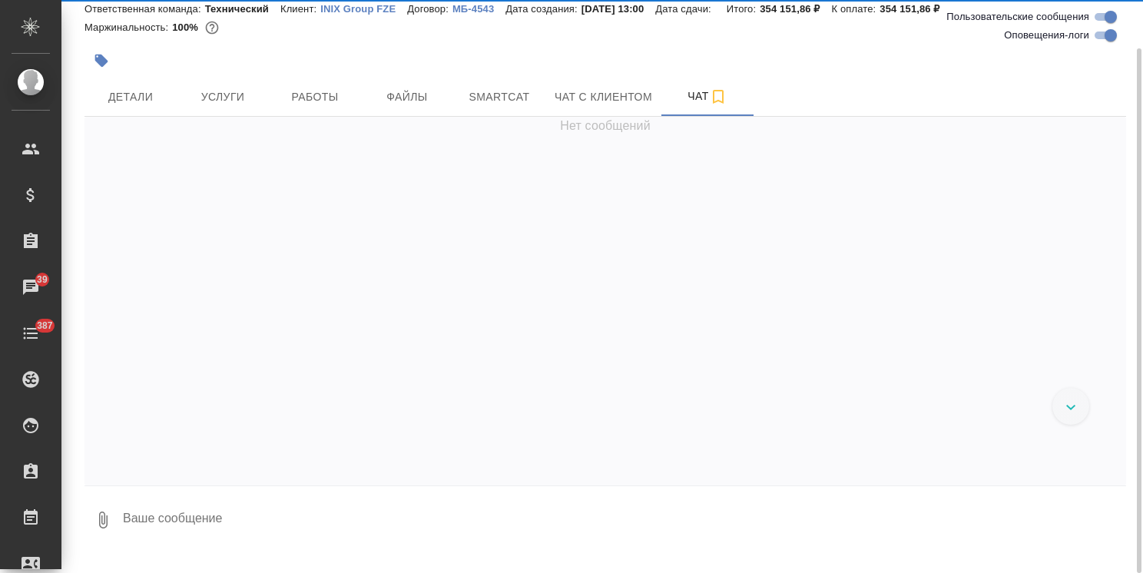
scroll to position [1444, 0]
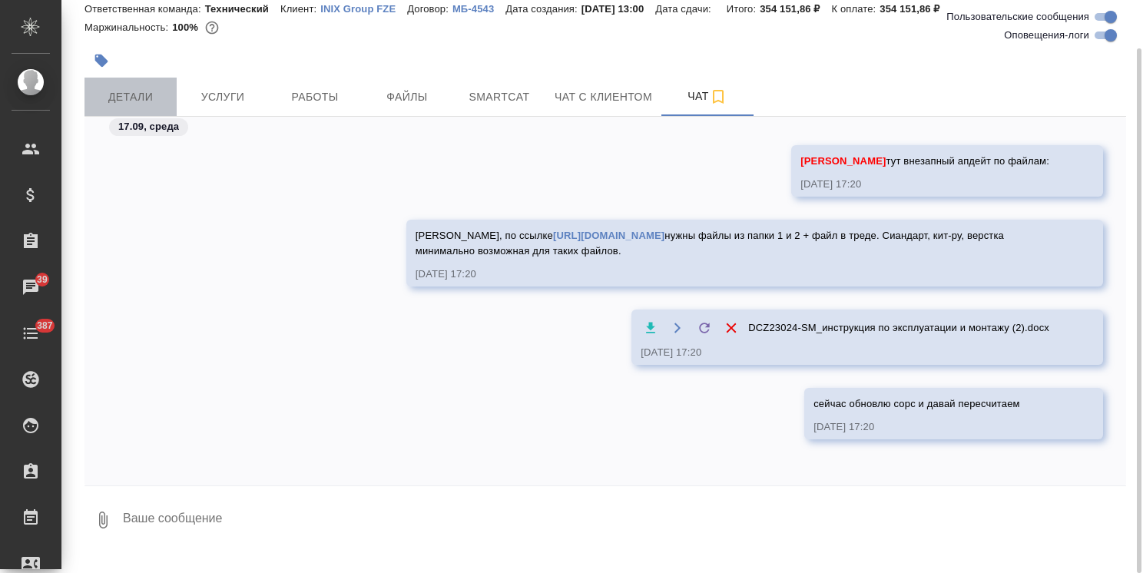
click at [137, 92] on span "Детали" at bounding box center [131, 97] width 74 height 19
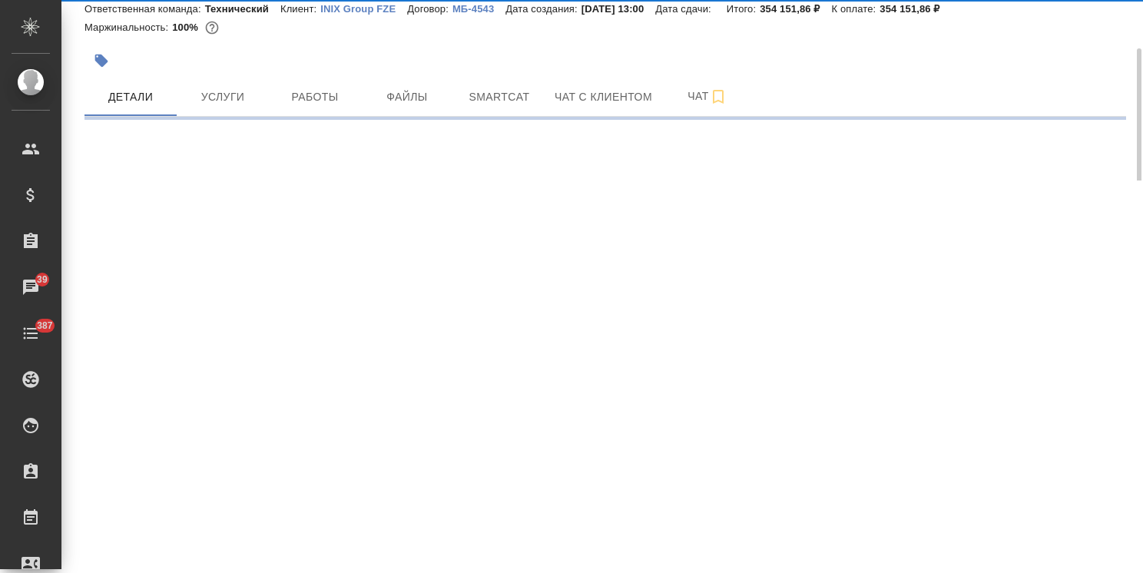
select select "RU"
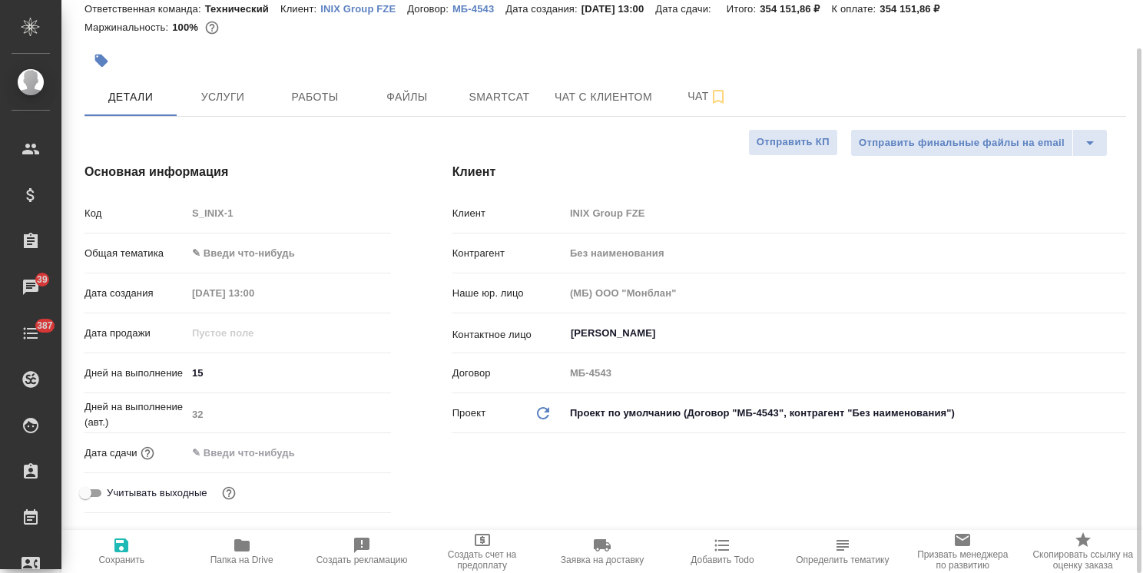
type textarea "x"
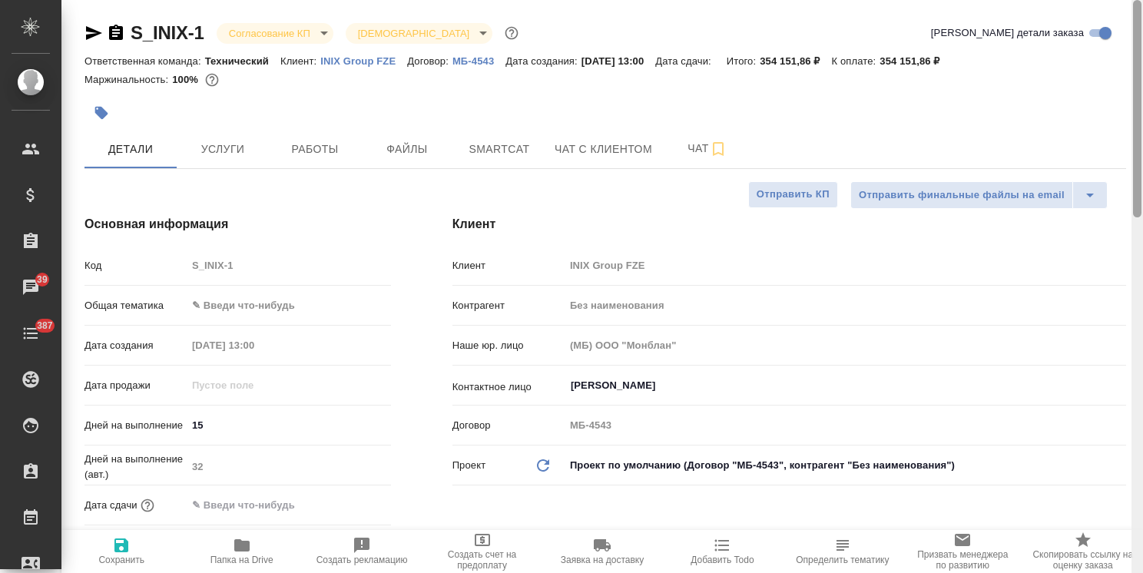
drag, startPoint x: 1137, startPoint y: 293, endPoint x: 1071, endPoint y: 14, distance: 287.1
click at [1110, 45] on div "S_INIX-1 Согласование КП kpNegotiation Святая троица holyTrinity Кратко детали …" at bounding box center [601, 286] width 1081 height 573
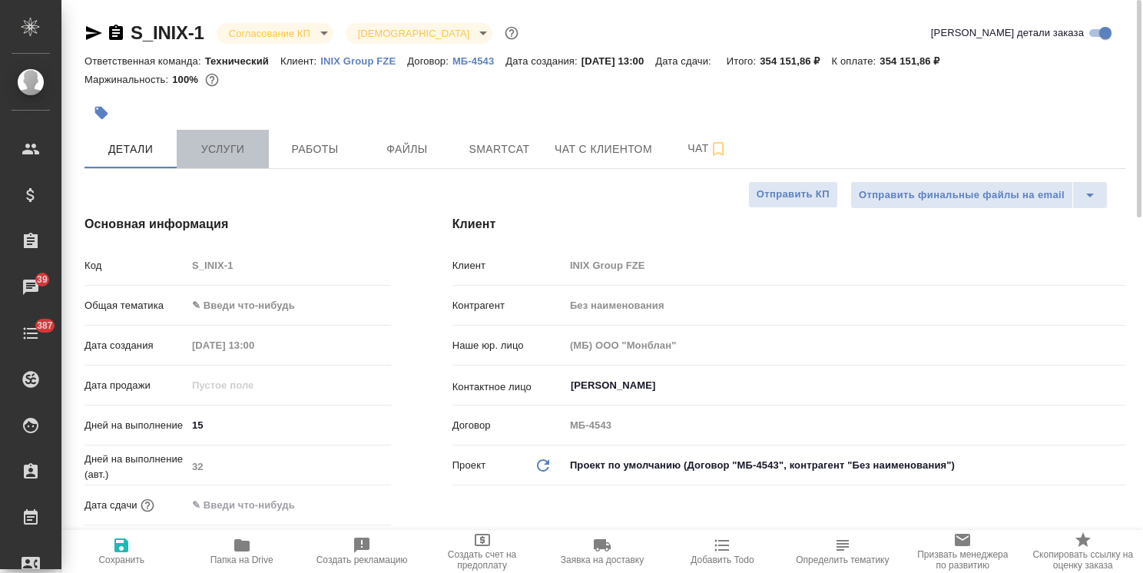
click at [200, 140] on span "Услуги" at bounding box center [223, 149] width 74 height 19
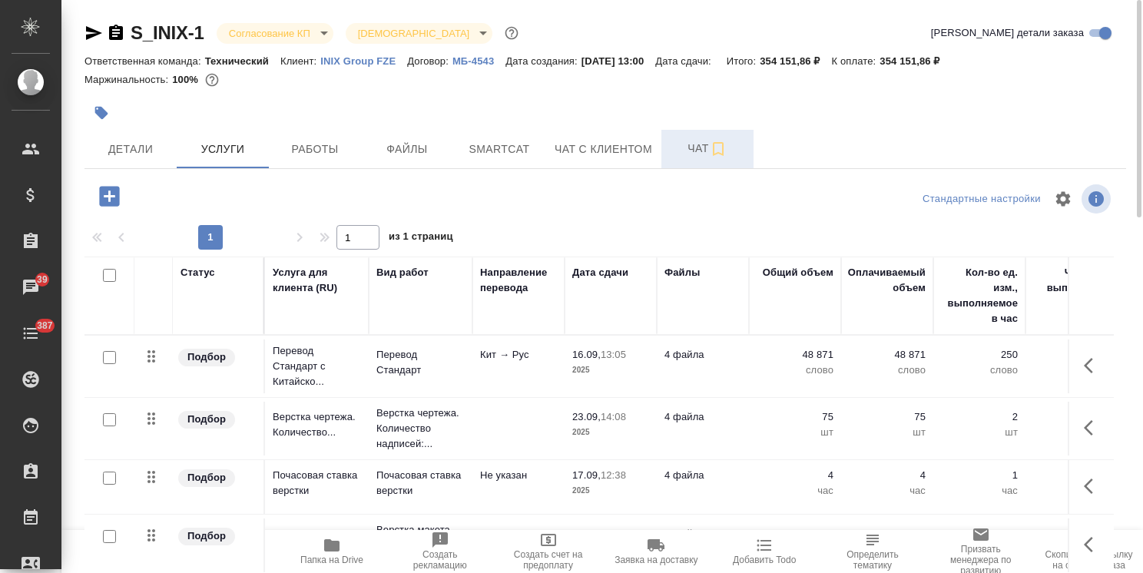
click at [686, 154] on span "Чат" at bounding box center [708, 148] width 74 height 19
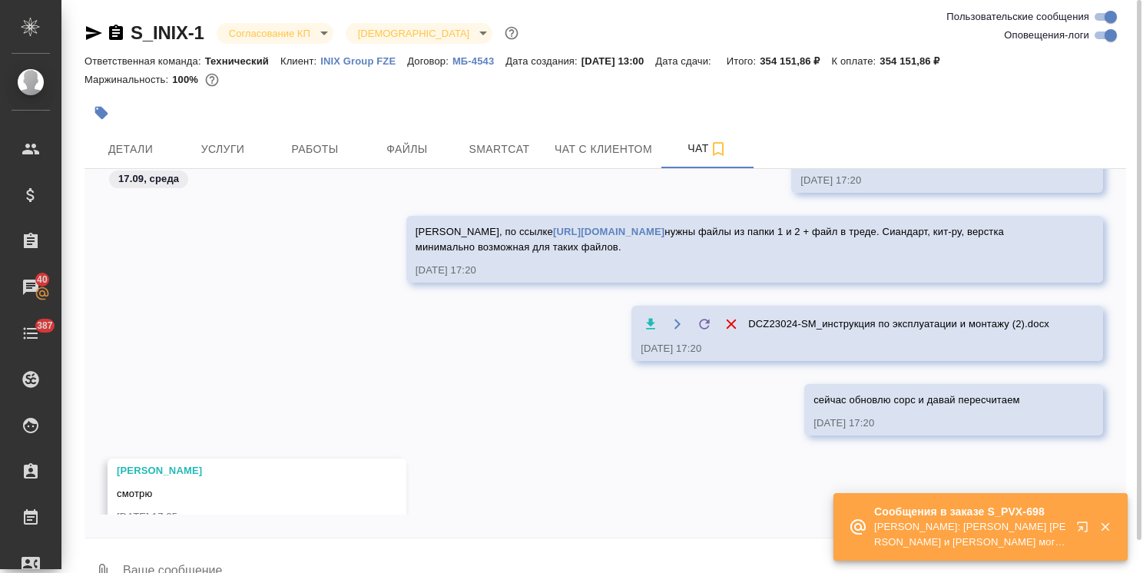
scroll to position [1538, 0]
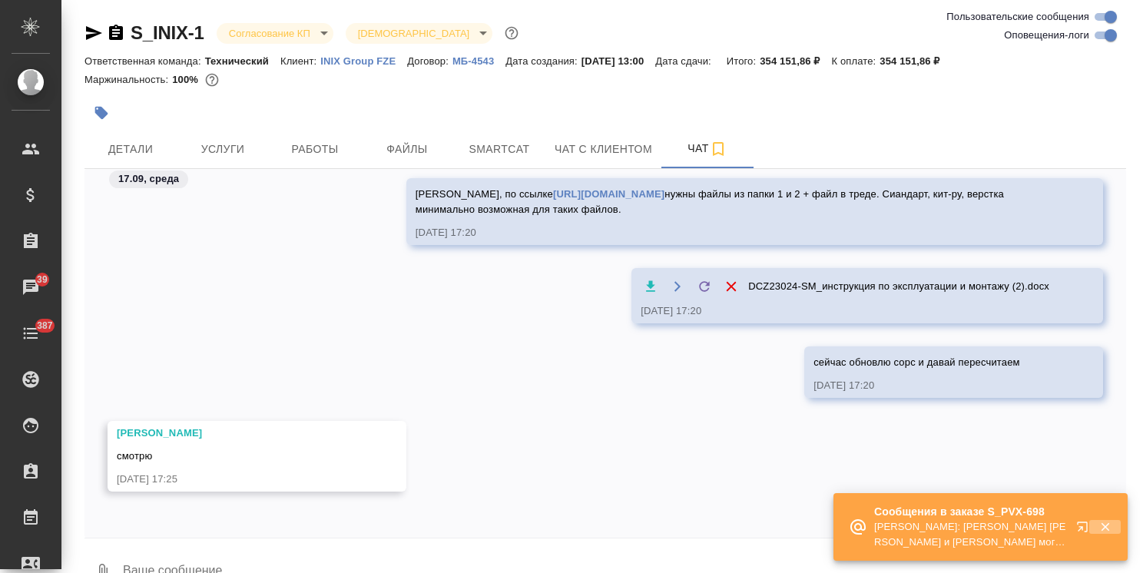
click at [1105, 521] on icon "button" at bounding box center [1105, 527] width 14 height 14
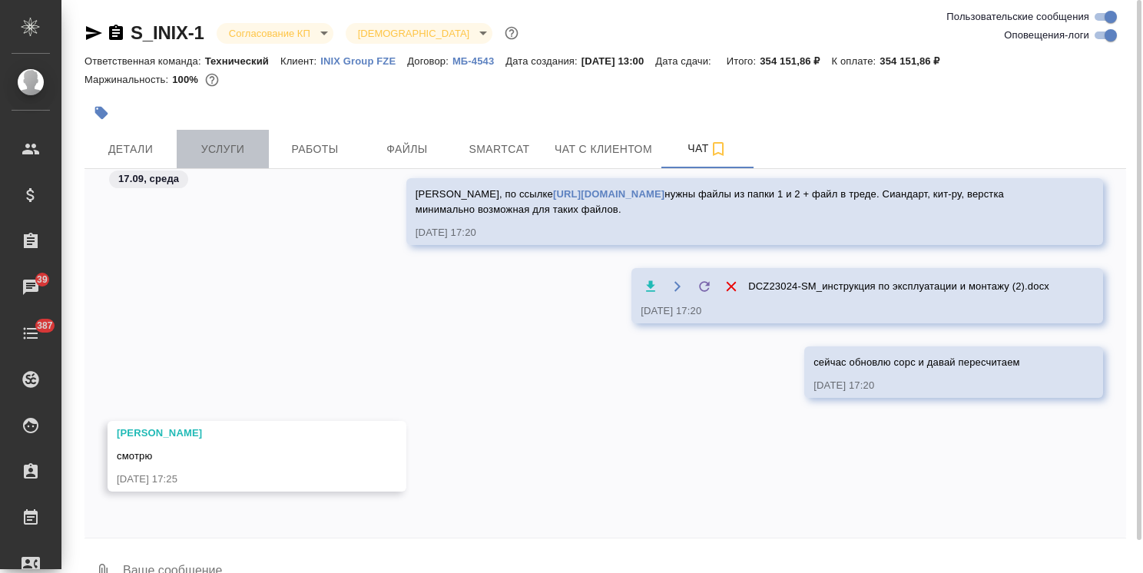
click at [206, 147] on span "Услуги" at bounding box center [223, 149] width 74 height 19
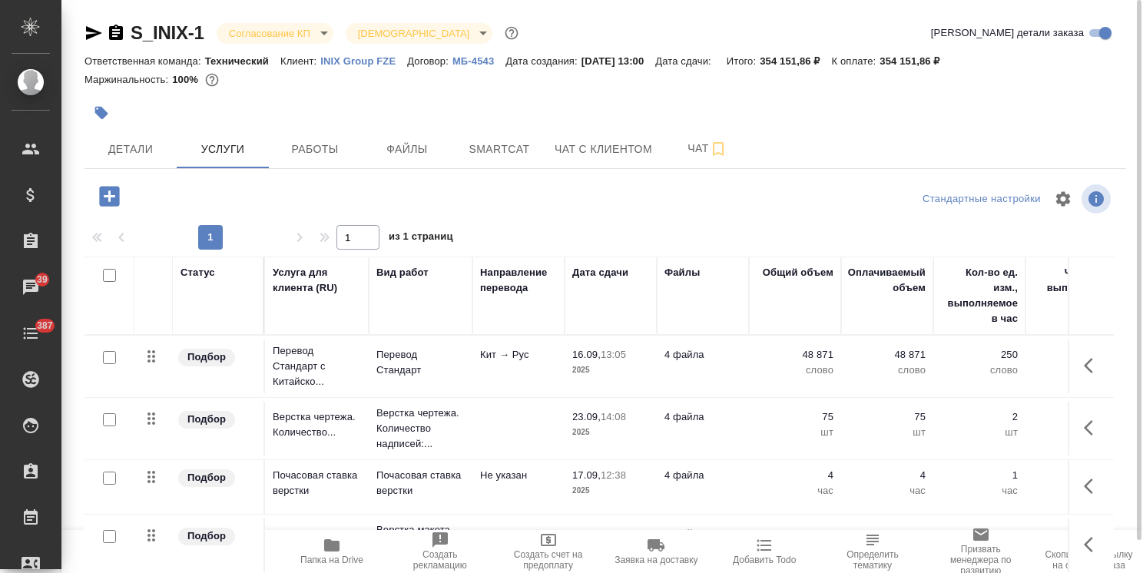
click at [334, 551] on icon "button" at bounding box center [332, 545] width 18 height 18
click at [496, 140] on span "Smartcat" at bounding box center [499, 149] width 74 height 19
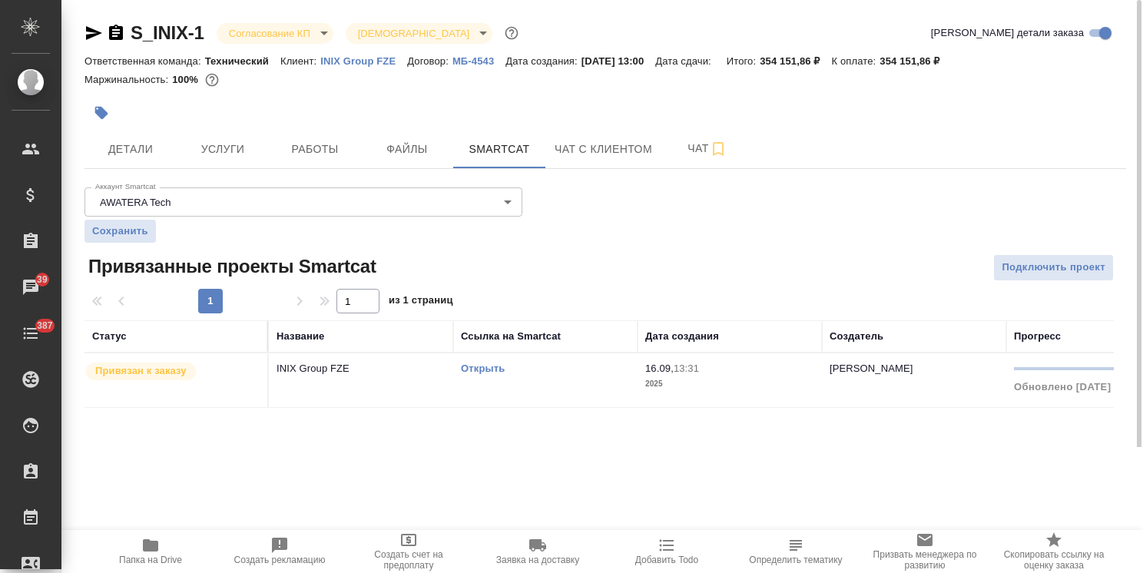
click at [479, 369] on link "Открыть" at bounding box center [483, 369] width 44 height 12
click at [178, 369] on p "Привязан к заказу" at bounding box center [140, 370] width 91 height 15
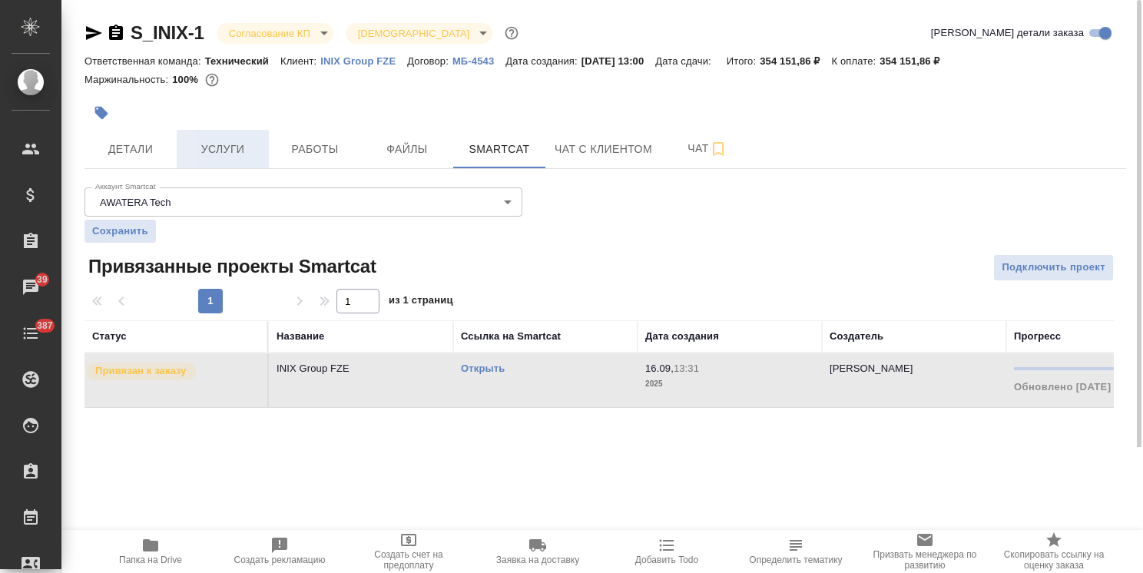
click at [238, 150] on span "Услуги" at bounding box center [223, 149] width 74 height 19
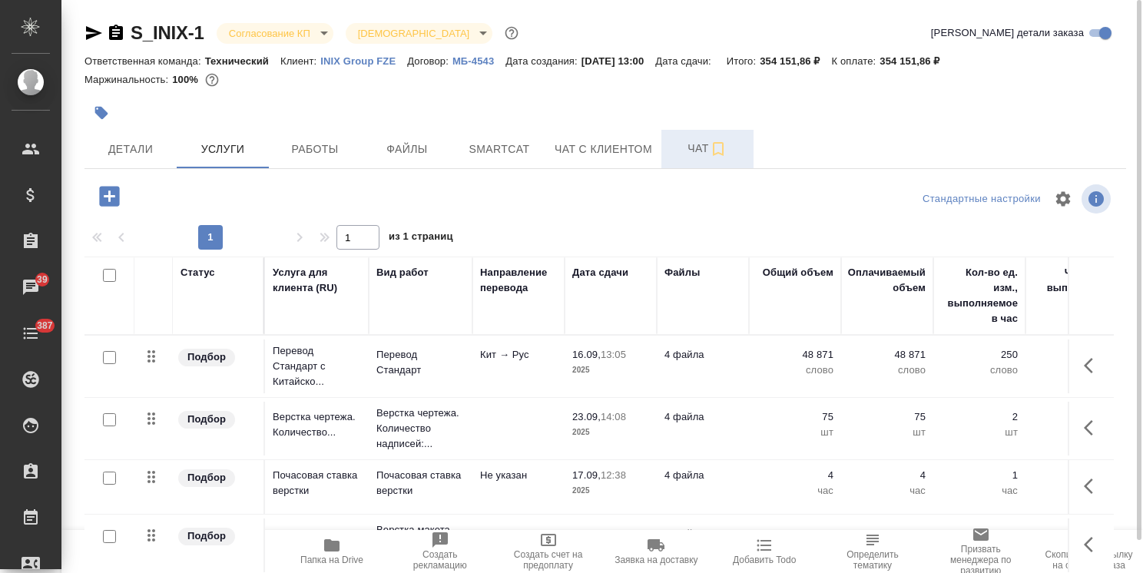
click at [684, 146] on span "Чат" at bounding box center [708, 148] width 74 height 19
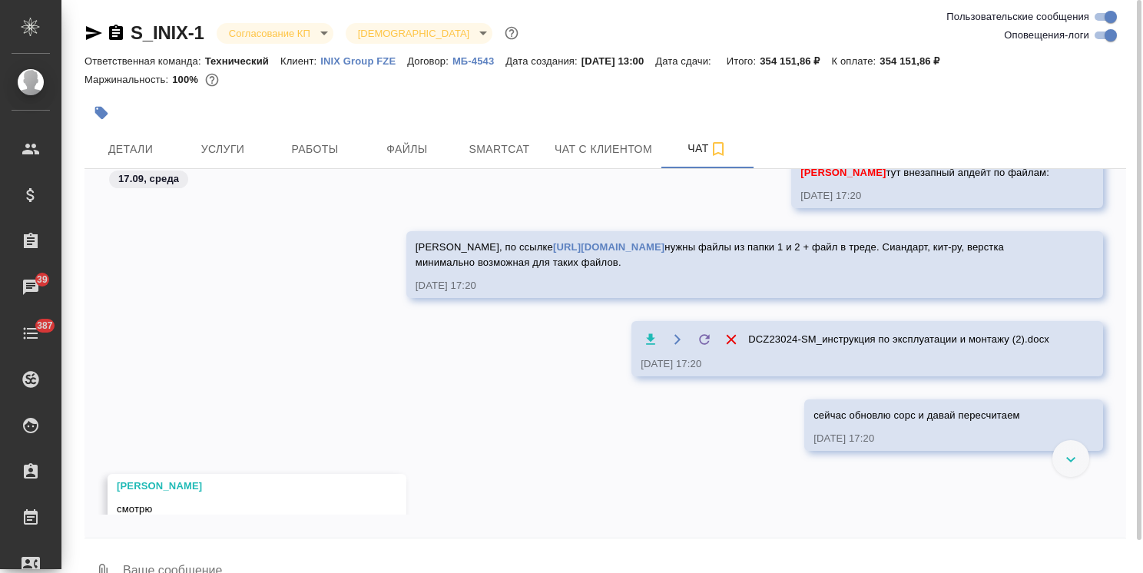
scroll to position [1461, 0]
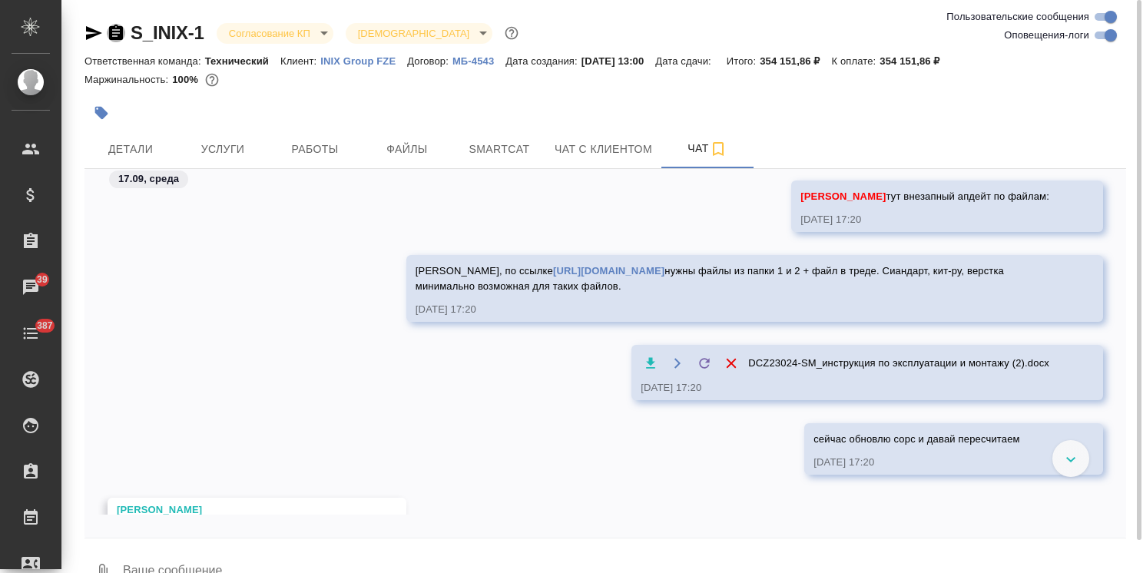
click at [117, 33] on icon "button" at bounding box center [116, 33] width 18 height 18
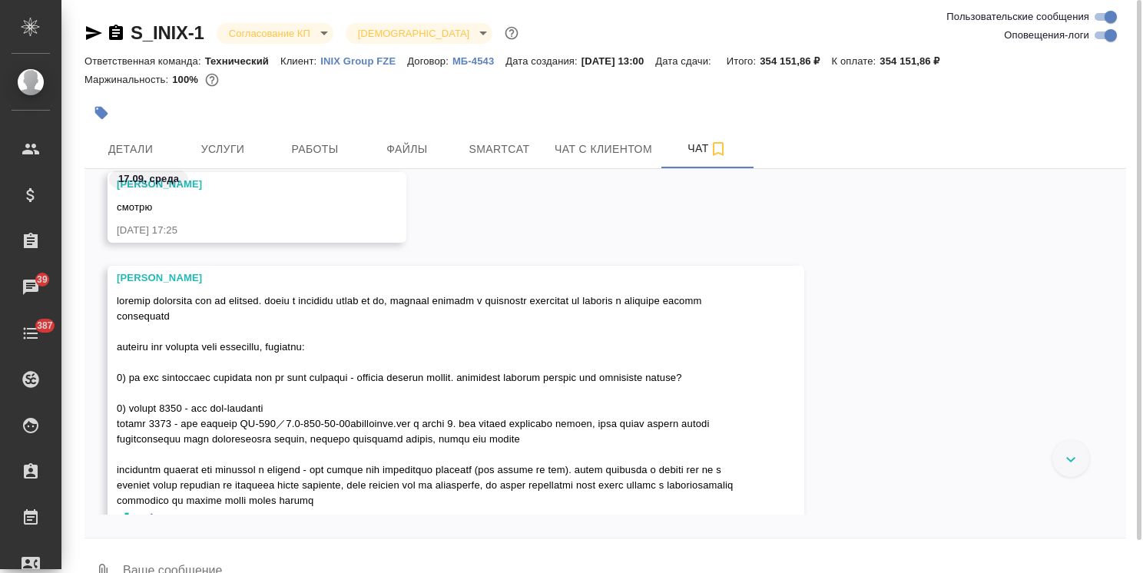
scroll to position [1863, 0]
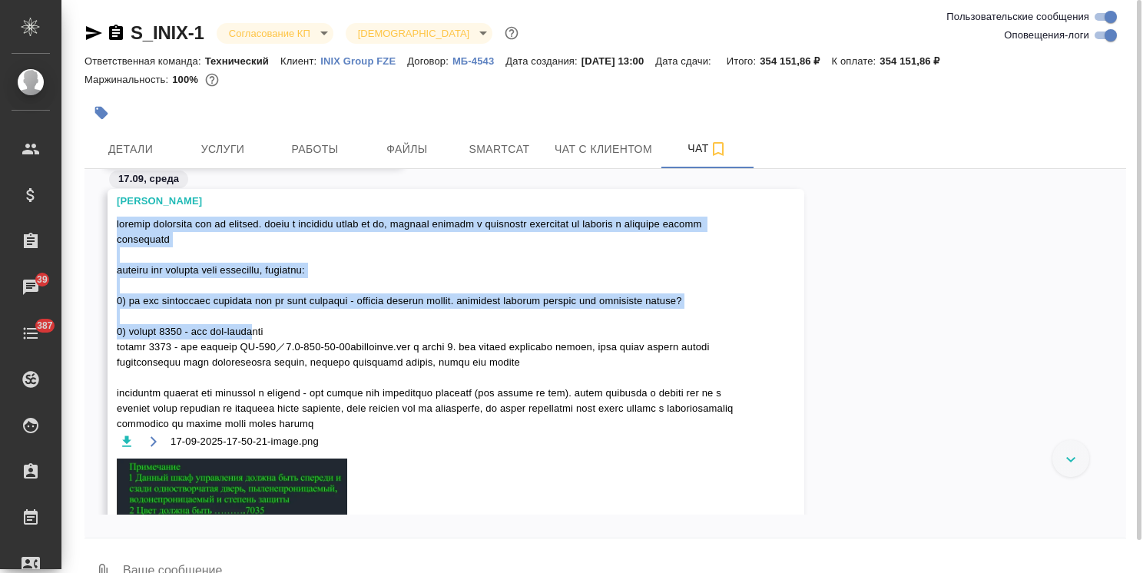
drag, startPoint x: 117, startPoint y: 221, endPoint x: 258, endPoint y: 349, distance: 190.3
click at [258, 349] on span at bounding box center [434, 324] width 634 height 215
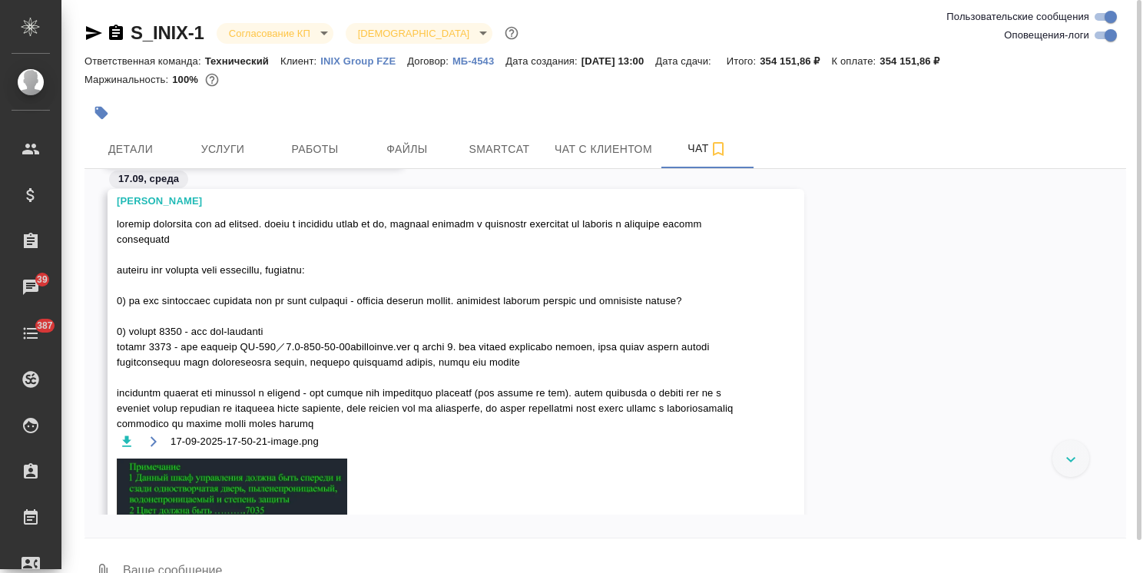
click at [473, 479] on div "17-09-2025-17-50-21-image.png" at bounding box center [434, 502] width 634 height 141
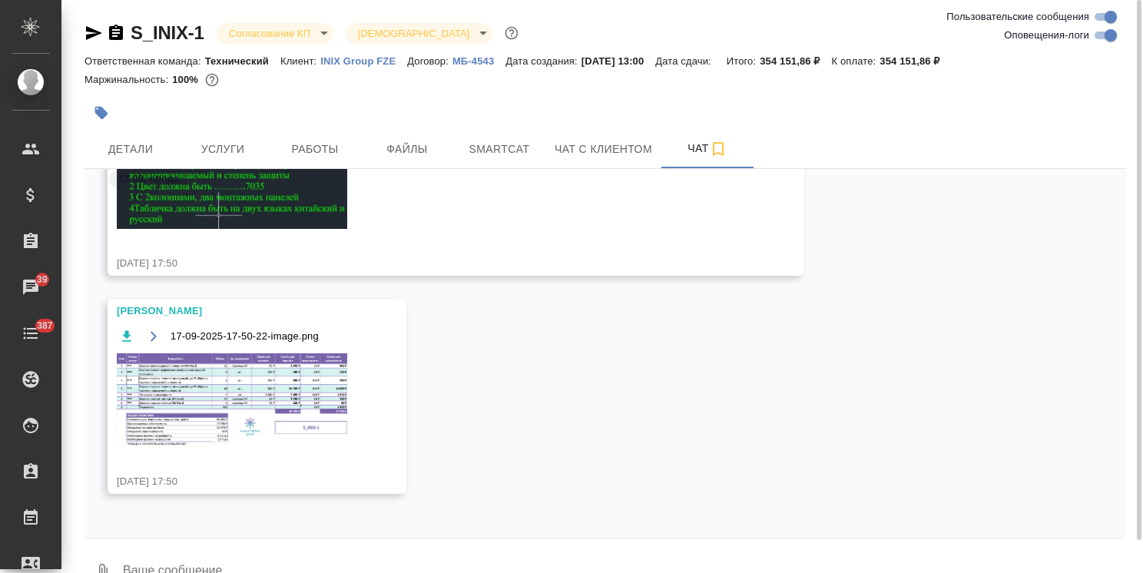
scroll to position [2205, 0]
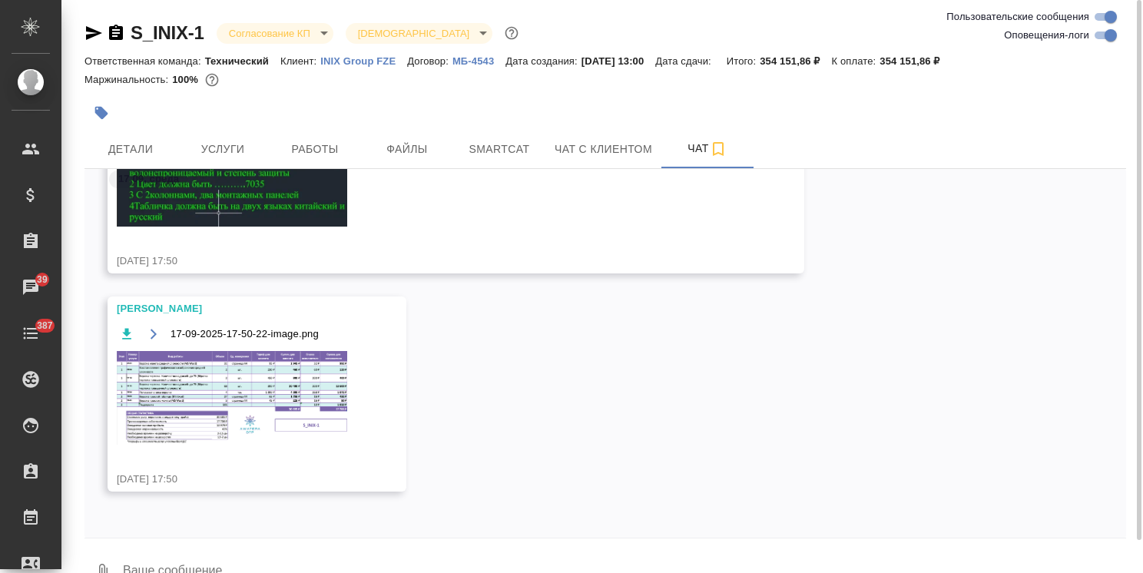
click at [217, 562] on textarea at bounding box center [623, 572] width 1005 height 52
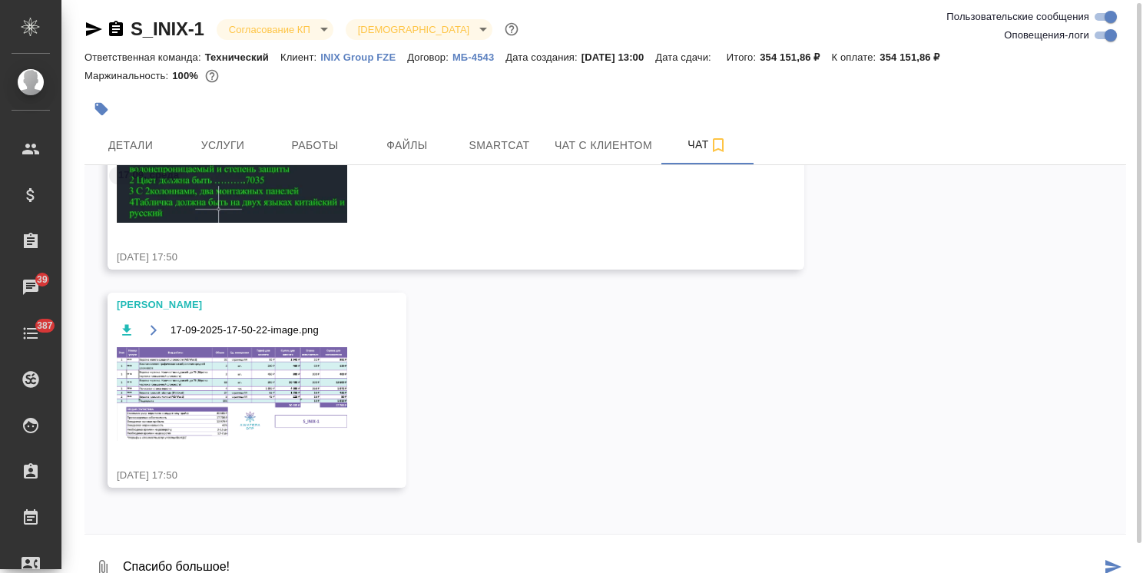
type textarea "Спасибо большое!"
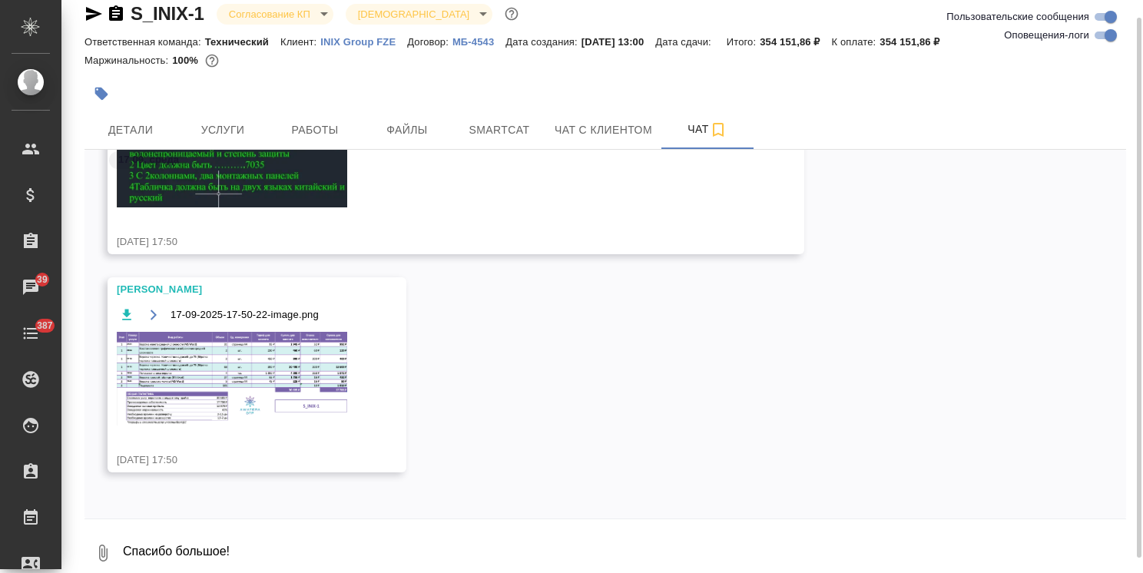
scroll to position [2280, 0]
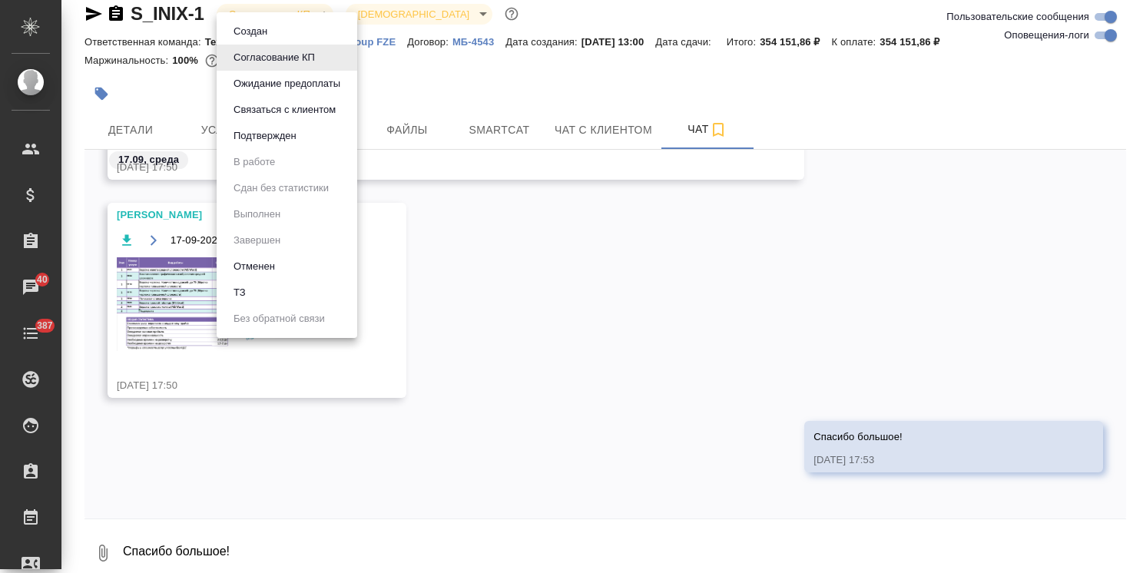
drag, startPoint x: 219, startPoint y: 5, endPoint x: 98, endPoint y: 28, distance: 123.7
click at [85, 8] on body ".cls-1 fill:#fff; AWATERA Usmanova Olga Клиенты Спецификации Заказы 40 Чаты 387…" at bounding box center [571, 286] width 1143 height 573
click at [923, 141] on div at bounding box center [571, 286] width 1143 height 573
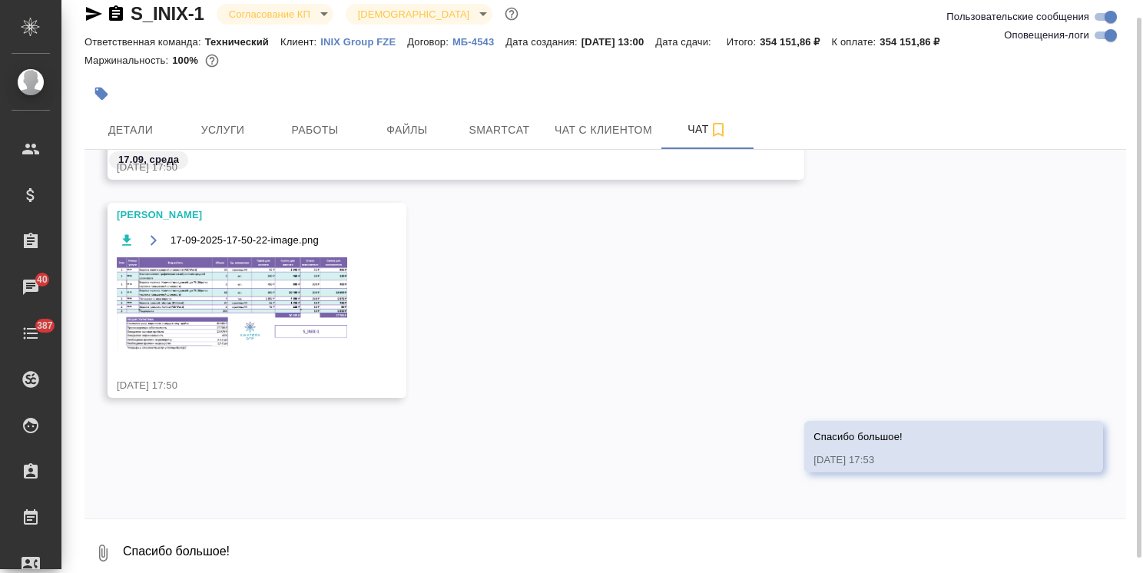
click at [205, 5] on div "S_INIX-1 Согласование КП kpNegotiation Святая троица holyTrinity" at bounding box center [302, 14] width 437 height 25
drag, startPoint x: 194, startPoint y: 3, endPoint x: 132, endPoint y: 7, distance: 61.6
click at [132, 7] on div "S_INIX-1 Согласование КП kpNegotiation Святая троица holyTrinity" at bounding box center [302, 14] width 437 height 25
copy link "S_INIX-1"
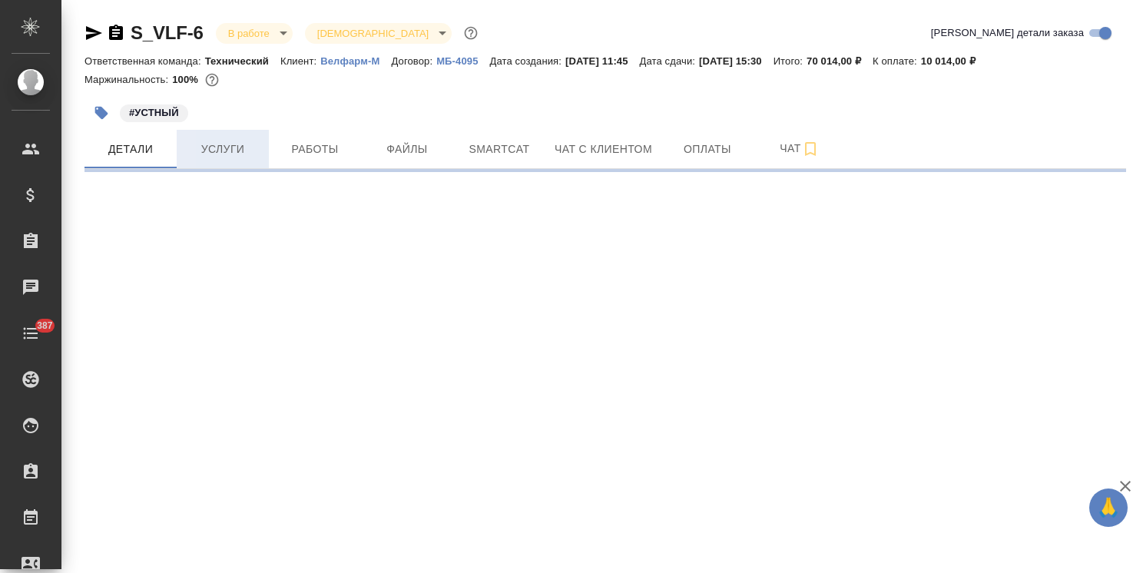
click at [227, 149] on span "Услуги" at bounding box center [223, 149] width 74 height 19
select select "RU"
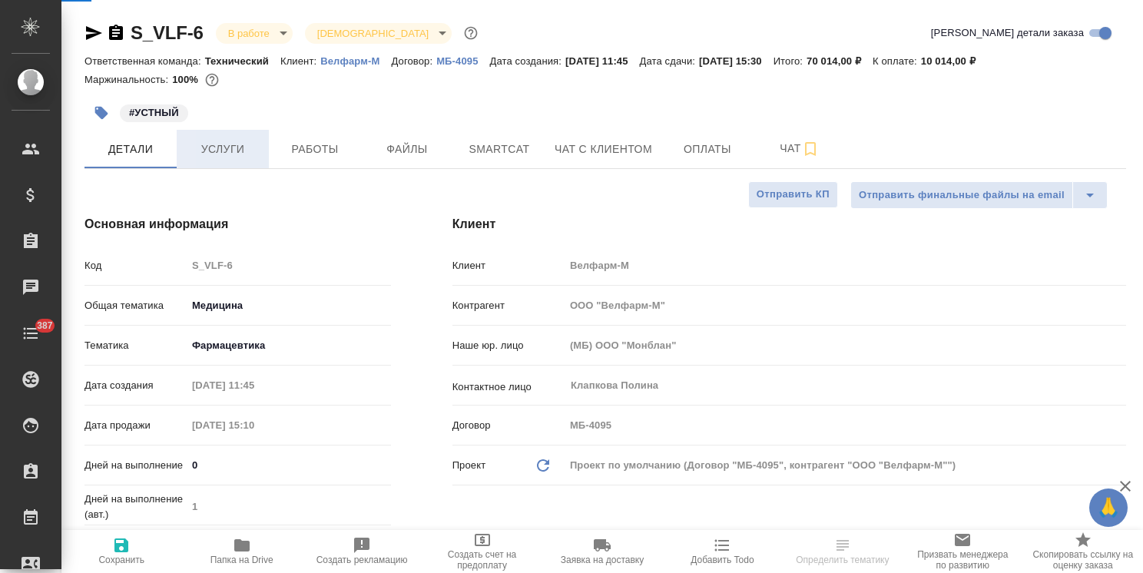
type textarea "x"
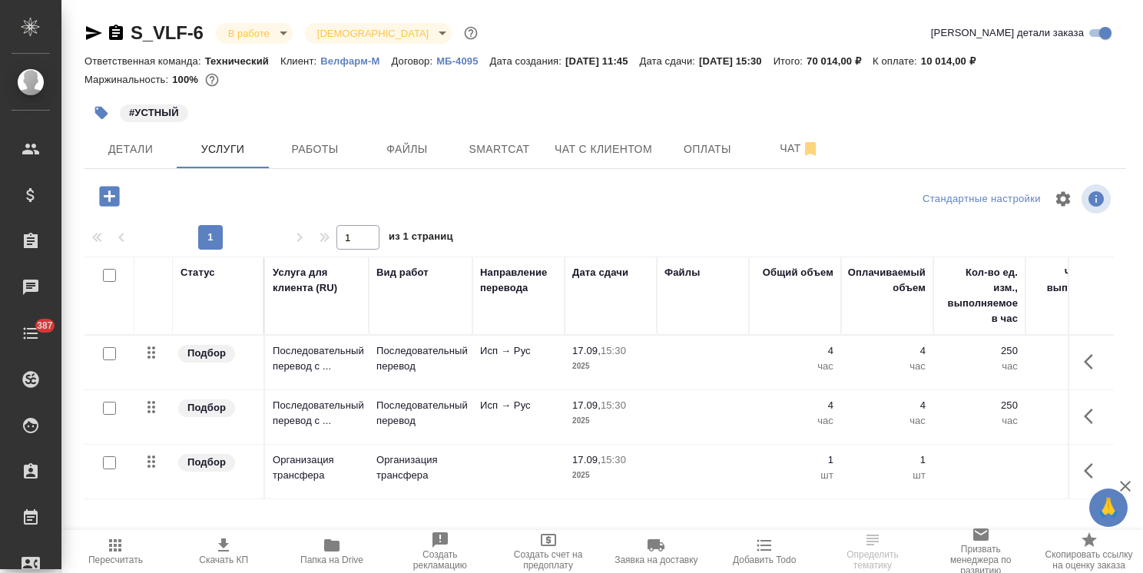
click at [394, 366] on p "Последовательный перевод" at bounding box center [420, 358] width 88 height 31
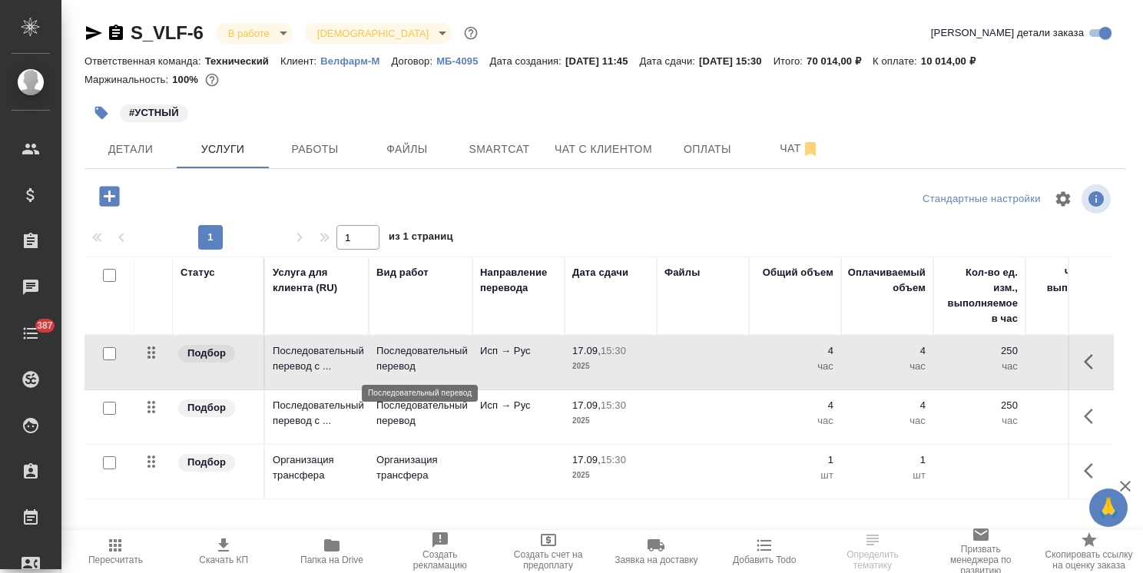
click at [394, 366] on p "Последовательный перевод" at bounding box center [420, 358] width 88 height 31
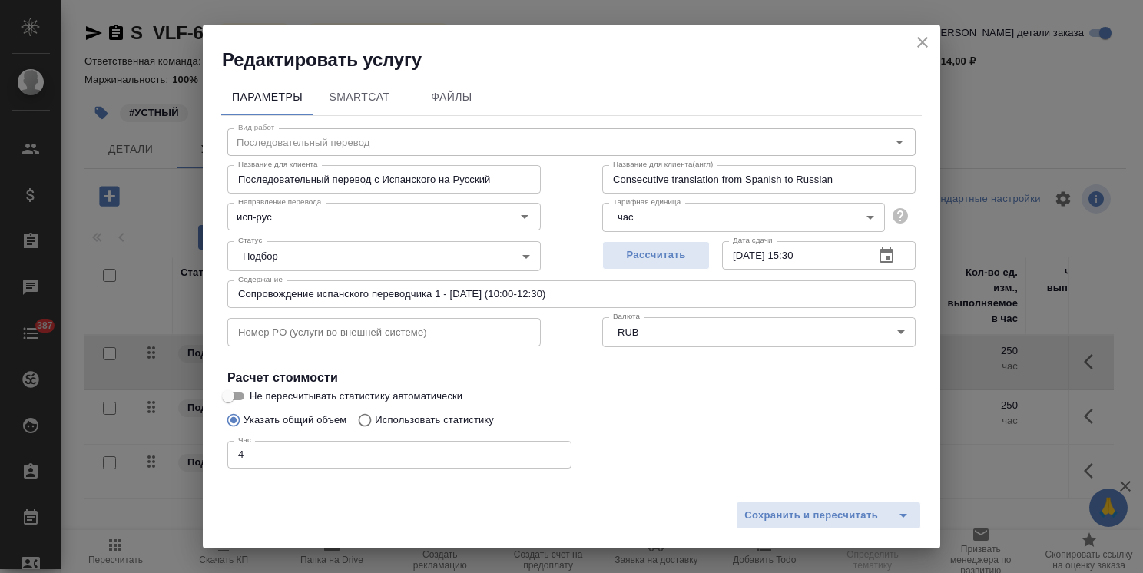
click at [545, 293] on input "Сопровождение испанского переводчика 1 - [DATE] (10:00-12:30)" at bounding box center [571, 294] width 688 height 28
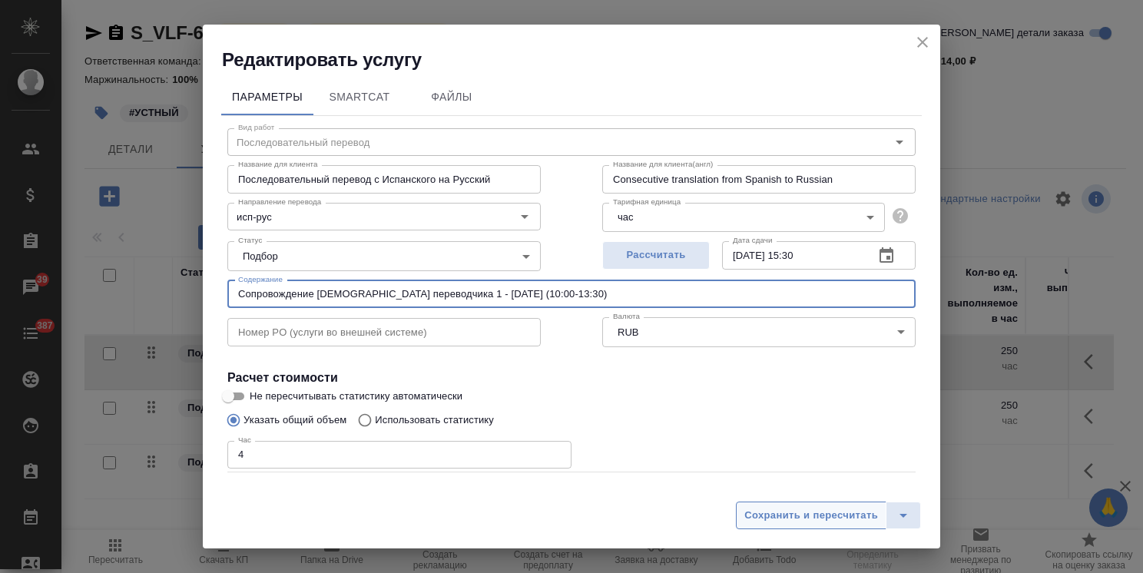
type input "Сопровождение [DEMOGRAPHIC_DATA] переводчика 1 - [DATE] (10:00-13:30)"
click at [836, 521] on span "Сохранить и пересчитать" at bounding box center [811, 516] width 134 height 18
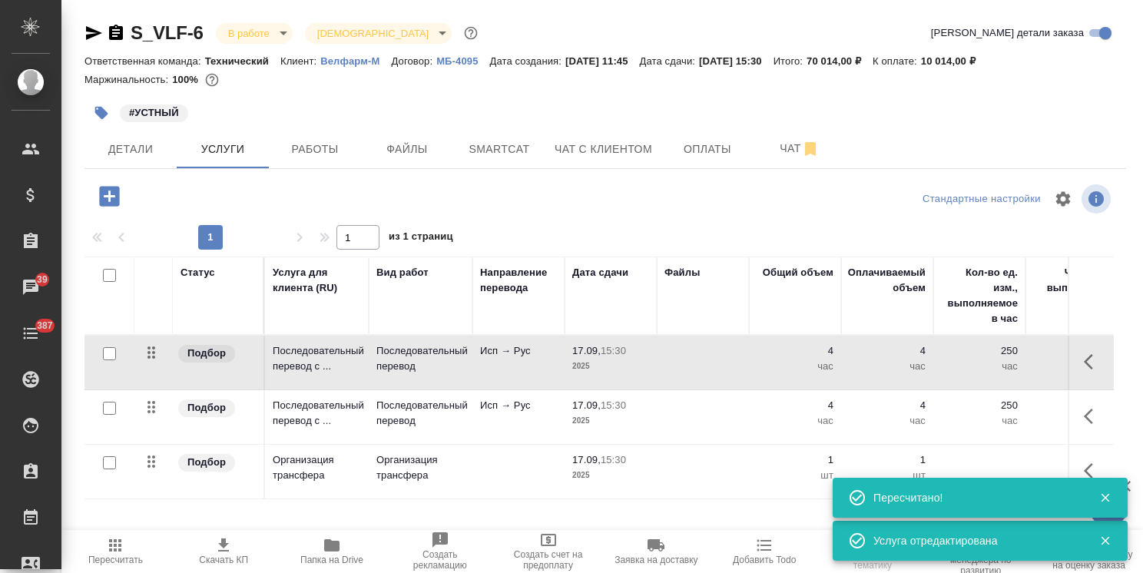
click at [450, 418] on p "Последовательный перевод" at bounding box center [420, 413] width 88 height 31
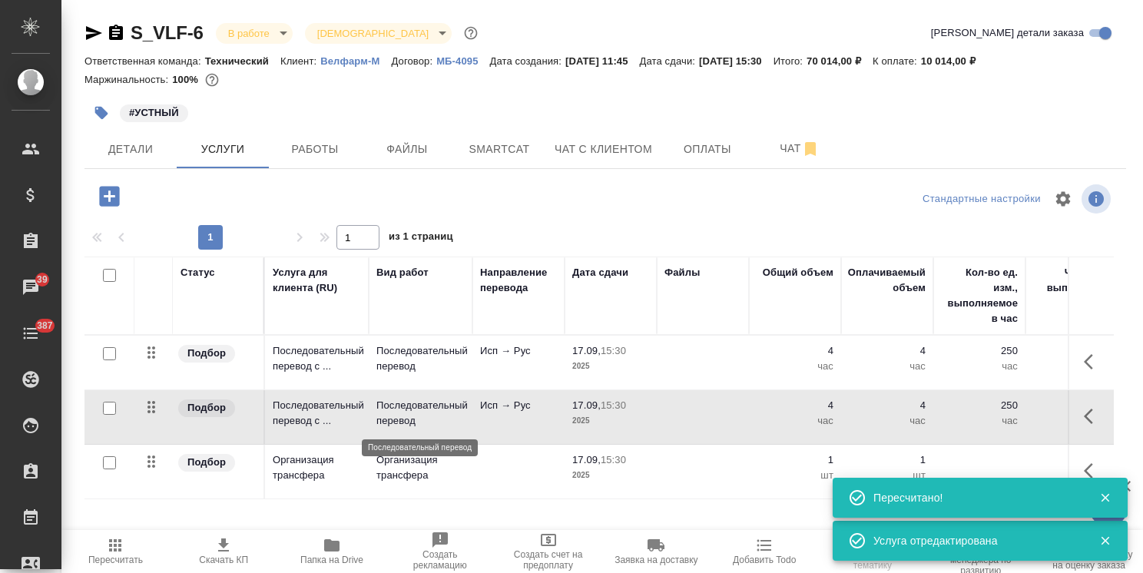
click at [449, 418] on p "Последовательный перевод" at bounding box center [420, 413] width 88 height 31
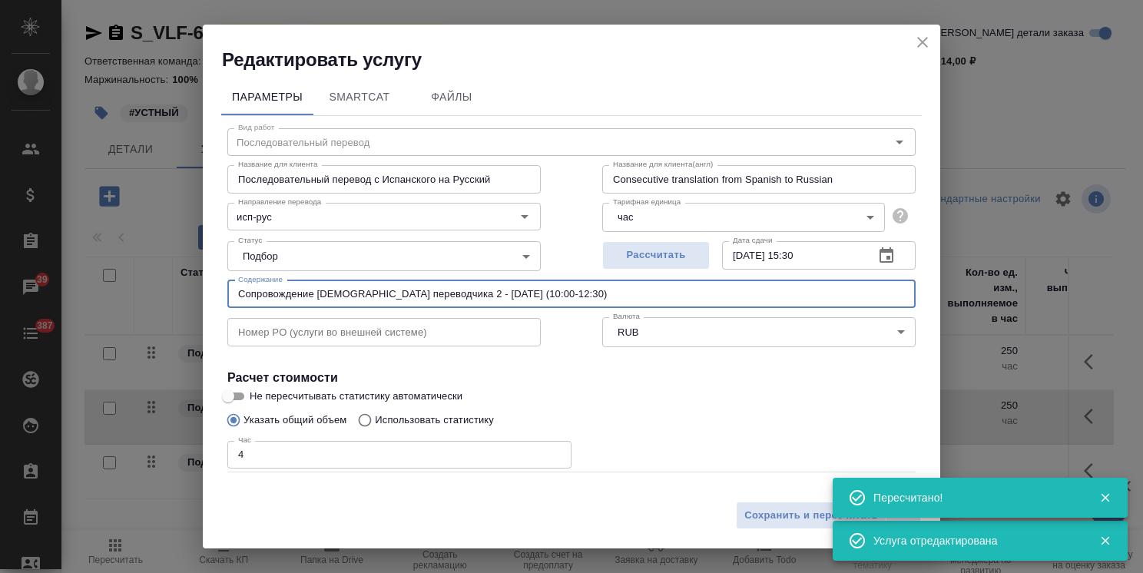
click at [543, 293] on input "Сопровождение [DEMOGRAPHIC_DATA] переводчика 2 - [DATE] (10:00-12:30)" at bounding box center [571, 294] width 688 height 28
type input "Сопровождение [DEMOGRAPHIC_DATA] переводчика 2 - [DATE] (10:00-13:30)"
click at [771, 519] on span "Сохранить и пересчитать" at bounding box center [811, 516] width 134 height 18
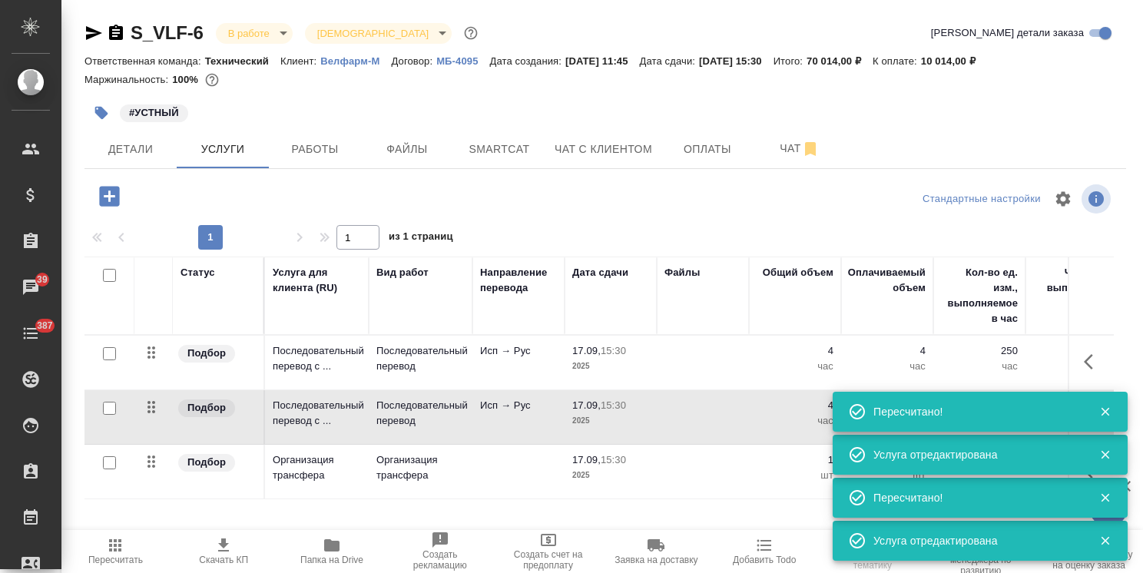
click at [450, 467] on p "Организация трансфера" at bounding box center [420, 467] width 88 height 31
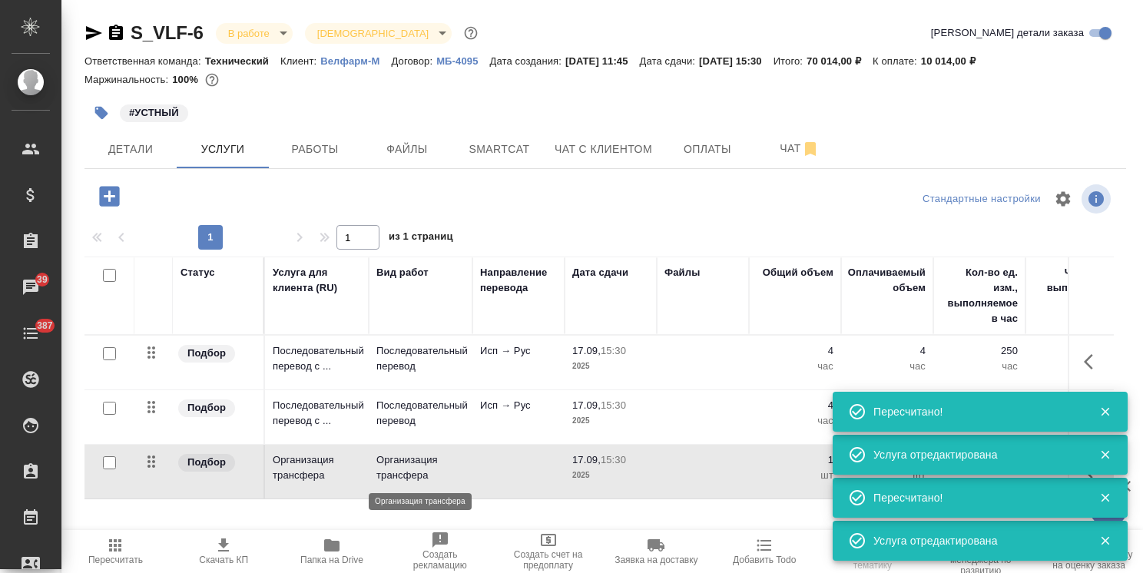
click at [450, 467] on p "Организация трансфера" at bounding box center [420, 467] width 88 height 31
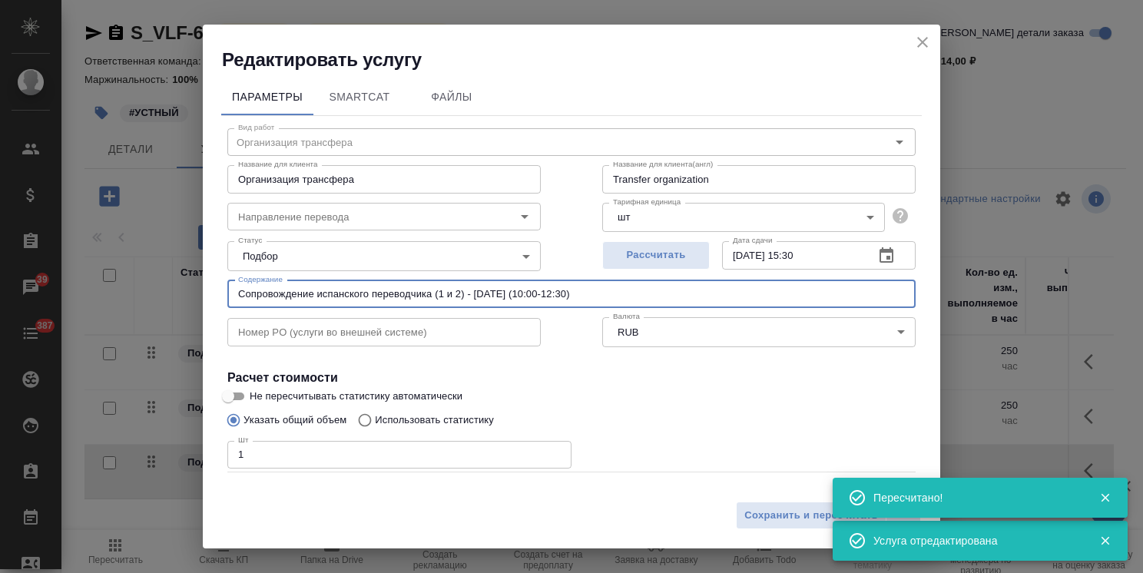
click at [568, 296] on input "Сопровождение испанского переводчика (1 и 2) - [DATE] (10:00-12:30)" at bounding box center [571, 294] width 688 height 28
type input "Сопровождение испанского переводчика (1 и 2) - [DATE] (10:00-13:30)"
click at [777, 511] on span "Сохранить и пересчитать" at bounding box center [811, 516] width 134 height 18
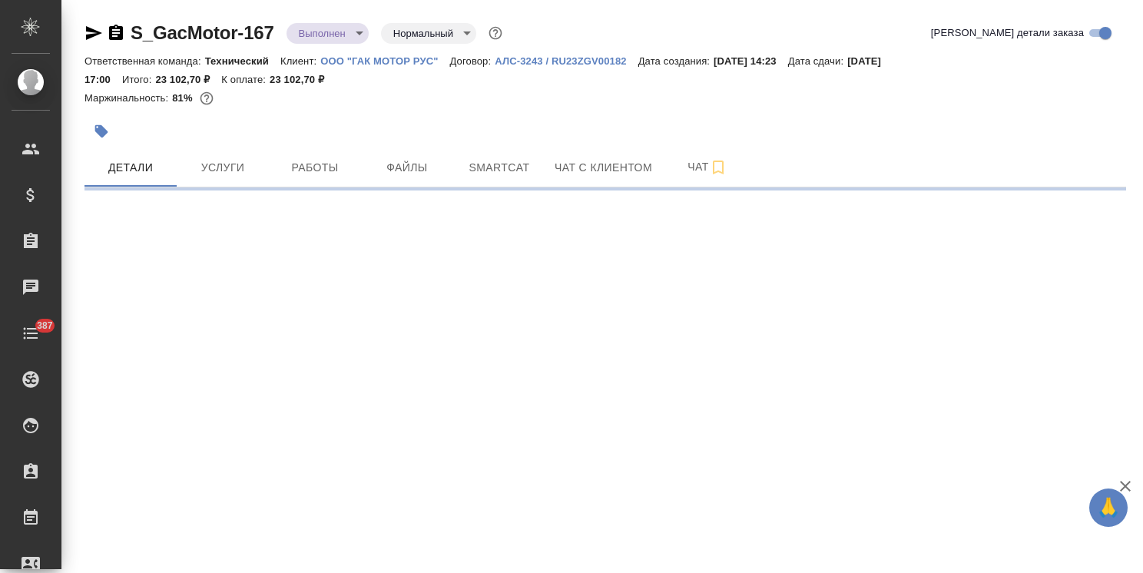
select select "RU"
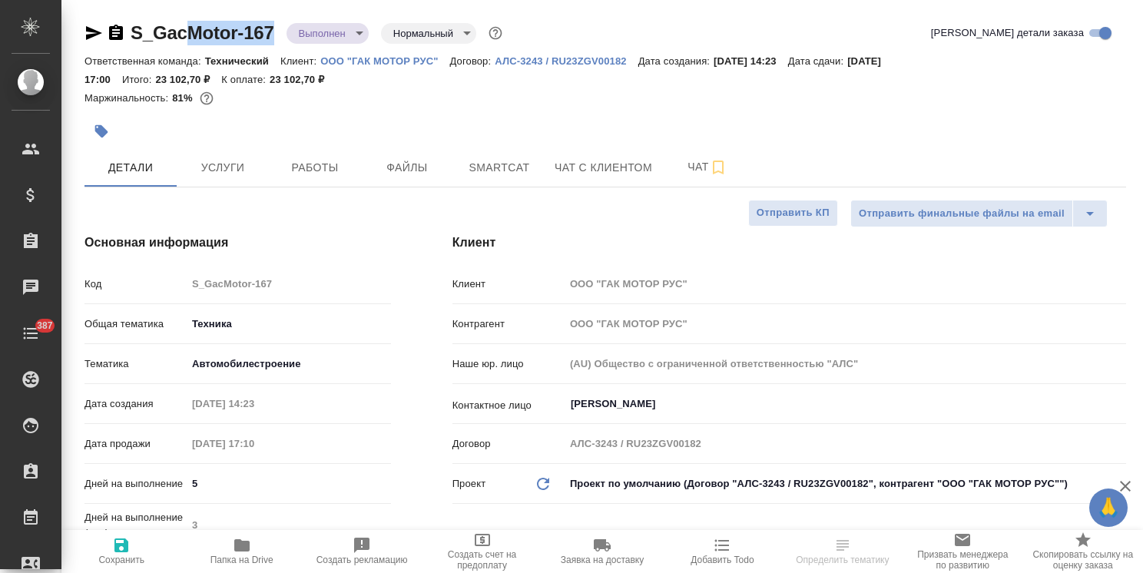
type textarea "x"
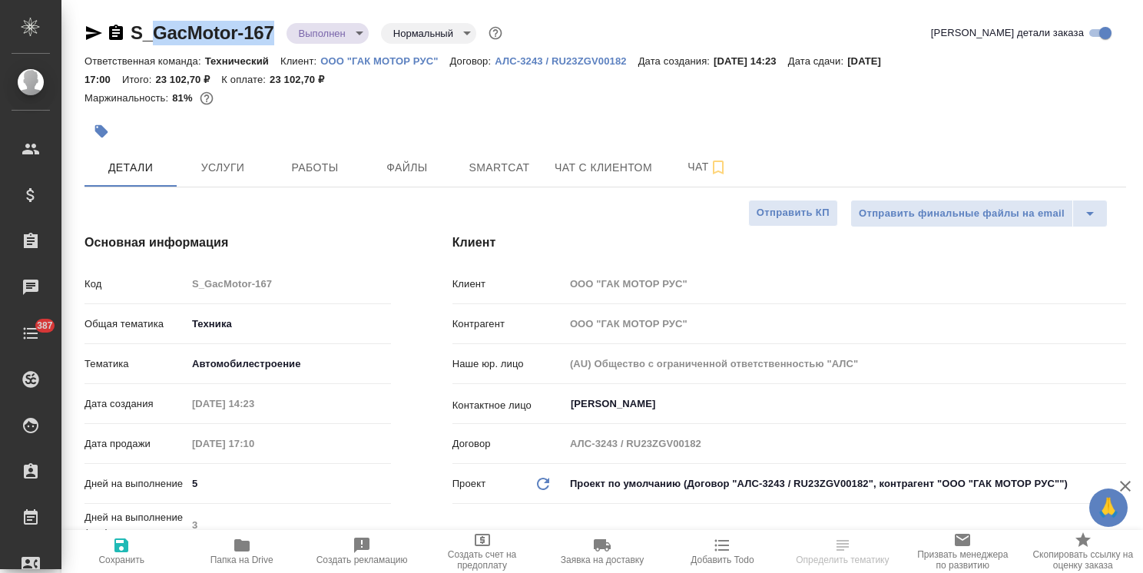
type textarea "x"
drag, startPoint x: 279, startPoint y: 17, endPoint x: 123, endPoint y: 22, distance: 156.0
type textarea "x"
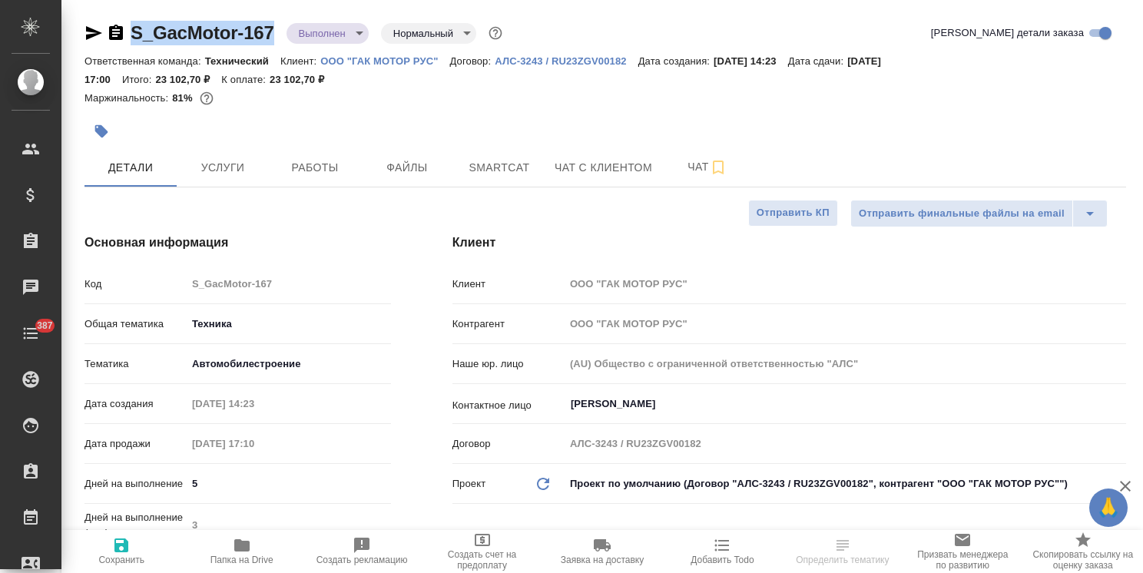
type textarea "x"
select select "RU"
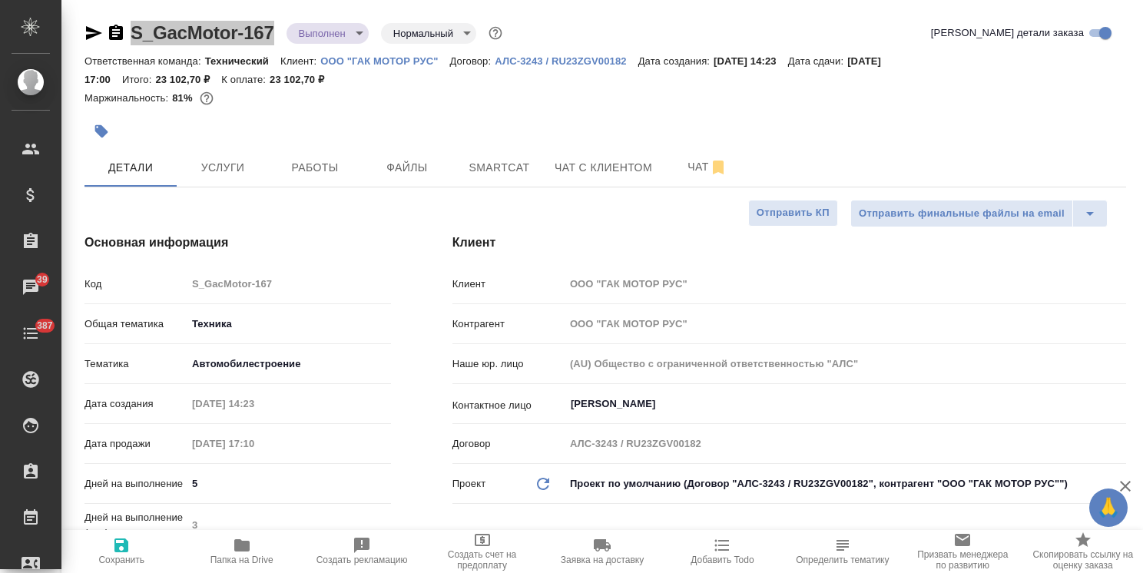
type textarea "x"
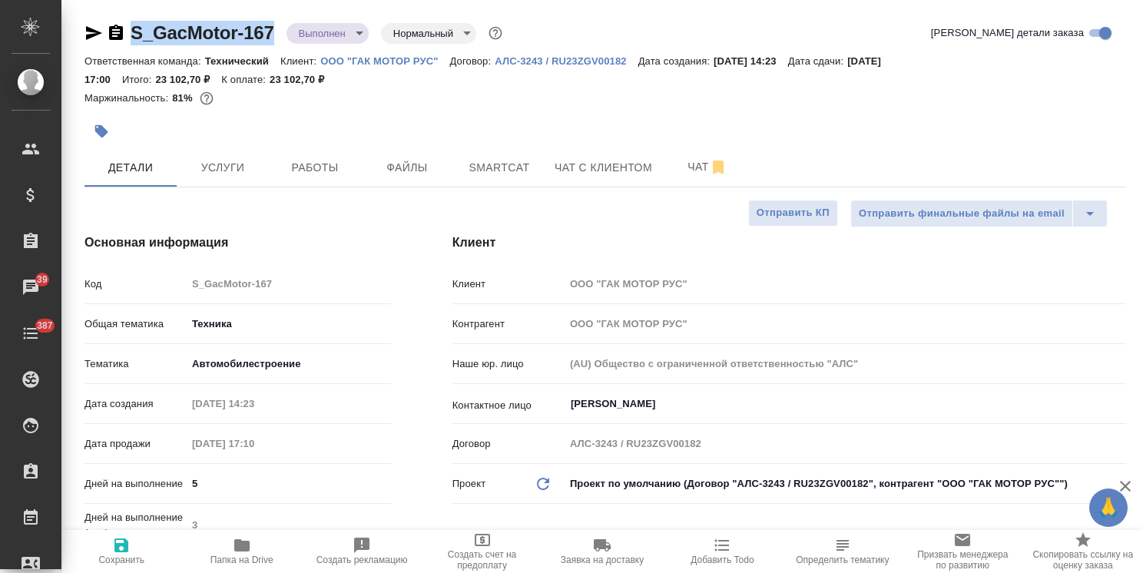
type textarea "x"
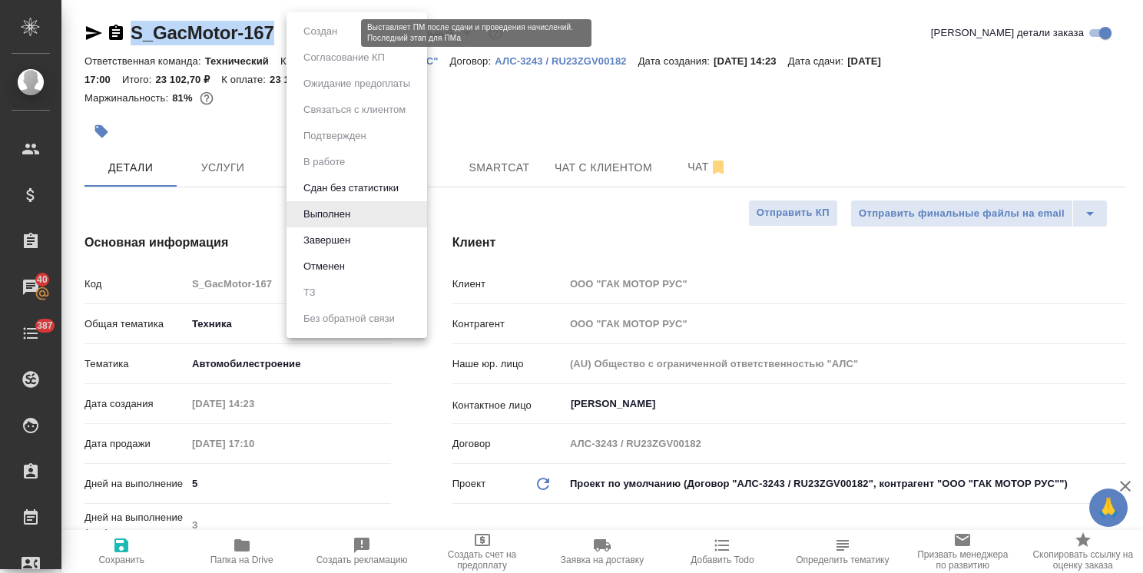
click at [328, 28] on body "🙏 .cls-1 fill:#fff; AWATERA [PERSON_NAME] Спецификации Заказы 40 Чаты 387 Todo …" at bounding box center [571, 286] width 1143 height 573
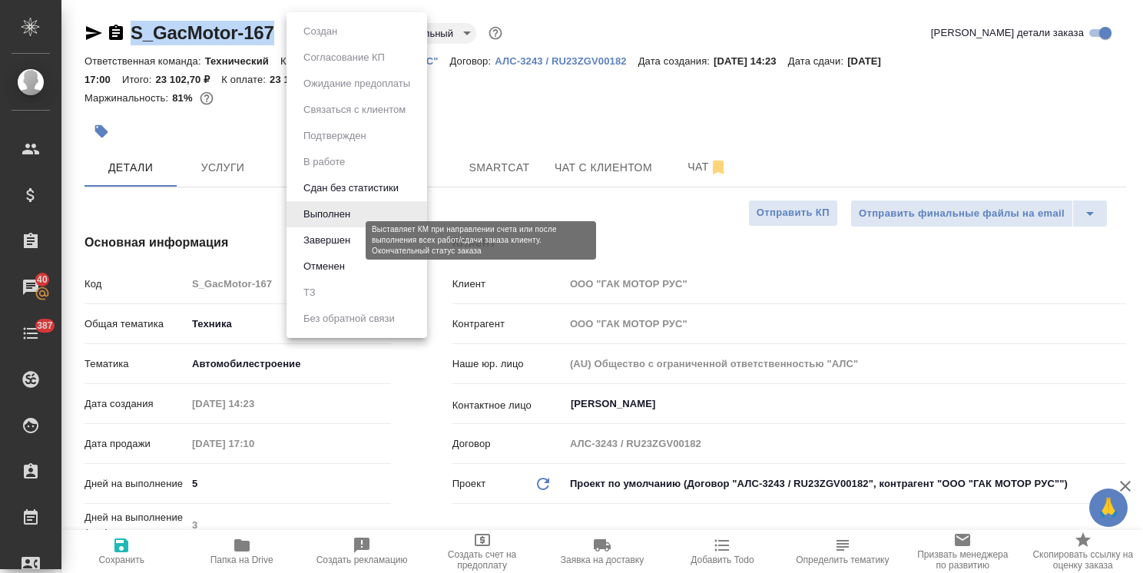
click at [329, 237] on button "Завершен" at bounding box center [327, 240] width 56 height 17
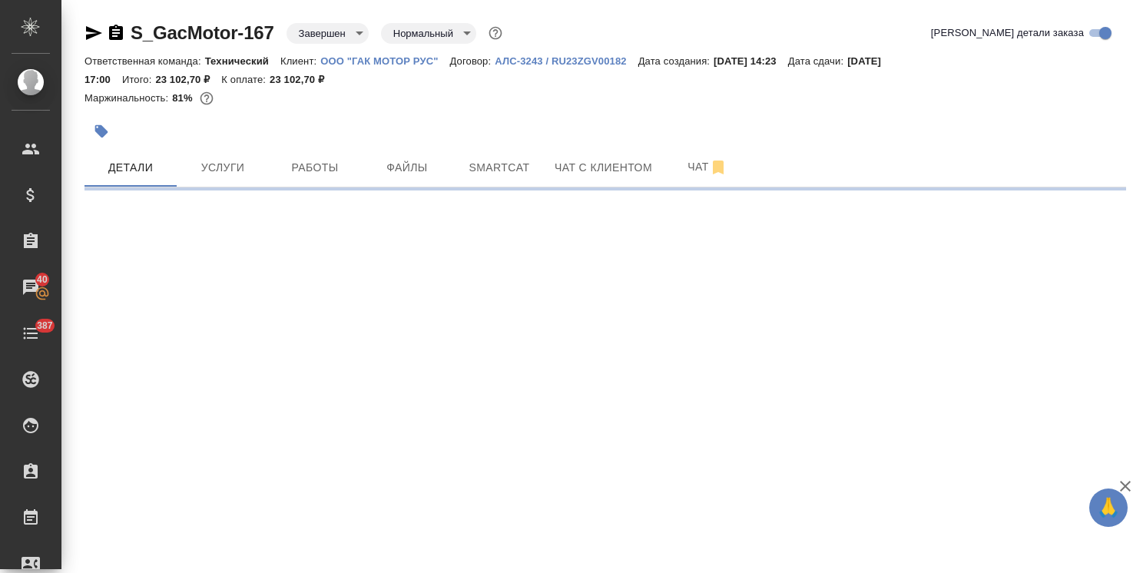
select select "RU"
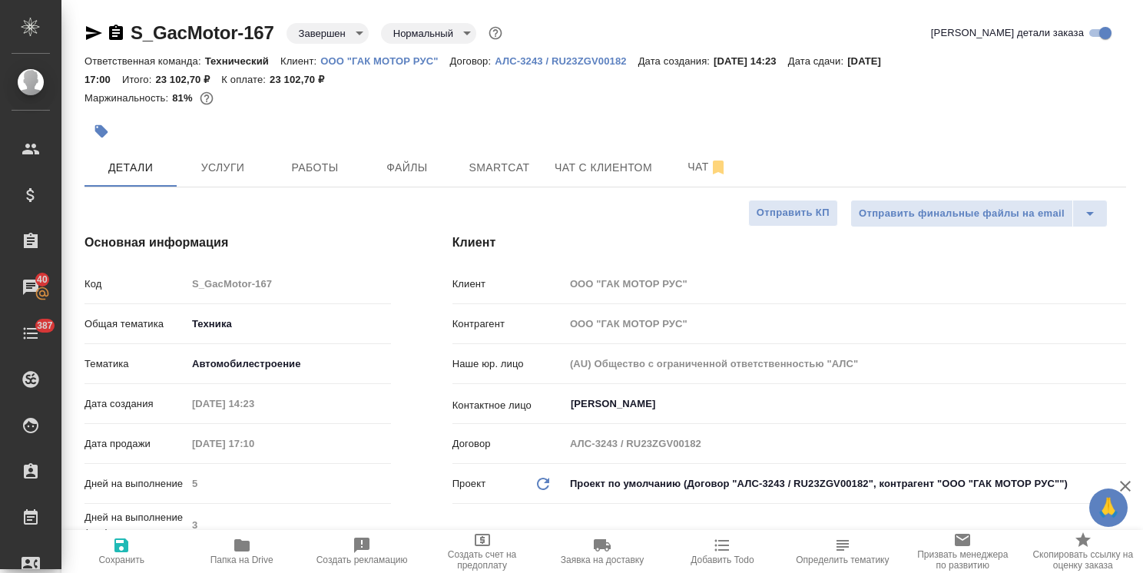
type textarea "x"
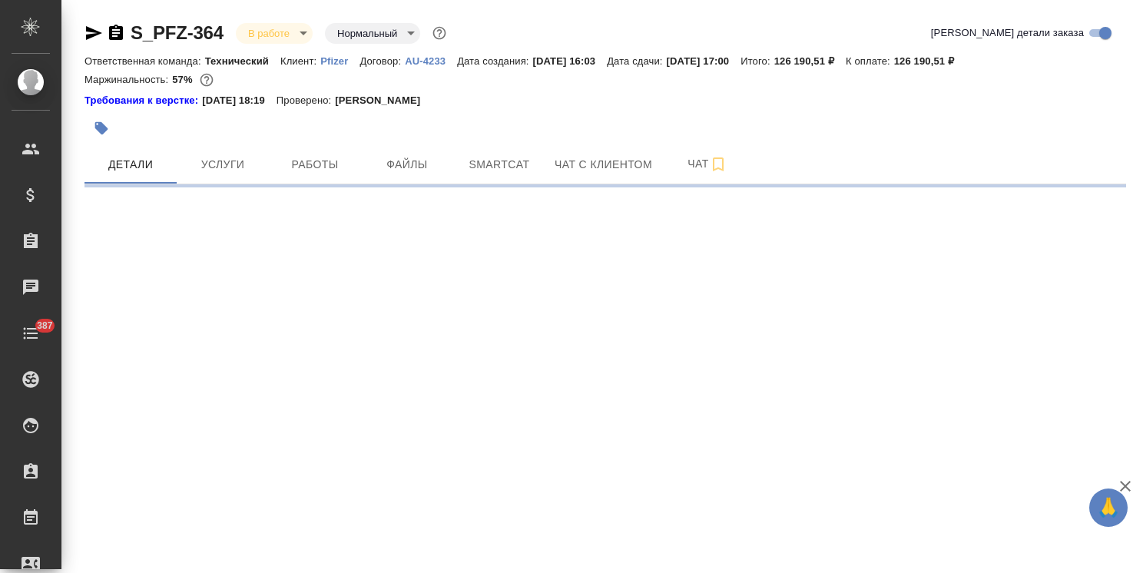
select select "RU"
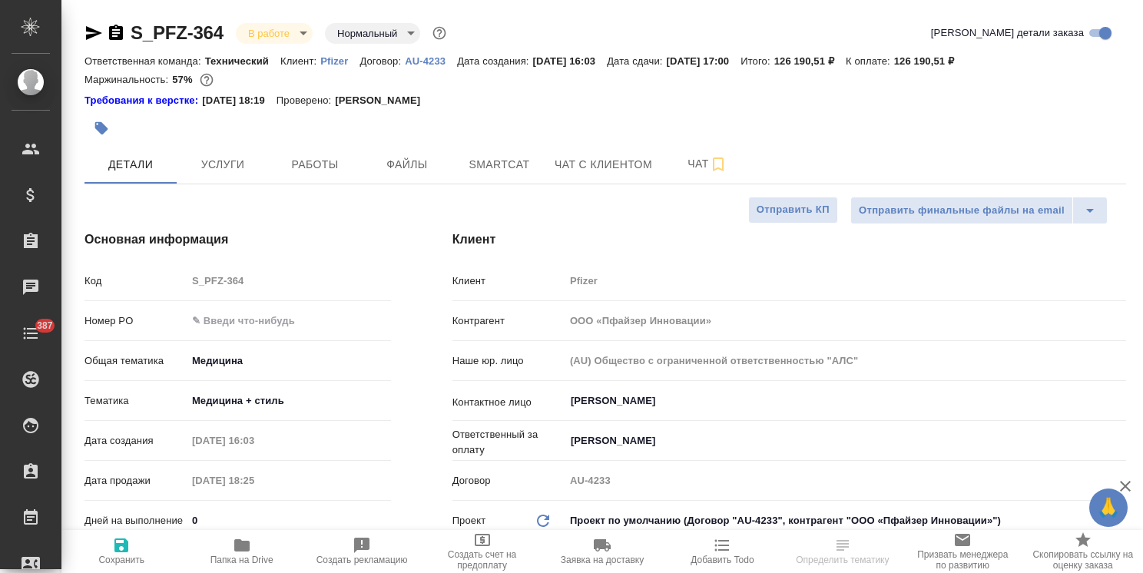
type textarea "x"
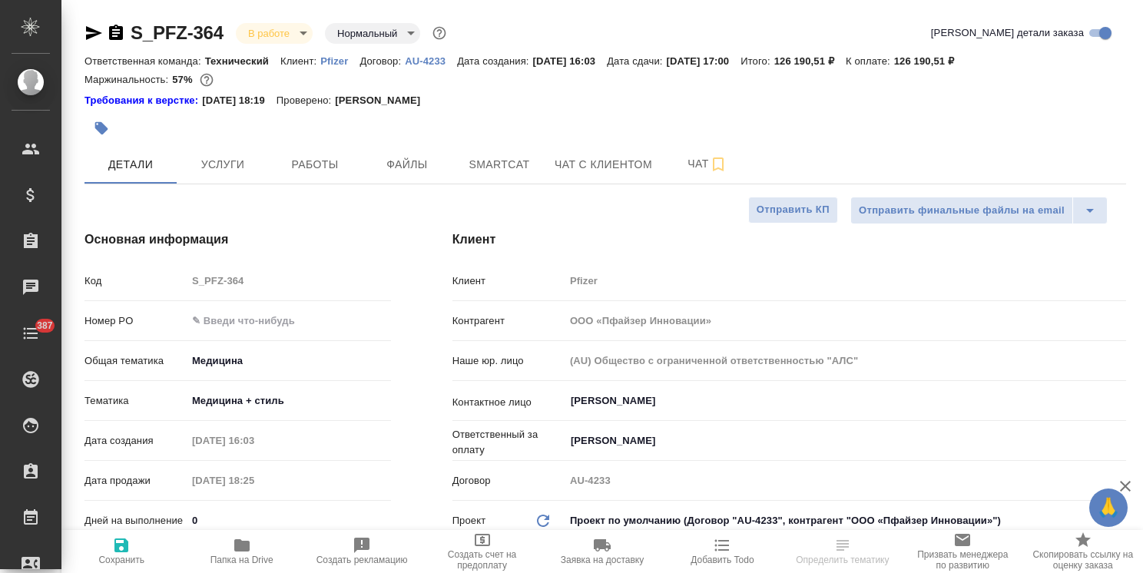
type textarea "x"
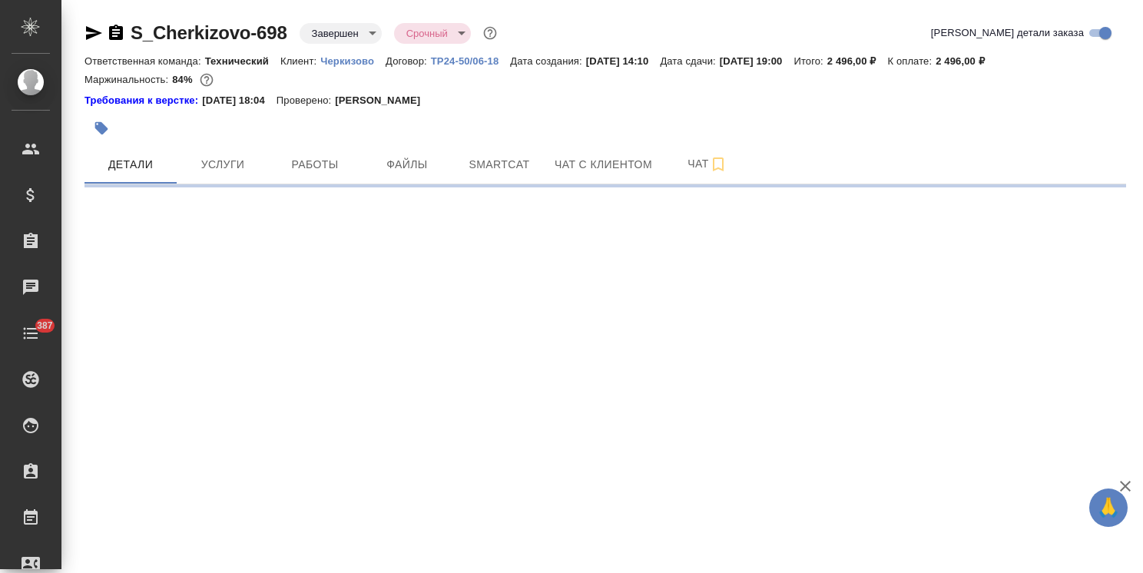
select select "RU"
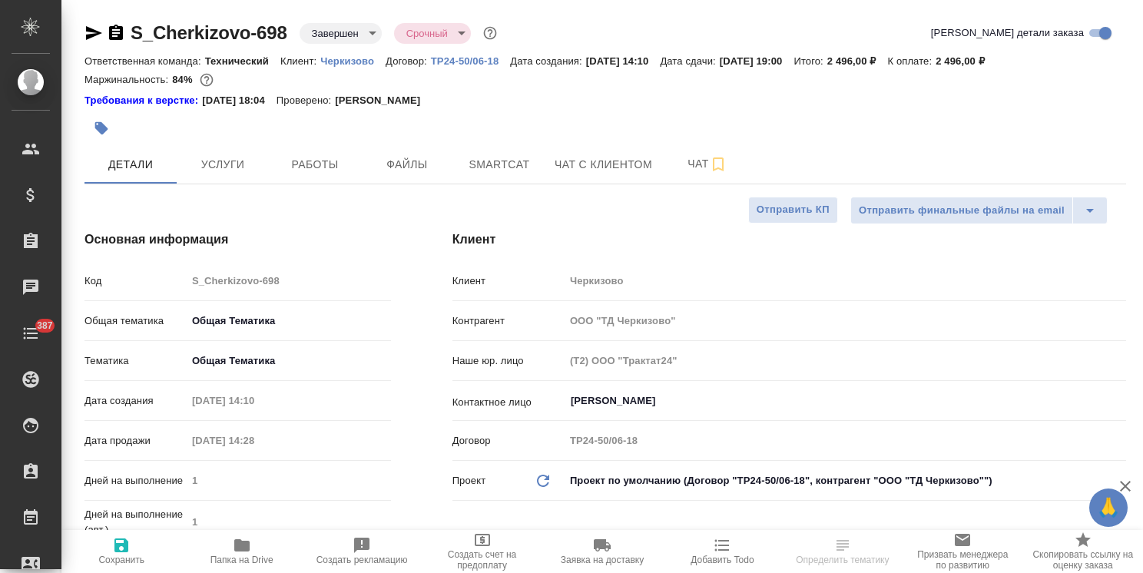
type textarea "x"
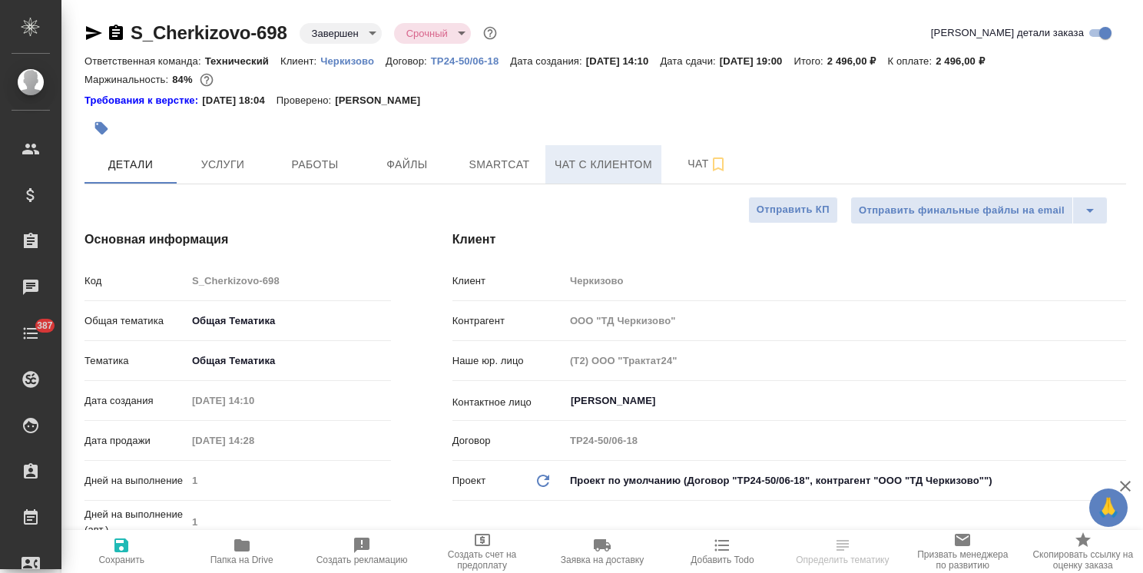
type textarea "x"
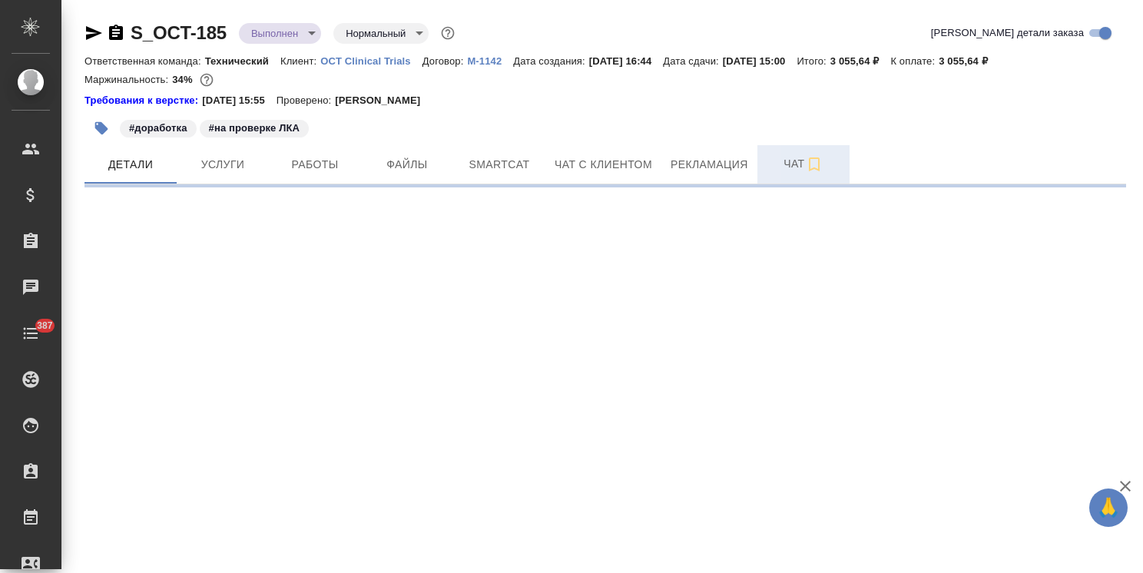
select select "RU"
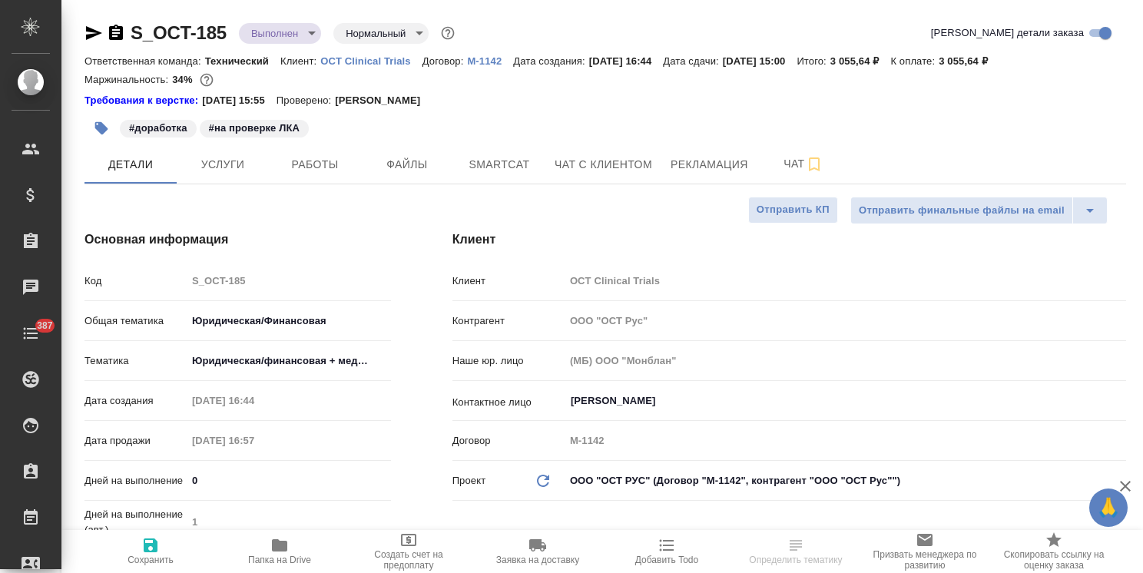
type textarea "x"
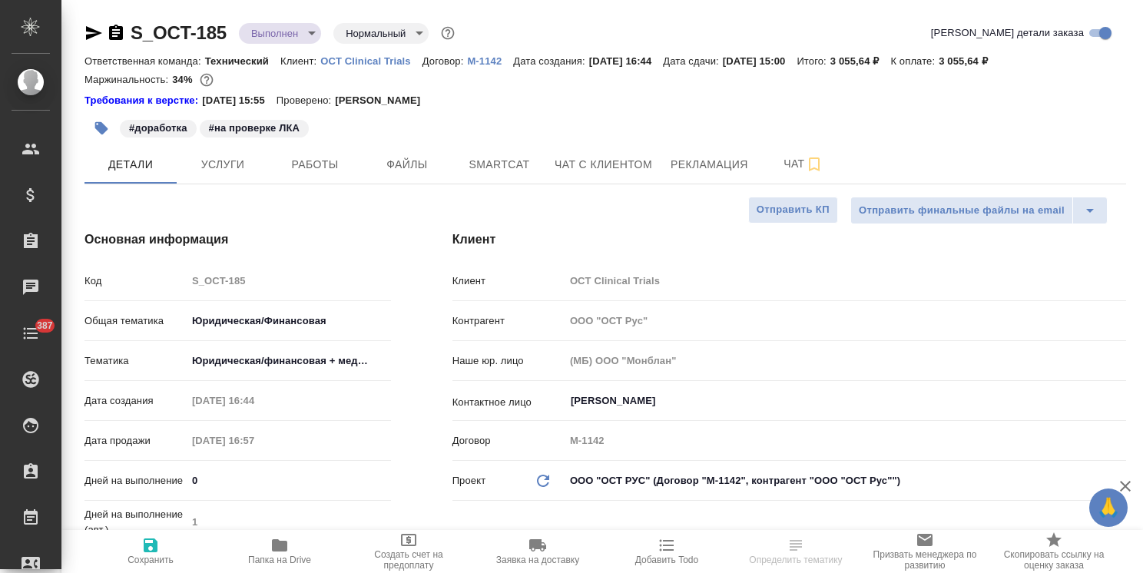
type textarea "x"
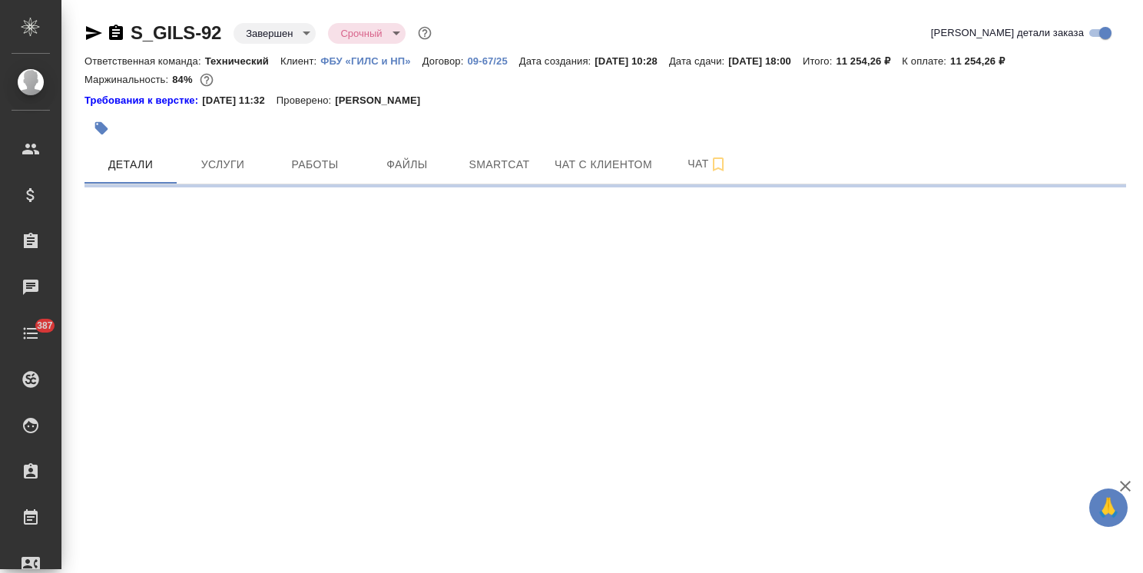
select select "RU"
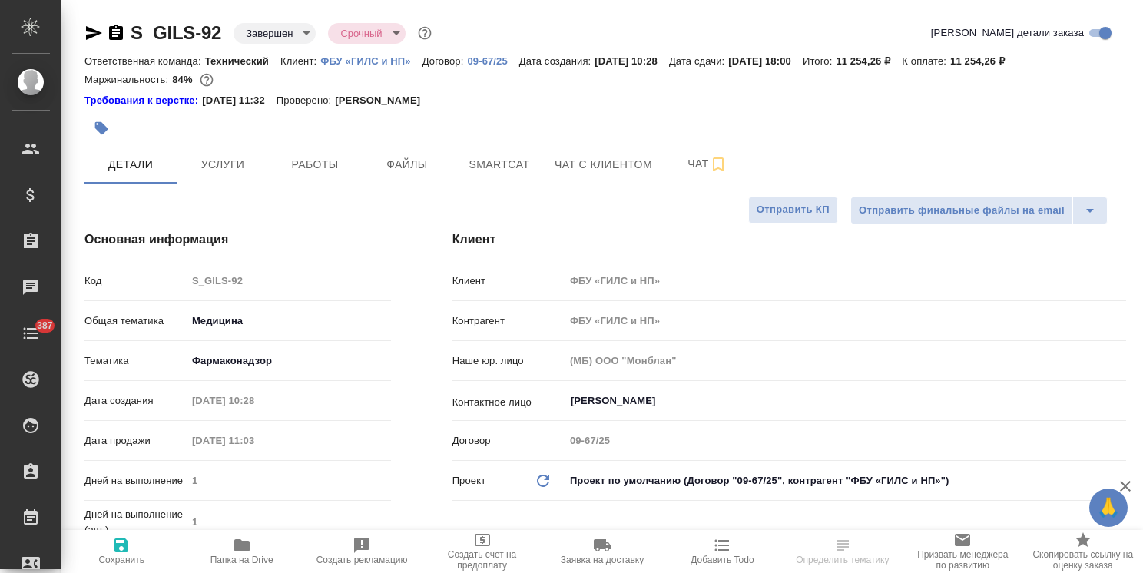
type textarea "x"
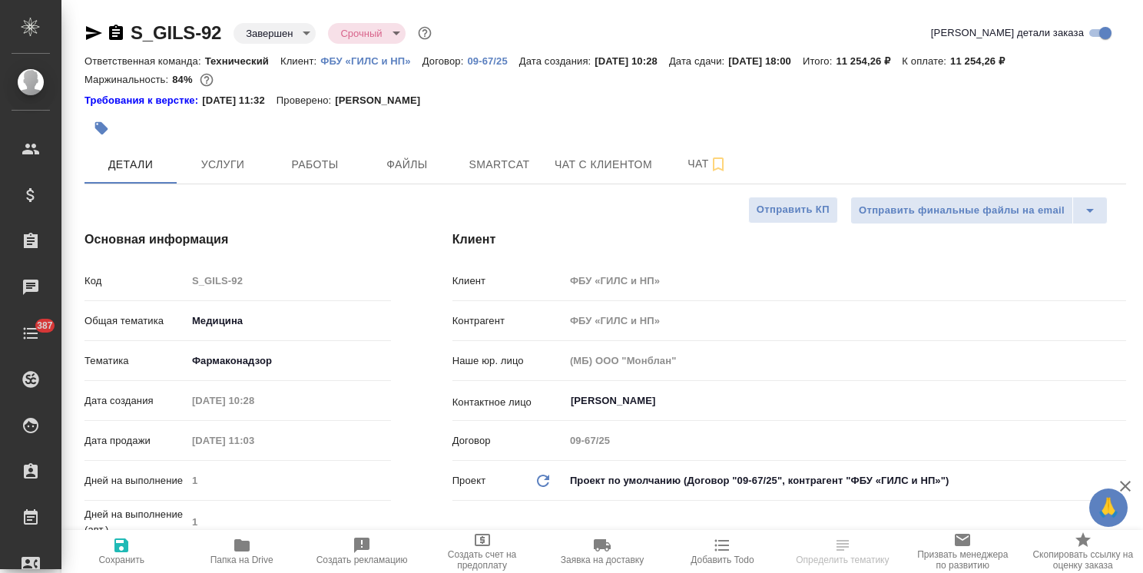
type textarea "x"
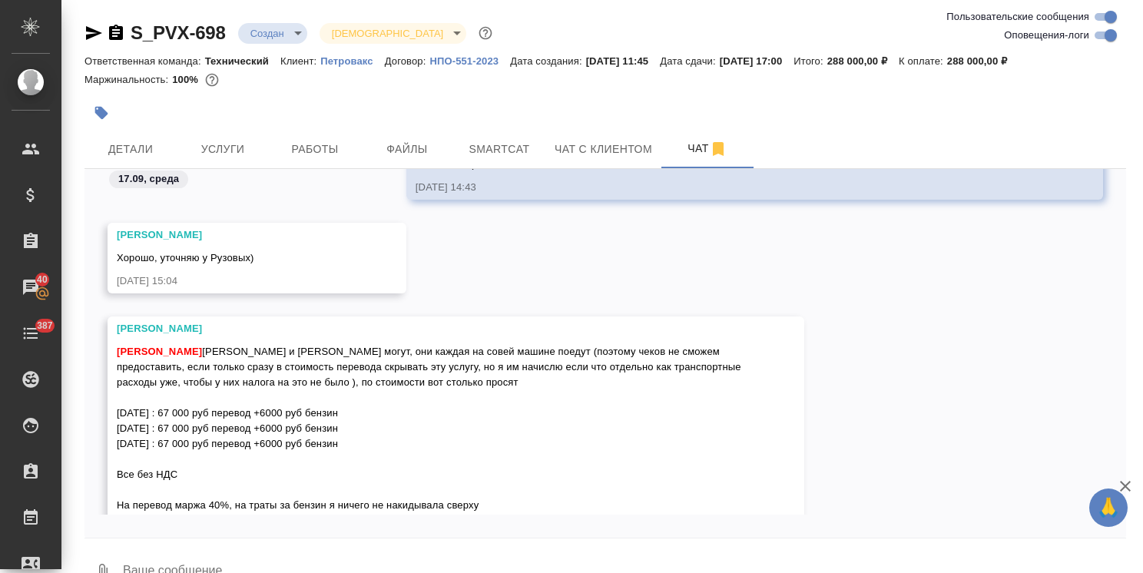
scroll to position [1525, 0]
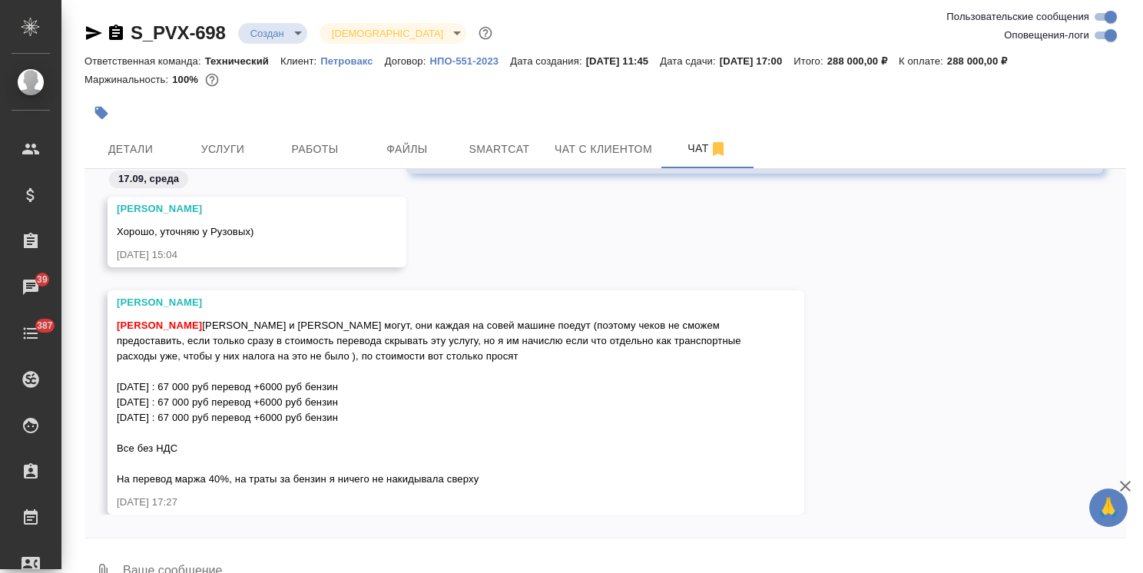
click at [227, 129] on div at bounding box center [431, 113] width 694 height 34
drag, startPoint x: 234, startPoint y: 169, endPoint x: 228, endPoint y: 143, distance: 26.7
click at [231, 169] on div "17.09, среда" at bounding box center [605, 183] width 1042 height 28
click at [228, 143] on span "Услуги" at bounding box center [223, 149] width 74 height 19
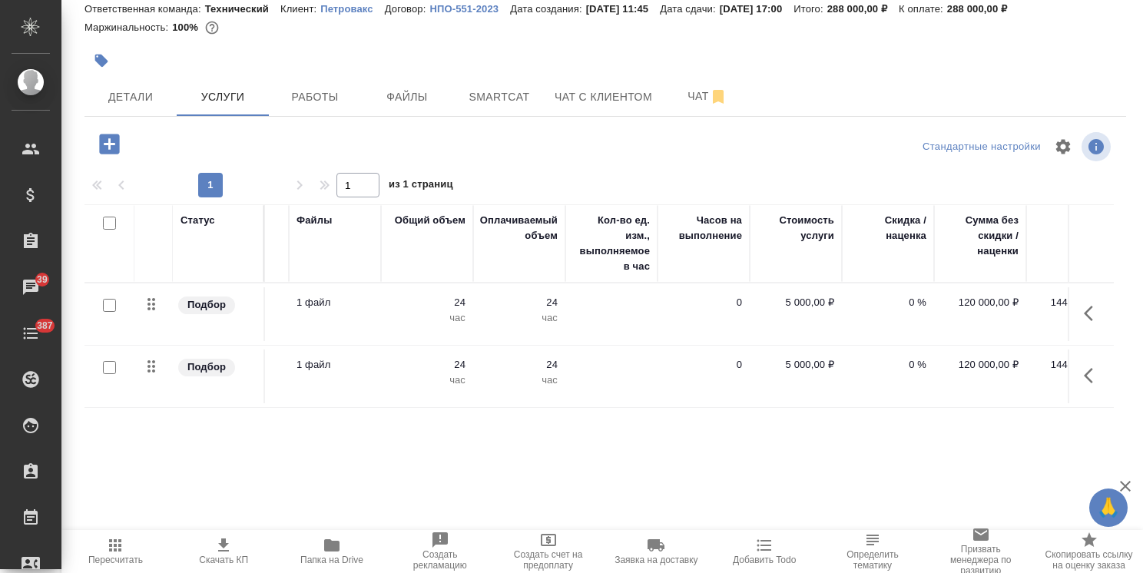
scroll to position [0, 430]
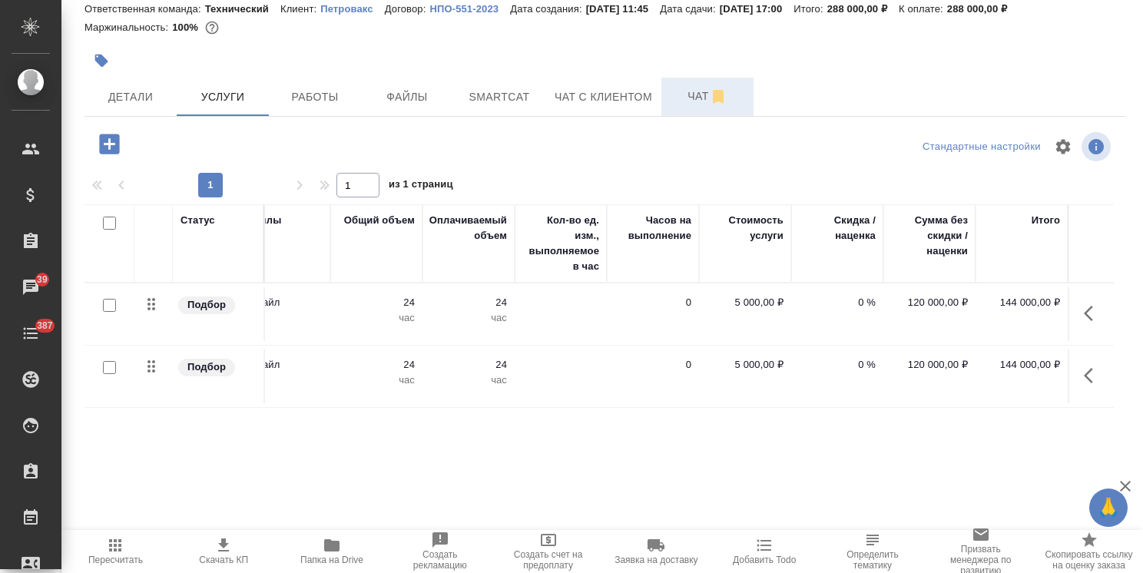
click at [689, 100] on span "Чат" at bounding box center [708, 96] width 74 height 19
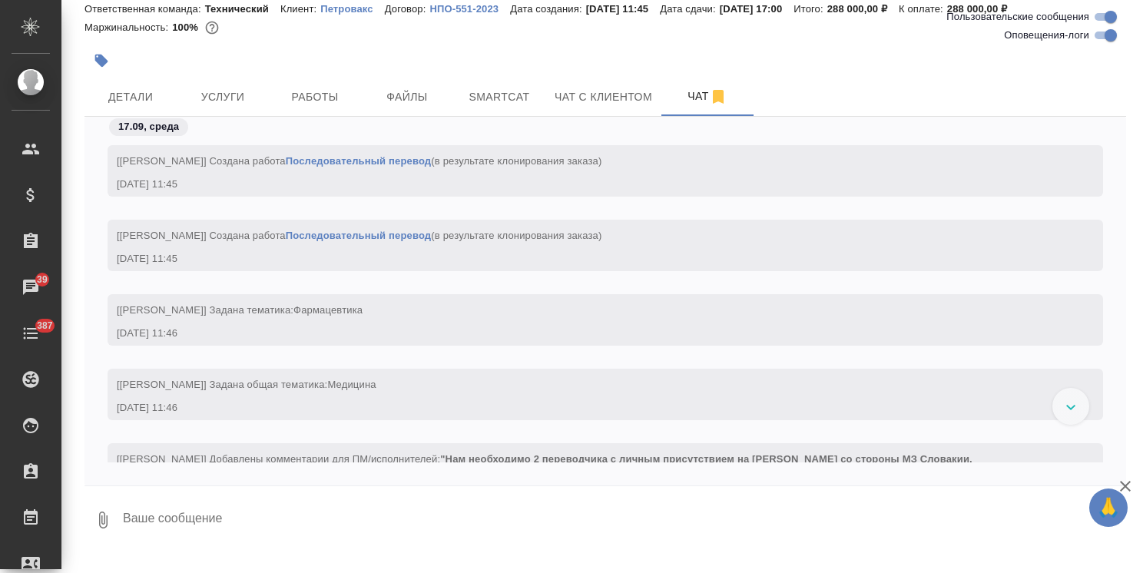
scroll to position [1441, 0]
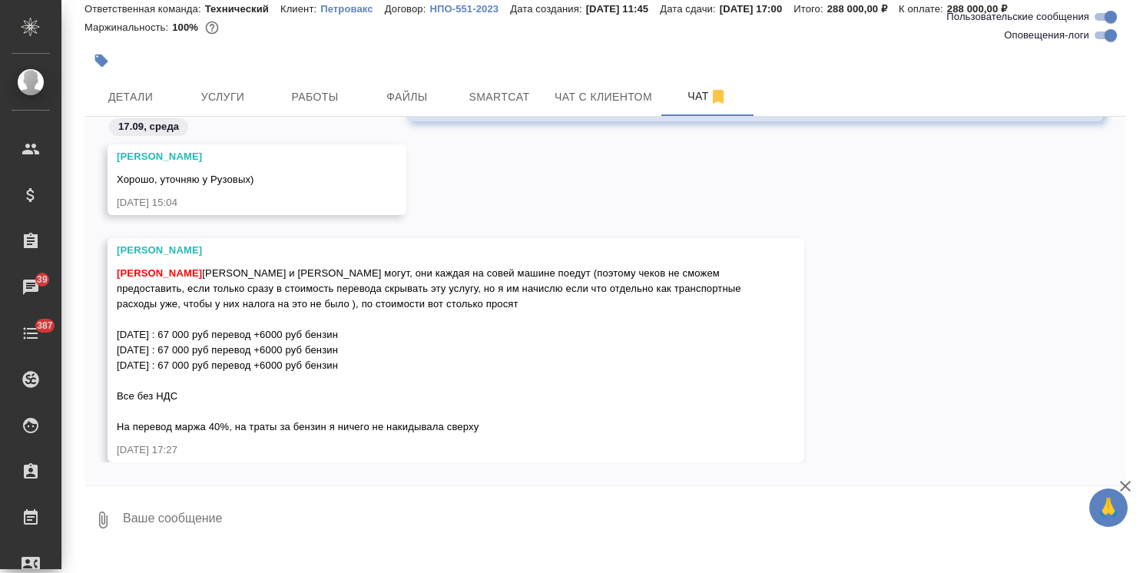
click at [211, 513] on textarea at bounding box center [623, 520] width 1005 height 52
type textarea "ага, спасибо, предлагаю клиенту"
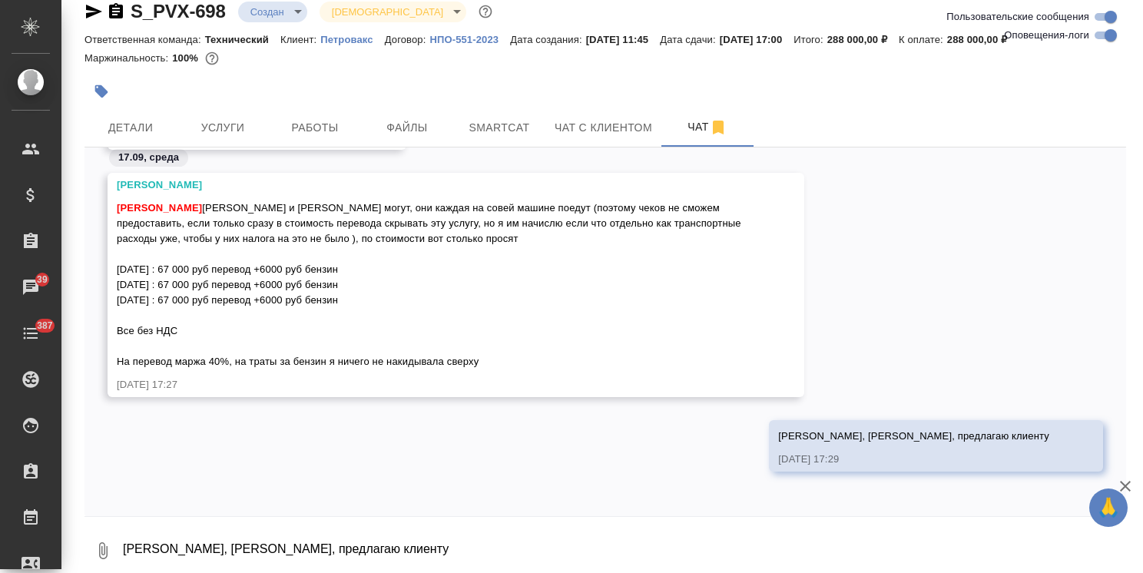
scroll to position [0, 0]
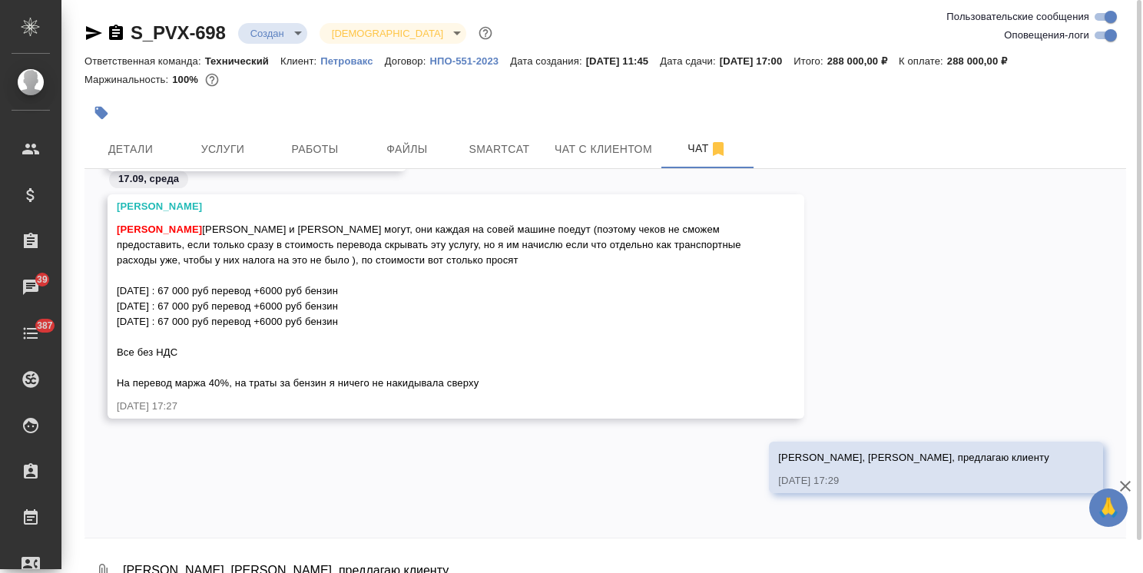
click at [270, 35] on body "🙏 .cls-1 fill:#fff; AWATERA Usmanova Olga Клиенты Спецификации Заказы 39 Чаты 3…" at bounding box center [571, 286] width 1143 height 573
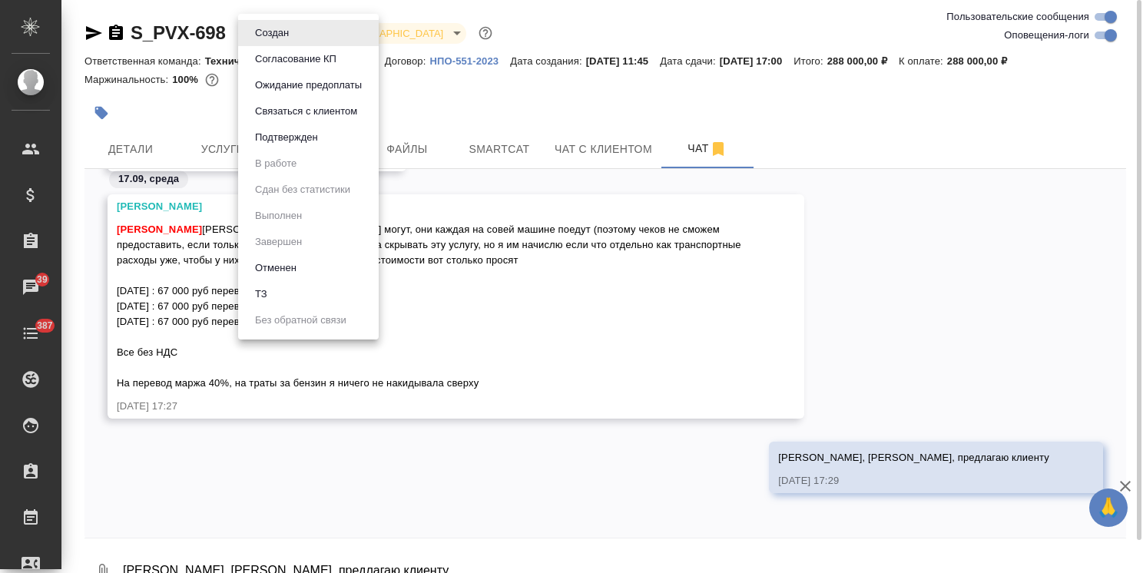
click at [281, 61] on button "Согласование КП" at bounding box center [295, 59] width 91 height 17
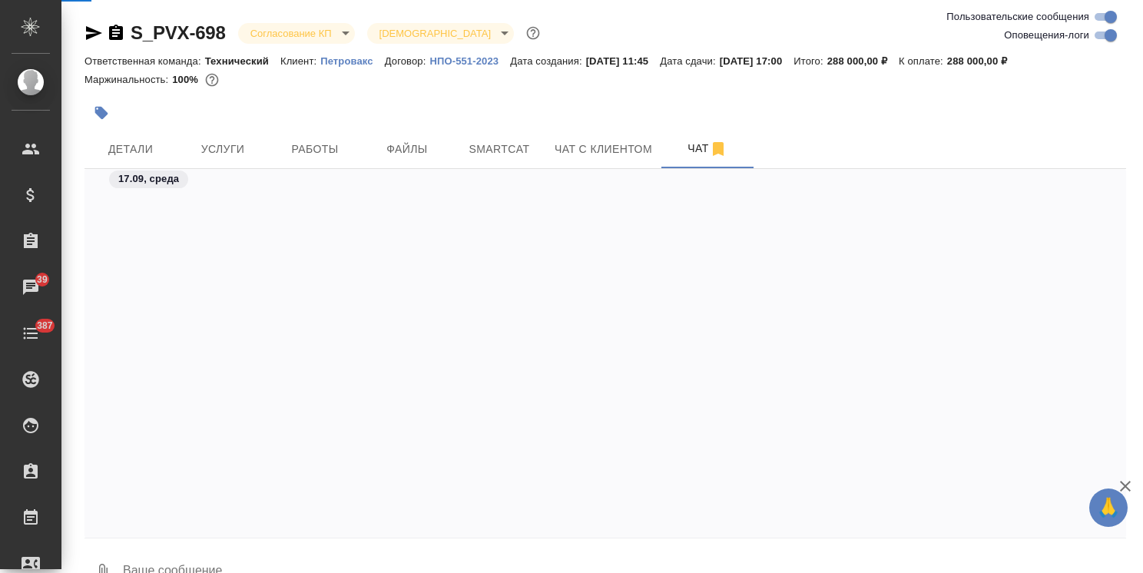
click at [212, 147] on span "Услуги" at bounding box center [223, 149] width 74 height 19
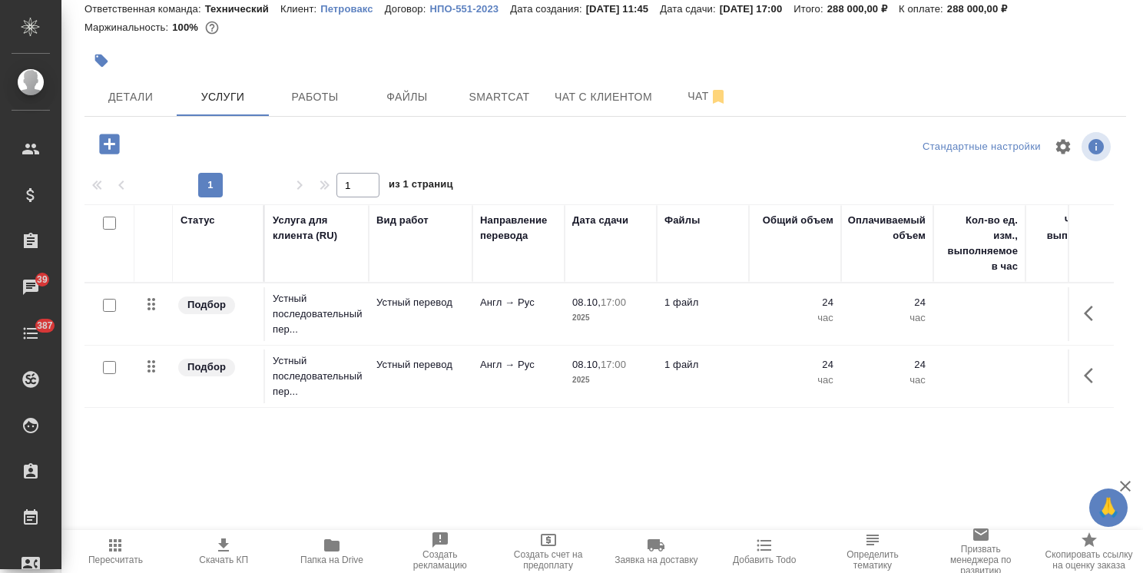
click at [240, 559] on span "Скачать КП" at bounding box center [223, 560] width 49 height 11
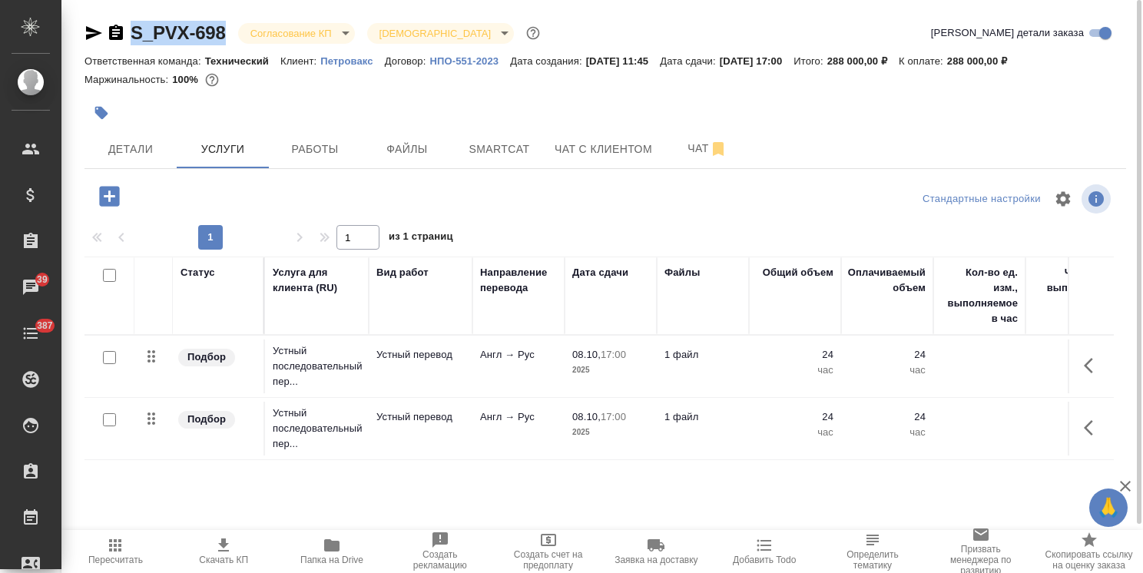
drag, startPoint x: 204, startPoint y: 17, endPoint x: 119, endPoint y: 18, distance: 84.5
click at [119, 18] on div "S_PVX-698 Согласование КП kpNegotiation Святая троица holyTrinity Кратко детали…" at bounding box center [605, 313] width 1058 height 626
copy link "S_PVX-698"
click at [678, 147] on span "Чат" at bounding box center [708, 148] width 74 height 19
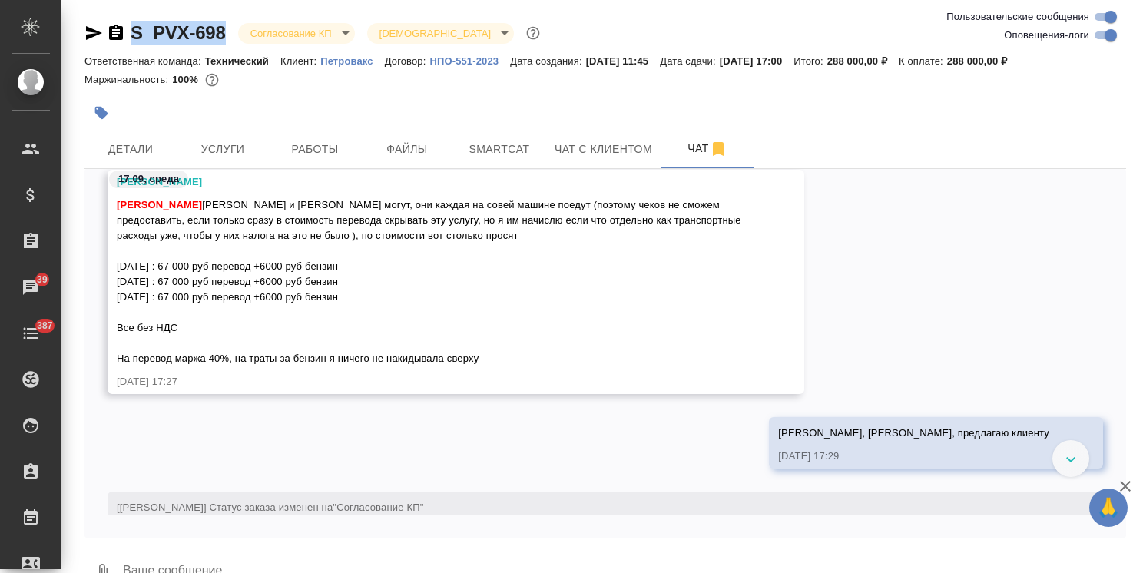
scroll to position [1437, 0]
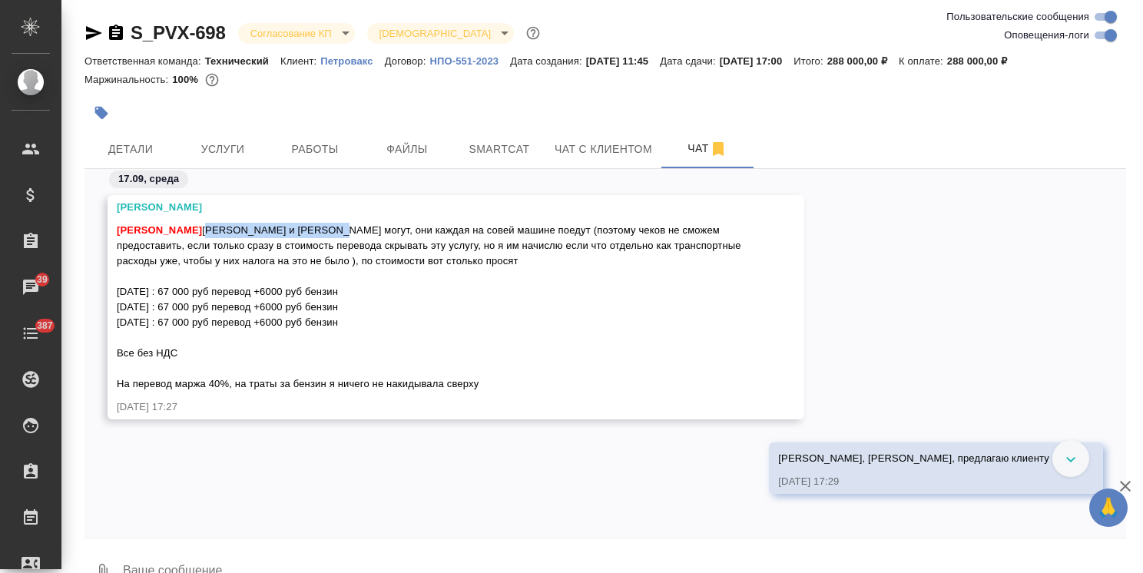
drag, startPoint x: 204, startPoint y: 225, endPoint x: 323, endPoint y: 233, distance: 119.3
click at [323, 233] on span "Усманова Ольга Наталья и Ксения Рузовы могут, они каждая на совей машине поедут…" at bounding box center [431, 306] width 628 height 165
copy span "Наталья и Ксения Рузовы"
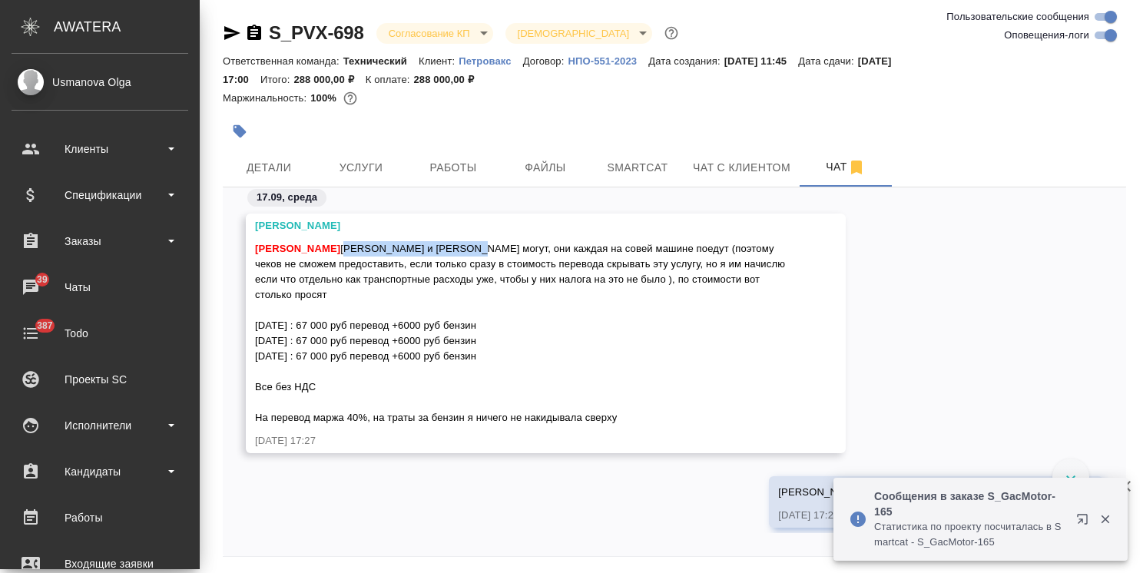
click at [1106, 518] on icon "button" at bounding box center [1105, 519] width 8 height 8
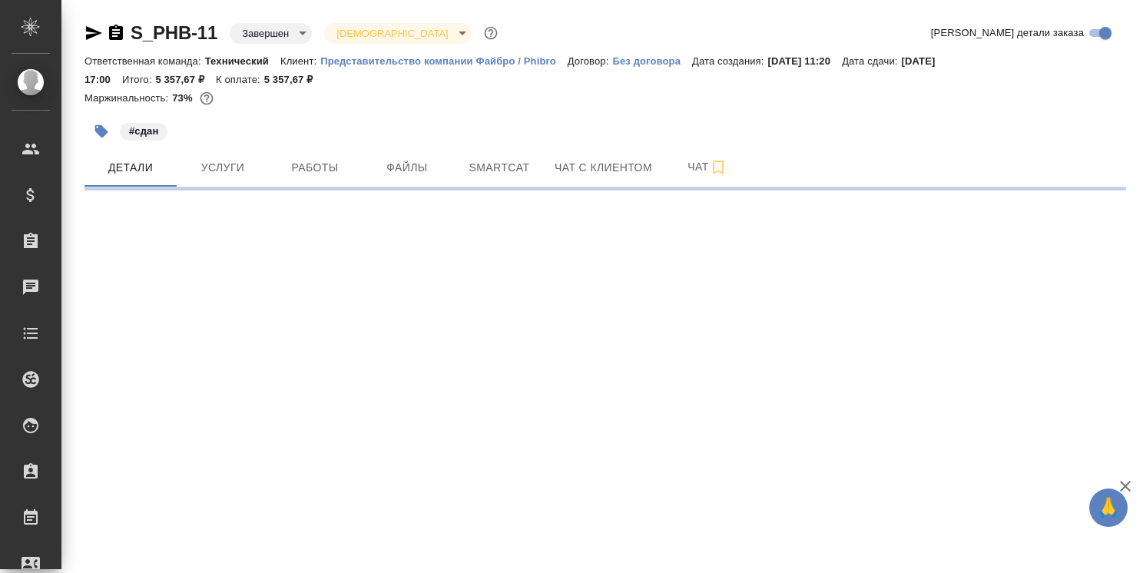
select select "RU"
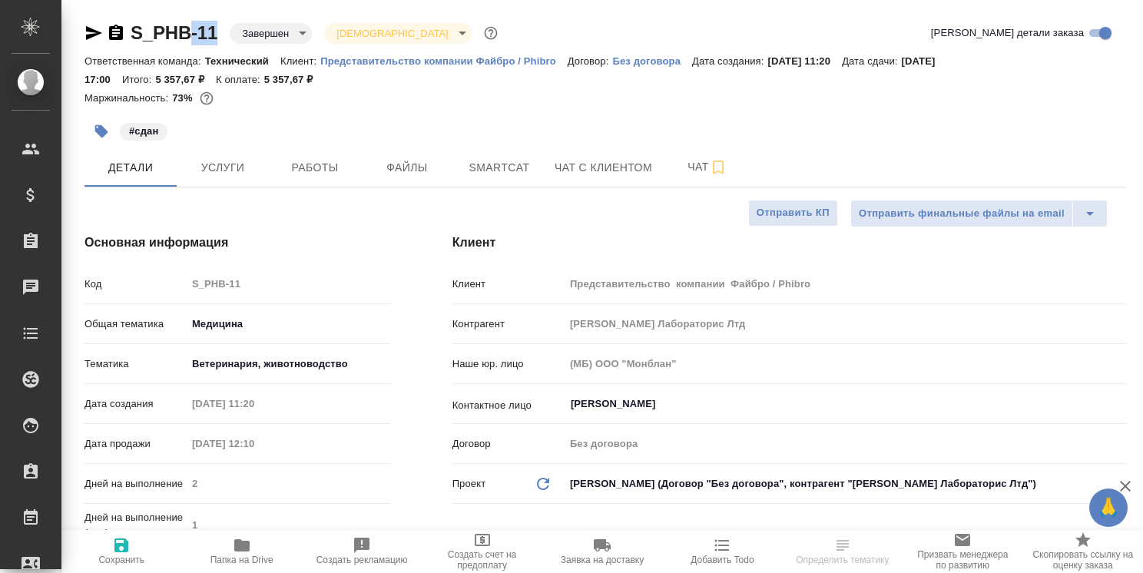
type textarea "x"
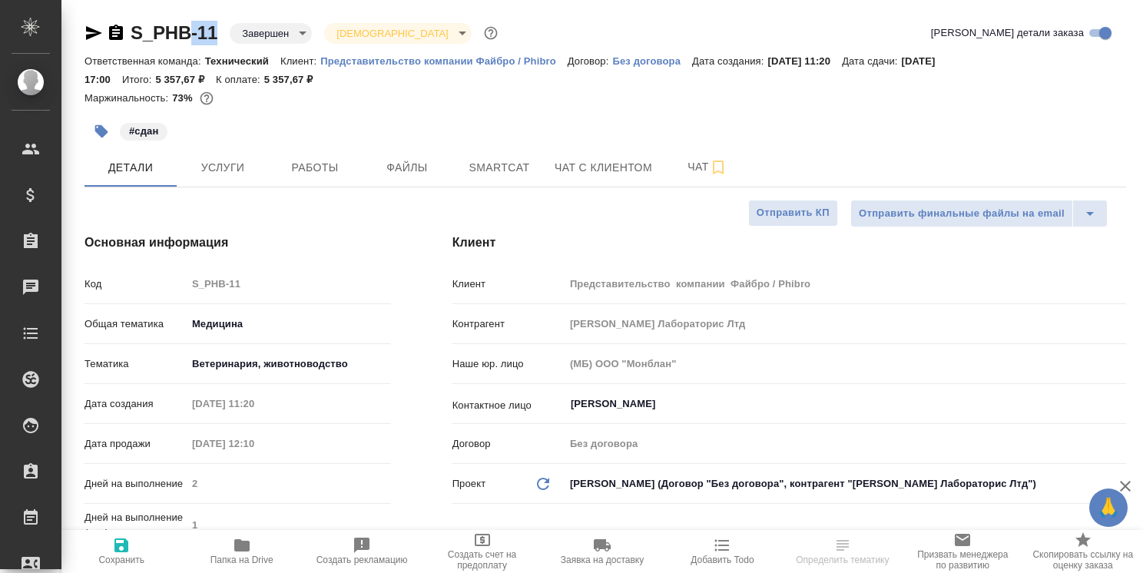
type textarea "x"
drag, startPoint x: 217, startPoint y: 17, endPoint x: 115, endPoint y: 21, distance: 101.5
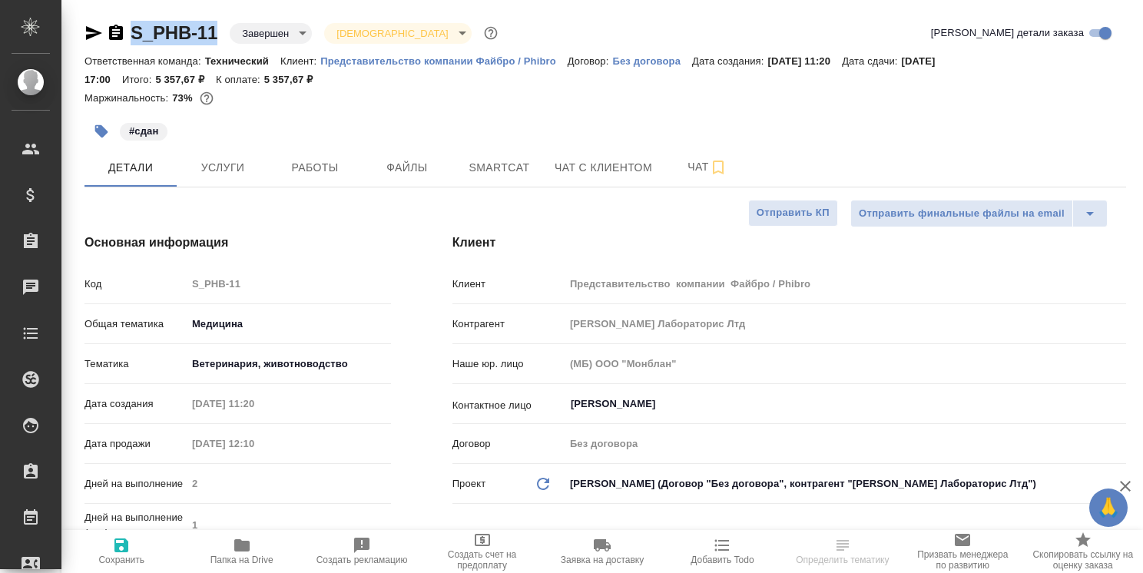
type textarea "x"
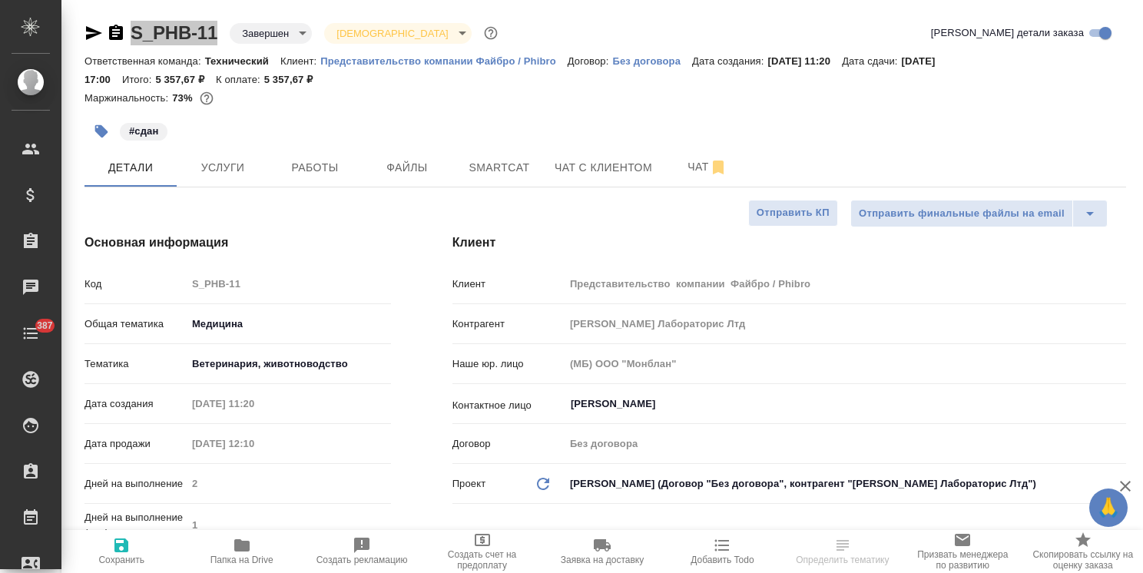
type textarea "x"
select select "RU"
type textarea "x"
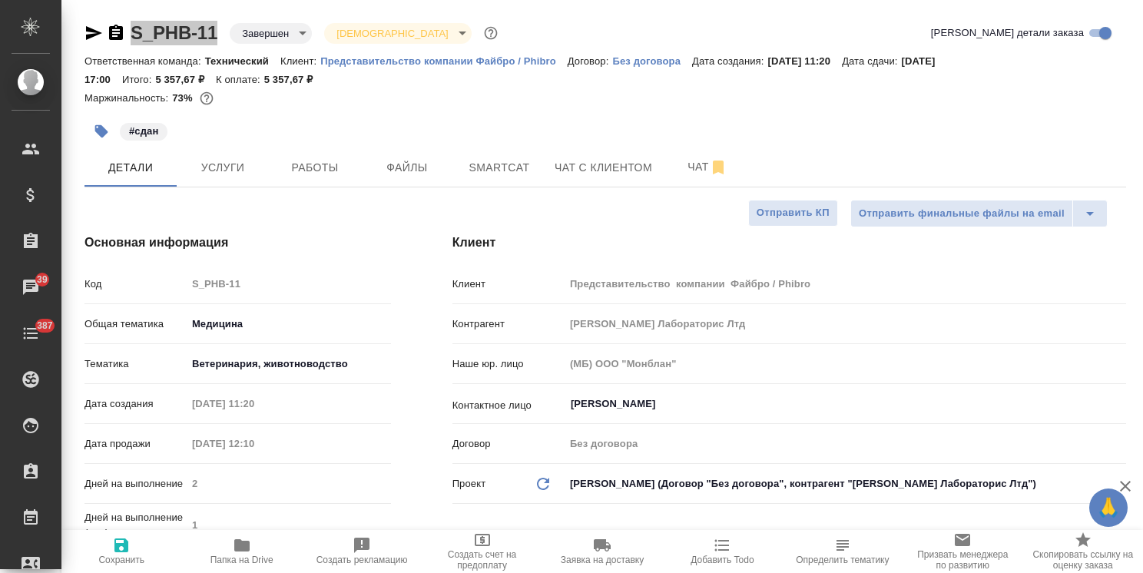
type textarea "x"
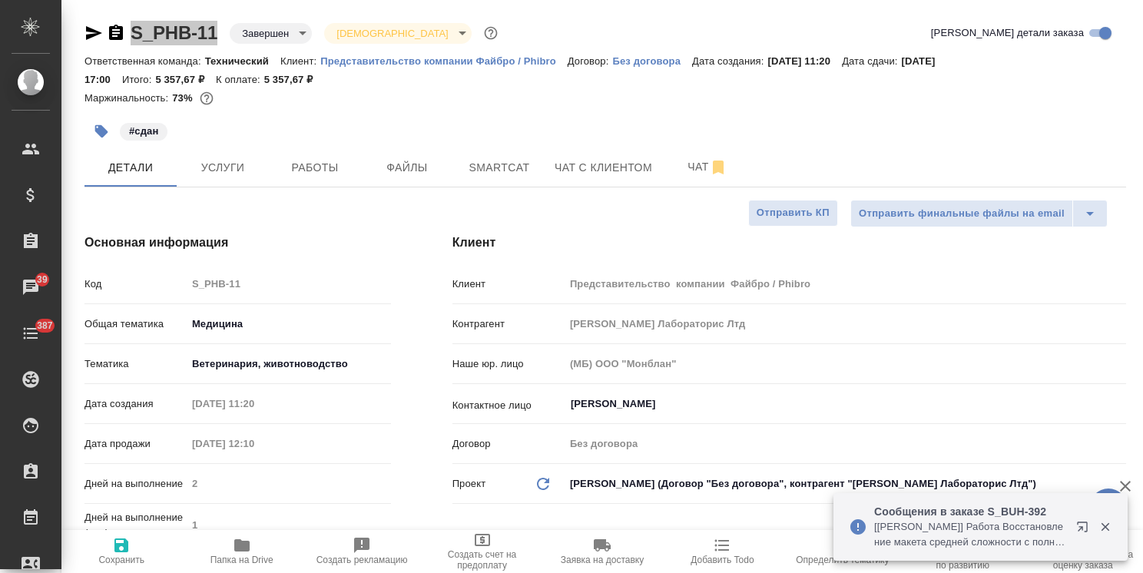
type textarea "x"
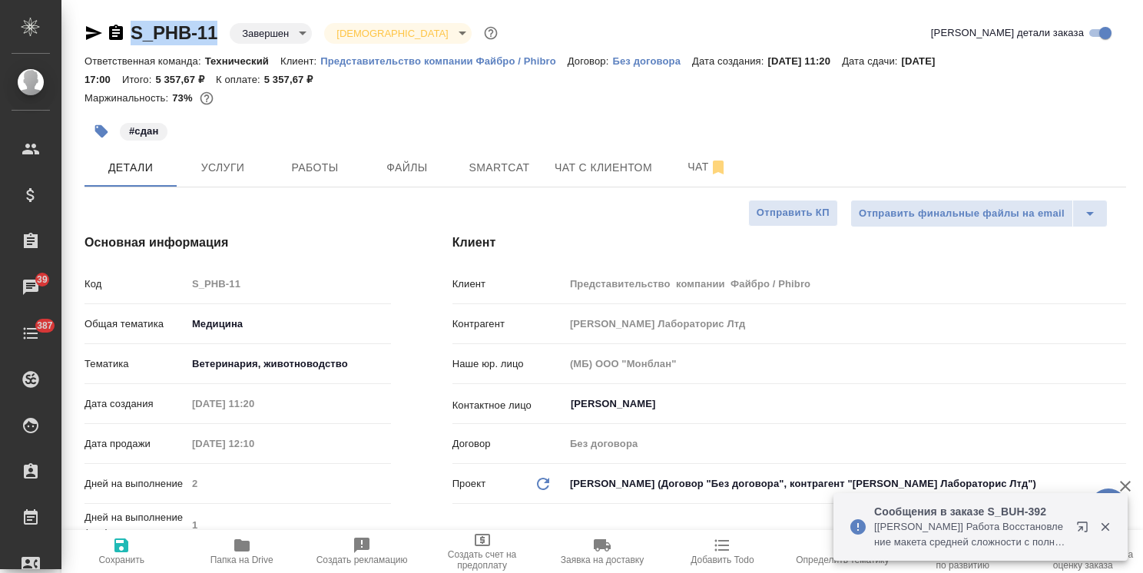
type textarea "x"
click at [687, 164] on span "Чат" at bounding box center [708, 166] width 74 height 19
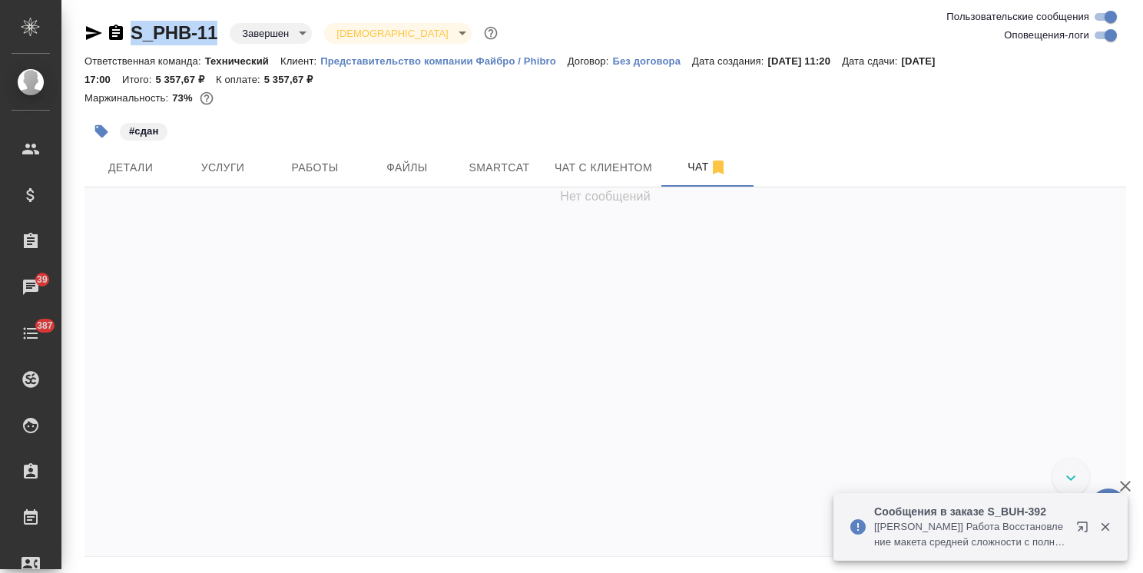
scroll to position [7874, 0]
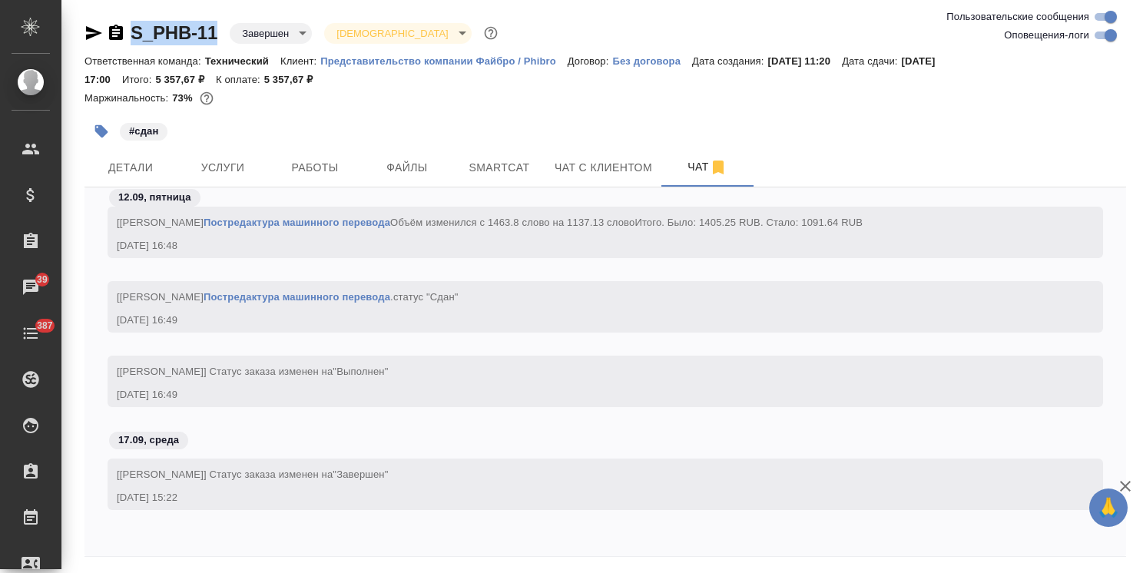
click at [634, 63] on p "Без договора" at bounding box center [652, 61] width 80 height 12
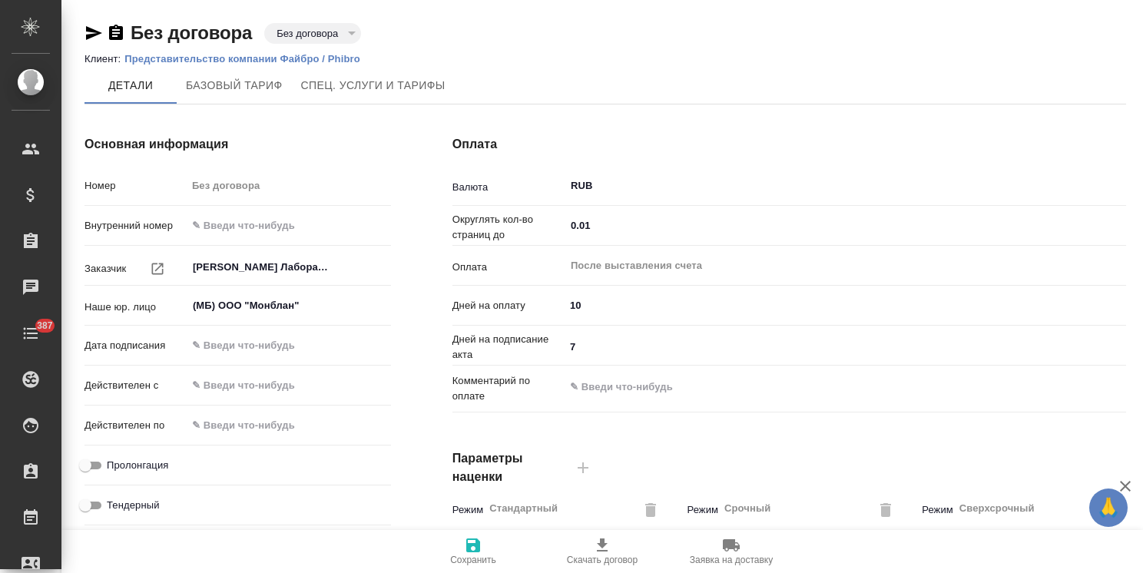
scroll to position [461, 0]
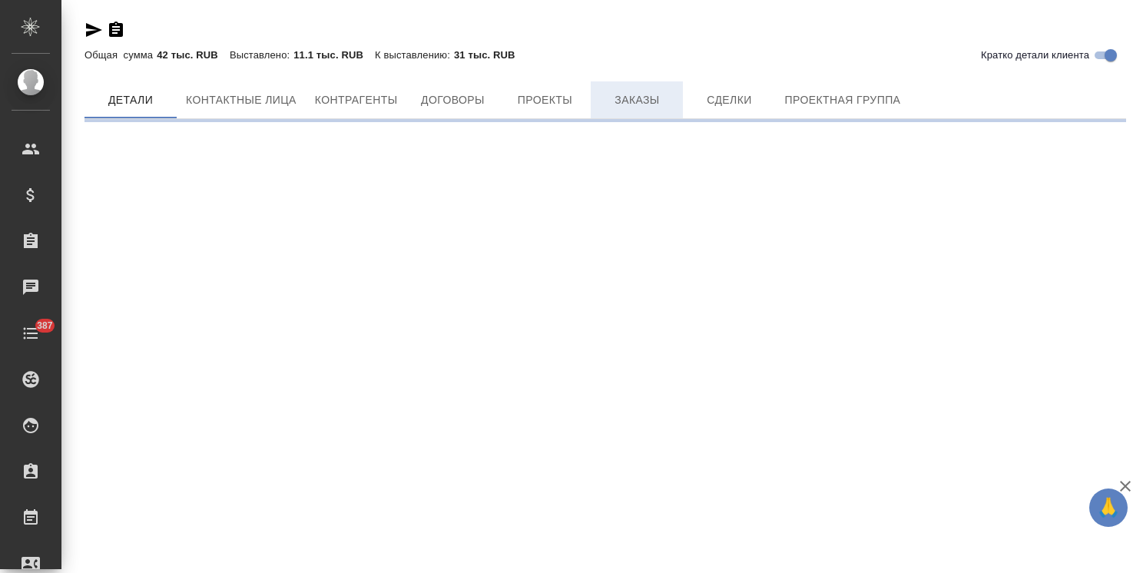
click at [633, 98] on div "Кратко детали клиента Общая сумма 42 тыс. RUB Выставлено: 11.1 тыс. RUB К выста…" at bounding box center [605, 65] width 1058 height 131
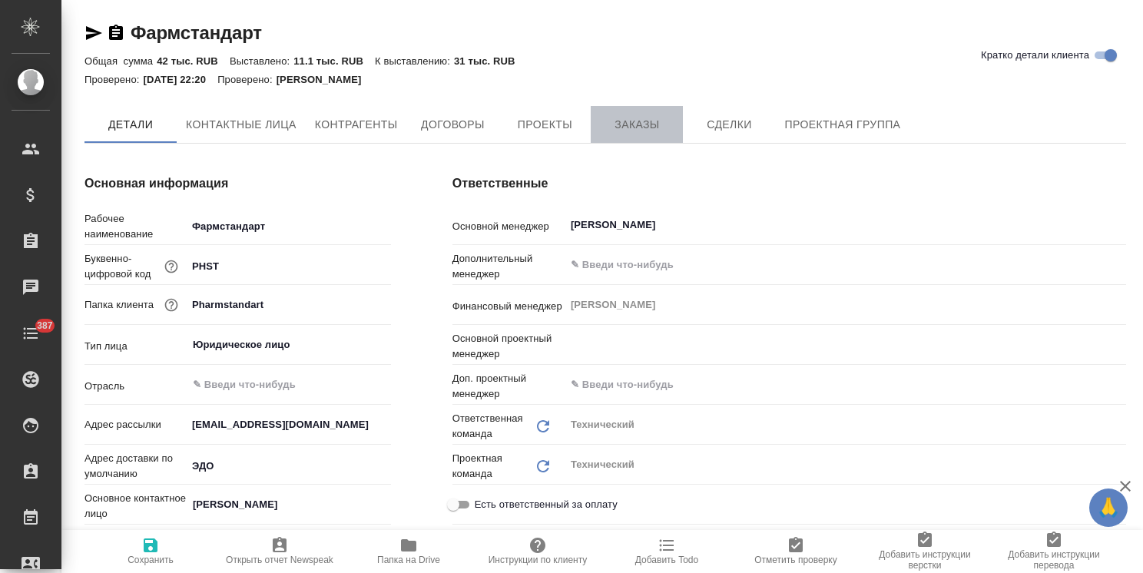
click at [630, 108] on button "Заказы" at bounding box center [637, 124] width 92 height 37
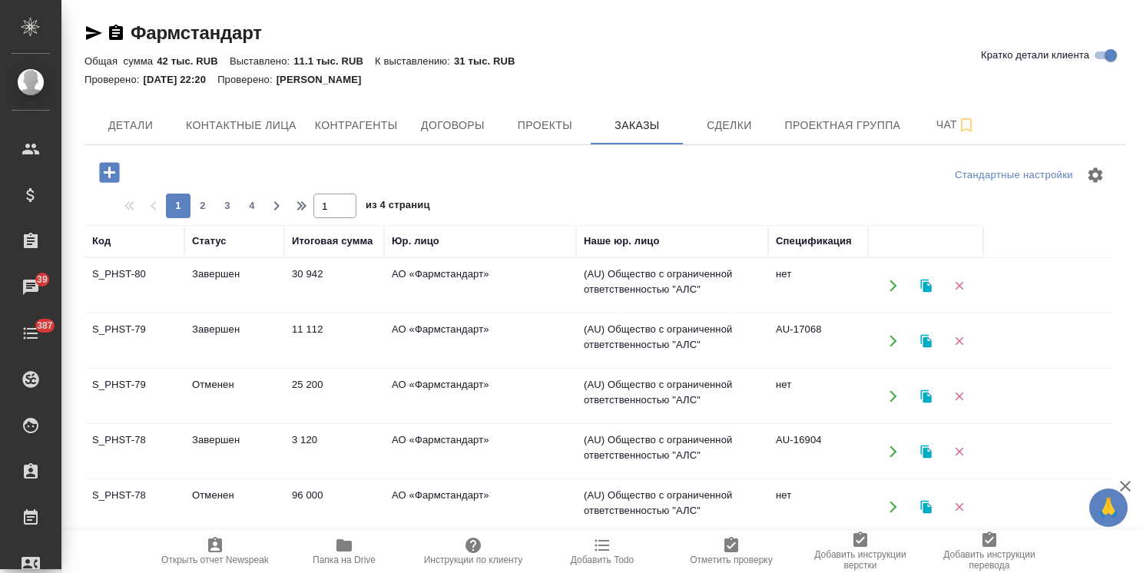
click at [114, 174] on icon "button" at bounding box center [109, 172] width 20 height 20
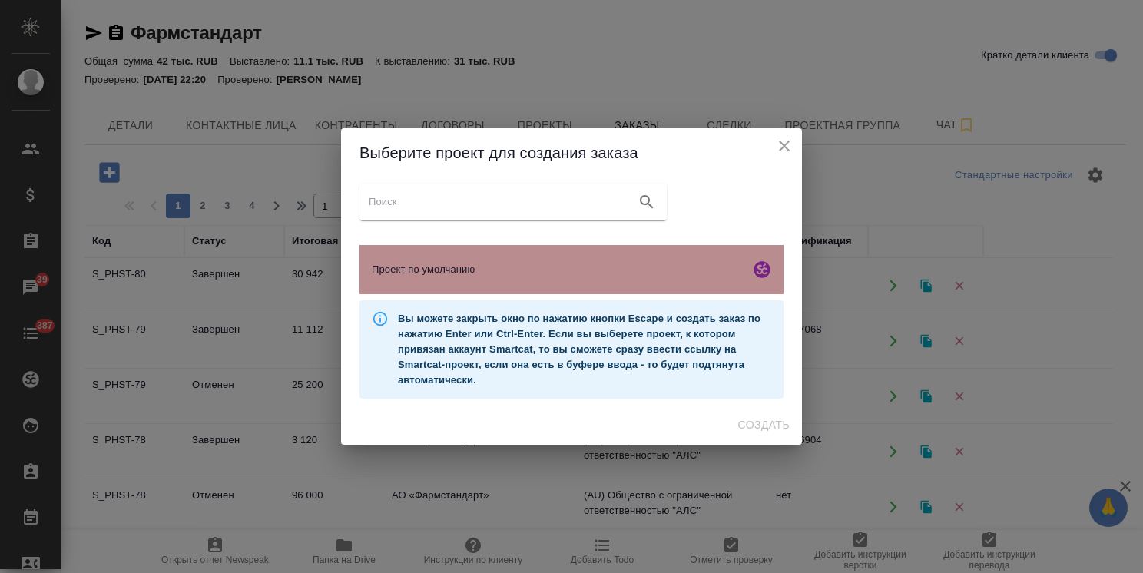
click at [476, 267] on span "Проект по умолчанию" at bounding box center [558, 269] width 372 height 15
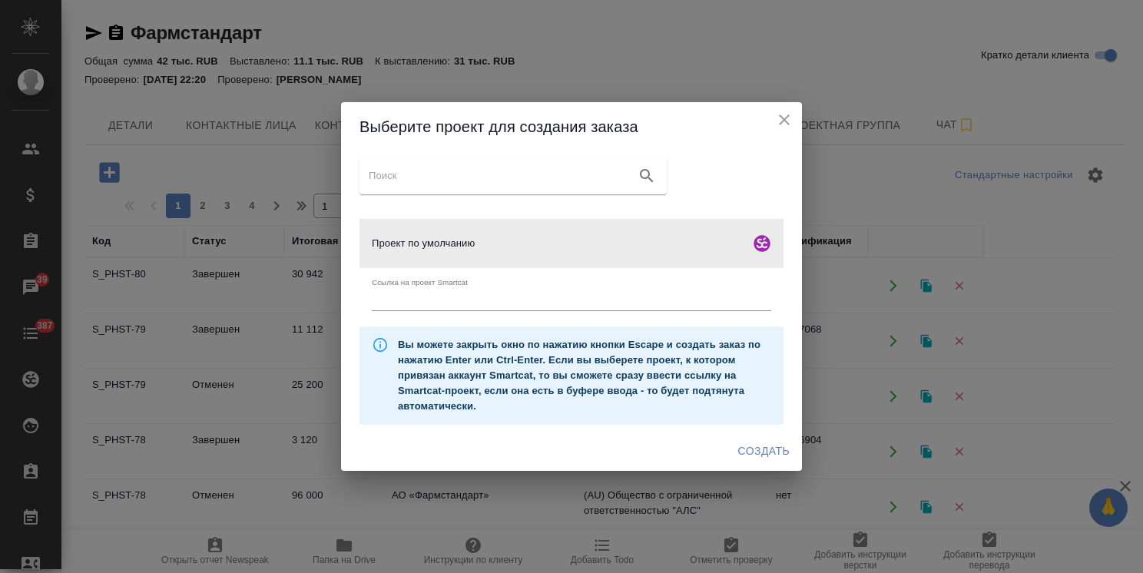
click at [751, 446] on span "Создать" at bounding box center [763, 451] width 51 height 19
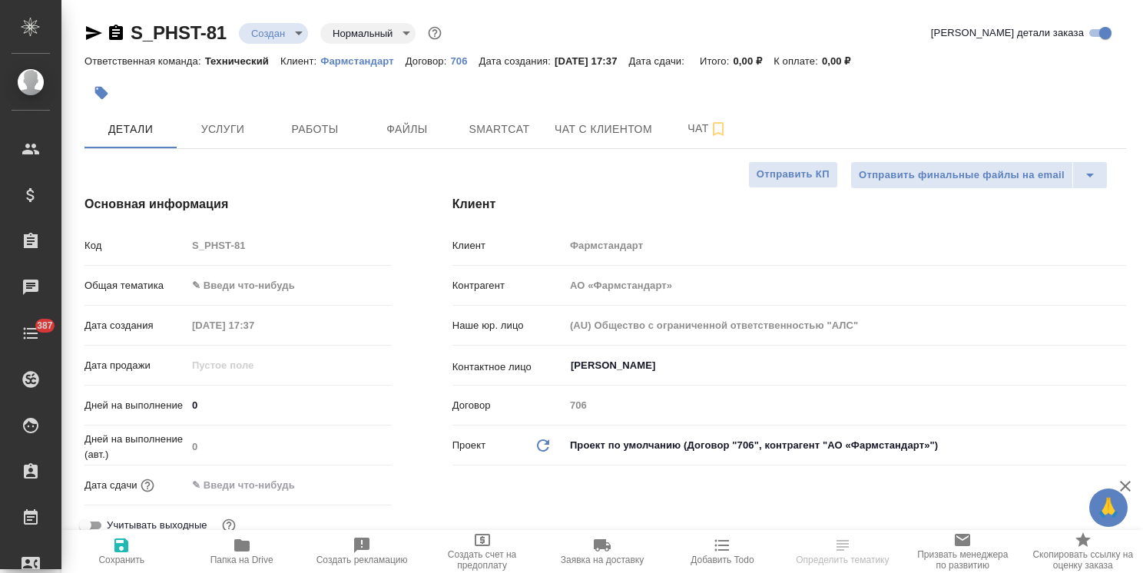
select select "RU"
click at [653, 363] on input "[PERSON_NAME]" at bounding box center [819, 365] width 501 height 18
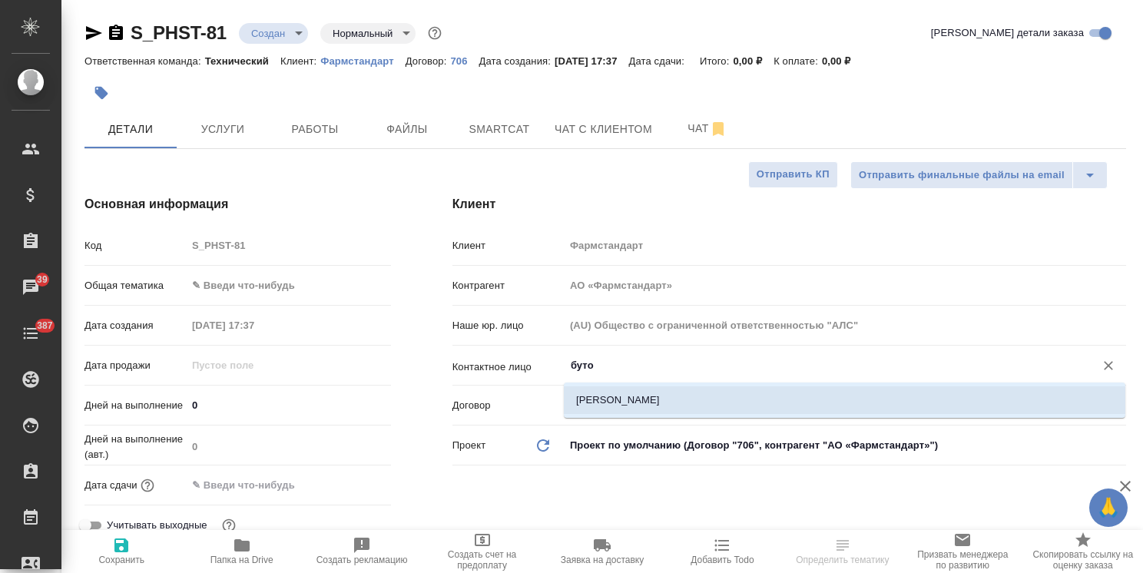
click at [644, 405] on li "Буторова Ирина" at bounding box center [844, 400] width 561 height 28
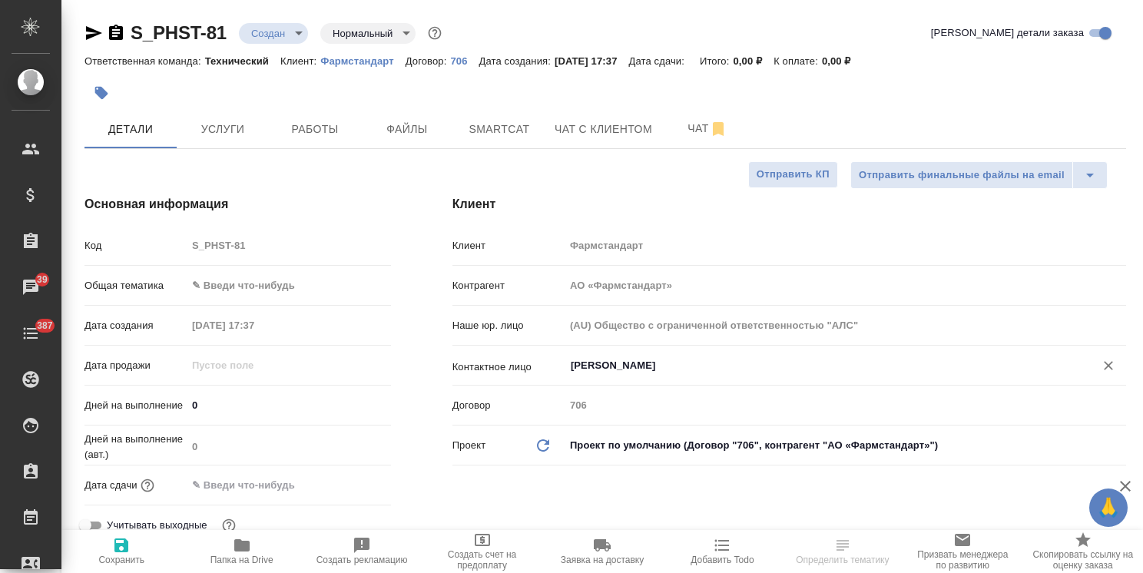
type input "Буторова Ирина"
click at [126, 557] on span "Сохранить" at bounding box center [121, 560] width 46 height 11
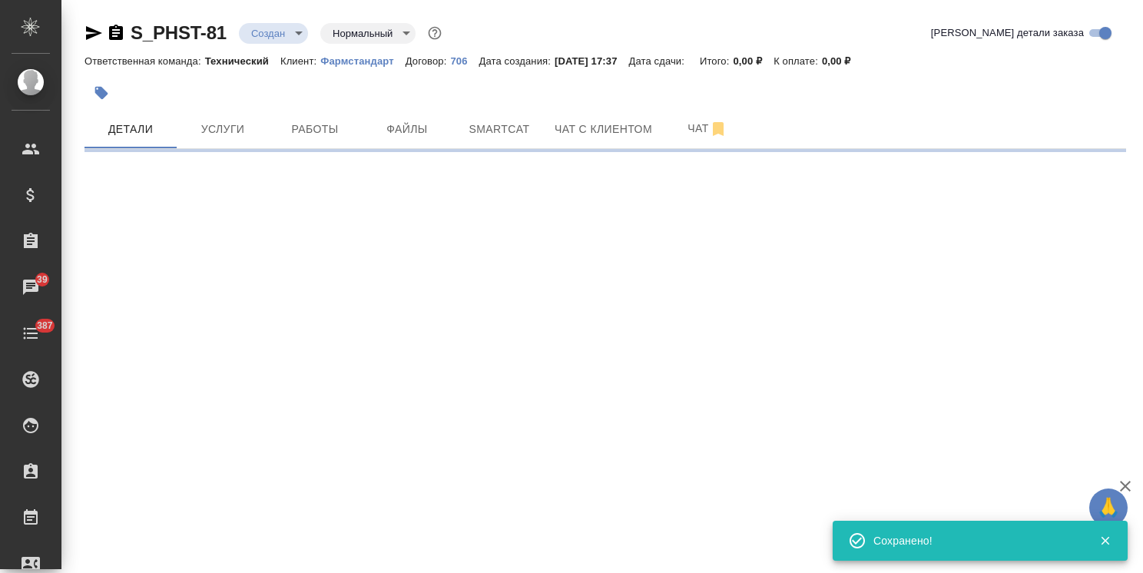
select select "RU"
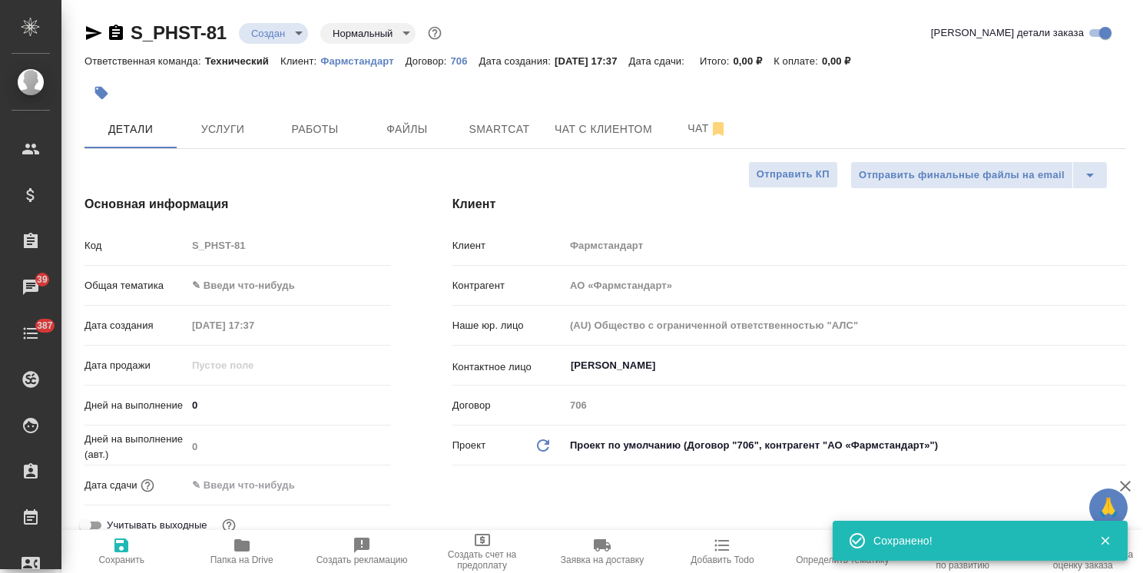
type textarea "x"
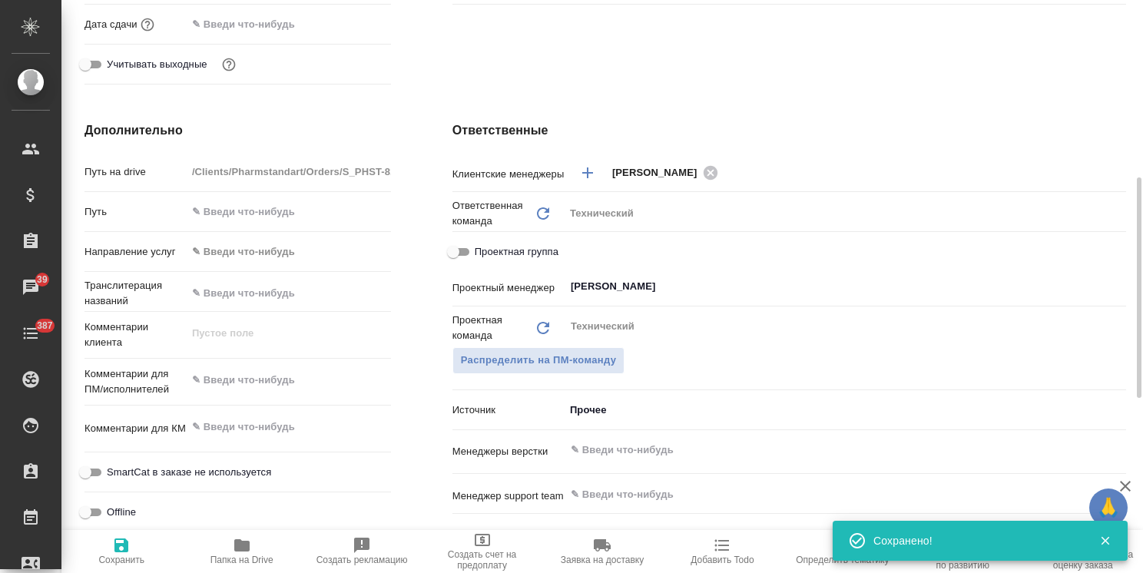
scroll to position [461, 0]
type textarea "x"
click at [267, 430] on textarea at bounding box center [289, 427] width 204 height 26
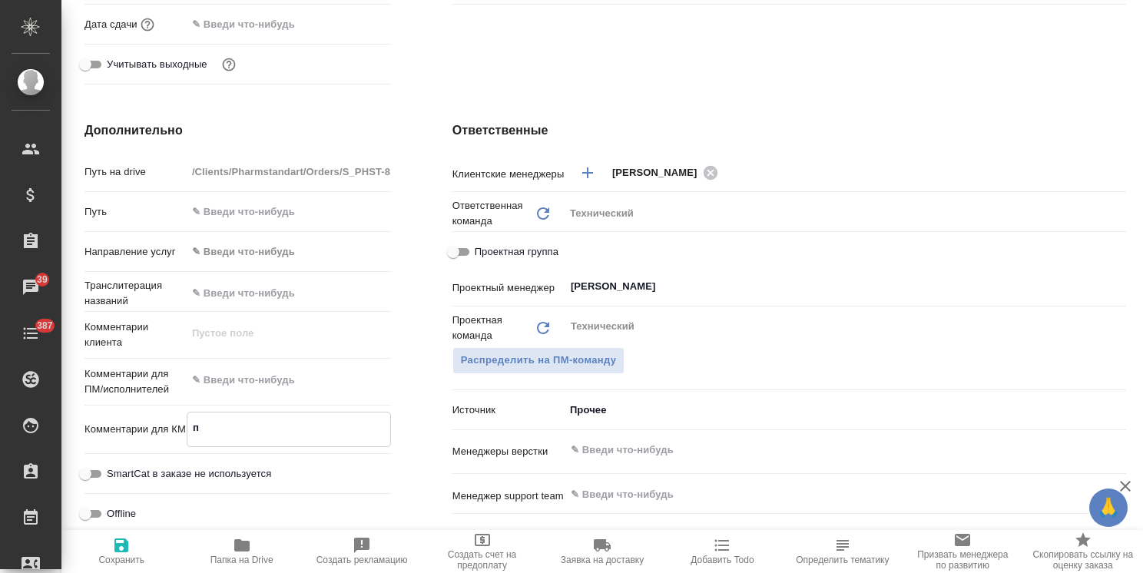
type textarea "по"
type textarea "x"
type textarea "по"
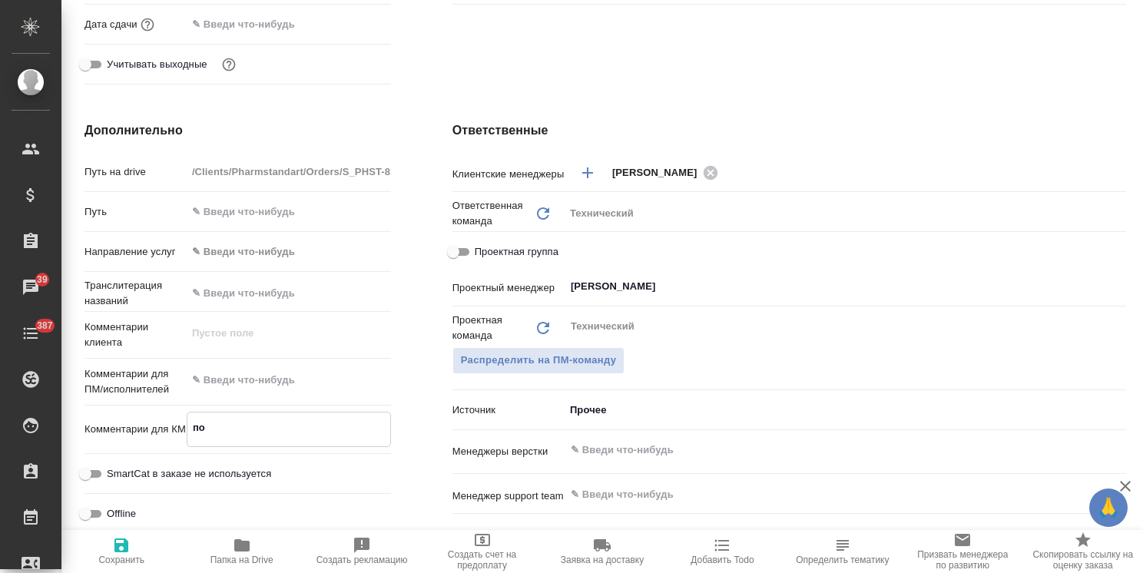
type textarea "x"
type textarea "по 2"
type textarea "x"
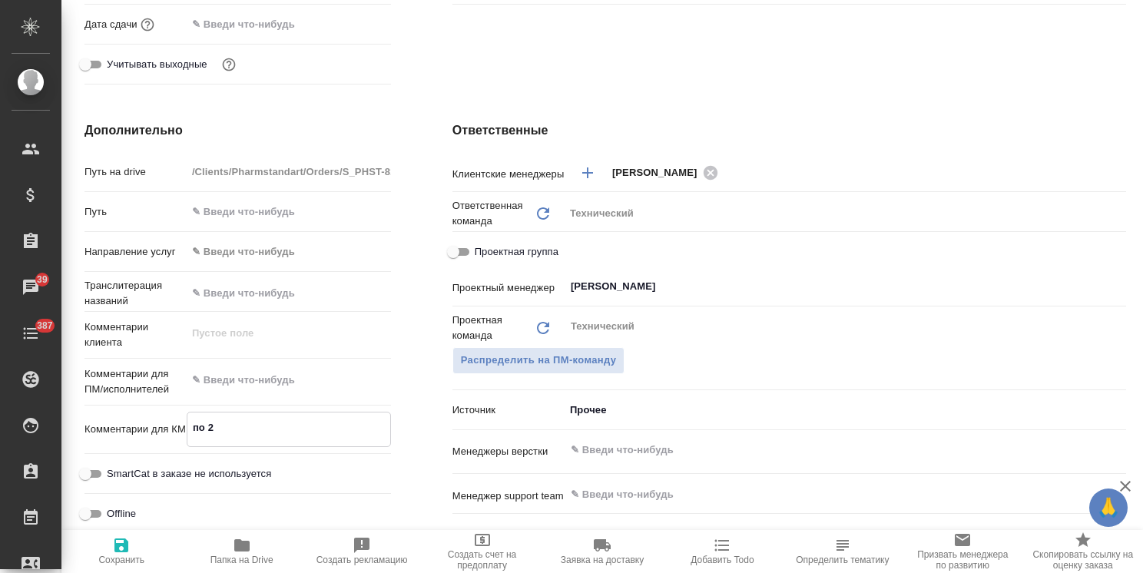
type textarea "x"
type textarea "по 2"
type textarea "x"
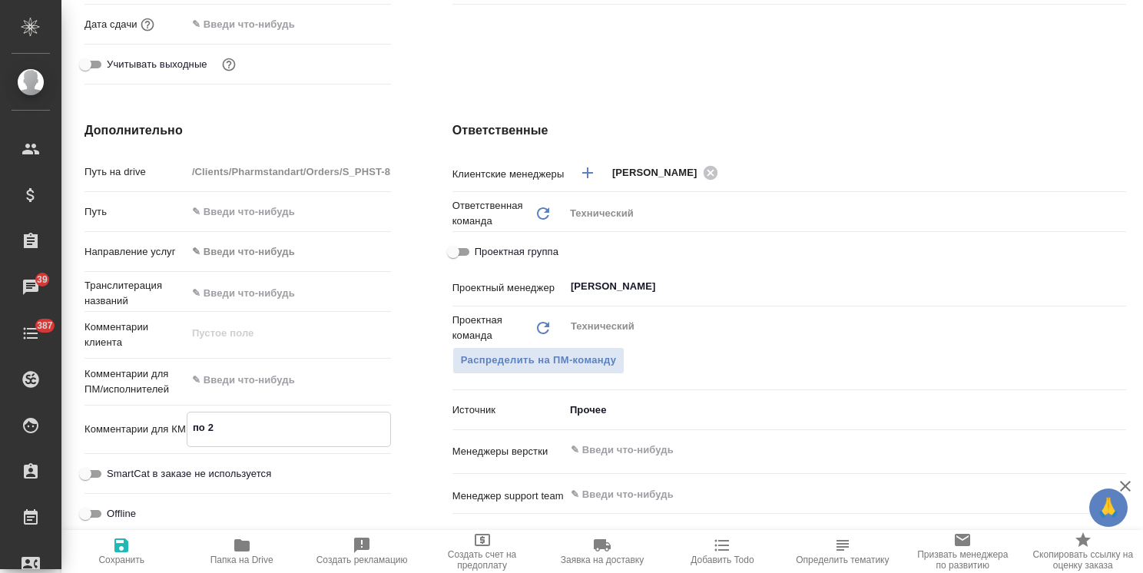
type textarea "x"
type textarea "по 2 Н"
type textarea "x"
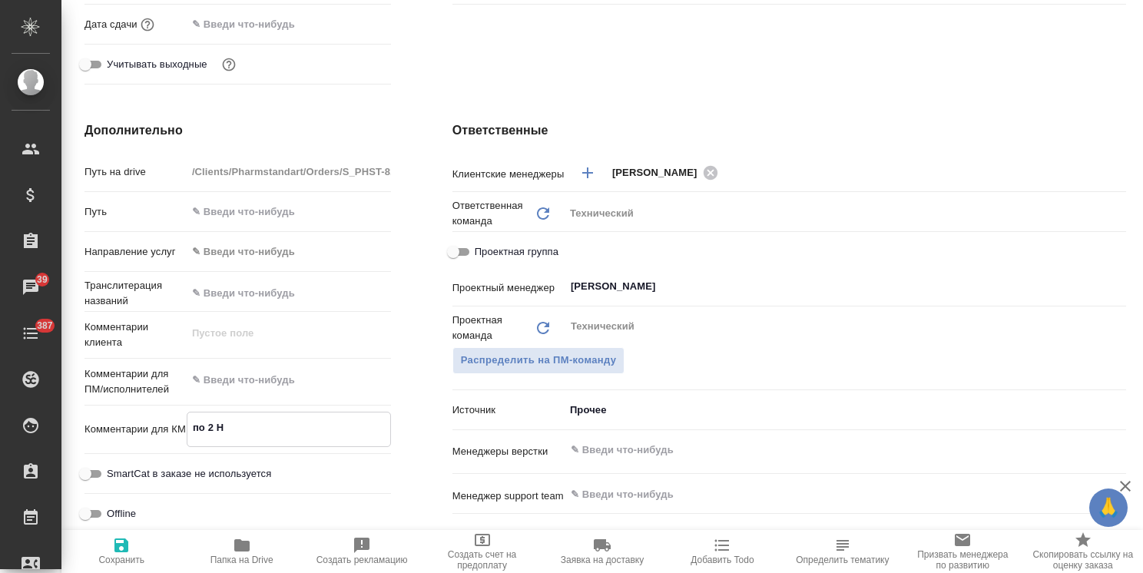
type textarea "по 2 НЗ"
type textarea "x"
type textarea "по 2 НЗК"
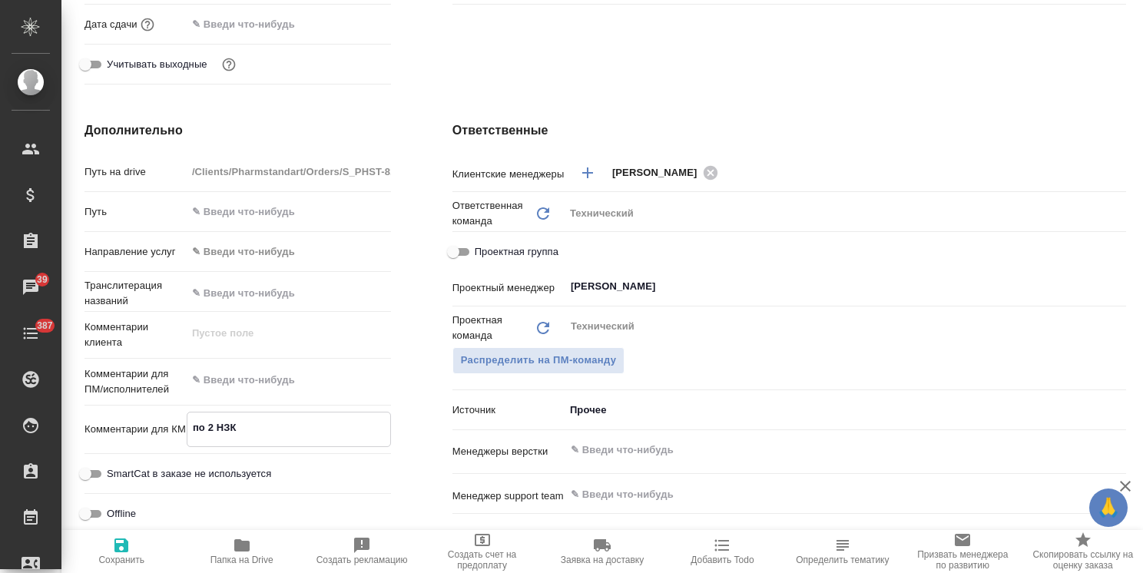
type textarea "x"
type textarea "по 2 НЗ"
type textarea "x"
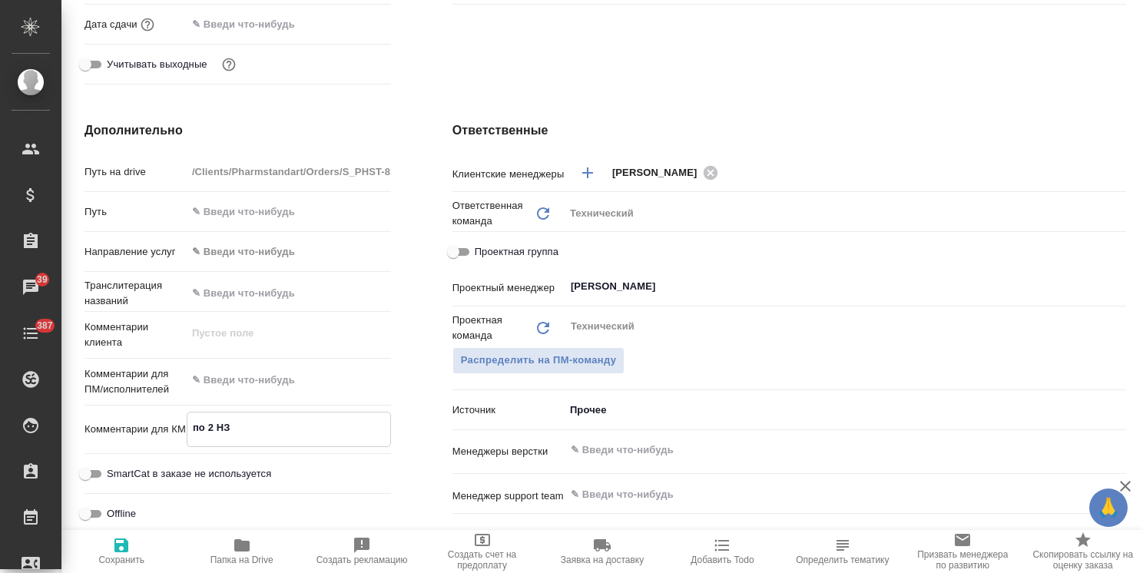
type textarea "x"
type textarea "по 2 НЗП"
type textarea "x"
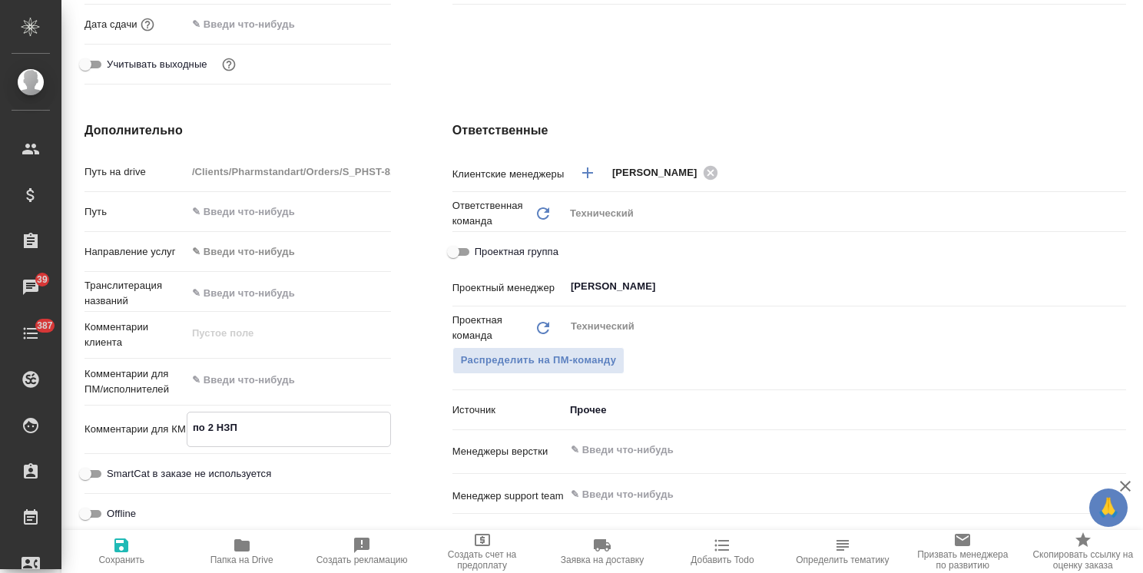
type textarea "x"
type textarea "по 2 НЗП"
type textarea "x"
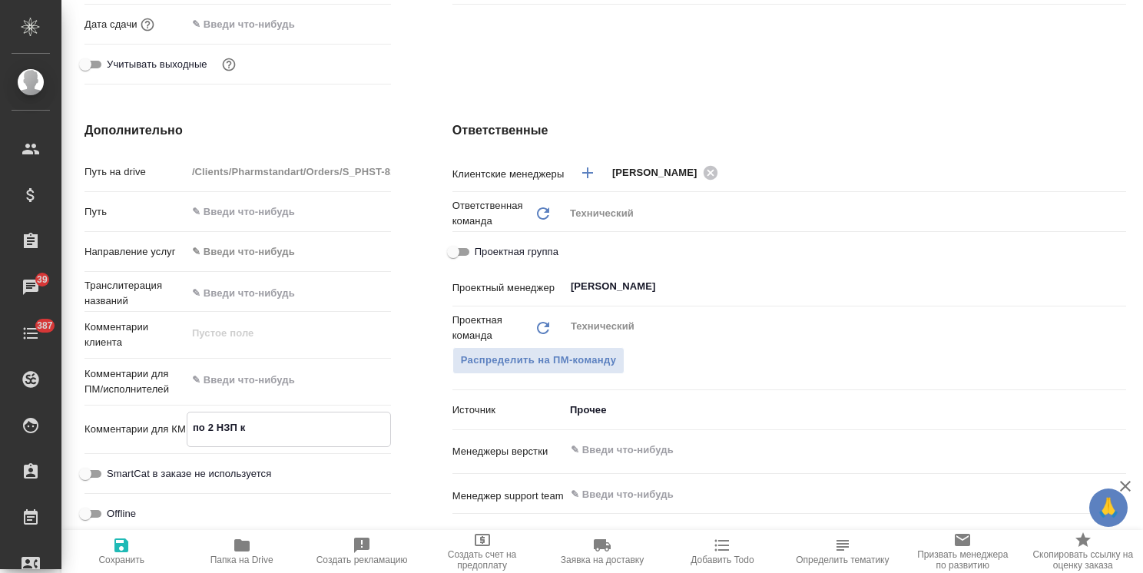
type textarea "по 2 НЗП к"
type textarea "x"
type textarea "по 2 НЗП к с"
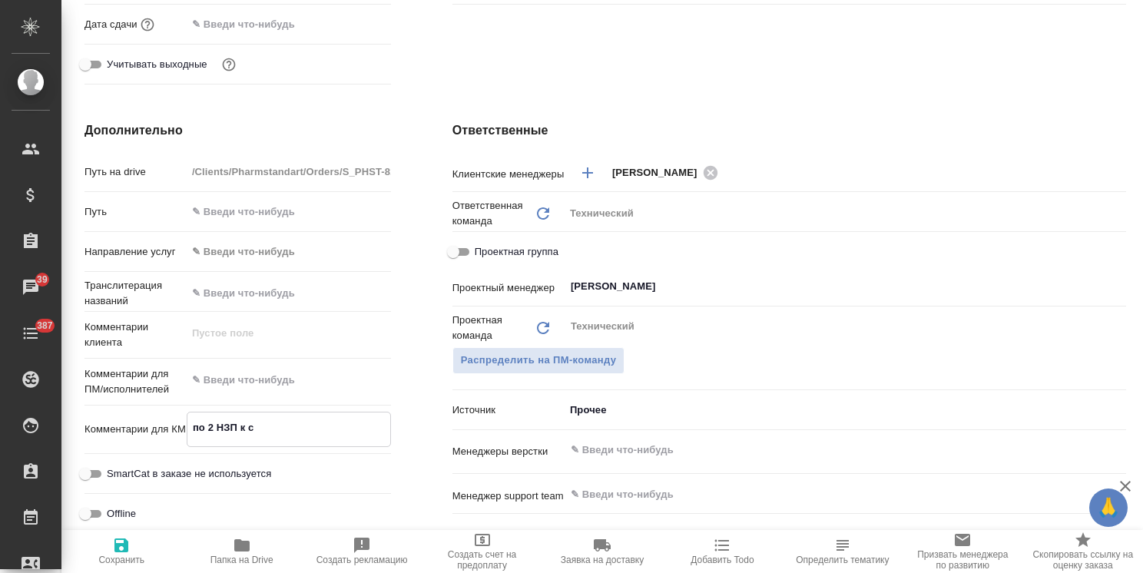
type textarea "x"
type textarea "по 2 НЗП к ск"
type textarea "x"
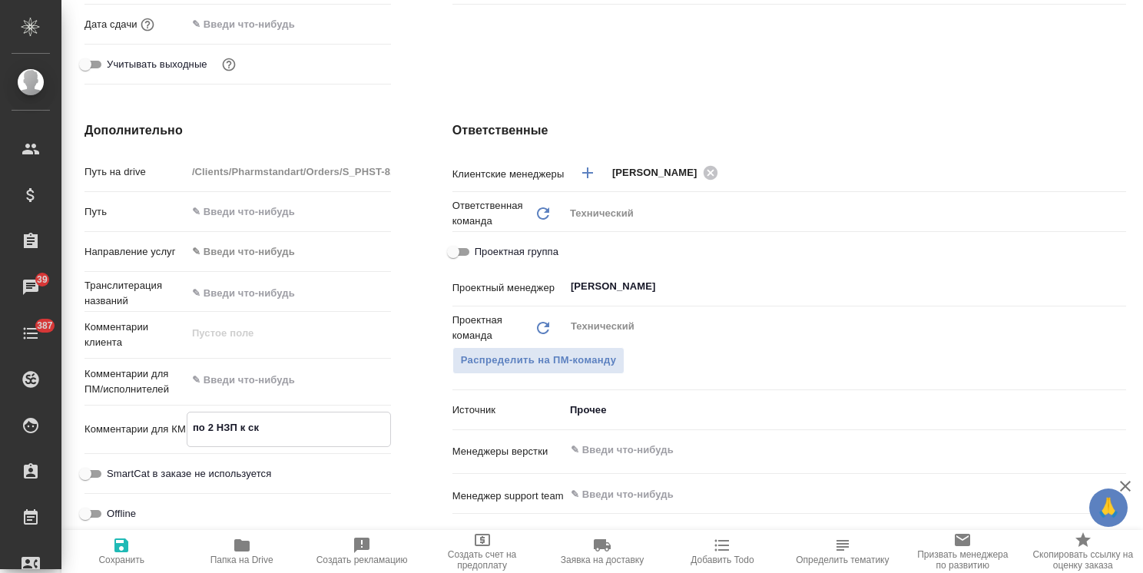
type textarea "x"
type textarea "по 2 НЗП к ска"
type textarea "x"
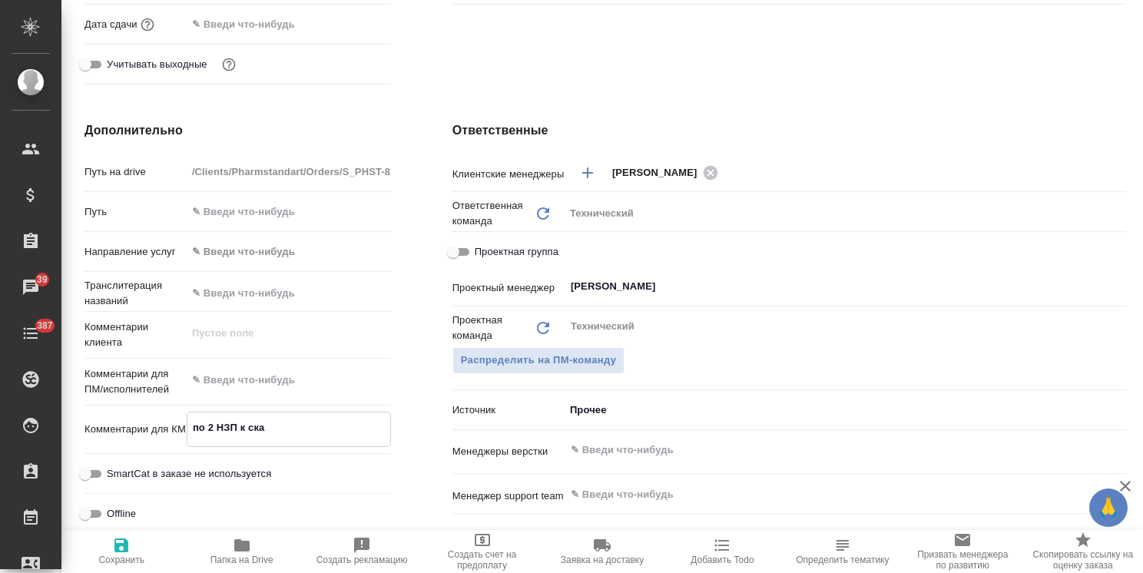
type textarea "x"
type textarea "по 2 НЗП к скан"
type textarea "x"
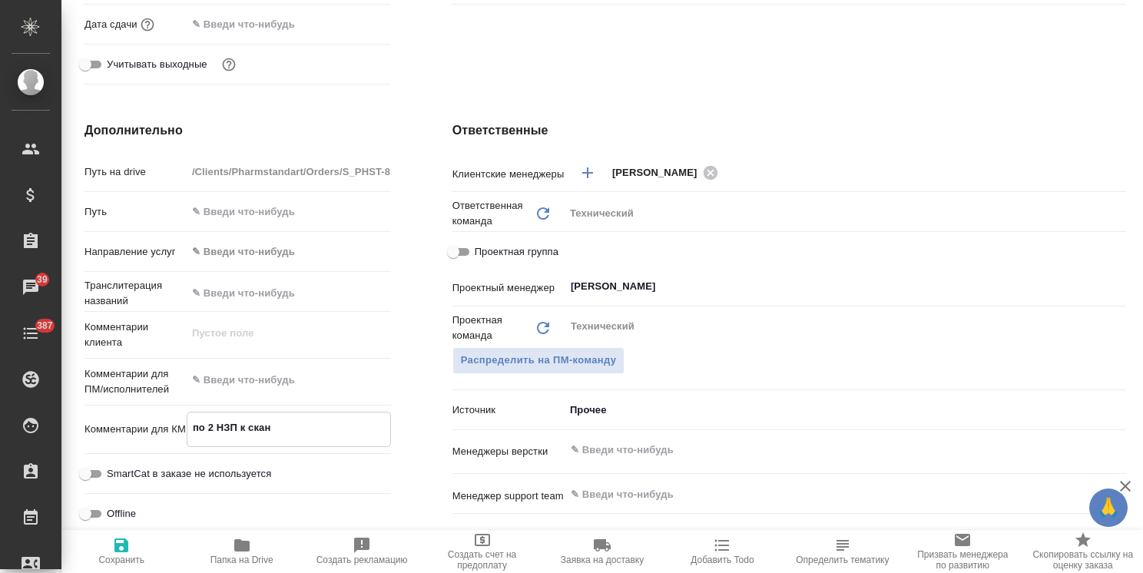
type textarea "по 2 НЗП к скана"
type textarea "x"
type textarea "по 2 НЗП к сканам"
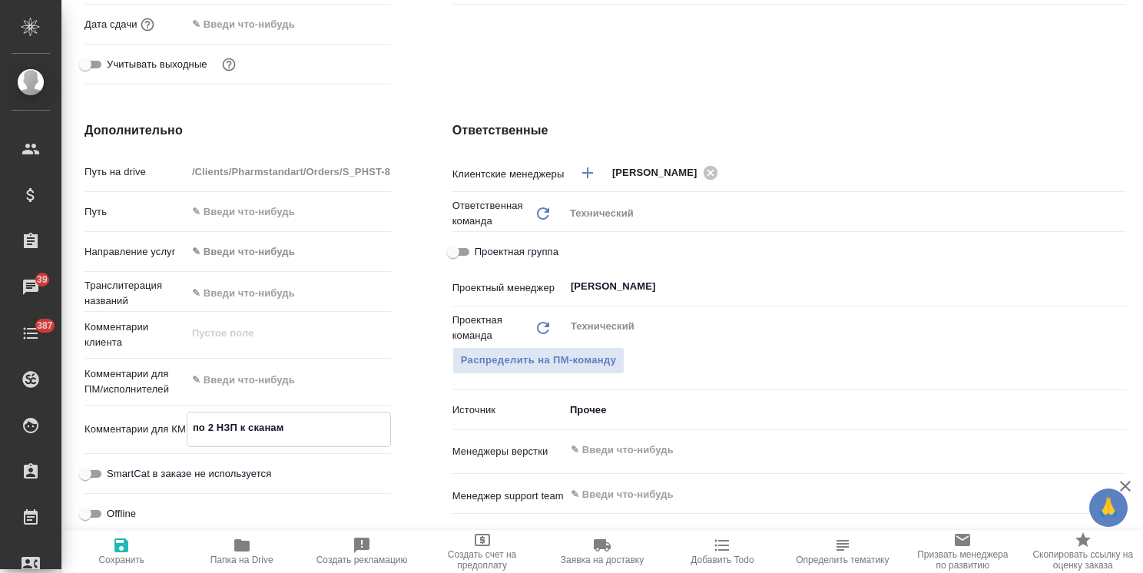
type textarea "x"
type textarea "по 2 НЗП к сканам"
type textarea "x"
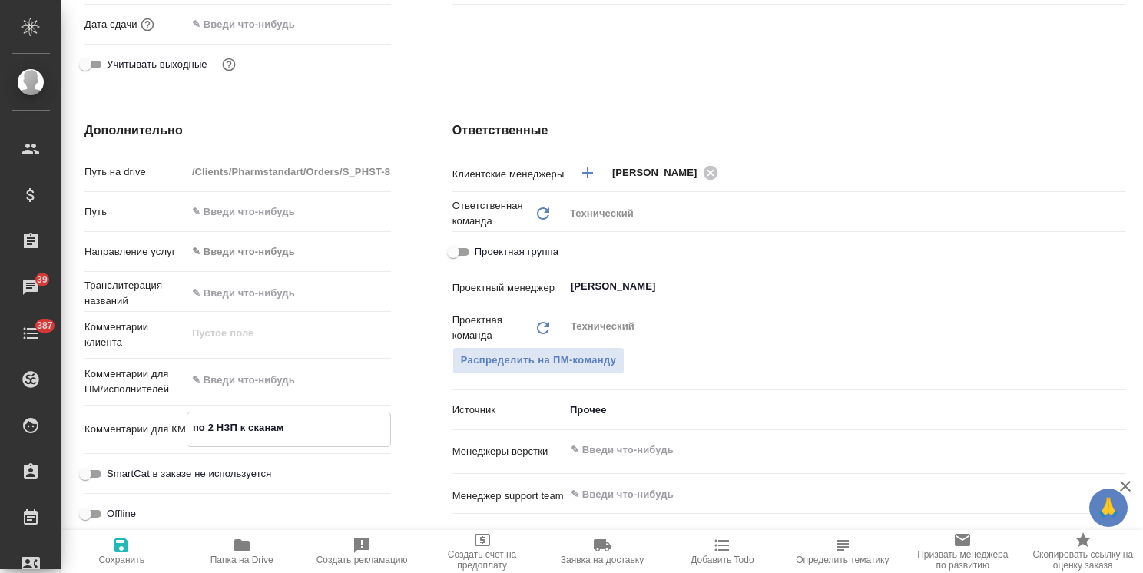
click at [132, 548] on span "Сохранить" at bounding box center [121, 550] width 101 height 29
type textarea "x"
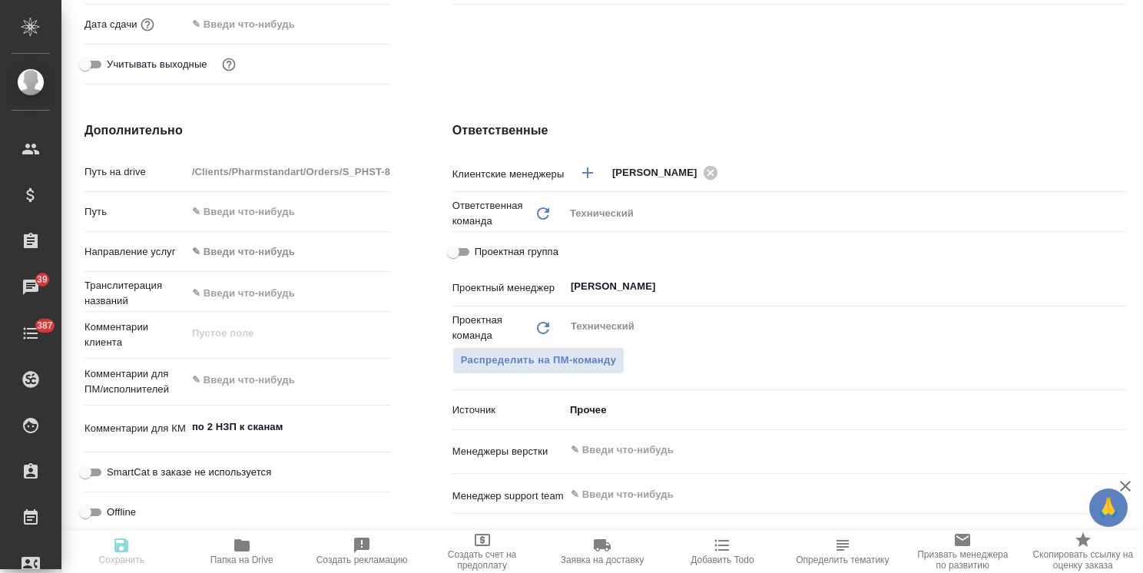
type textarea "x"
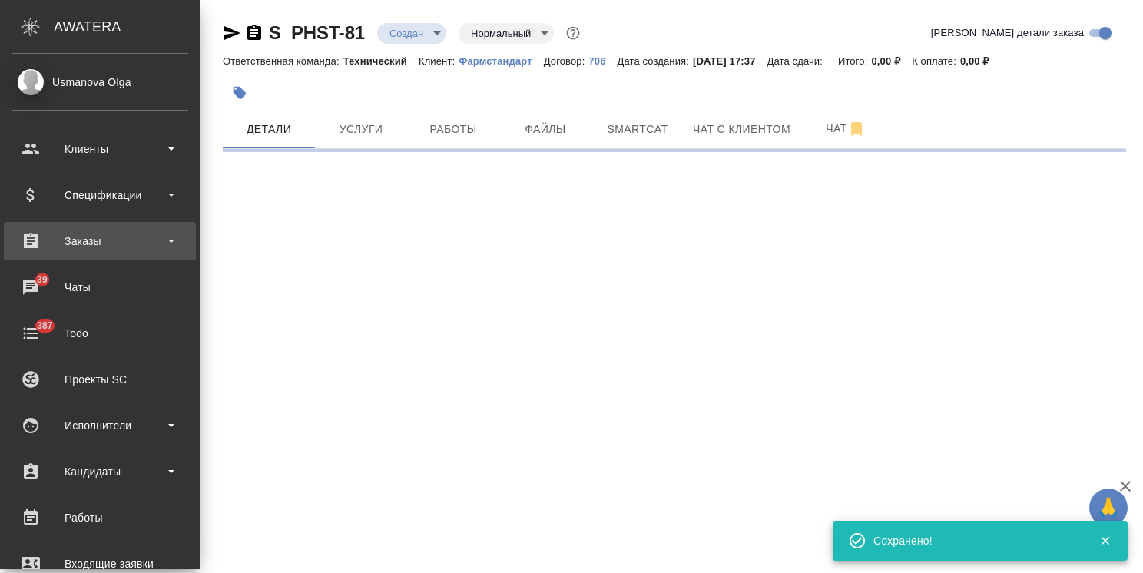
scroll to position [0, 0]
select select "RU"
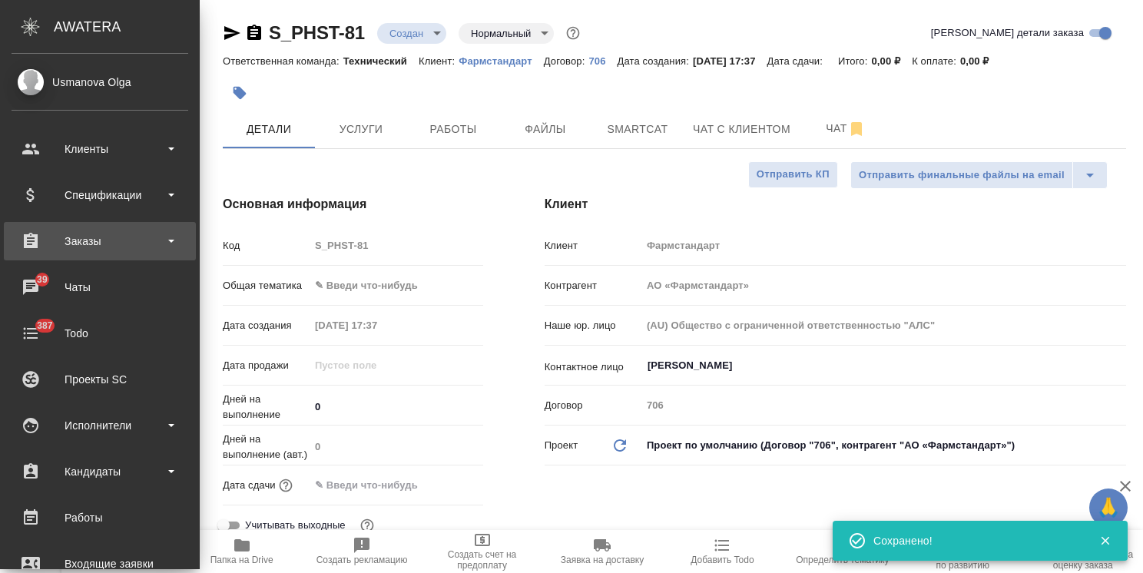
type textarea "x"
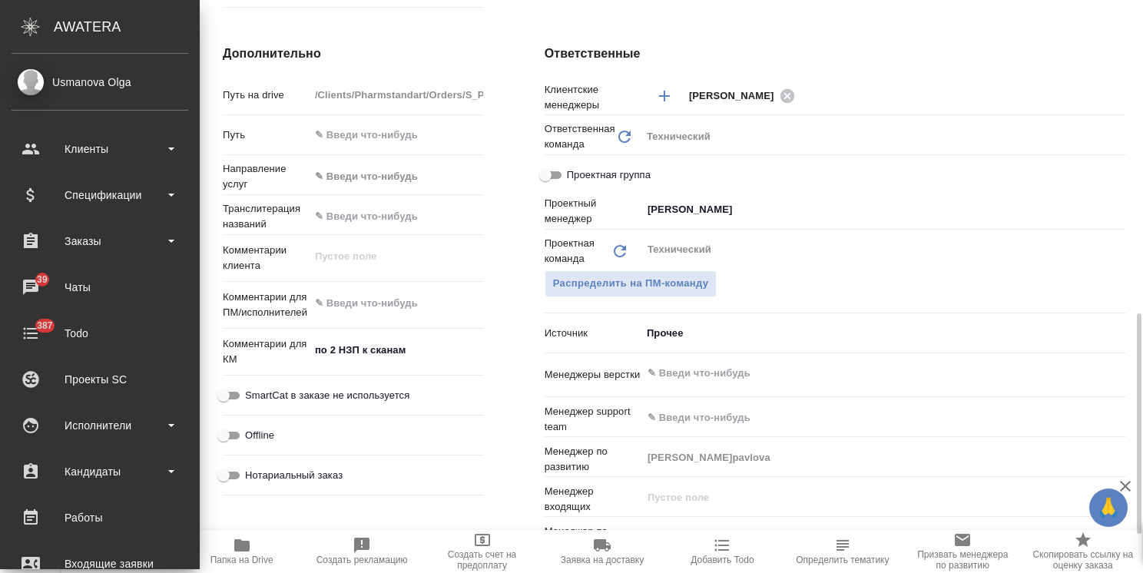
scroll to position [614, 0]
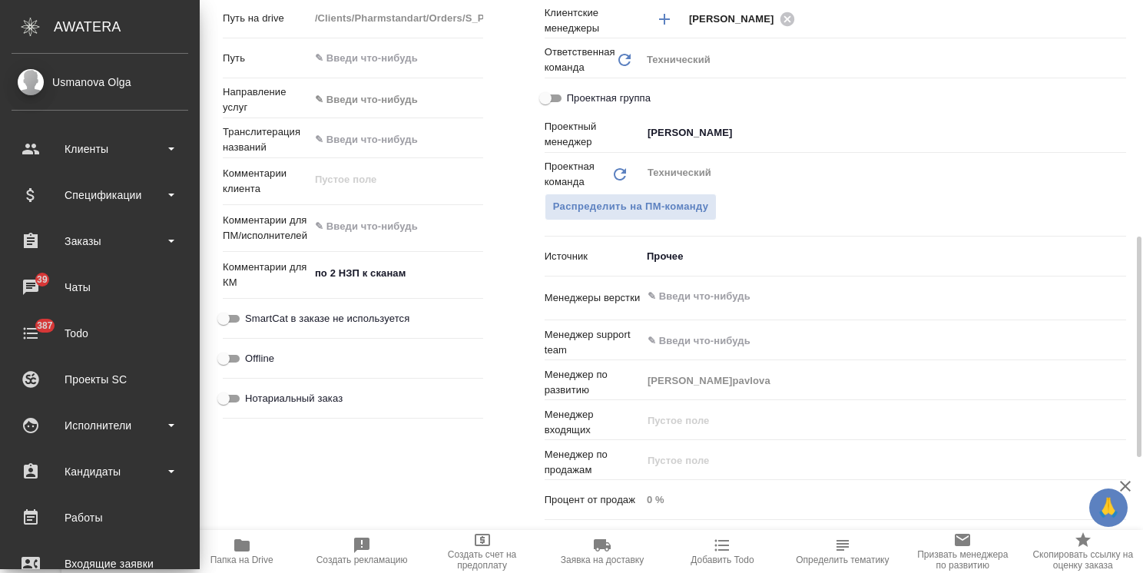
type textarea "x"
click at [429, 281] on textarea "по 2 НЗП к сканам" at bounding box center [397, 273] width 174 height 26
type textarea "по 2 НЗП к сканам"
type textarea "x"
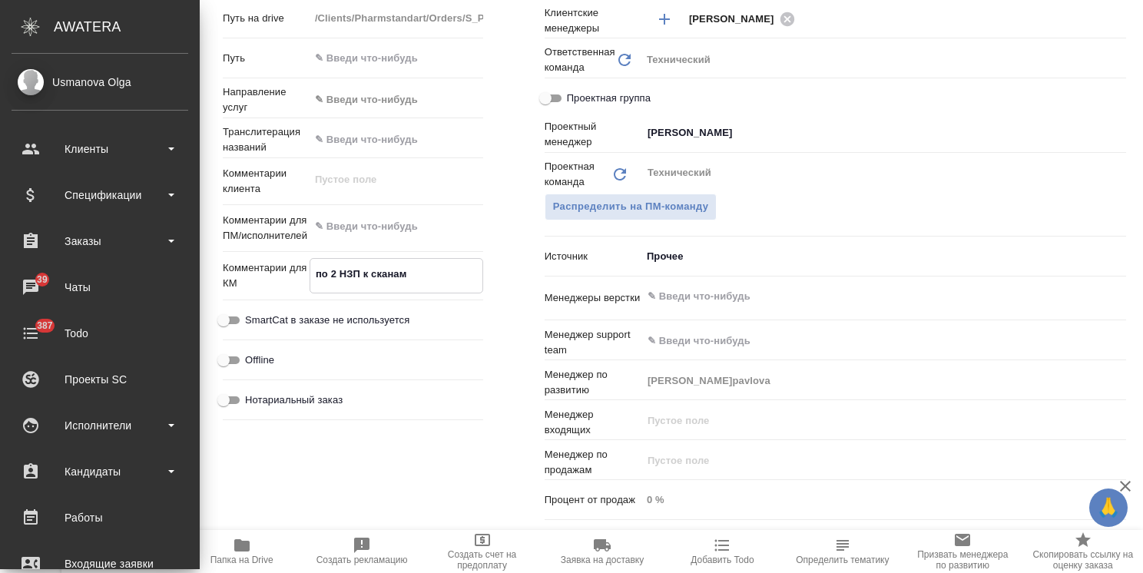
type textarea "x"
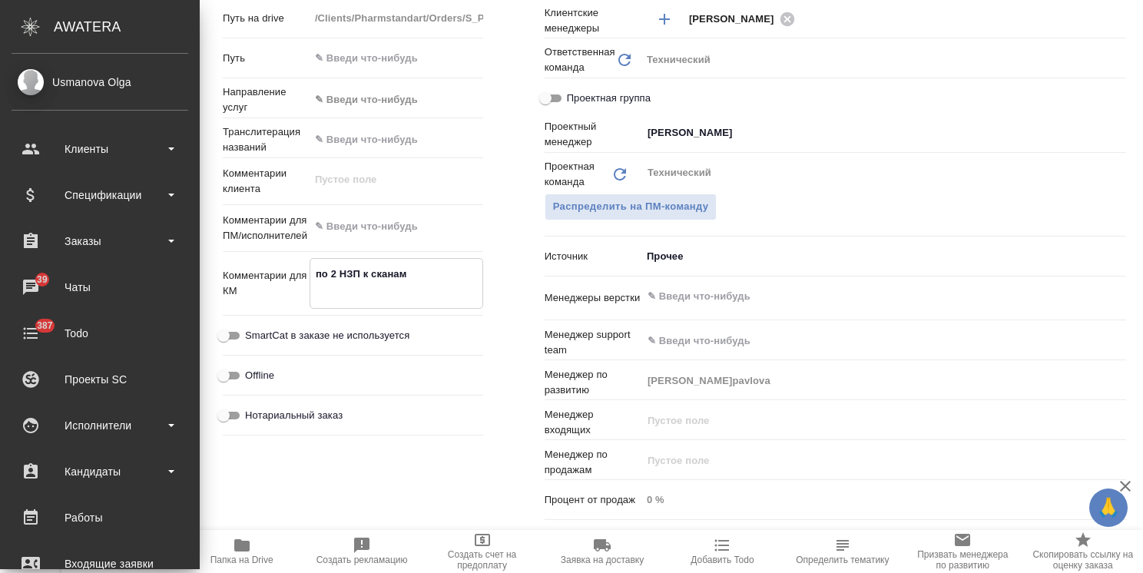
paste textarea "Заказ не срочный, доставку желательно до 26.09.2025г."
type textarea "по 2 НЗП к сканам Заказ не срочный, доставку желательно до 26.09.2025г."
type textarea "x"
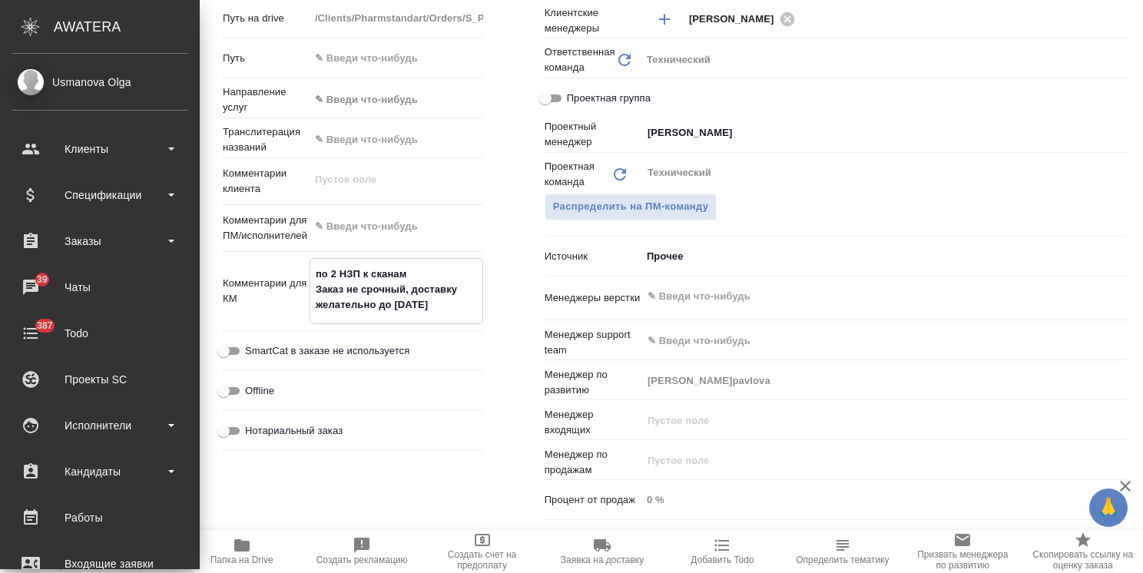
type textarea "x"
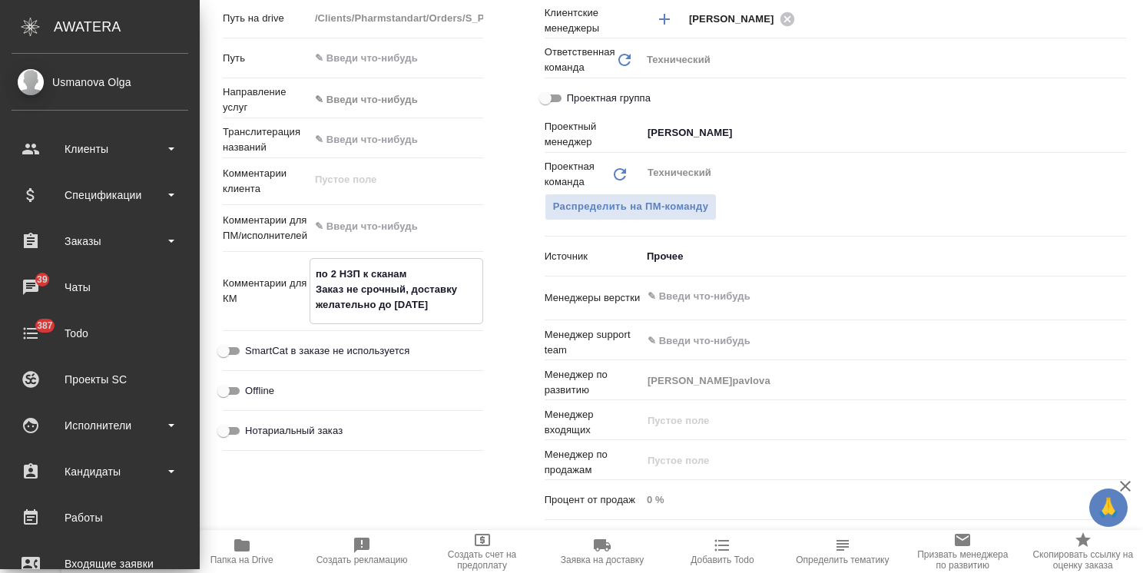
type textarea "x"
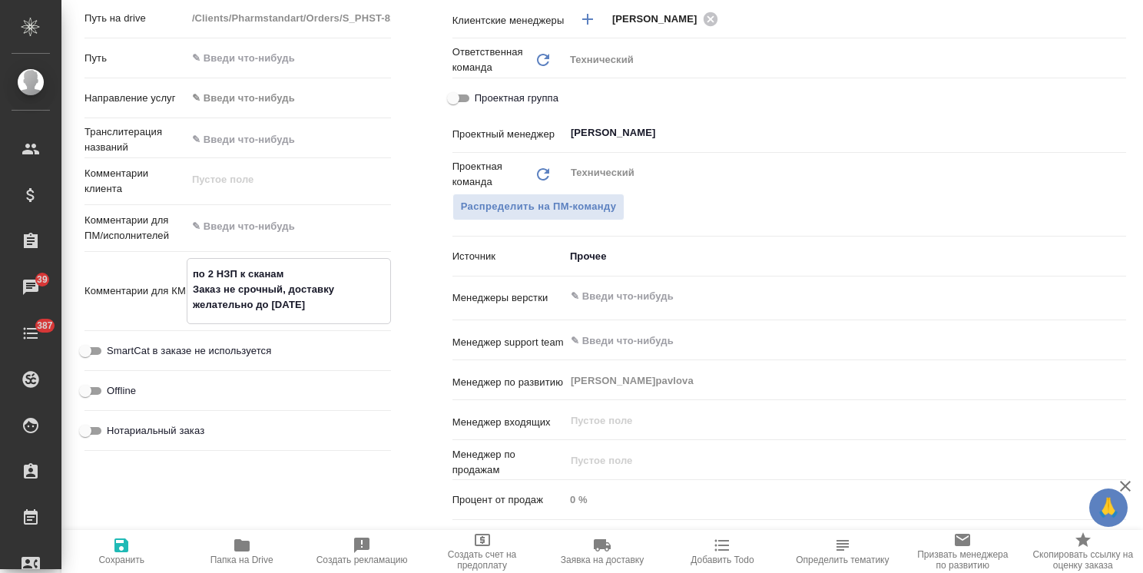
type textarea "по 2 НЗП к сканам Заказ не срочный, доставку желательно до 26.09.2025г."
type textarea "x"
click at [121, 545] on icon "button" at bounding box center [121, 545] width 14 height 14
type textarea "x"
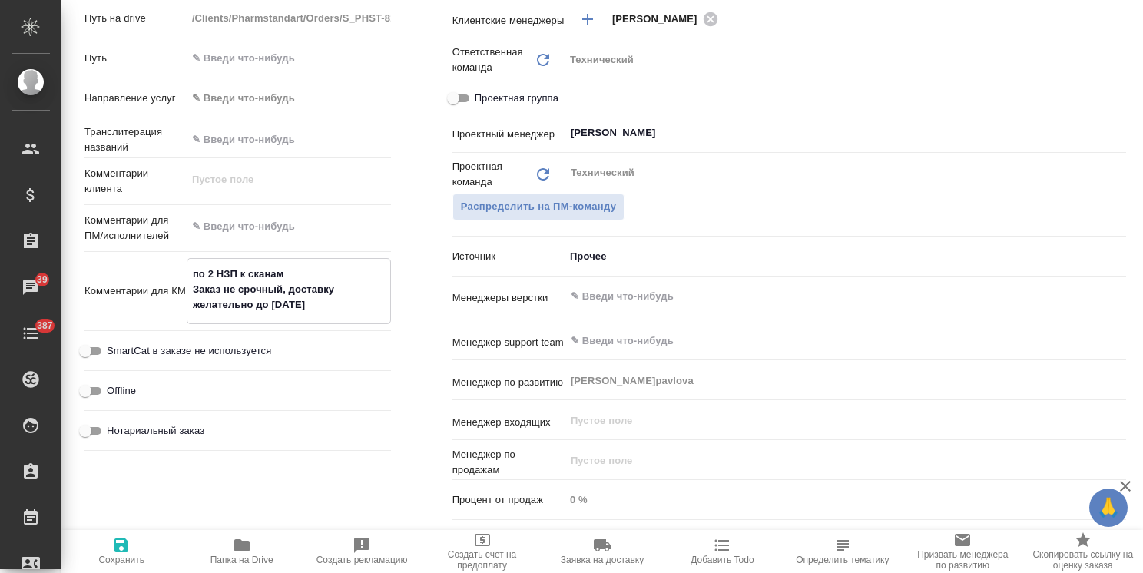
type textarea "x"
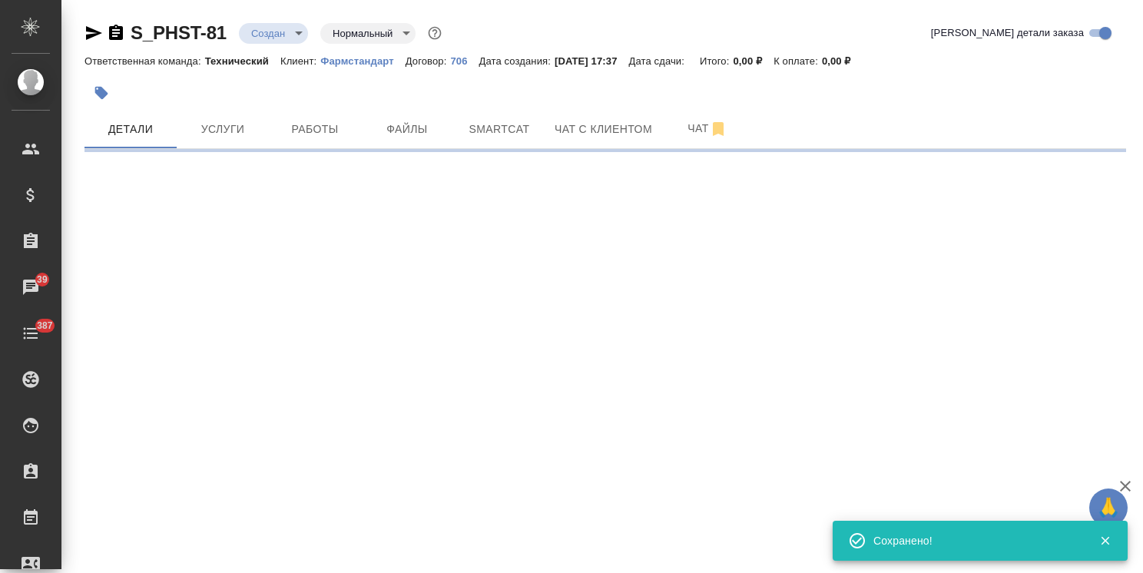
scroll to position [0, 0]
select select "RU"
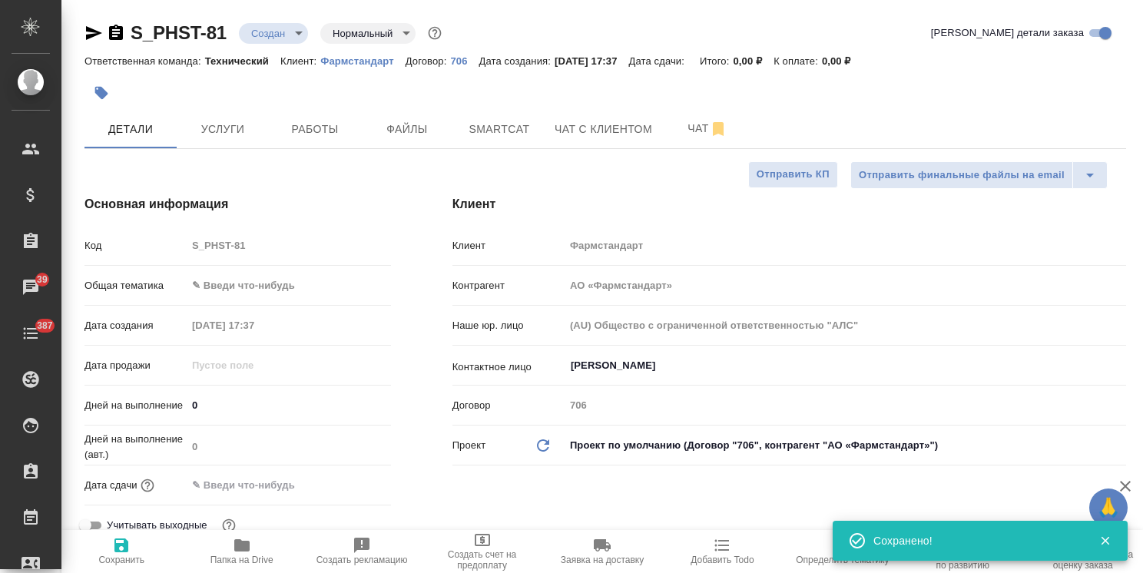
type textarea "x"
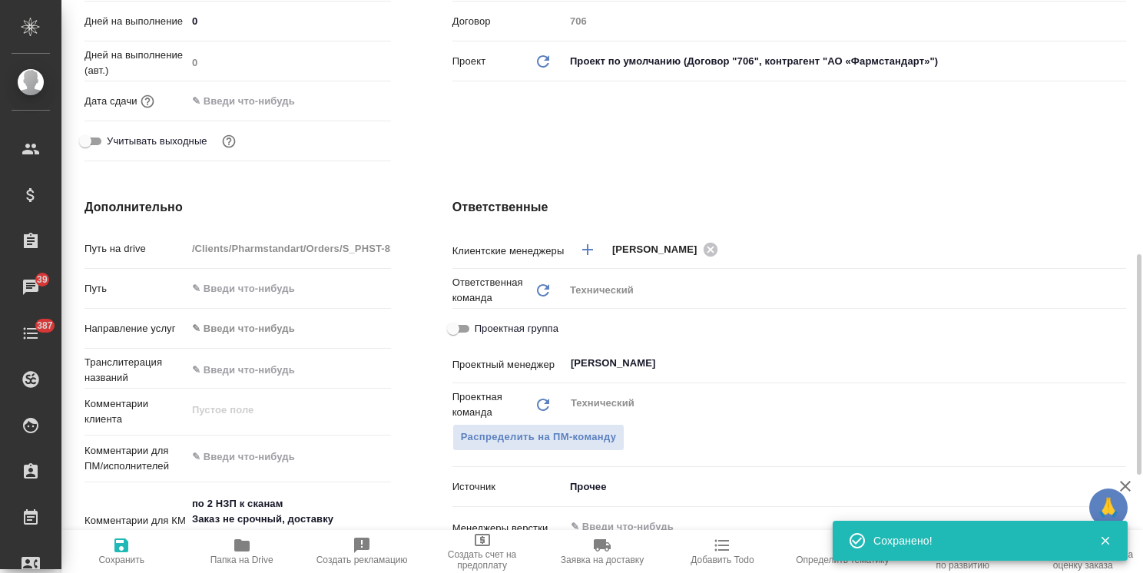
scroll to position [461, 0]
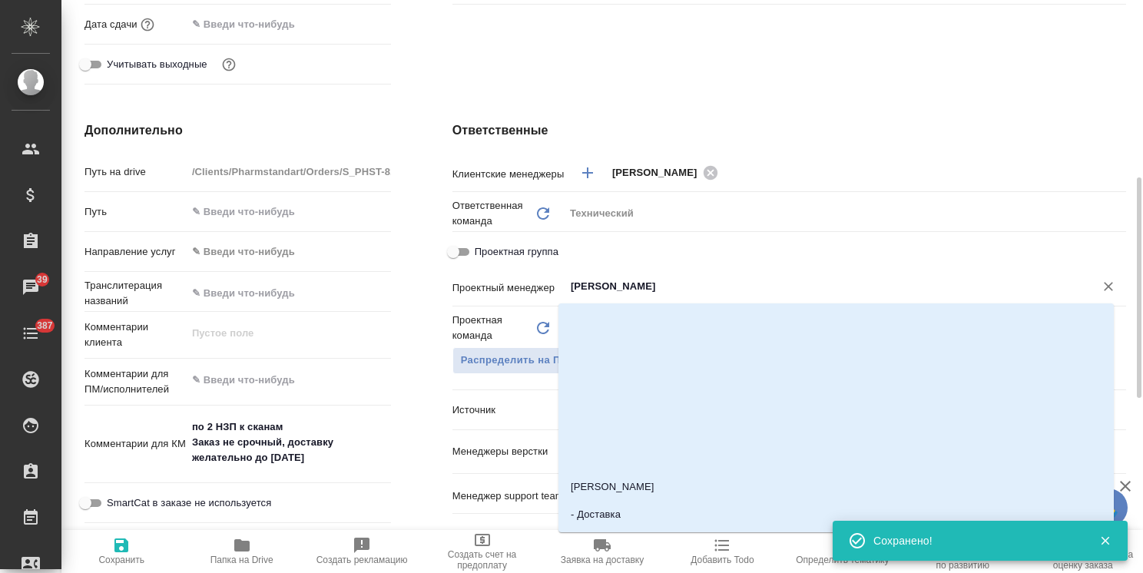
click at [643, 291] on input "Сергеева Анастасия" at bounding box center [819, 286] width 501 height 18
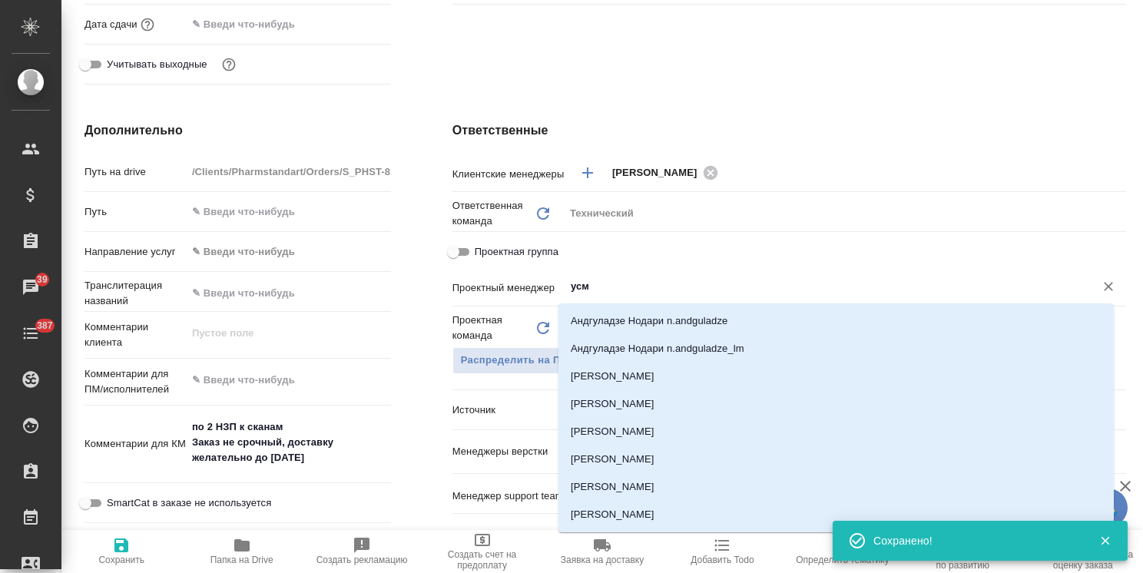
type input "усма"
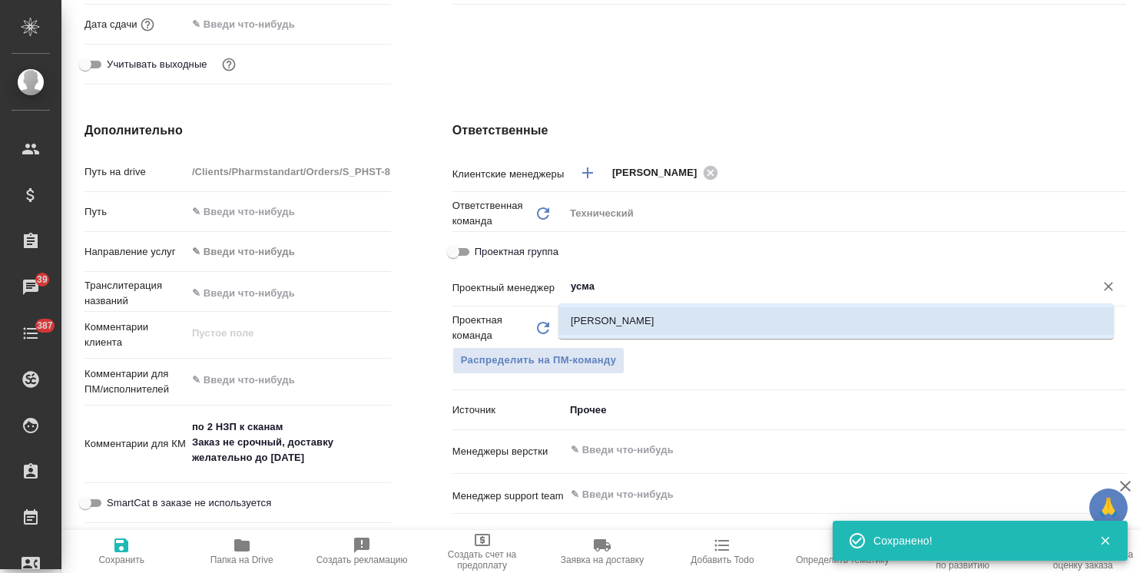
click at [642, 332] on li "[PERSON_NAME]" at bounding box center [835, 321] width 555 height 28
type textarea "x"
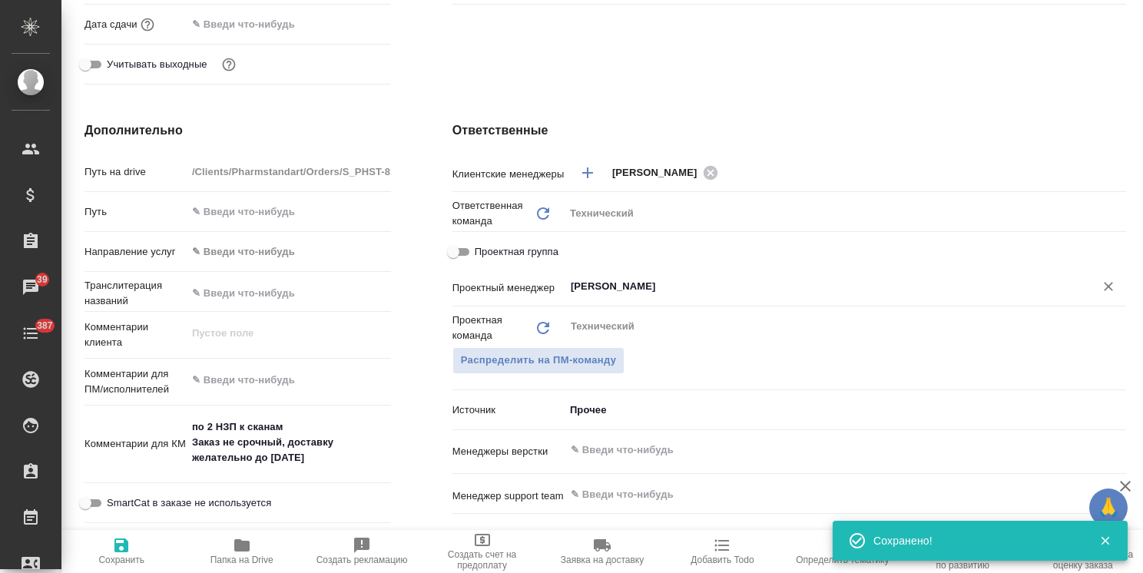
type input "[PERSON_NAME]"
click at [118, 551] on icon "button" at bounding box center [121, 545] width 14 height 14
type textarea "x"
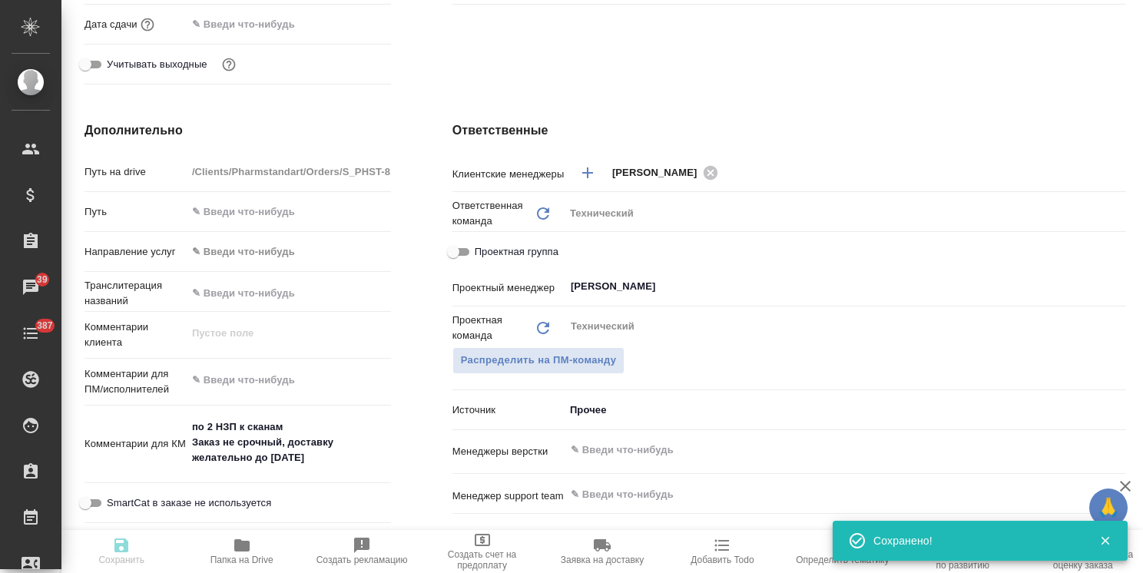
type textarea "x"
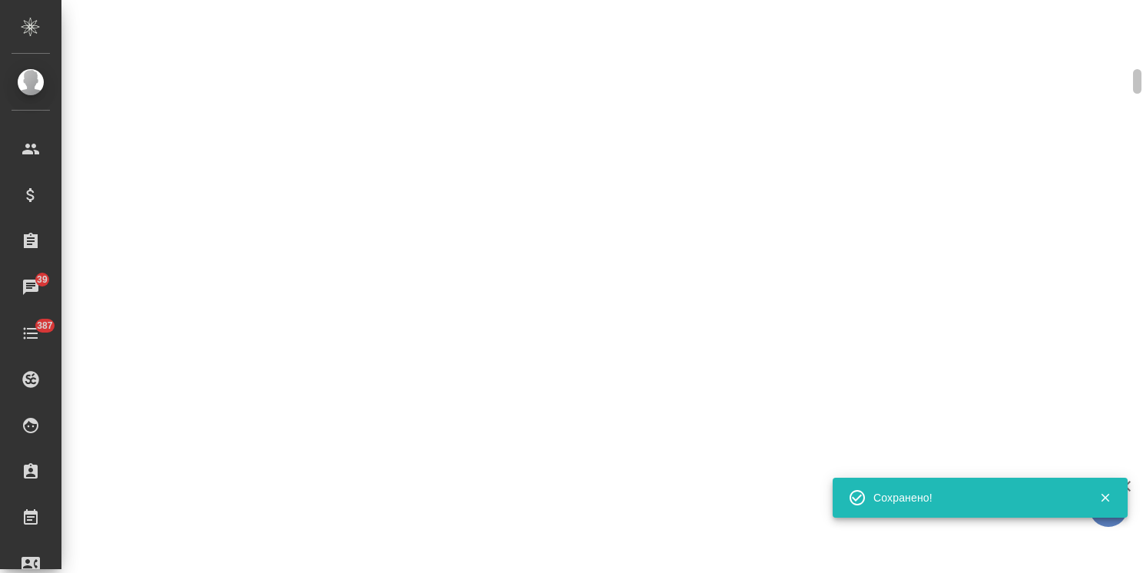
select select "RU"
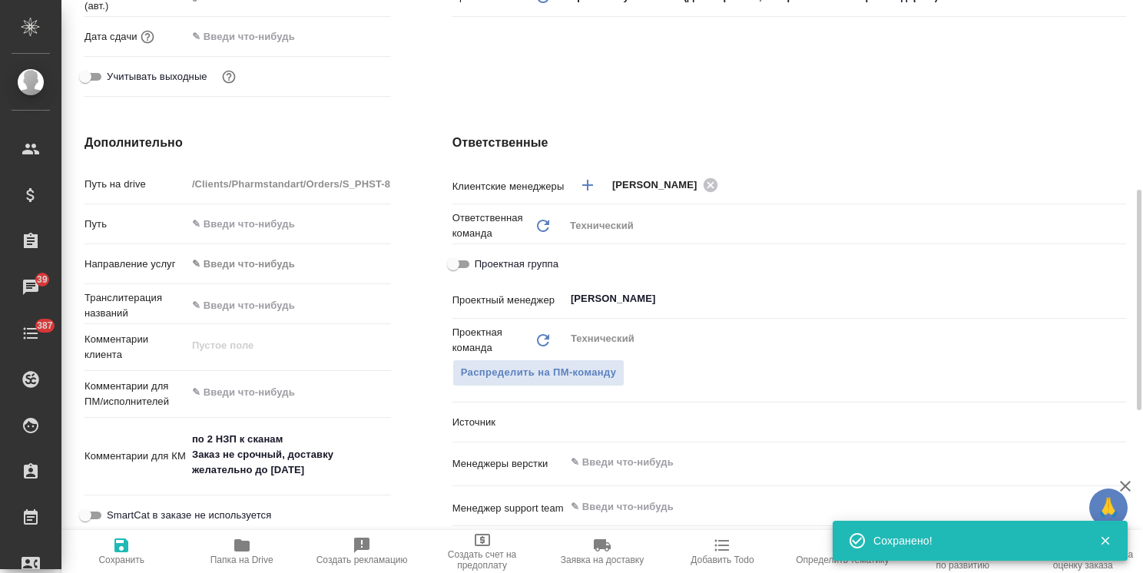
type textarea "x"
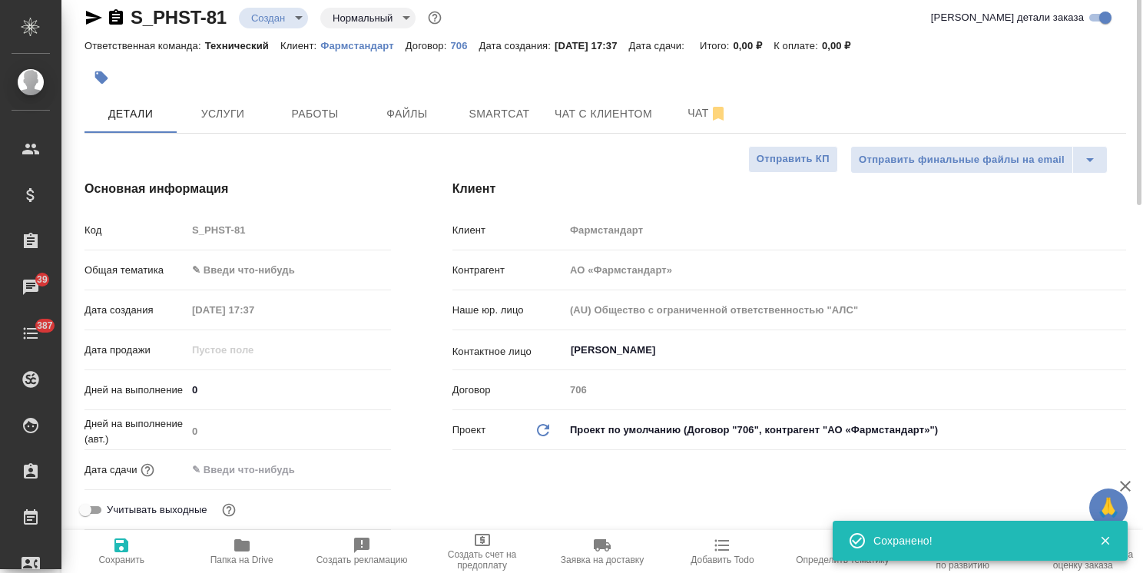
scroll to position [0, 0]
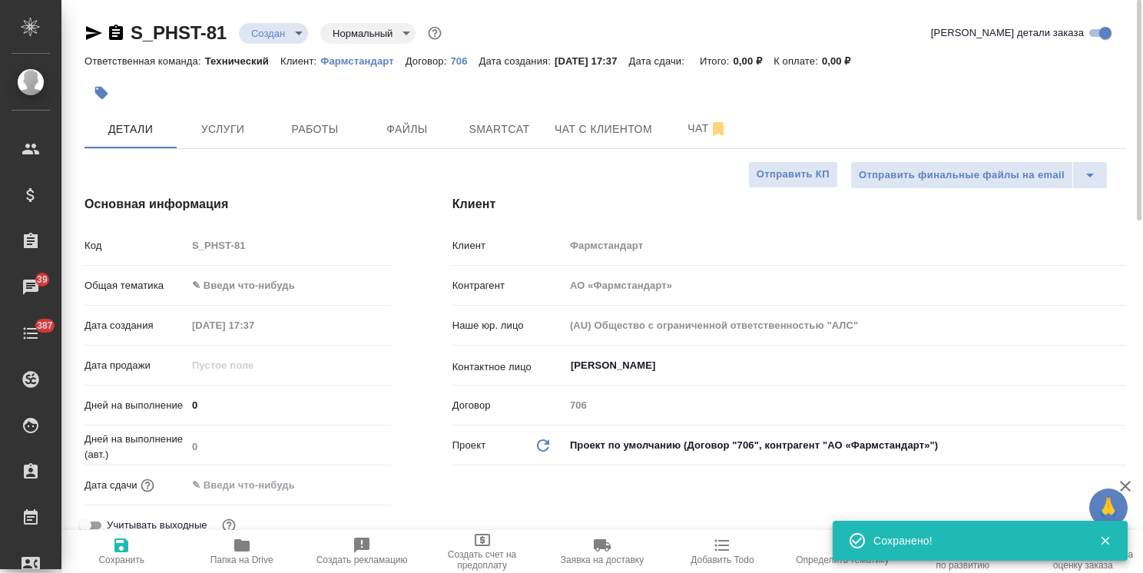
click at [256, 288] on body "🙏 .cls-1 fill:#fff; AWATERA Usmanova Olga Клиенты Спецификации Заказы 39 Чаты 3…" at bounding box center [571, 286] width 1143 height 573
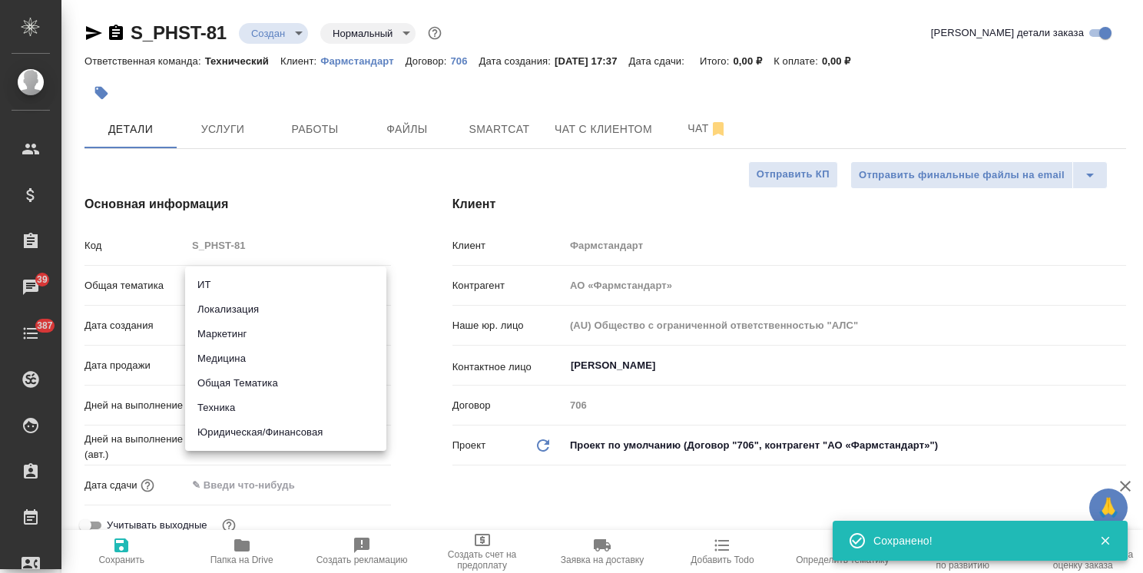
click at [307, 232] on div at bounding box center [571, 286] width 1143 height 573
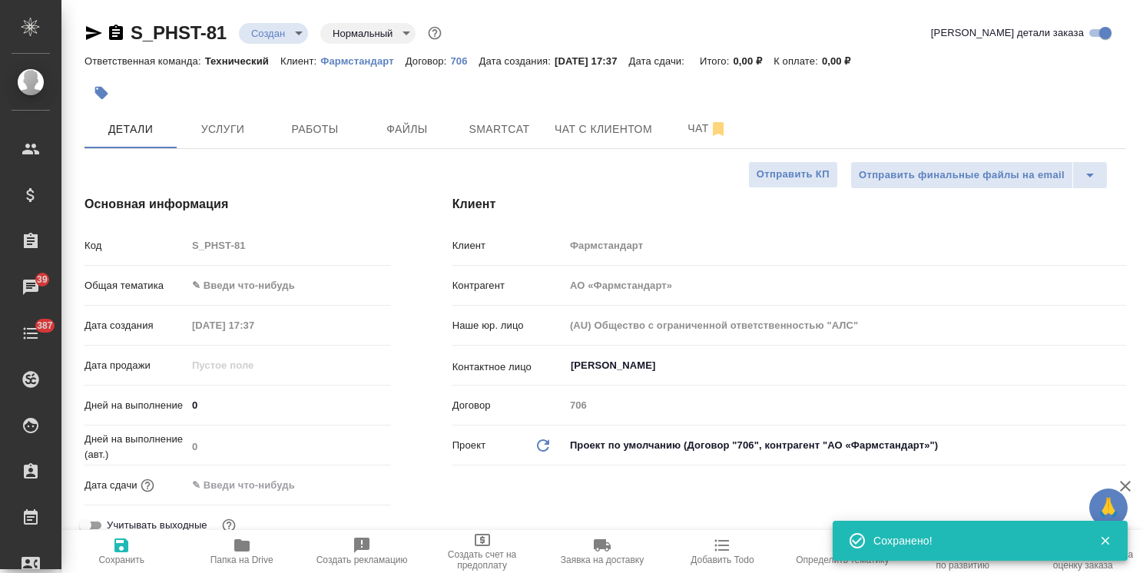
click at [257, 280] on body "🙏 .cls-1 fill:#fff; AWATERA Usmanova Olga Клиенты Спецификации Заказы 39 Чаты 3…" at bounding box center [571, 286] width 1143 height 573
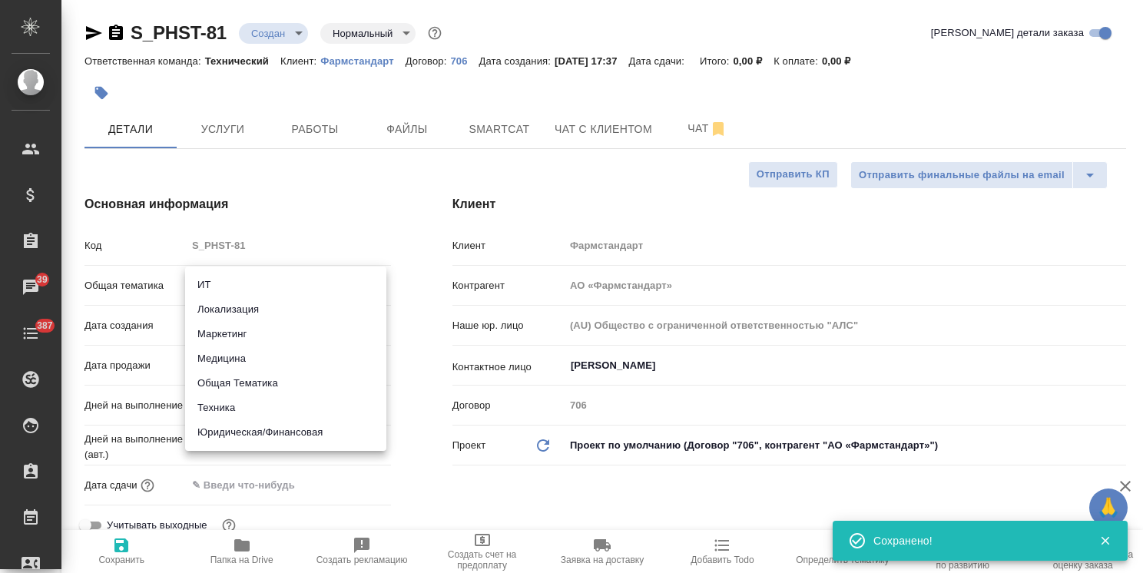
click at [249, 375] on li "Общая Тематика" at bounding box center [285, 383] width 201 height 25
type input "obtem"
type textarea "x"
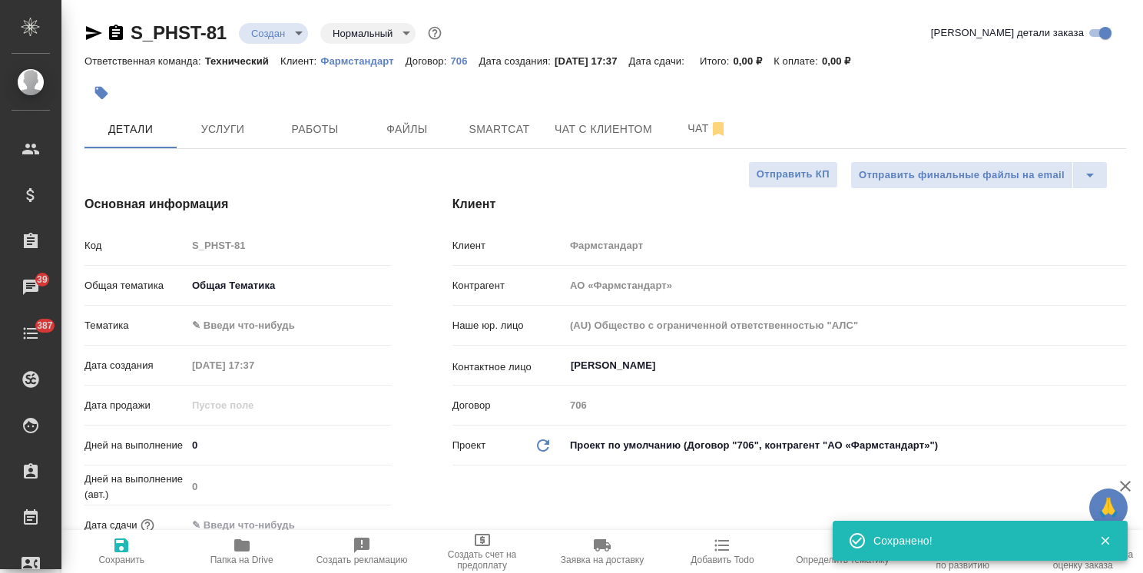
click at [265, 318] on body "🙏 .cls-1 fill:#fff; AWATERA Usmanova Olga Клиенты Спецификации Заказы 39 Чаты 3…" at bounding box center [571, 286] width 1143 height 573
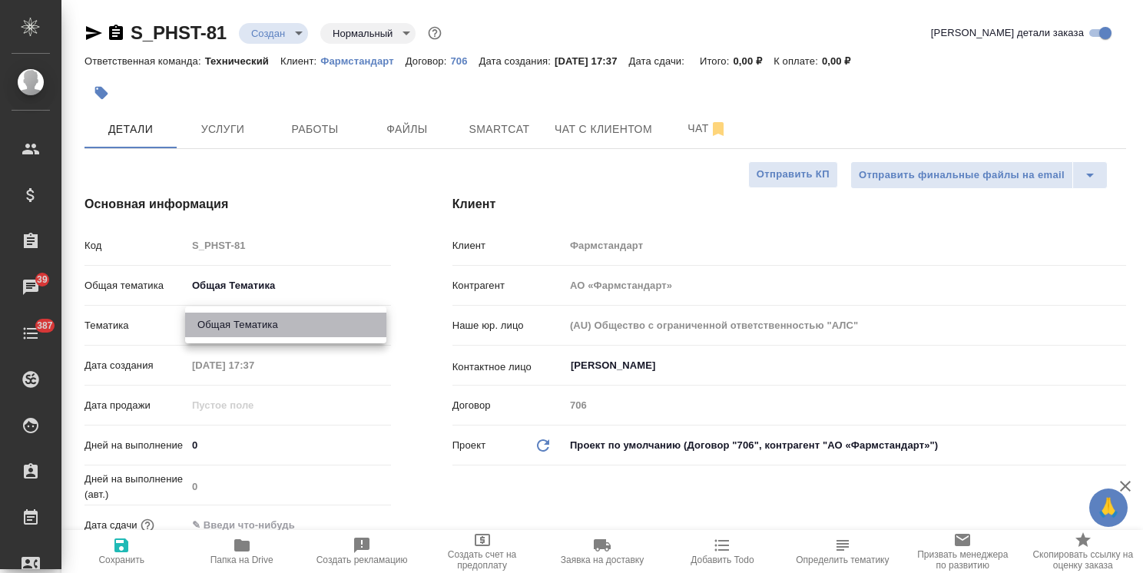
click at [280, 330] on li "Общая Тематика" at bounding box center [285, 325] width 201 height 25
type textarea "x"
type input "6012b1ca196b0e5c9229a120"
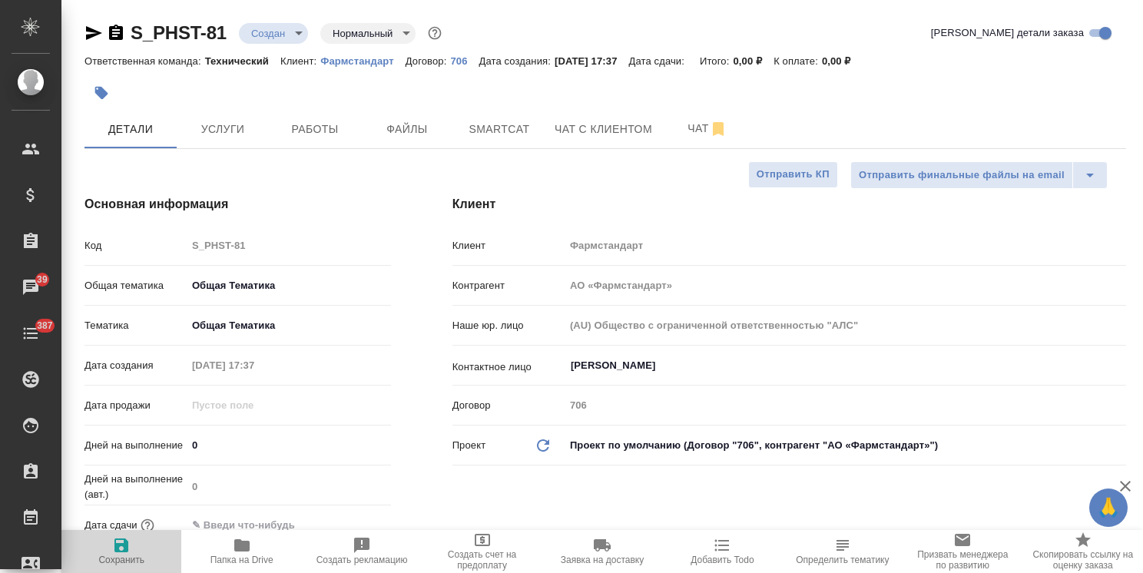
click at [139, 547] on span "Сохранить" at bounding box center [121, 550] width 101 height 29
type textarea "x"
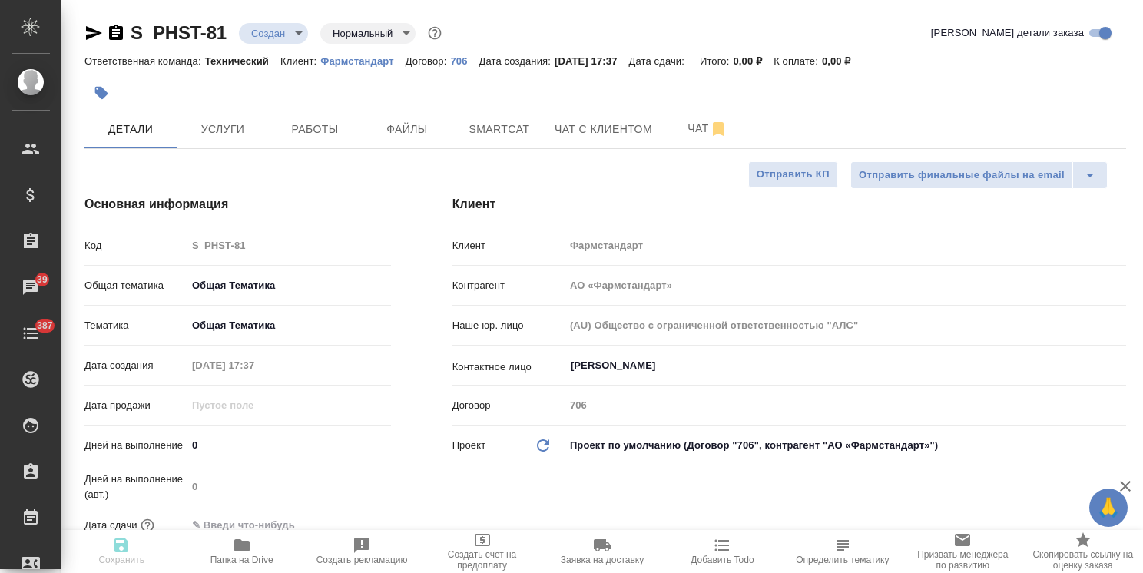
type textarea "x"
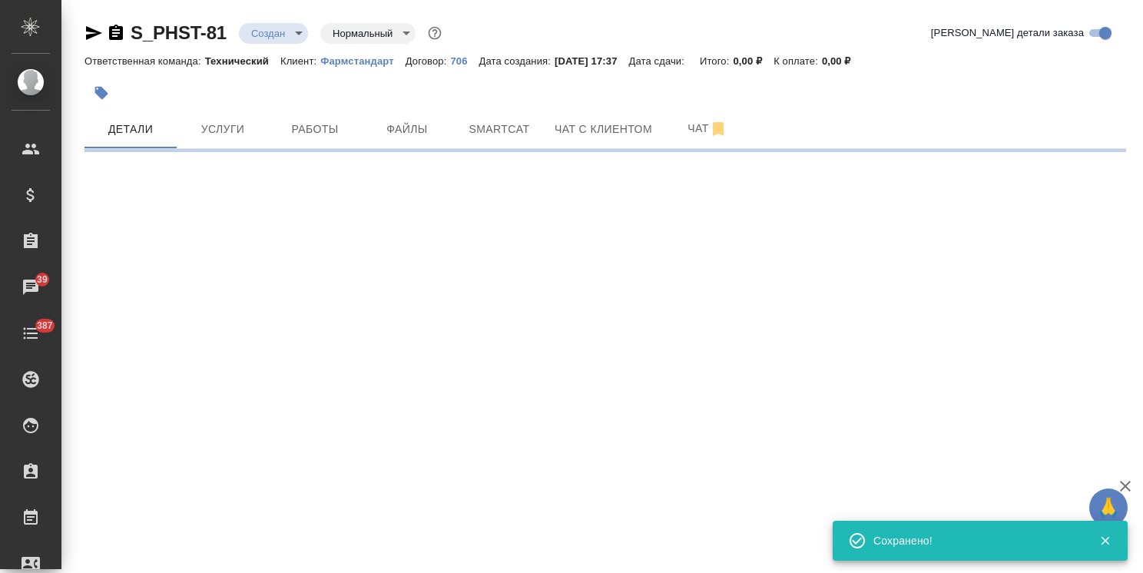
select select "RU"
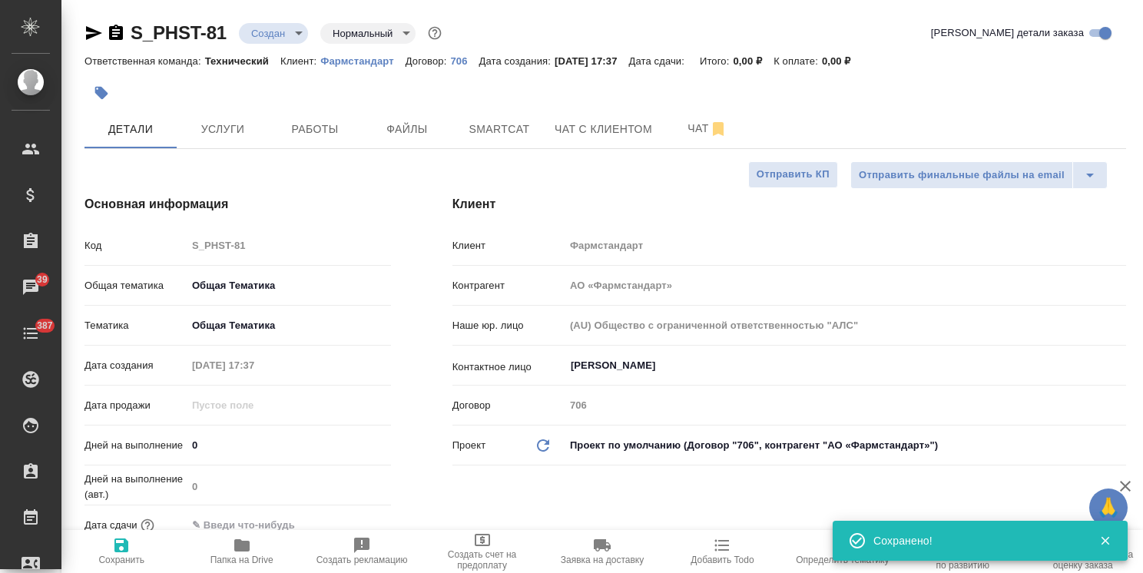
type textarea "x"
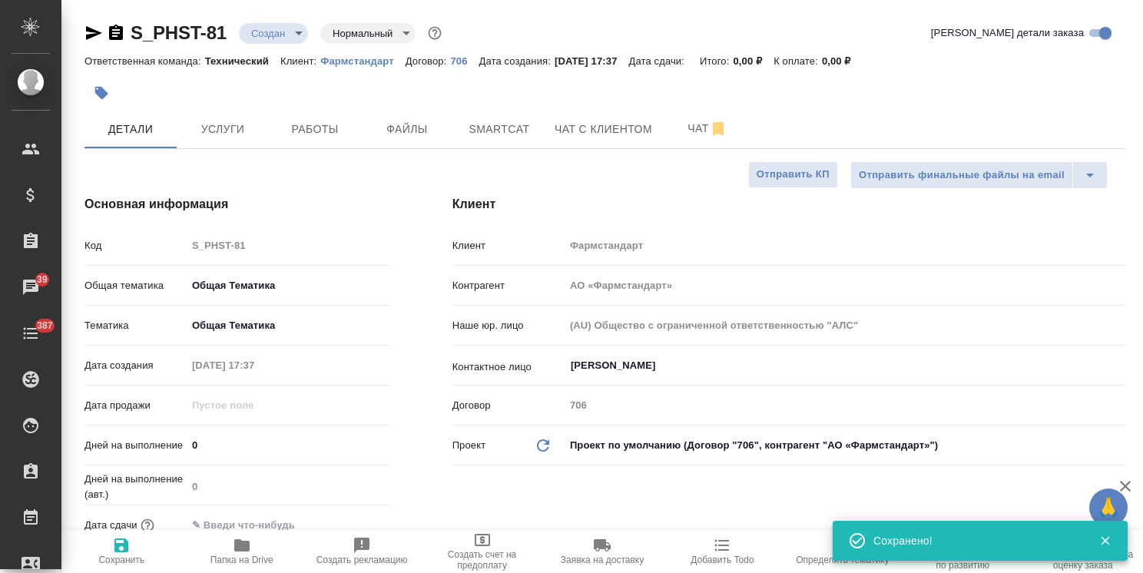
type textarea "x"
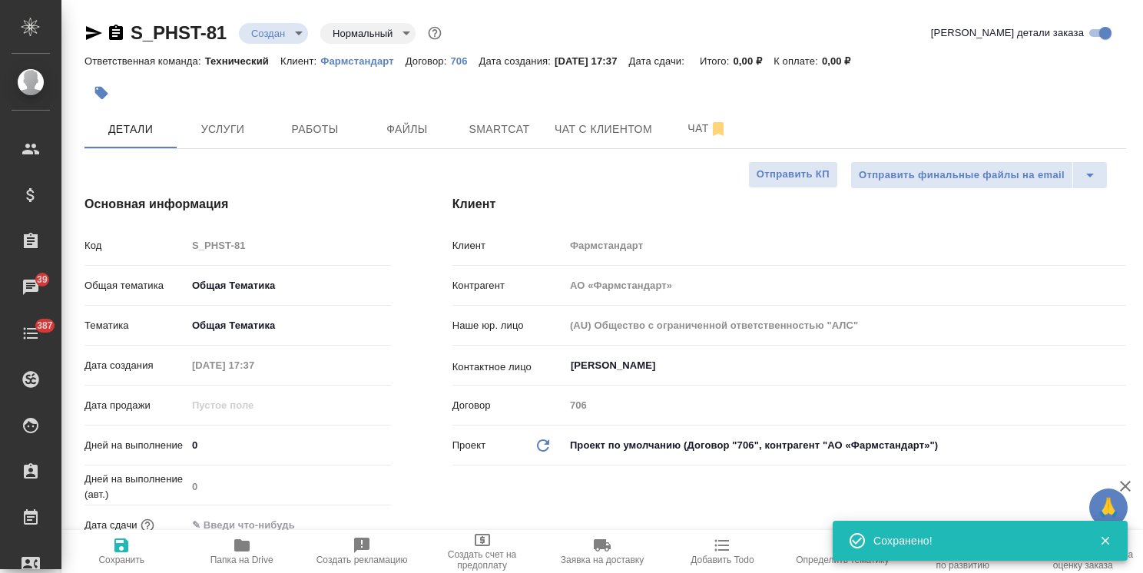
type textarea "x"
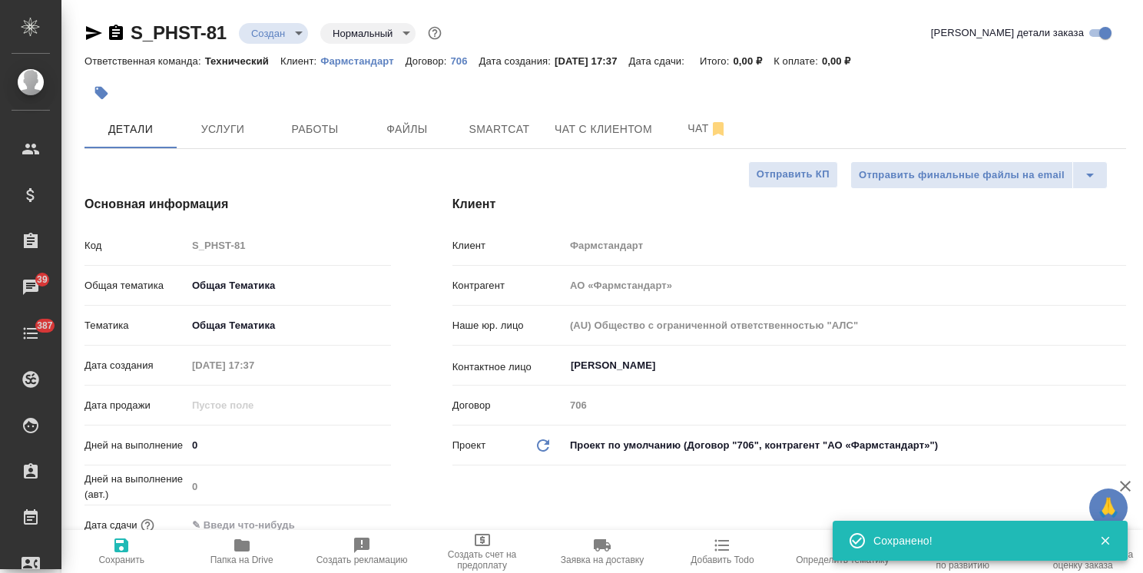
type textarea "x"
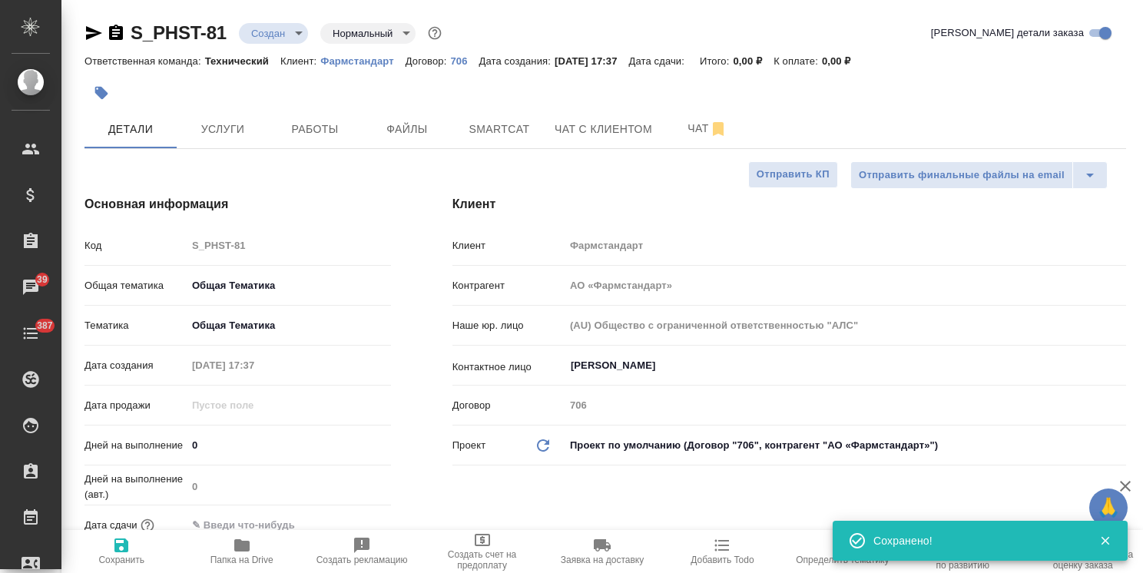
type textarea "x"
click at [372, 71] on div at bounding box center [605, 71] width 1042 height 3
click at [380, 54] on link "Фармстандарт" at bounding box center [362, 60] width 85 height 13
type textarea "x"
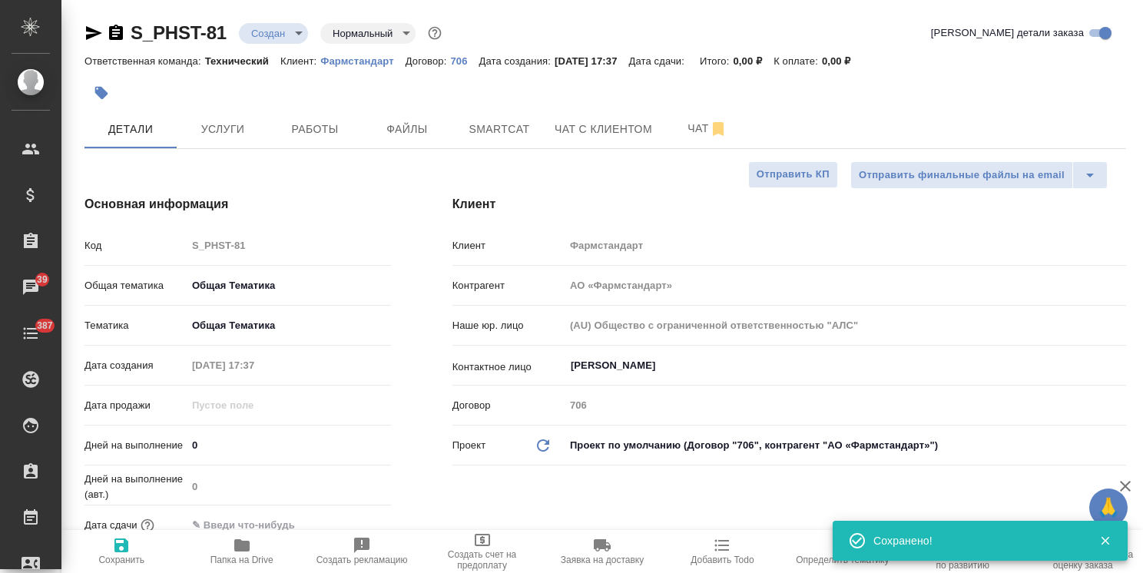
type textarea "x"
drag, startPoint x: 218, startPoint y: 18, endPoint x: 114, endPoint y: 24, distance: 104.6
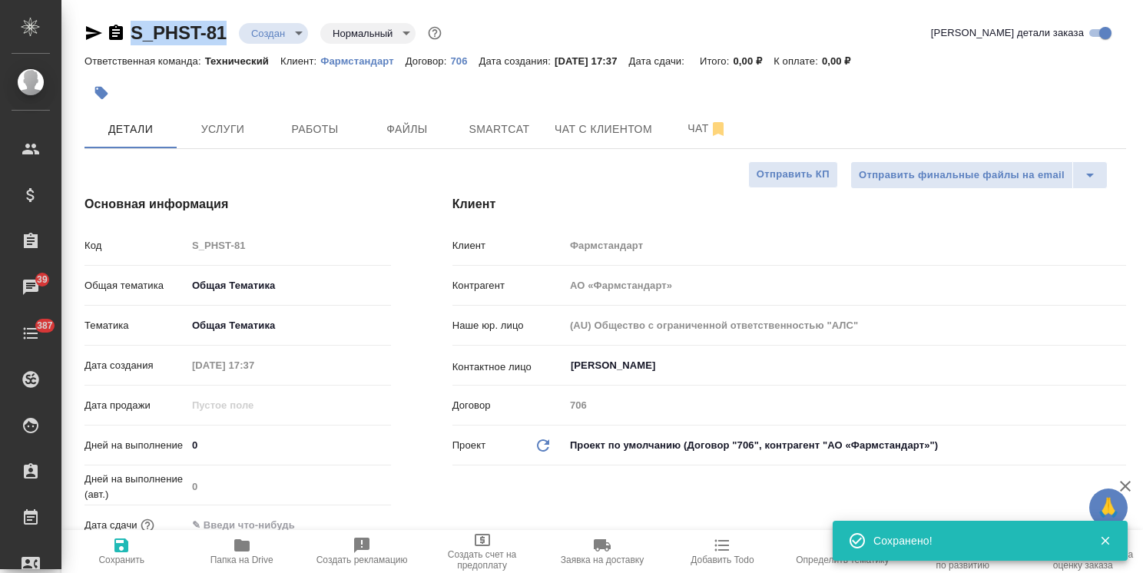
copy link "S_PHST-81"
type textarea "x"
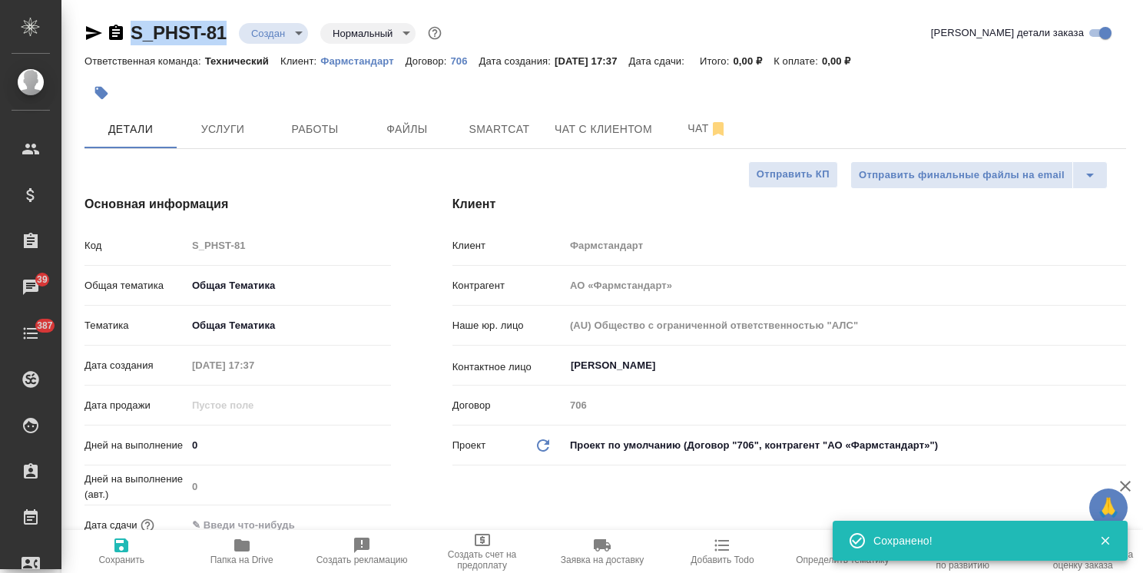
type textarea "x"
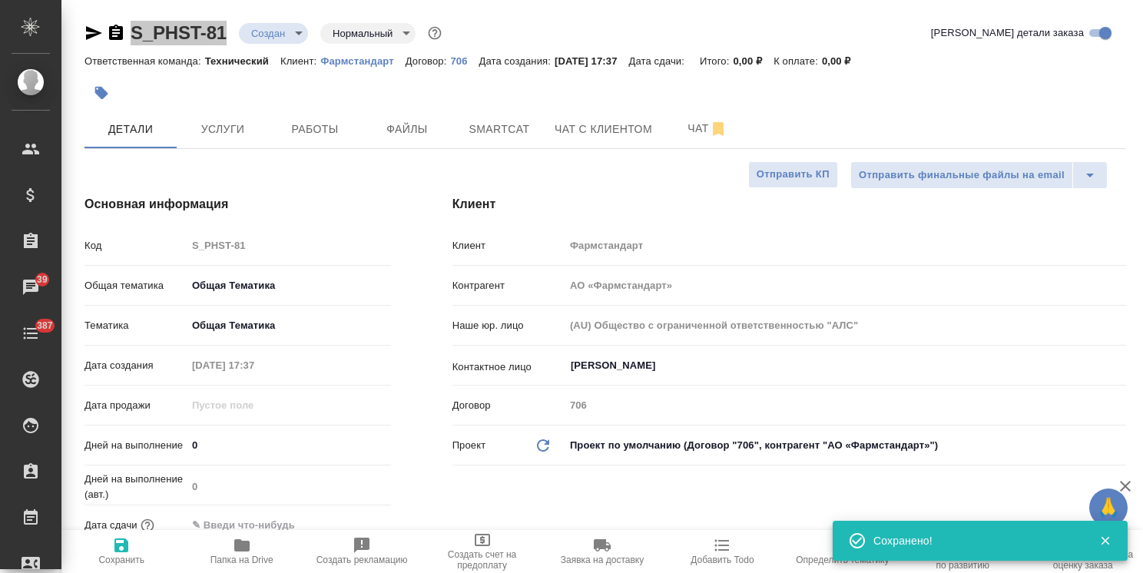
type textarea "x"
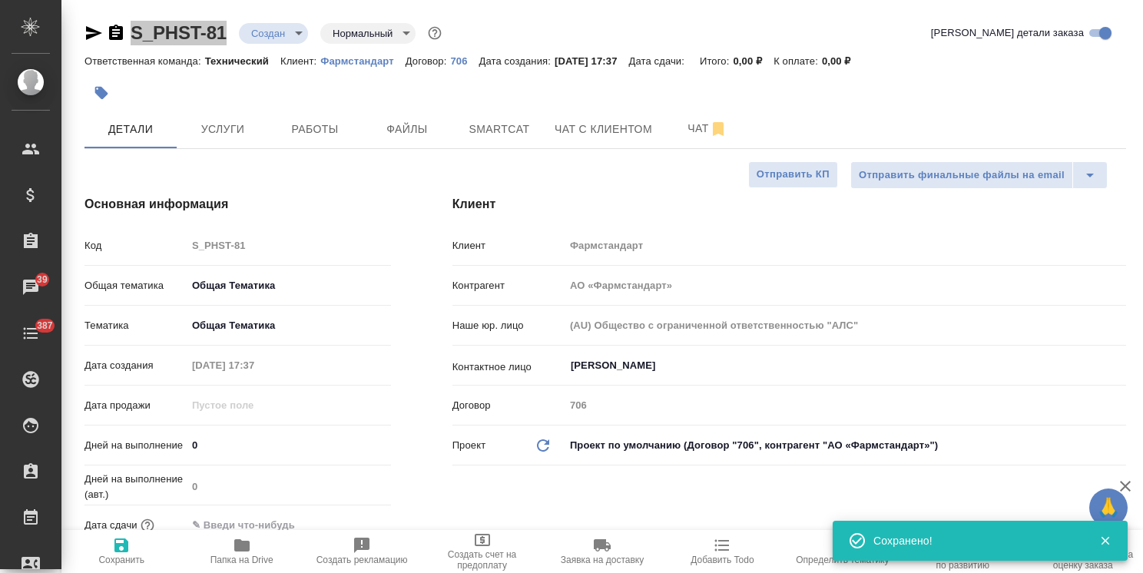
type textarea "x"
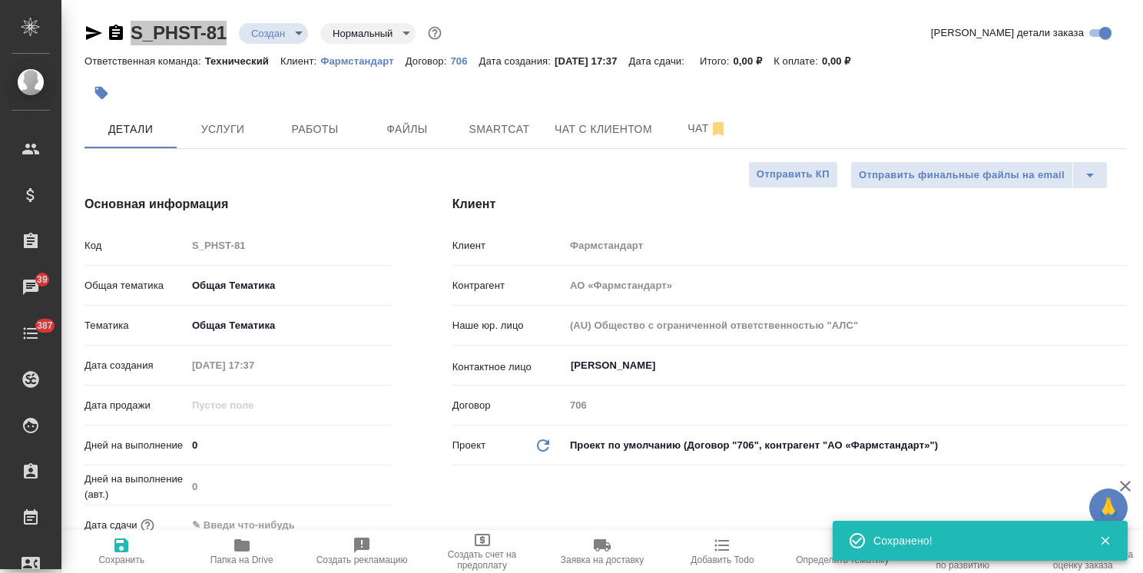
type textarea "x"
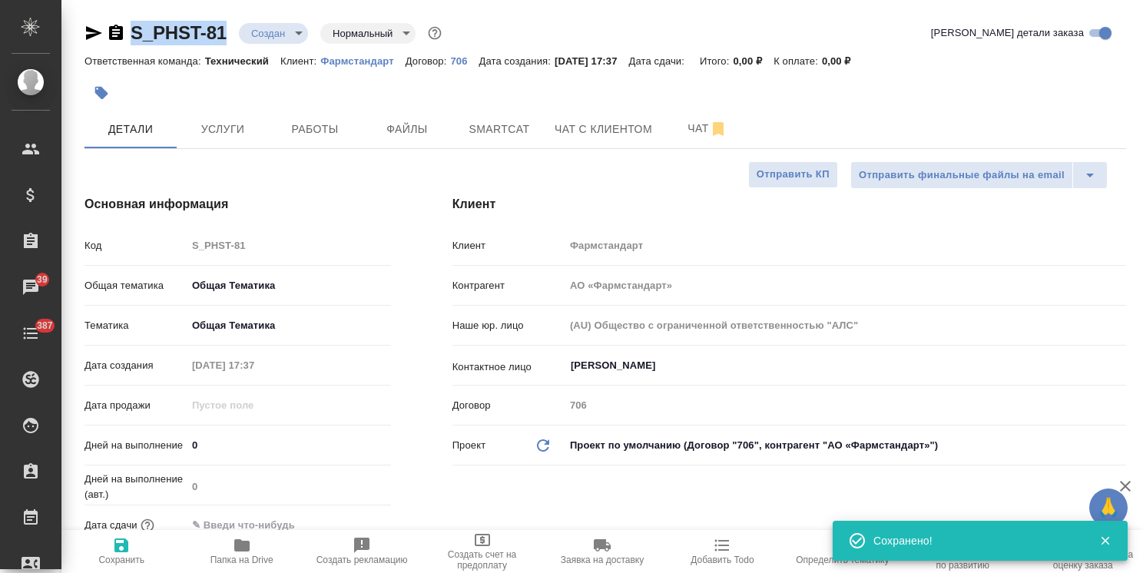
type textarea "x"
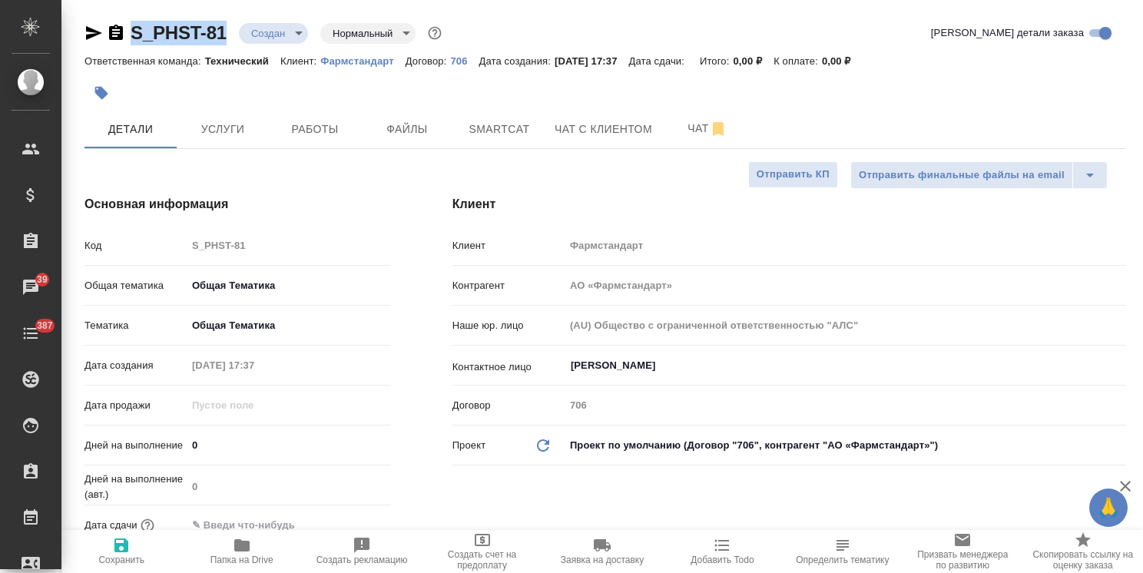
drag, startPoint x: 114, startPoint y: 33, endPoint x: 347, endPoint y: 365, distance: 405.7
click at [114, 33] on icon "button" at bounding box center [116, 33] width 18 height 18
copy link "S_PHST-81"
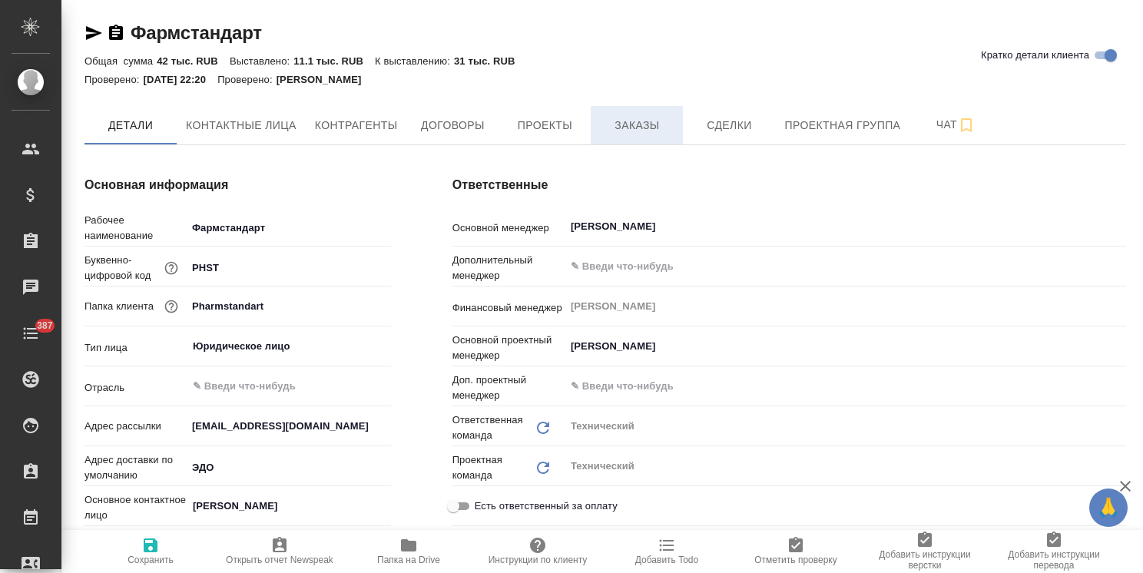
type textarea "x"
click at [630, 127] on span "Заказы" at bounding box center [637, 125] width 74 height 19
type textarea "x"
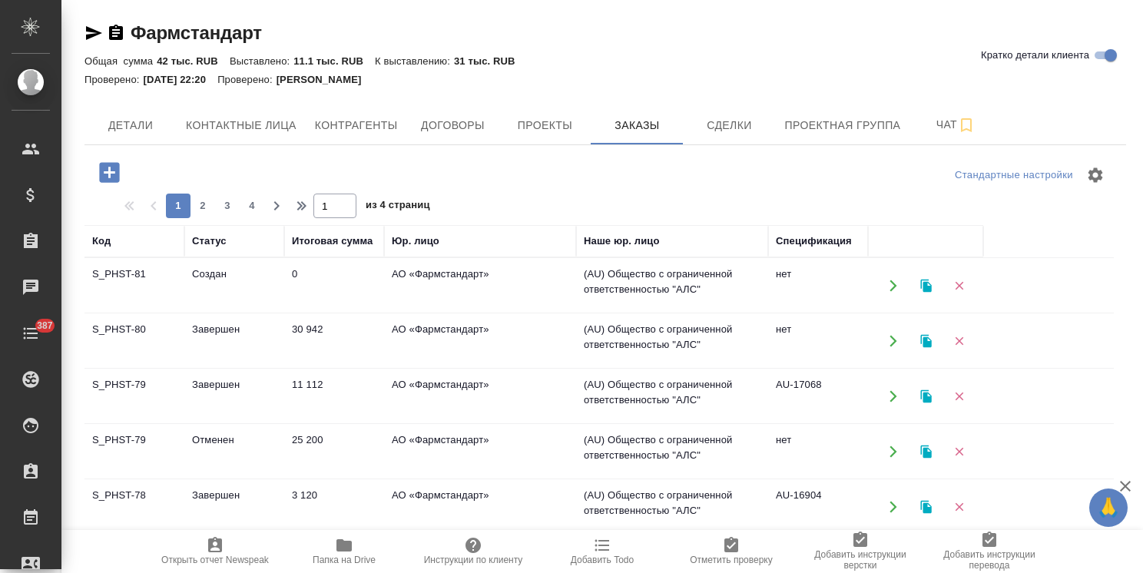
click at [205, 339] on td "Завершен" at bounding box center [234, 341] width 100 height 54
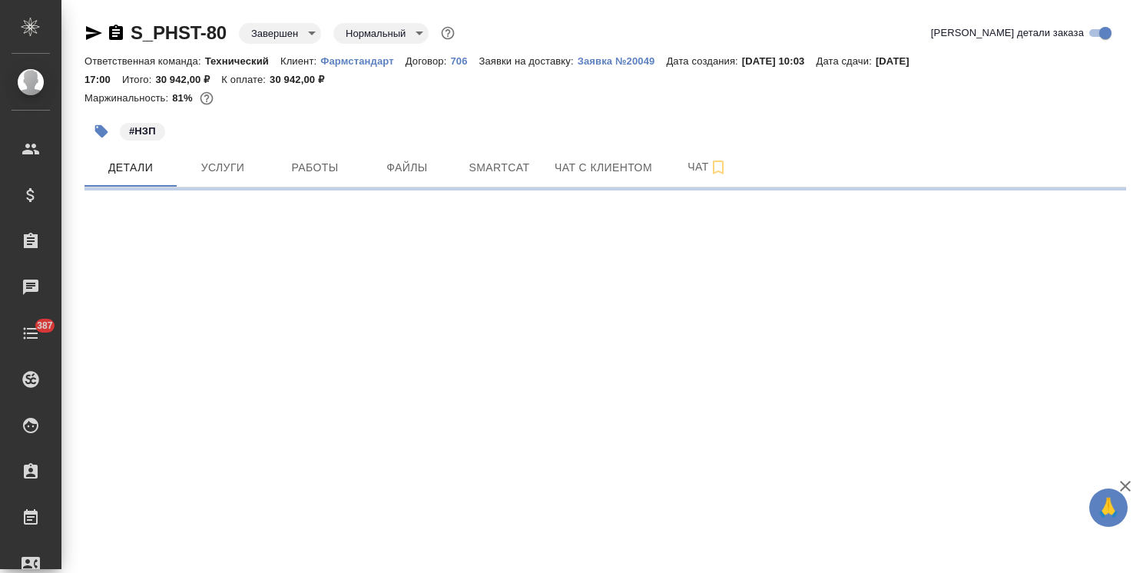
select select "RU"
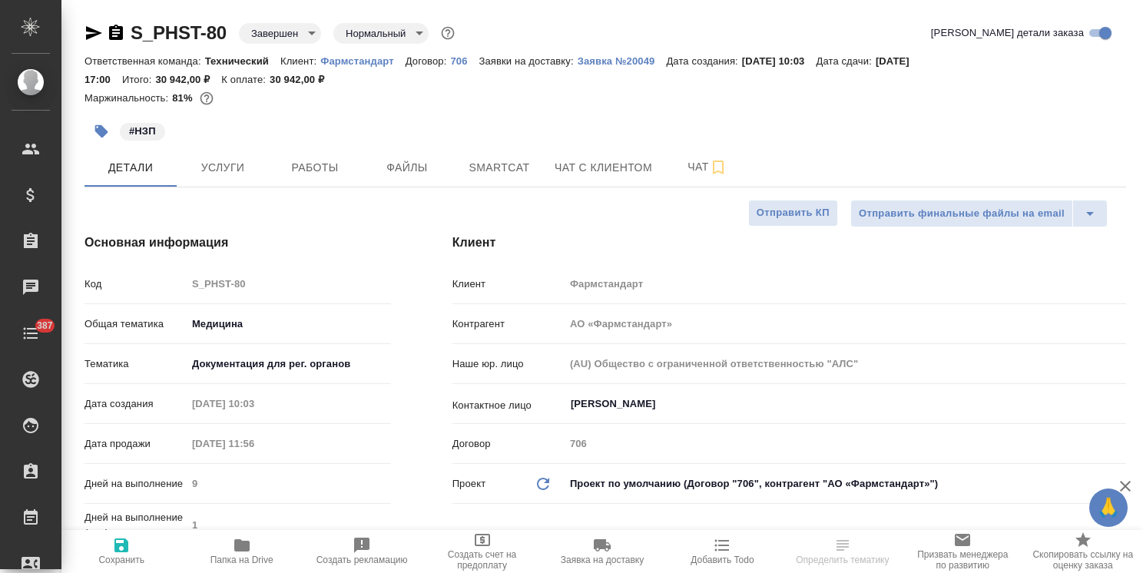
type textarea "x"
click at [240, 556] on span "Папка на Drive" at bounding box center [241, 560] width 63 height 11
type textarea "x"
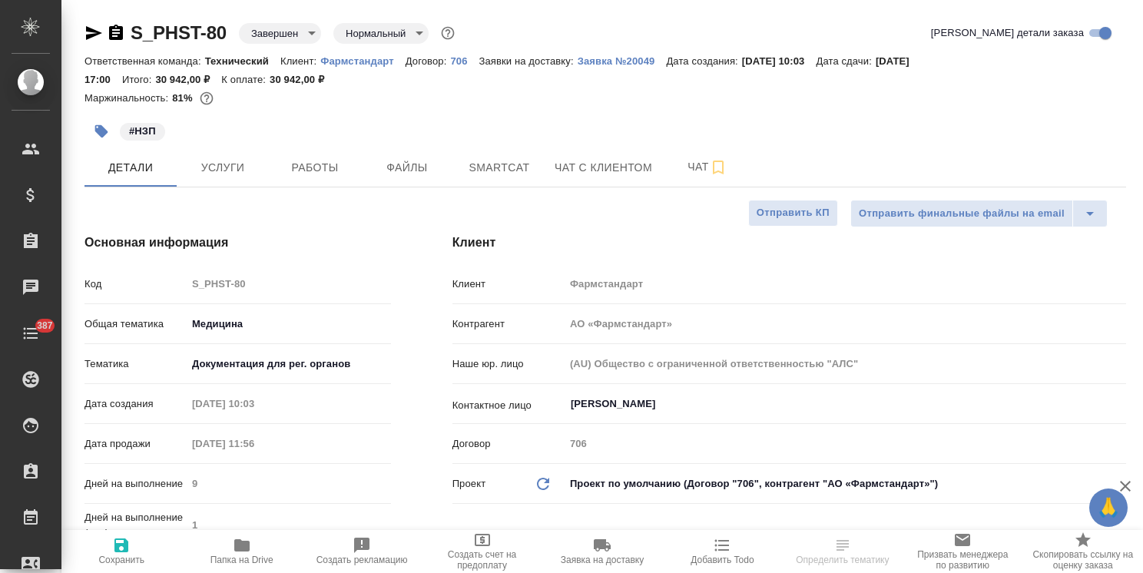
type textarea "x"
select select "RU"
type textarea "x"
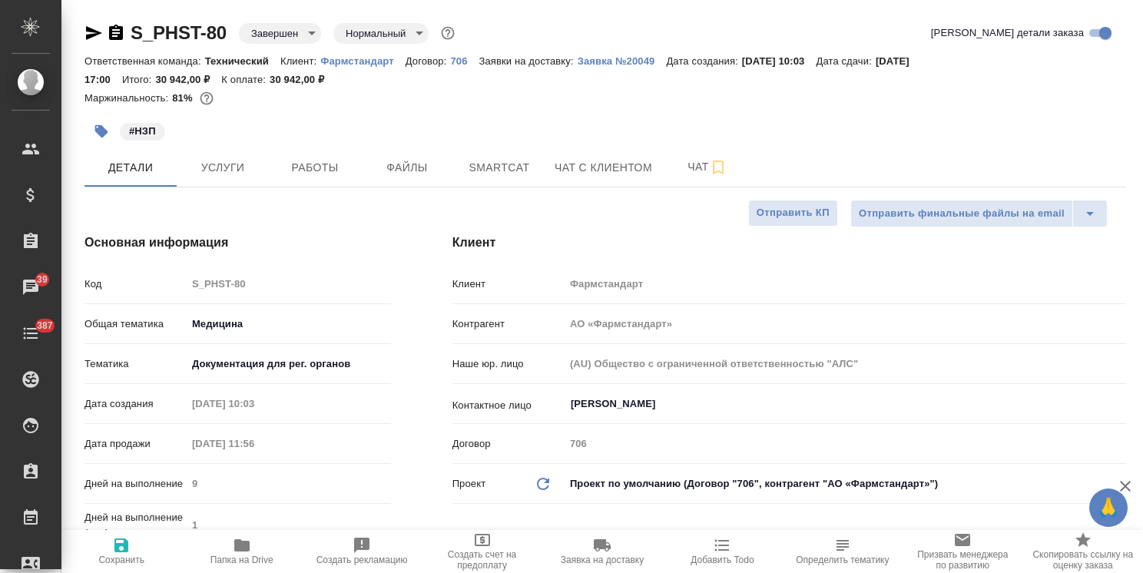
type textarea "x"
drag, startPoint x: 226, startPoint y: 15, endPoint x: 114, endPoint y: 26, distance: 111.9
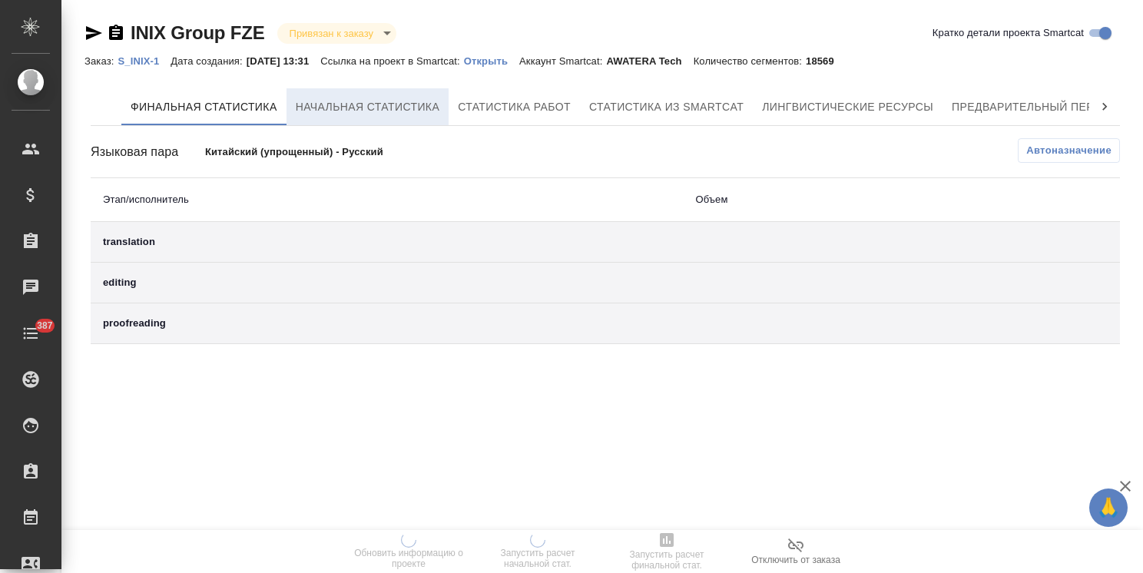
click at [387, 112] on span "Начальная статистика" at bounding box center [368, 107] width 144 height 19
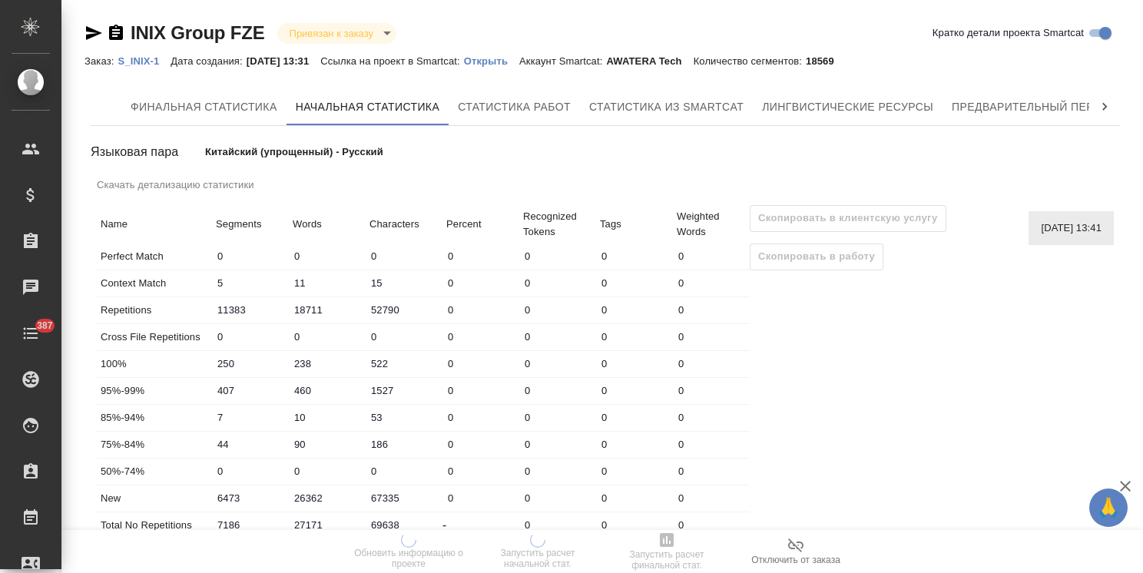
scroll to position [23, 0]
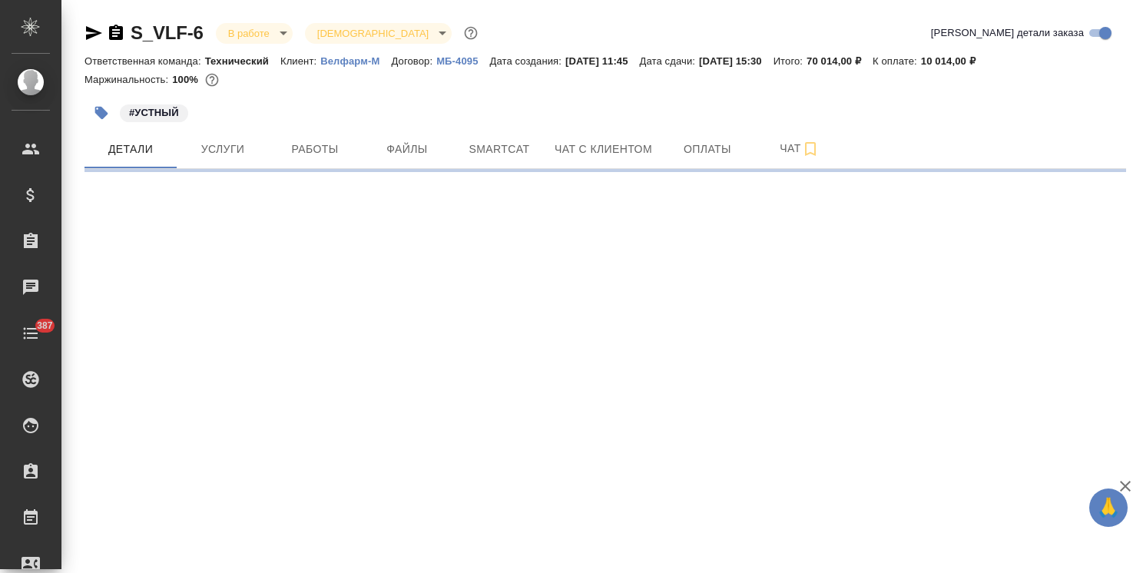
select select "RU"
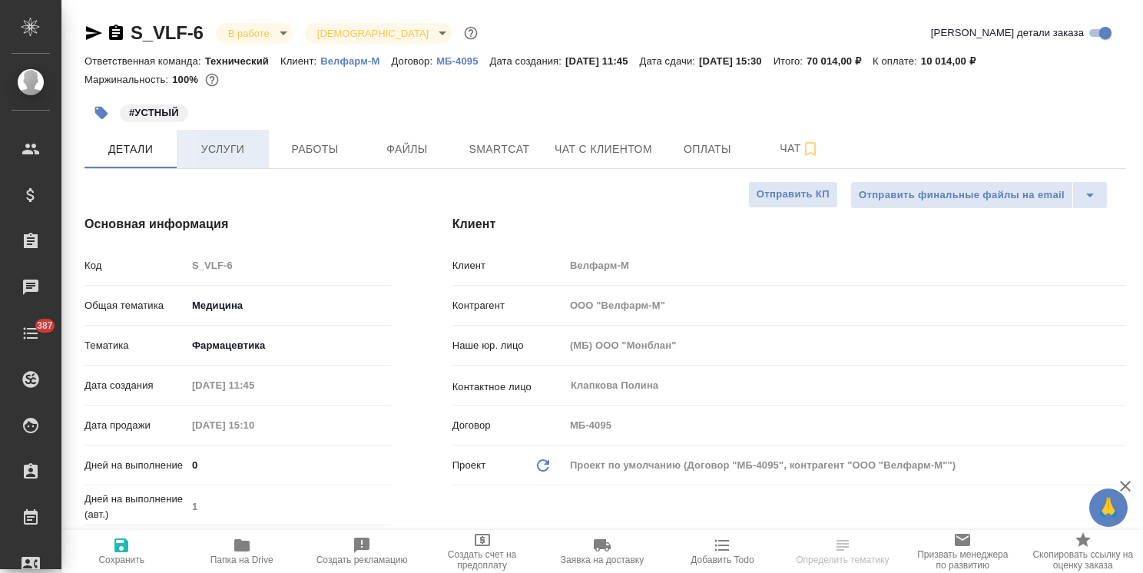
type textarea "x"
click at [237, 156] on span "Услуги" at bounding box center [223, 149] width 74 height 19
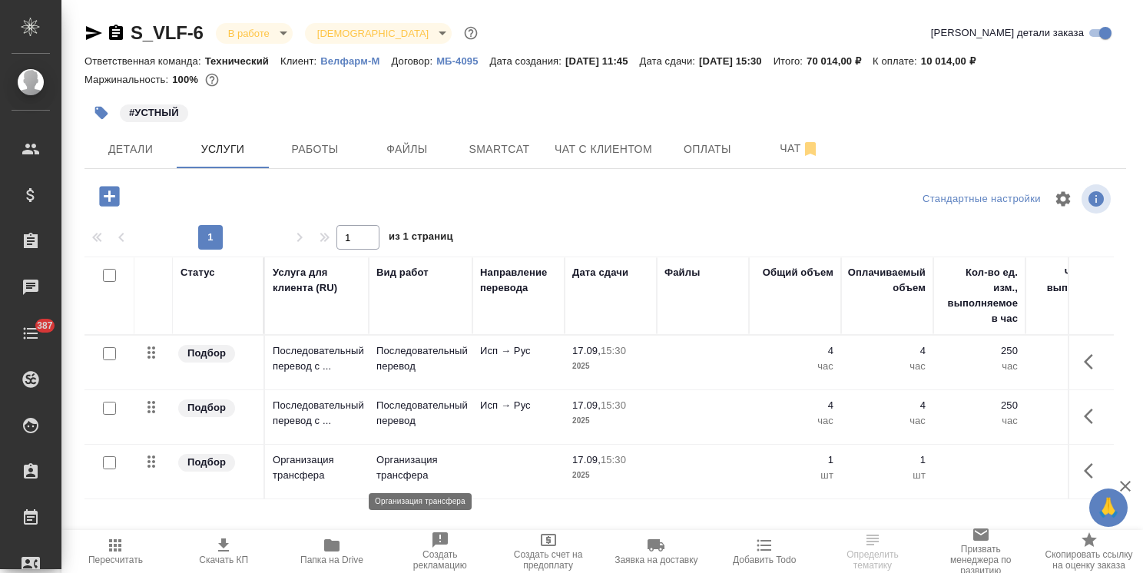
scroll to position [52, 0]
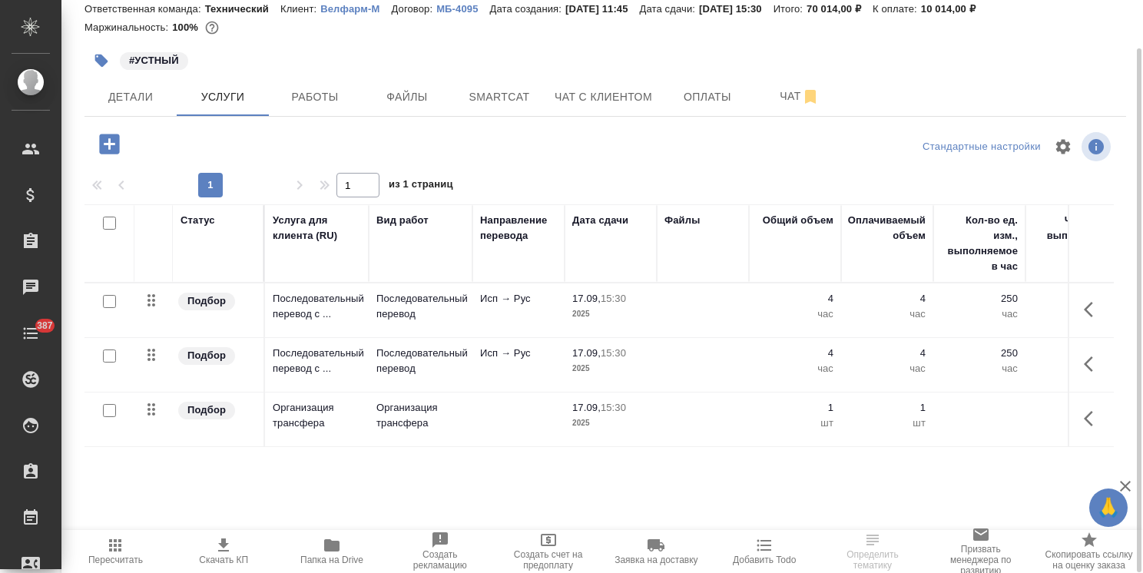
click at [579, 402] on p "17.09," at bounding box center [586, 408] width 28 height 12
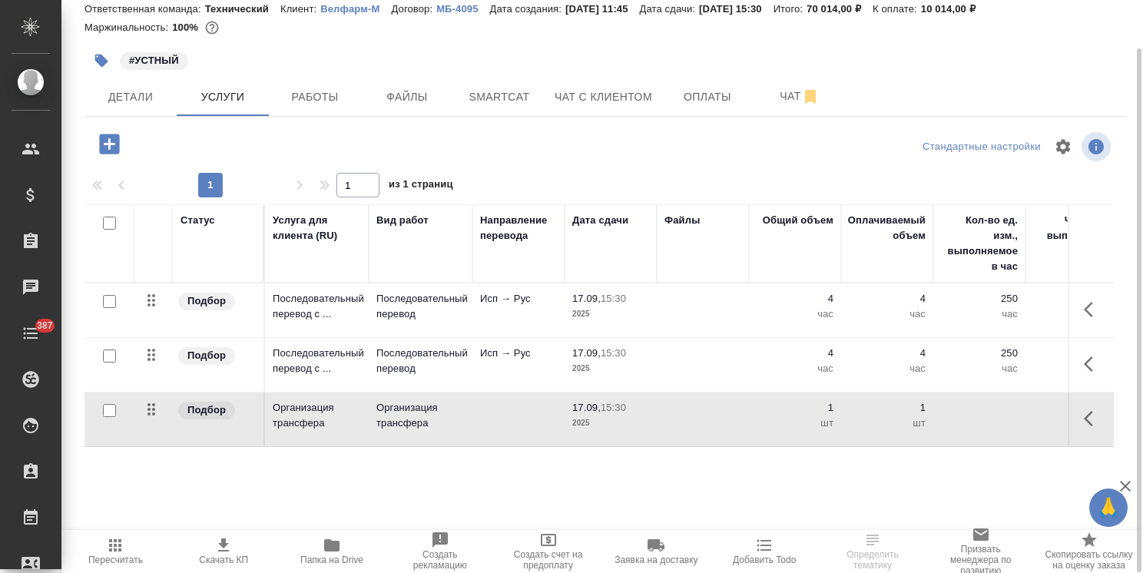
click at [579, 402] on p "17.09," at bounding box center [586, 408] width 28 height 12
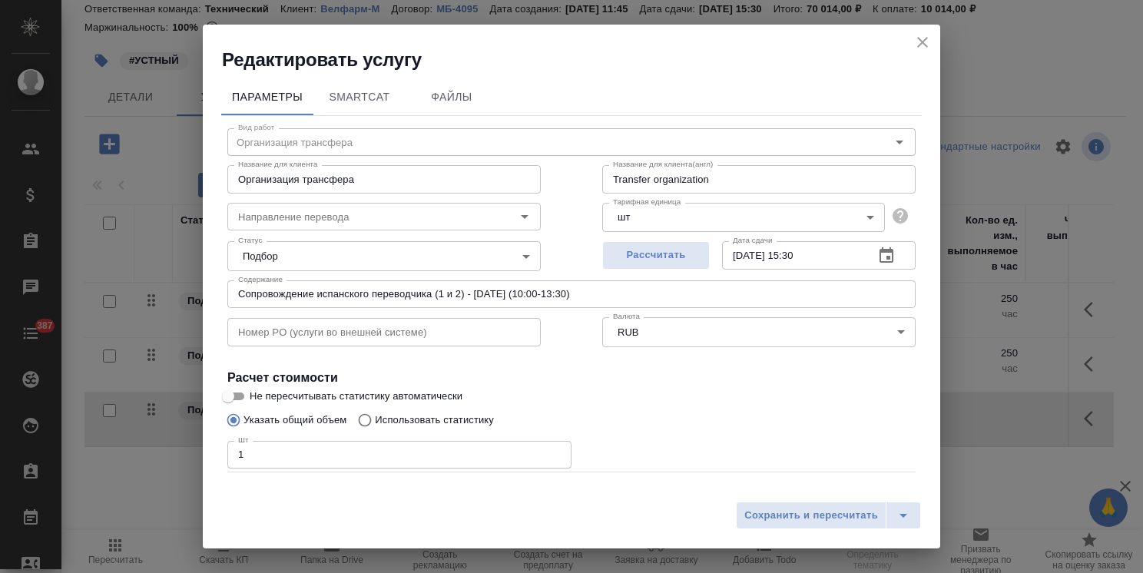
click at [649, 224] on body "🙏 .cls-1 fill:#fff; AWATERA [PERSON_NAME] Спецификации Заказы Чаты 387 Todo Про…" at bounding box center [571, 286] width 1143 height 573
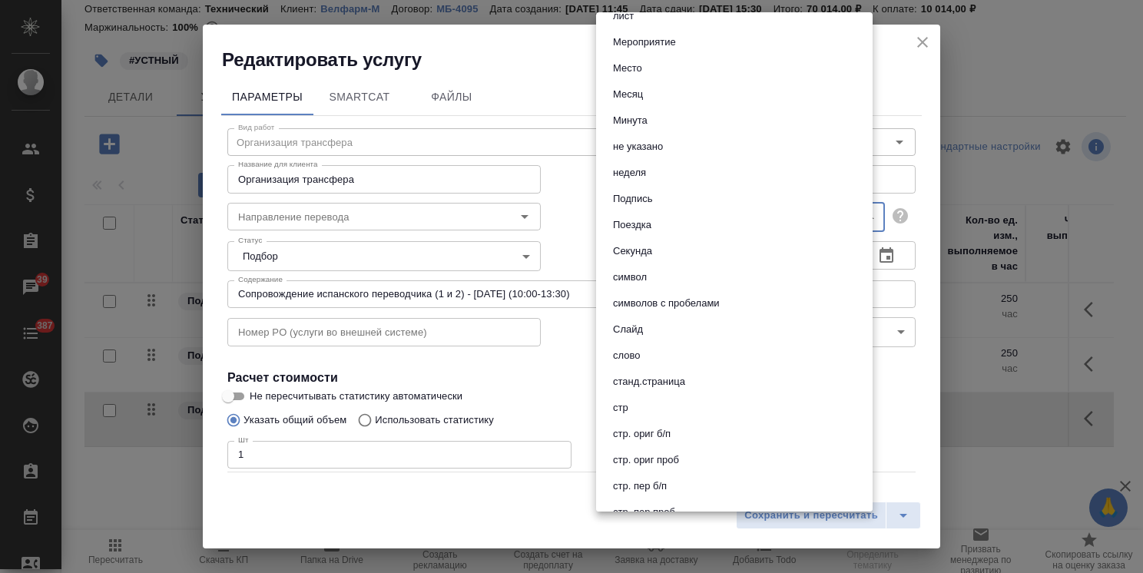
scroll to position [511, 0]
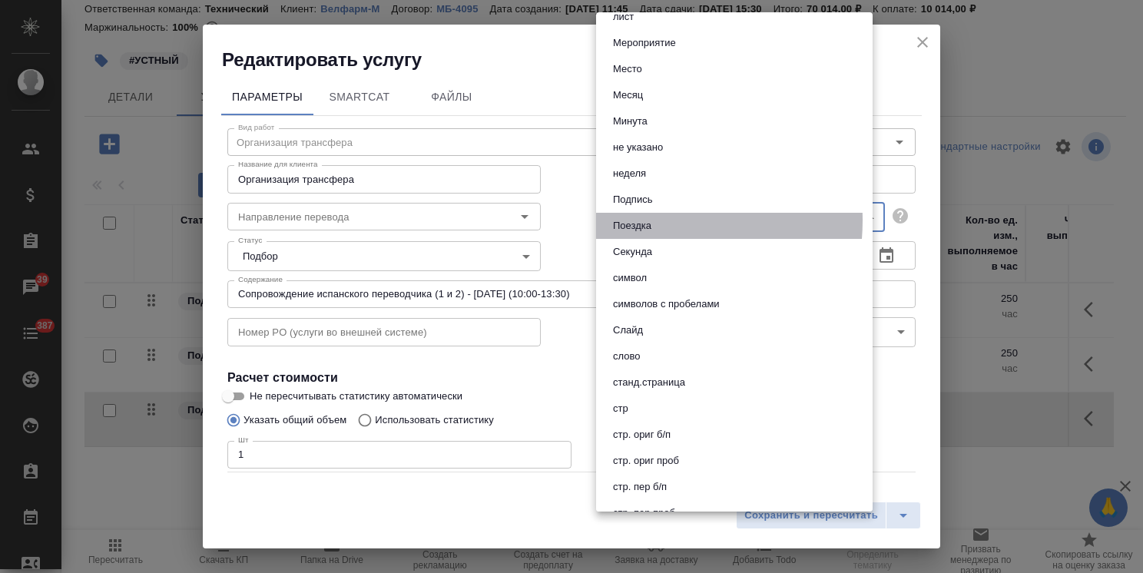
click at [643, 220] on button "Поездка" at bounding box center [632, 225] width 48 height 17
type input "61029b15dc5fad0e3fb13aa4"
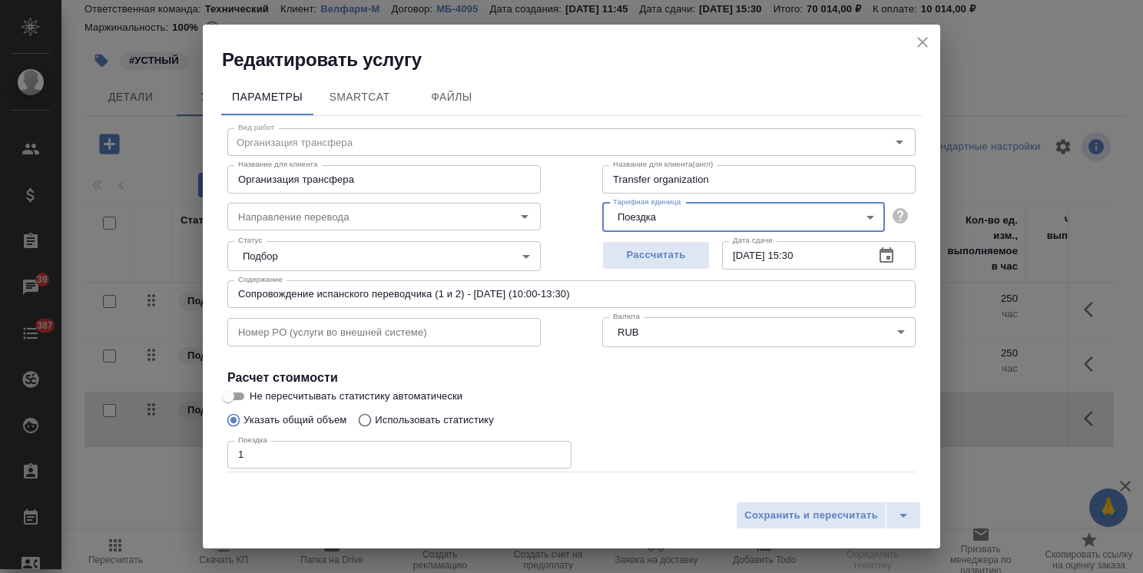
drag, startPoint x: 203, startPoint y: 455, endPoint x: 184, endPoint y: 456, distance: 19.3
click at [184, 456] on div "Редактировать услугу Параметры SmartCat Файлы Вид работ Организация трансфера В…" at bounding box center [571, 286] width 1143 height 573
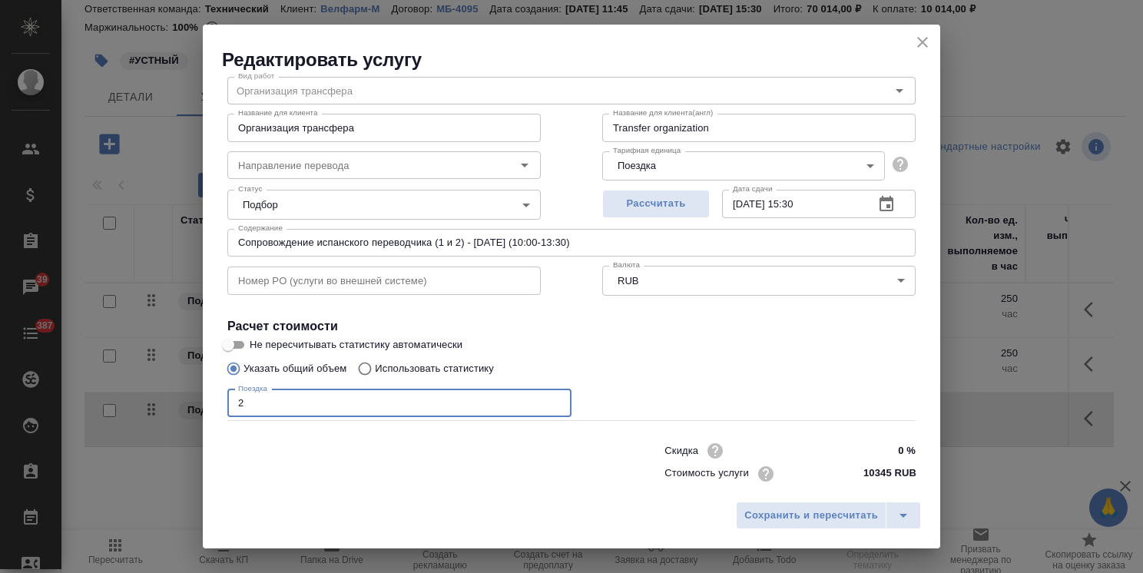
scroll to position [75, 0]
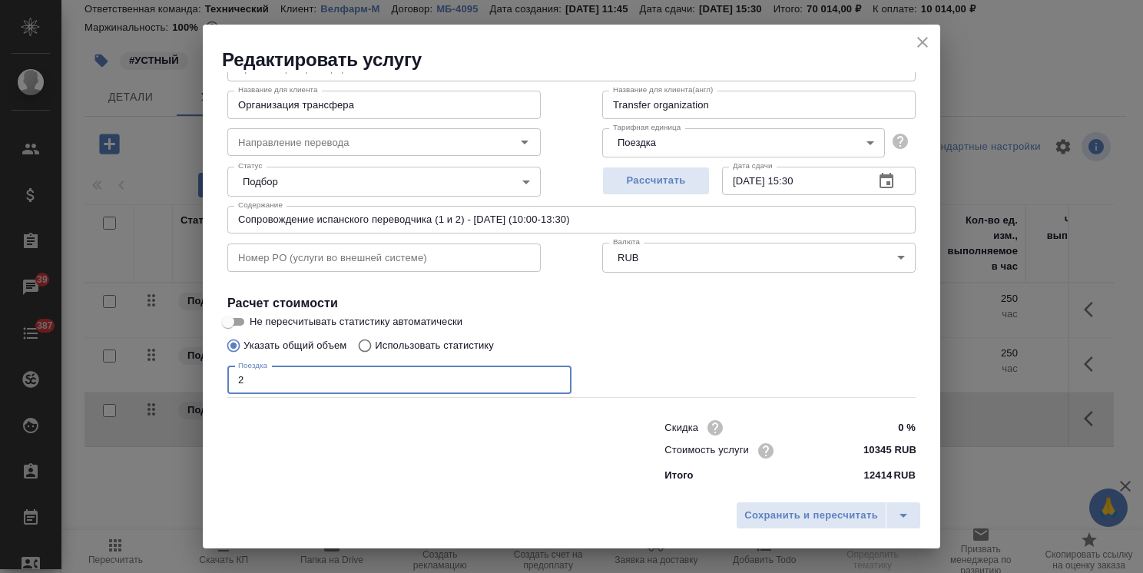
type input "2"
drag, startPoint x: 879, startPoint y: 450, endPoint x: 827, endPoint y: 447, distance: 51.6
click at [827, 447] on div "Стоимость услуги 10345 RUB" at bounding box center [789, 451] width 251 height 24
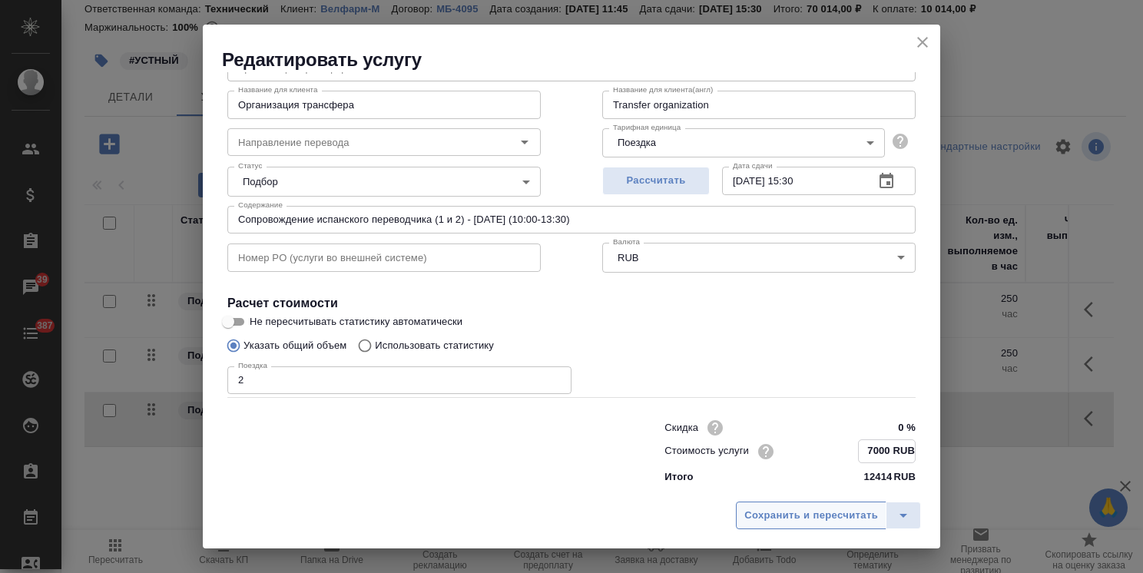
type input "7000 RUB"
click at [820, 512] on span "Сохранить и пересчитать" at bounding box center [811, 516] width 134 height 18
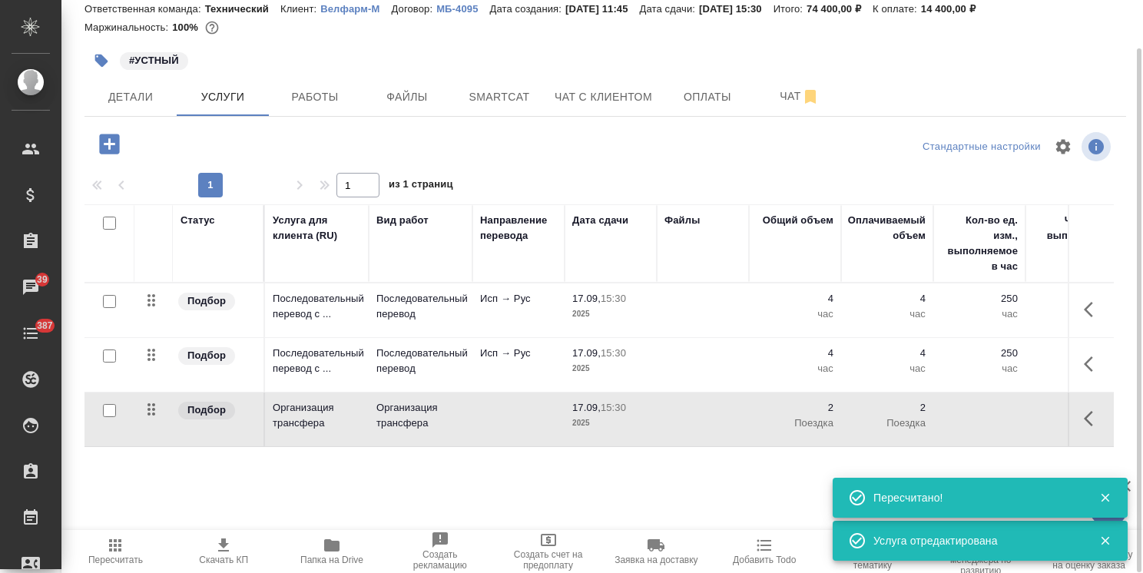
scroll to position [0, 0]
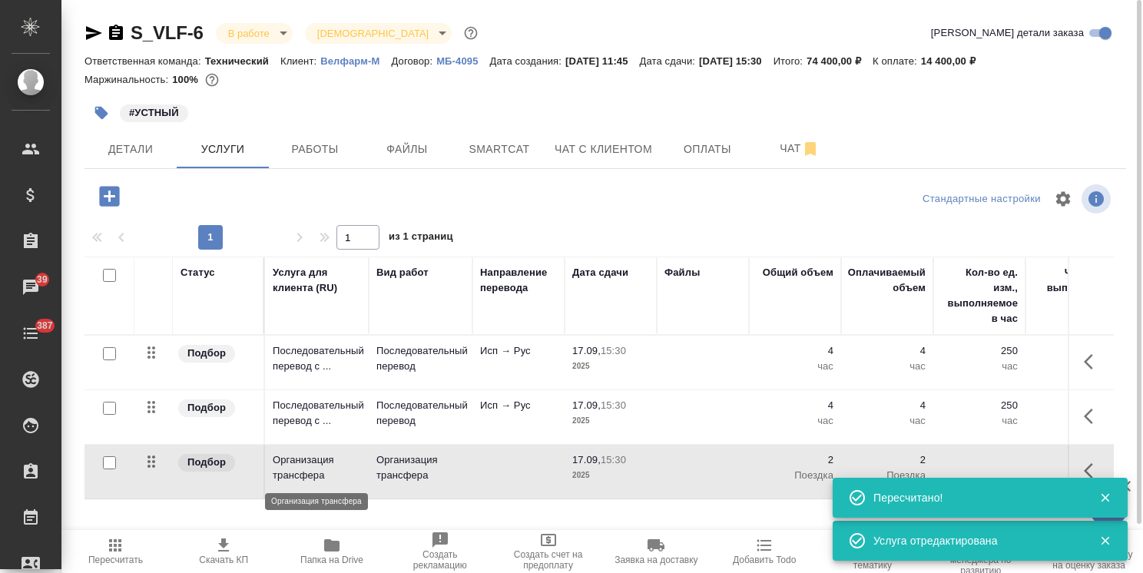
click at [345, 467] on p "Организация трансфера" at bounding box center [317, 467] width 88 height 31
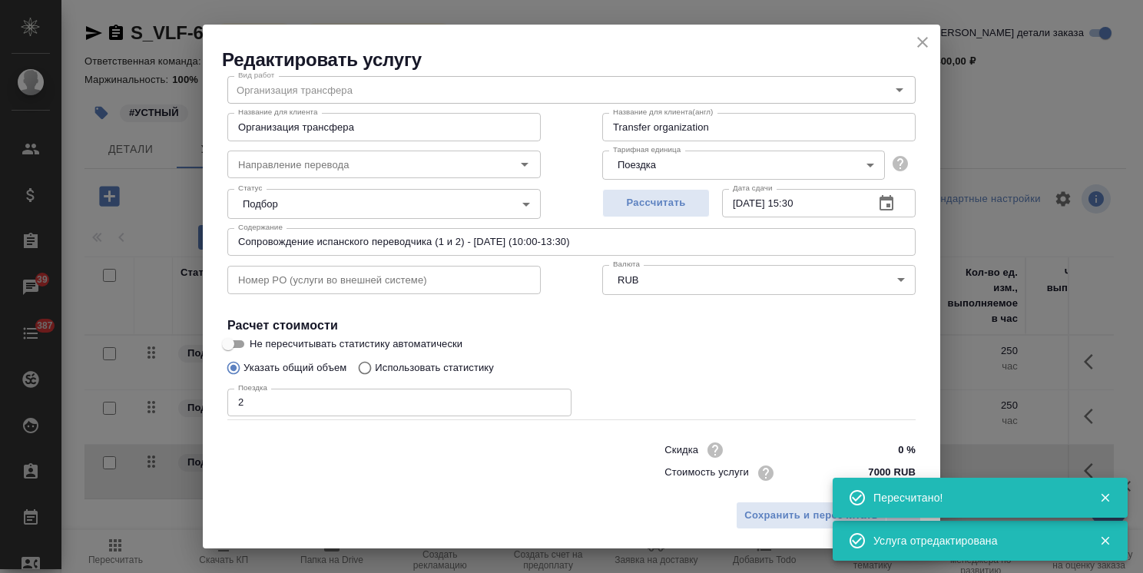
scroll to position [75, 0]
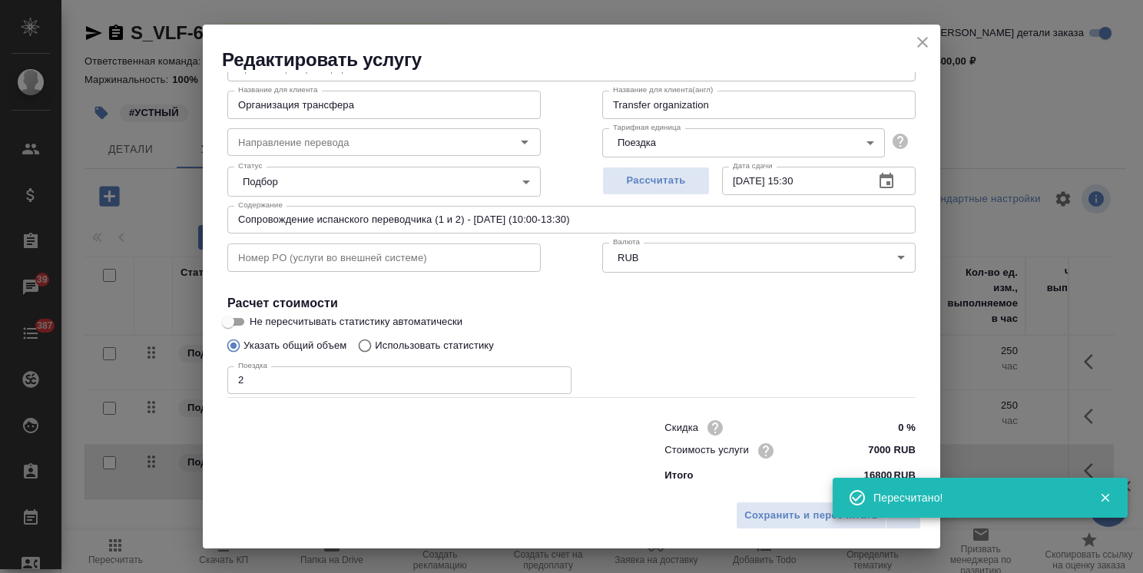
click at [909, 38] on div "Редактировать услугу" at bounding box center [571, 49] width 737 height 48
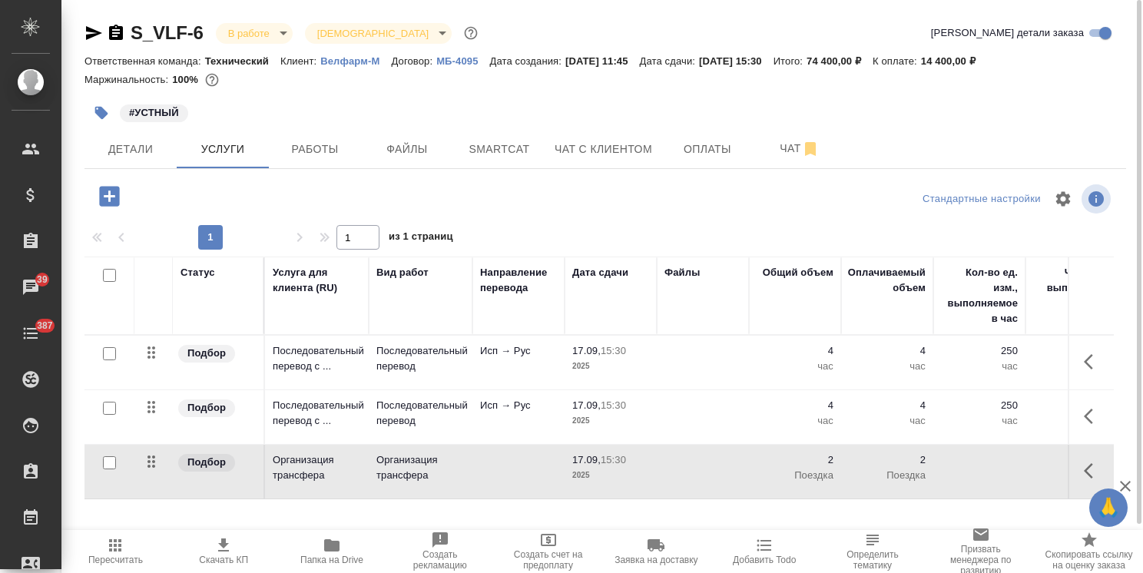
click at [934, 38] on div "S_VLF-6 В работе inProgress Святая троица holyTrinity Кратко детали заказа" at bounding box center [605, 33] width 1042 height 25
click at [128, 542] on span "Пересчитать" at bounding box center [116, 550] width 90 height 29
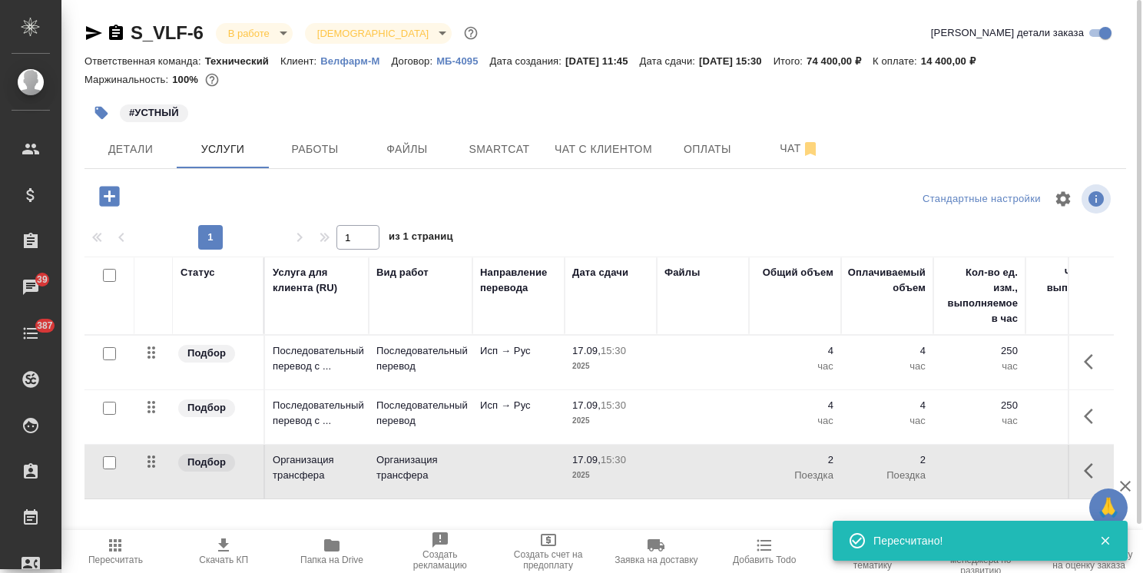
click at [234, 548] on span "Скачать КП" at bounding box center [224, 550] width 90 height 29
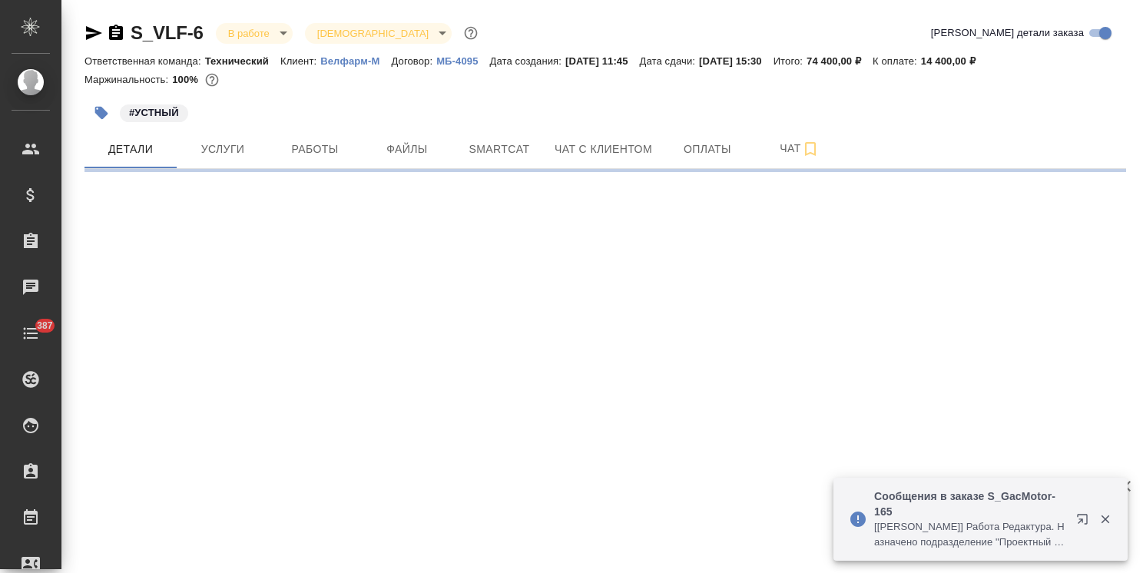
select select "RU"
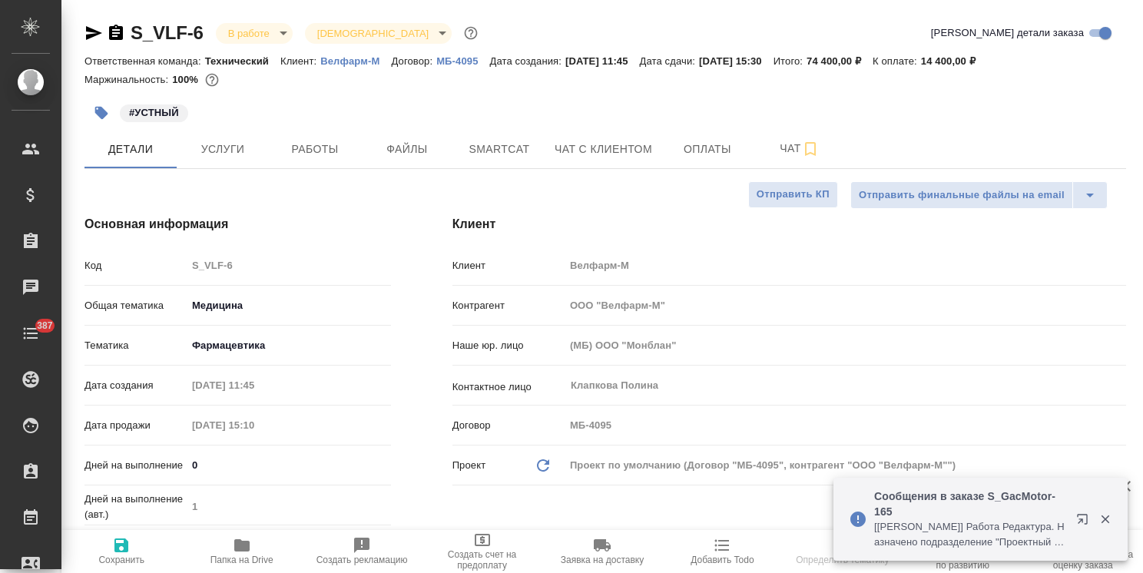
type textarea "x"
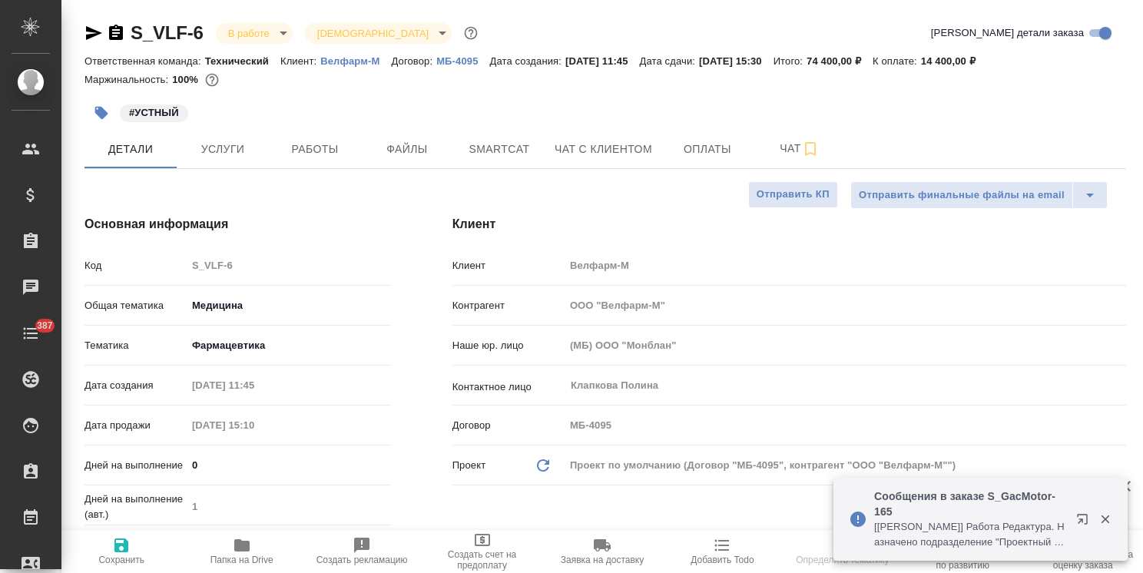
type textarea "x"
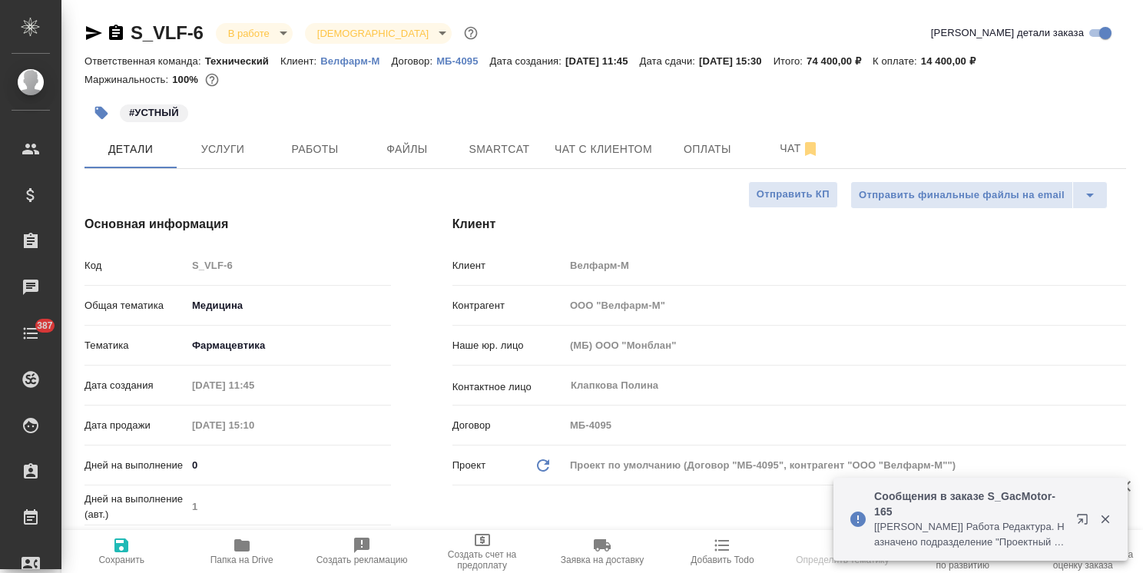
type textarea "x"
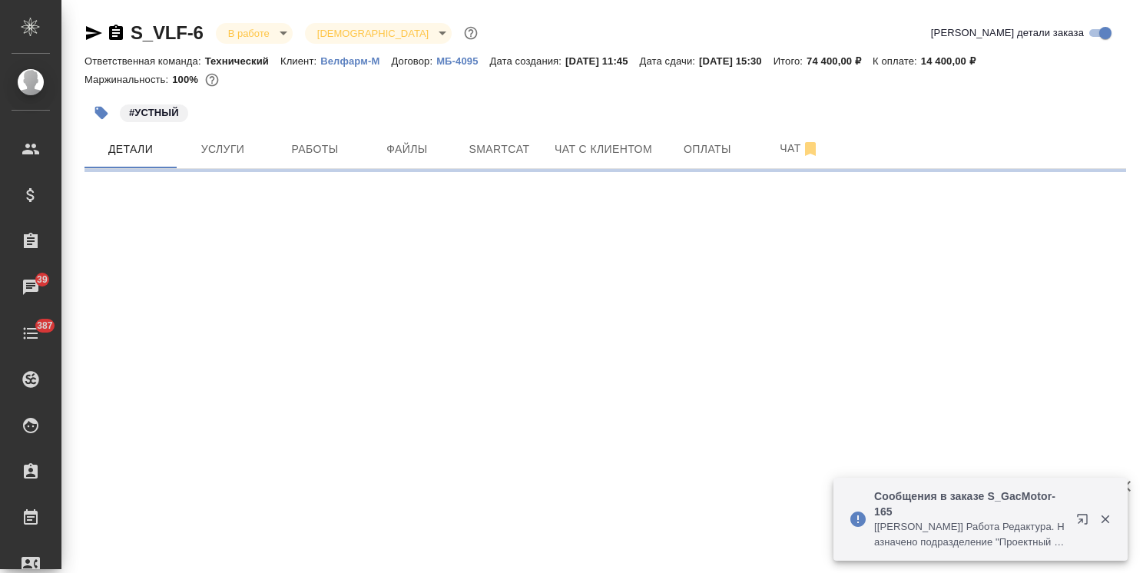
select select "RU"
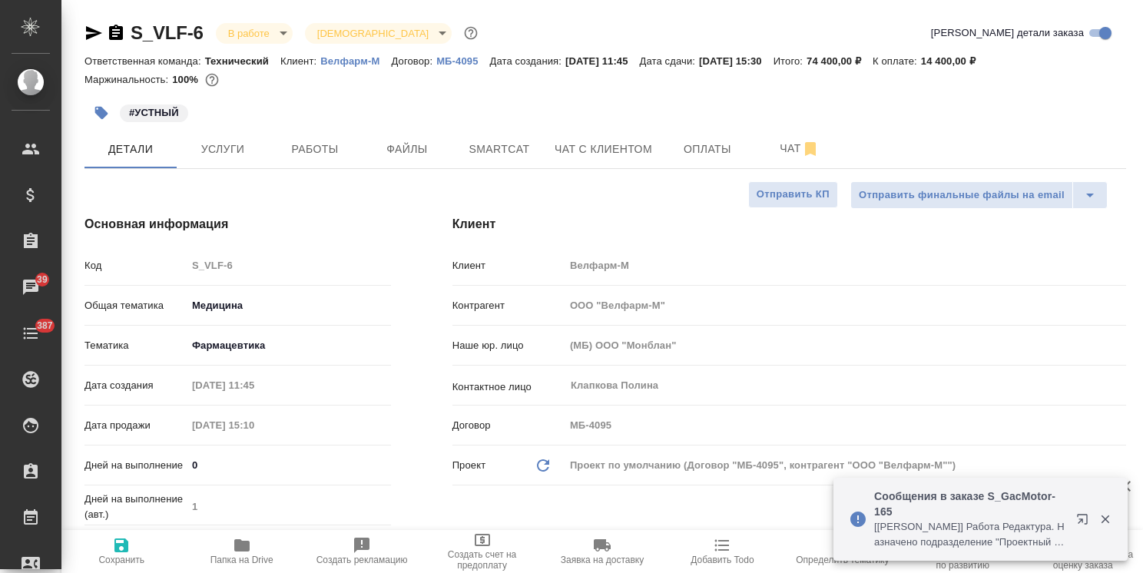
type textarea "x"
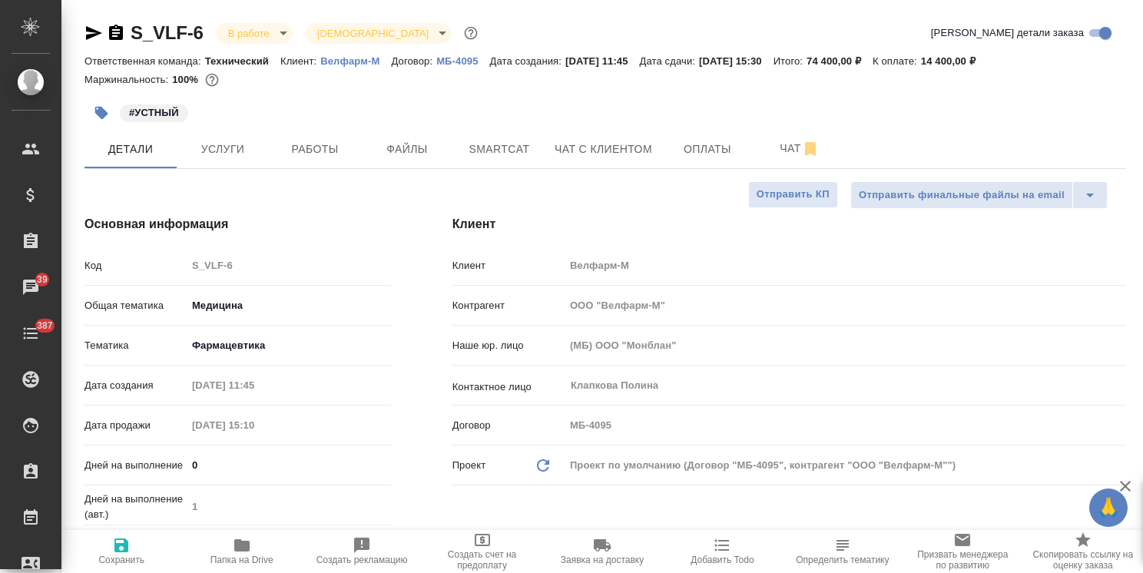
type textarea "x"
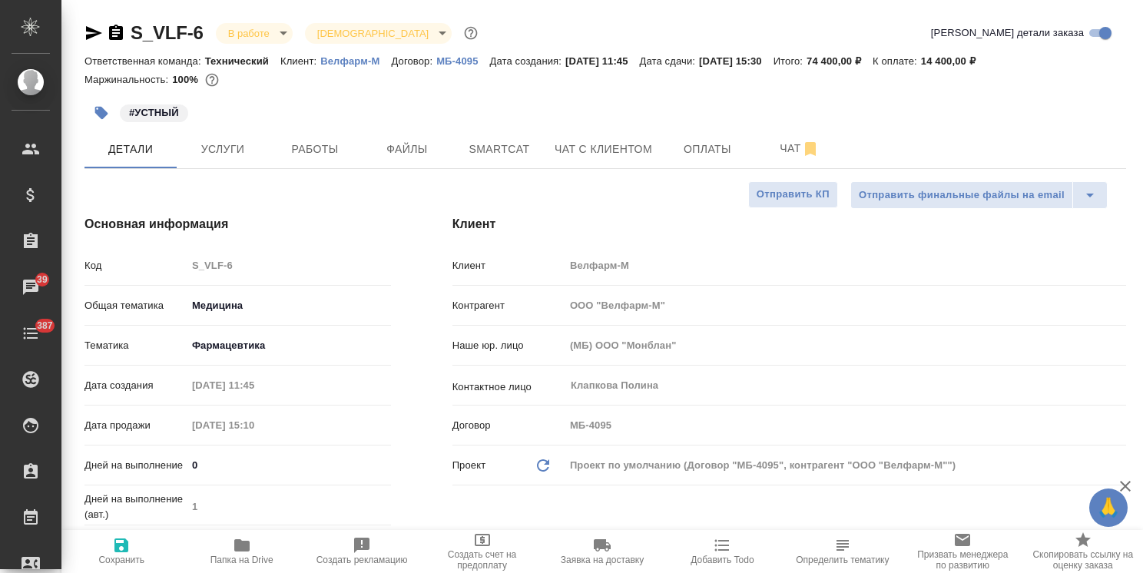
type textarea "x"
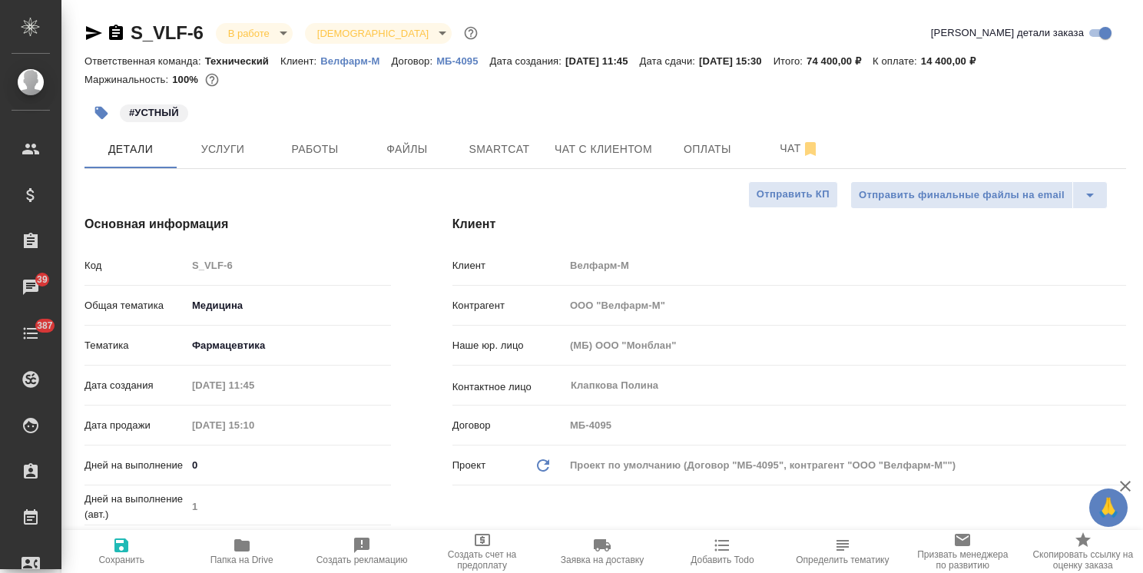
type textarea "x"
click at [220, 157] on span "Услуги" at bounding box center [223, 149] width 74 height 19
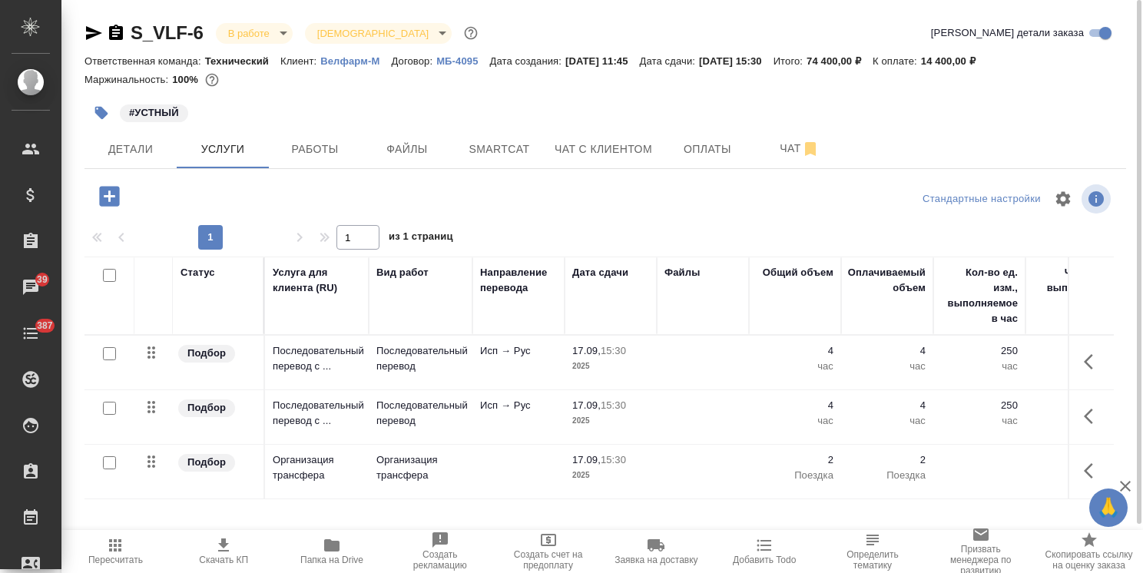
click at [370, 371] on td "Последовательный перевод" at bounding box center [421, 363] width 104 height 54
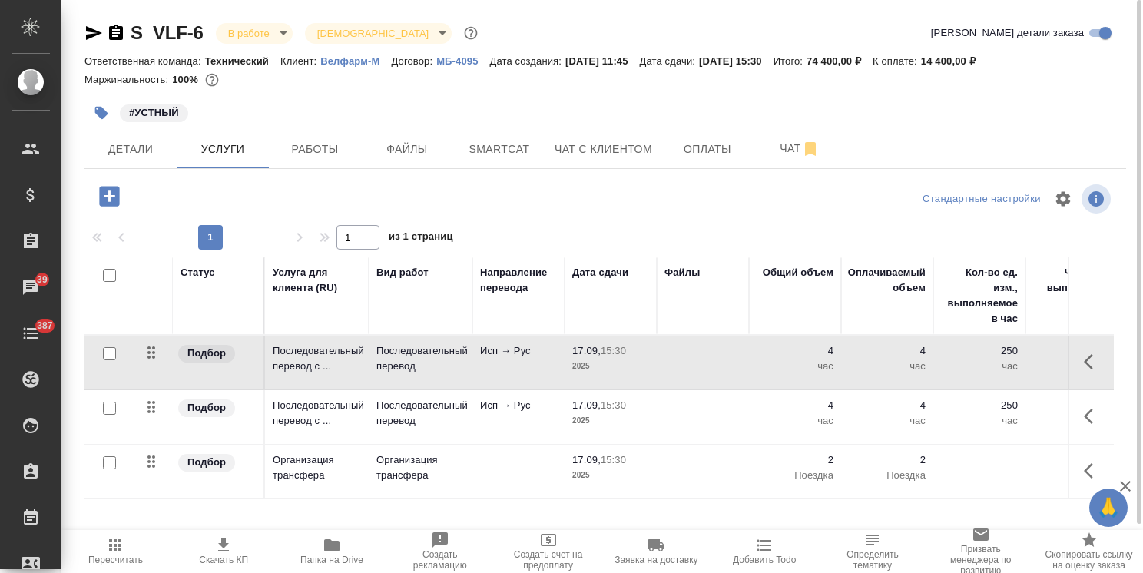
click at [370, 371] on td "Последовательный перевод" at bounding box center [421, 363] width 104 height 54
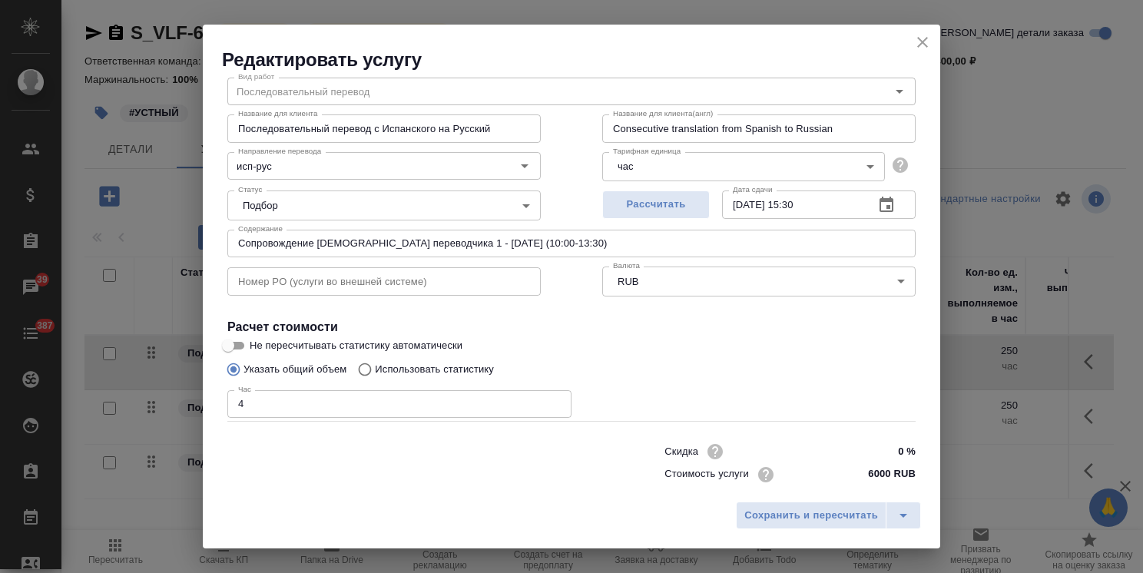
scroll to position [75, 0]
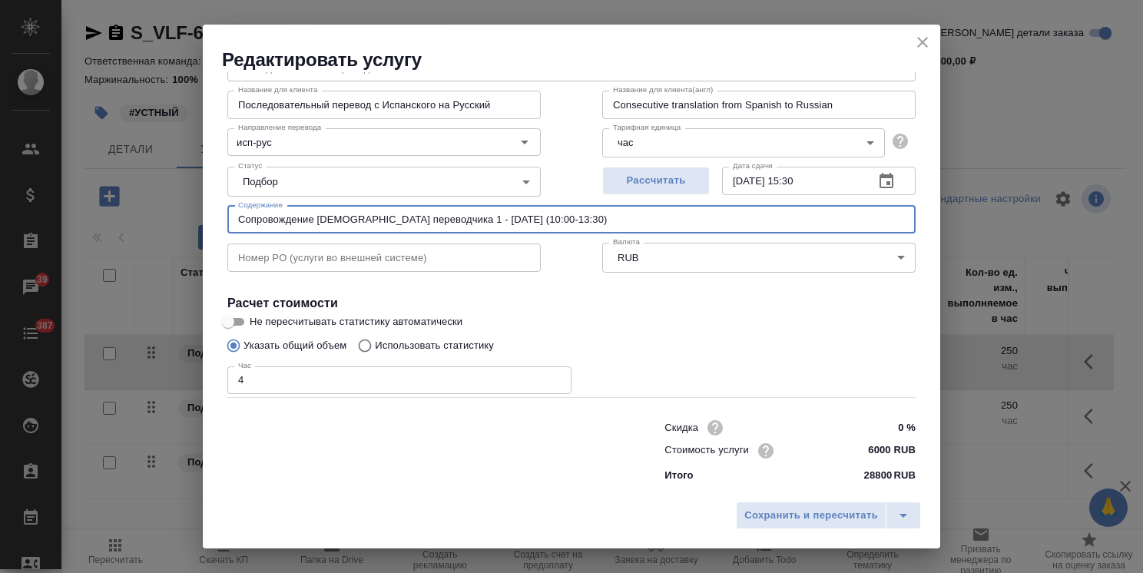
drag, startPoint x: 517, startPoint y: 223, endPoint x: 505, endPoint y: 222, distance: 12.3
click at [505, 222] on input "Сопровождение испанского переводчика 1 - 17.09.2025 (10:00-13:30)" at bounding box center [571, 220] width 688 height 28
type input "Сопровождение испанского переводчика 1 - 17.09.2025 09:00-13:30)"
click at [800, 510] on span "Сохранить и пересчитать" at bounding box center [811, 516] width 134 height 18
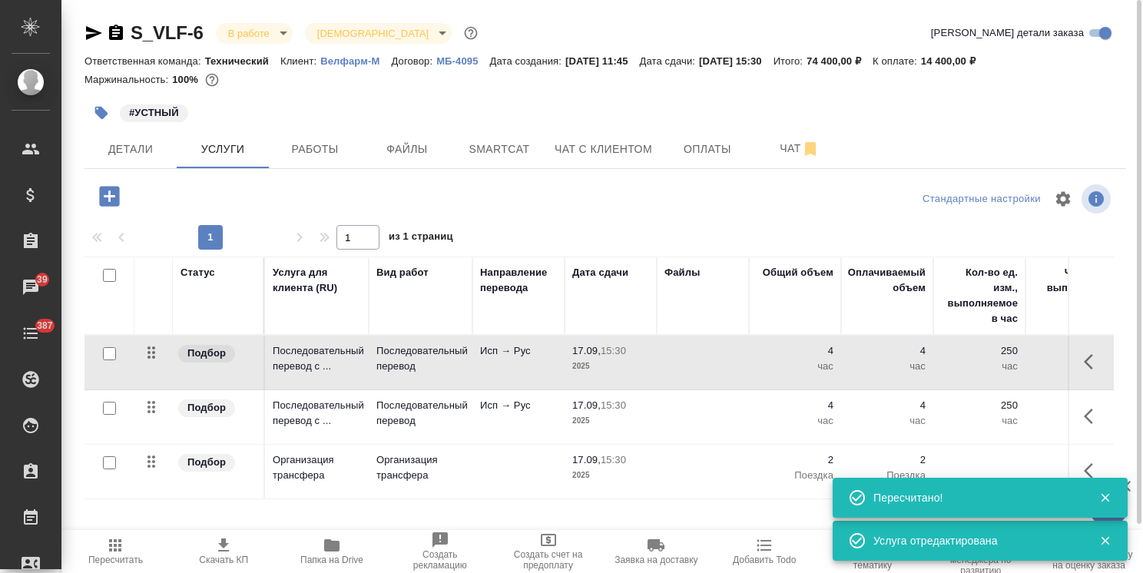
click at [510, 418] on td "Исп → Рус" at bounding box center [518, 417] width 92 height 54
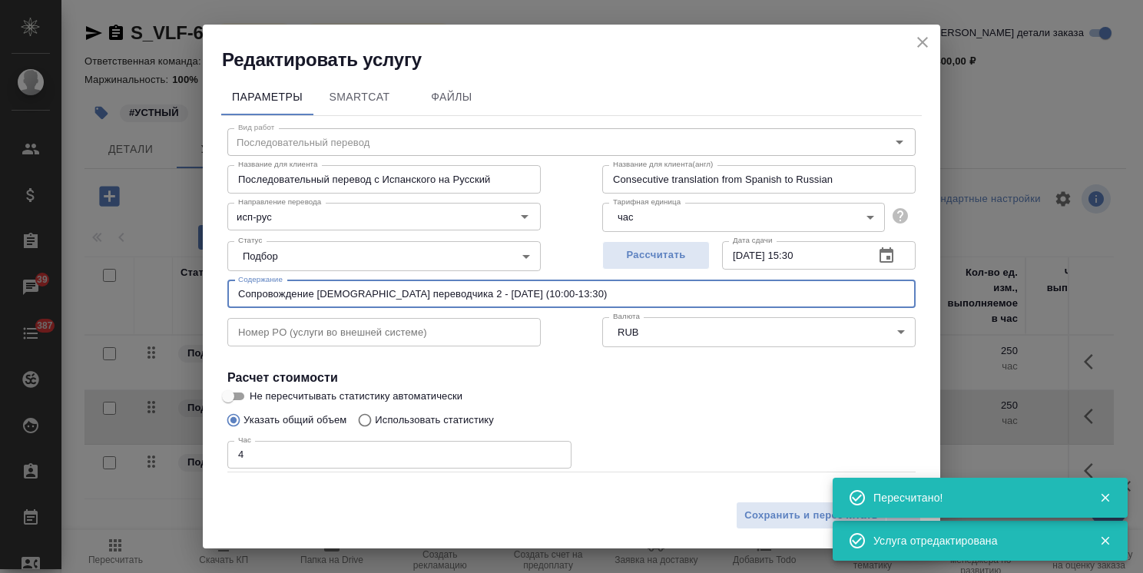
click at [509, 294] on input "Сопровождение испанского переводчика 2 - 17.09.2025 (10:00-13:30)" at bounding box center [571, 294] width 688 height 28
drag, startPoint x: 517, startPoint y: 293, endPoint x: 508, endPoint y: 296, distance: 8.8
click at [508, 296] on input "Сопровождение испанского переводчика 2 - 17.09.2025 (10:00-13:30)" at bounding box center [571, 294] width 688 height 28
type input "Сопровождение испанского переводчика 2 - 17.09.2025 (09:00-13:30)"
click at [754, 516] on span "Сохранить и пересчитать" at bounding box center [811, 516] width 134 height 18
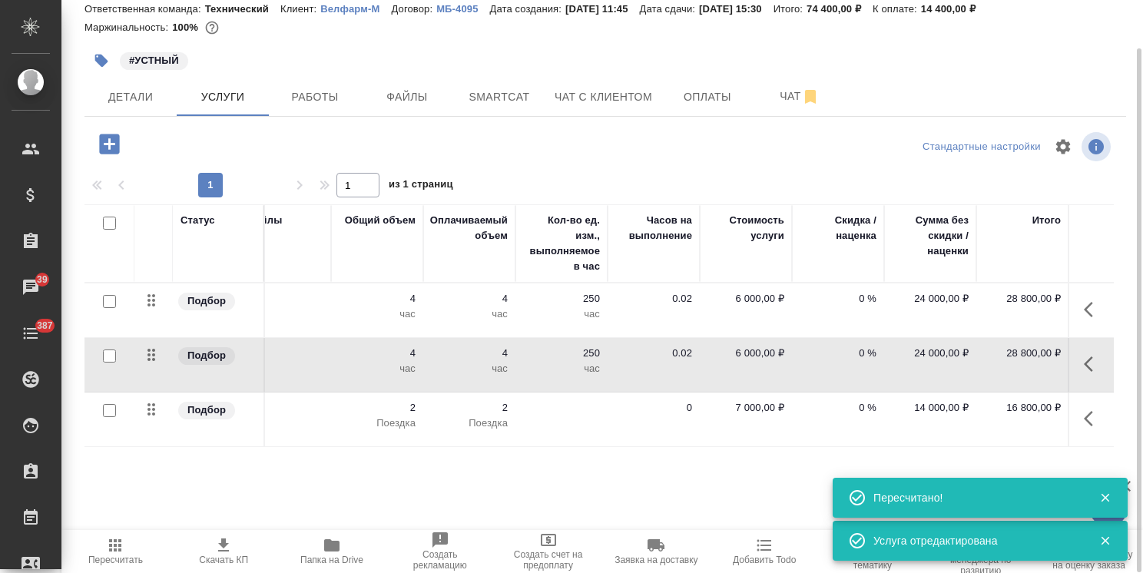
scroll to position [0, 0]
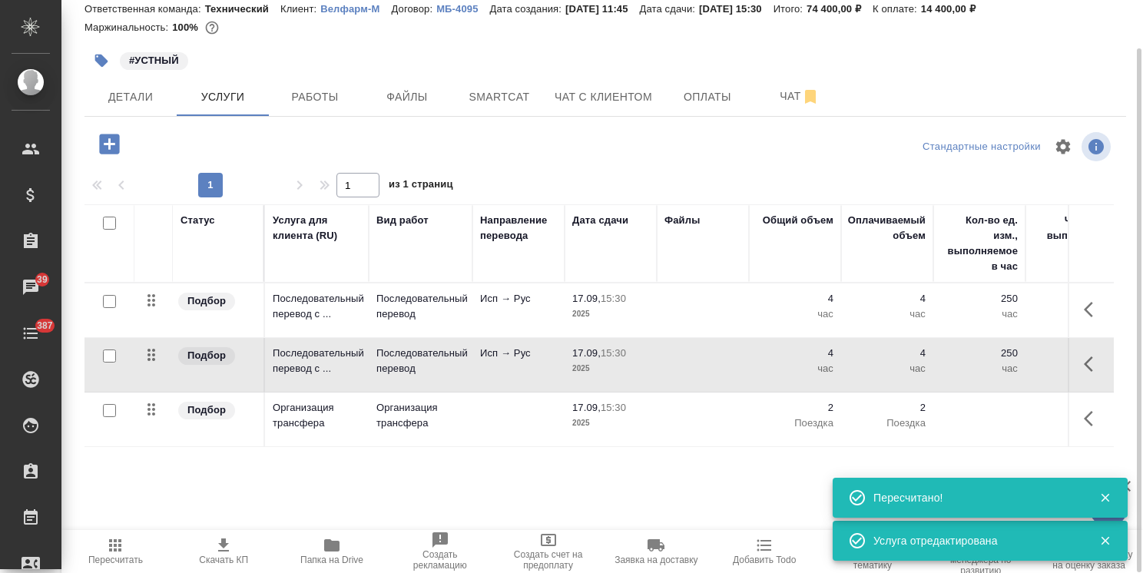
click at [151, 551] on span "Пересчитать" at bounding box center [116, 550] width 90 height 29
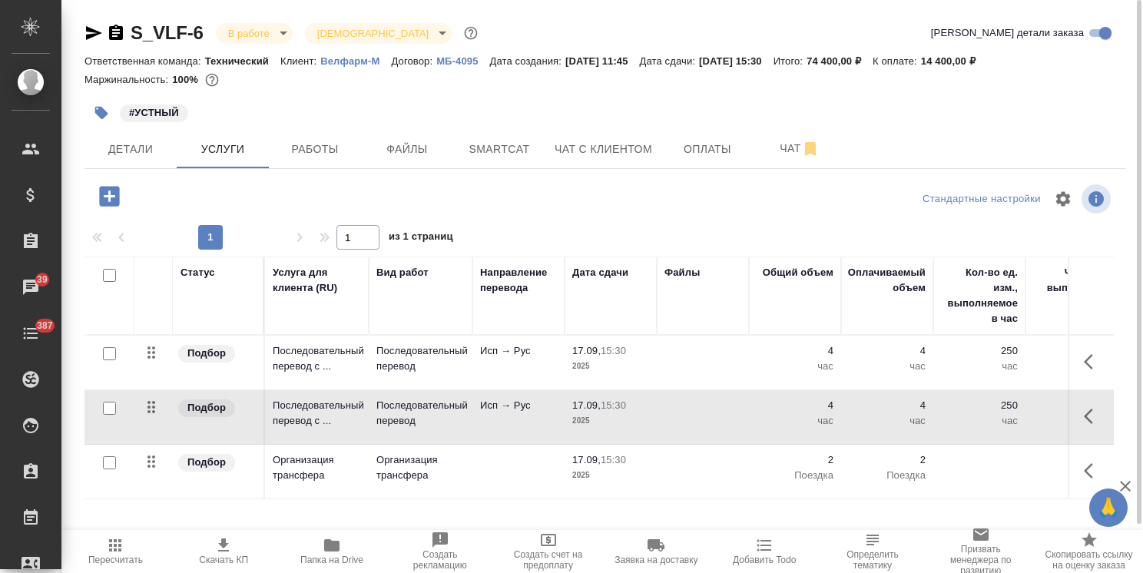
click at [239, 547] on span "Скачать КП" at bounding box center [224, 550] width 90 height 29
click at [400, 462] on p "Организация трансфера" at bounding box center [420, 467] width 88 height 31
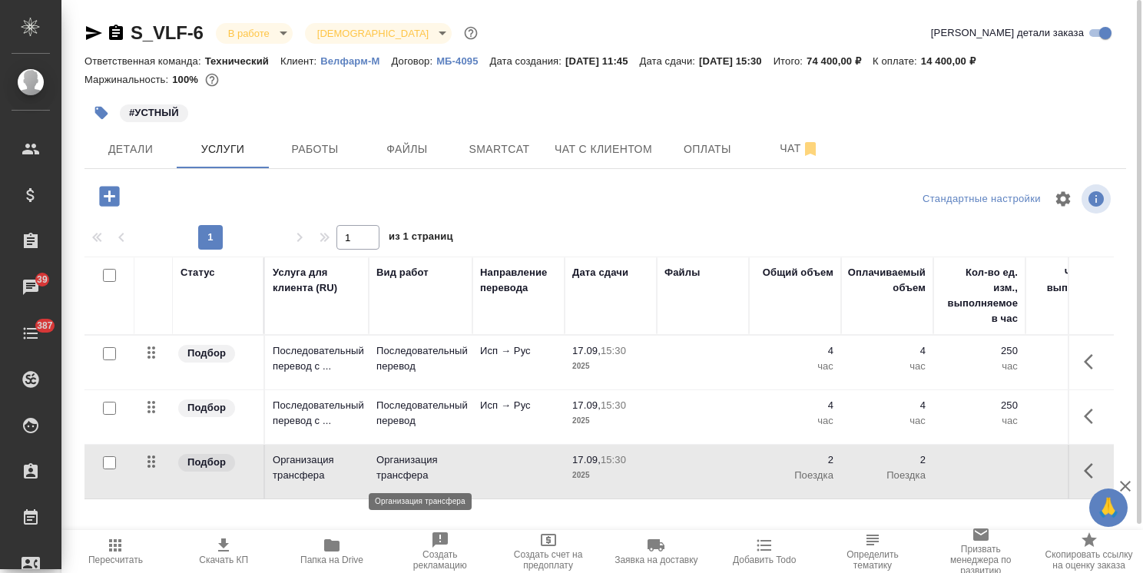
click at [400, 462] on p "Организация трансфера" at bounding box center [420, 467] width 88 height 31
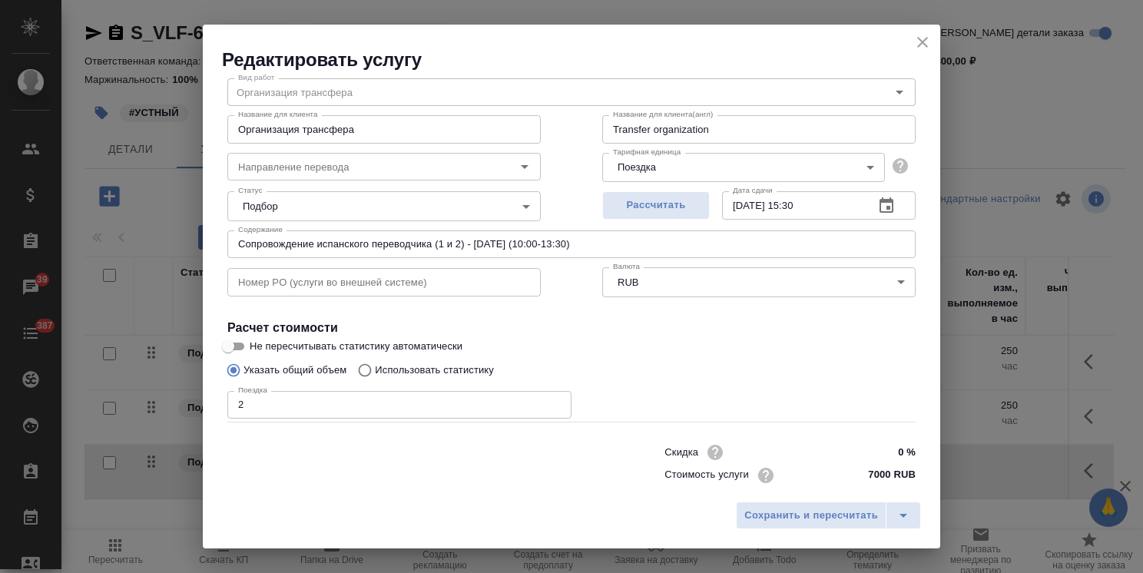
scroll to position [75, 0]
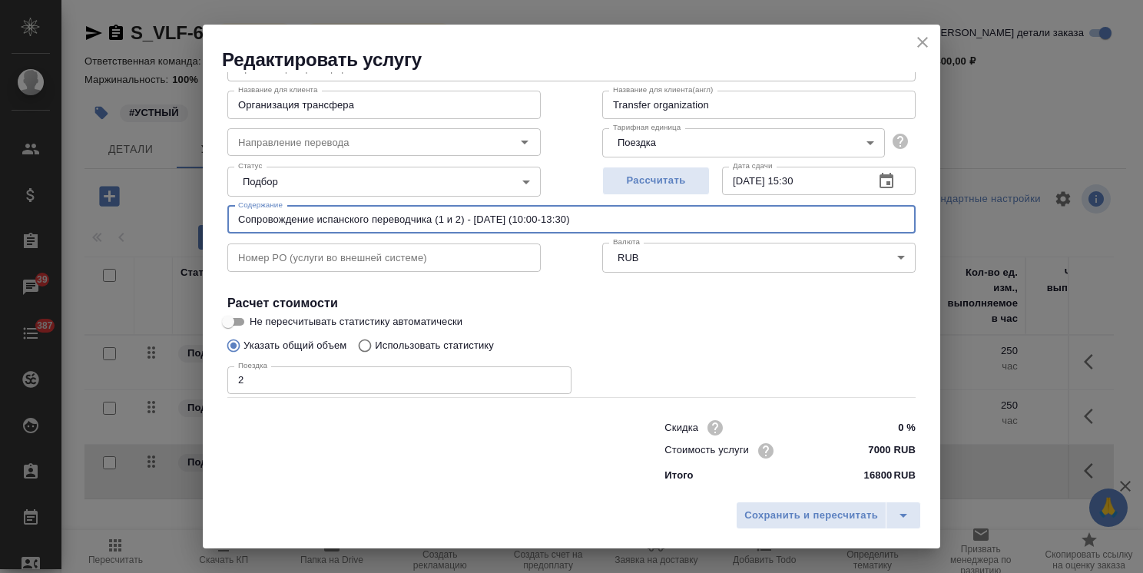
drag, startPoint x: 542, startPoint y: 220, endPoint x: 532, endPoint y: 223, distance: 10.2
click at [532, 223] on input "Сопровождение испанского переводчика (1 и 2) - 17.09.2025 (10:00-13:30)" at bounding box center [571, 220] width 688 height 28
type input "Сопровождение испанского переводчика (1 и 2) - 17.09.2025 (09:00-13:30)"
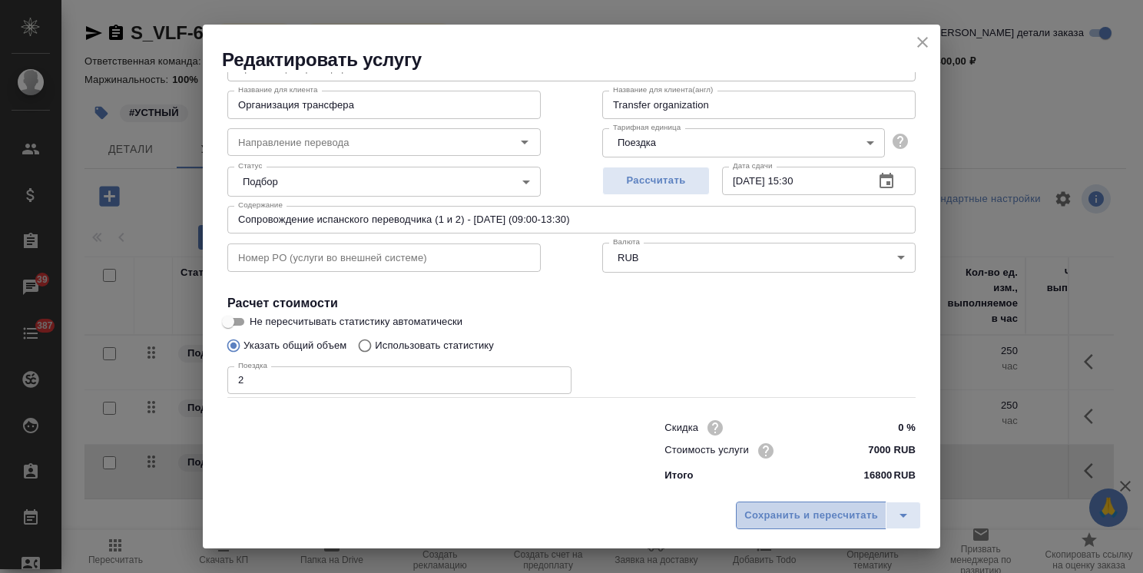
click at [767, 521] on span "Сохранить и пересчитать" at bounding box center [811, 516] width 134 height 18
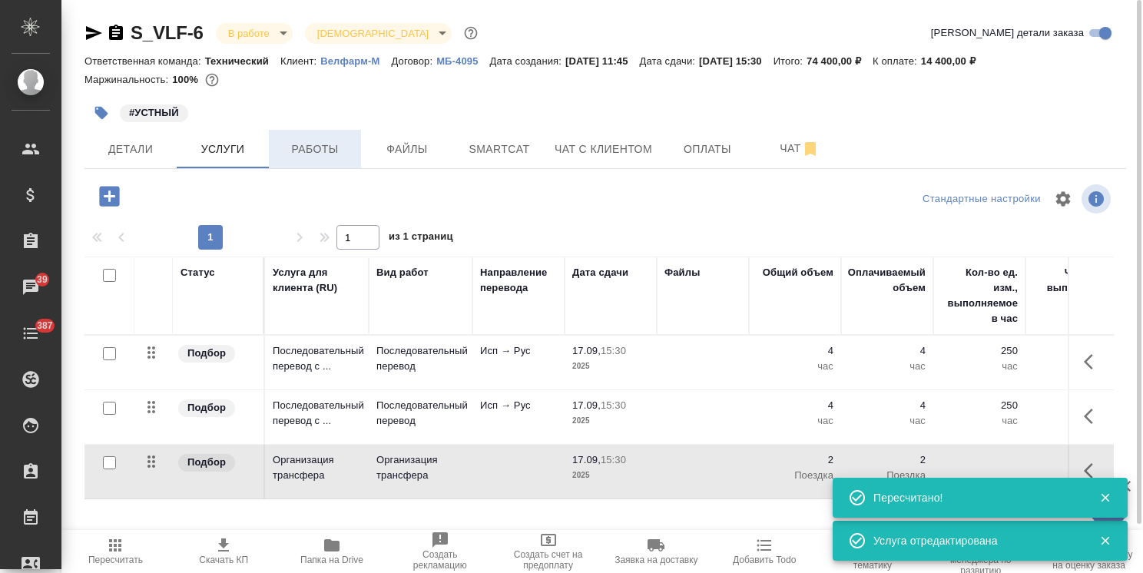
click at [335, 141] on span "Работы" at bounding box center [315, 149] width 74 height 19
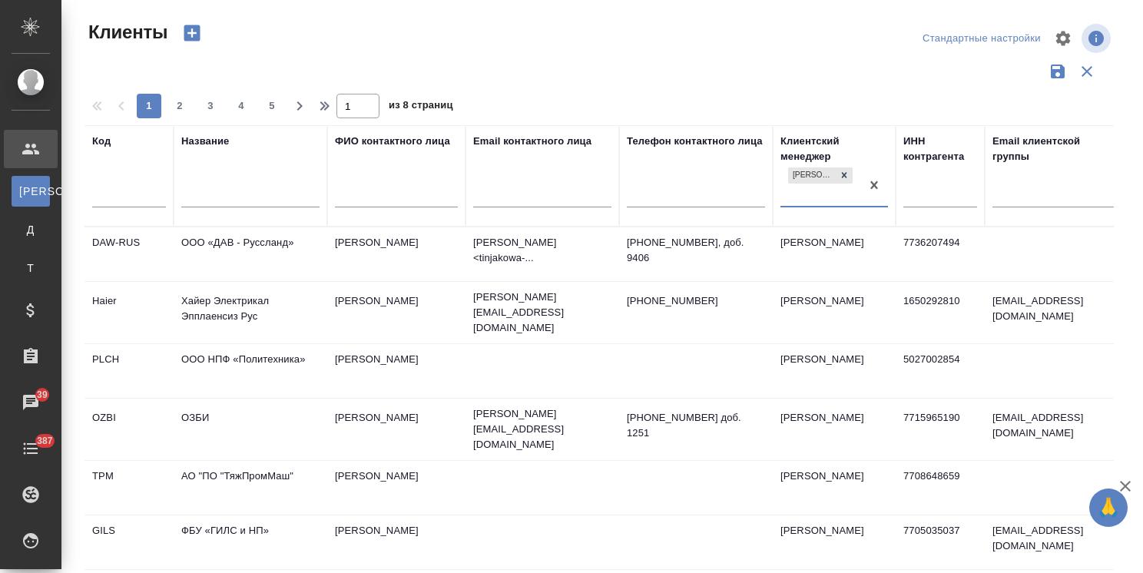
select select "RU"
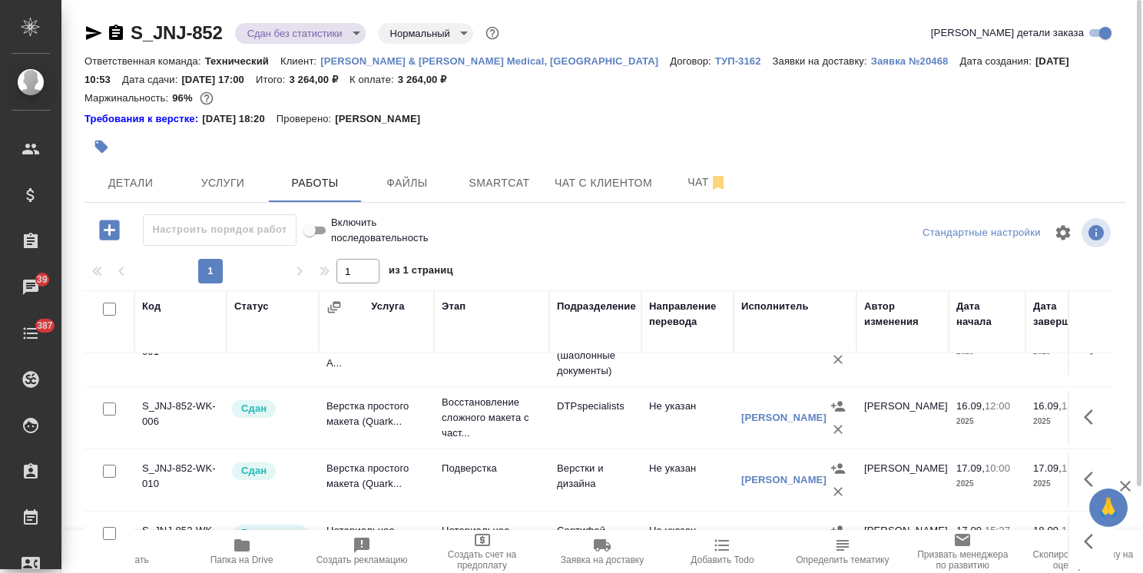
click at [242, 553] on icon "button" at bounding box center [242, 545] width 18 height 18
drag, startPoint x: 222, startPoint y: 18, endPoint x: 121, endPoint y: 22, distance: 100.7
click at [121, 22] on div "S_JNJ-852 Сдан без статистики distributed Нормальный normal Кратко детали заказ…" at bounding box center [605, 337] width 1058 height 675
copy link "S_JNJ-852"
click at [346, 171] on button "Работы" at bounding box center [315, 183] width 92 height 38
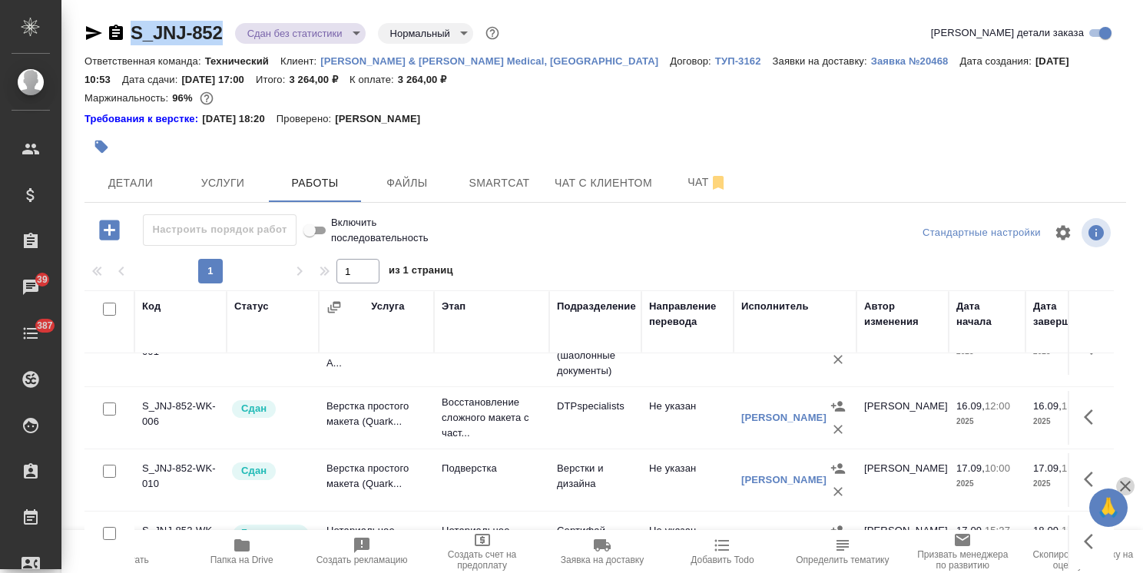
click at [1121, 482] on icon "button" at bounding box center [1125, 486] width 11 height 11
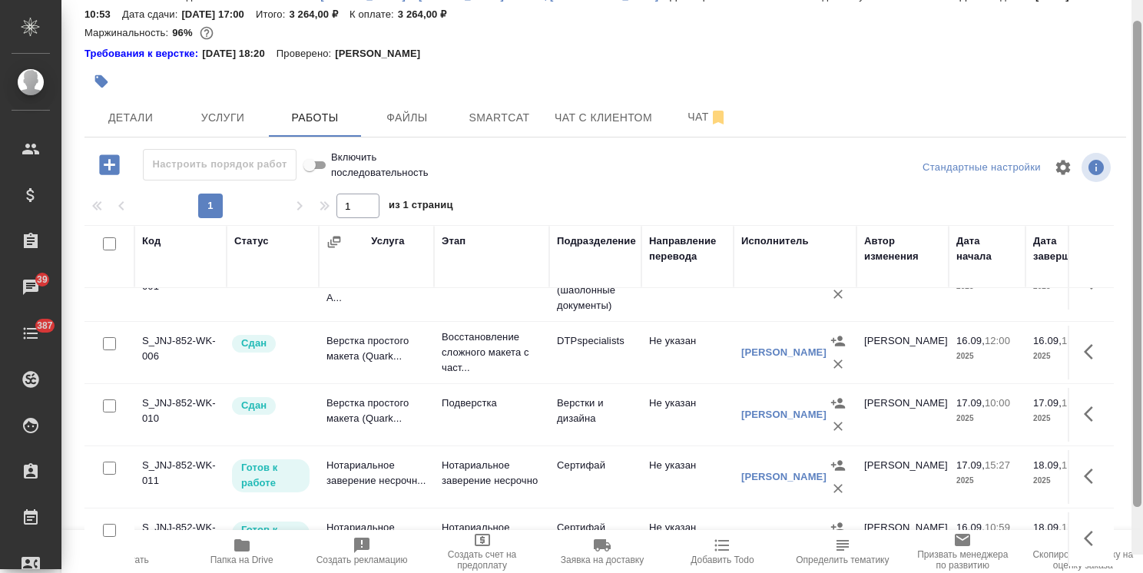
drag, startPoint x: 1140, startPoint y: 452, endPoint x: 1132, endPoint y: 514, distance: 62.7
click at [1133, 507] on div at bounding box center [1137, 264] width 8 height 486
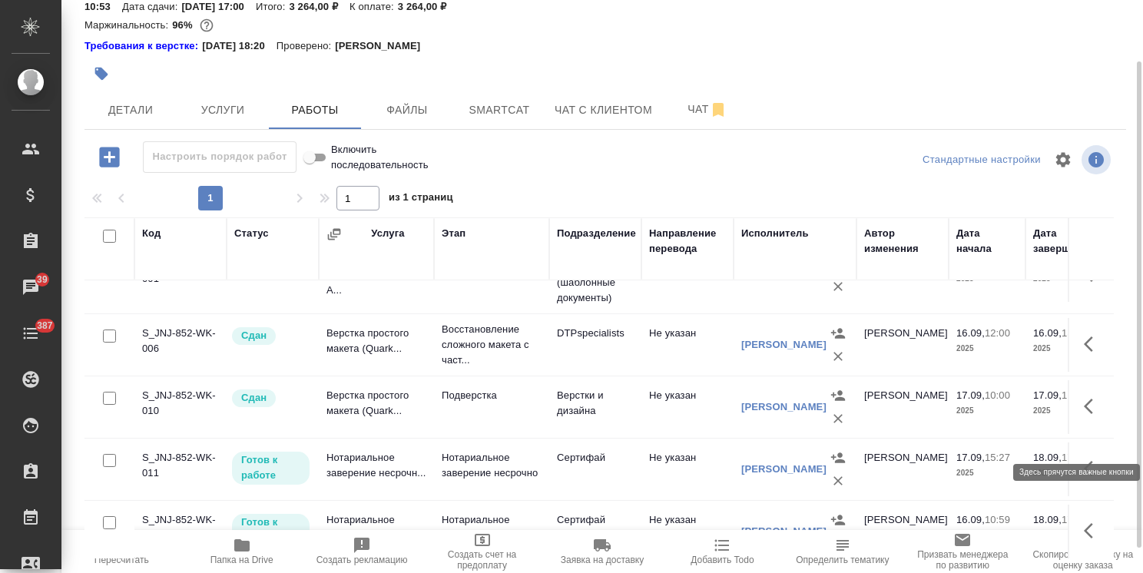
click at [1084, 459] on icon "button" at bounding box center [1093, 468] width 18 height 18
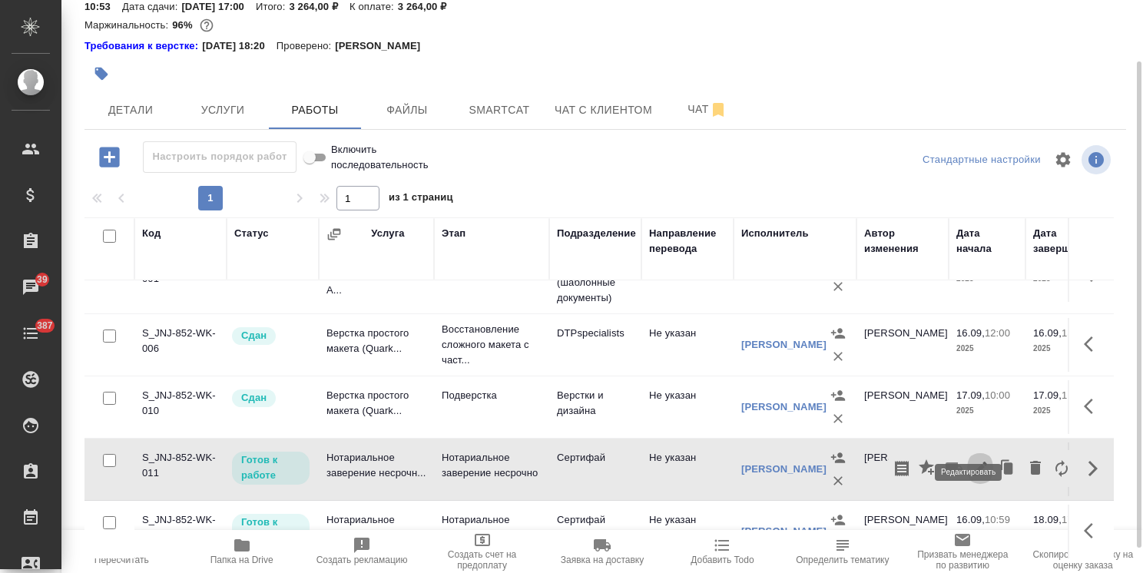
click at [973, 462] on icon "button" at bounding box center [980, 469] width 14 height 14
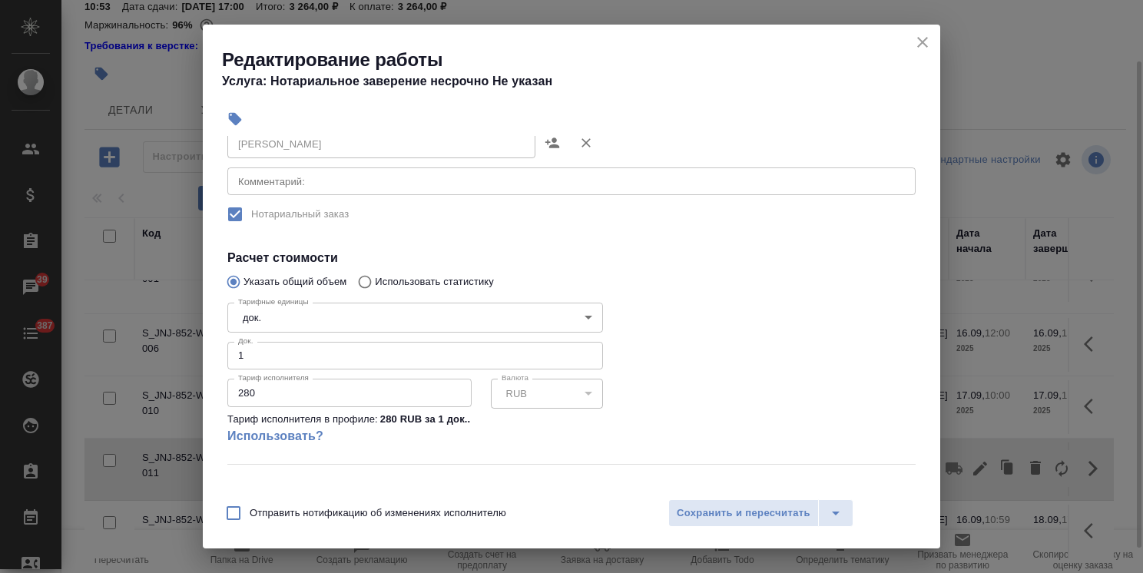
scroll to position [124, 0]
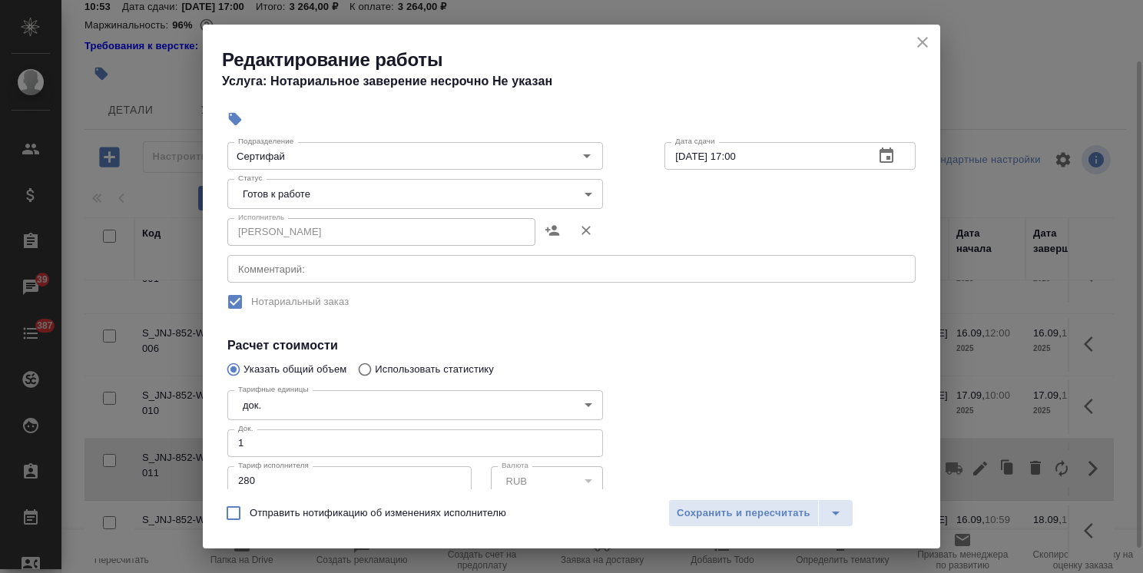
click at [291, 190] on body ".cls-1 fill:#fff; AWATERA [PERSON_NAME] Спецификации Заказы 39 Чаты 387 Todo Пр…" at bounding box center [571, 286] width 1143 height 573
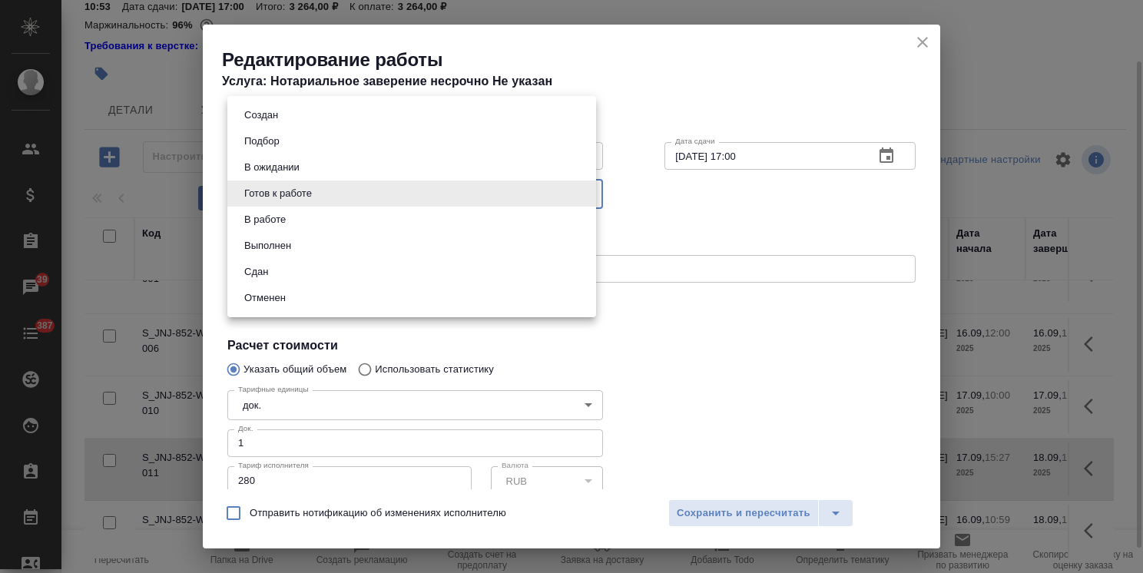
click at [273, 276] on li "Сдан" at bounding box center [411, 272] width 369 height 26
type input "closed"
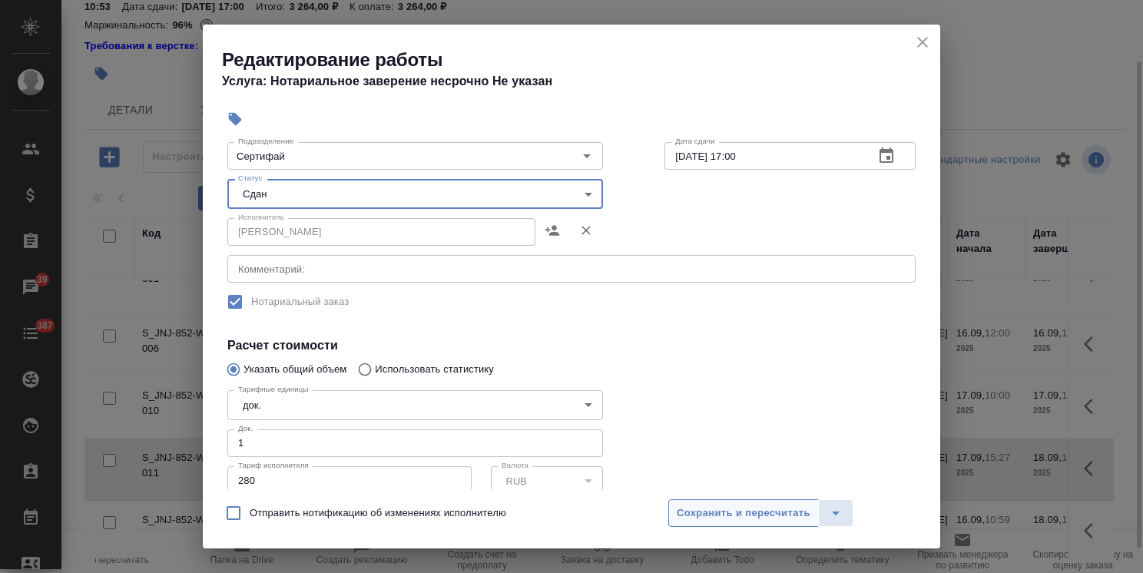
click at [726, 523] on button "Сохранить и пересчитать" at bounding box center [743, 513] width 151 height 28
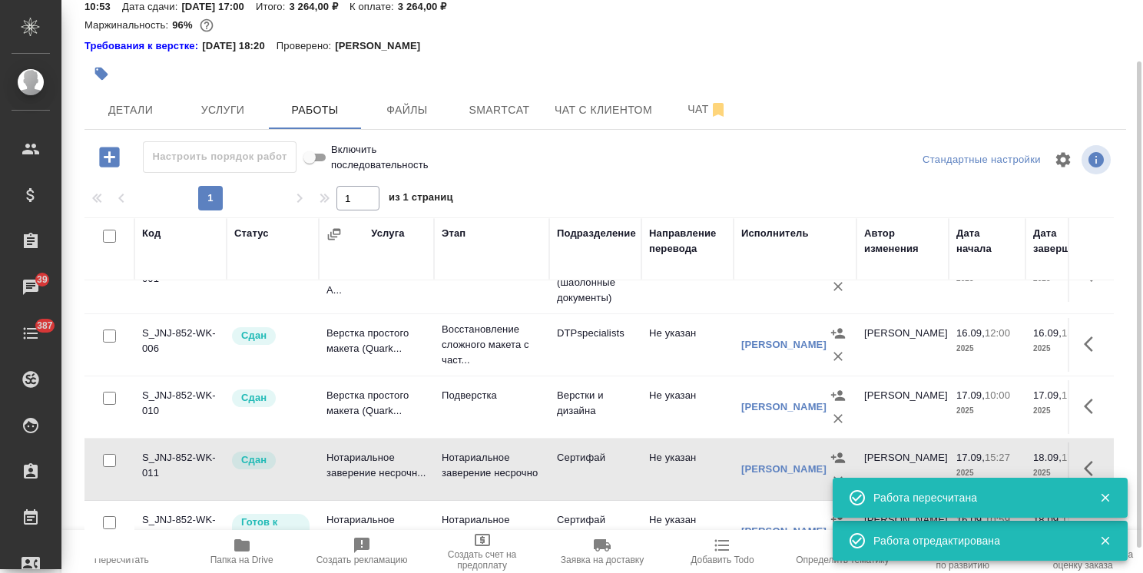
click at [1106, 495] on icon "button" at bounding box center [1105, 498] width 14 height 14
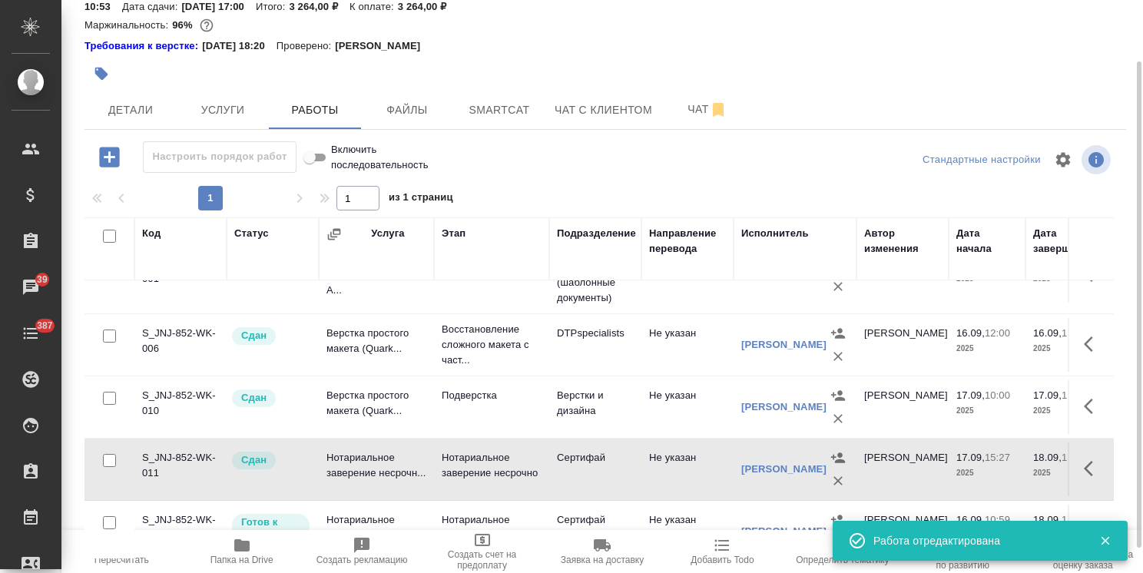
click at [1109, 540] on icon "button" at bounding box center [1105, 541] width 14 height 14
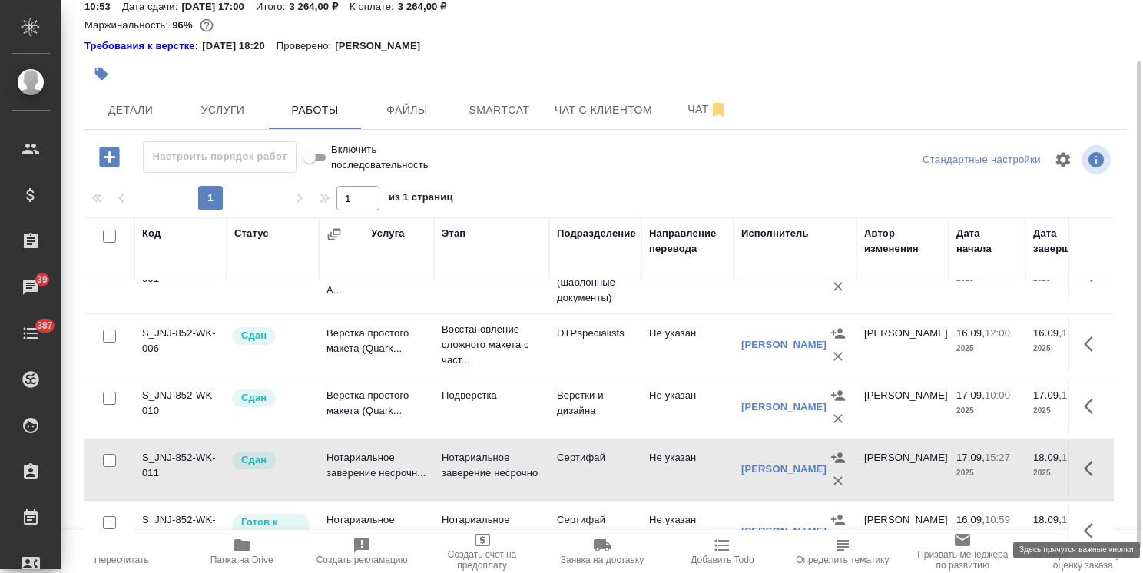
click at [1075, 513] on button "button" at bounding box center [1093, 530] width 37 height 37
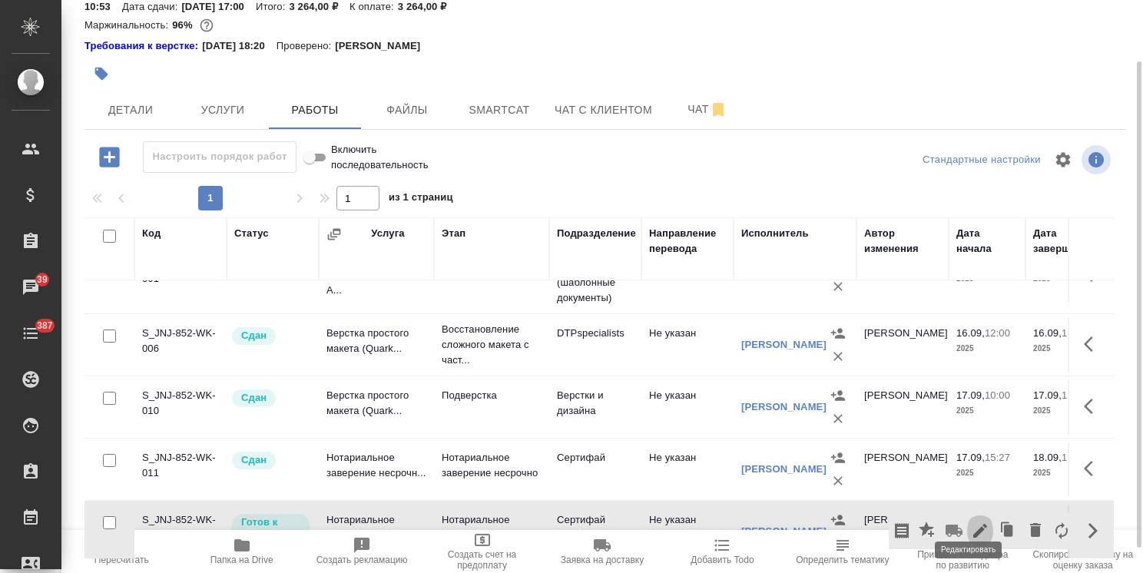
click at [973, 524] on icon "button" at bounding box center [980, 531] width 14 height 14
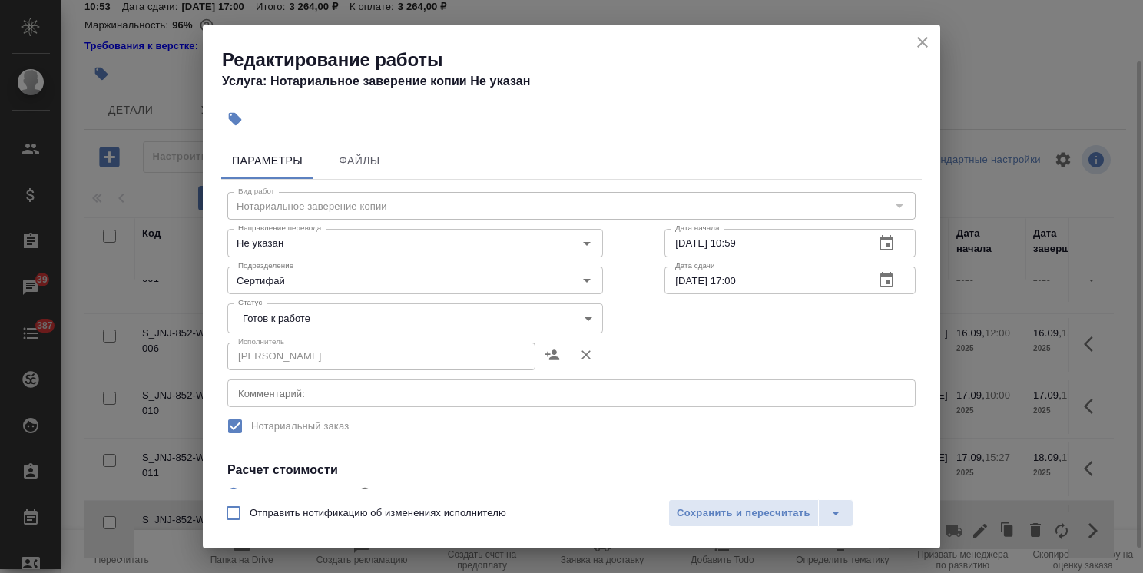
click at [327, 322] on body ".cls-1 fill:#fff; AWATERA [PERSON_NAME] Спецификации Заказы 39 Чаты 387 Todo Пр…" at bounding box center [571, 286] width 1143 height 573
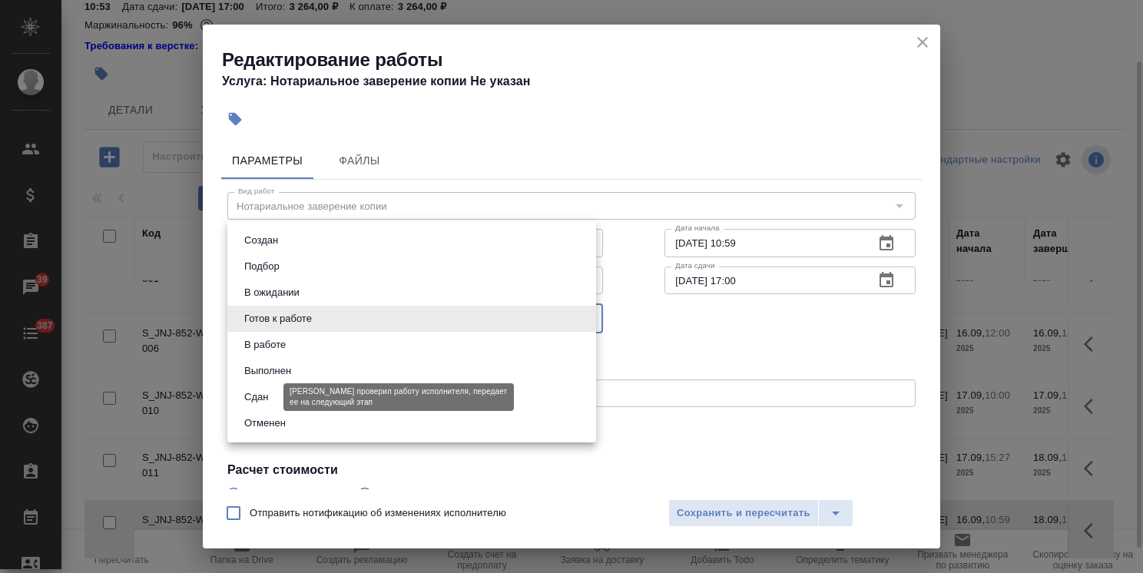
click at [265, 399] on button "Сдан" at bounding box center [256, 397] width 33 height 17
type input "closed"
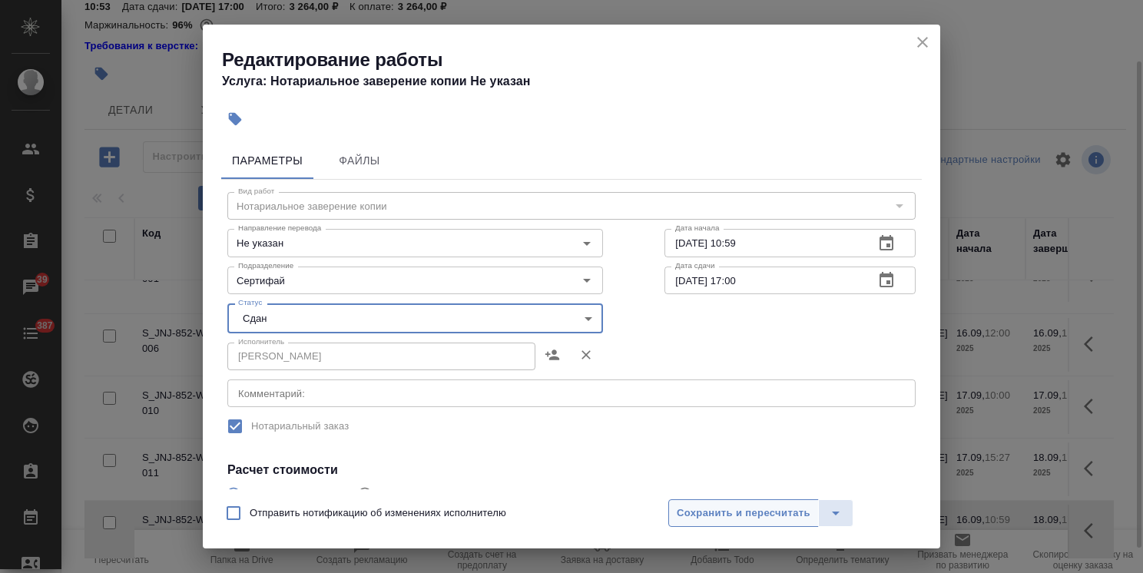
click at [728, 512] on span "Сохранить и пересчитать" at bounding box center [744, 514] width 134 height 18
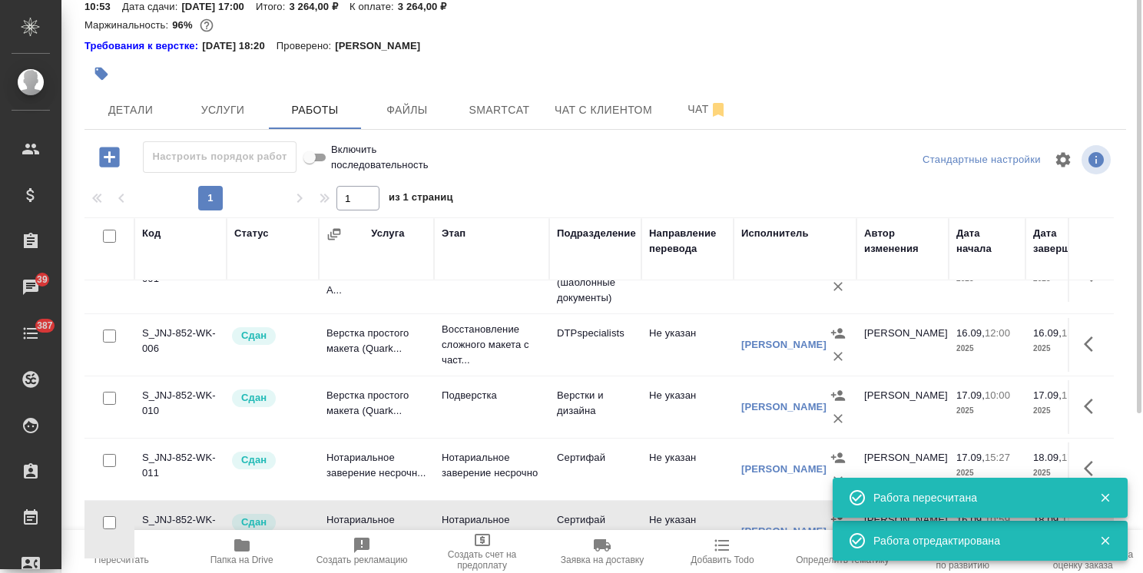
scroll to position [0, 0]
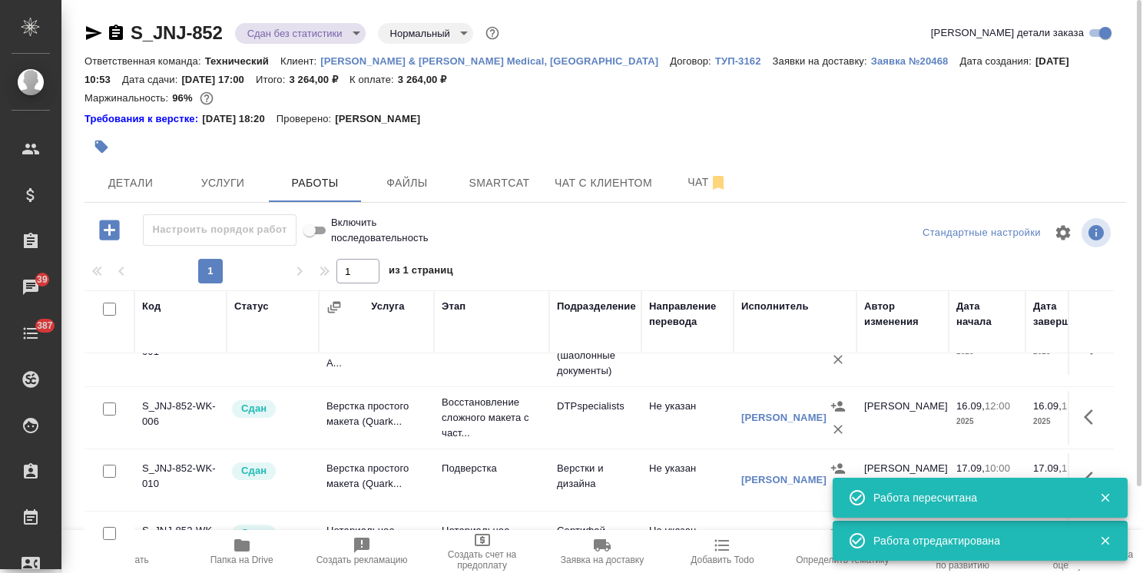
click at [299, 34] on body ".cls-1 fill:#fff; AWATERA [PERSON_NAME] Спецификации Заказы 39 Чаты 387 Todo Пр…" at bounding box center [571, 286] width 1143 height 573
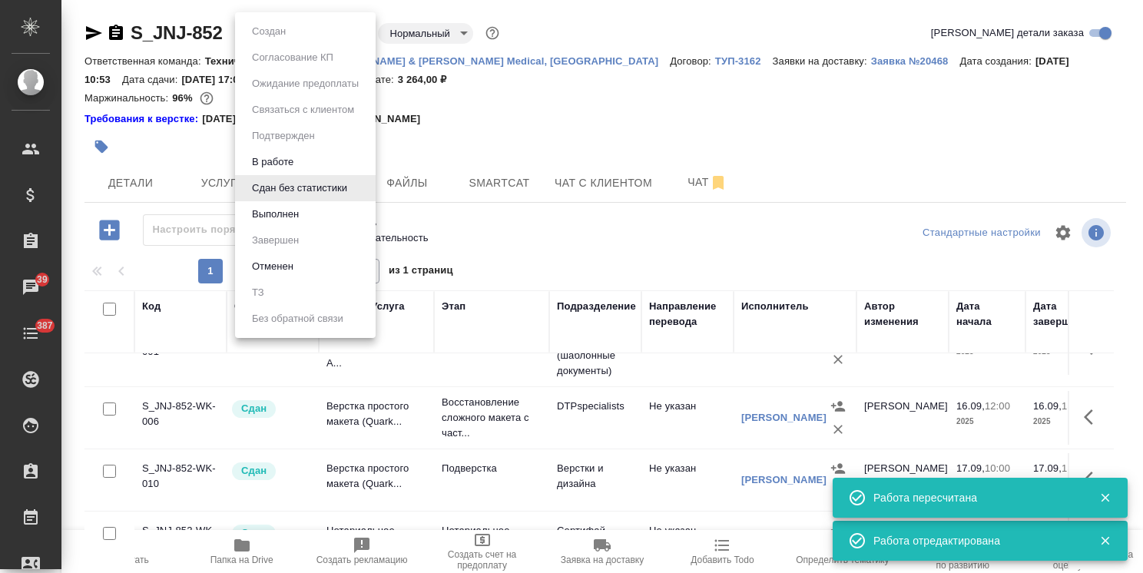
click at [303, 214] on li "Выполнен" at bounding box center [305, 214] width 141 height 26
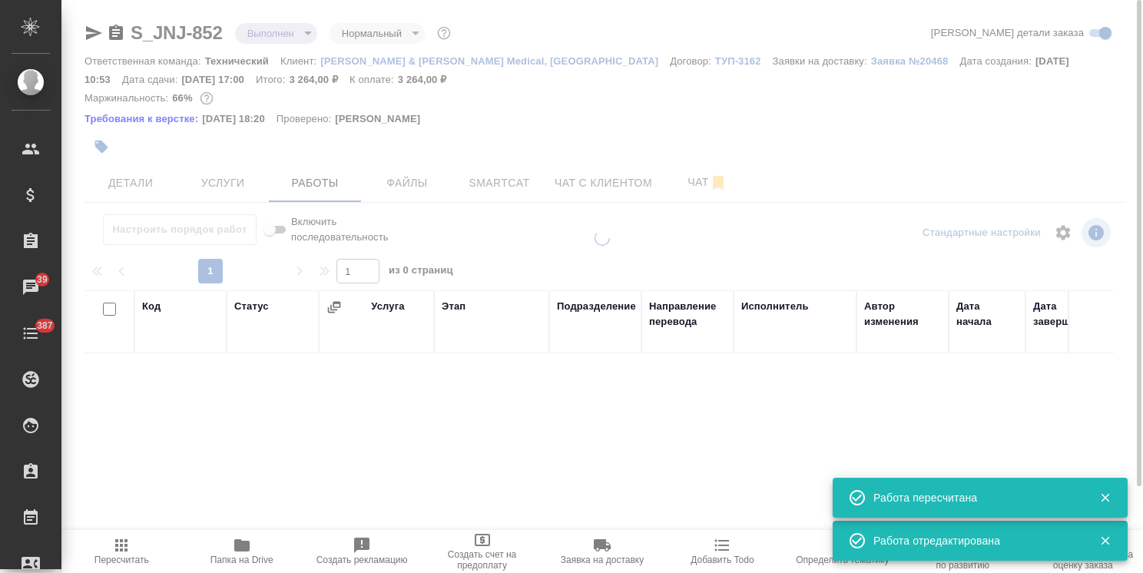
click at [303, 32] on body ".cls-1 fill:#fff; AWATERA [PERSON_NAME] Спецификации Заказы 39 Чаты 387 Todo Пр…" at bounding box center [571, 286] width 1143 height 573
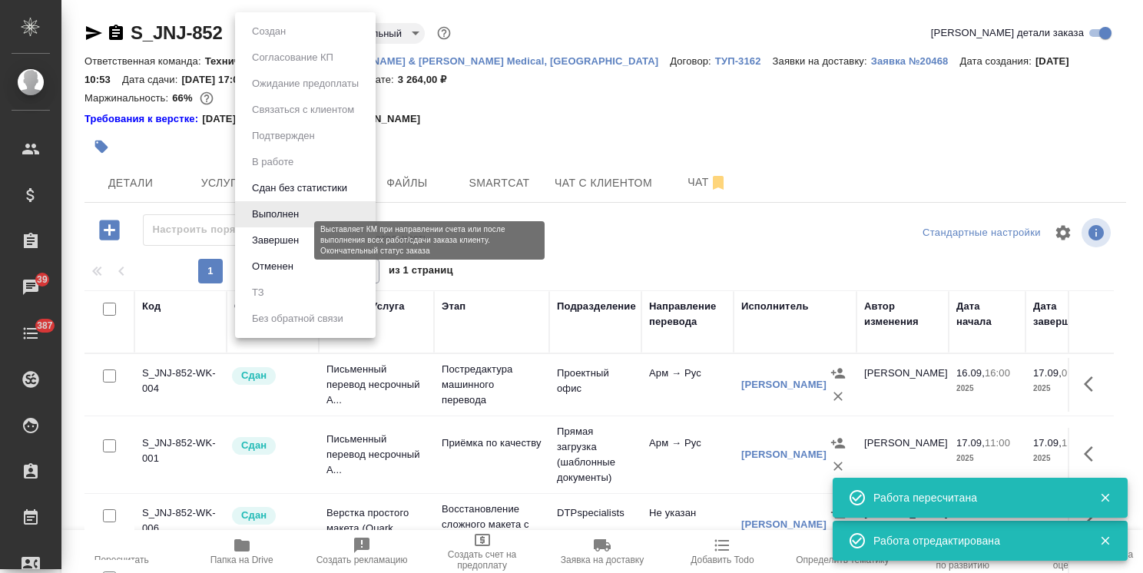
click at [288, 245] on button "Завершен" at bounding box center [275, 240] width 56 height 17
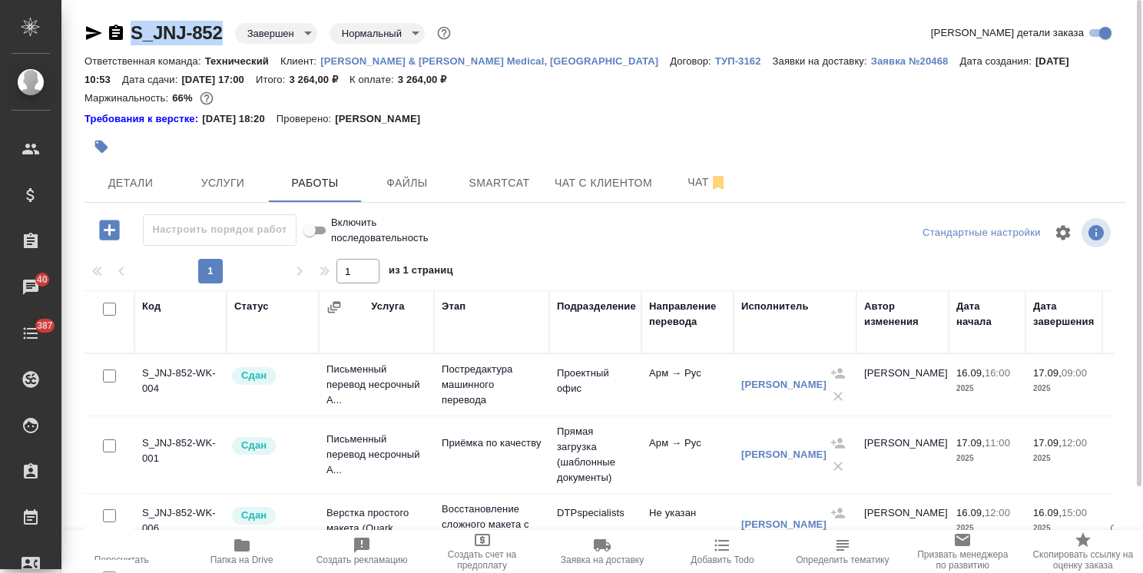
drag, startPoint x: 232, startPoint y: 23, endPoint x: 114, endPoint y: 22, distance: 117.5
click at [114, 22] on div "S_JNJ-852 Завершен closed Нормальный normal" at bounding box center [268, 33] width 369 height 25
copy link "S_JNJ-852"
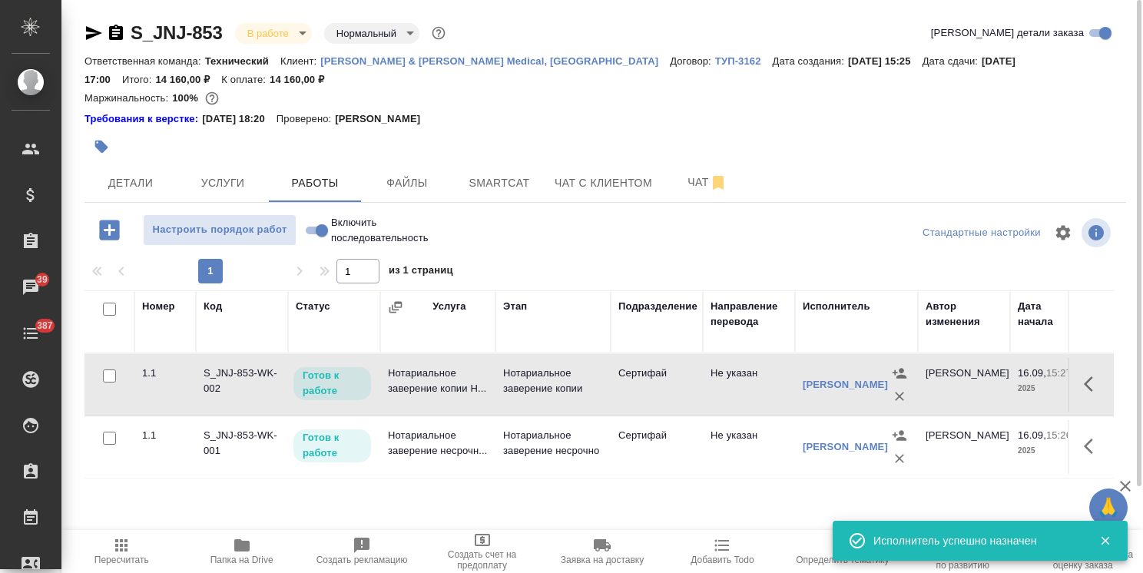
scroll to position [0, 59]
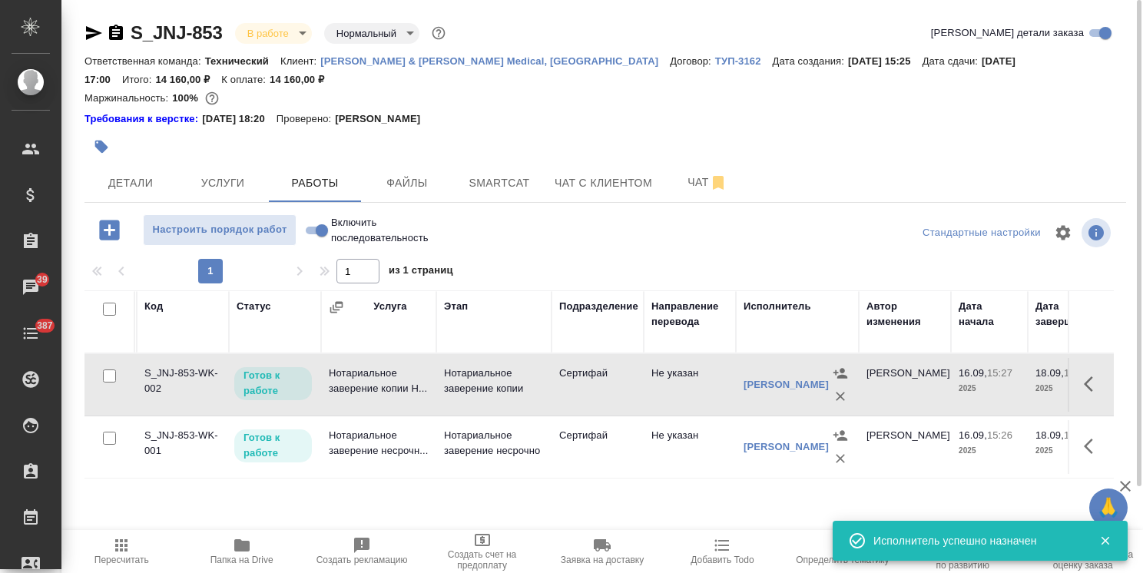
click at [247, 551] on icon "button" at bounding box center [242, 545] width 18 height 18
drag, startPoint x: 218, startPoint y: 14, endPoint x: 110, endPoint y: 18, distance: 108.4
click at [110, 18] on div "S_JNJ-853 В работе inProgress Нормальный normal Кратко детали заказа Ответствен…" at bounding box center [605, 337] width 1058 height 675
copy link "S_JNJ-853"
drag, startPoint x: 1084, startPoint y: 383, endPoint x: 1077, endPoint y: 389, distance: 8.8
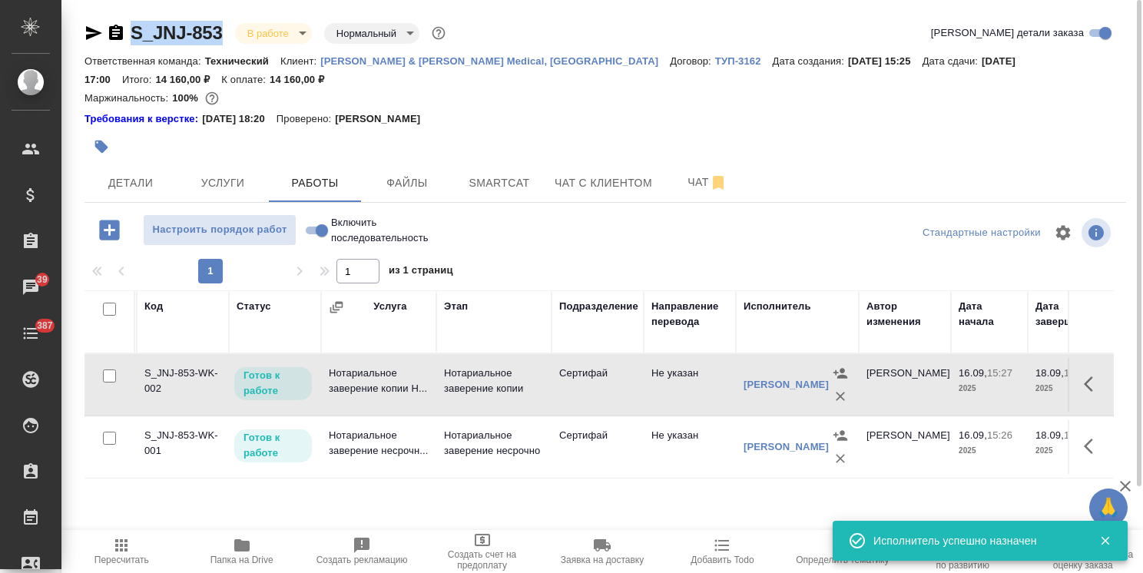
click at [1084, 383] on icon "button" at bounding box center [1093, 384] width 18 height 18
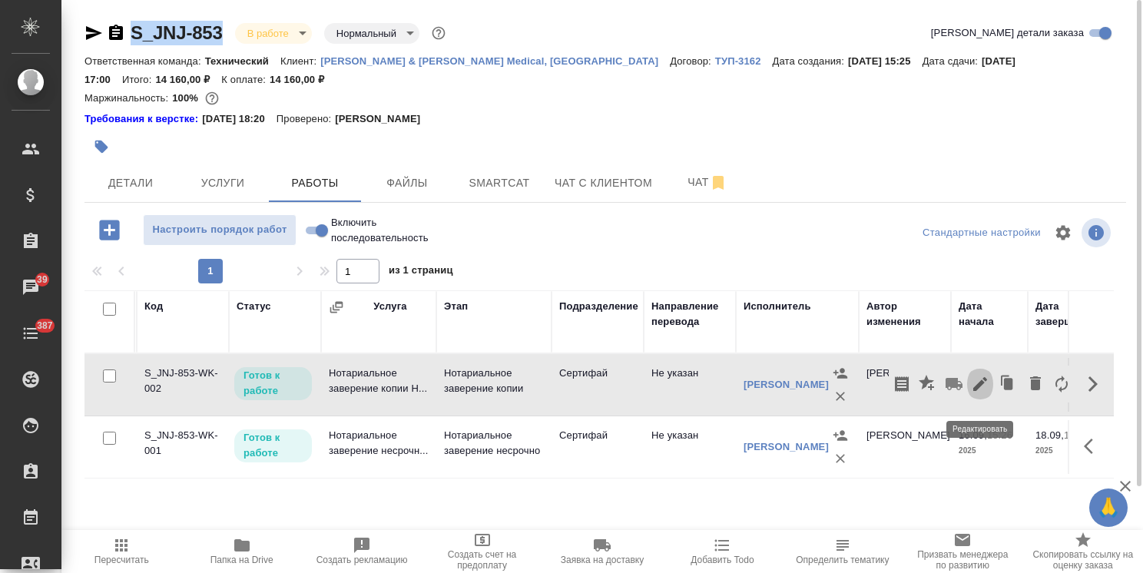
click at [988, 389] on icon "button" at bounding box center [980, 384] width 18 height 18
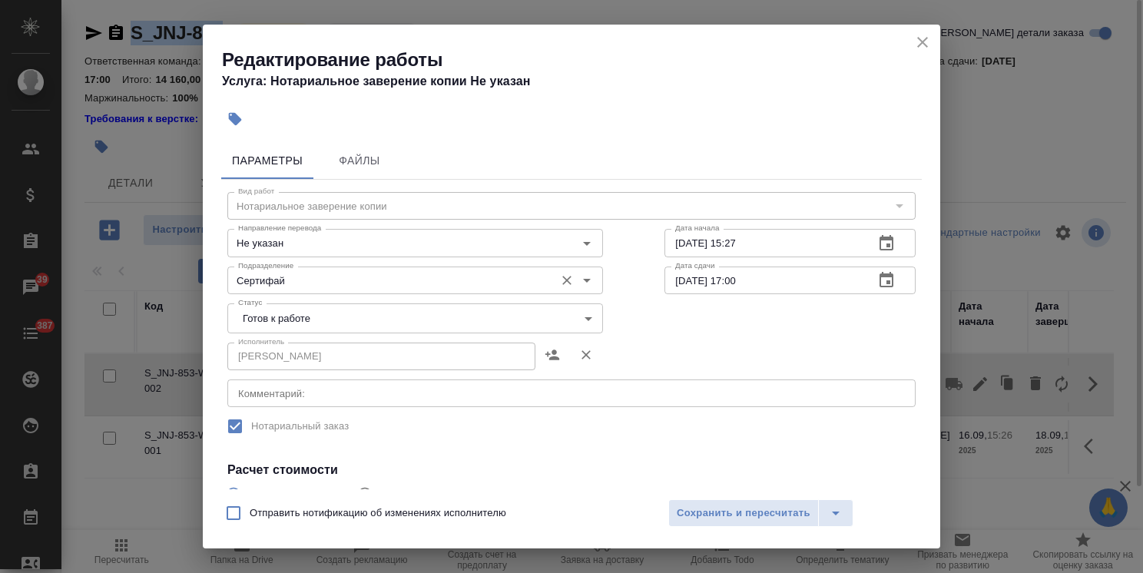
click at [293, 284] on input "Сертифай" at bounding box center [389, 280] width 315 height 18
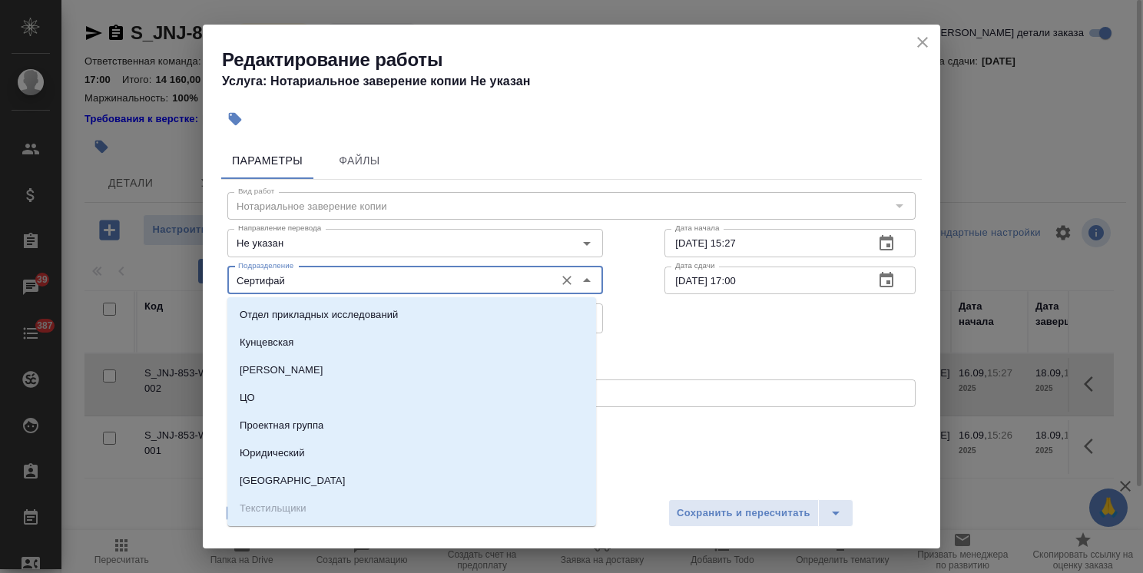
click at [517, 154] on div "Параметры Файлы" at bounding box center [571, 160] width 701 height 37
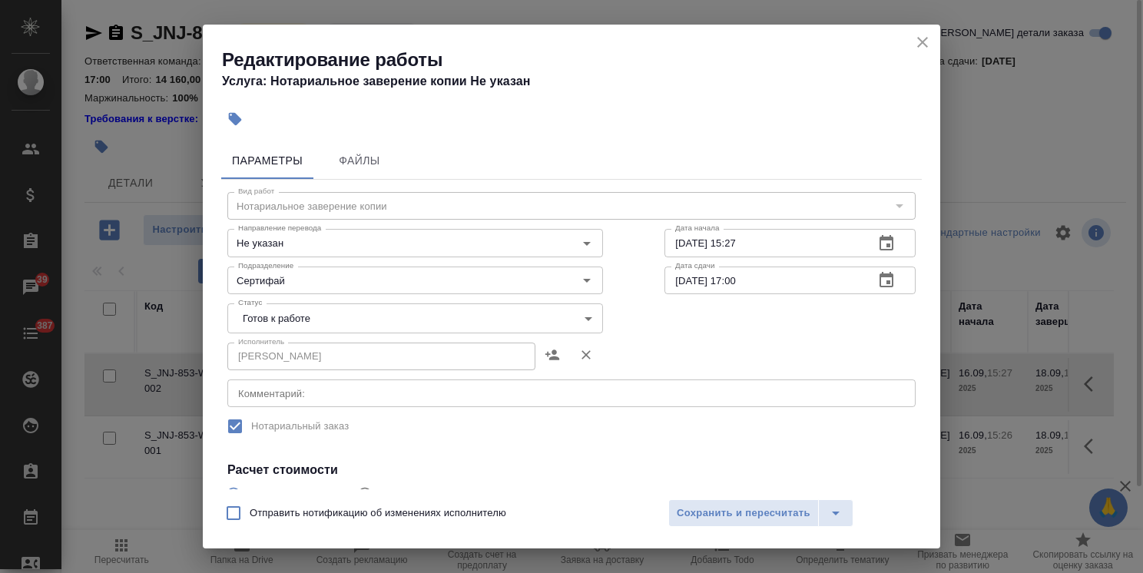
click at [292, 321] on body "🙏 .cls-1 fill:#fff; AWATERA Usmanova Olga Клиенты Спецификации Заказы 39 Чаты 3…" at bounding box center [571, 286] width 1143 height 573
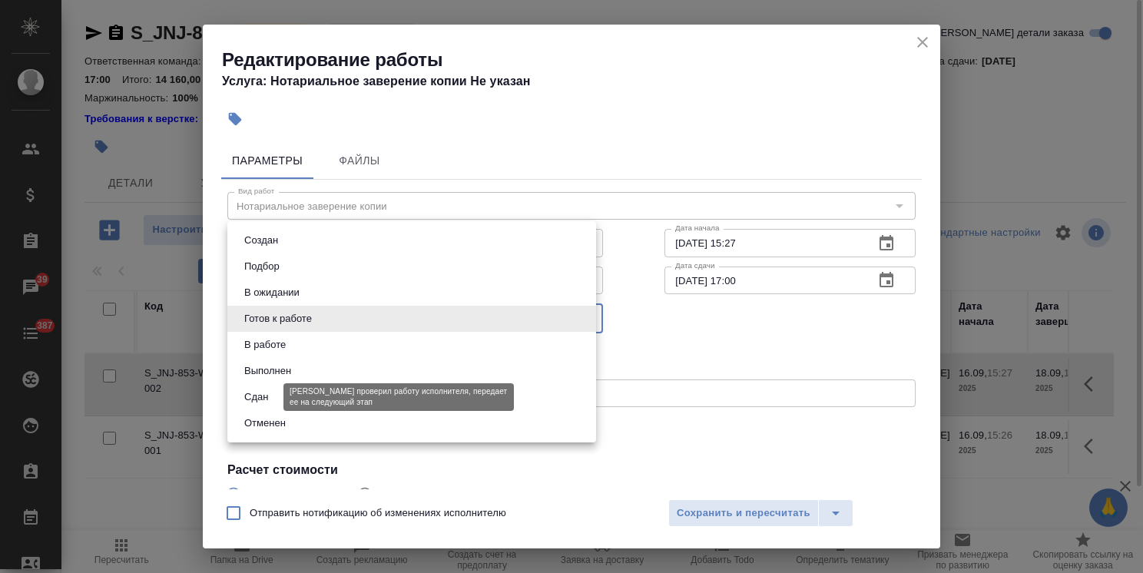
click at [271, 395] on button "Сдан" at bounding box center [256, 397] width 33 height 17
type input "closed"
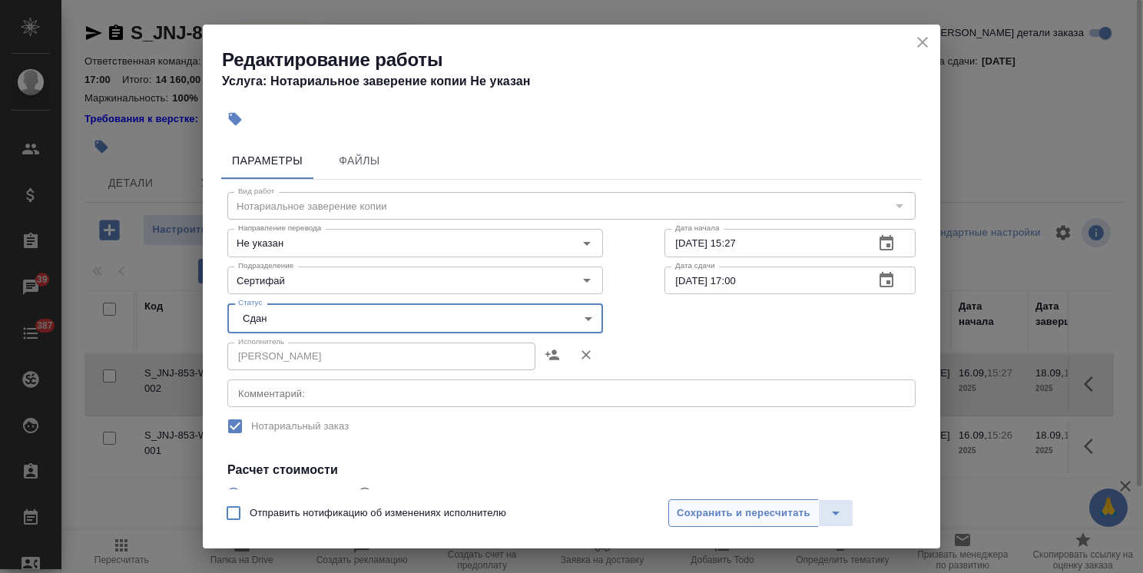
click at [712, 515] on span "Сохранить и пересчитать" at bounding box center [744, 514] width 134 height 18
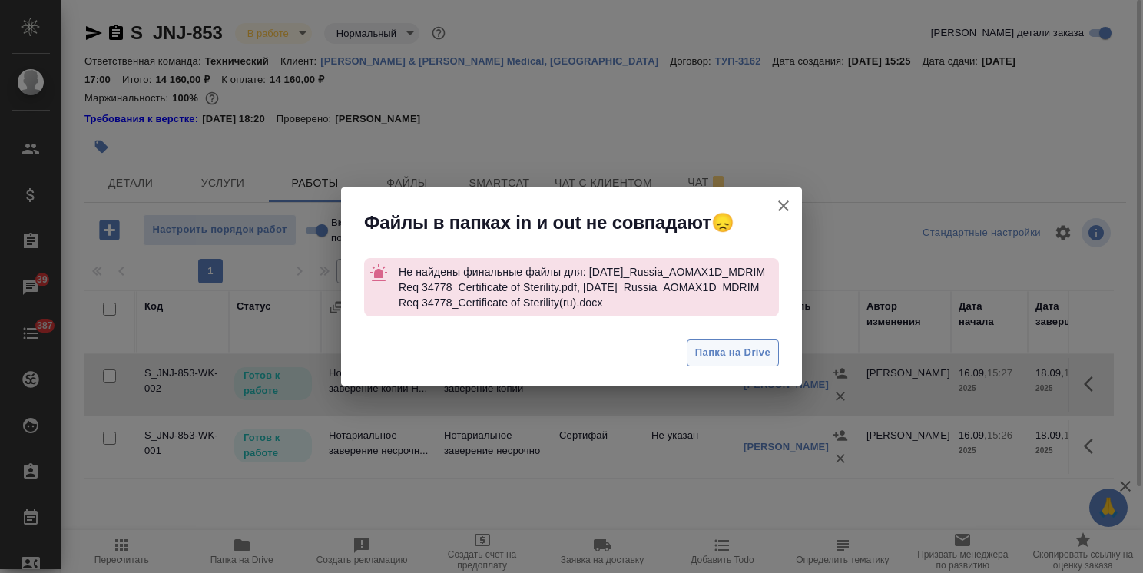
click at [727, 359] on span "Папка на Drive" at bounding box center [732, 353] width 75 height 18
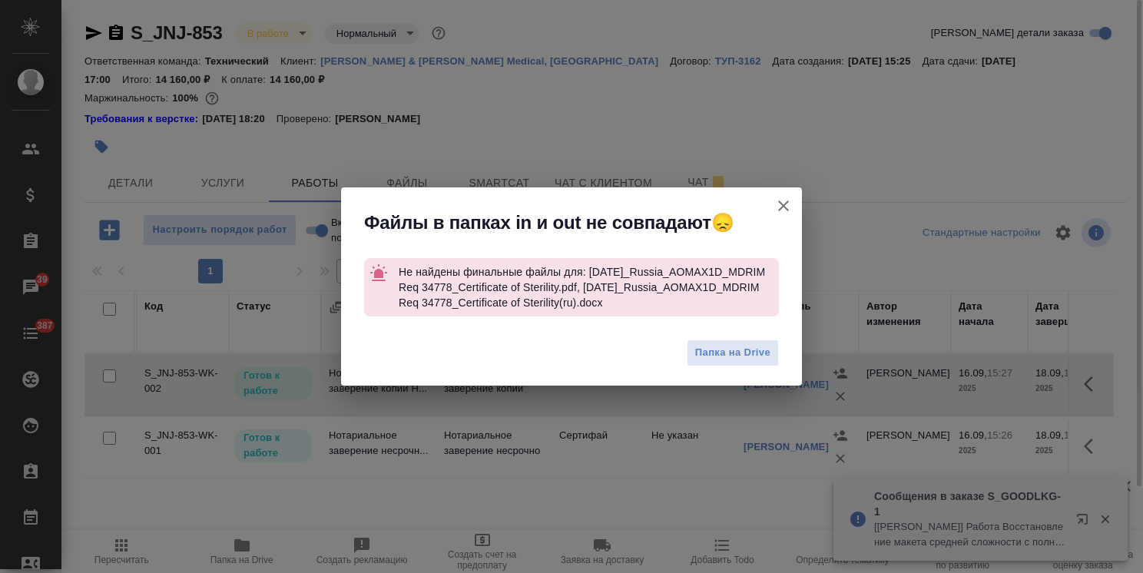
drag, startPoint x: 784, startPoint y: 205, endPoint x: 956, endPoint y: 351, distance: 225.0
click at [783, 205] on icon "button" at bounding box center [783, 205] width 11 height 11
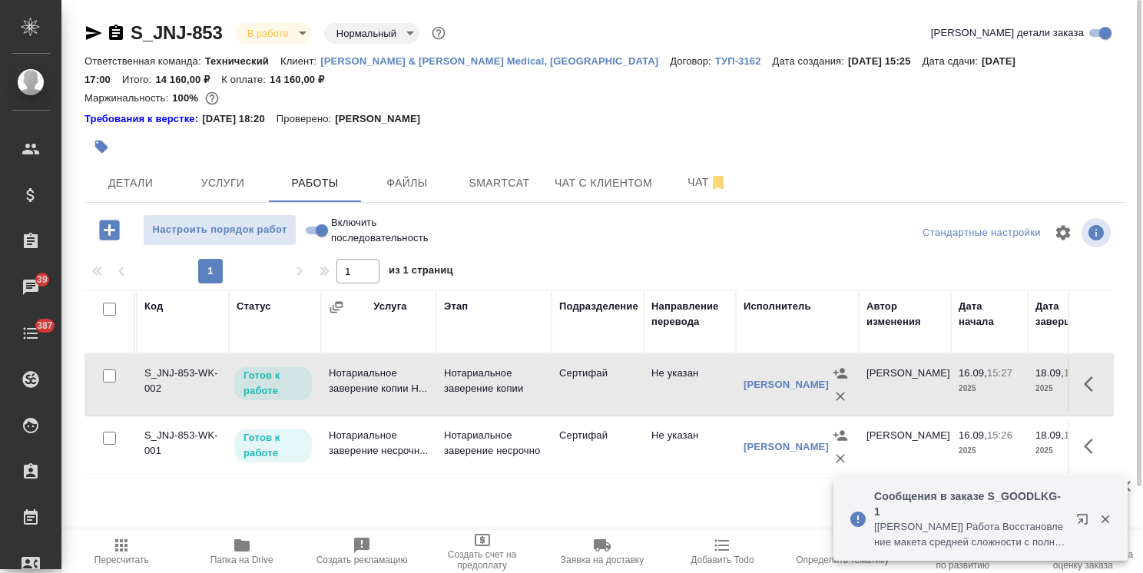
click at [1094, 386] on icon "button" at bounding box center [1093, 384] width 18 height 18
click at [980, 389] on icon "button" at bounding box center [980, 384] width 14 height 14
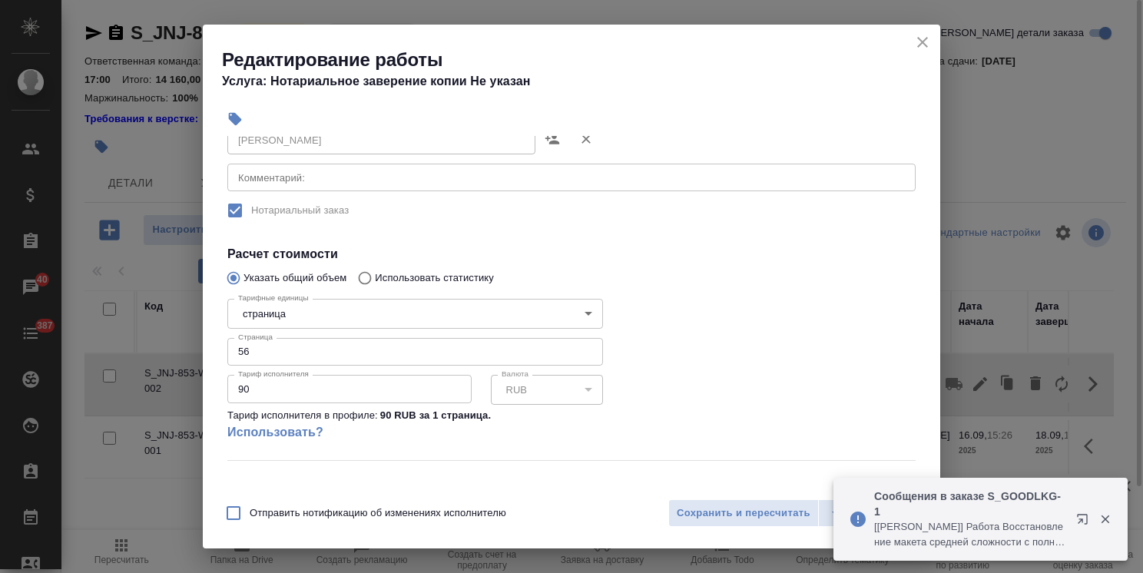
scroll to position [124, 0]
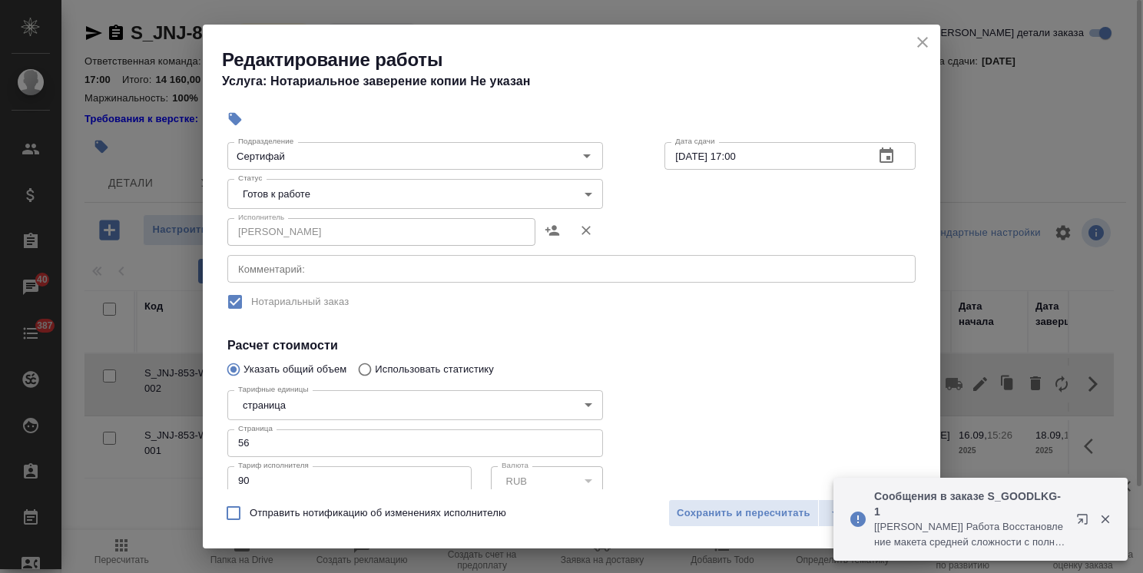
click at [292, 201] on body "🙏 .cls-1 fill:#fff; AWATERA Usmanova Olga Клиенты Спецификации Заказы 40 Чаты 3…" at bounding box center [571, 286] width 1143 height 573
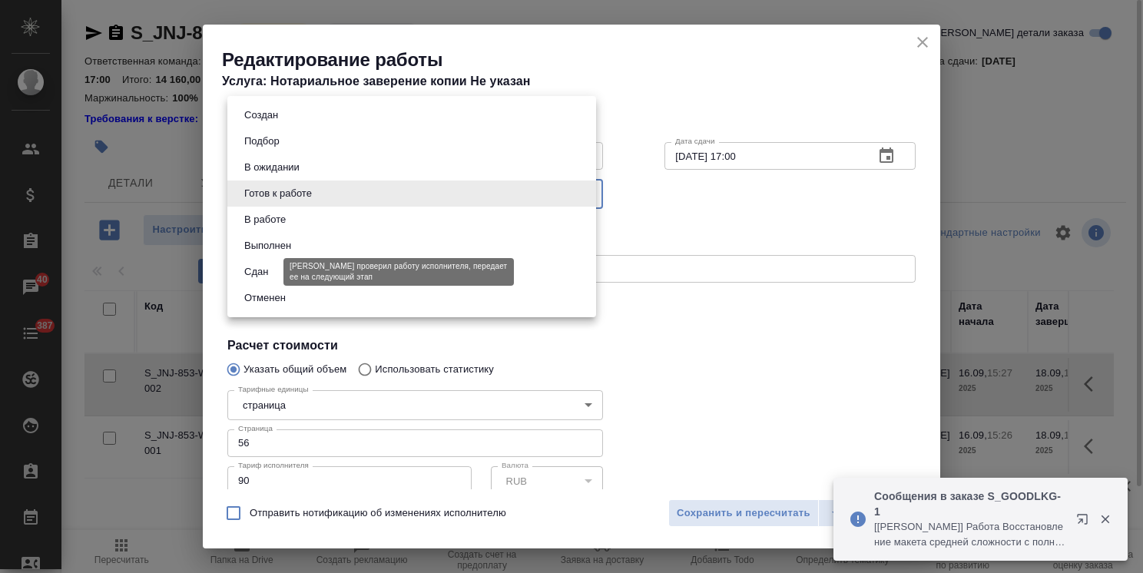
click at [269, 270] on button "Сдан" at bounding box center [256, 271] width 33 height 17
type input "closed"
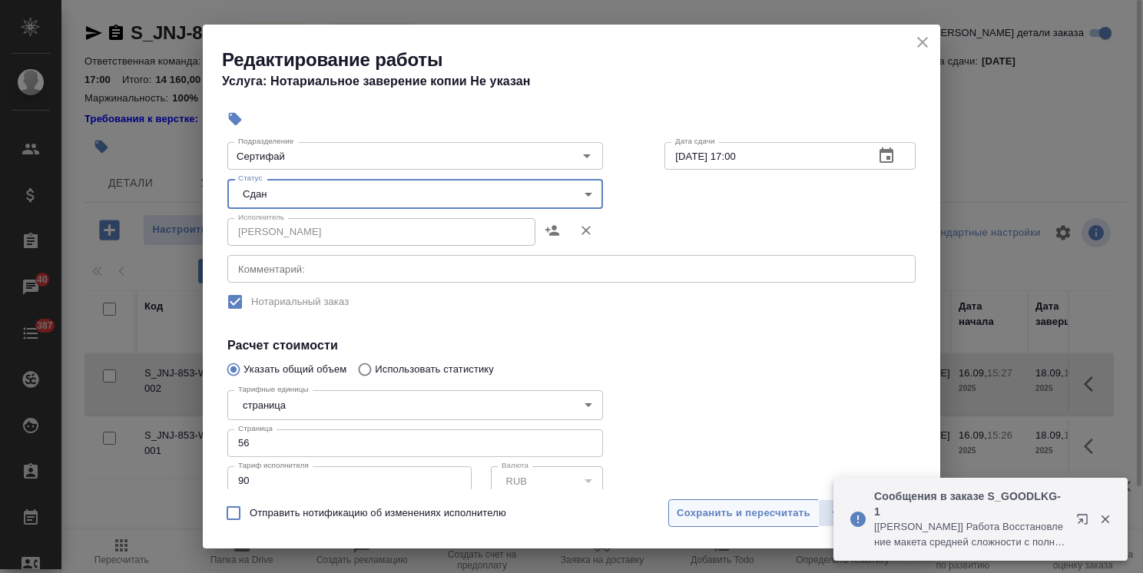
click at [718, 505] on span "Сохранить и пересчитать" at bounding box center [744, 514] width 134 height 18
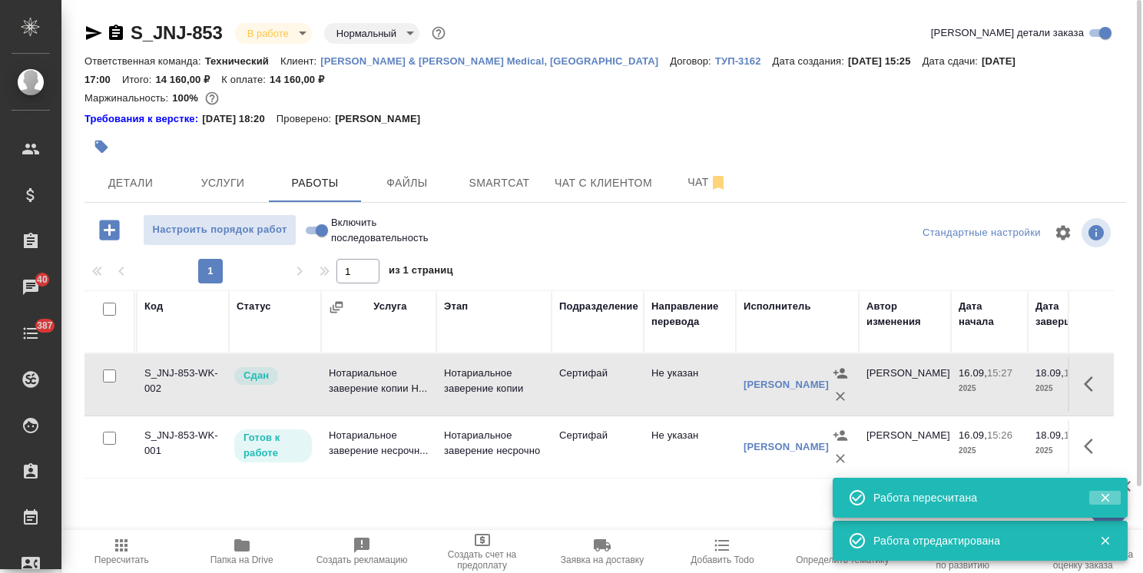
click at [1096, 492] on button "button" at bounding box center [1104, 498] width 31 height 14
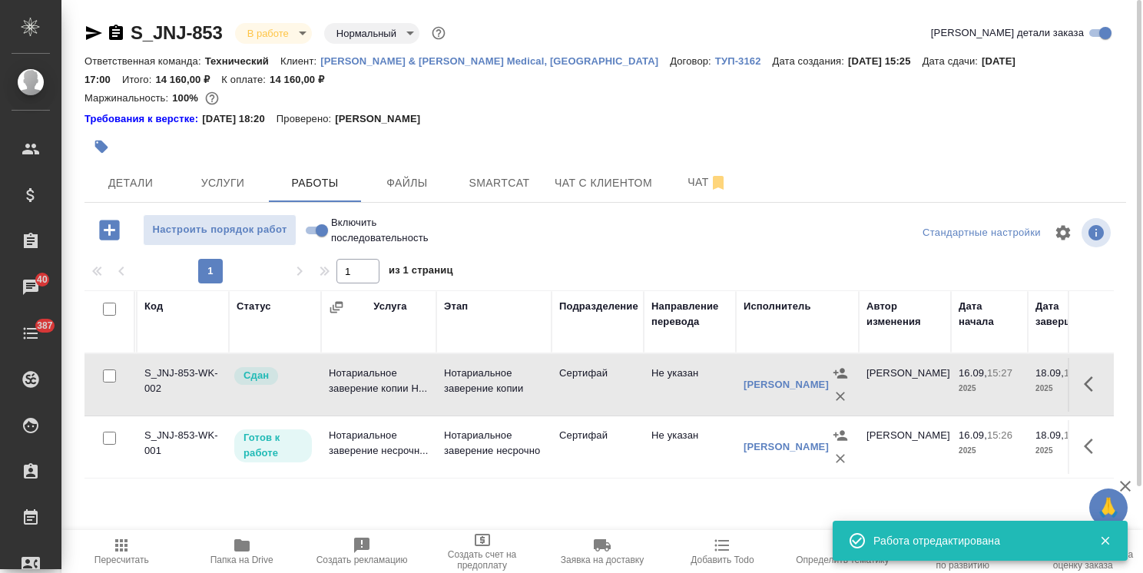
click at [1105, 539] on icon "button" at bounding box center [1105, 541] width 14 height 14
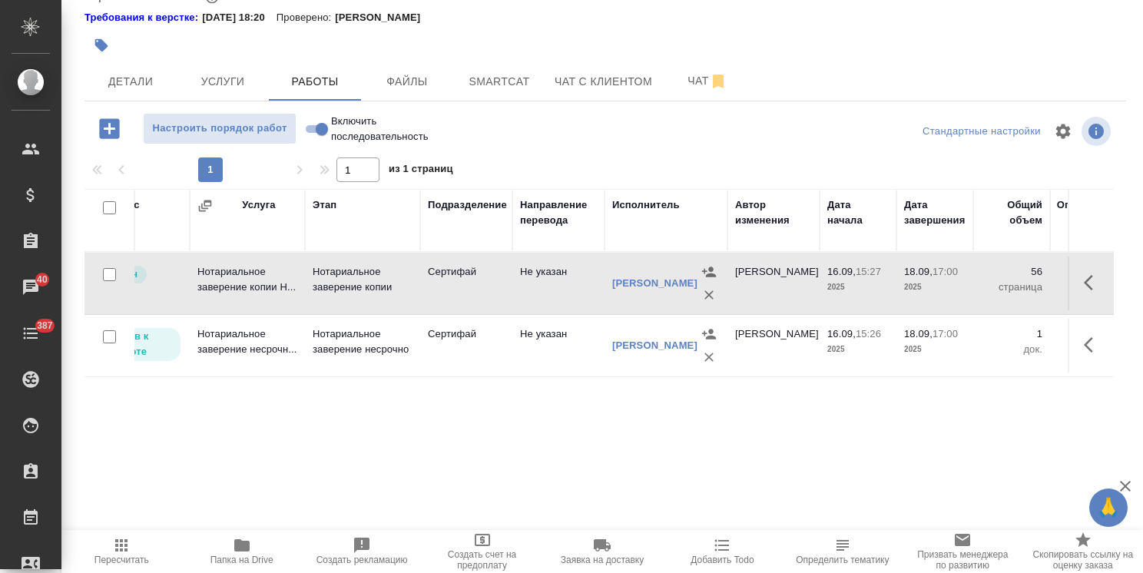
scroll to position [0, 0]
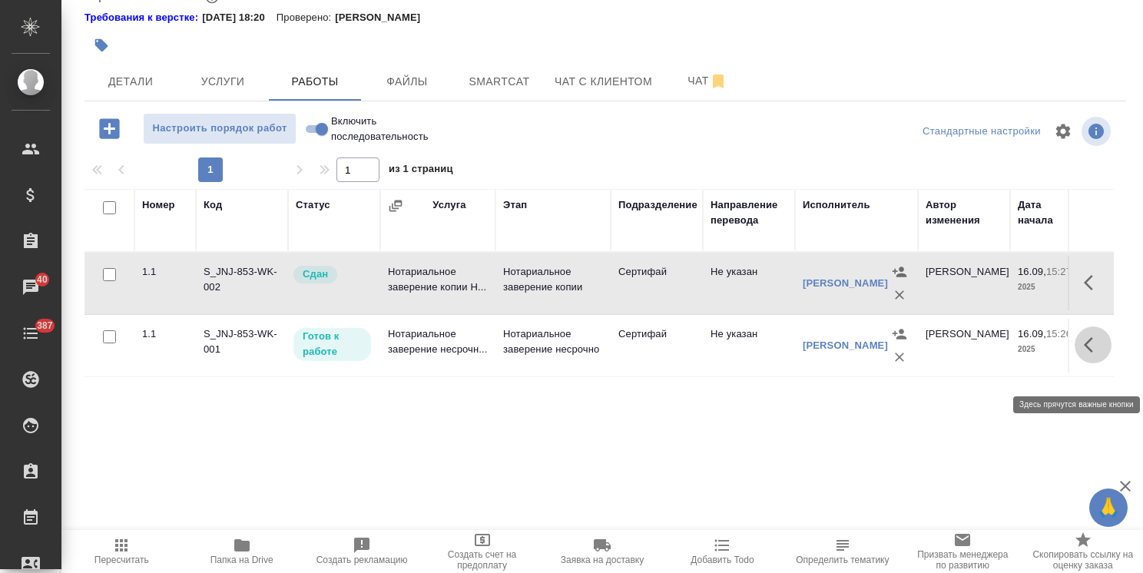
click at [1081, 363] on button "button" at bounding box center [1093, 344] width 37 height 37
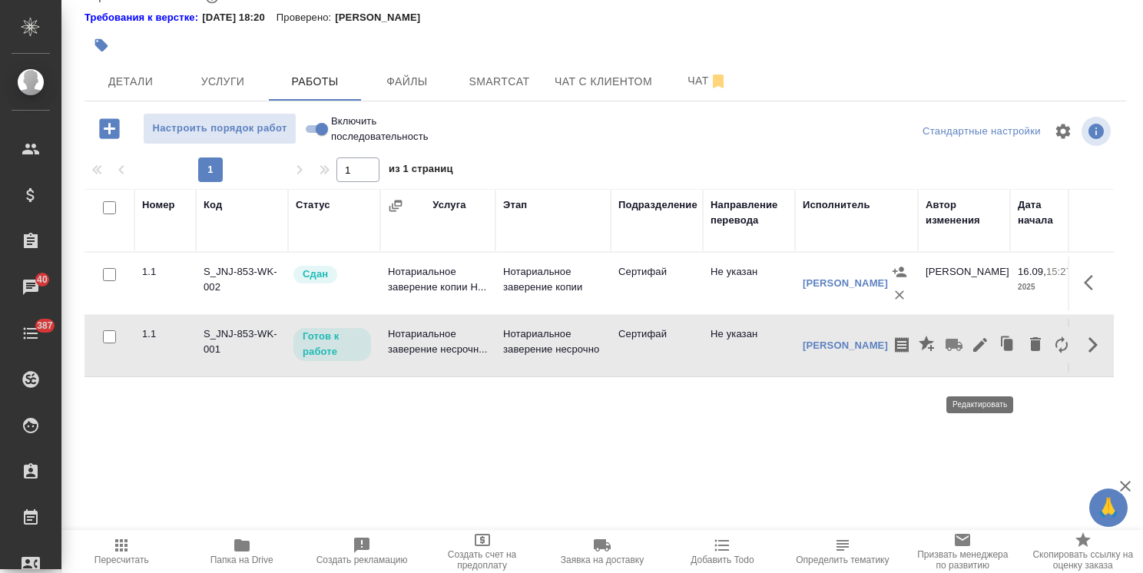
click at [977, 352] on icon "button" at bounding box center [980, 345] width 14 height 14
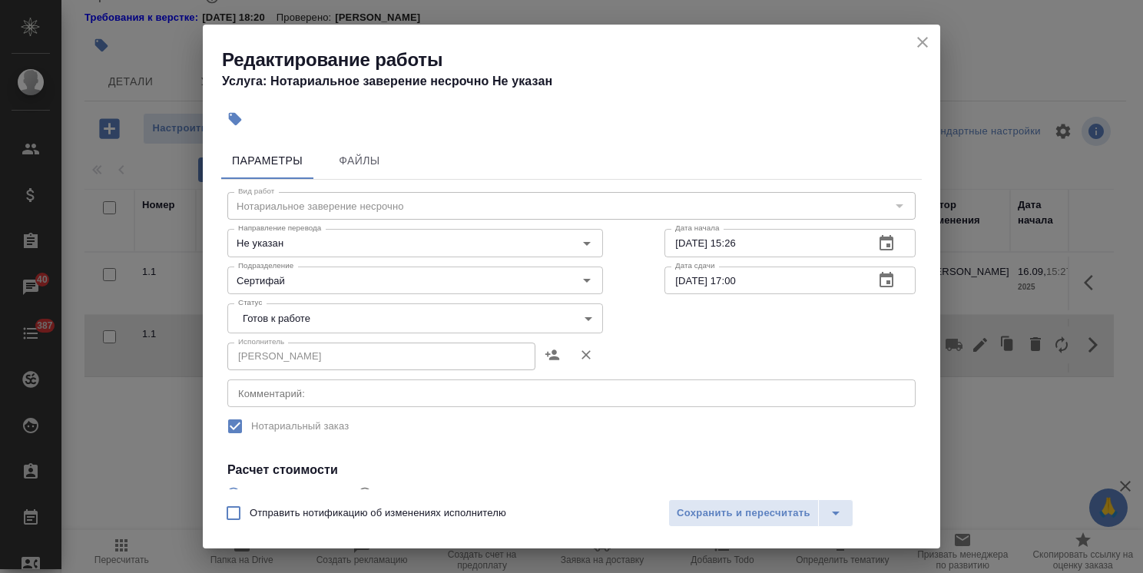
click at [298, 333] on div "Исполнитель НОТАРИУС Шишенков Леонид Васильевич Исполнитель" at bounding box center [415, 355] width 437 height 98
click at [294, 322] on body "🙏 .cls-1 fill:#fff; AWATERA Usmanova Olga Клиенты Спецификации Заказы 40 Чаты 3…" at bounding box center [571, 286] width 1143 height 573
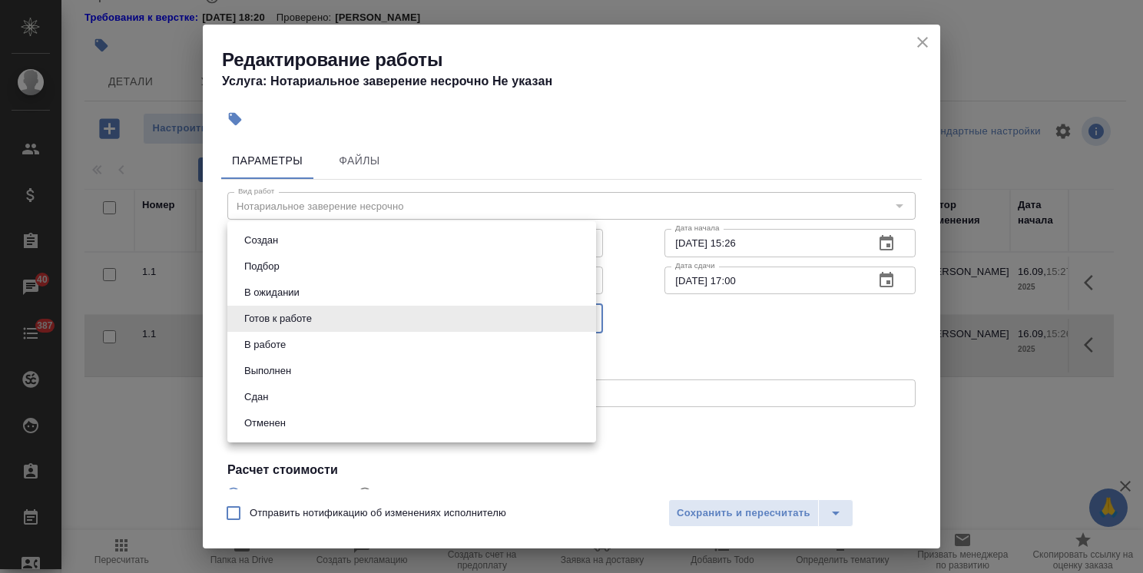
click at [292, 393] on li "Сдан" at bounding box center [411, 397] width 369 height 26
type input "closed"
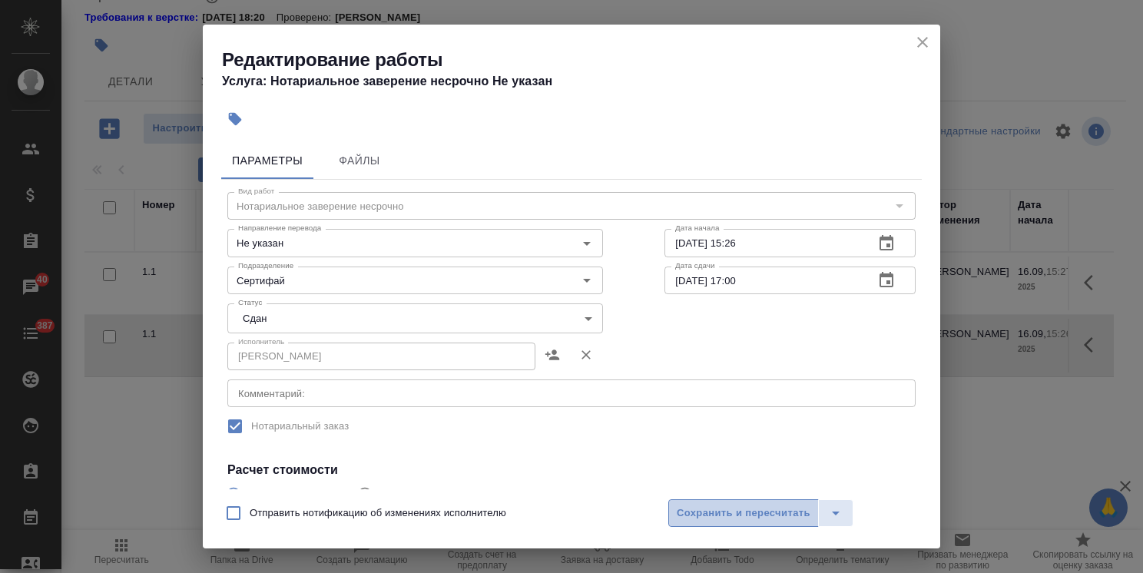
click at [768, 508] on span "Сохранить и пересчитать" at bounding box center [744, 514] width 134 height 18
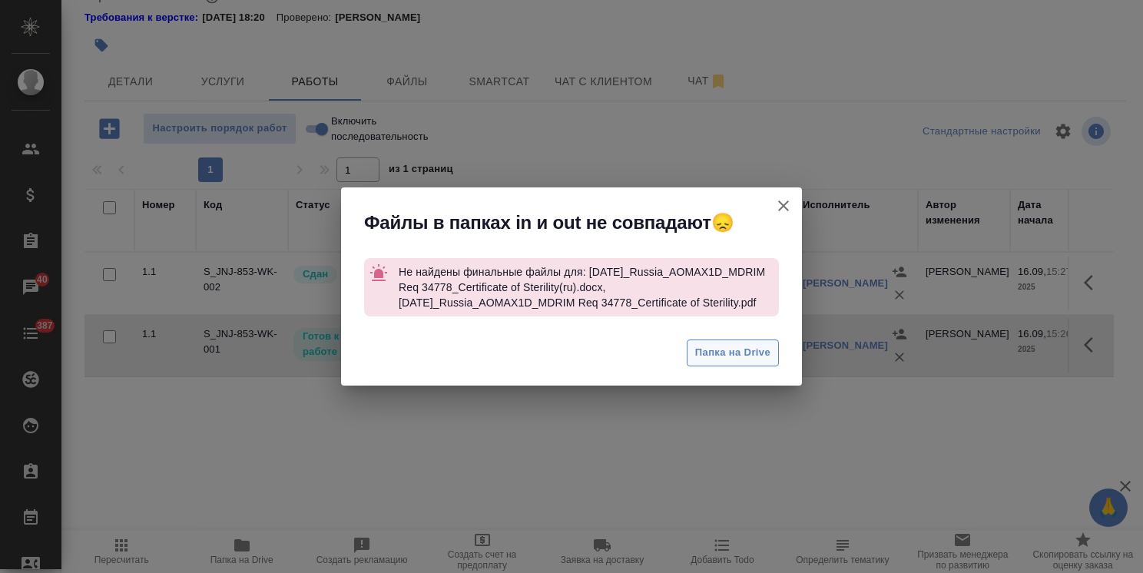
click at [740, 356] on span "Папка на Drive" at bounding box center [732, 353] width 75 height 18
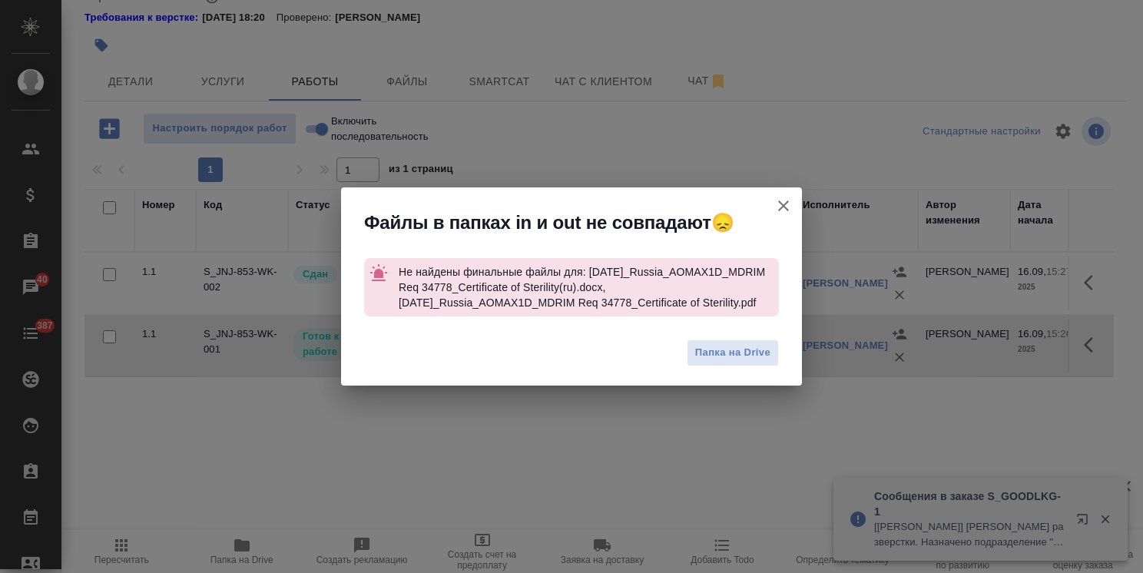
click at [775, 196] on button "Группировать работы по услугам" at bounding box center [783, 205] width 37 height 37
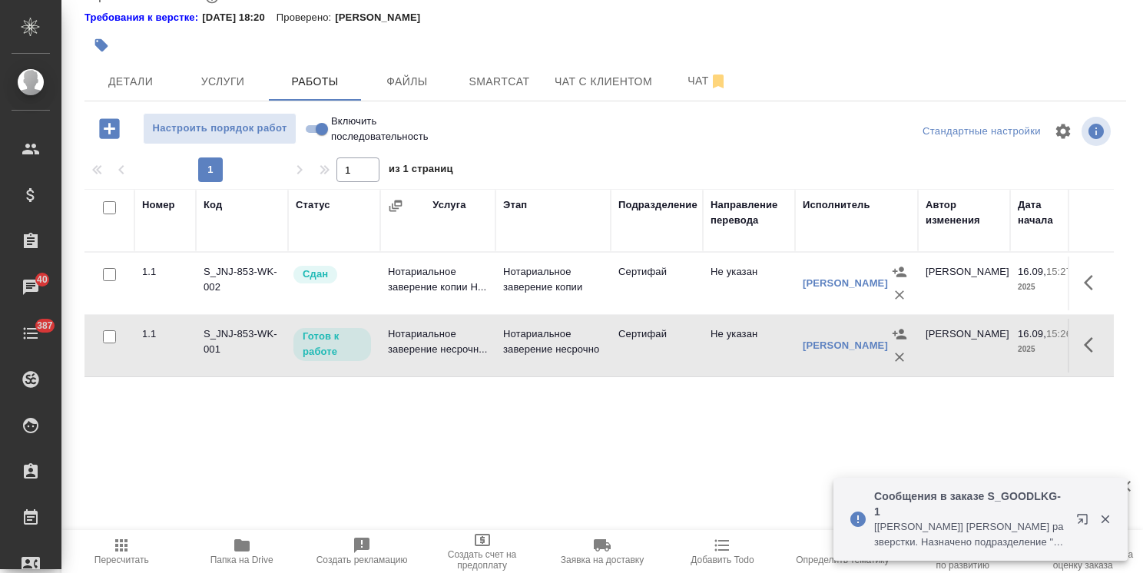
click at [1095, 354] on icon "button" at bounding box center [1093, 345] width 18 height 18
click at [969, 359] on button "button" at bounding box center [980, 344] width 26 height 37
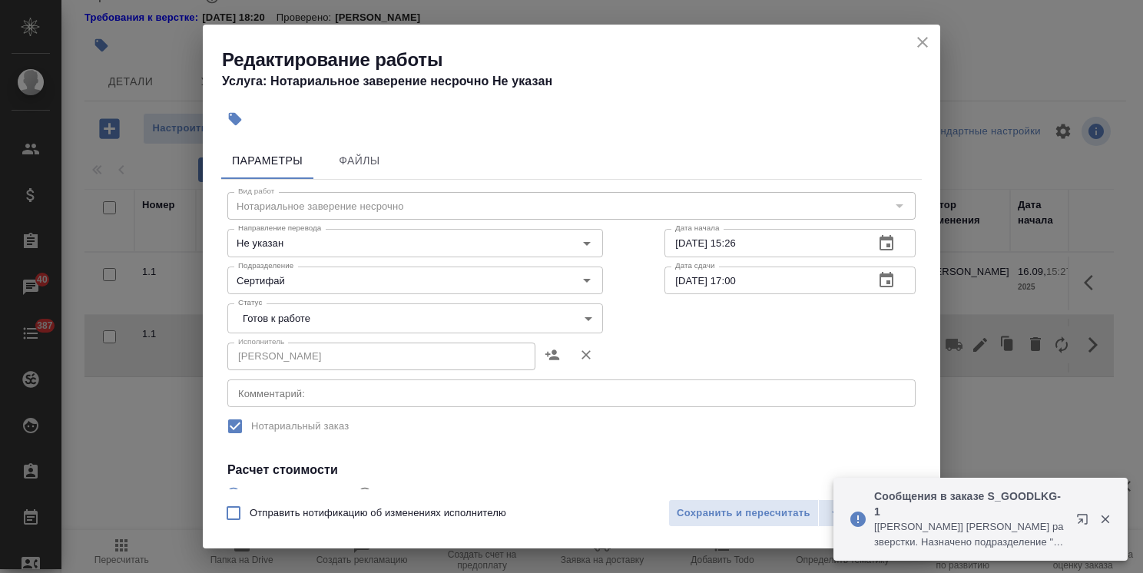
click at [286, 318] on body "🙏 .cls-1 fill:#fff; AWATERA Usmanova Olga Клиенты Спецификации Заказы 40 Чаты 3…" at bounding box center [571, 286] width 1143 height 573
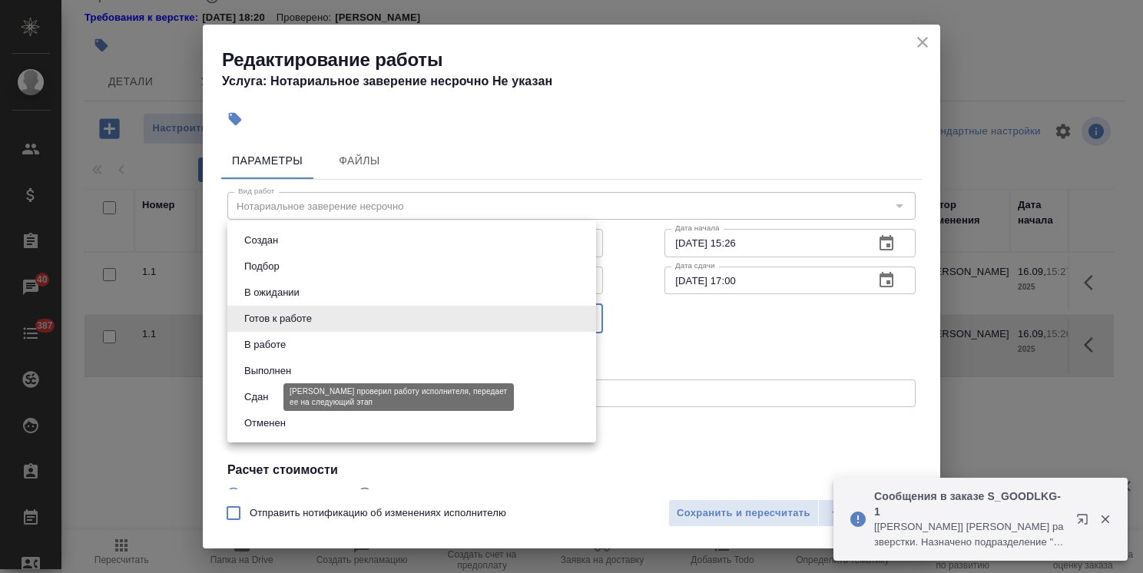
click at [257, 396] on button "Сдан" at bounding box center [256, 397] width 33 height 17
type input "closed"
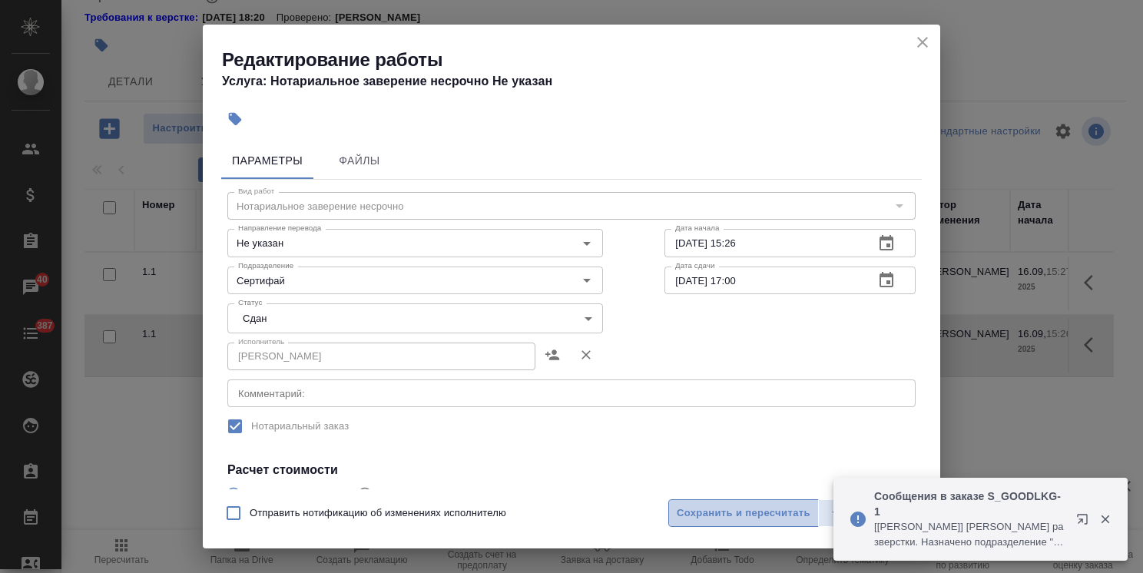
click at [715, 513] on span "Сохранить и пересчитать" at bounding box center [744, 514] width 134 height 18
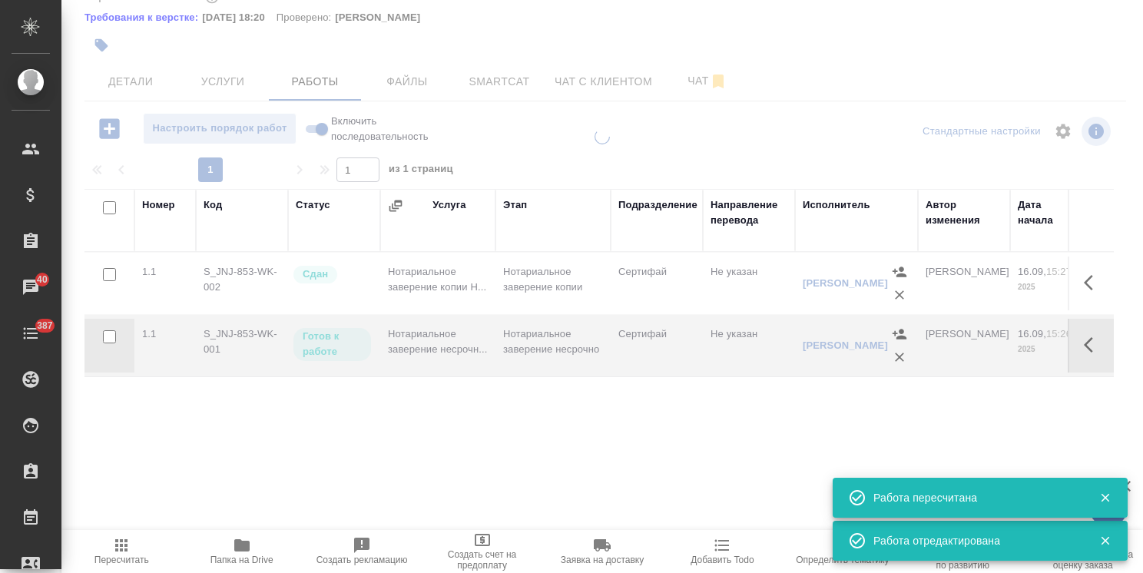
click at [715, 513] on div "Номер Код Статус Услуга Этап Подразделение Направление перевода Исполнитель Авт…" at bounding box center [598, 362] width 1029 height 346
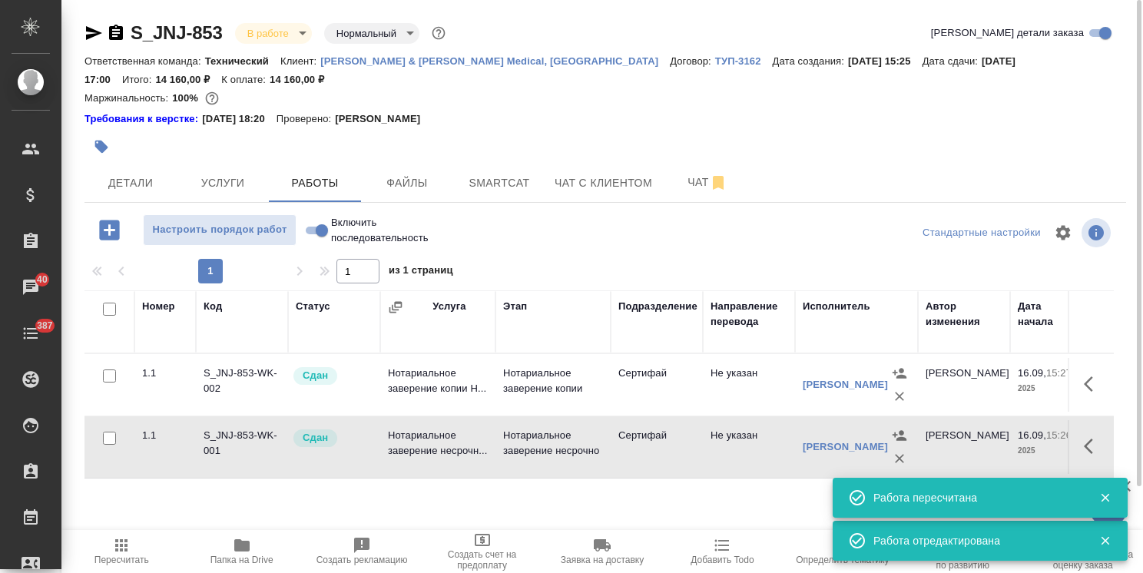
scroll to position [77, 0]
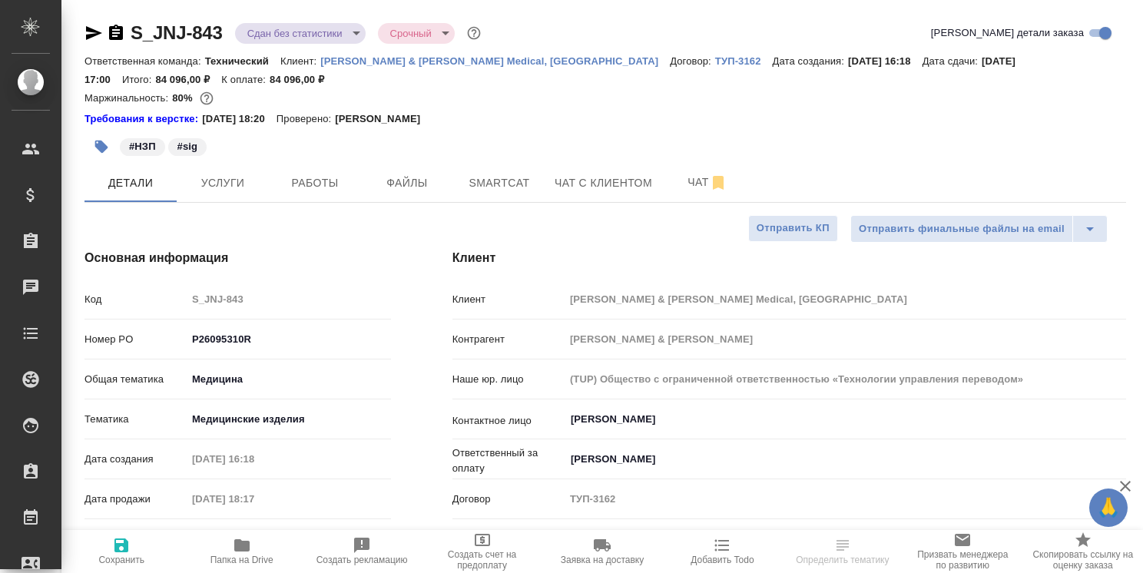
select select "RU"
type textarea "x"
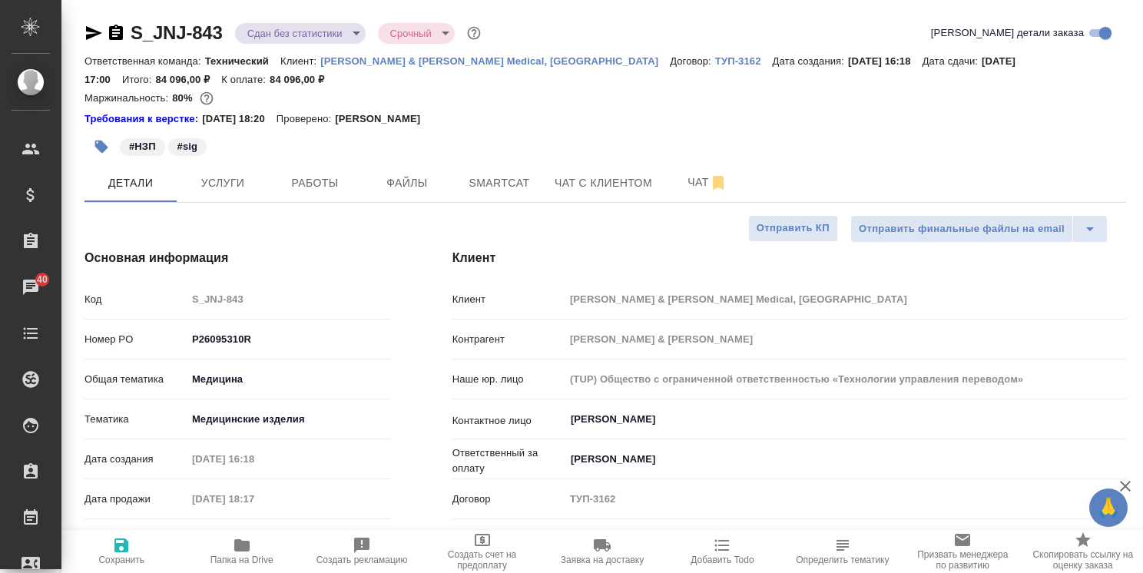
type textarea "x"
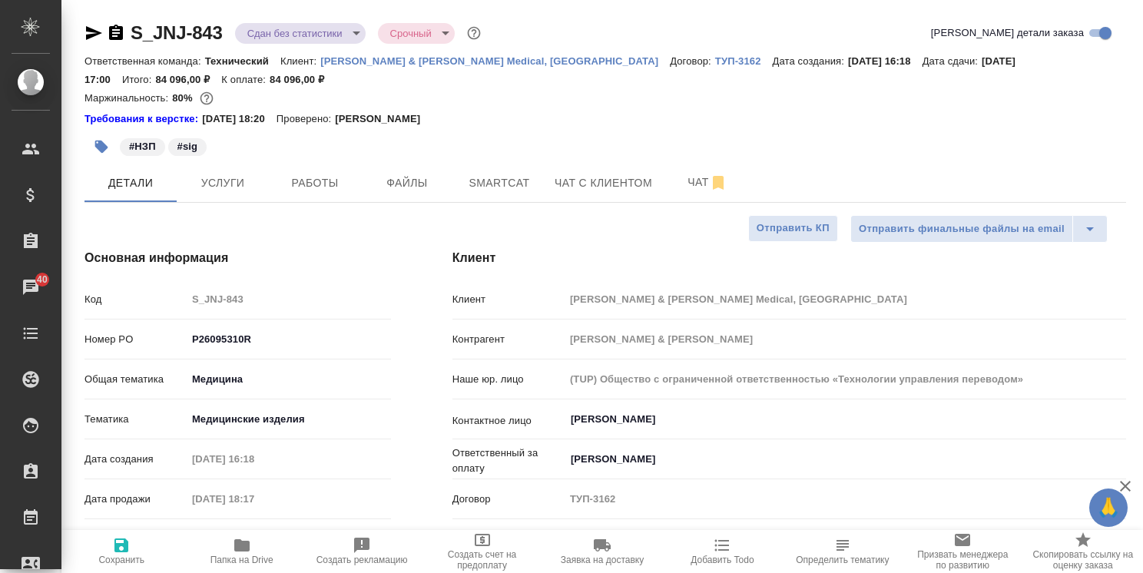
type textarea "x"
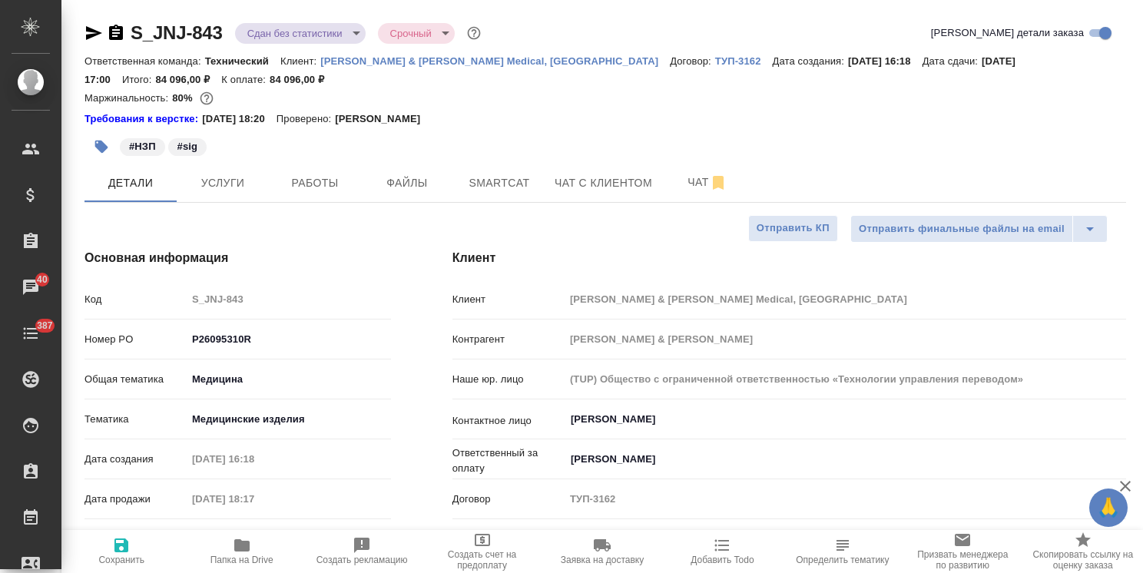
type textarea "x"
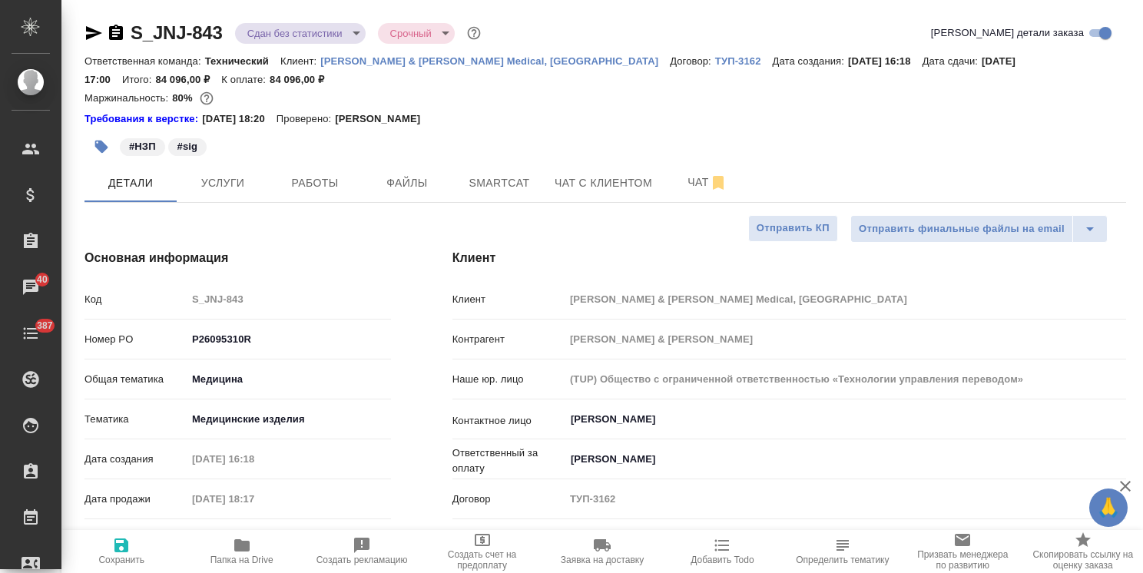
type textarea "x"
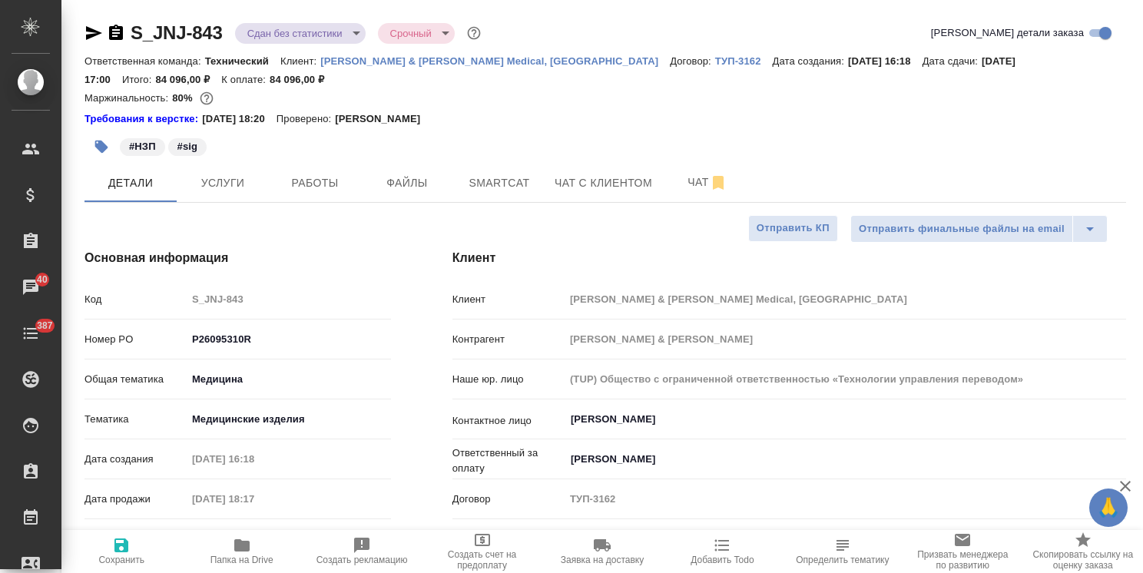
type textarea "x"
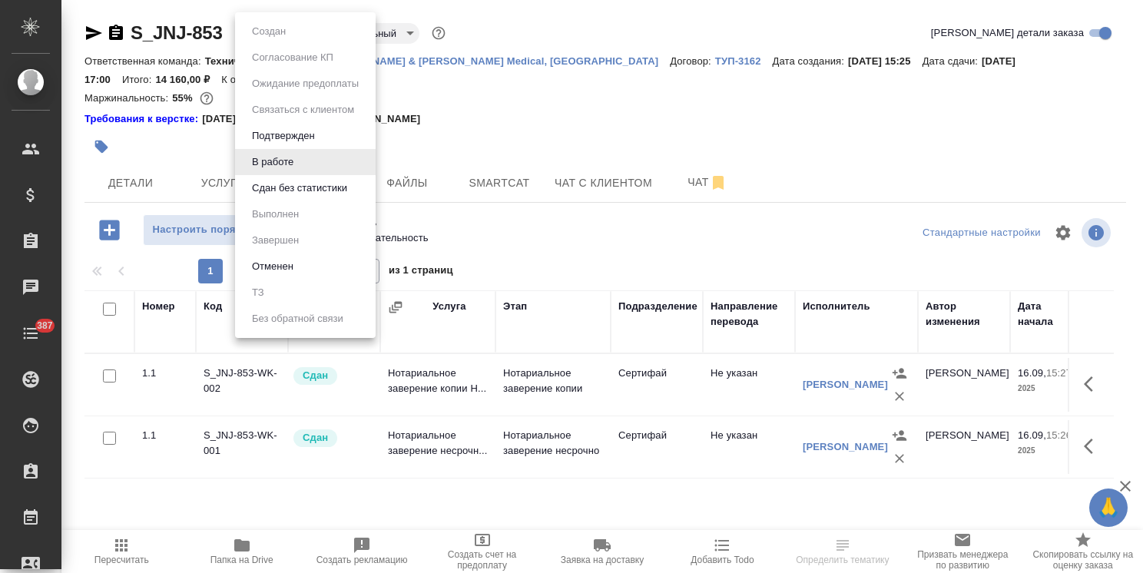
click at [264, 30] on body "🙏 .cls-1 fill:#fff; AWATERA [PERSON_NAME] Спецификации Заказы Чаты 387 Todo Про…" at bounding box center [571, 286] width 1143 height 573
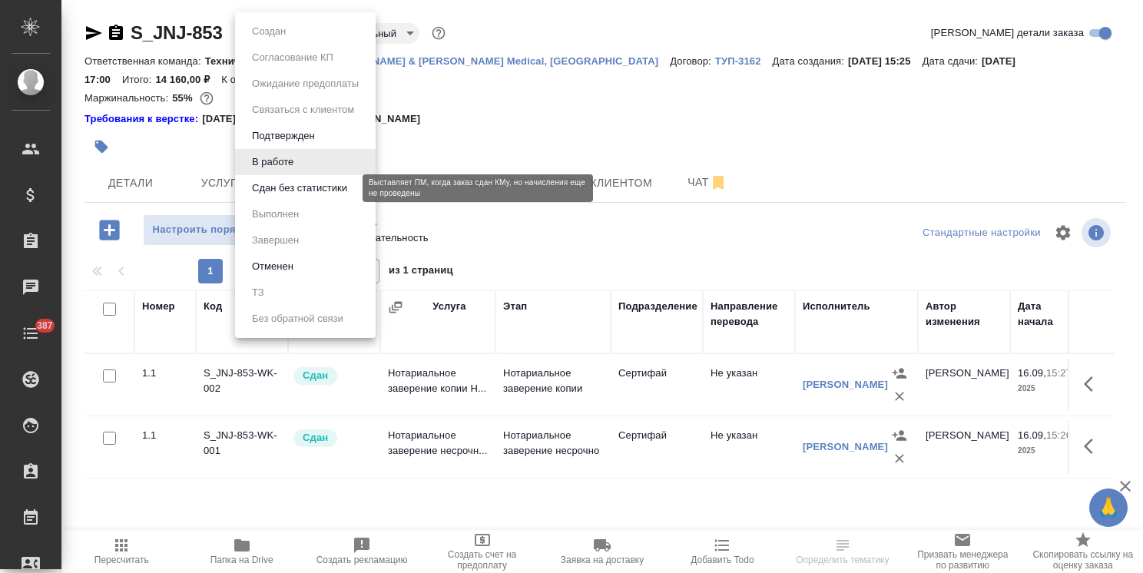
click at [290, 187] on button "Сдан без статистики" at bounding box center [299, 188] width 104 height 17
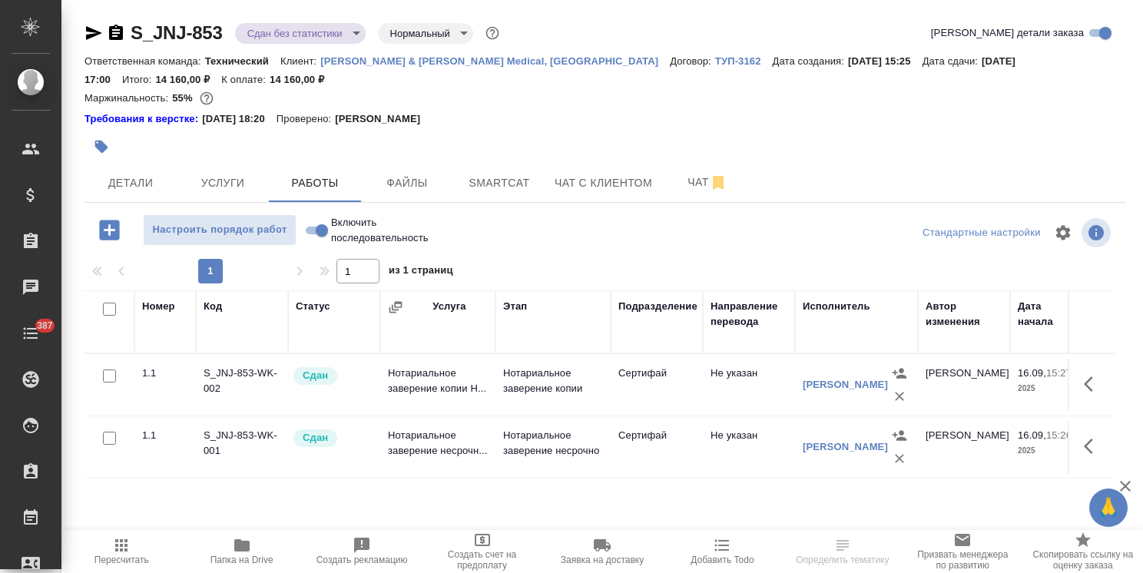
click at [289, 34] on body "🙏 .cls-1 fill:#fff; AWATERA [PERSON_NAME] Спецификации Заказы Чаты 387 Todo Про…" at bounding box center [571, 286] width 1143 height 573
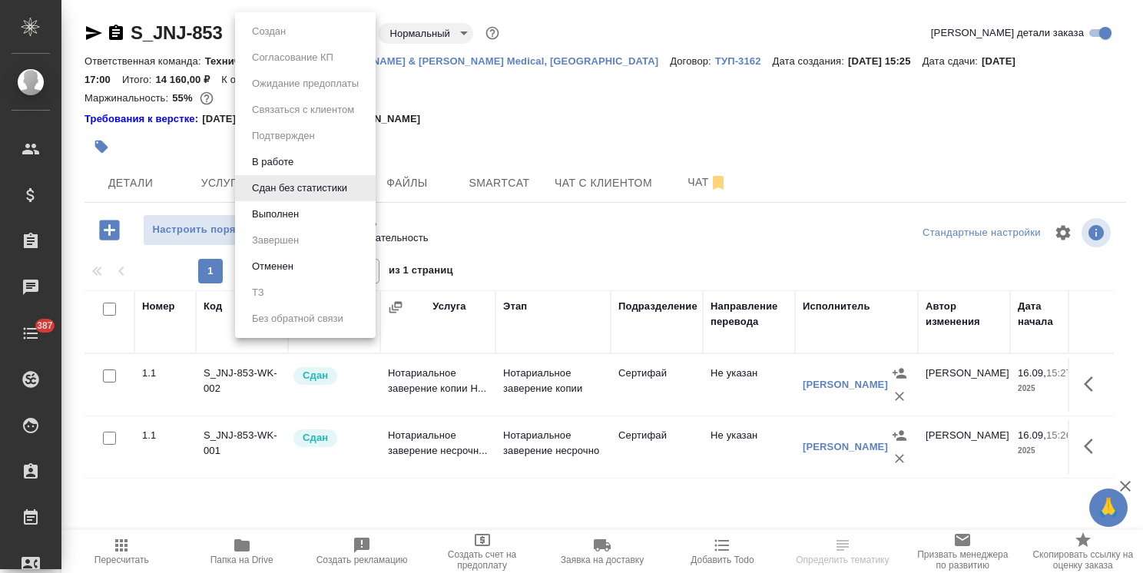
click at [292, 210] on button "Выполнен" at bounding box center [275, 214] width 56 height 17
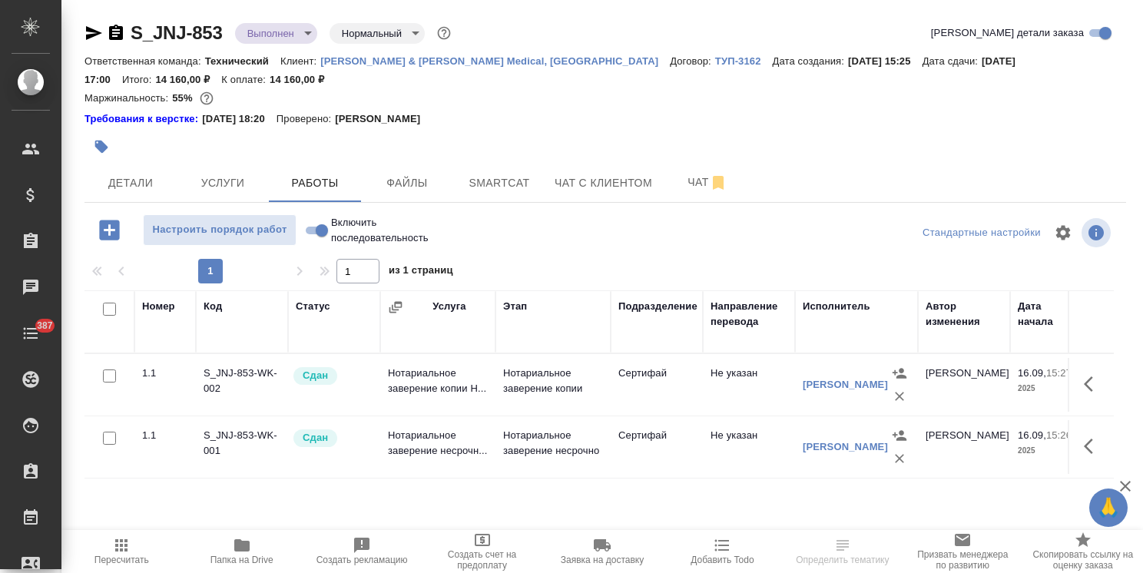
click at [277, 33] on body "🙏 .cls-1 fill:#fff; AWATERA [PERSON_NAME] Спецификации Заказы Чаты 387 Todo Про…" at bounding box center [571, 286] width 1143 height 573
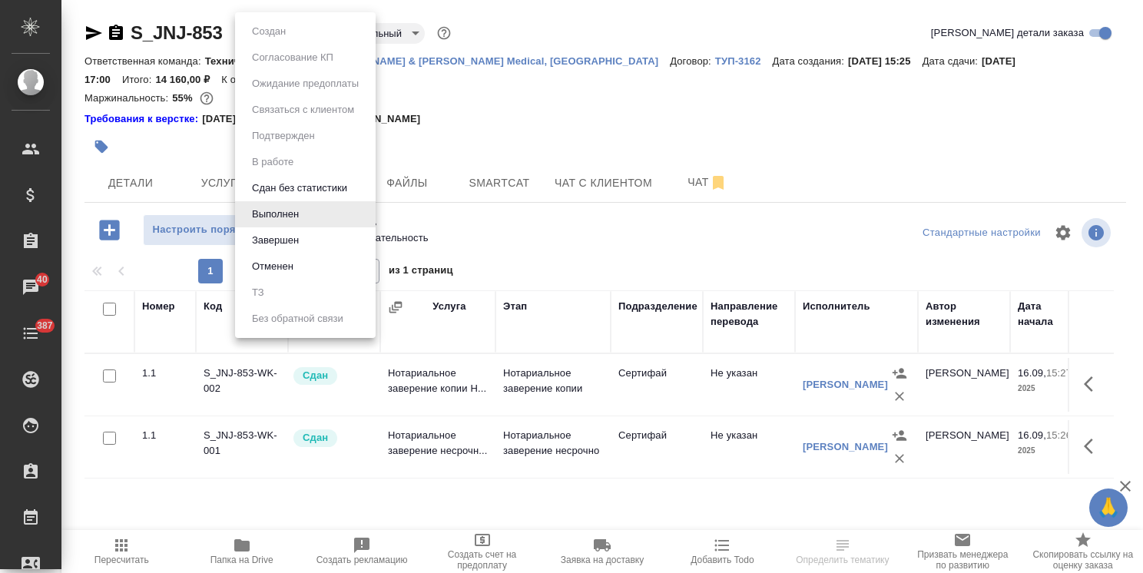
click at [273, 242] on button "Завершен" at bounding box center [275, 240] width 56 height 17
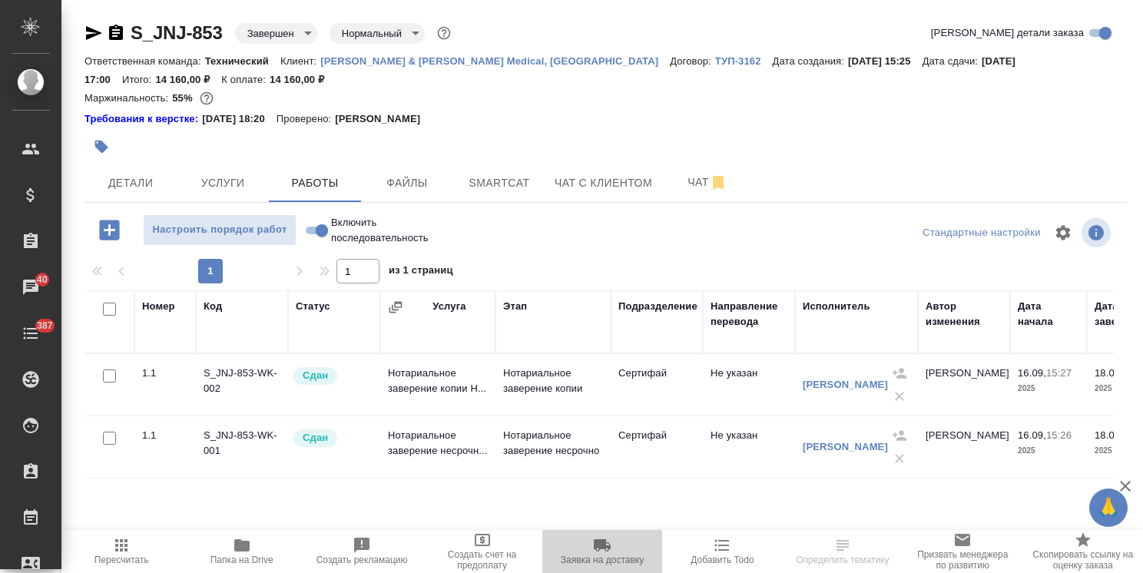
click at [617, 558] on span "Заявка на доставку" at bounding box center [602, 560] width 83 height 11
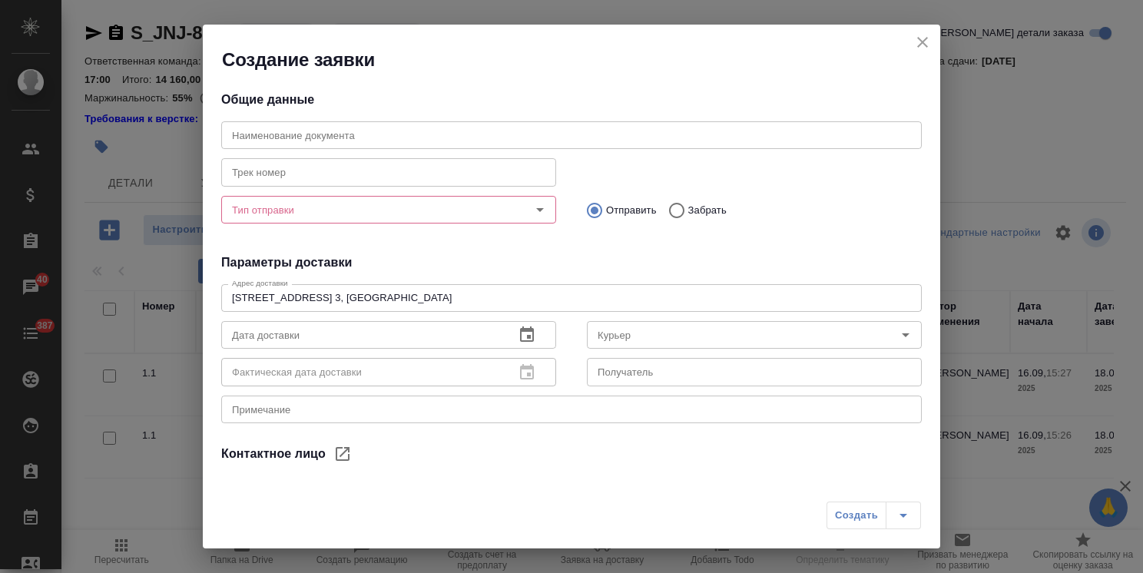
type input "[PERSON_NAME]"
click at [310, 144] on input "text" at bounding box center [571, 135] width 701 height 28
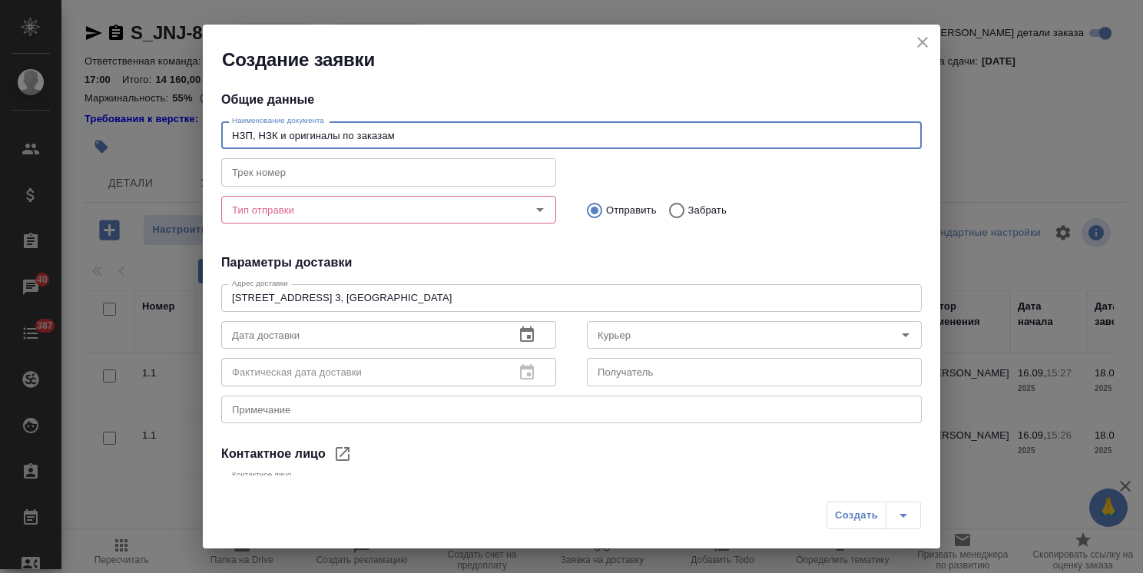
paste input "S_JNJ-852"
type input "НЗП, НЗК и оригиналы по заказам S_JNJ-852 и S_JNJ-853."
click at [313, 207] on input "Тип отправки" at bounding box center [363, 209] width 274 height 18
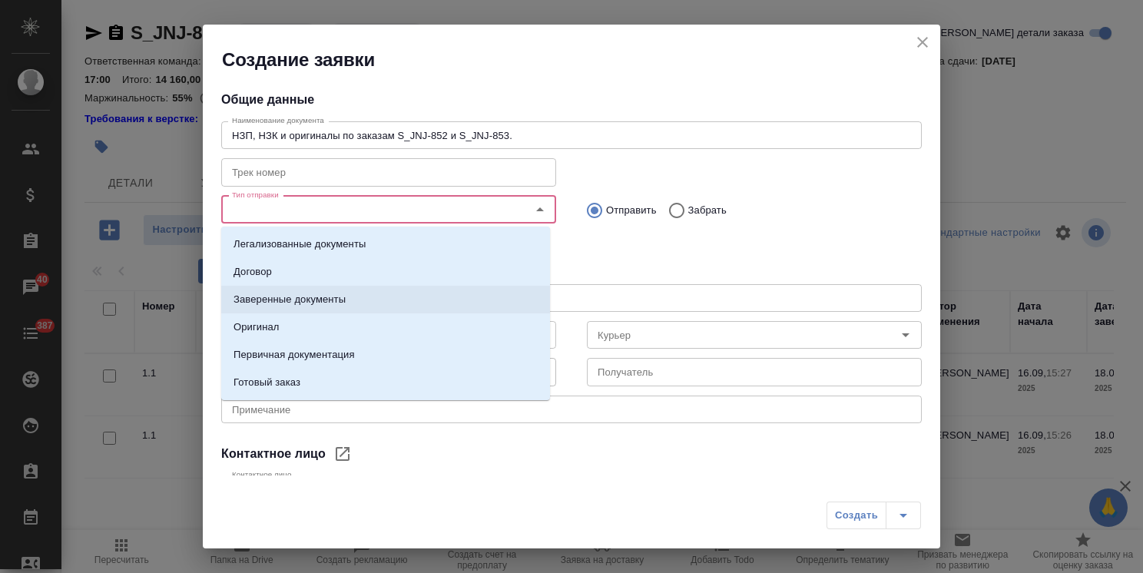
click at [313, 296] on p "Заверенные документы" at bounding box center [290, 299] width 112 height 15
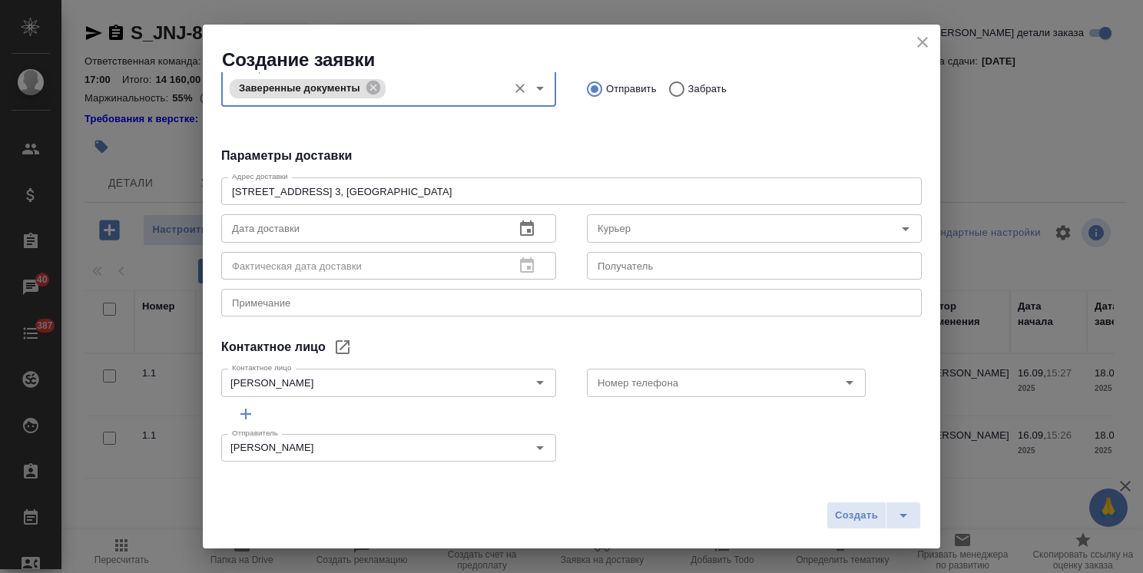
scroll to position [129, 0]
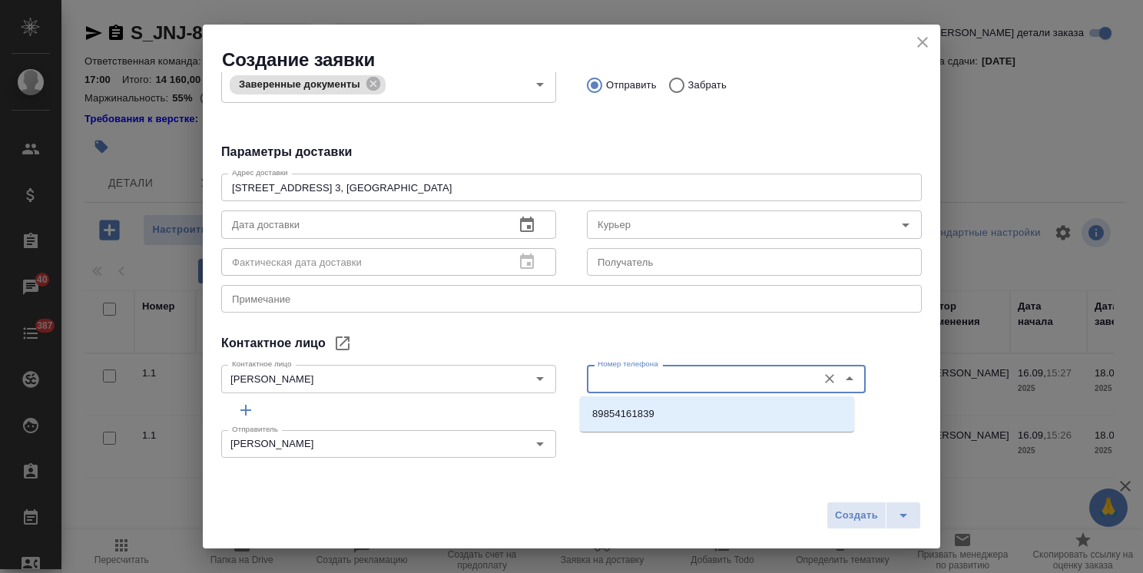
click at [611, 386] on input "Номер телефона" at bounding box center [700, 378] width 218 height 18
click at [627, 413] on p "89854161839" at bounding box center [623, 413] width 62 height 15
type input "89854161839"
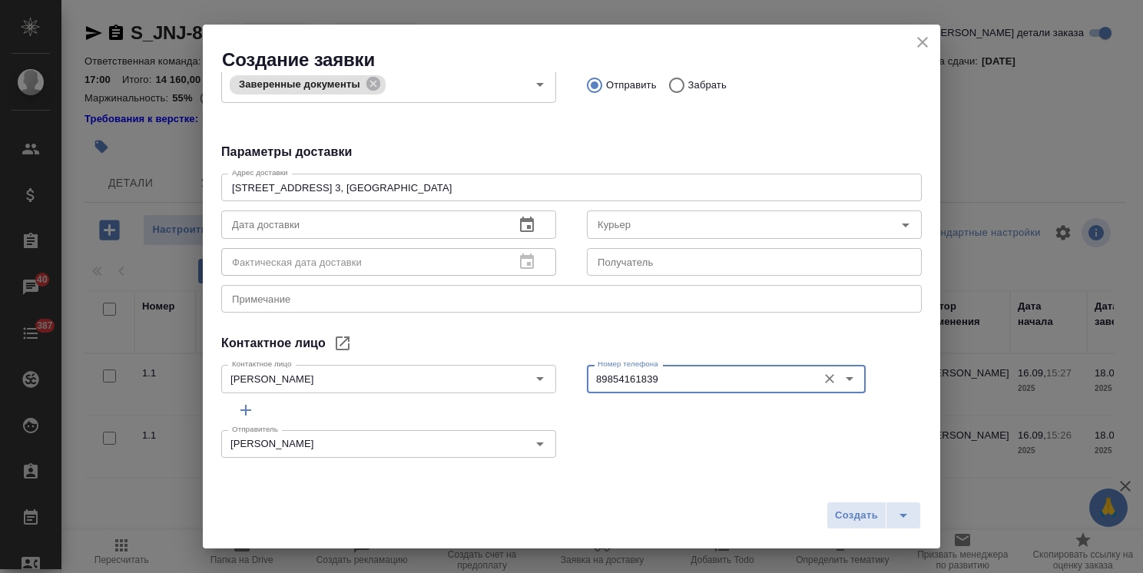
click at [535, 220] on button "button" at bounding box center [526, 225] width 37 height 37
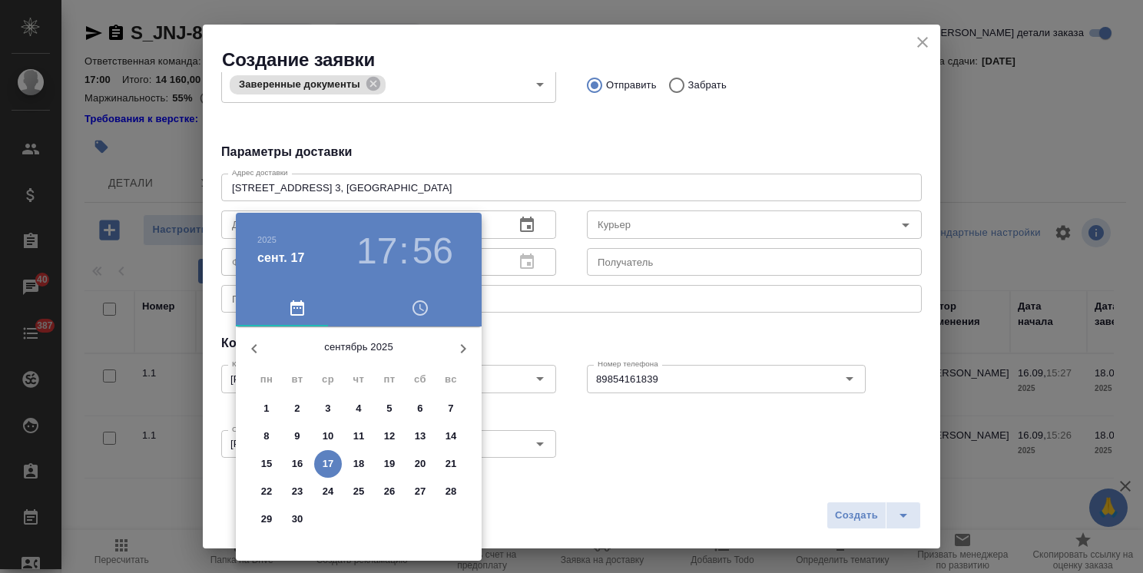
click at [363, 461] on p "18" at bounding box center [359, 463] width 12 height 15
type input "[DATE] 17:56"
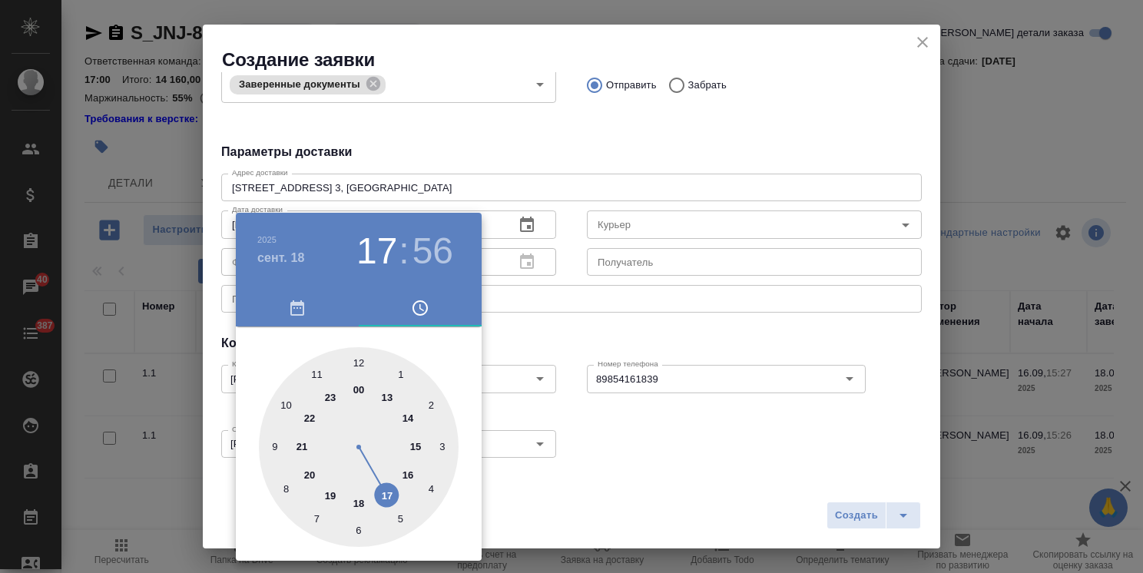
click at [541, 165] on div at bounding box center [571, 286] width 1143 height 573
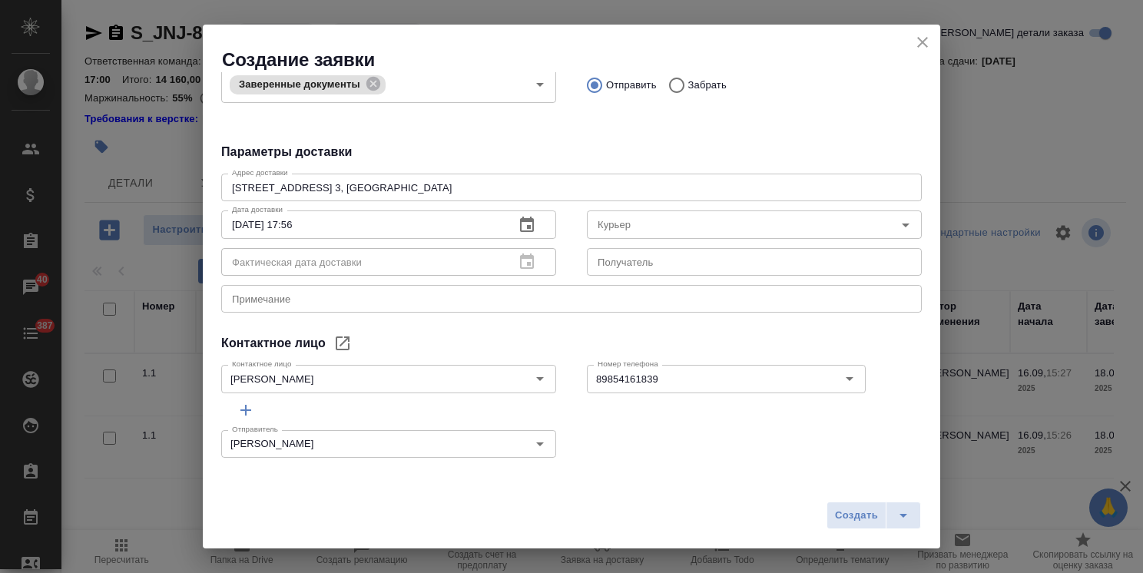
click at [302, 296] on textarea at bounding box center [571, 299] width 679 height 12
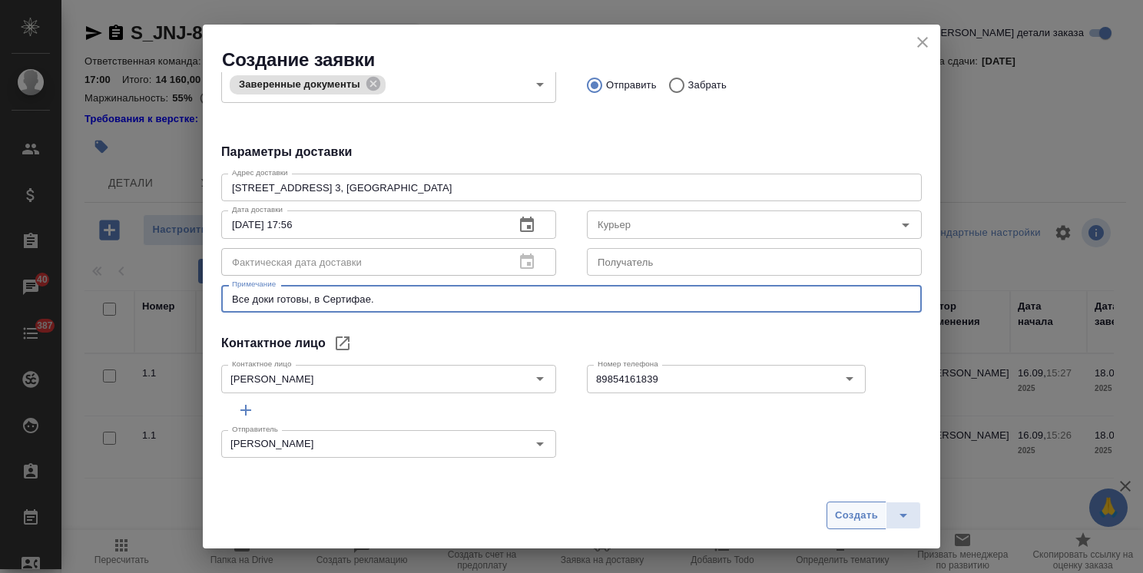
type textarea "Все доки готовы, в Сертифае."
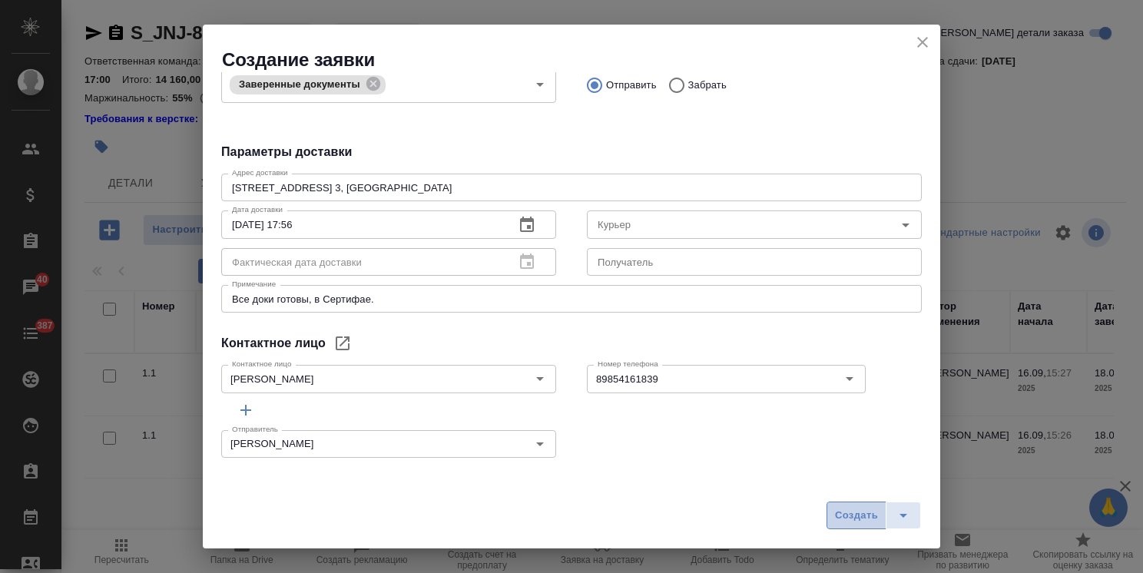
click at [856, 521] on span "Создать" at bounding box center [856, 516] width 43 height 18
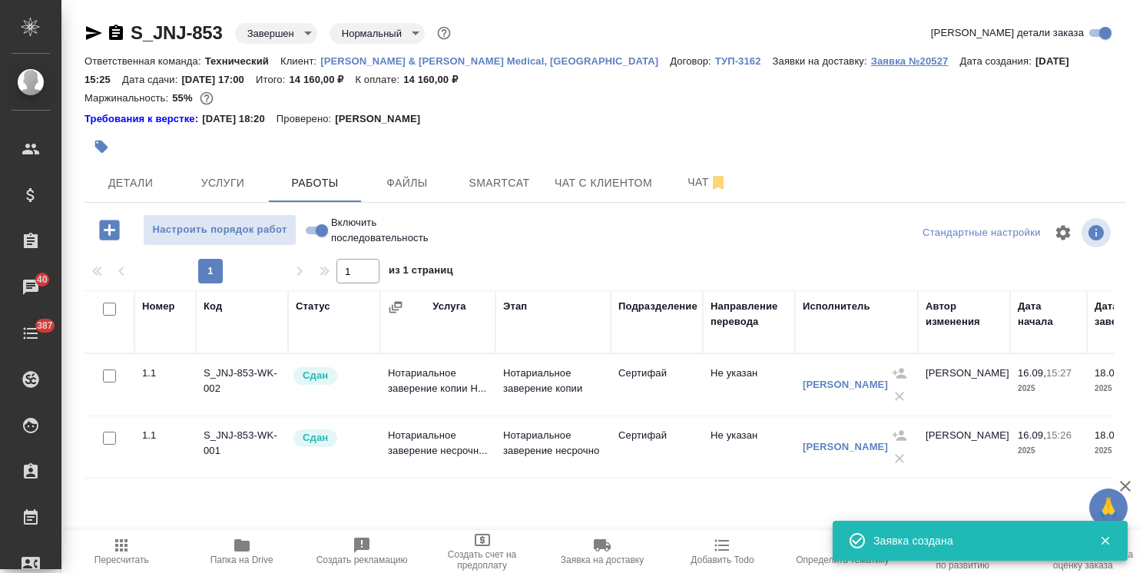
click at [871, 55] on p "Заявка №20527" at bounding box center [915, 61] width 89 height 12
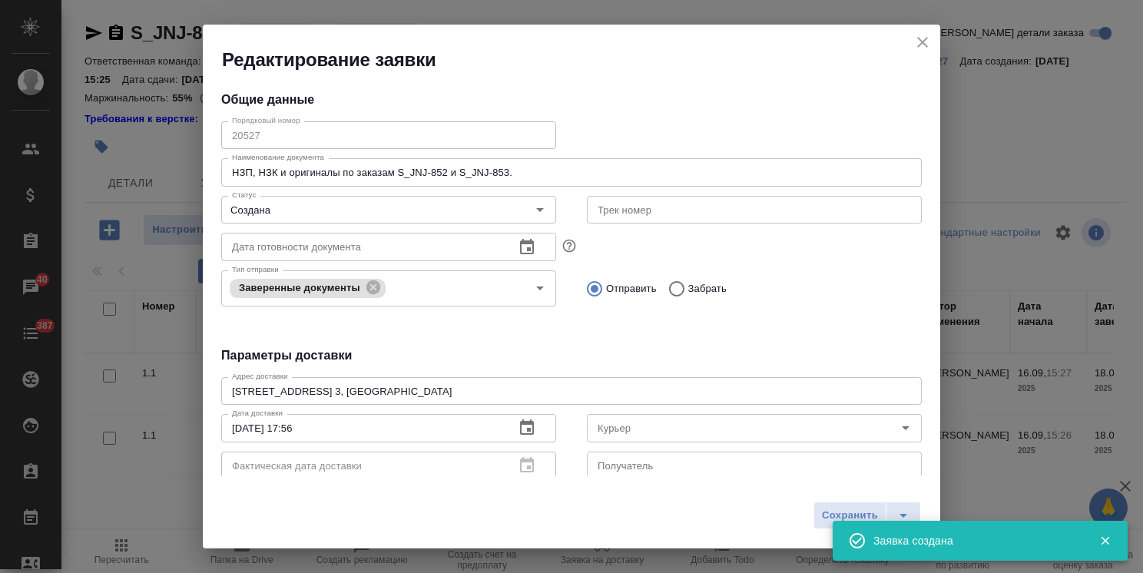
type input "[PERSON_NAME]"
type input "89854161839"
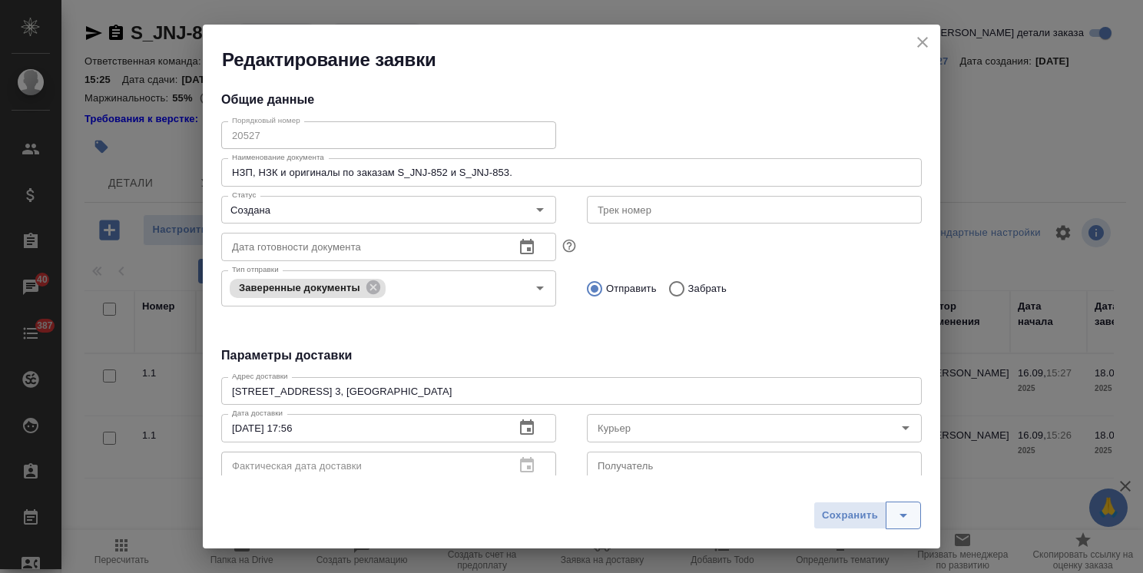
click at [904, 518] on icon "split button" at bounding box center [903, 515] width 18 height 18
click at [863, 480] on li "Сохранить и скачать" at bounding box center [870, 484] width 123 height 25
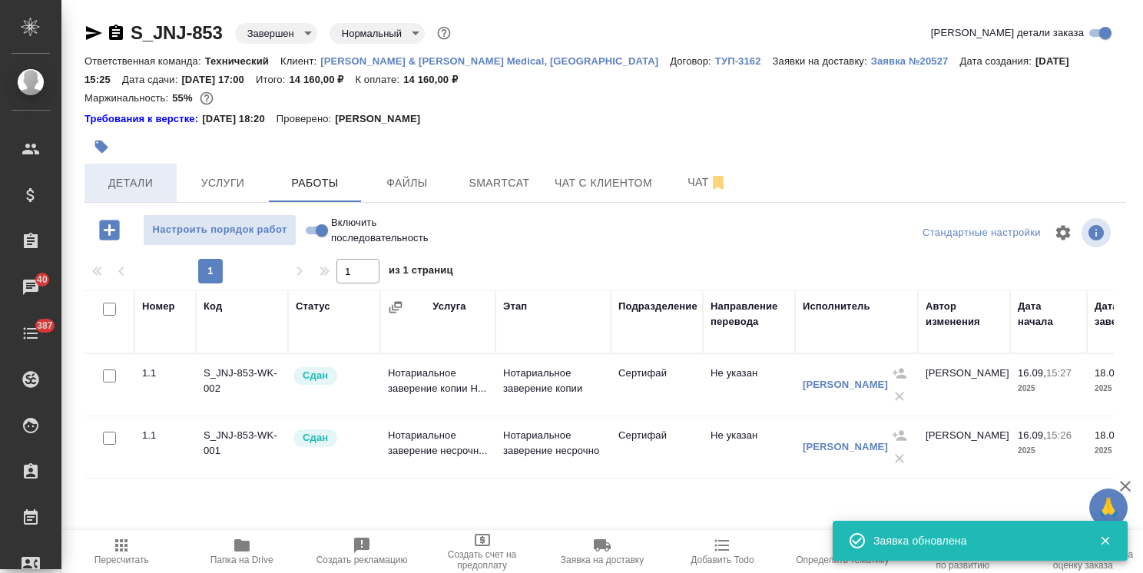
click at [140, 181] on span "Детали" at bounding box center [131, 183] width 74 height 19
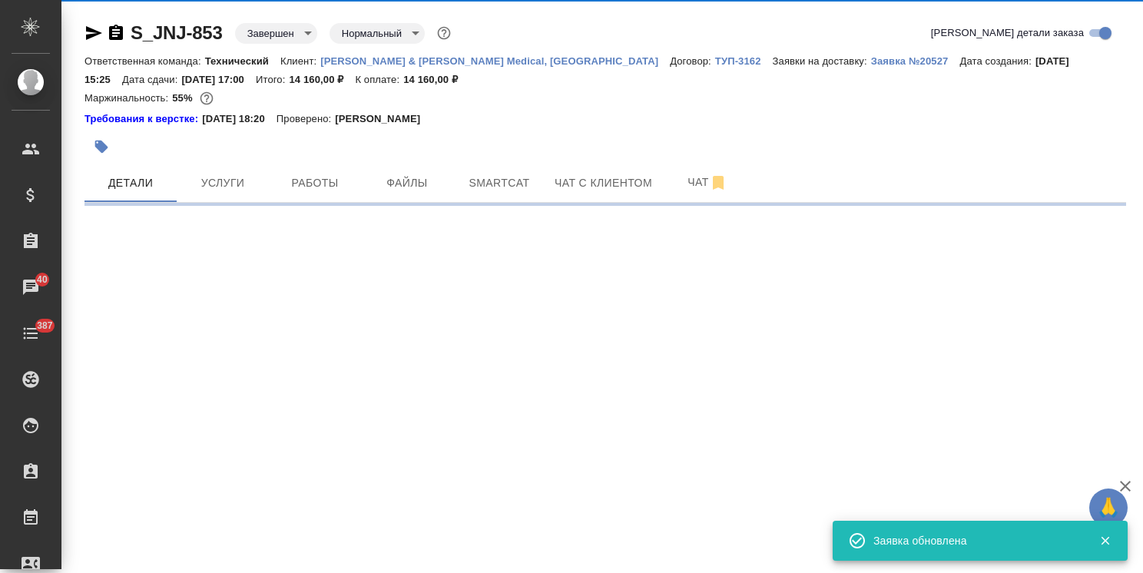
select select "RU"
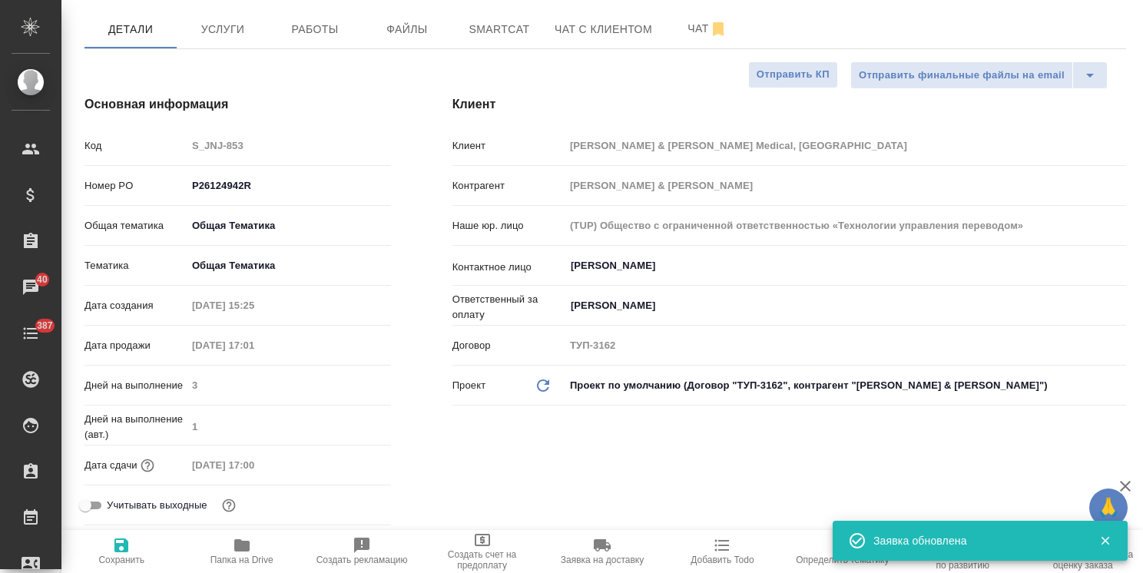
type textarea "x"
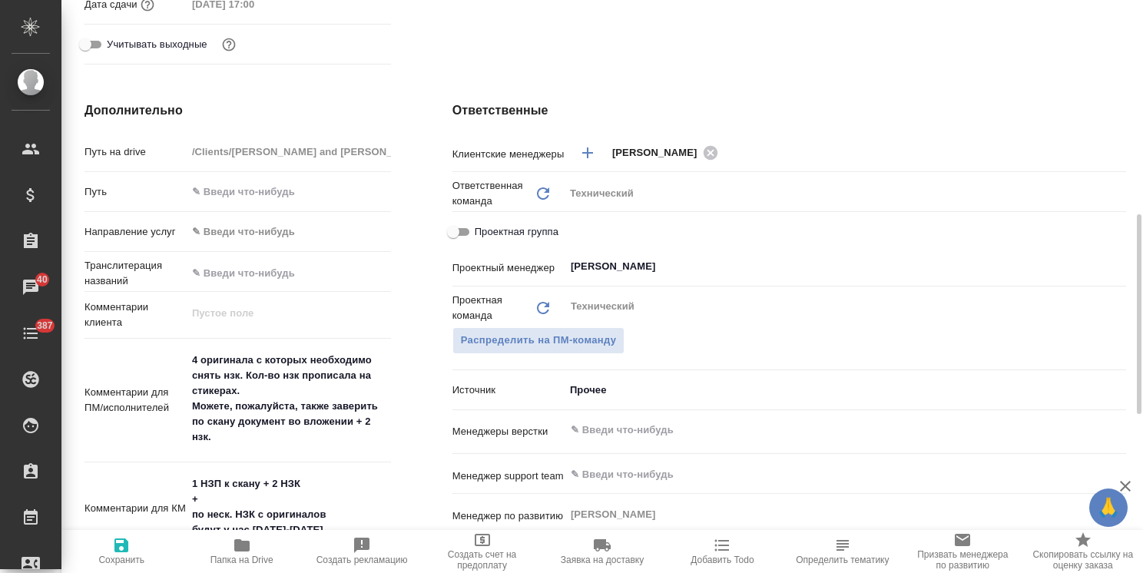
scroll to position [845, 0]
